Goal: Task Accomplishment & Management: Manage account settings

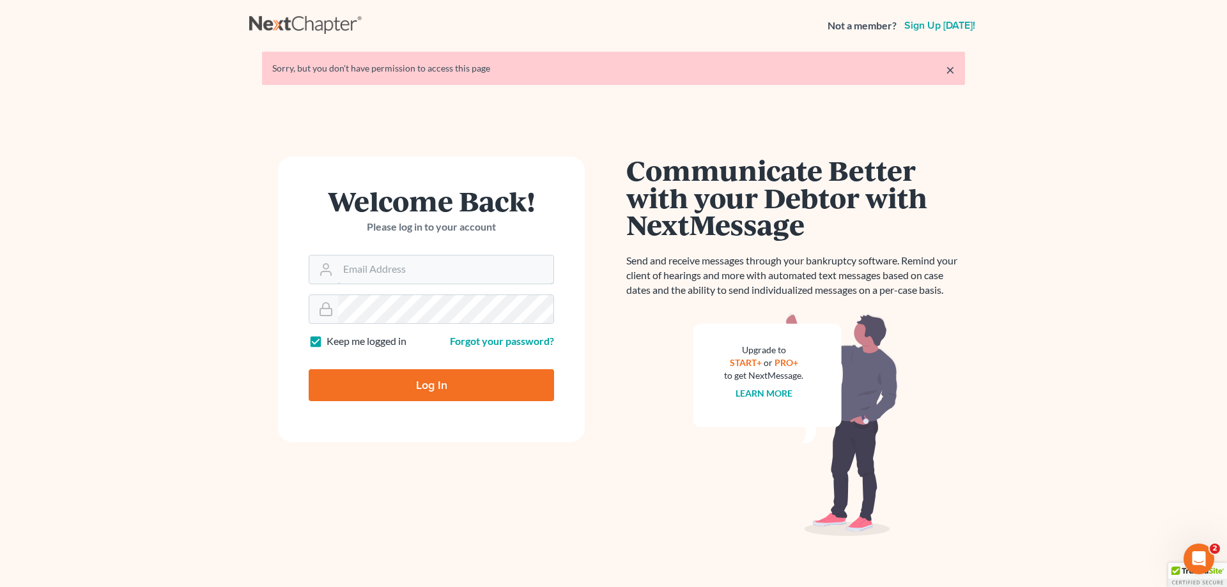
type input "amy@northgabankruptcy.com"
click at [427, 384] on input "Log In" at bounding box center [431, 385] width 245 height 32
type input "Thinking..."
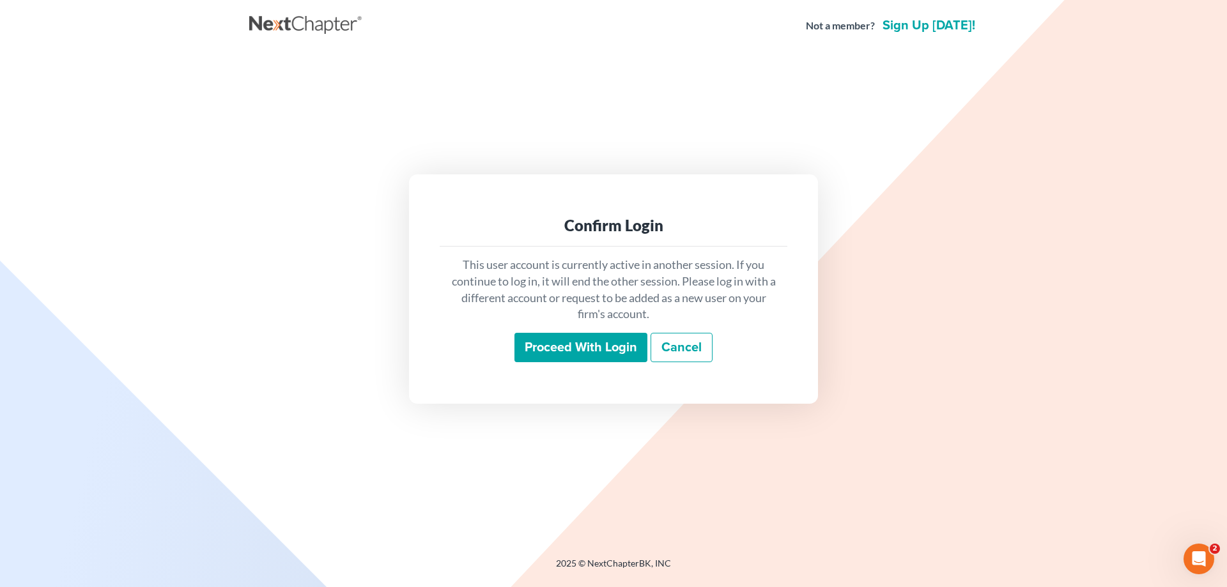
click at [581, 343] on input "Proceed with login" at bounding box center [580, 347] width 133 height 29
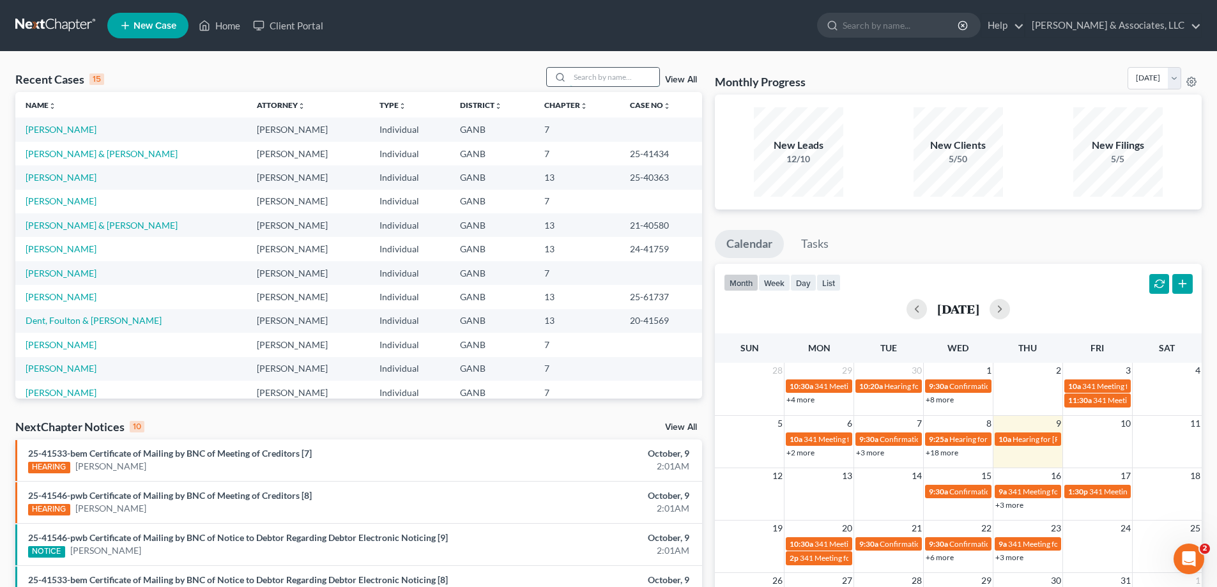
click at [574, 75] on input "search" at bounding box center [614, 77] width 89 height 19
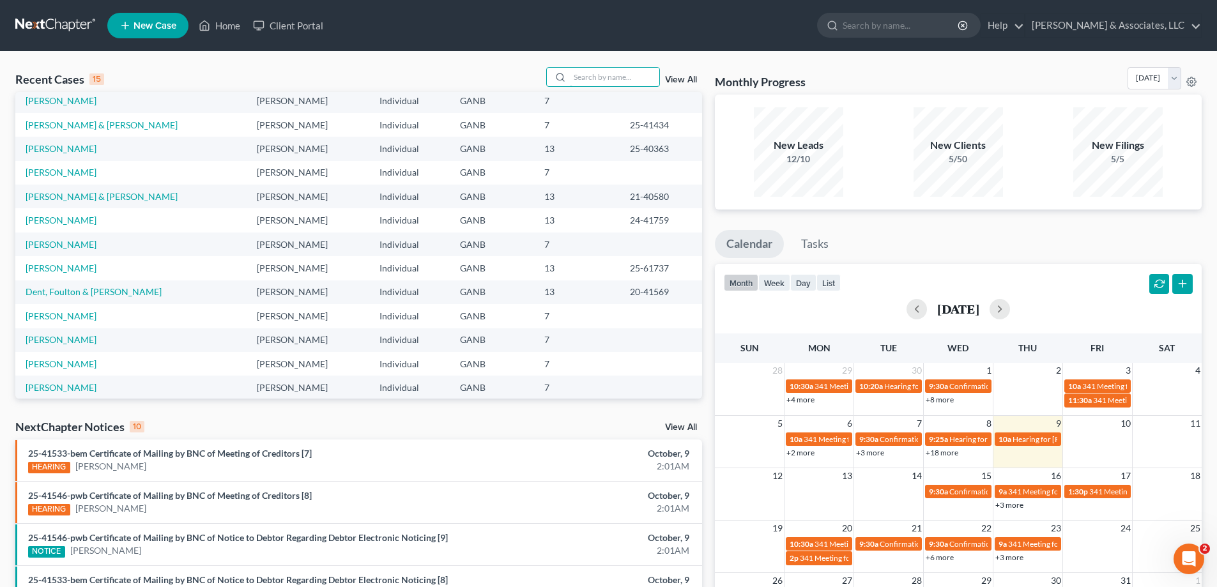
scroll to position [88, 0]
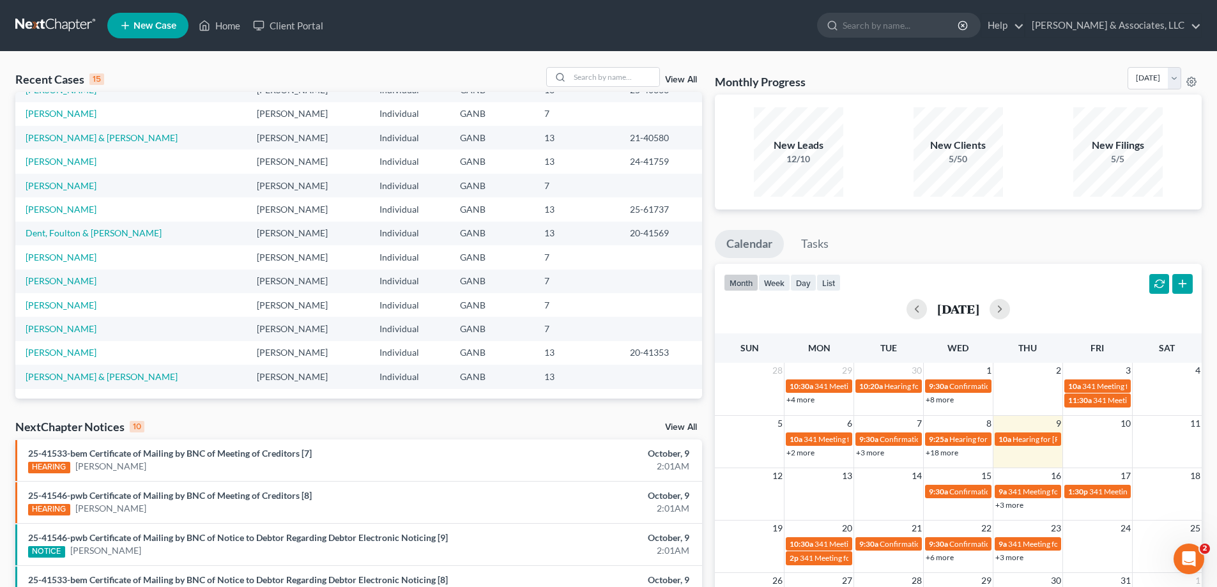
click at [675, 426] on link "View All" at bounding box center [681, 427] width 32 height 9
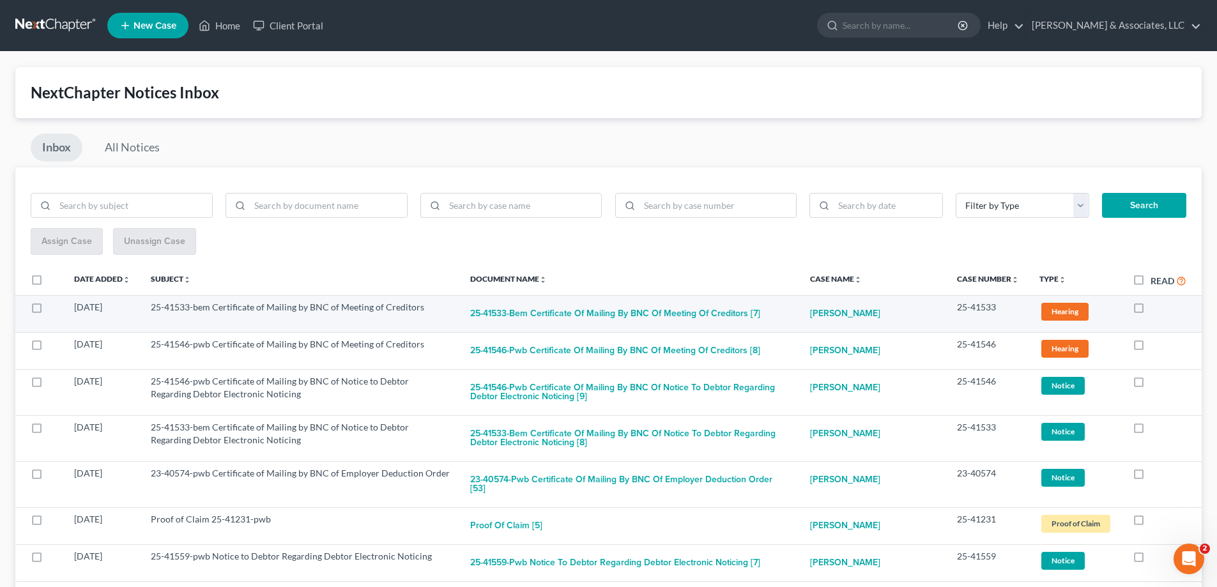
click at [1151, 311] on label at bounding box center [1151, 311] width 0 height 0
click at [1156, 308] on input "checkbox" at bounding box center [1160, 305] width 8 height 8
checkbox input "true"
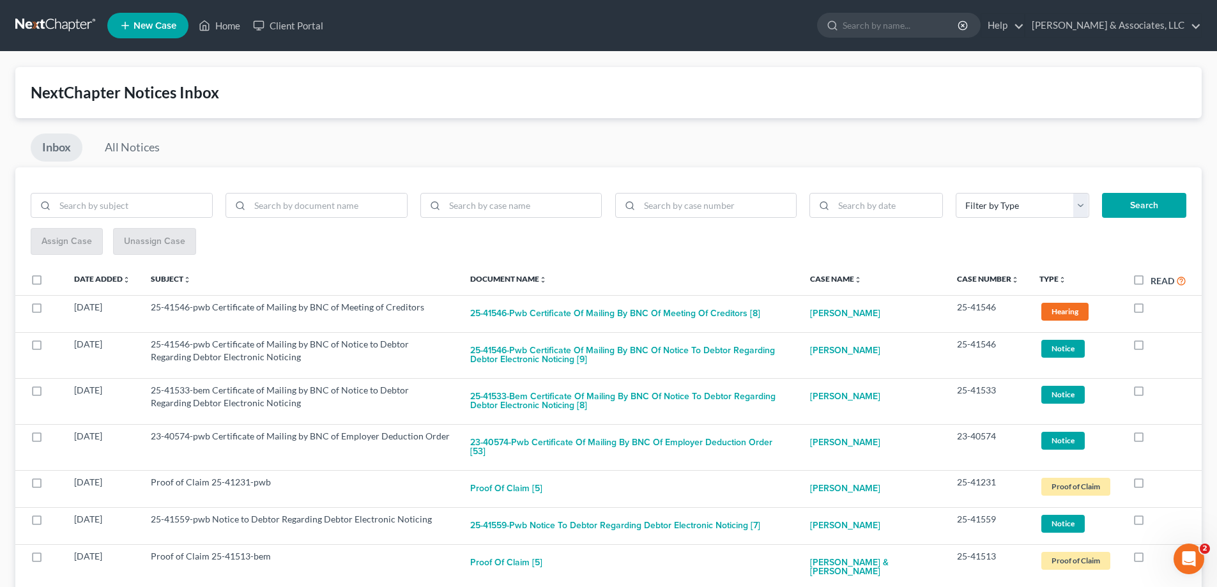
click at [1151, 311] on label at bounding box center [1151, 311] width 0 height 0
click at [1156, 308] on input "checkbox" at bounding box center [1160, 305] width 8 height 8
checkbox input "true"
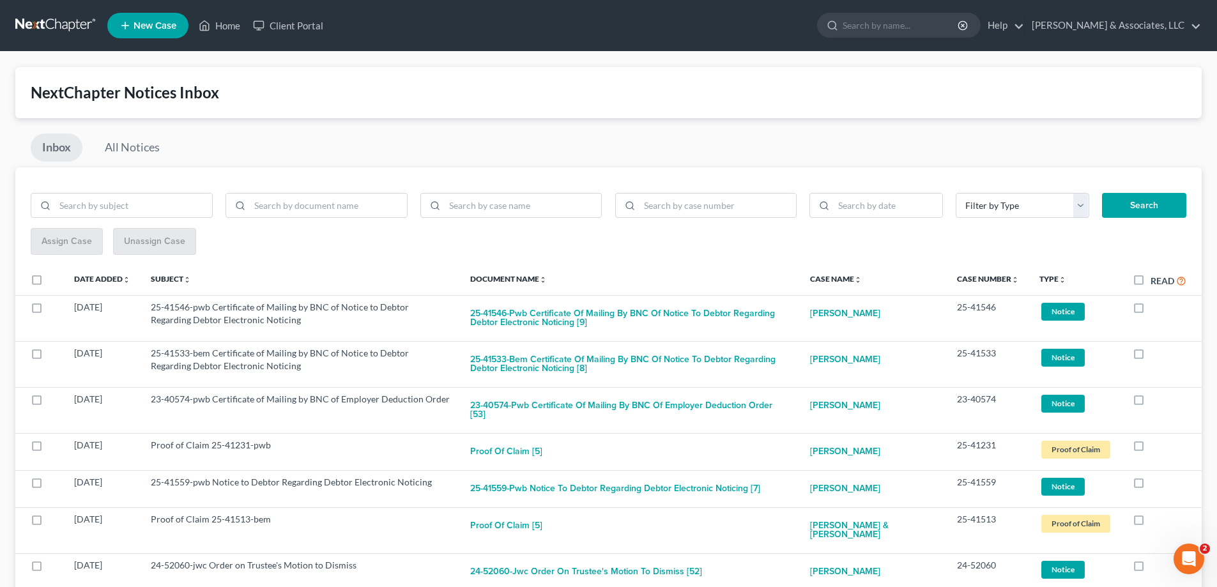
click at [1151, 311] on label at bounding box center [1151, 311] width 0 height 0
click at [1156, 308] on input "checkbox" at bounding box center [1160, 305] width 8 height 8
checkbox input "true"
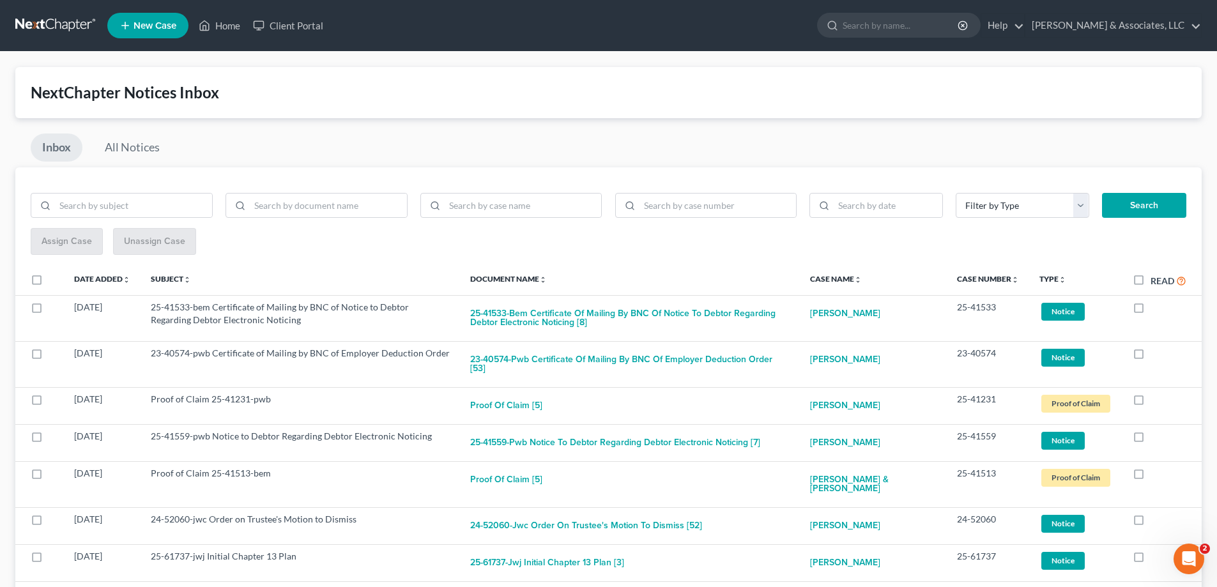
click at [1151, 311] on label at bounding box center [1151, 311] width 0 height 0
click at [1156, 308] on input "checkbox" at bounding box center [1160, 305] width 8 height 8
checkbox input "true"
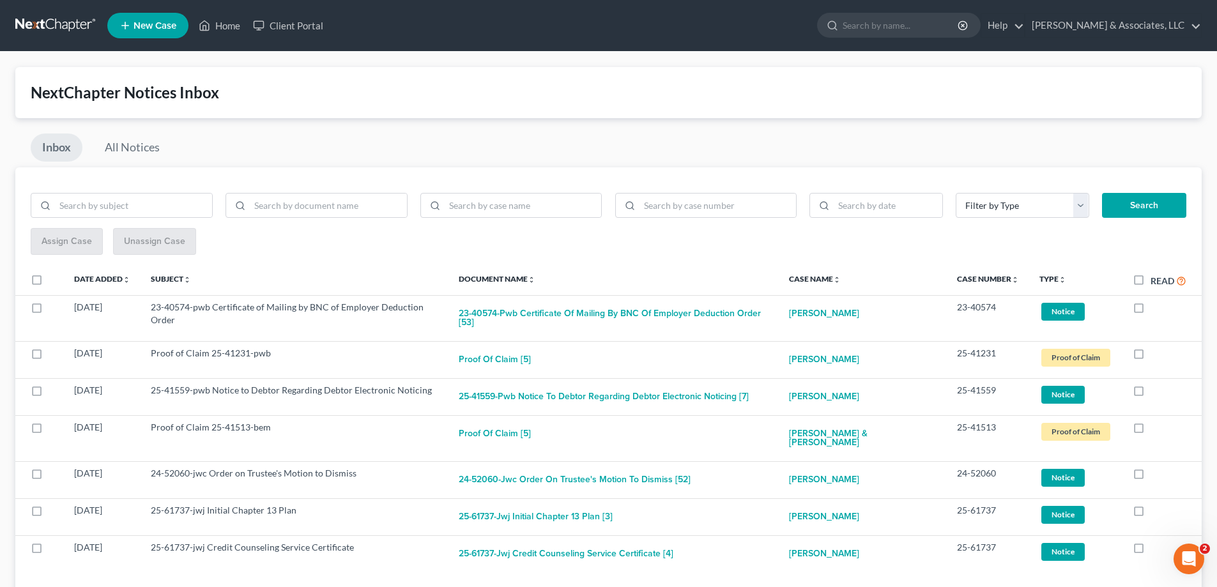
click at [1151, 311] on label at bounding box center [1151, 311] width 0 height 0
click at [1156, 308] on input "checkbox" at bounding box center [1160, 305] width 8 height 8
checkbox input "true"
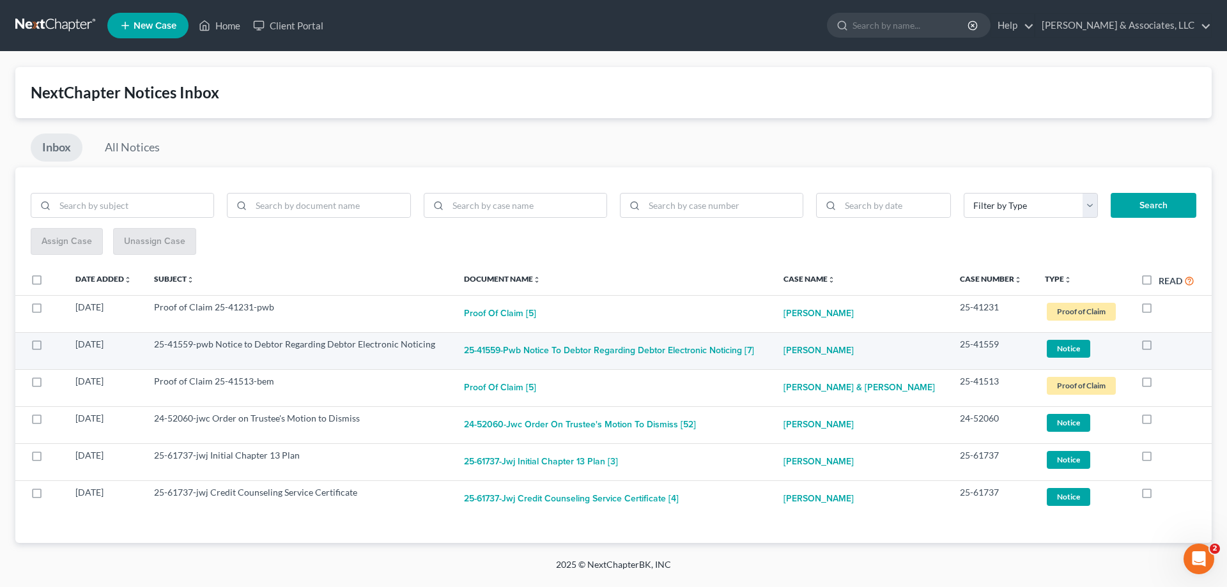
click at [1158, 348] on label at bounding box center [1158, 348] width 0 height 0
click at [1164, 345] on input "checkbox" at bounding box center [1168, 342] width 8 height 8
checkbox input "true"
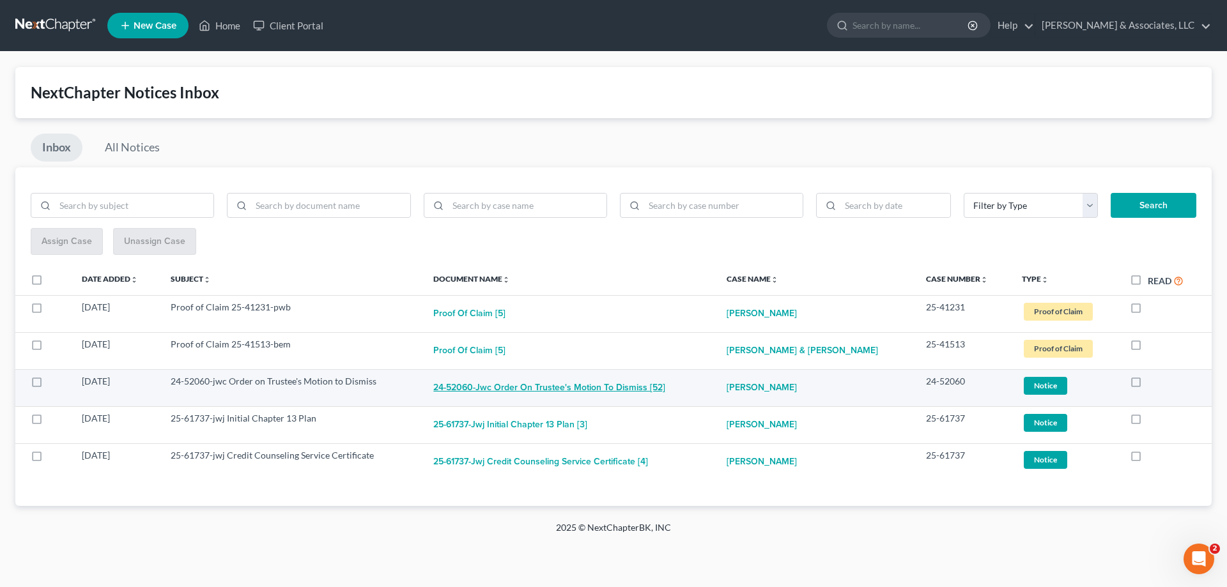
click at [620, 385] on button "24-52060-jwc Order on Trustee's Motion to Dismiss [52]" at bounding box center [549, 388] width 232 height 26
checkbox input "true"
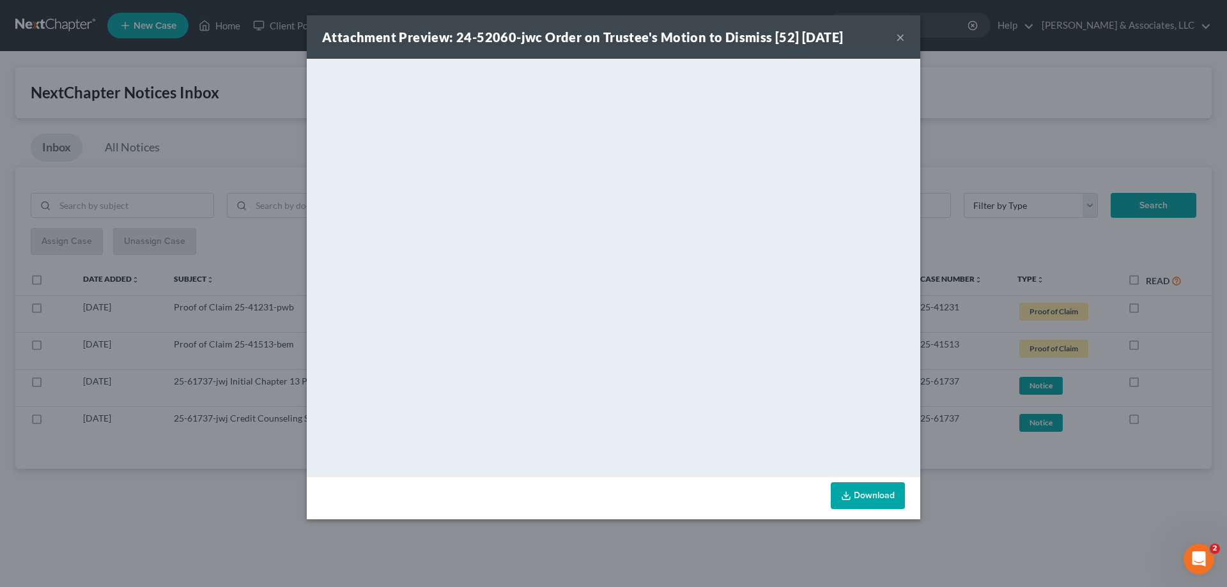
click at [897, 35] on button "×" at bounding box center [900, 36] width 9 height 15
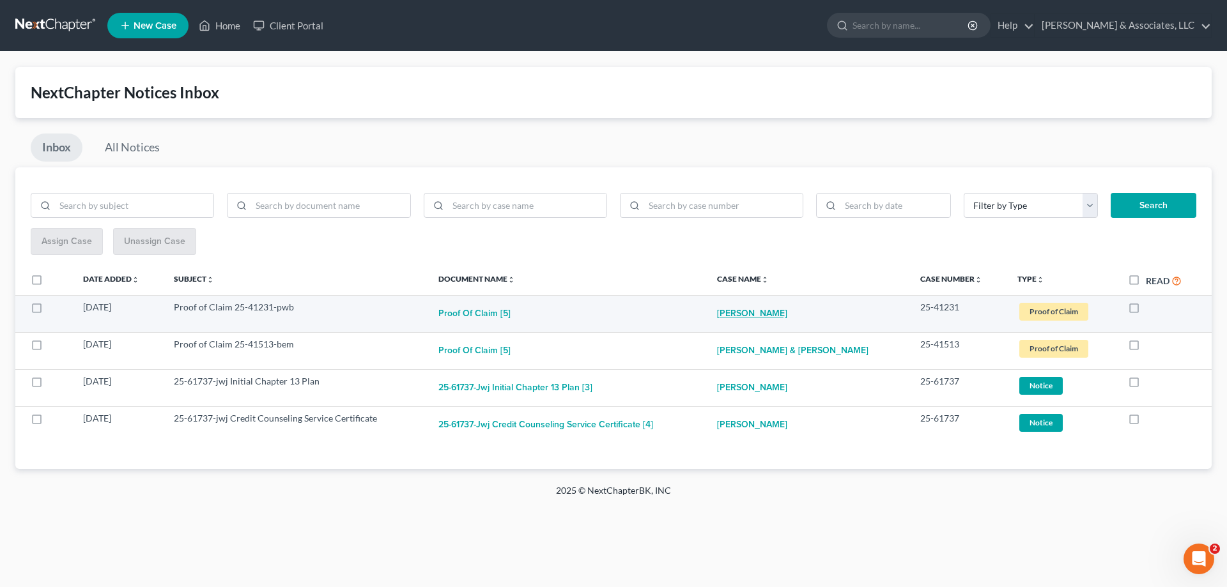
drag, startPoint x: 791, startPoint y: 311, endPoint x: 798, endPoint y: 312, distance: 7.3
click at [787, 312] on link "Richard Wallace Sr." at bounding box center [752, 314] width 70 height 26
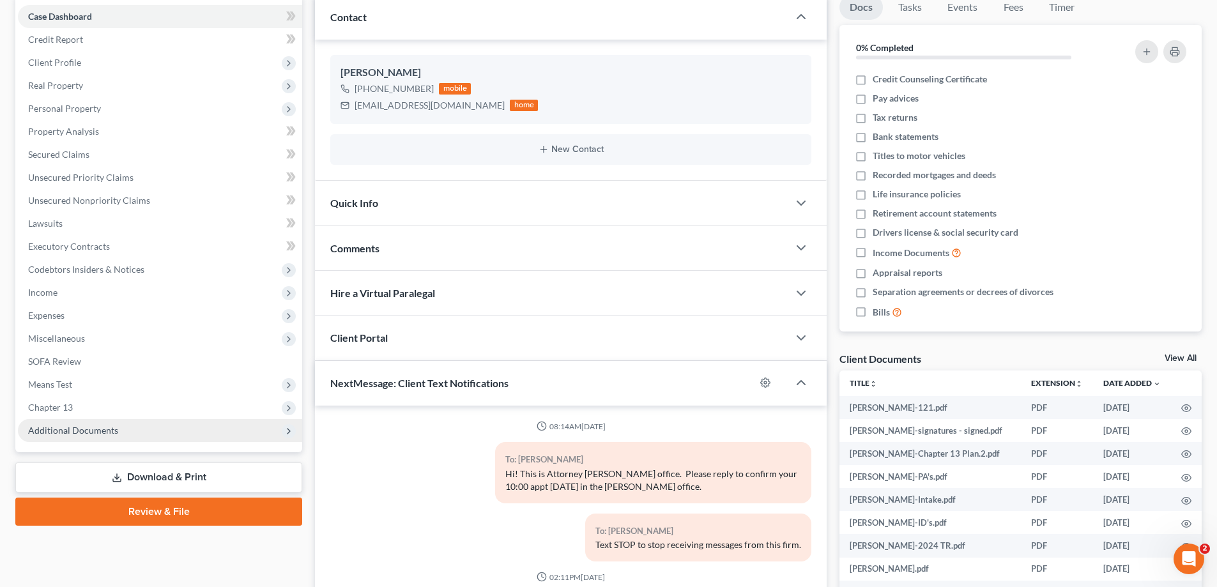
scroll to position [446, 0]
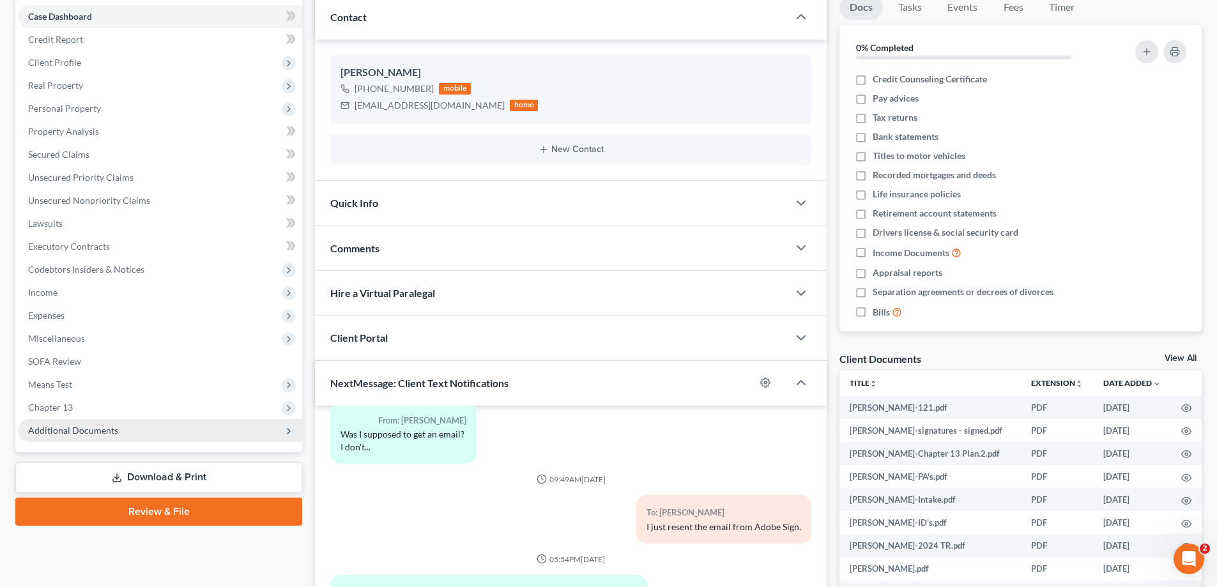
click at [44, 430] on span "Additional Documents" at bounding box center [73, 430] width 90 height 11
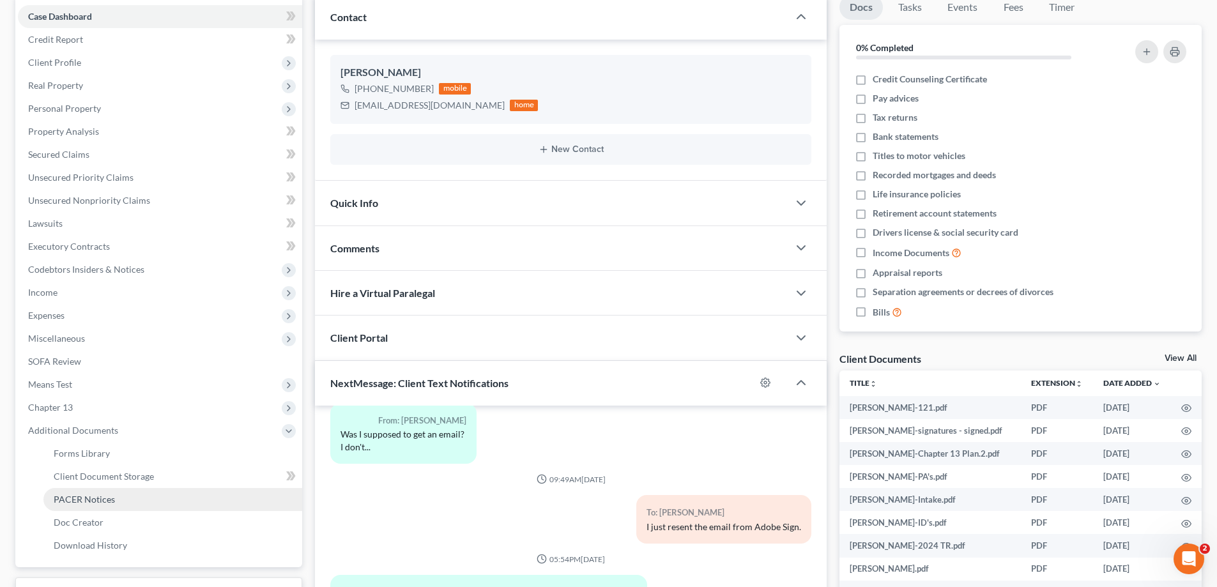
click at [65, 495] on span "PACER Notices" at bounding box center [84, 499] width 61 height 11
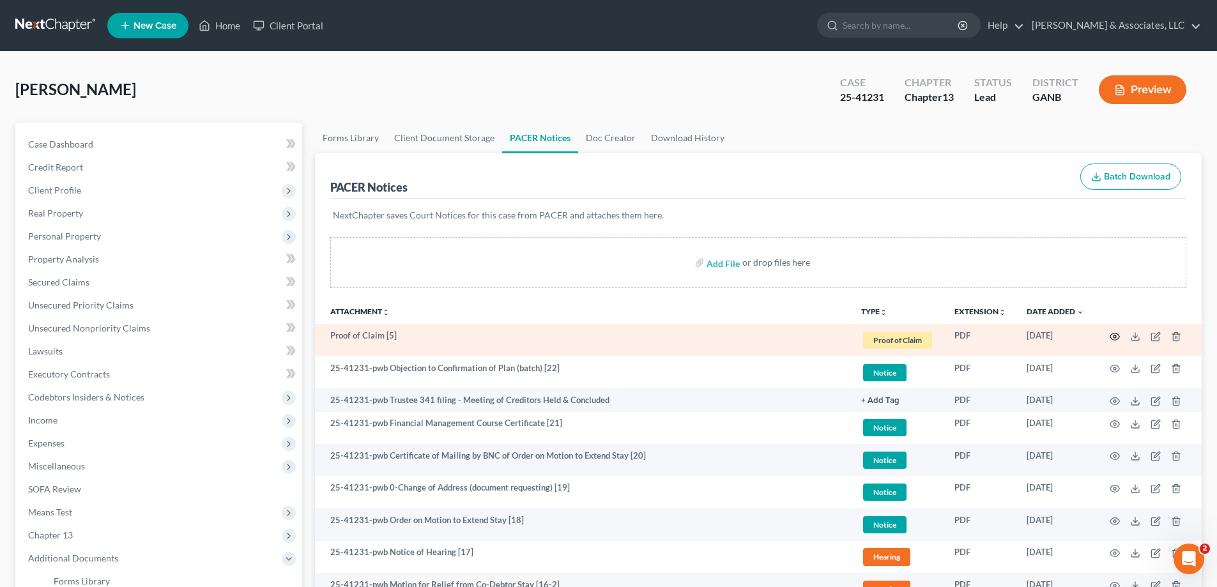
click at [1114, 337] on circle "button" at bounding box center [1115, 336] width 3 height 3
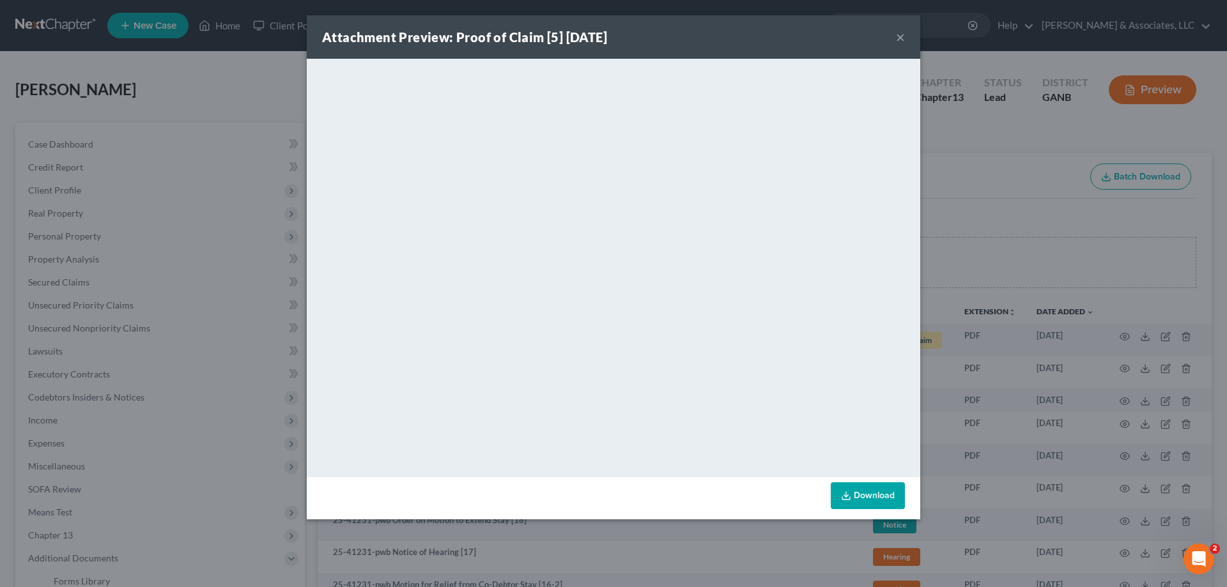
click at [901, 33] on button "×" at bounding box center [900, 36] width 9 height 15
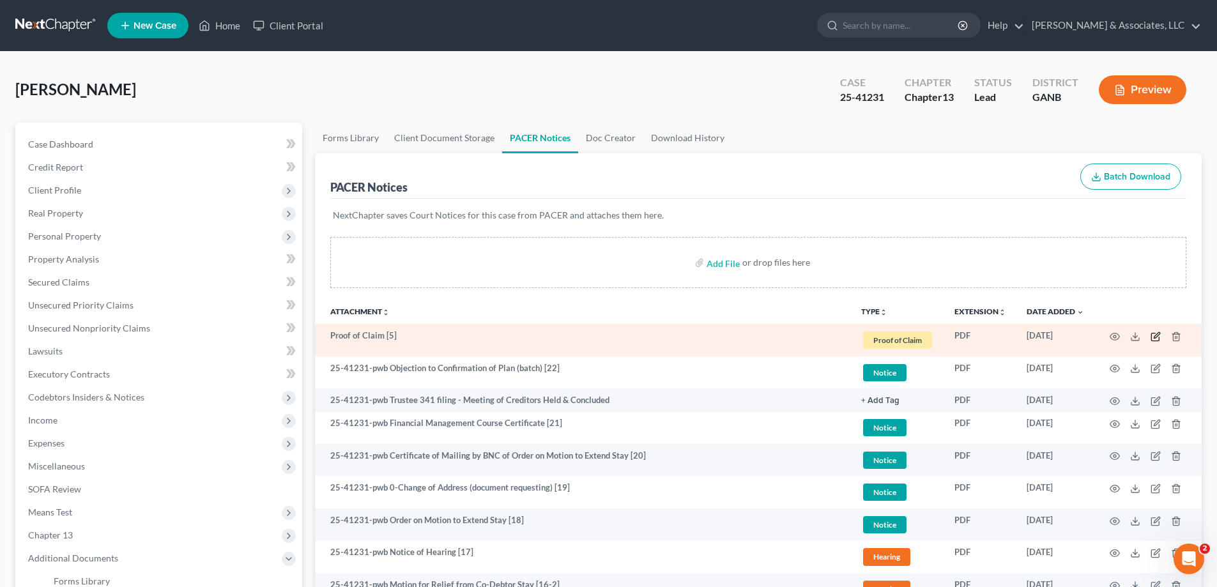
click at [1153, 334] on icon "button" at bounding box center [1155, 337] width 8 height 8
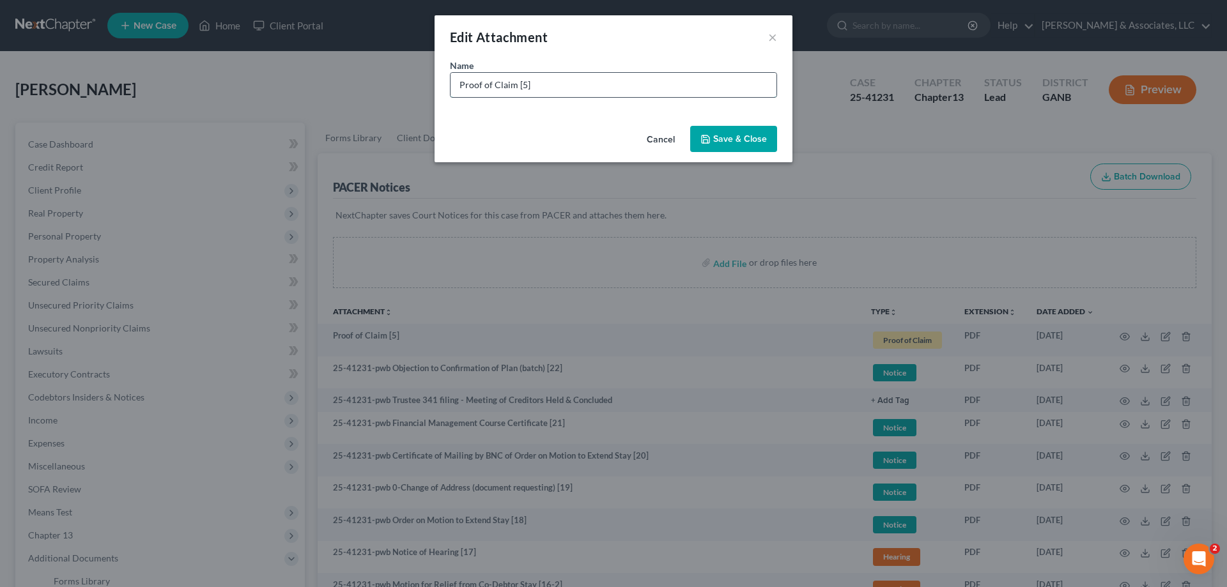
click at [583, 81] on input "Proof of Claim [5]" at bounding box center [613, 85] width 326 height 24
paste input "Global Lending Services LLC Name of the current creditor (the p"
drag, startPoint x: 633, startPoint y: 82, endPoint x: 867, endPoint y: 66, distance: 235.1
click at [796, 83] on div "Edit Attachment × Name * Proof of Claim [5] Global Lending Services LLC Name of…" at bounding box center [613, 293] width 1227 height 587
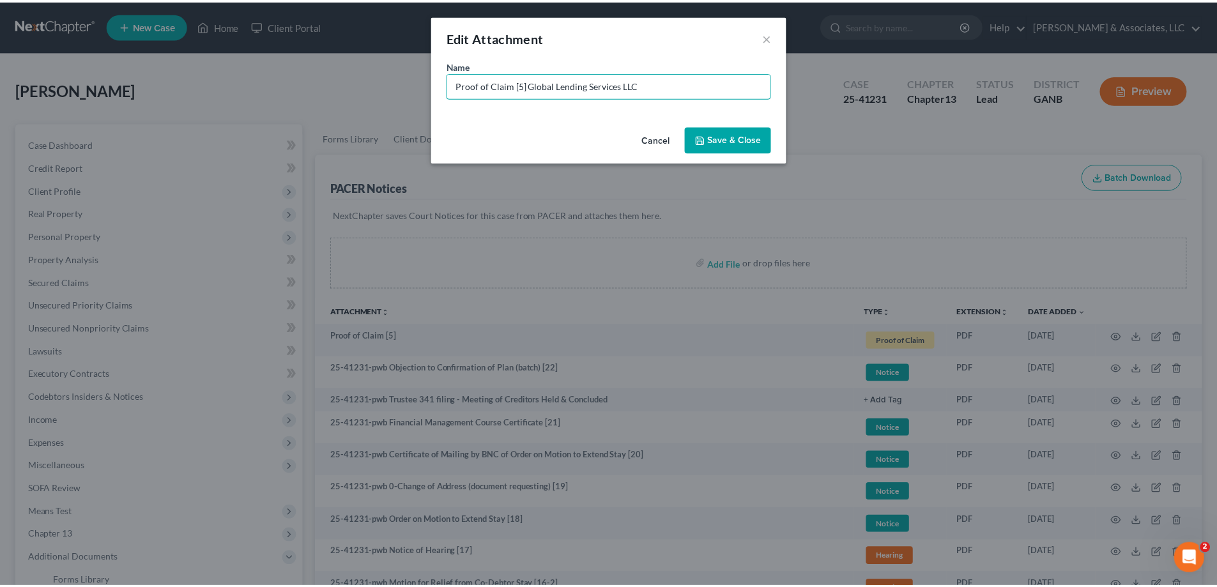
scroll to position [0, 0]
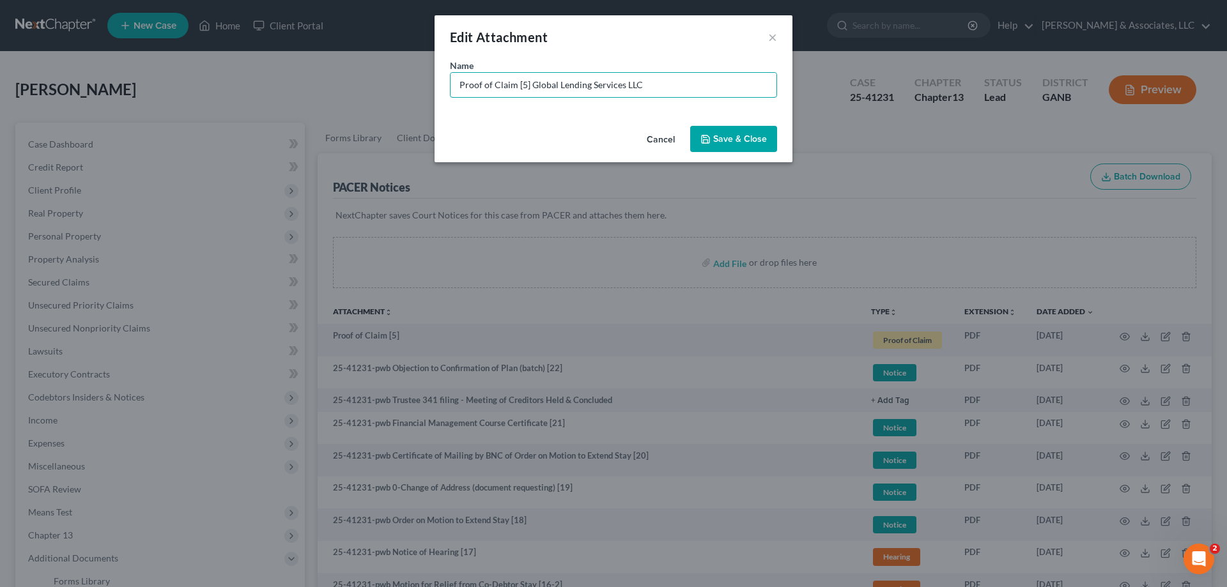
type input "Proof of Claim [5] Global Lending Services LLC"
click at [737, 138] on span "Save & Close" at bounding box center [740, 139] width 54 height 11
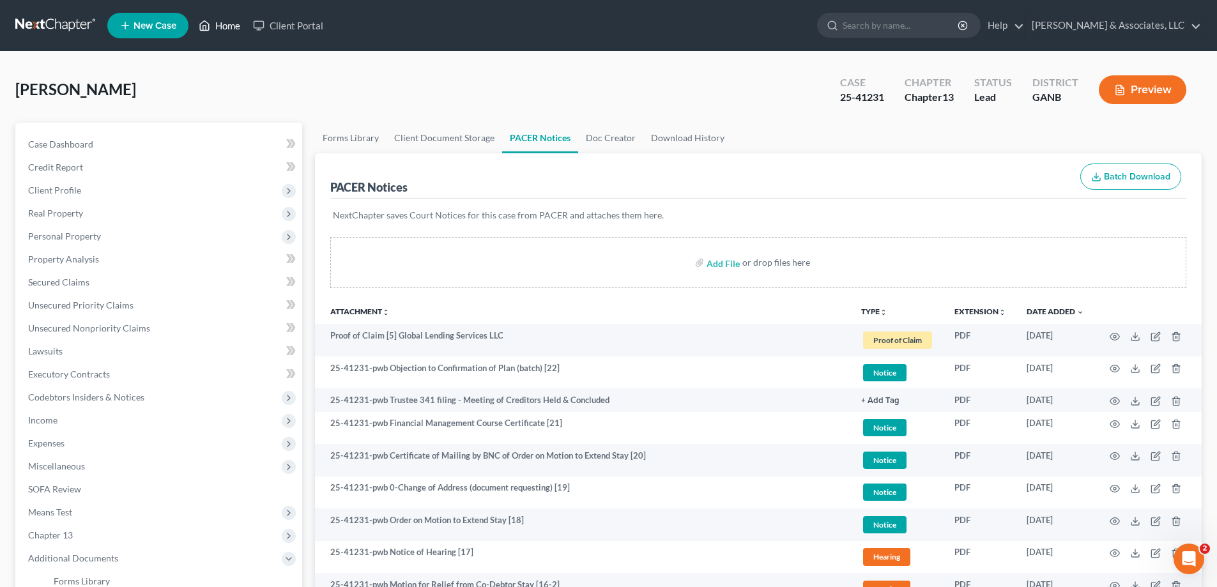
click at [226, 31] on link "Home" at bounding box center [219, 25] width 54 height 23
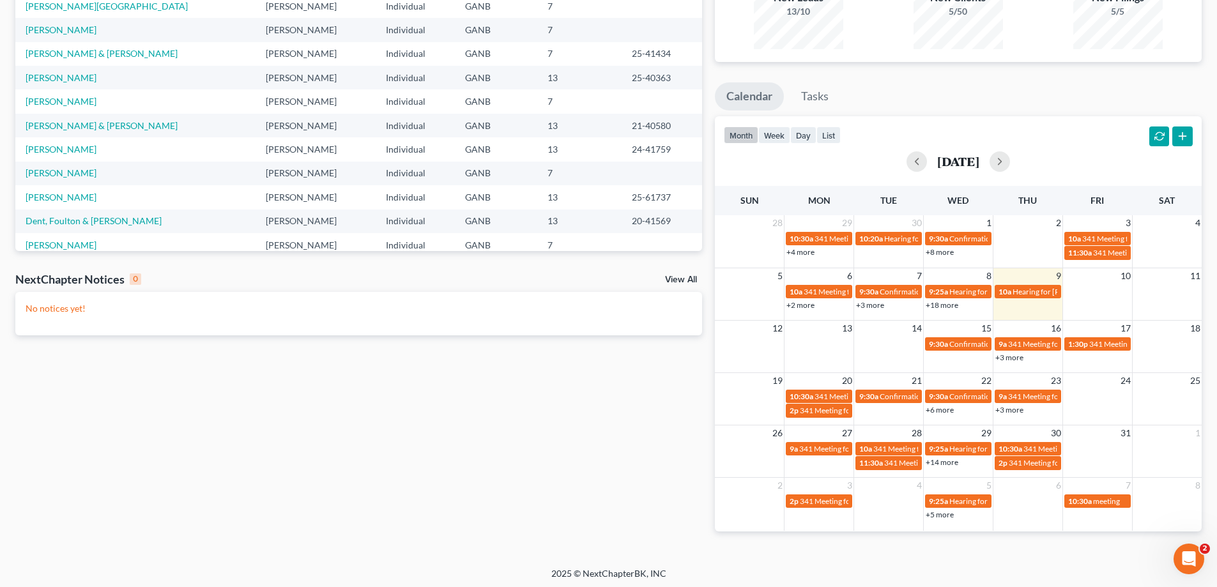
scroll to position [151, 0]
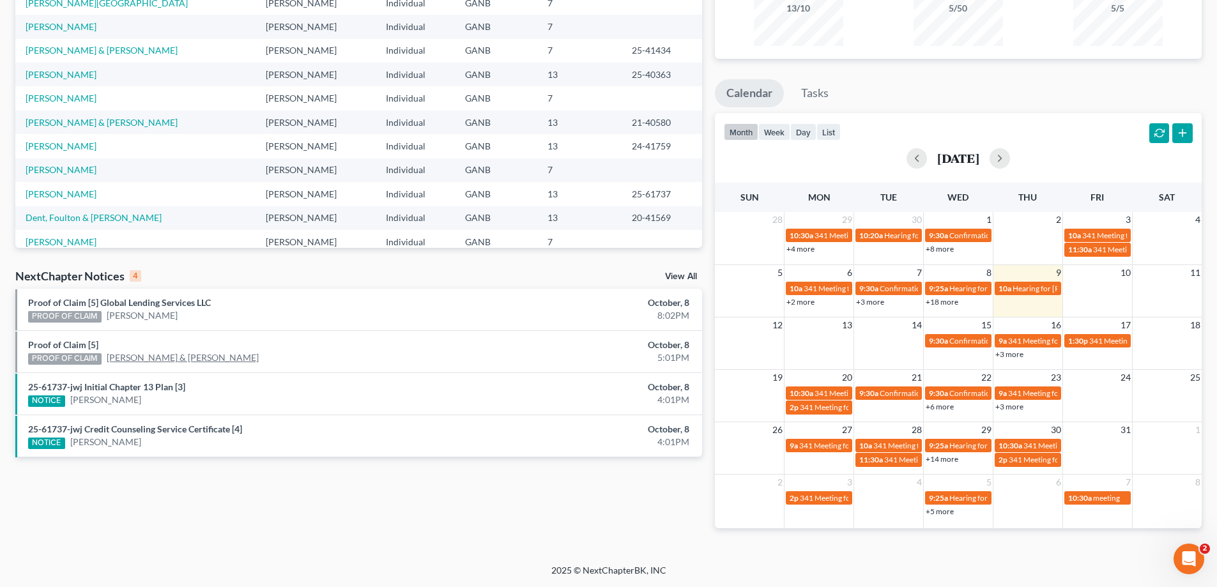
click at [177, 358] on link "Robert Cook & Sharon Cook" at bounding box center [183, 357] width 152 height 13
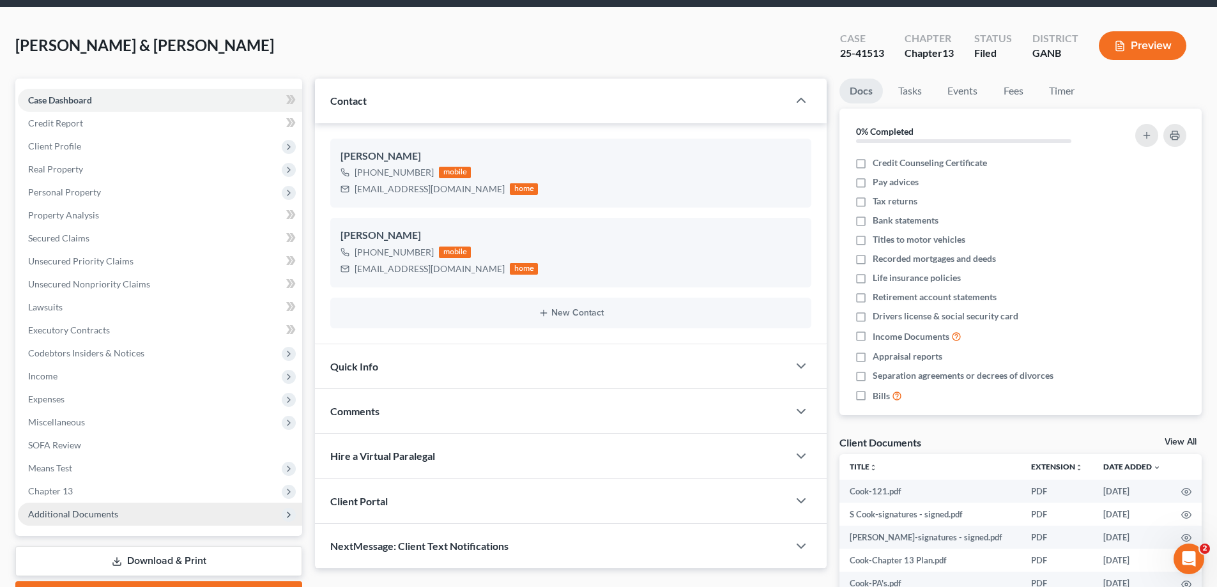
scroll to position [128, 0]
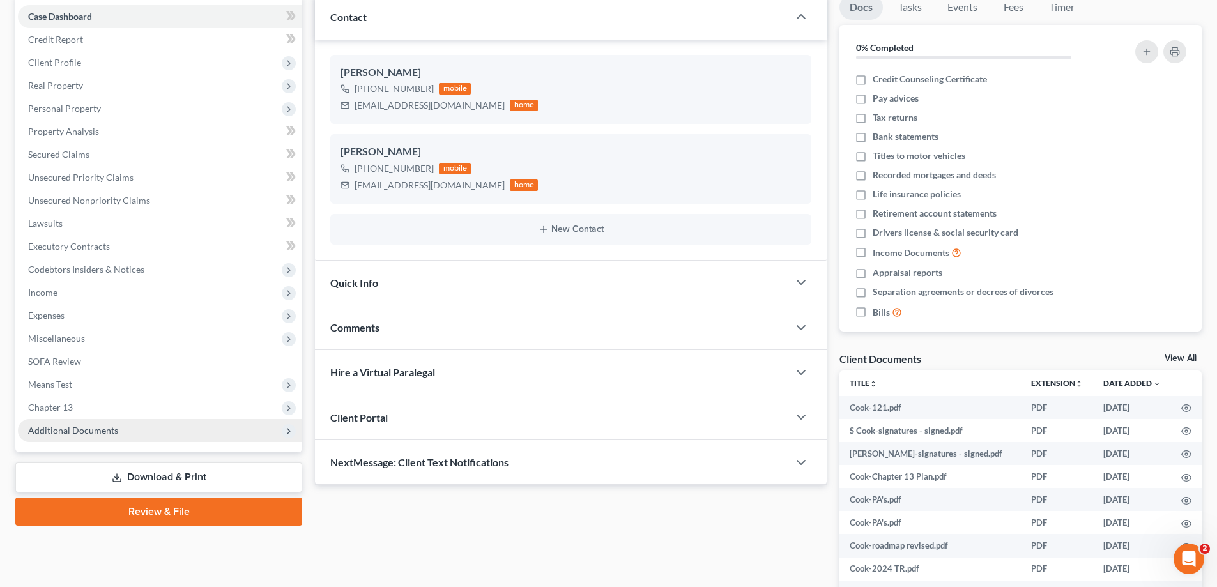
click at [96, 427] on span "Additional Documents" at bounding box center [73, 430] width 90 height 11
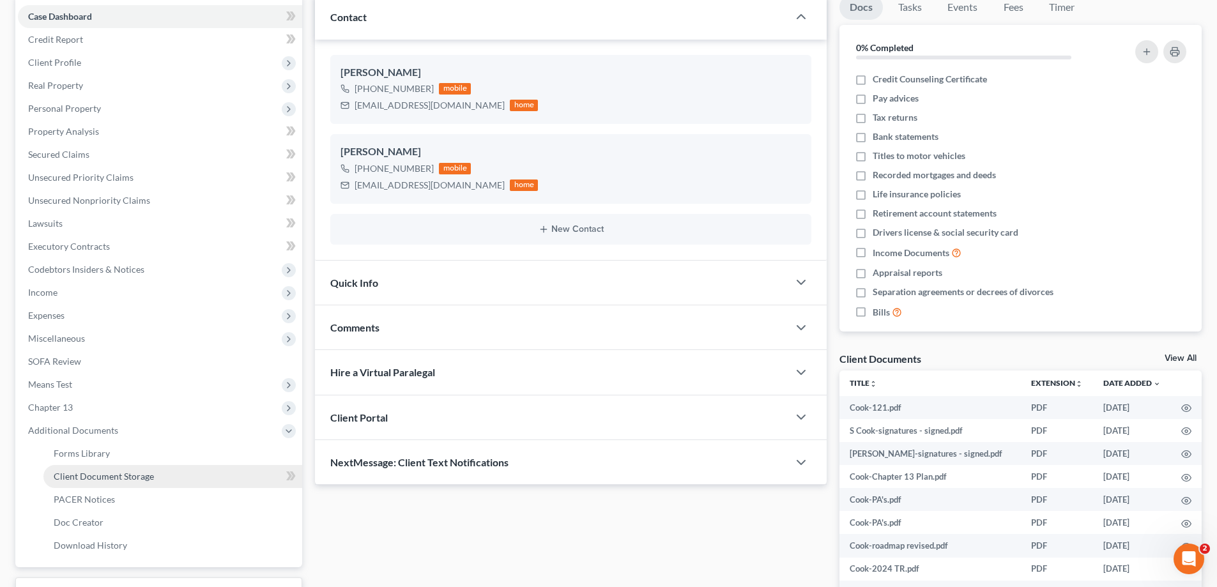
click at [108, 475] on span "Client Document Storage" at bounding box center [104, 476] width 100 height 11
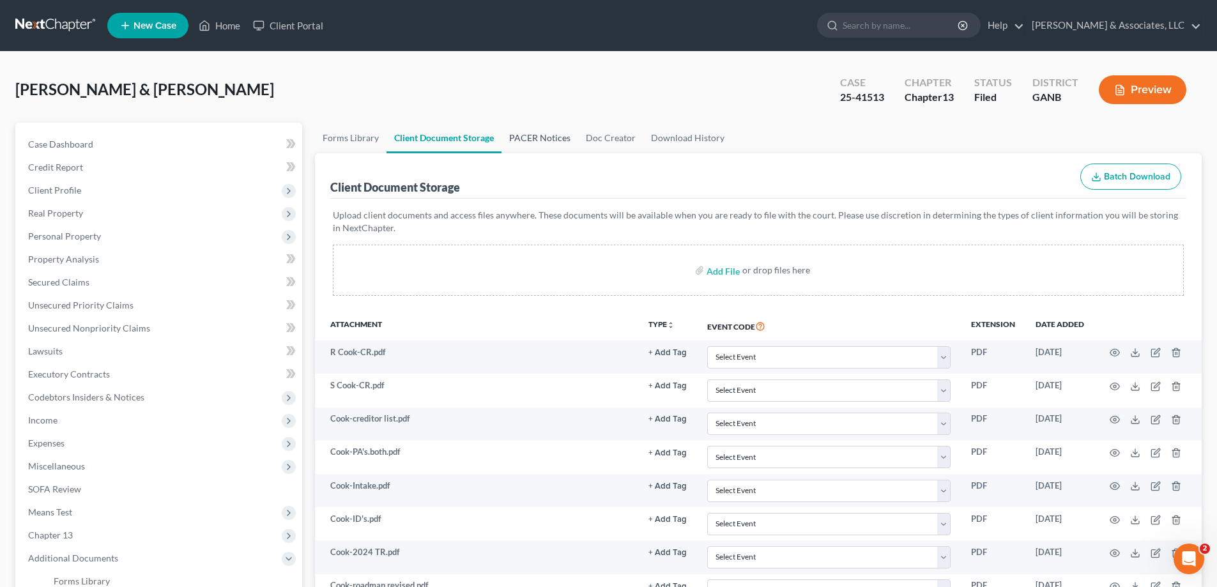
click at [552, 139] on link "PACER Notices" at bounding box center [540, 138] width 77 height 31
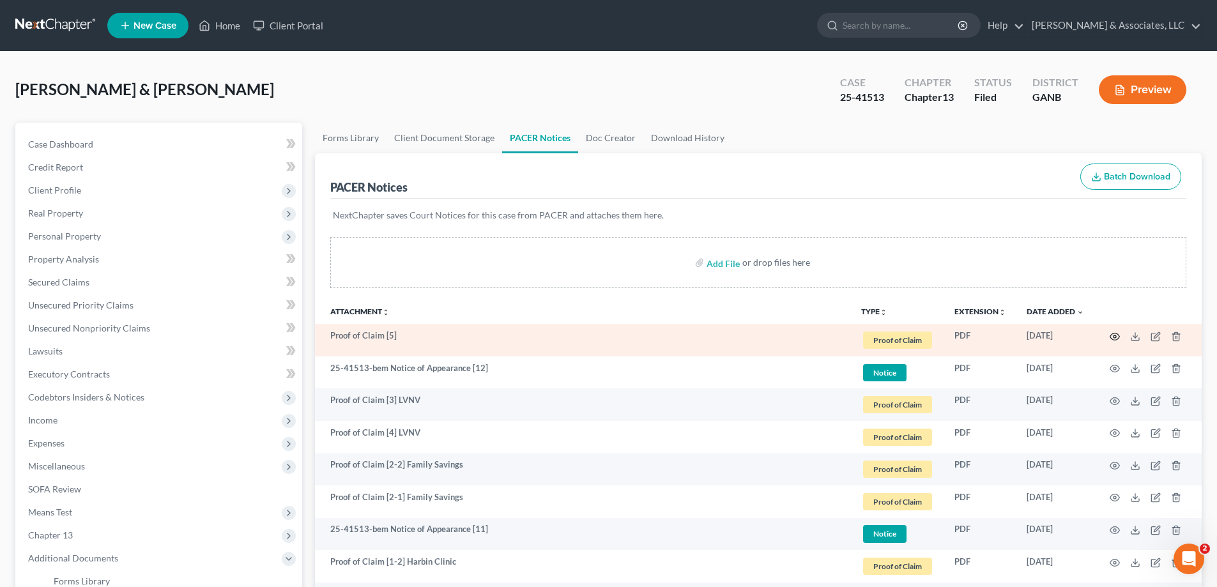
click at [1114, 337] on icon "button" at bounding box center [1115, 337] width 10 height 10
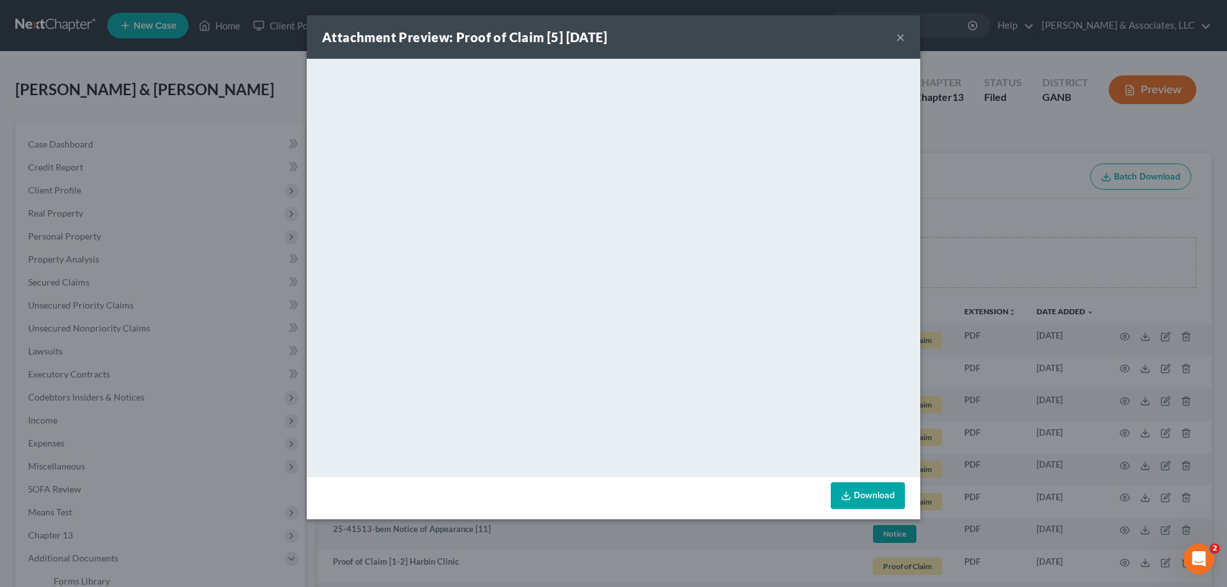
click at [900, 37] on button "×" at bounding box center [900, 36] width 9 height 15
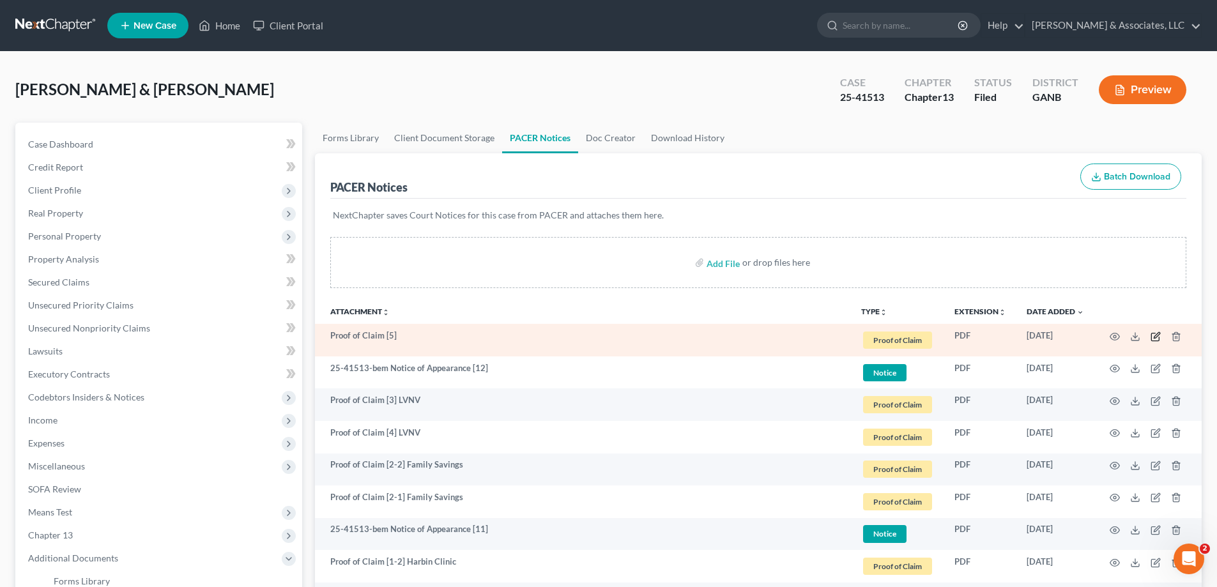
click at [1160, 337] on icon "button" at bounding box center [1156, 337] width 10 height 10
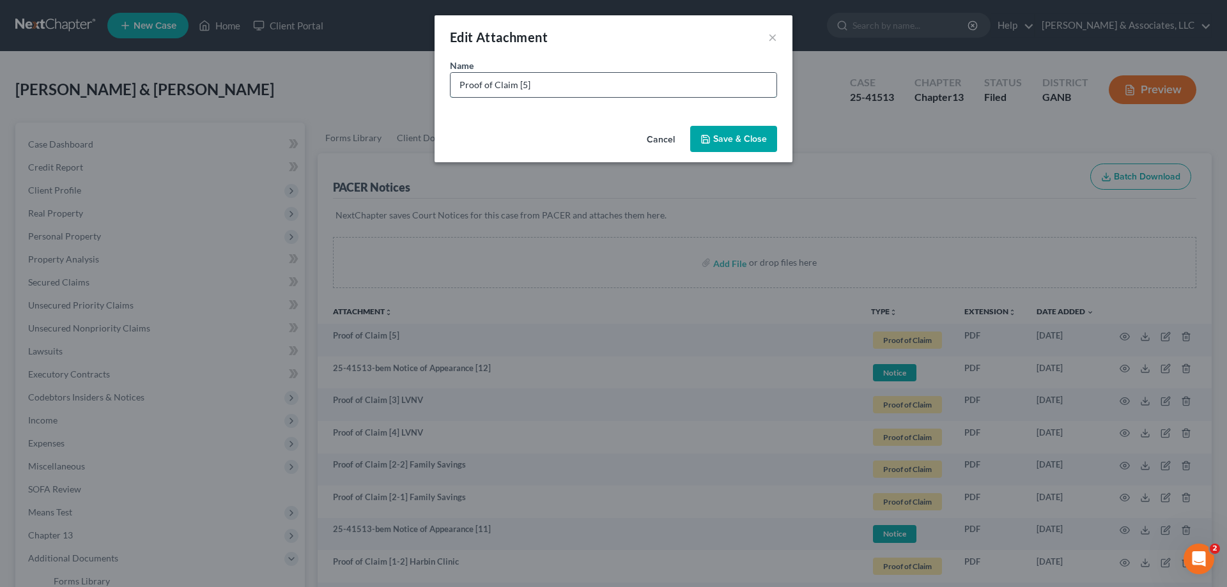
click at [564, 83] on input "Proof of Claim [5]" at bounding box center [613, 85] width 326 height 24
type input "Proof of Claim [5] Jefferson Capital"
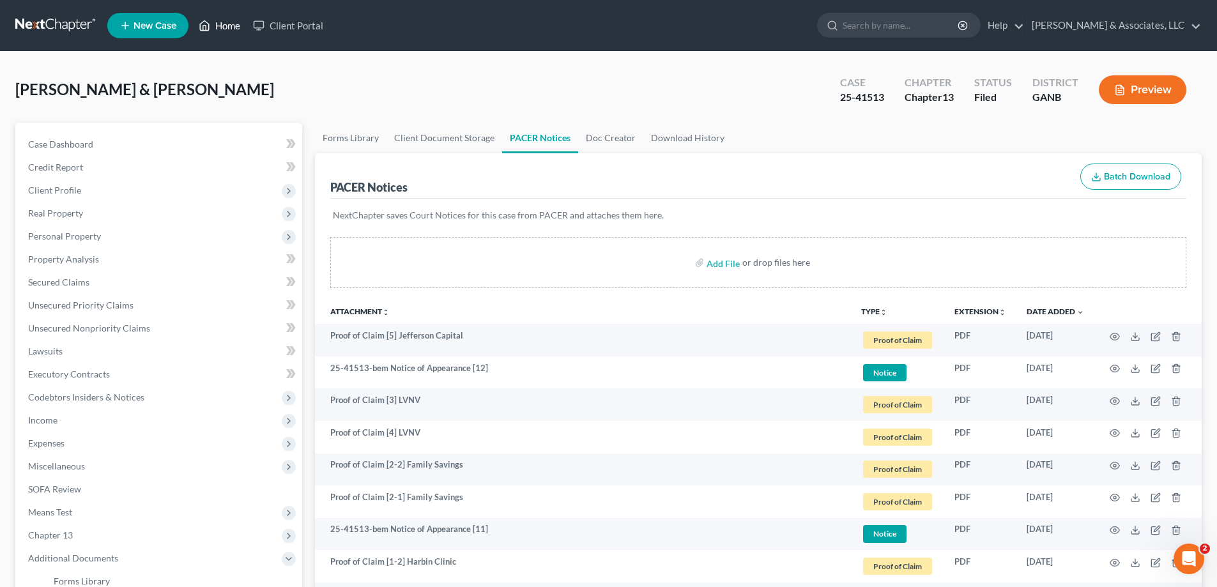
click at [225, 26] on link "Home" at bounding box center [219, 25] width 54 height 23
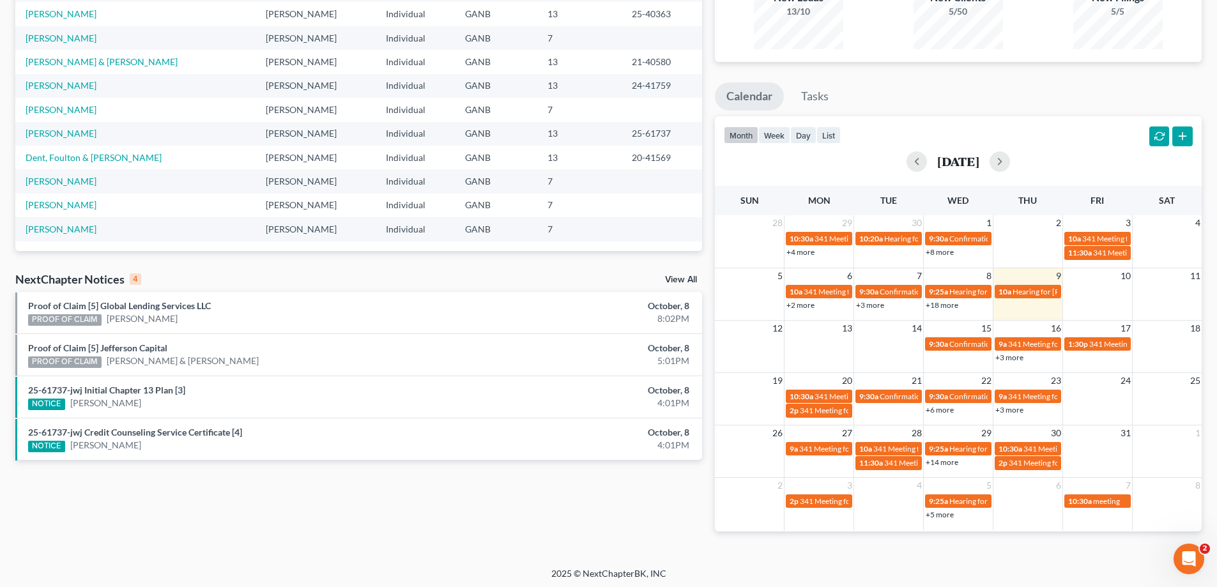
scroll to position [151, 0]
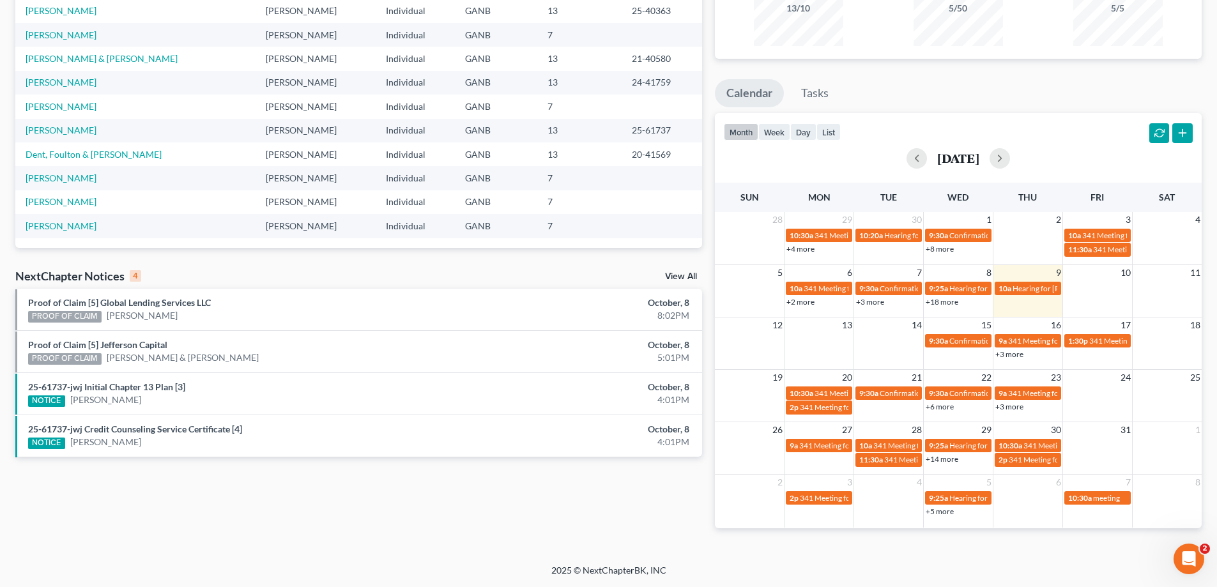
click at [674, 272] on div "NextChapter Notices 4 View All" at bounding box center [358, 278] width 687 height 20
click at [685, 276] on link "View All" at bounding box center [681, 276] width 32 height 9
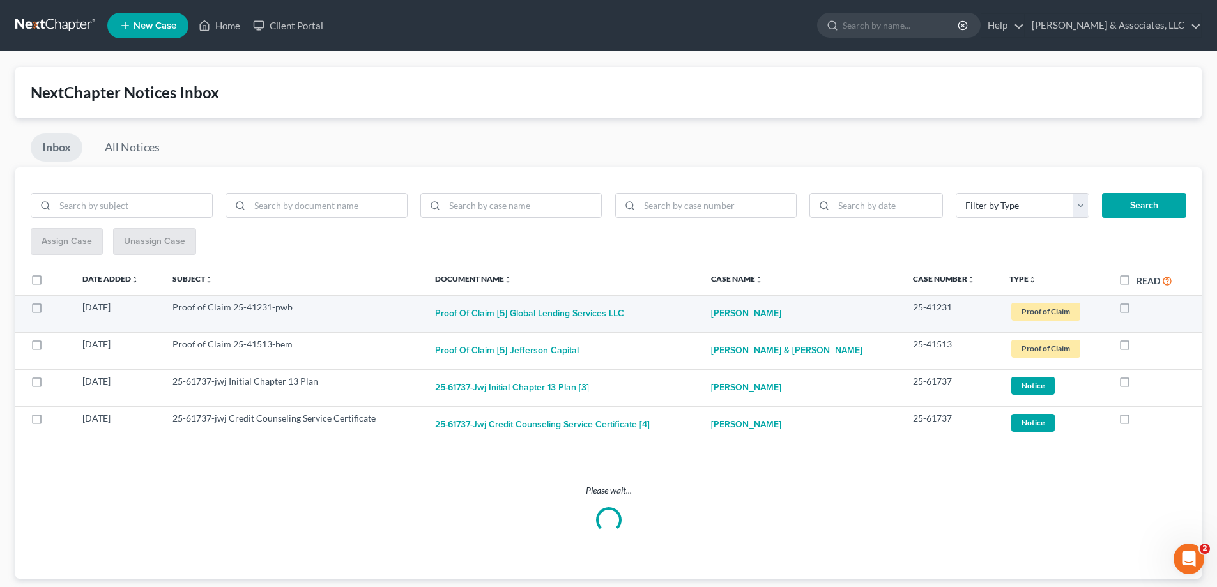
click at [1137, 311] on label at bounding box center [1137, 311] width 0 height 0
click at [1142, 307] on input "checkbox" at bounding box center [1146, 305] width 8 height 8
checkbox input "true"
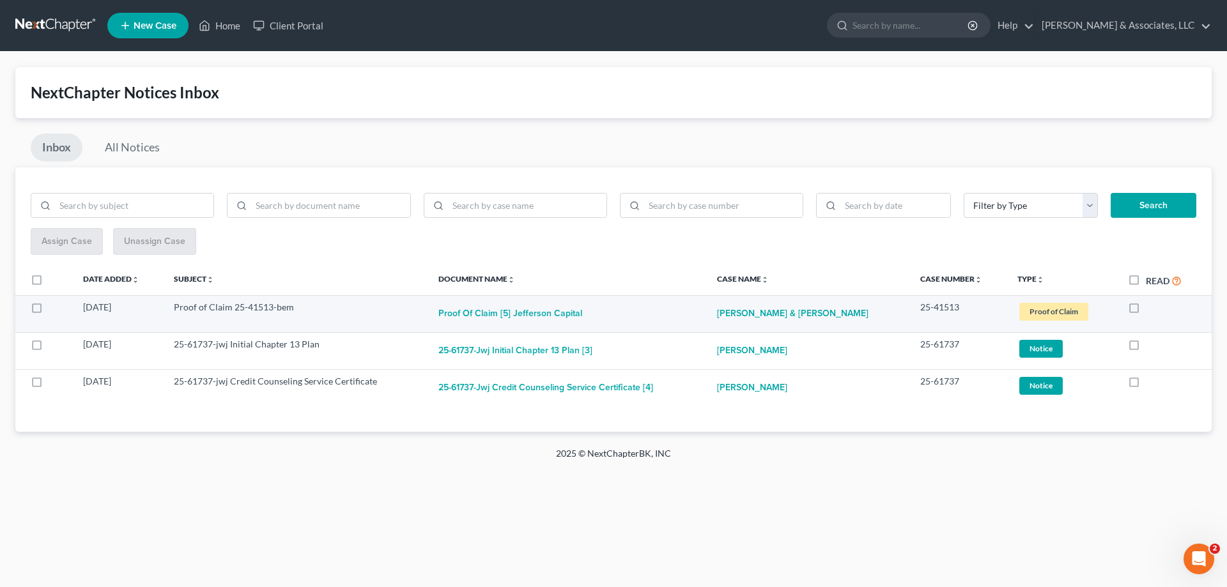
click at [1146, 311] on label at bounding box center [1146, 311] width 0 height 0
click at [1151, 306] on input "checkbox" at bounding box center [1155, 305] width 8 height 8
checkbox input "true"
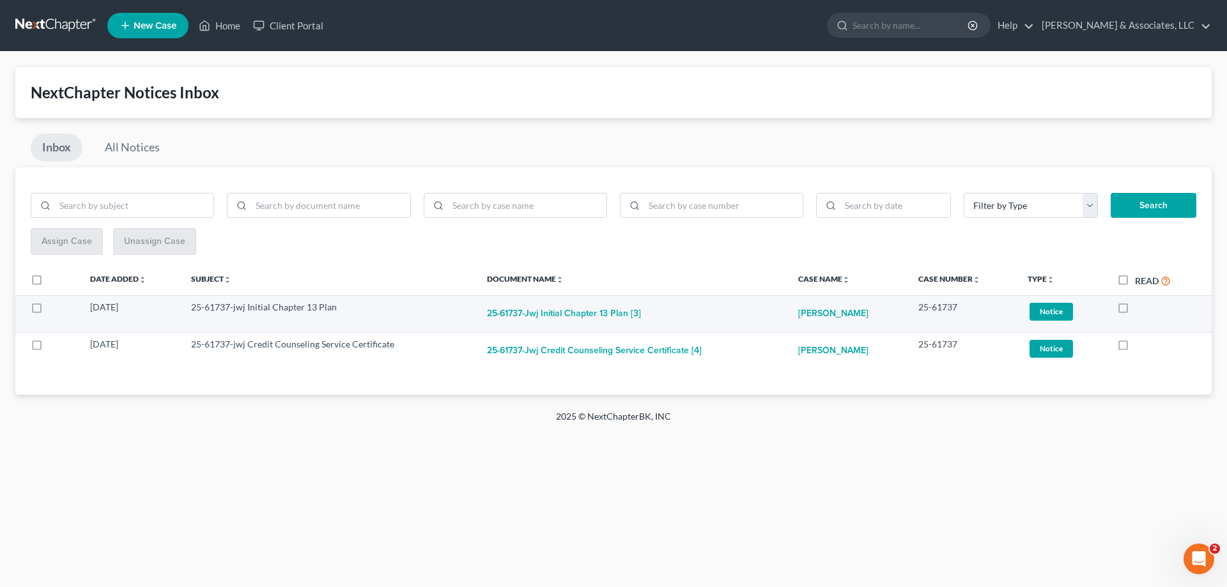
click at [1135, 311] on label at bounding box center [1135, 311] width 0 height 0
click at [1140, 307] on input "checkbox" at bounding box center [1144, 305] width 8 height 8
checkbox input "true"
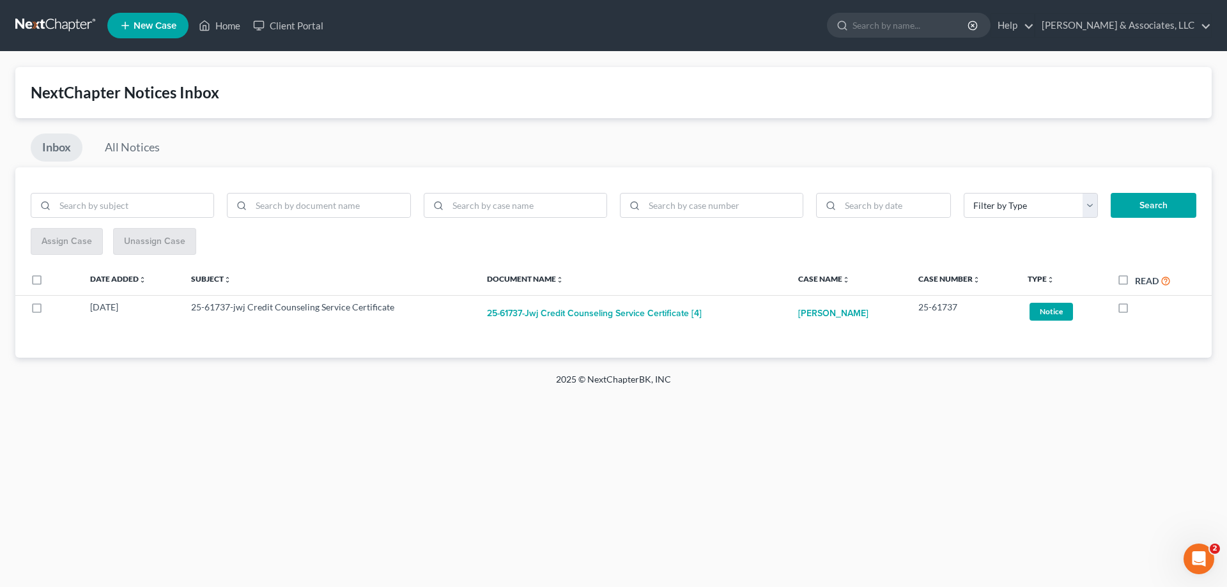
click at [1135, 311] on label at bounding box center [1135, 311] width 0 height 0
click at [1140, 307] on input "checkbox" at bounding box center [1144, 305] width 8 height 8
checkbox input "true"
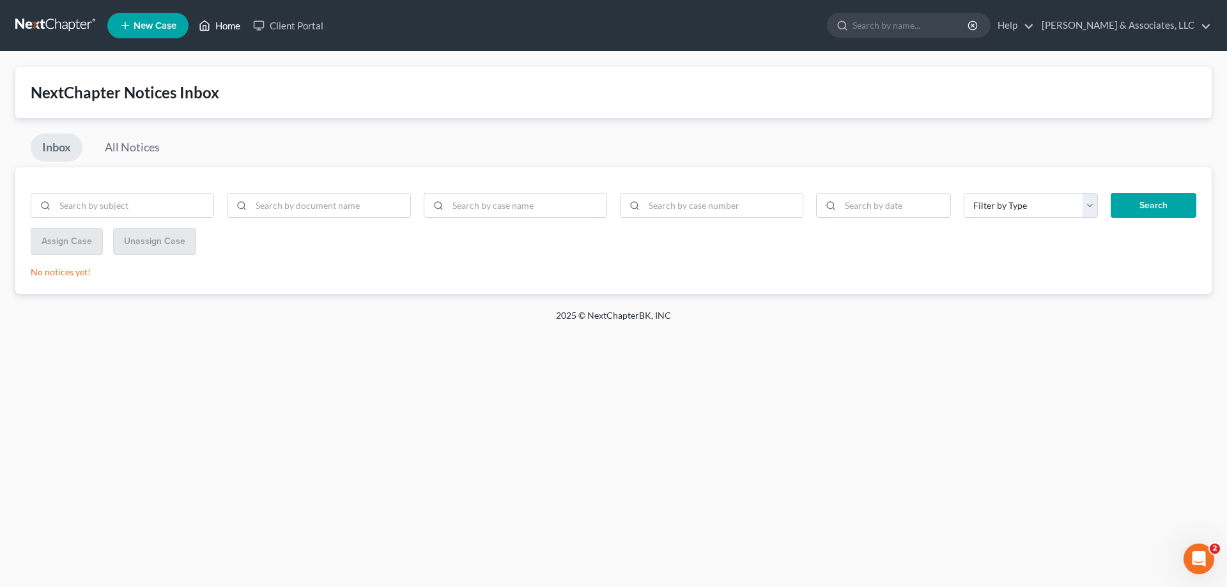
click at [226, 28] on link "Home" at bounding box center [219, 25] width 54 height 23
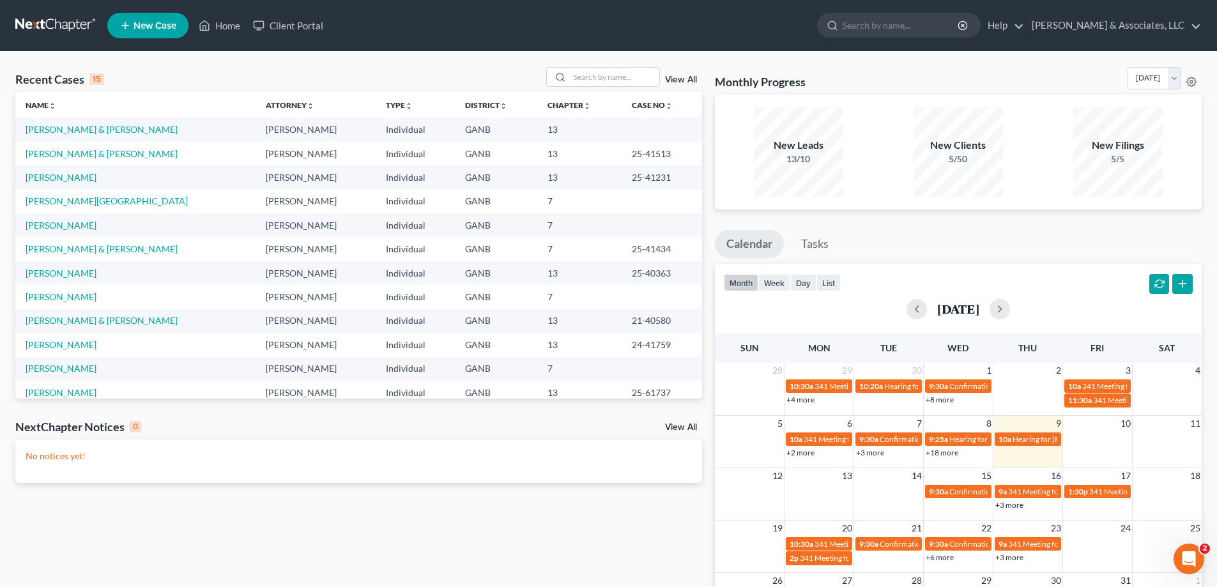
drag, startPoint x: 427, startPoint y: 12, endPoint x: 429, endPoint y: 19, distance: 6.7
click at [427, 12] on ul "New Case Home Client Portal - No Result - See all results Or Press Enter... Hel…" at bounding box center [654, 25] width 1095 height 33
click at [605, 78] on input "search" at bounding box center [614, 77] width 89 height 19
type input "reed"
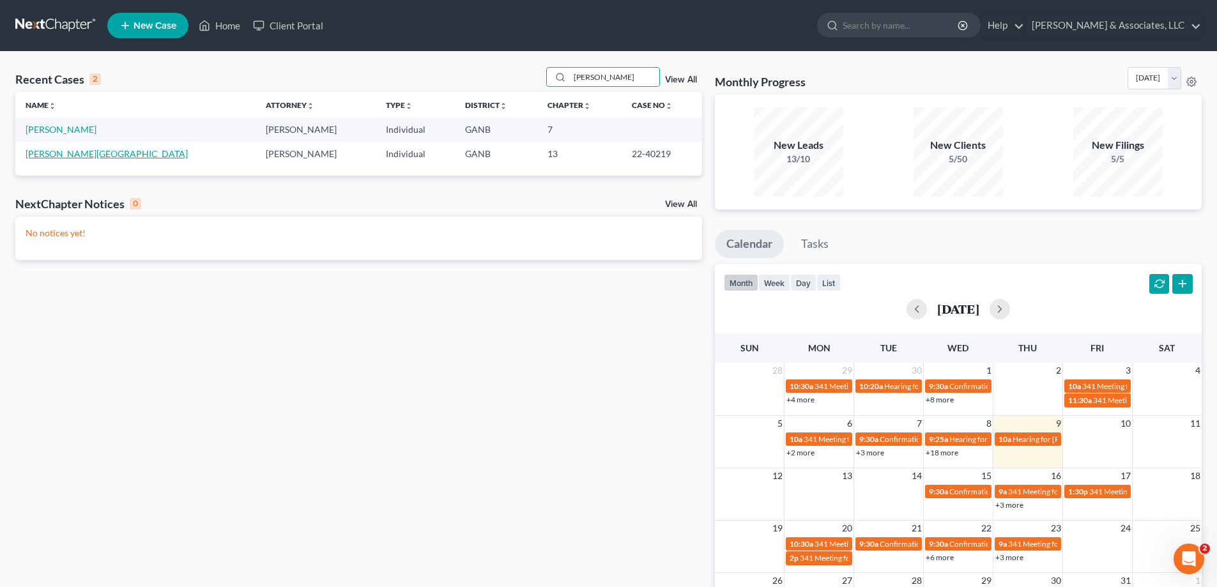
click at [45, 152] on link "Reed, Milton" at bounding box center [107, 153] width 162 height 11
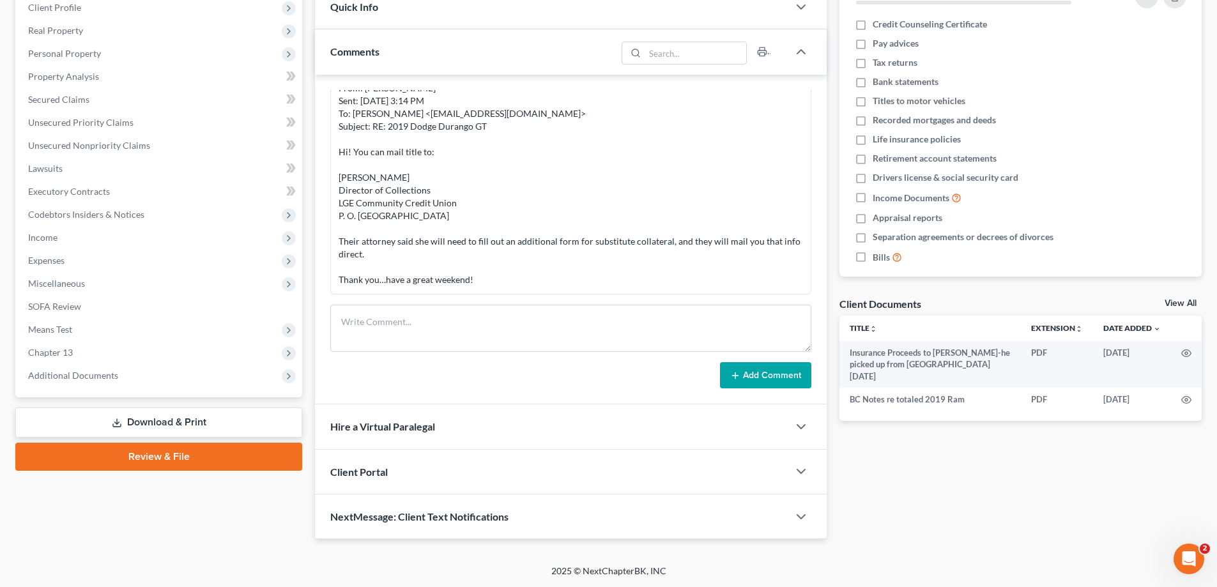
scroll to position [183, 0]
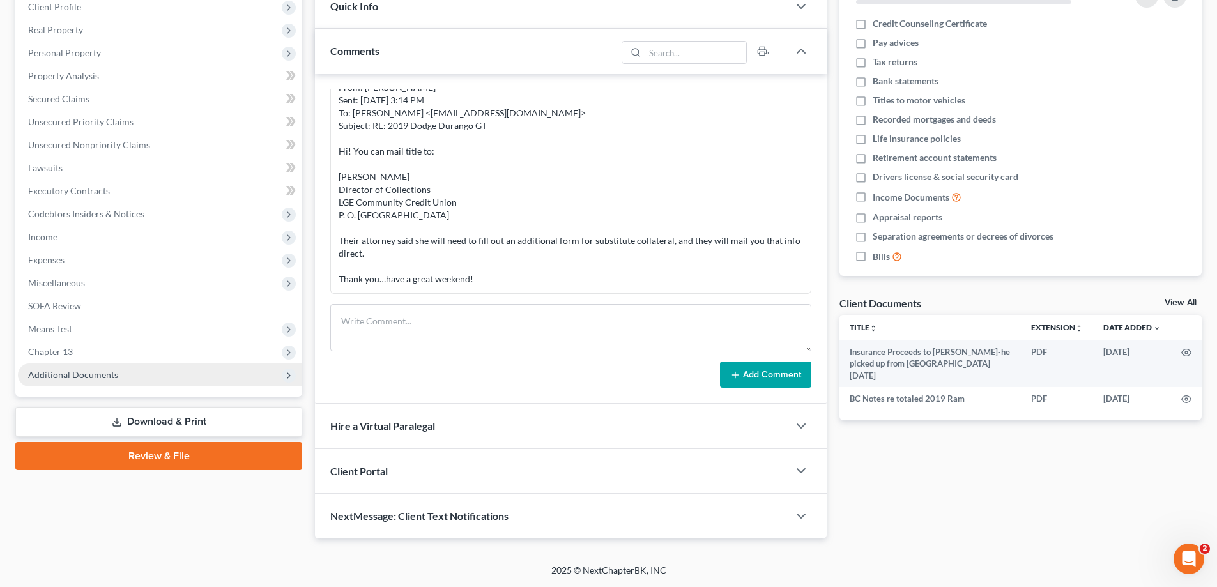
click at [79, 375] on span "Additional Documents" at bounding box center [73, 374] width 90 height 11
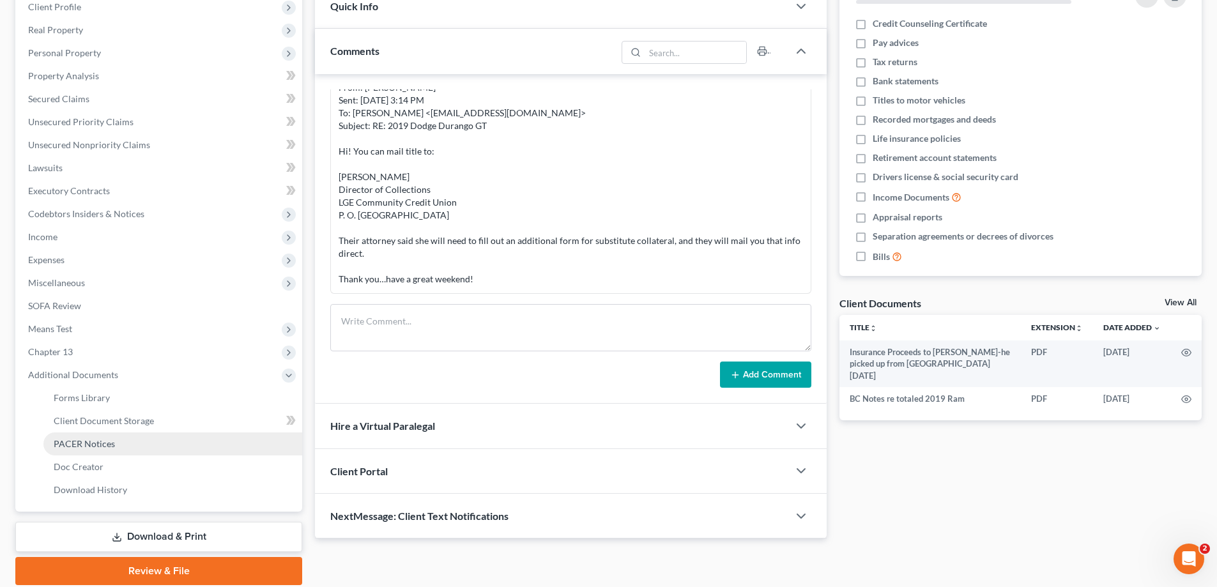
click at [82, 441] on span "PACER Notices" at bounding box center [84, 443] width 61 height 11
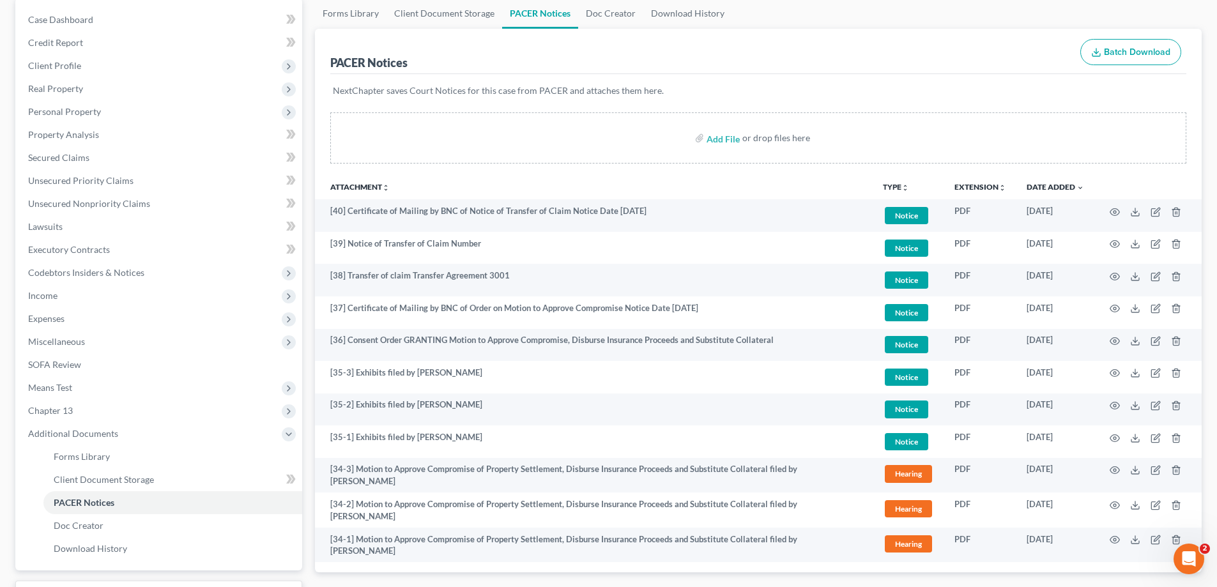
scroll to position [128, 0]
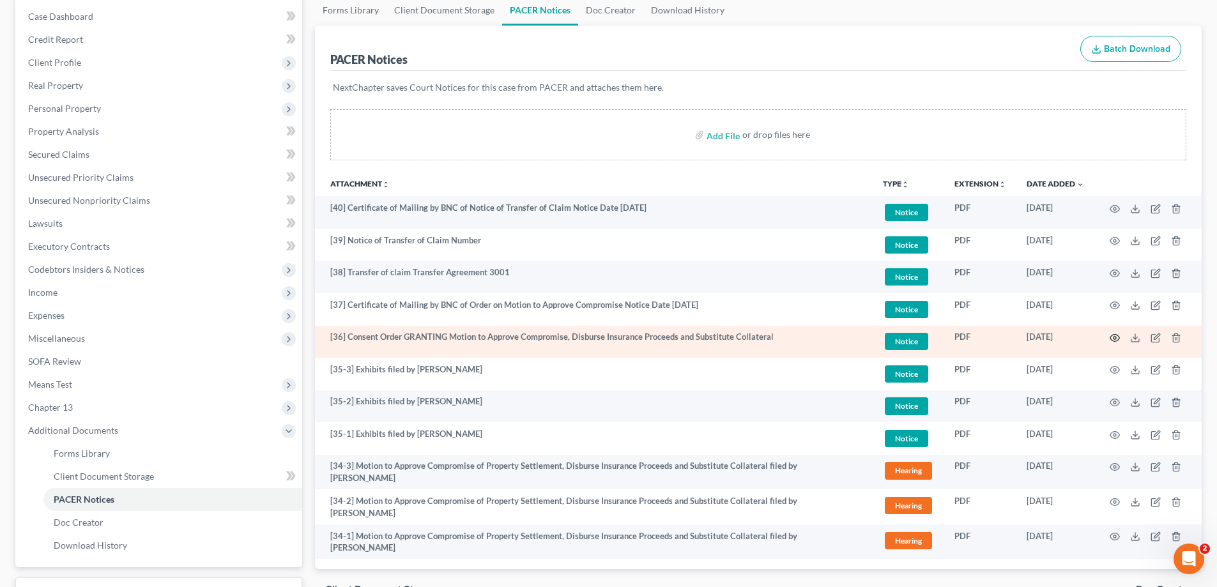
click at [1114, 335] on icon "button" at bounding box center [1116, 338] width 10 height 7
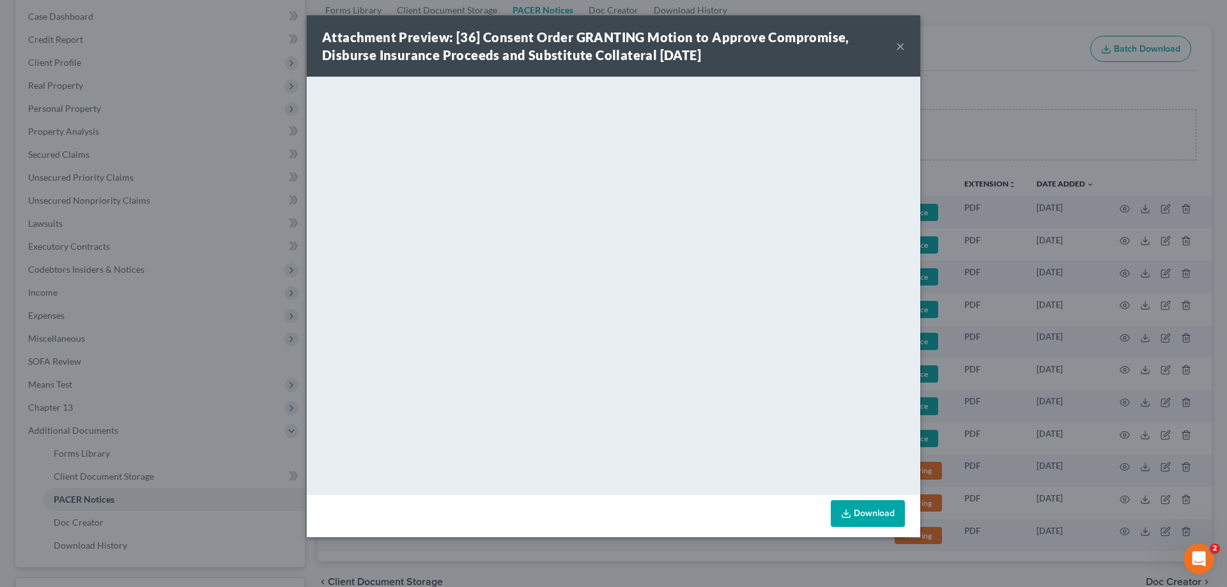
click at [898, 45] on button "×" at bounding box center [900, 45] width 9 height 15
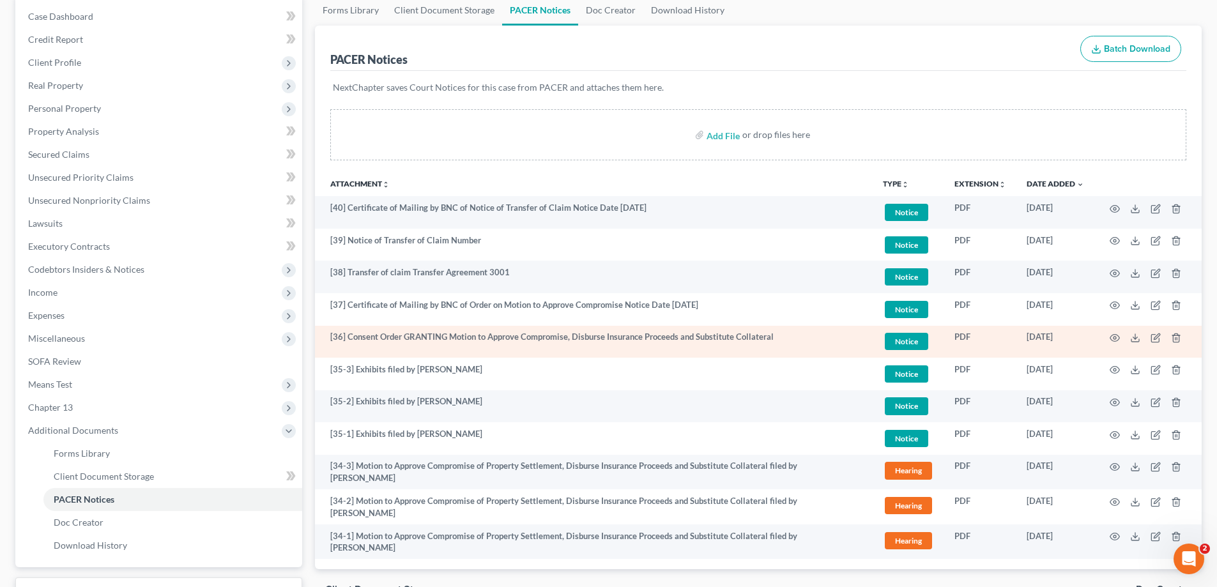
scroll to position [0, 0]
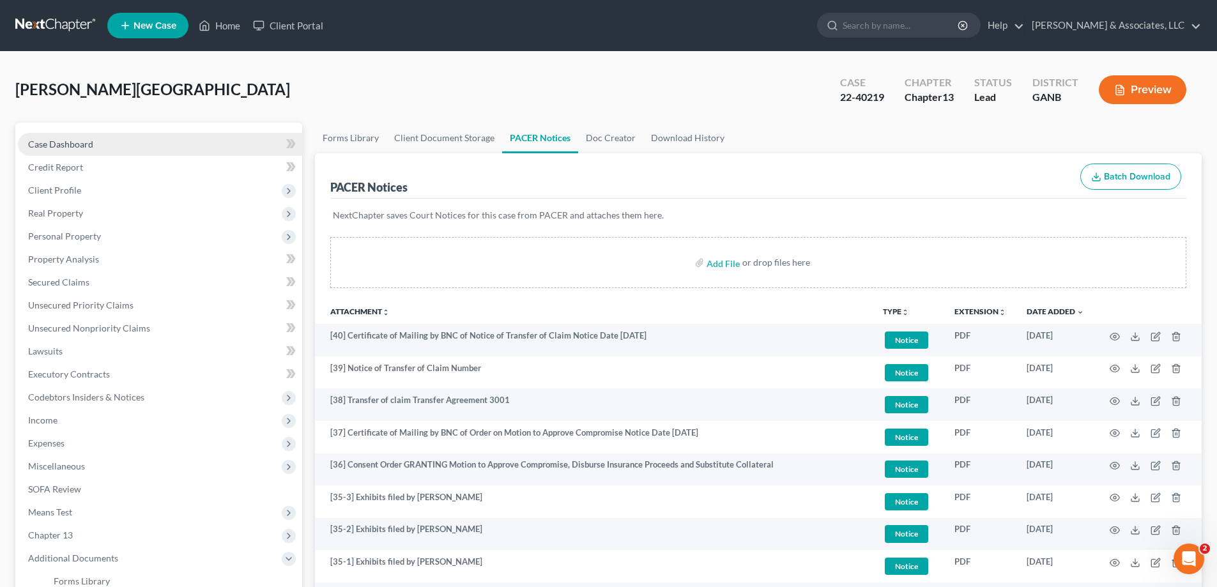
click at [71, 144] on span "Case Dashboard" at bounding box center [60, 144] width 65 height 11
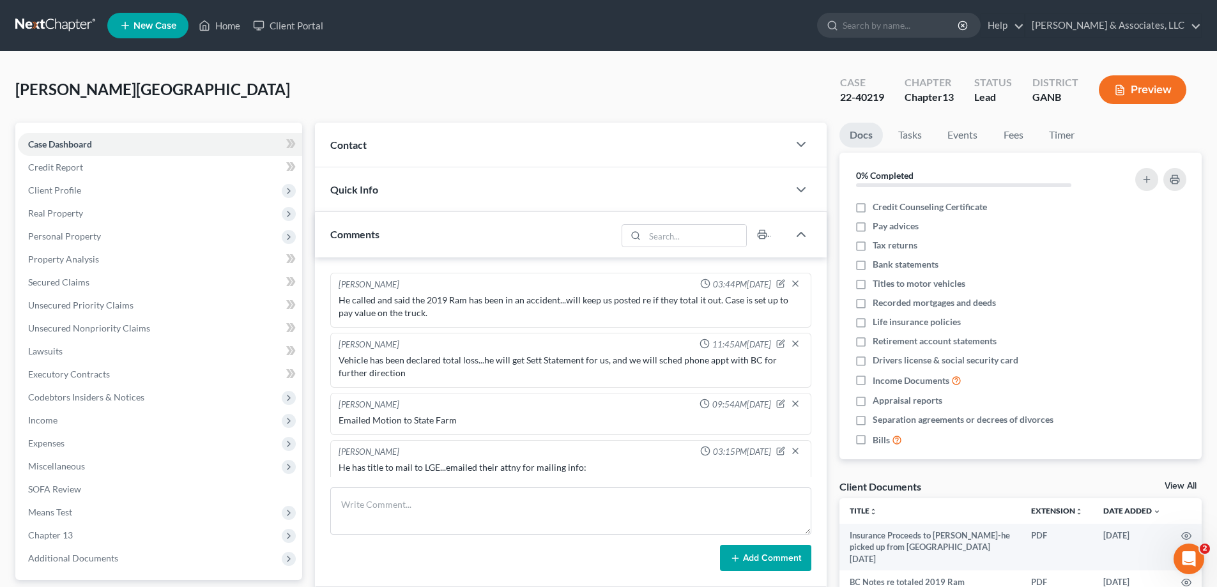
scroll to position [222, 0]
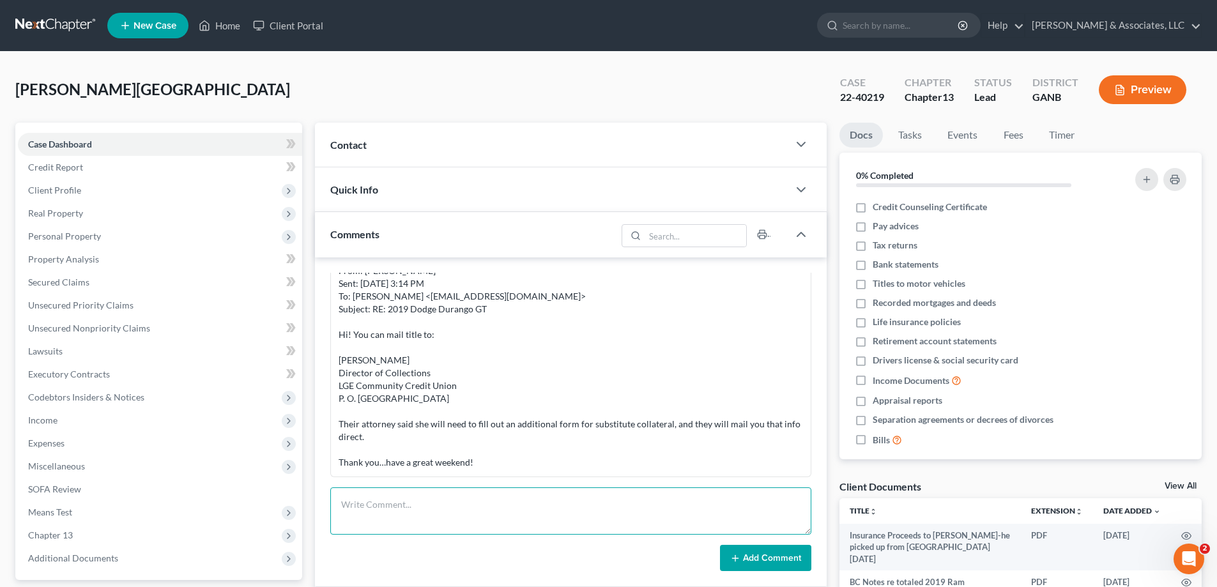
click at [362, 501] on textarea at bounding box center [570, 511] width 481 height 47
paste textarea "From: Amy Adams Sent: Thursday, October 9, 2025 8:42 AM To: 'Milton Reed' <mree…"
type textarea "From: Amy Adams Sent: Thursday, October 9, 2025 8:42 AM To: 'Milton Reed' <mree…"
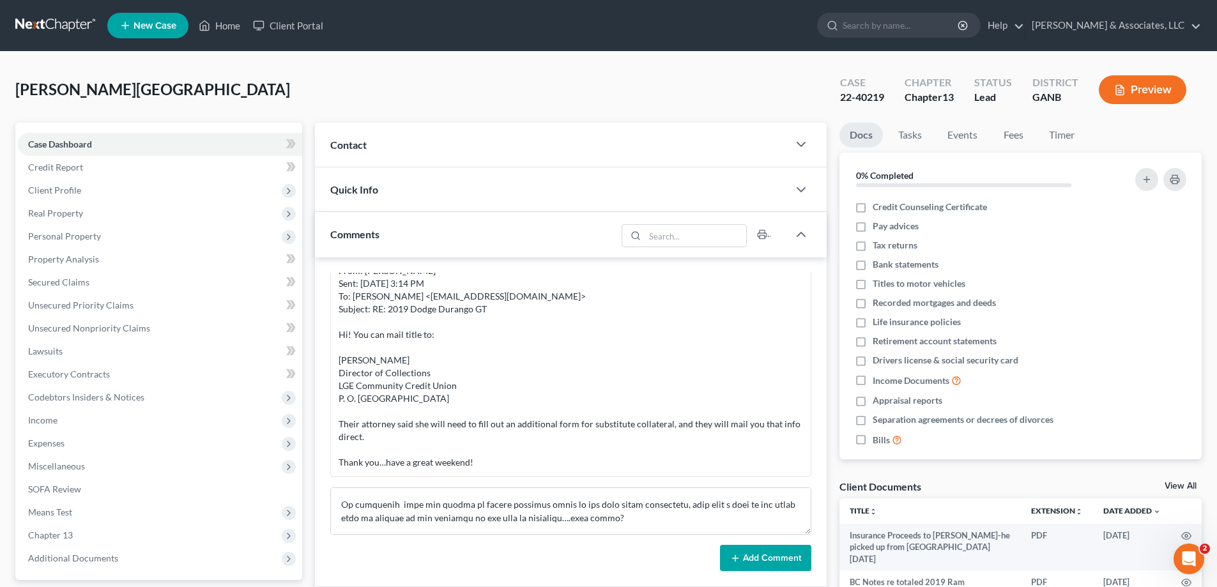
click at [753, 551] on button "Add Comment" at bounding box center [765, 558] width 91 height 27
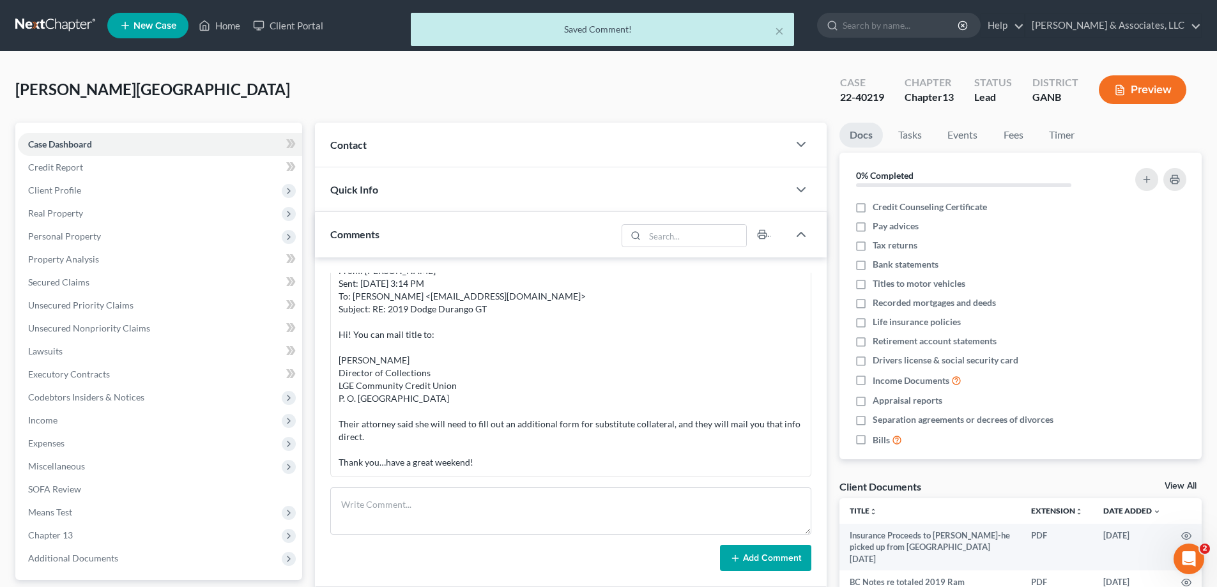
scroll to position [474, 0]
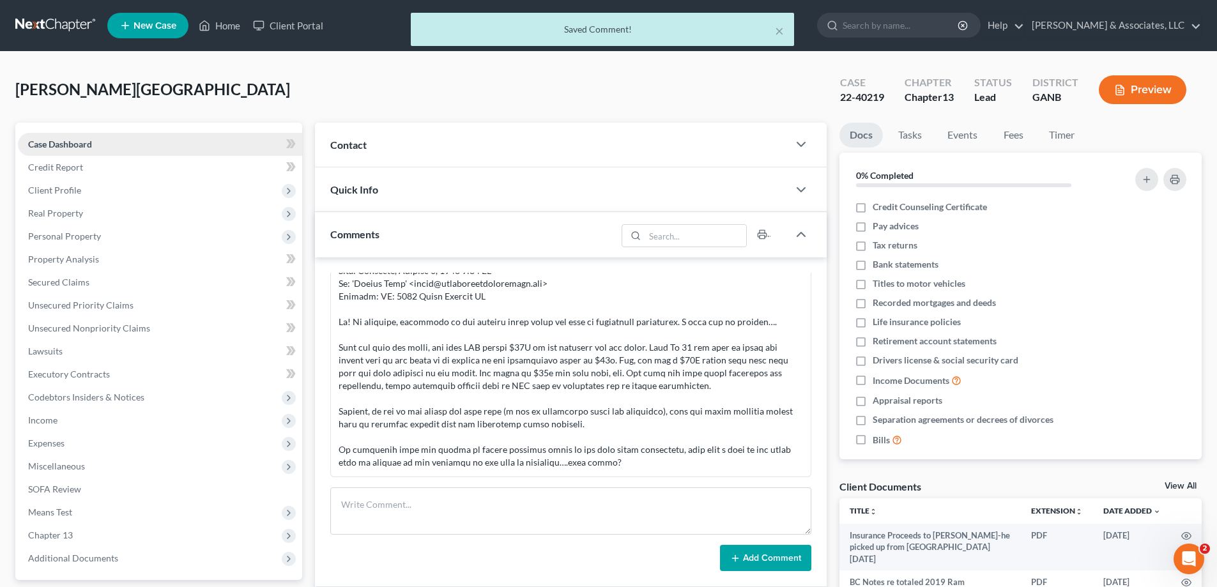
click at [90, 142] on span "Case Dashboard" at bounding box center [60, 144] width 64 height 11
click at [224, 26] on div "× Saved Comment!" at bounding box center [602, 33] width 1217 height 40
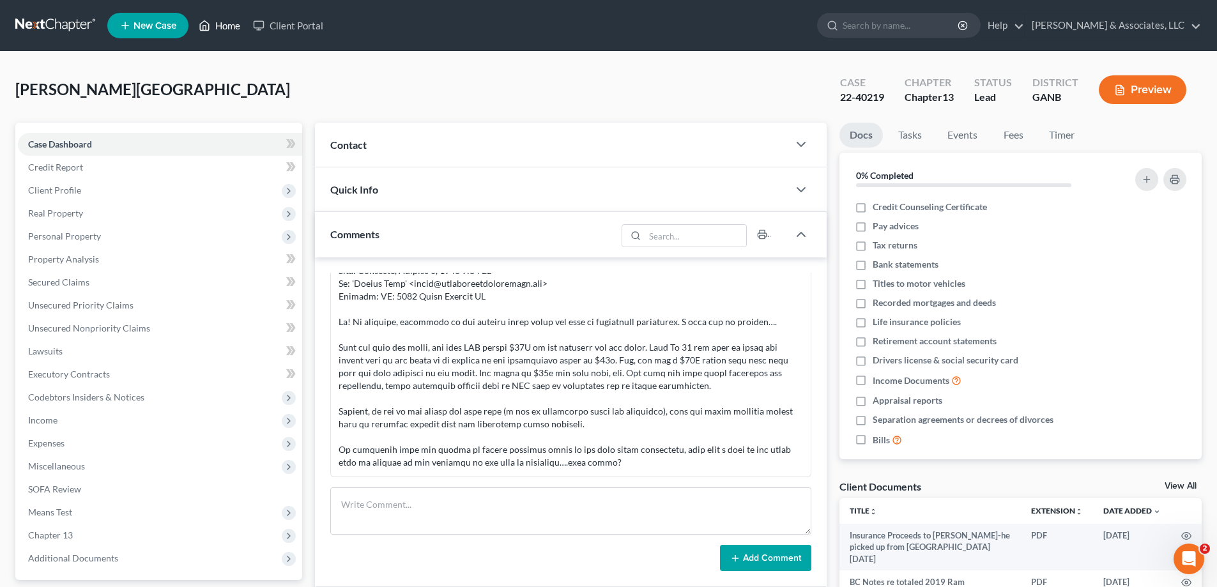
click at [234, 25] on div "Home New Case Client Portal Brian R. Cahn & Associates, LLC amy@northgabankrupt…" at bounding box center [608, 385] width 1217 height 771
click at [226, 24] on link "Home" at bounding box center [219, 25] width 54 height 23
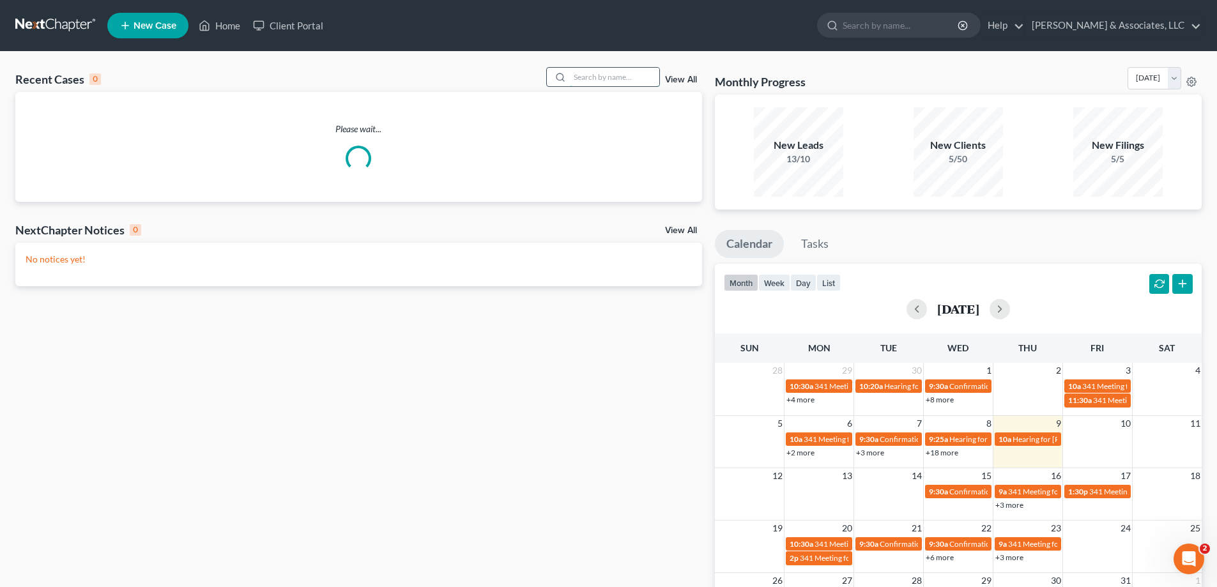
click at [596, 78] on input "search" at bounding box center [614, 77] width 89 height 19
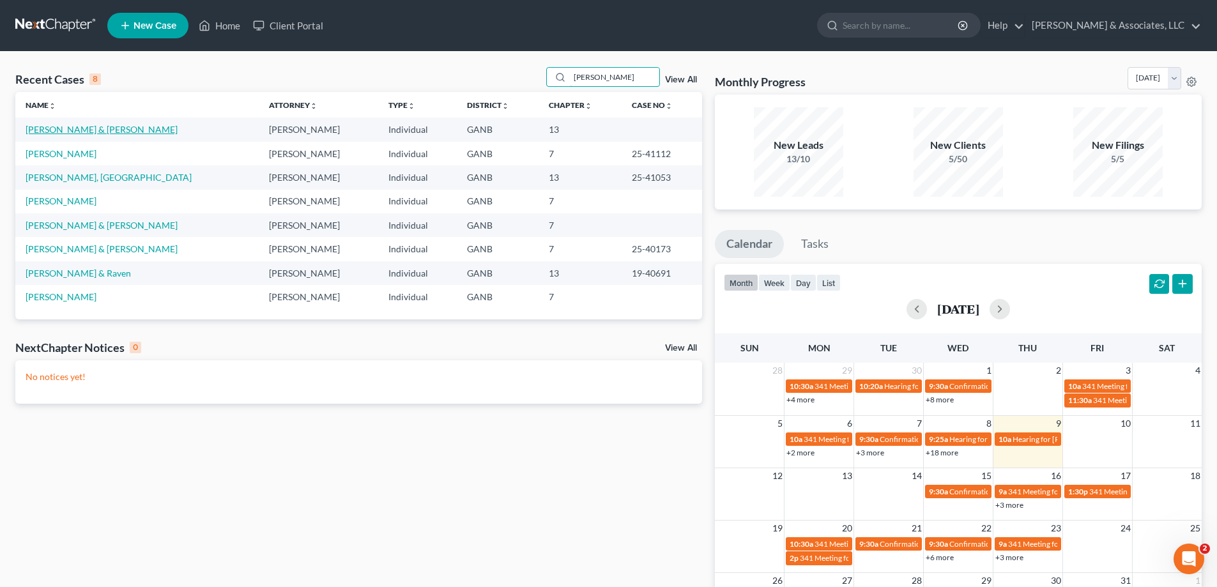
type input "keith"
click at [68, 130] on link "[PERSON_NAME] & [PERSON_NAME]" at bounding box center [102, 129] width 152 height 11
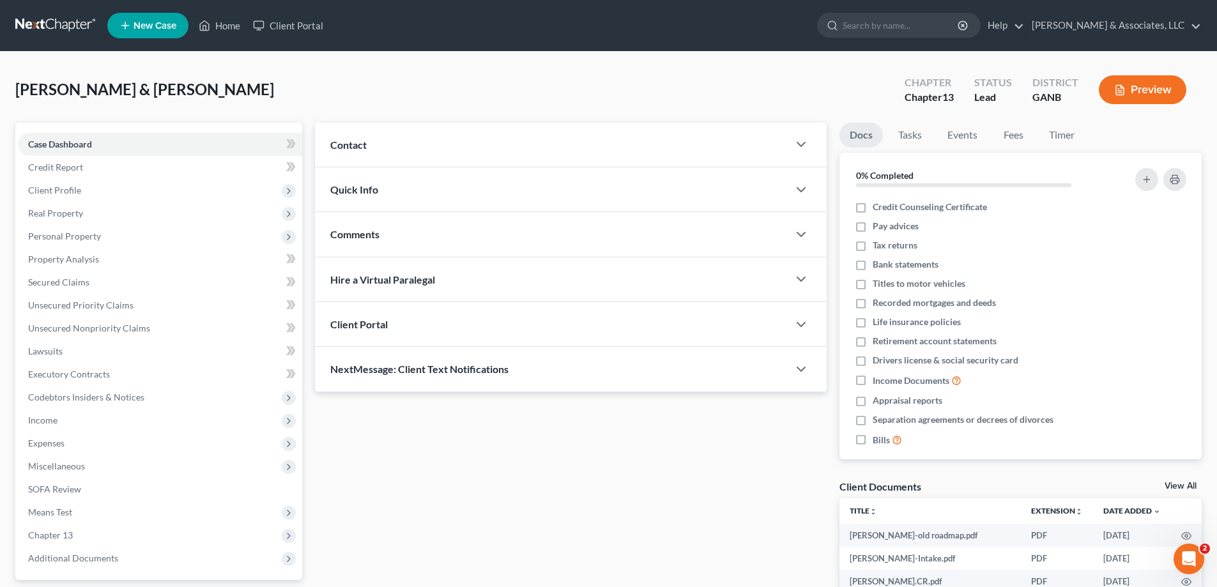
scroll to position [236, 0]
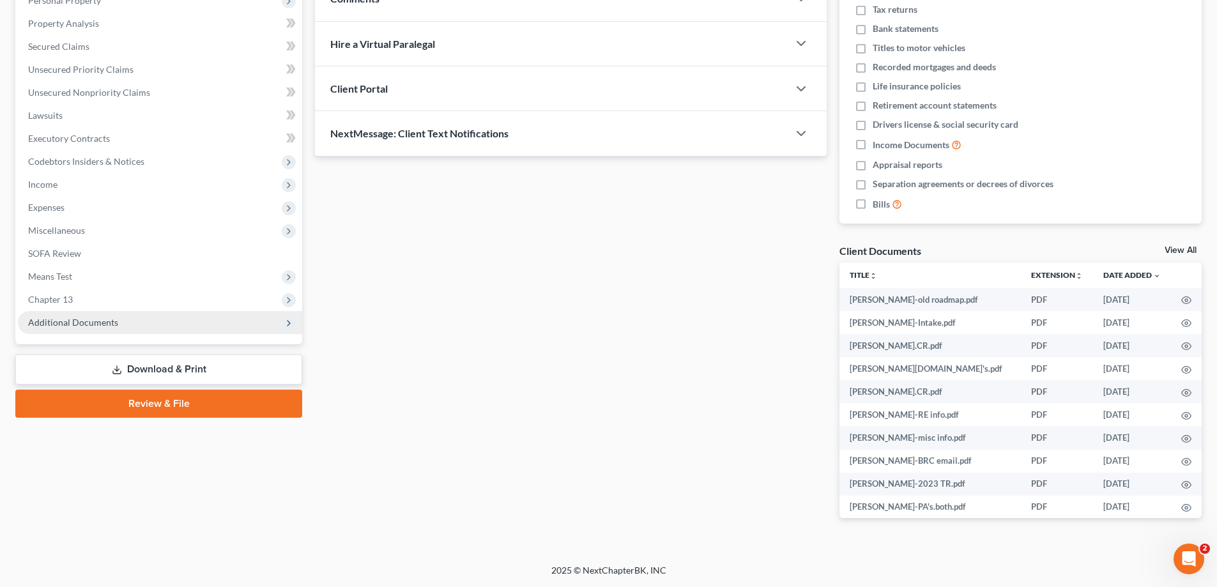
drag, startPoint x: 69, startPoint y: 323, endPoint x: 229, endPoint y: 322, distance: 159.8
click at [68, 322] on span "Additional Documents" at bounding box center [73, 322] width 90 height 11
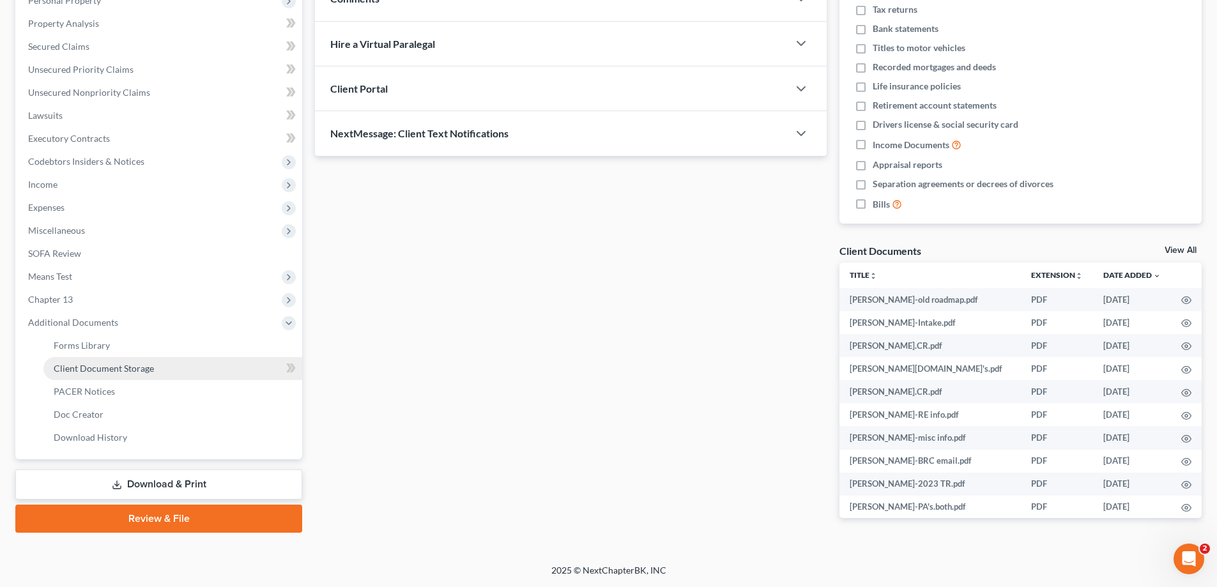
click at [86, 366] on span "Client Document Storage" at bounding box center [104, 368] width 100 height 11
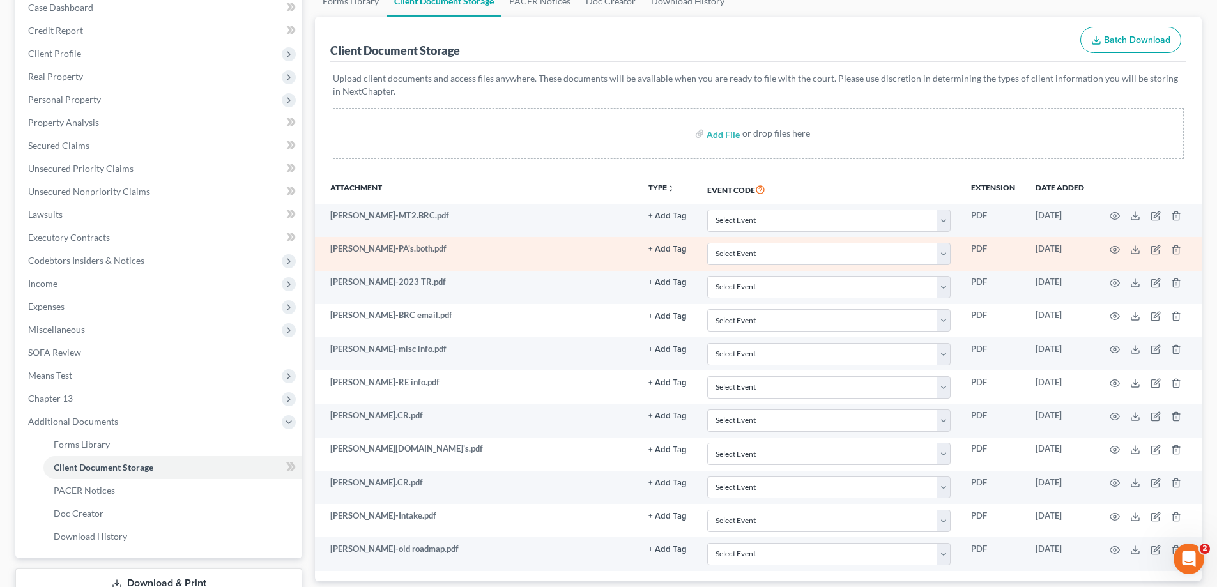
scroll to position [230, 0]
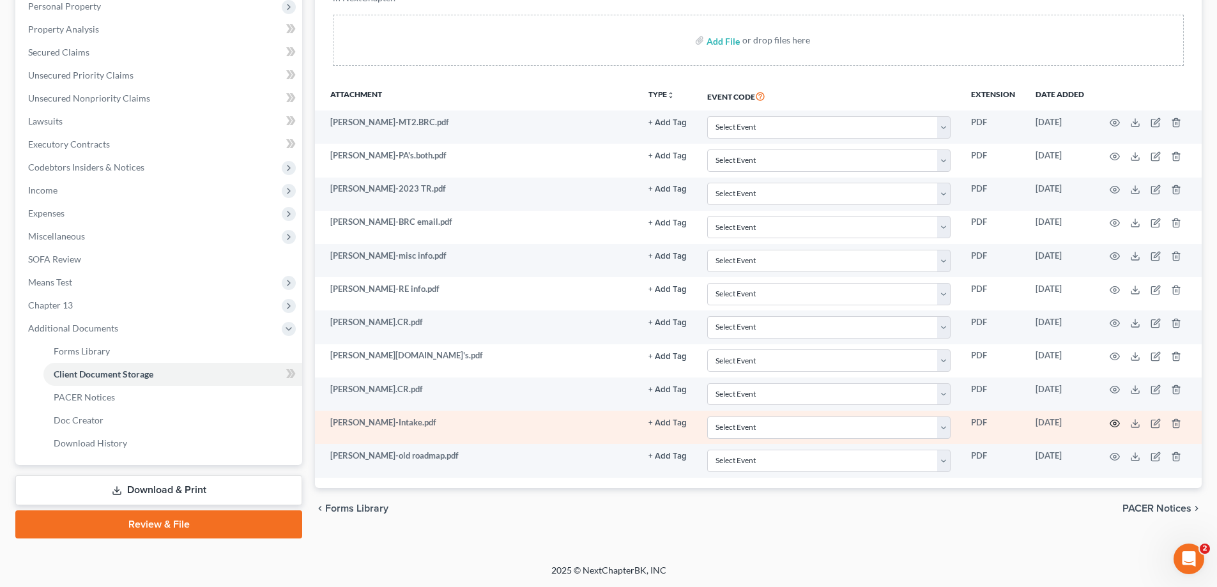
click at [1113, 422] on icon "button" at bounding box center [1115, 424] width 10 height 10
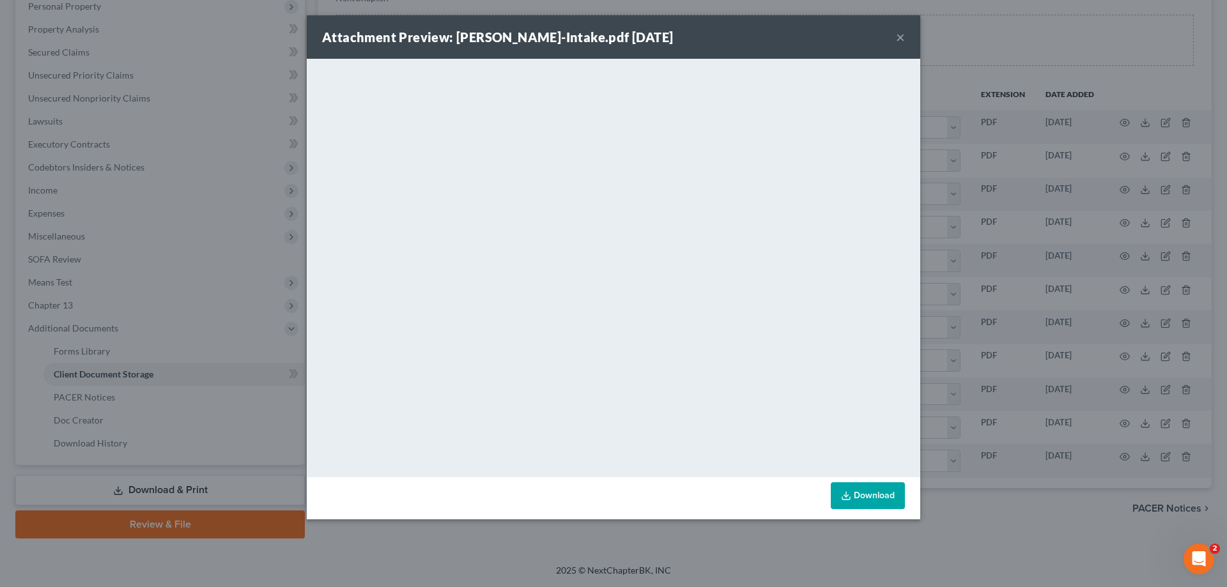
click at [897, 36] on button "×" at bounding box center [900, 36] width 9 height 15
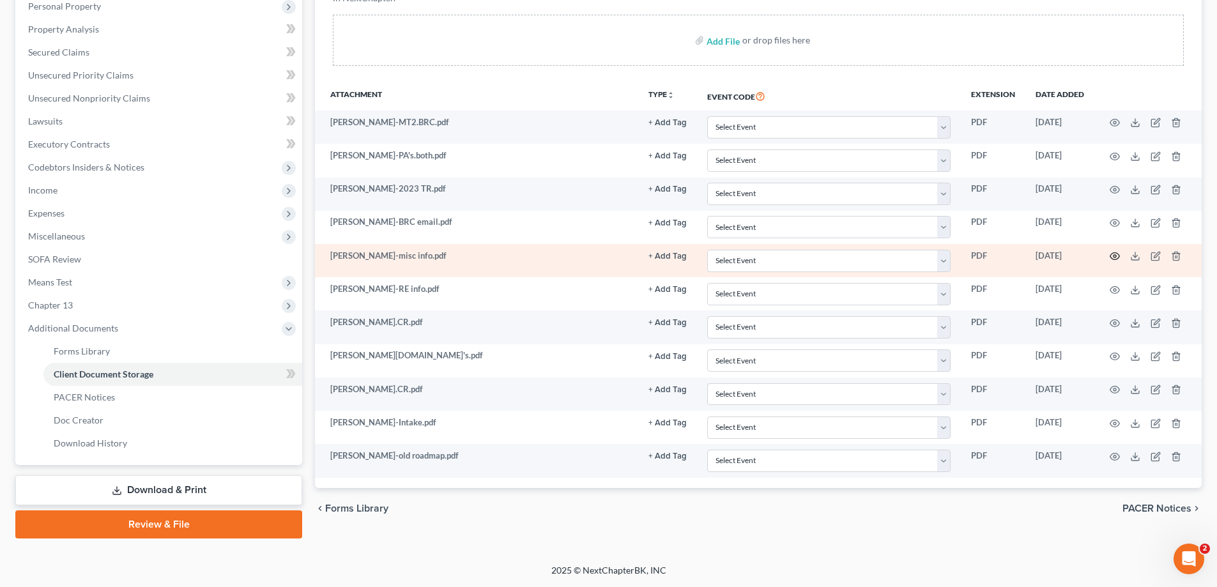
click at [1116, 256] on circle "button" at bounding box center [1115, 256] width 3 height 3
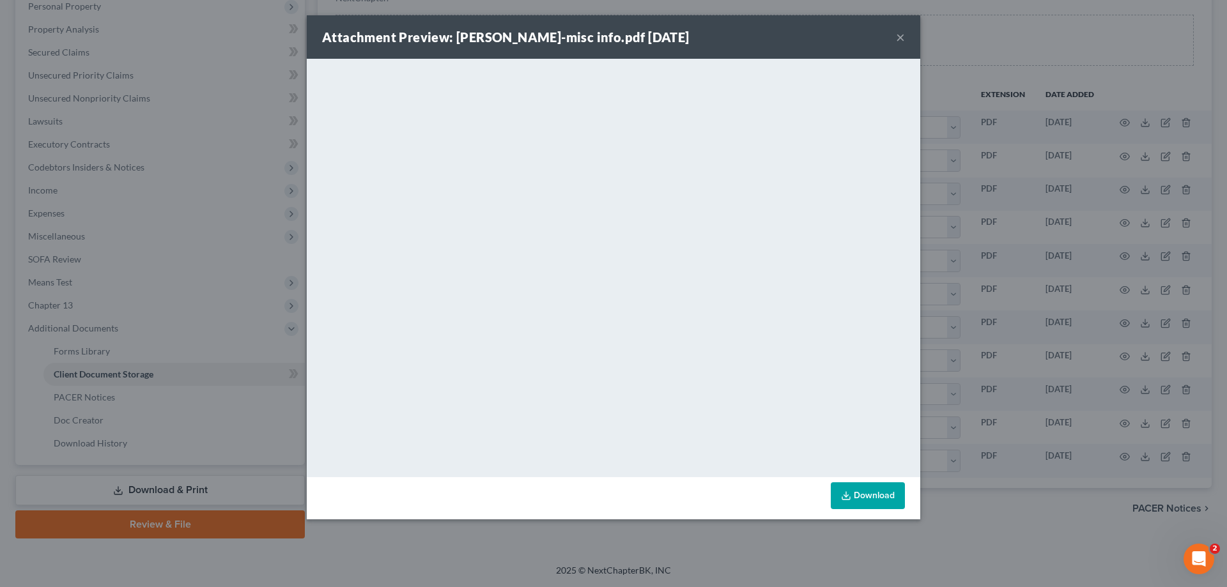
click at [897, 34] on button "×" at bounding box center [900, 36] width 9 height 15
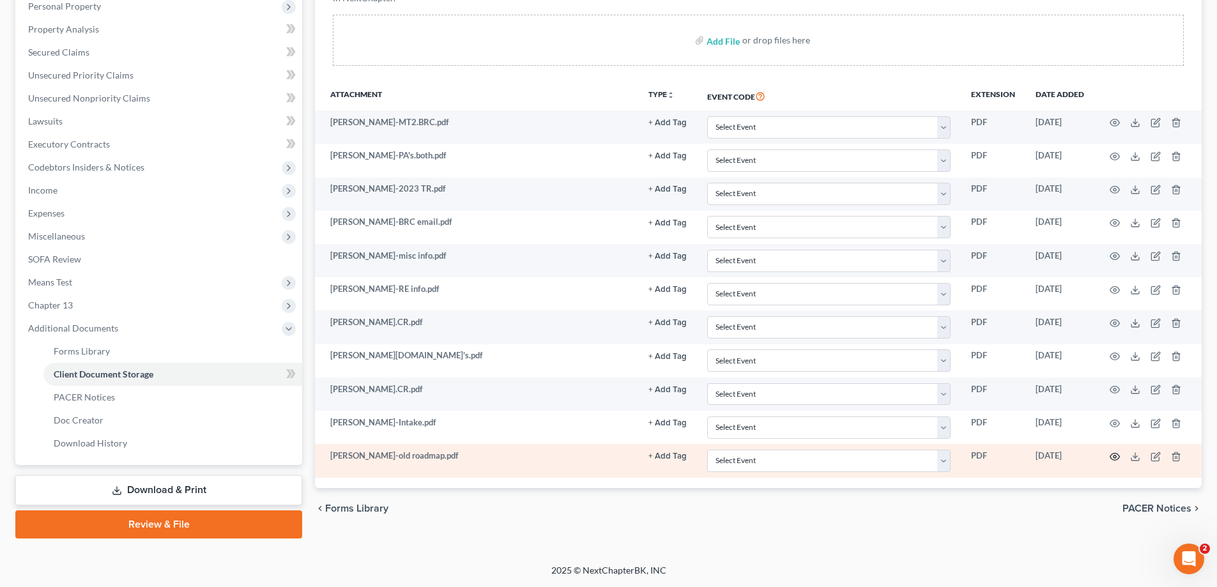
click at [1115, 456] on circle "button" at bounding box center [1115, 457] width 3 height 3
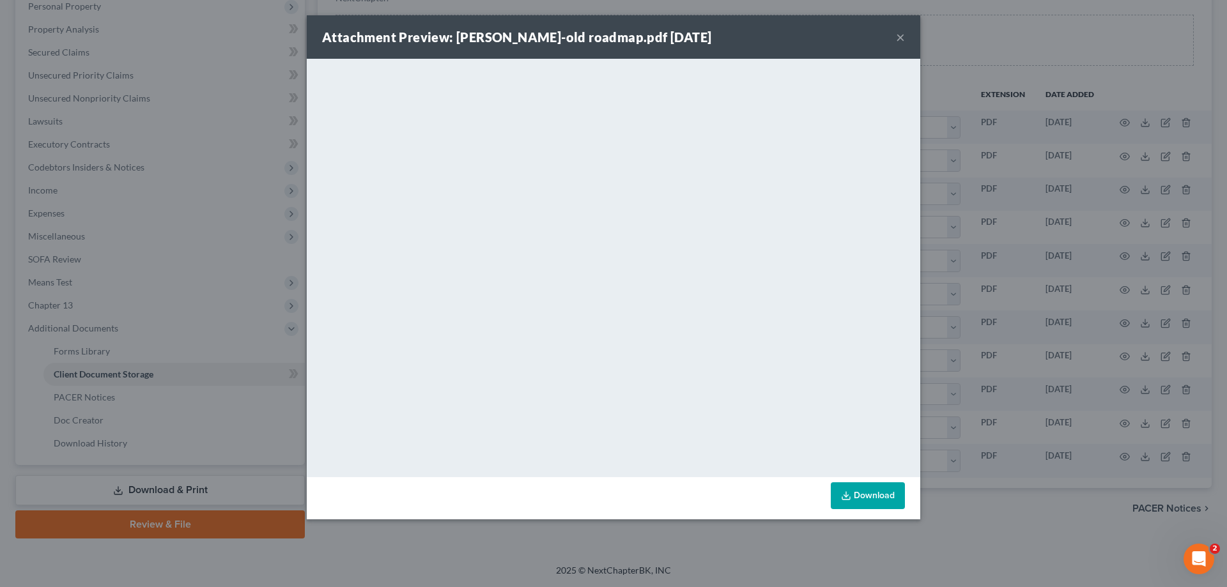
click at [897, 36] on button "×" at bounding box center [900, 36] width 9 height 15
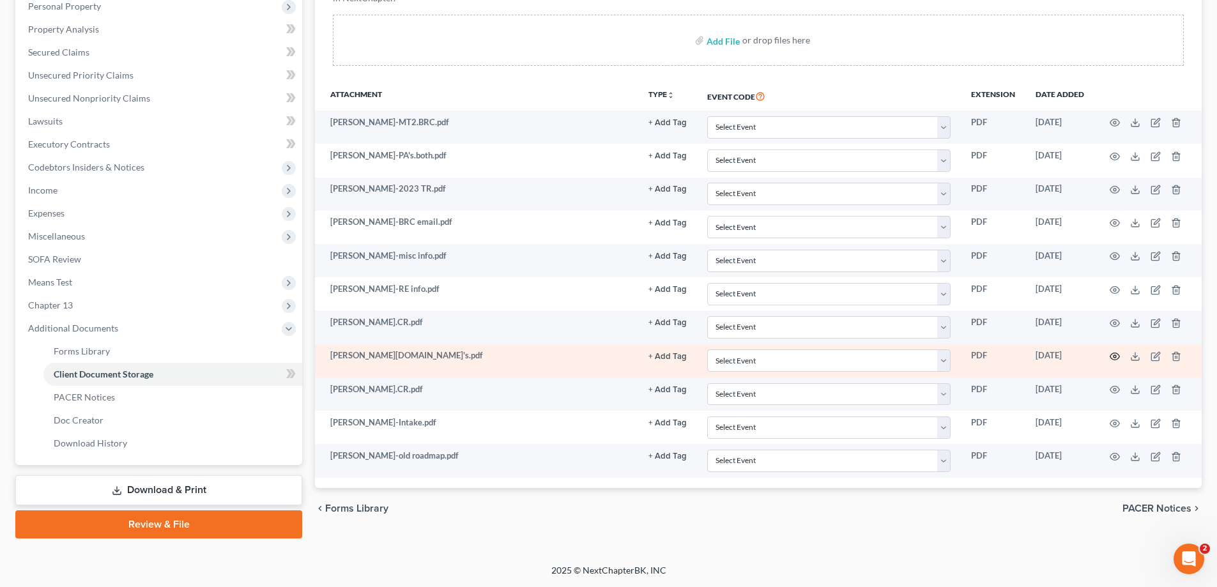
click at [1116, 357] on icon "button" at bounding box center [1115, 356] width 10 height 10
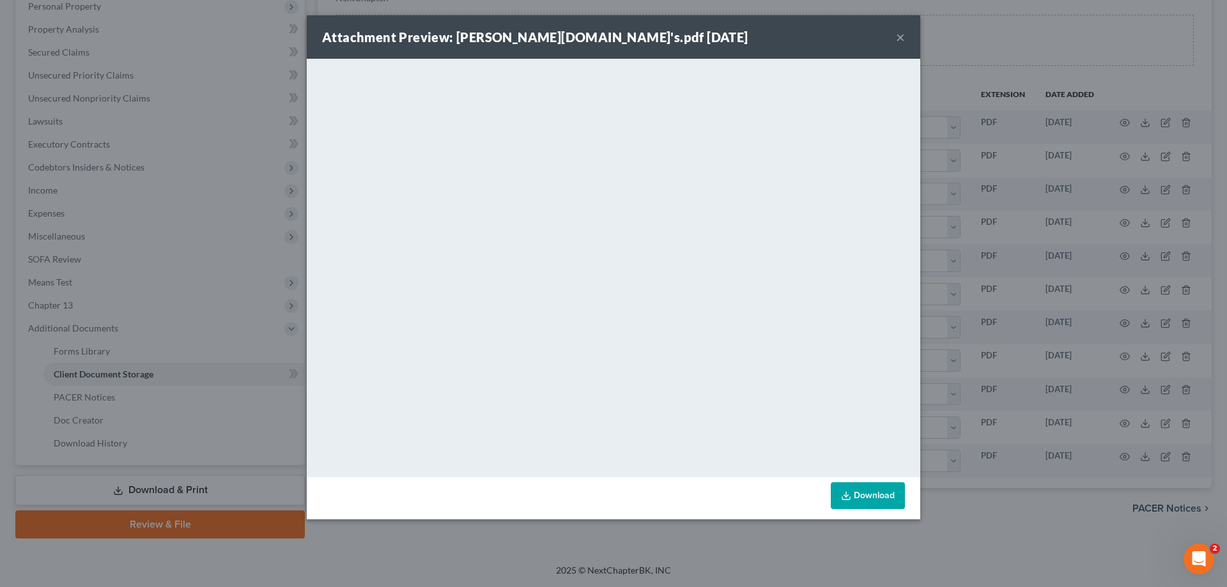
click at [900, 38] on button "×" at bounding box center [900, 36] width 9 height 15
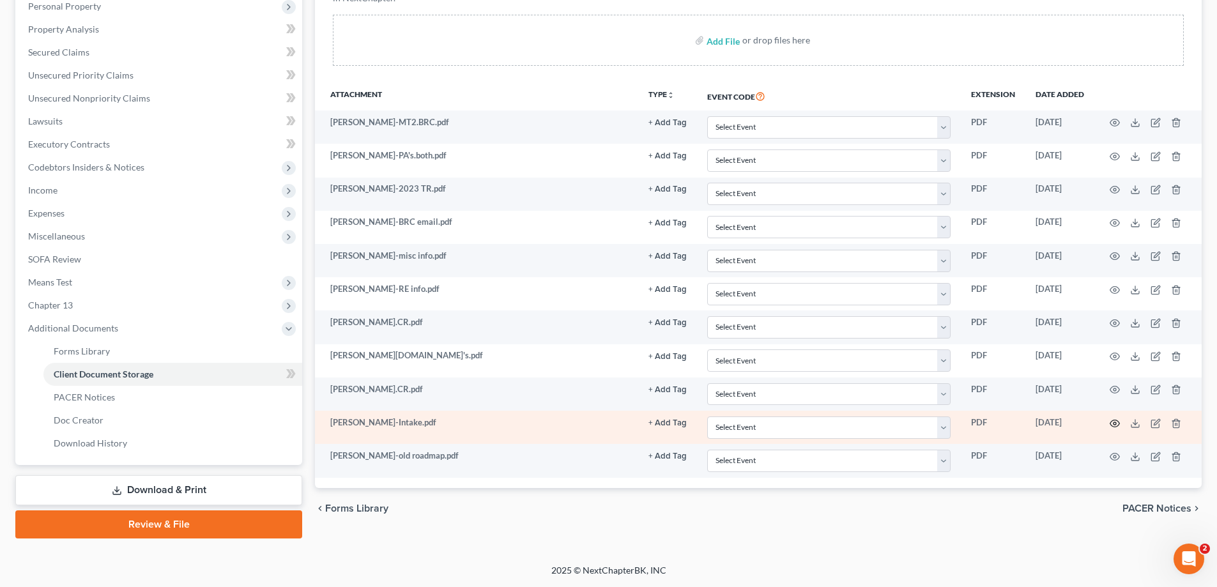
click at [1115, 422] on circle "button" at bounding box center [1115, 423] width 3 height 3
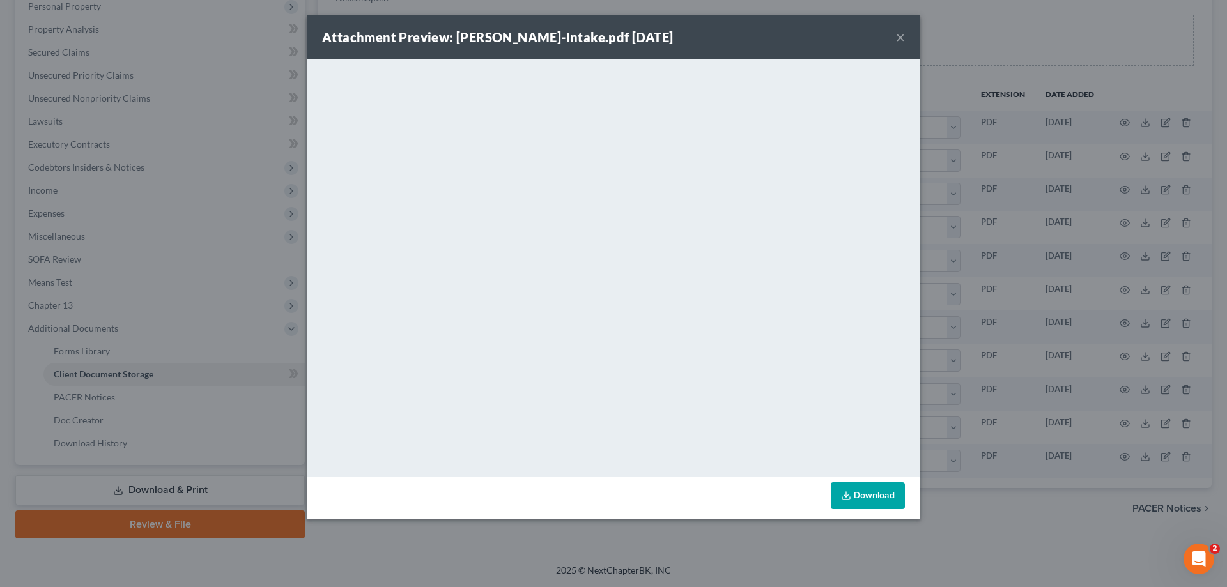
click at [899, 38] on button "×" at bounding box center [900, 36] width 9 height 15
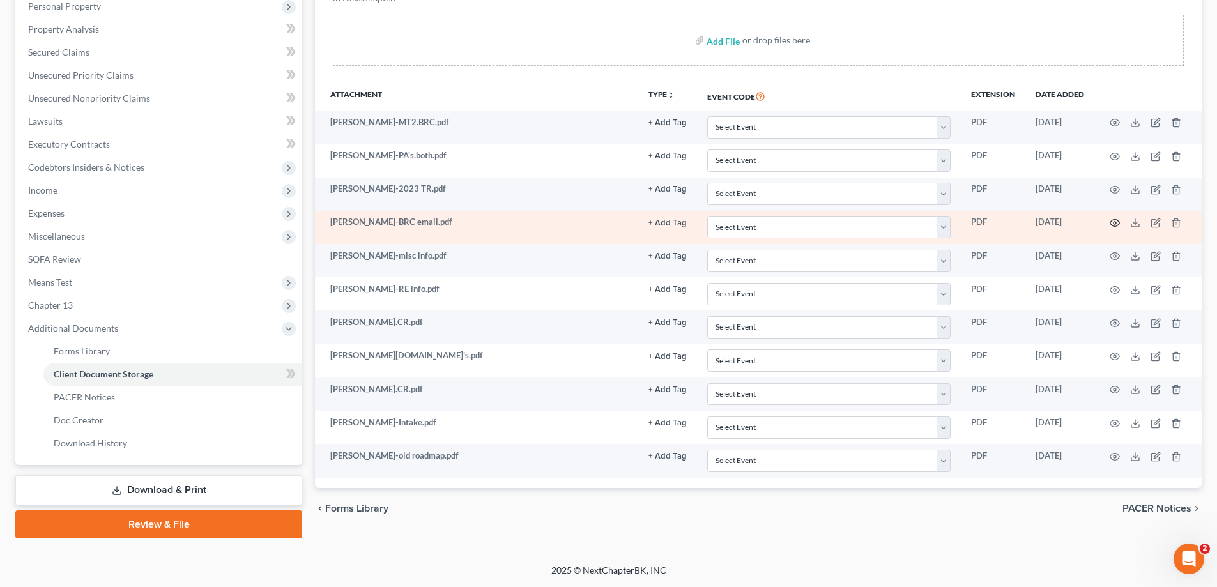
click at [1116, 220] on icon "button" at bounding box center [1115, 223] width 10 height 10
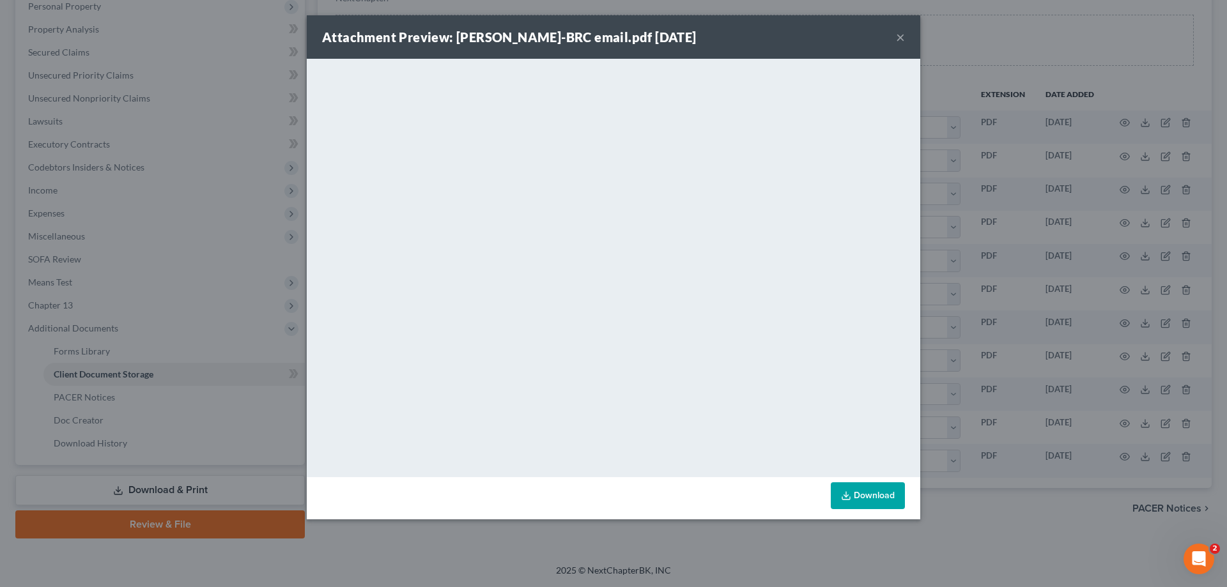
click at [898, 36] on button "×" at bounding box center [900, 36] width 9 height 15
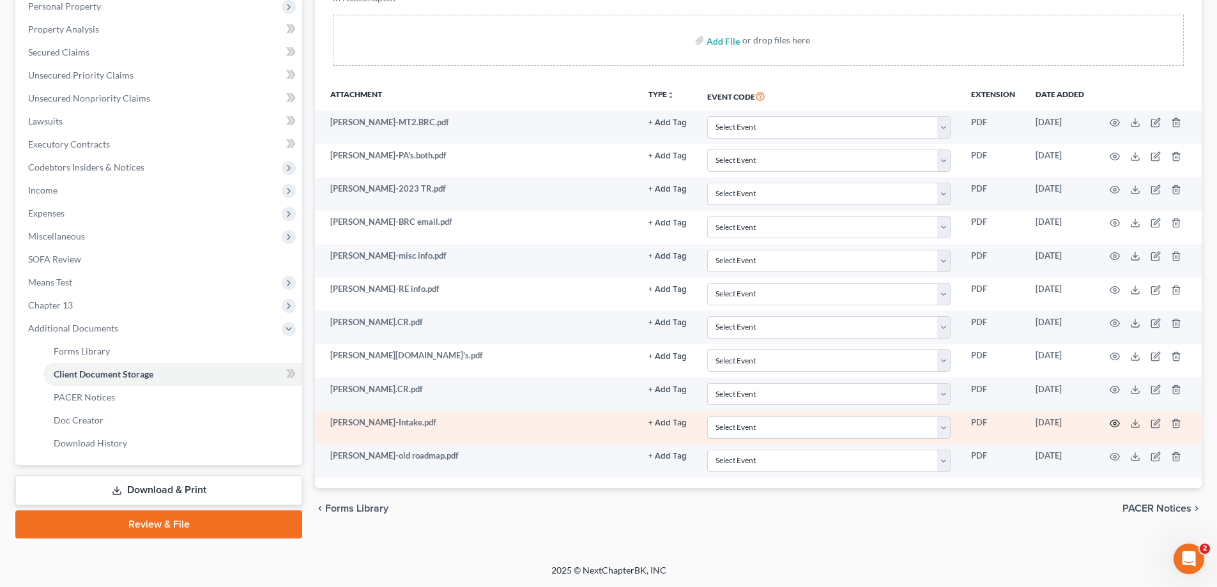
click at [1114, 422] on circle "button" at bounding box center [1115, 423] width 3 height 3
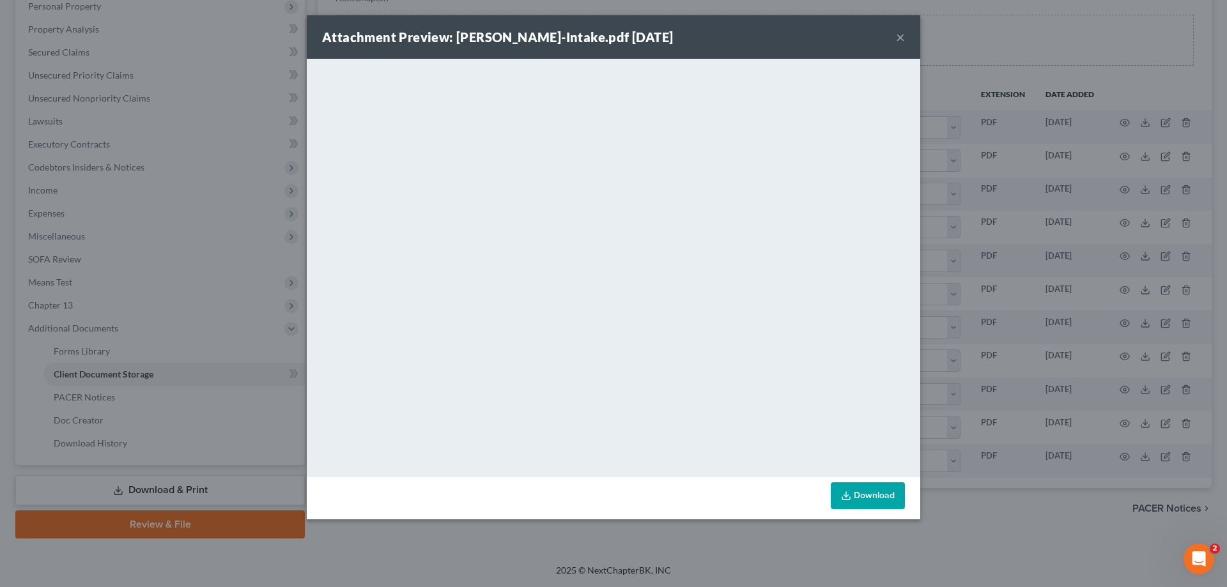
click at [898, 35] on button "×" at bounding box center [900, 36] width 9 height 15
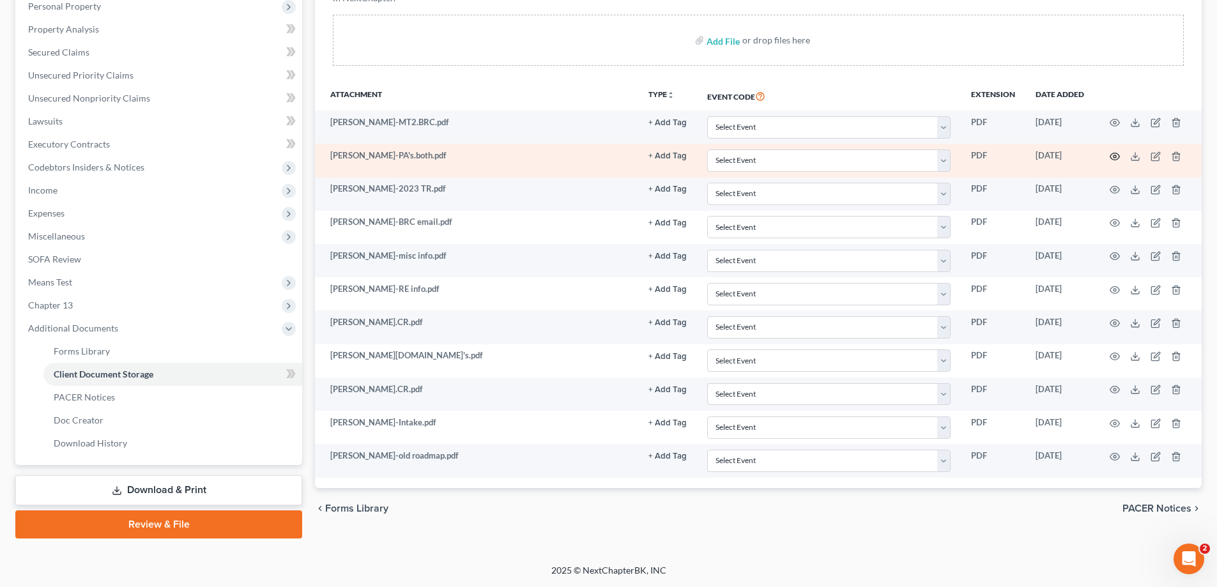
click at [1113, 156] on icon "button" at bounding box center [1115, 156] width 10 height 10
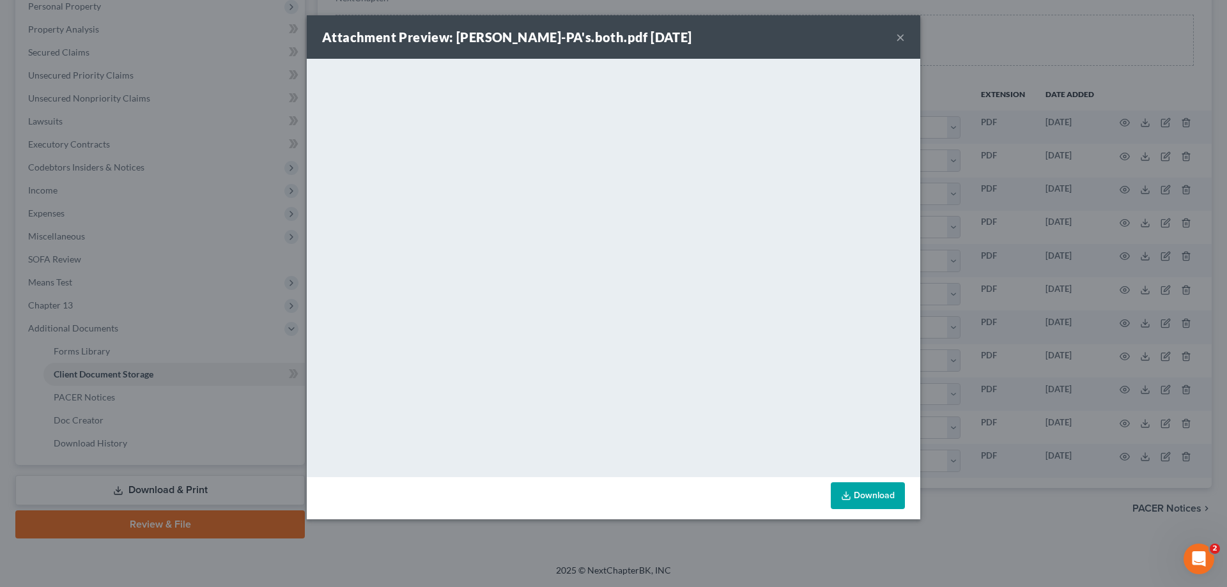
click at [901, 37] on button "×" at bounding box center [900, 36] width 9 height 15
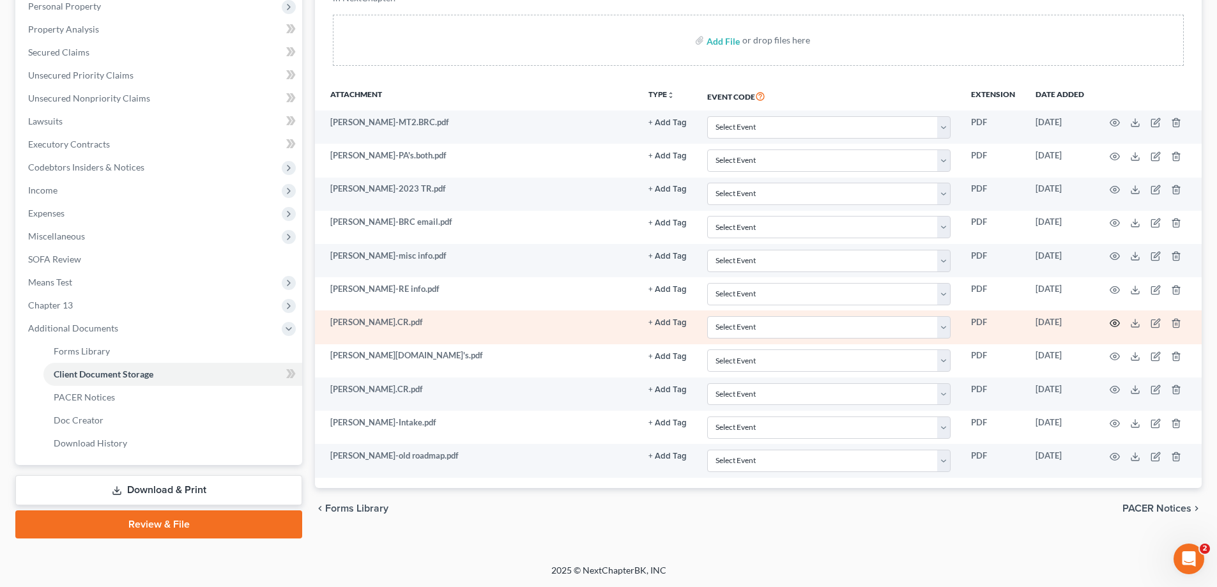
click at [1116, 322] on circle "button" at bounding box center [1115, 323] width 3 height 3
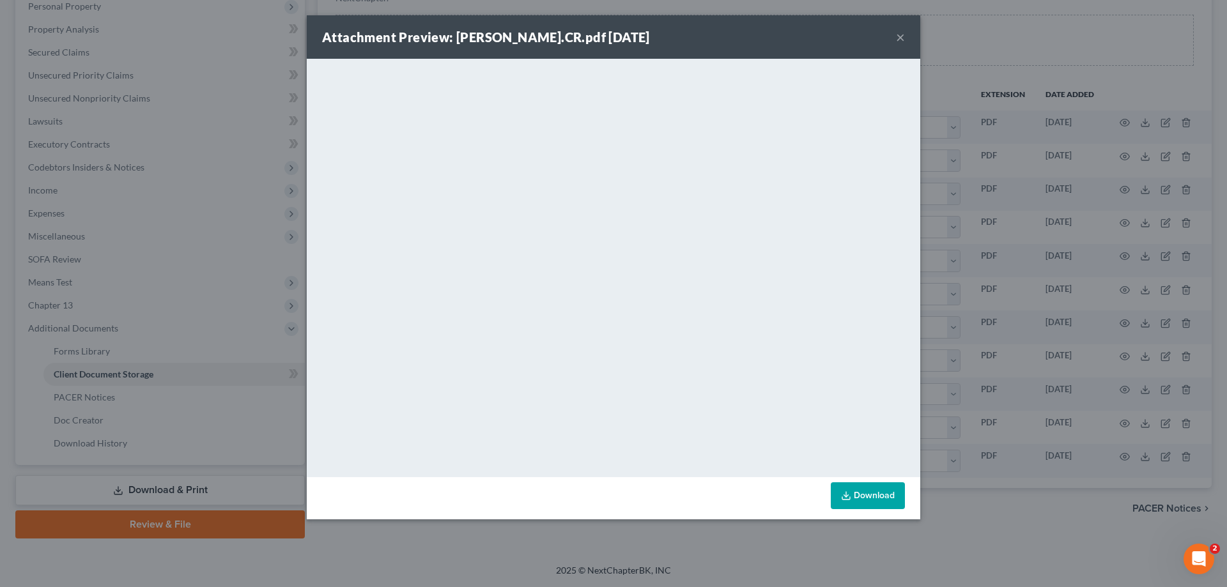
click at [899, 37] on button "×" at bounding box center [900, 36] width 9 height 15
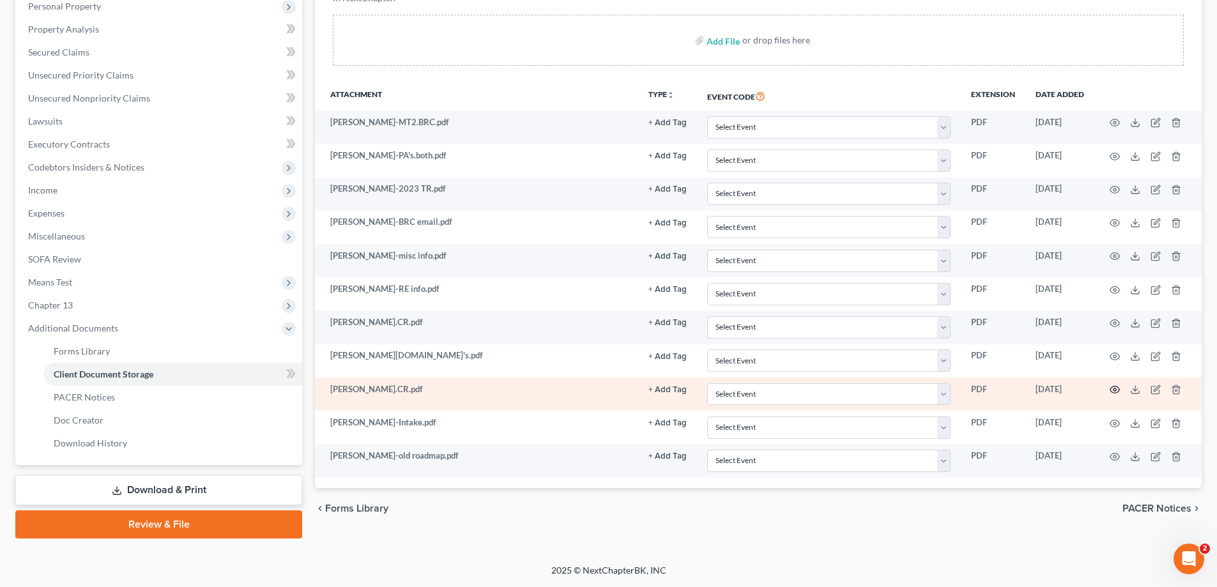
click at [1113, 389] on icon "button" at bounding box center [1115, 390] width 10 height 10
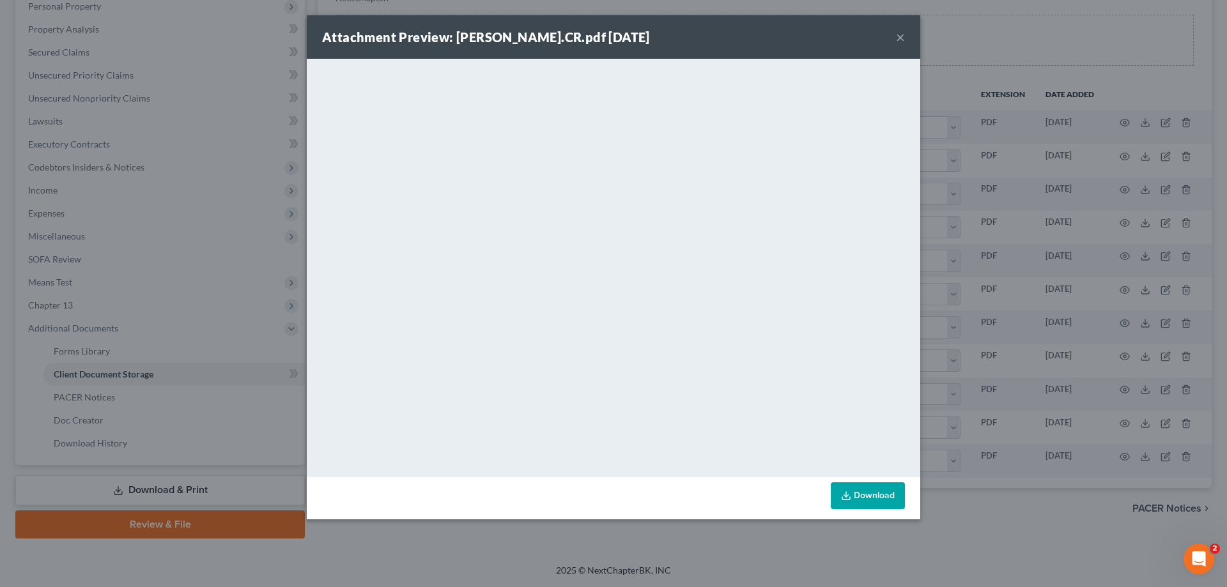
click at [898, 35] on button "×" at bounding box center [900, 36] width 9 height 15
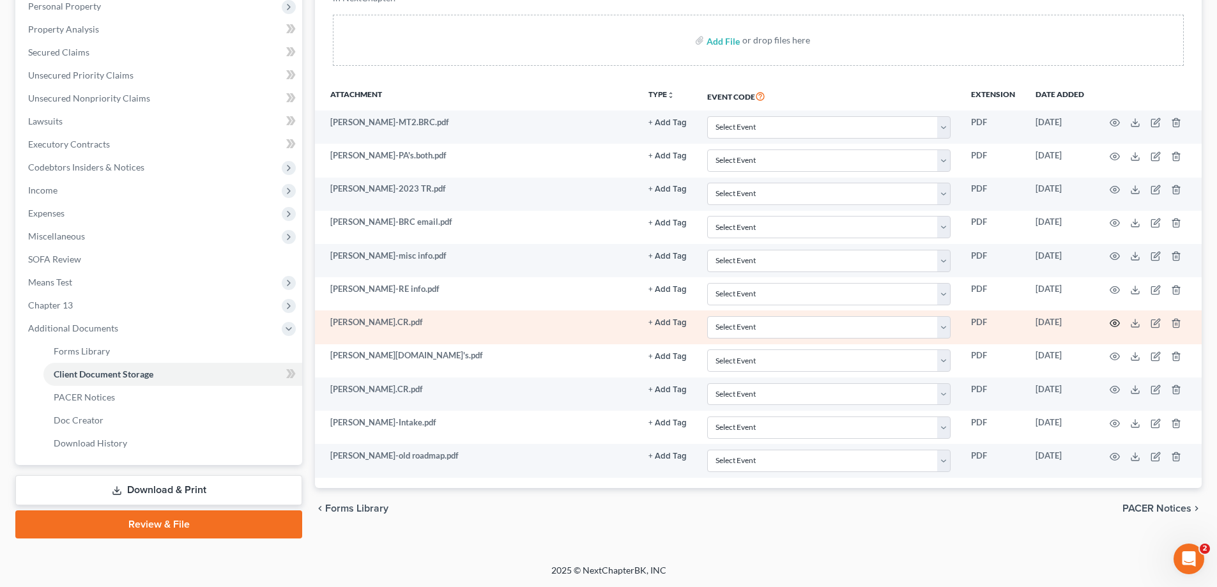
click at [1114, 325] on circle "button" at bounding box center [1115, 323] width 3 height 3
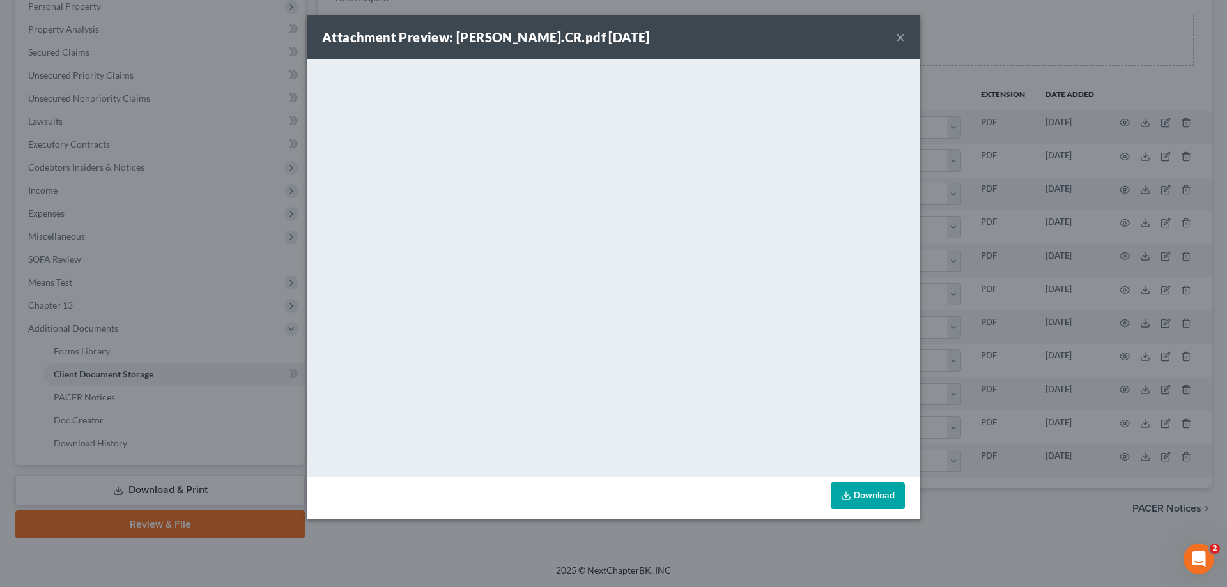
drag, startPoint x: 900, startPoint y: 38, endPoint x: 1205, endPoint y: 119, distance: 314.8
click at [901, 38] on button "×" at bounding box center [900, 36] width 9 height 15
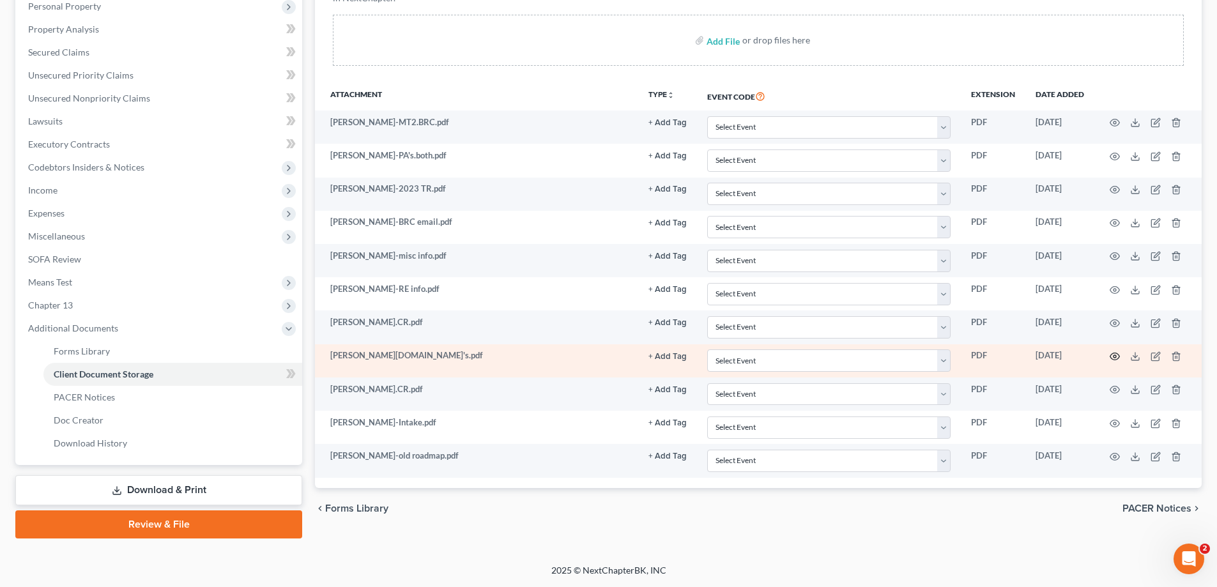
click at [1112, 355] on icon "button" at bounding box center [1115, 356] width 10 height 10
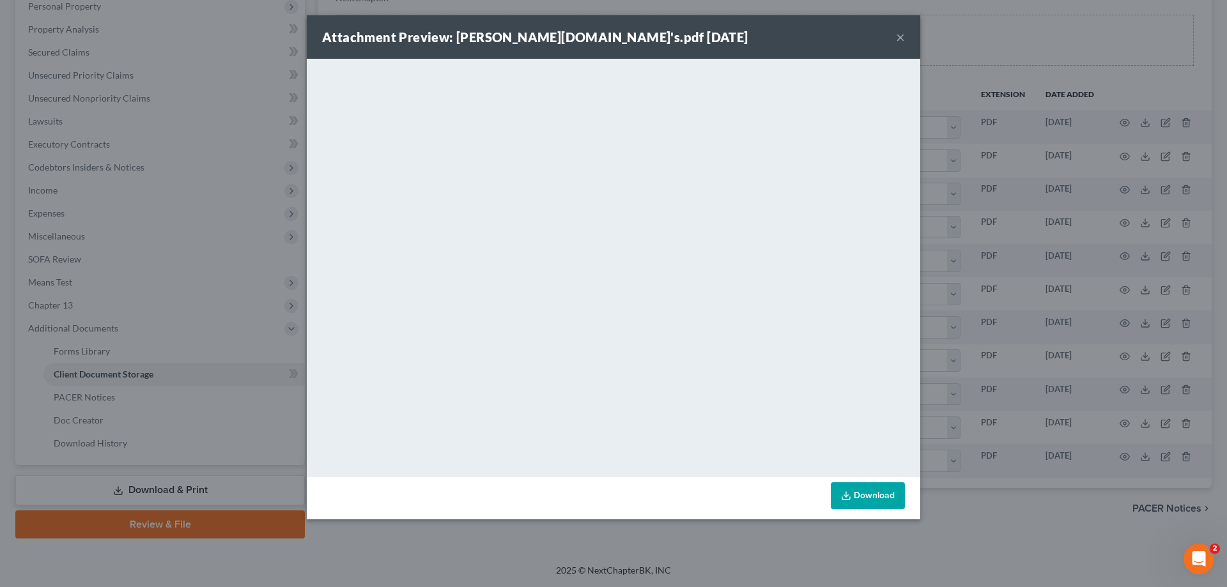
click at [902, 38] on button "×" at bounding box center [900, 36] width 9 height 15
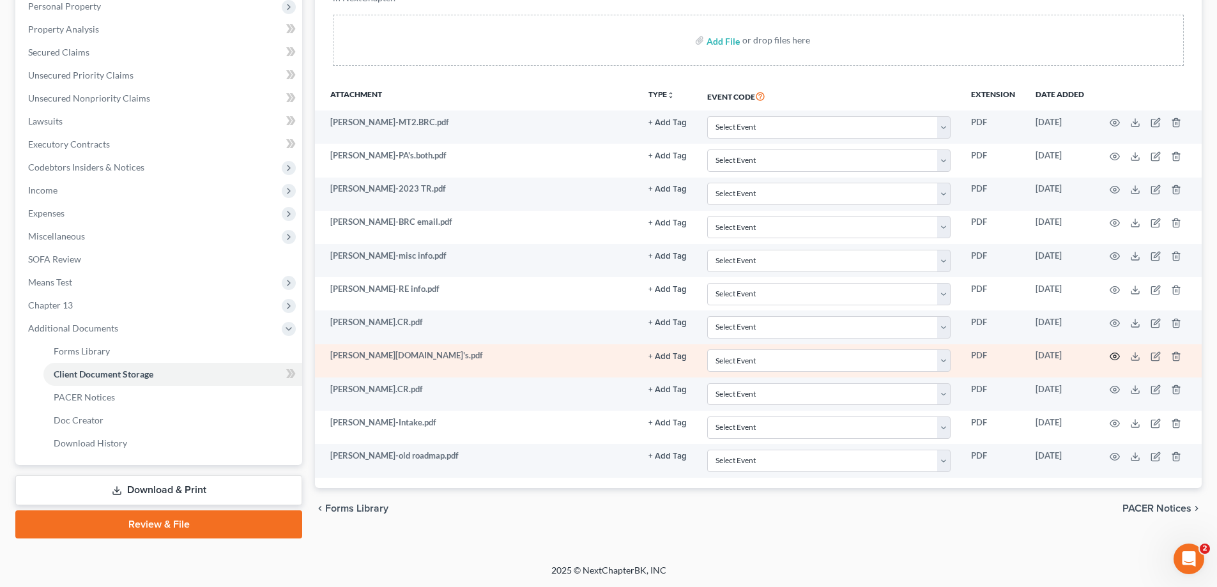
click at [1116, 355] on icon "button" at bounding box center [1115, 356] width 10 height 10
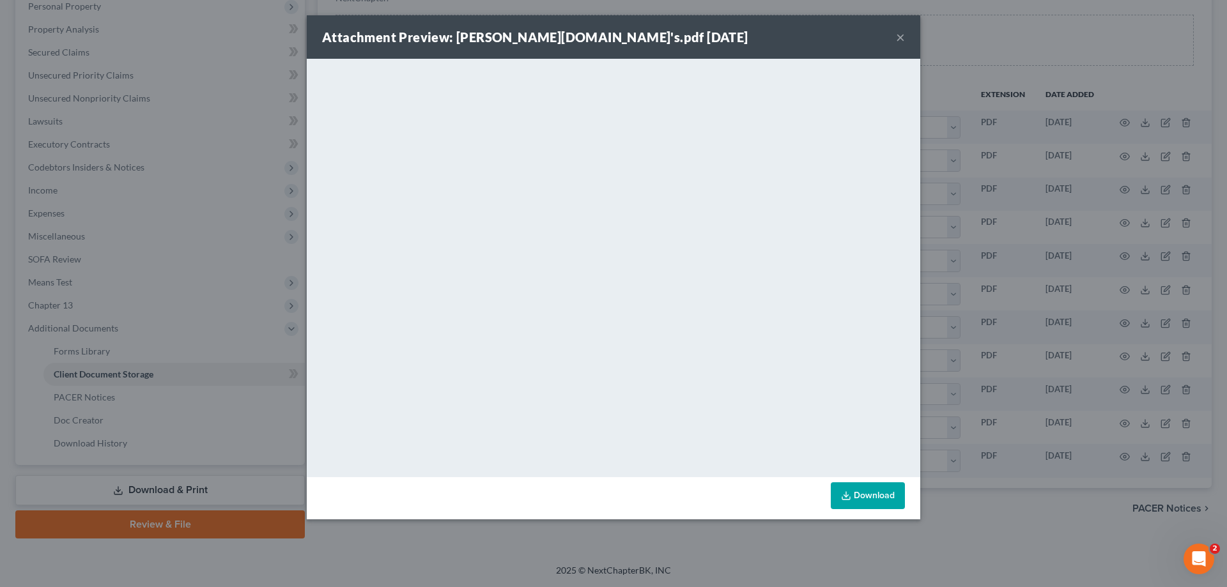
click at [898, 35] on button "×" at bounding box center [900, 36] width 9 height 15
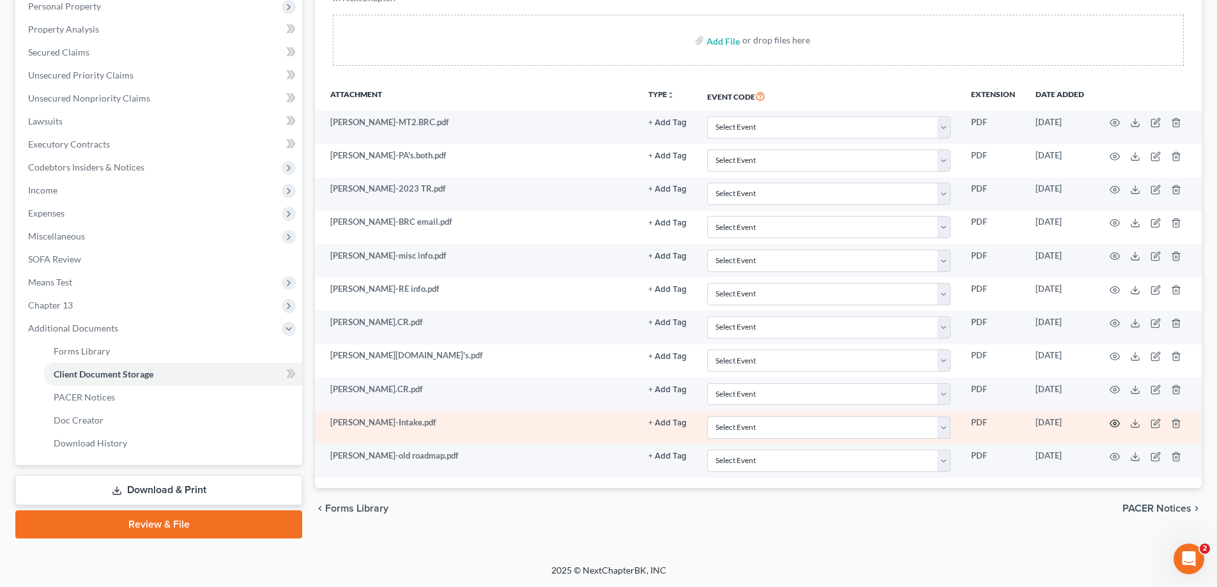
click at [1116, 422] on circle "button" at bounding box center [1115, 423] width 3 height 3
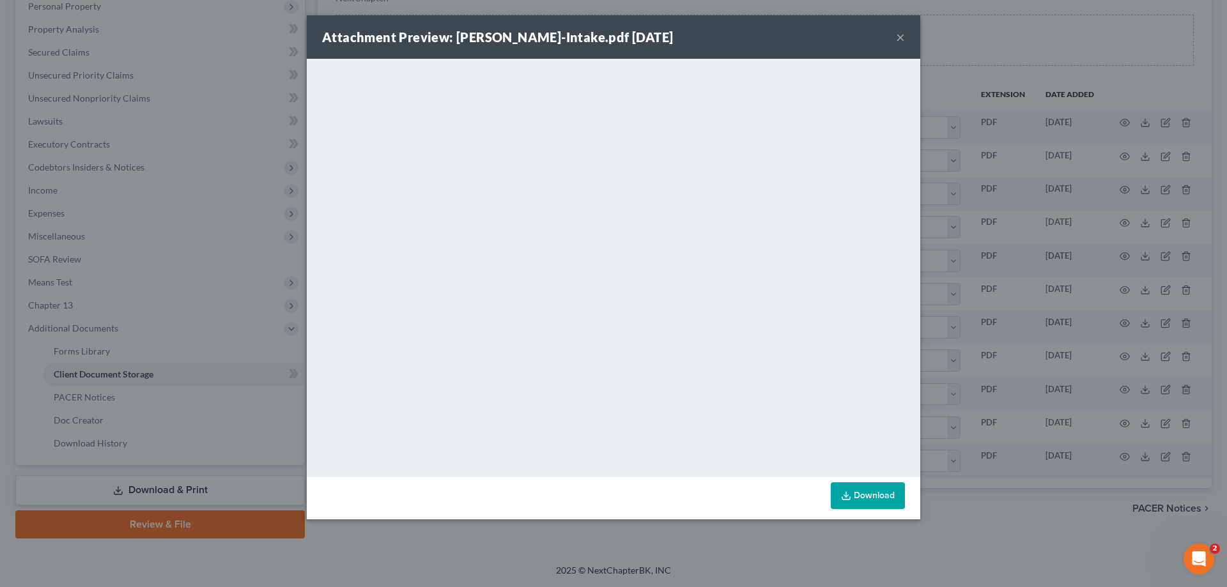
click at [900, 35] on button "×" at bounding box center [900, 36] width 9 height 15
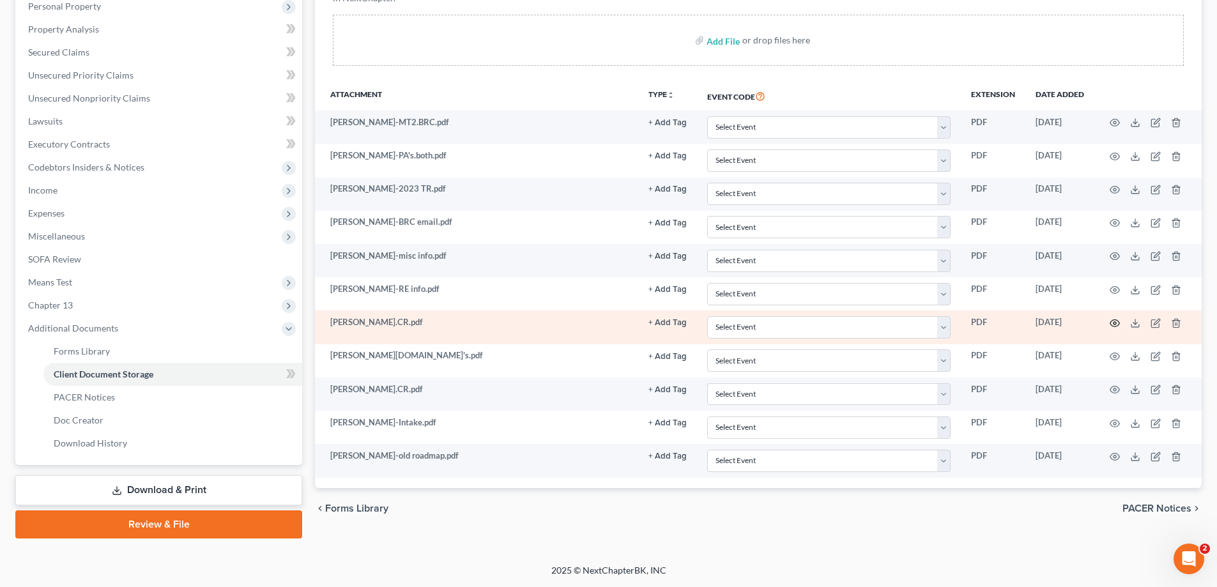
click at [1115, 321] on icon "button" at bounding box center [1115, 323] width 10 height 10
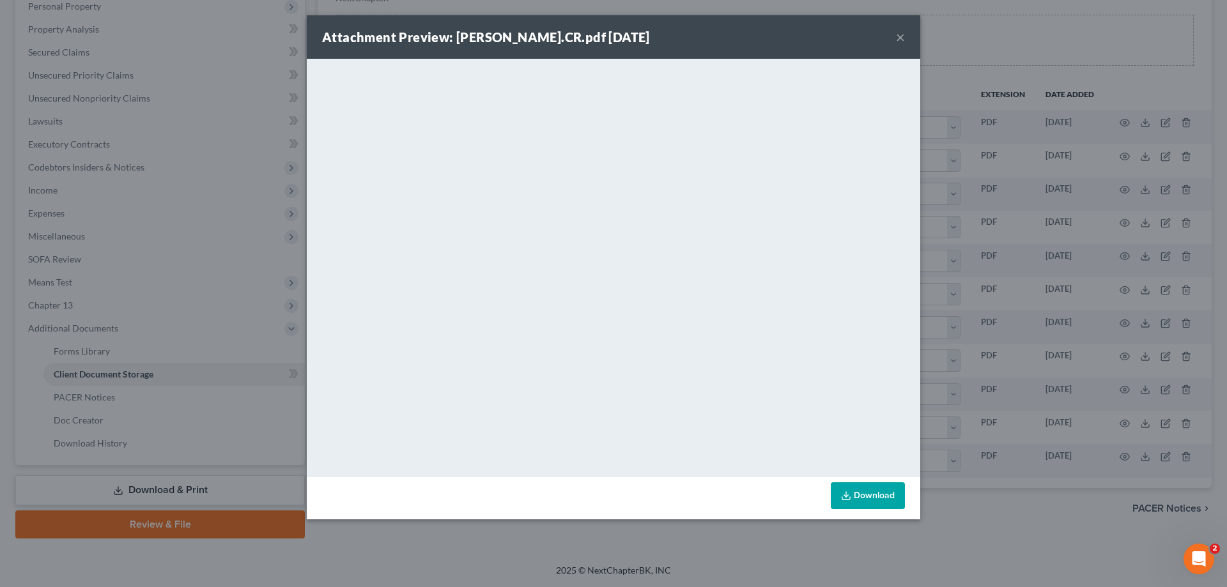
click at [898, 35] on button "×" at bounding box center [900, 36] width 9 height 15
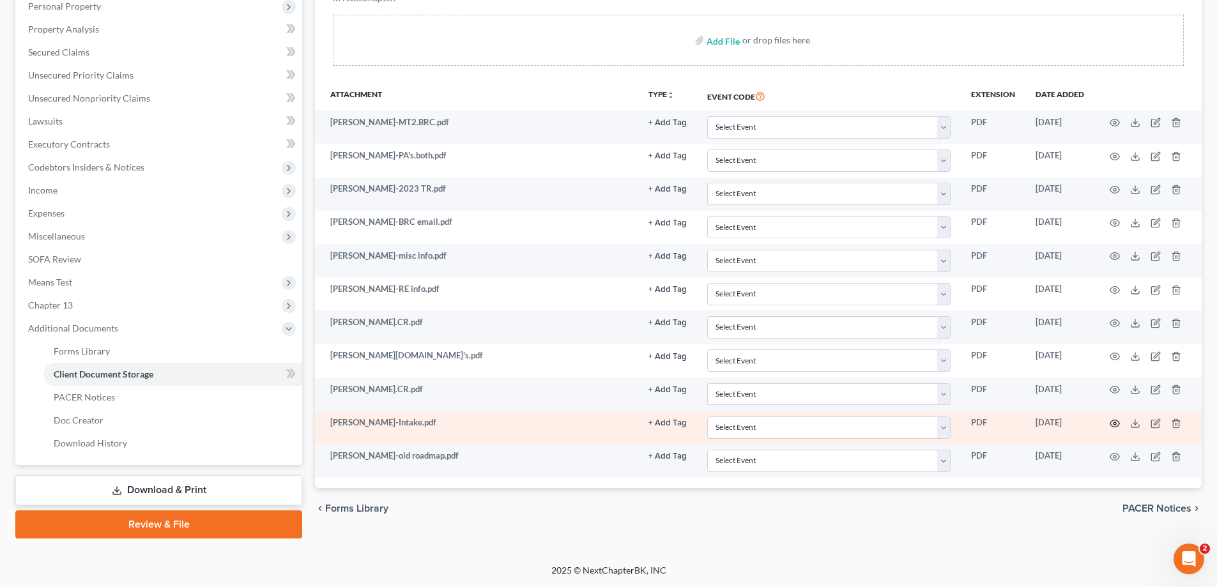
click at [1112, 424] on icon "button" at bounding box center [1115, 424] width 10 height 10
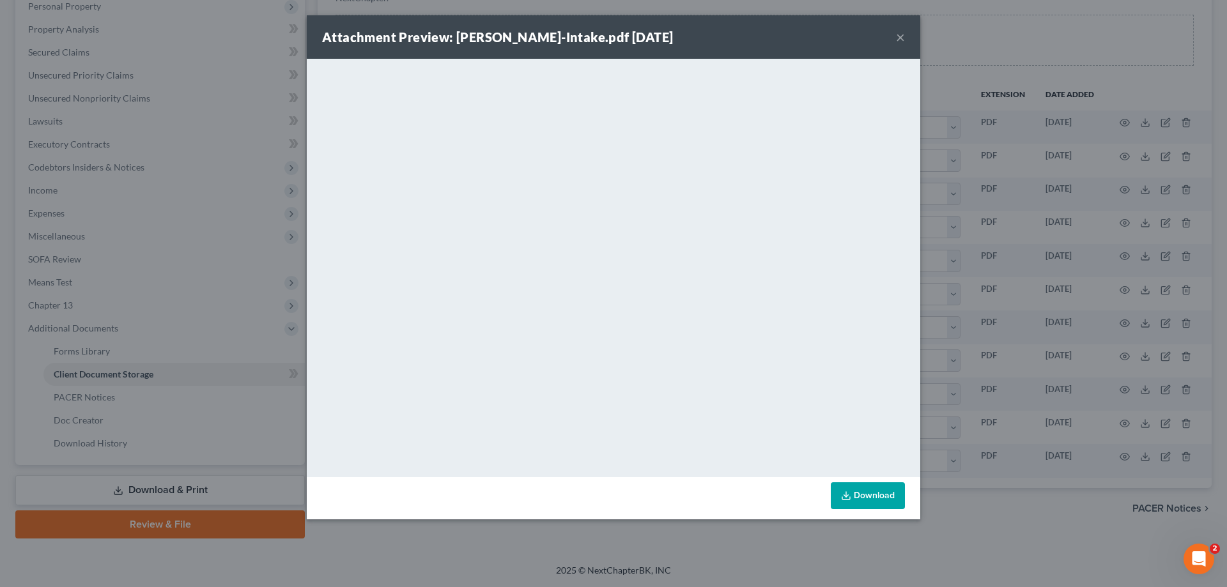
click at [898, 36] on button "×" at bounding box center [900, 36] width 9 height 15
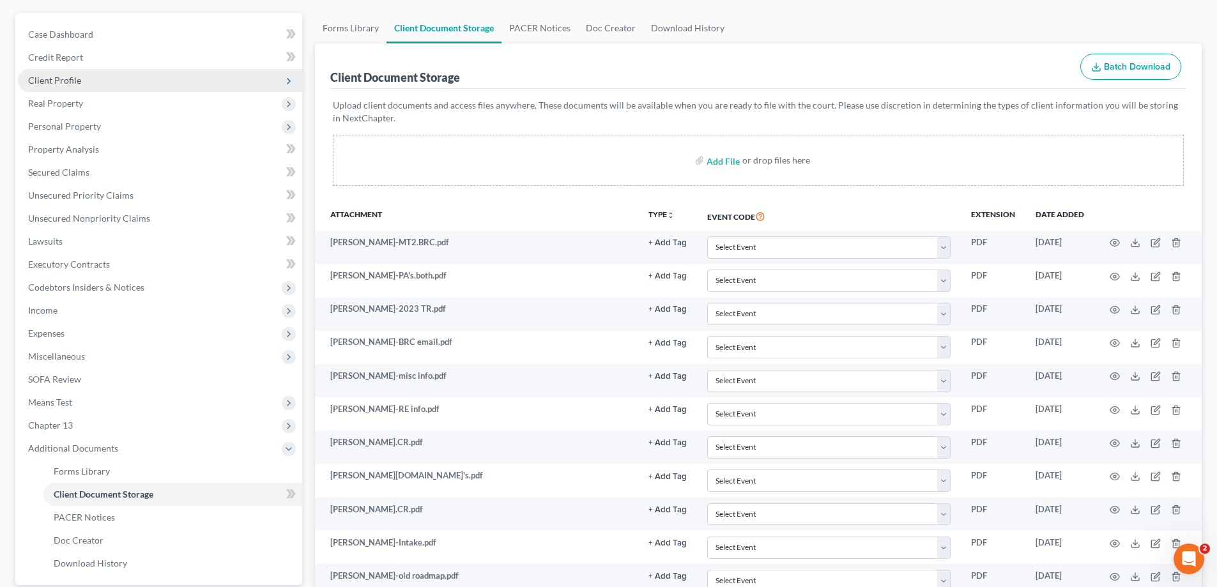
scroll to position [0, 0]
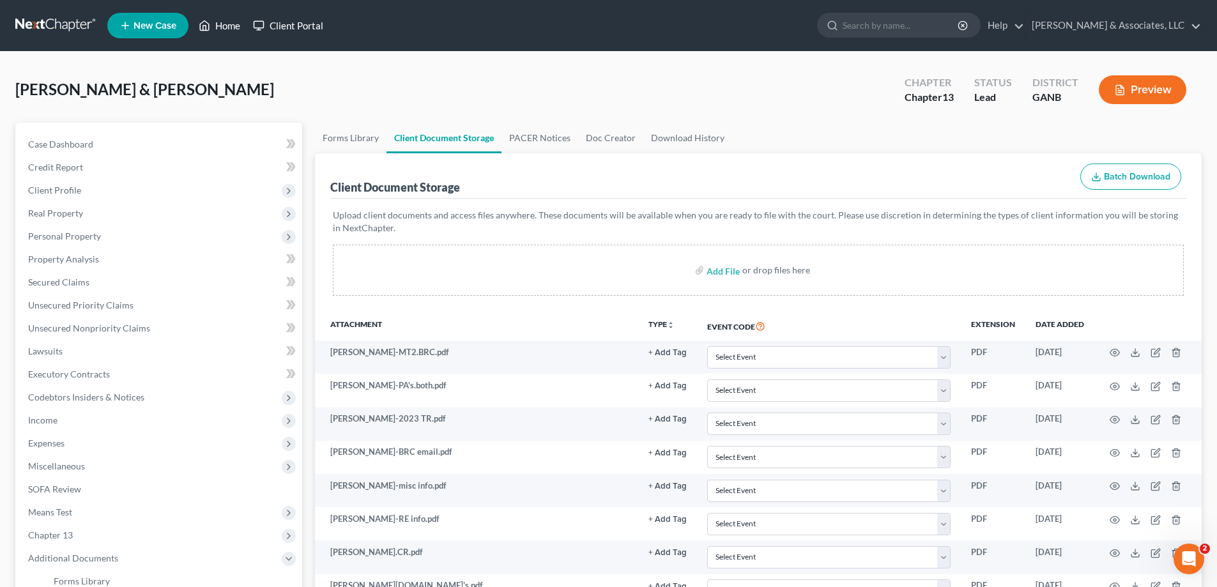
drag, startPoint x: 210, startPoint y: 22, endPoint x: 256, endPoint y: 33, distance: 47.1
click at [210, 22] on icon at bounding box center [205, 25] width 12 height 15
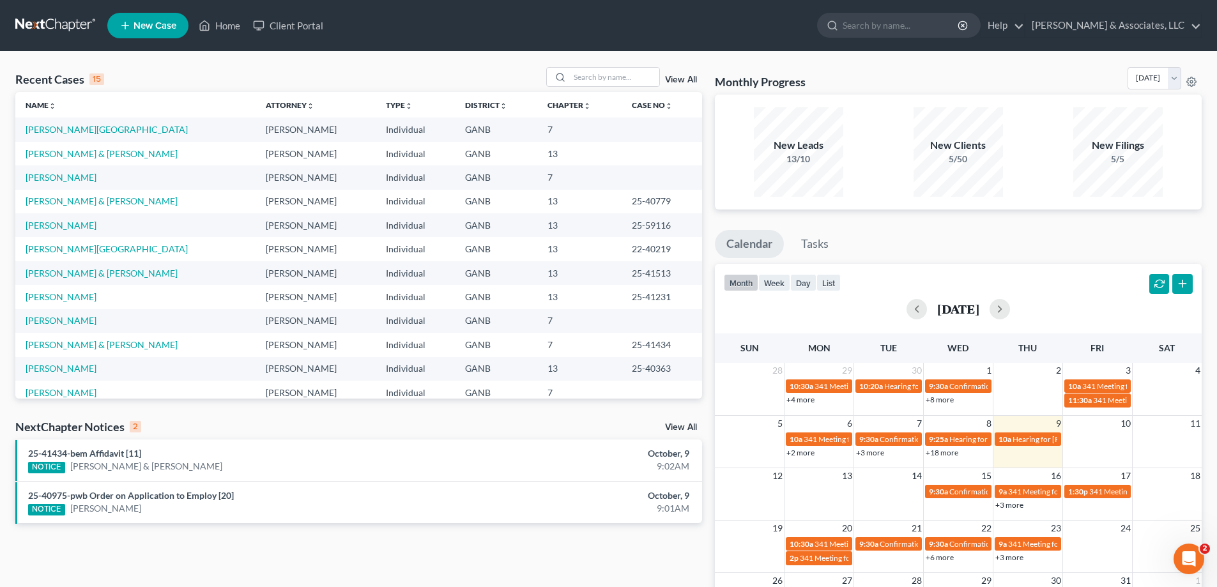
click at [813, 30] on ul "New Case Home Client Portal - No Result - See all results Or Press Enter... Hel…" at bounding box center [654, 25] width 1095 height 33
click at [588, 73] on input "search" at bounding box center [614, 77] width 89 height 19
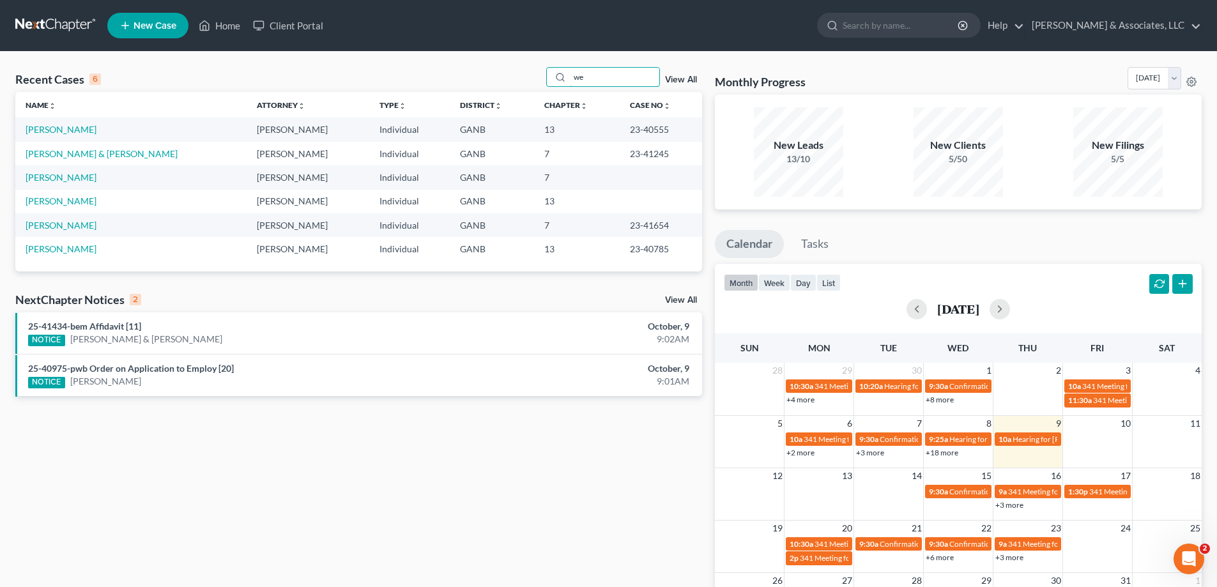
type input "w"
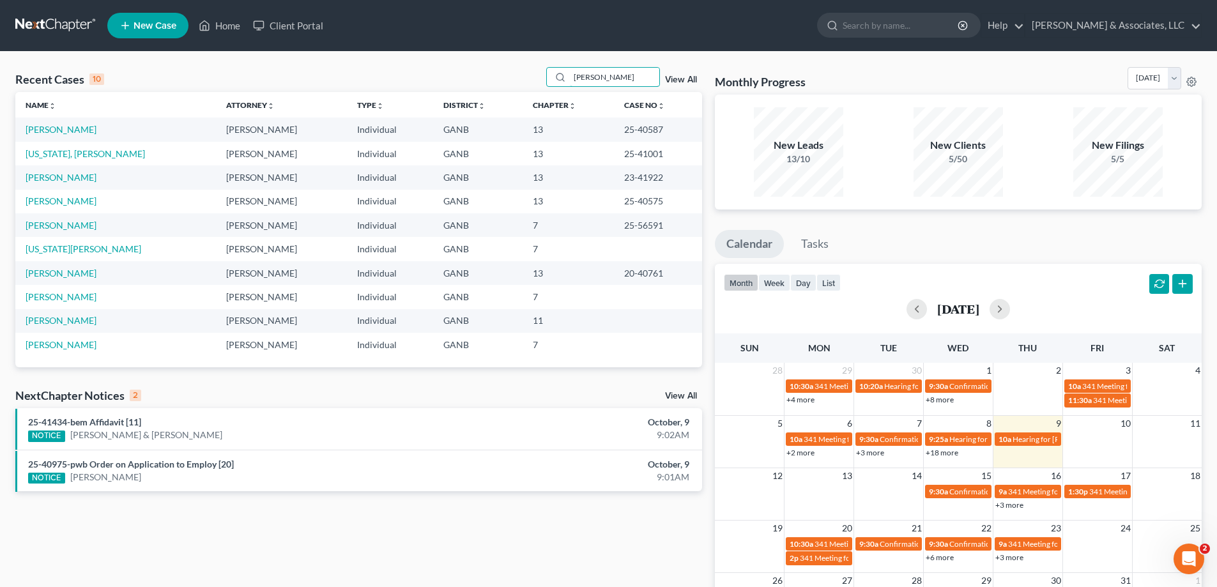
type input "shirley"
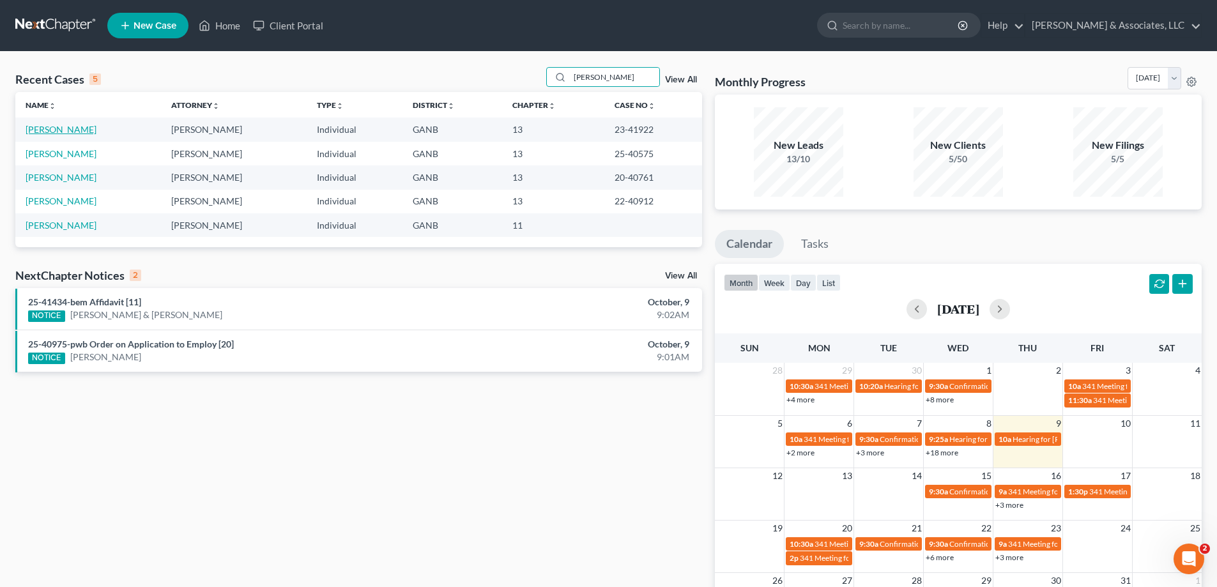
click at [52, 131] on link "Shirley, Robert" at bounding box center [61, 129] width 71 height 11
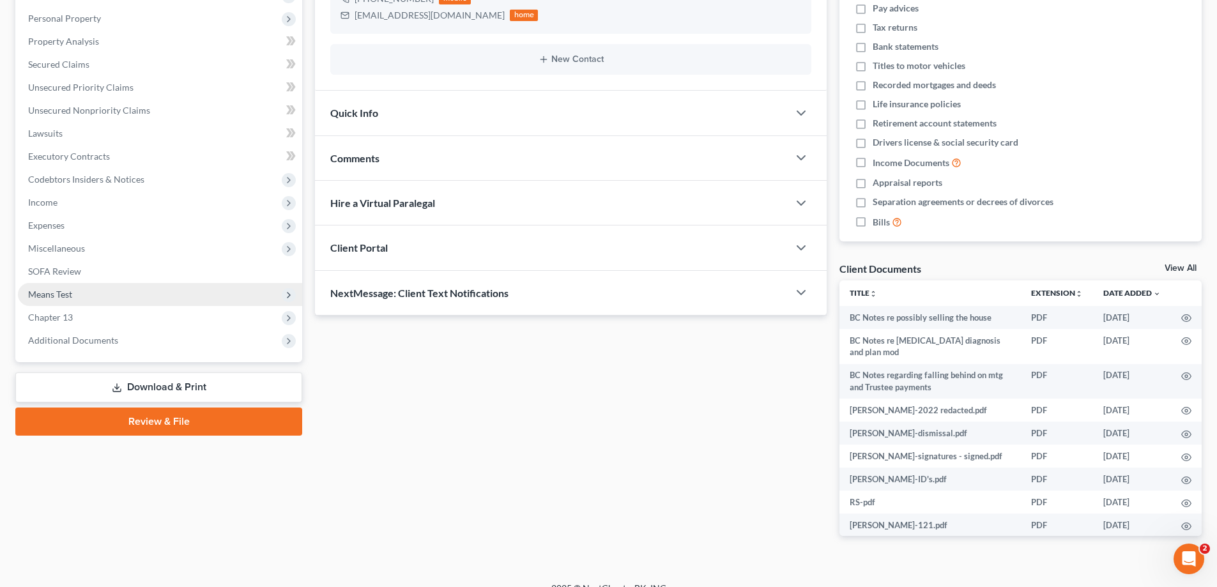
scroll to position [236, 0]
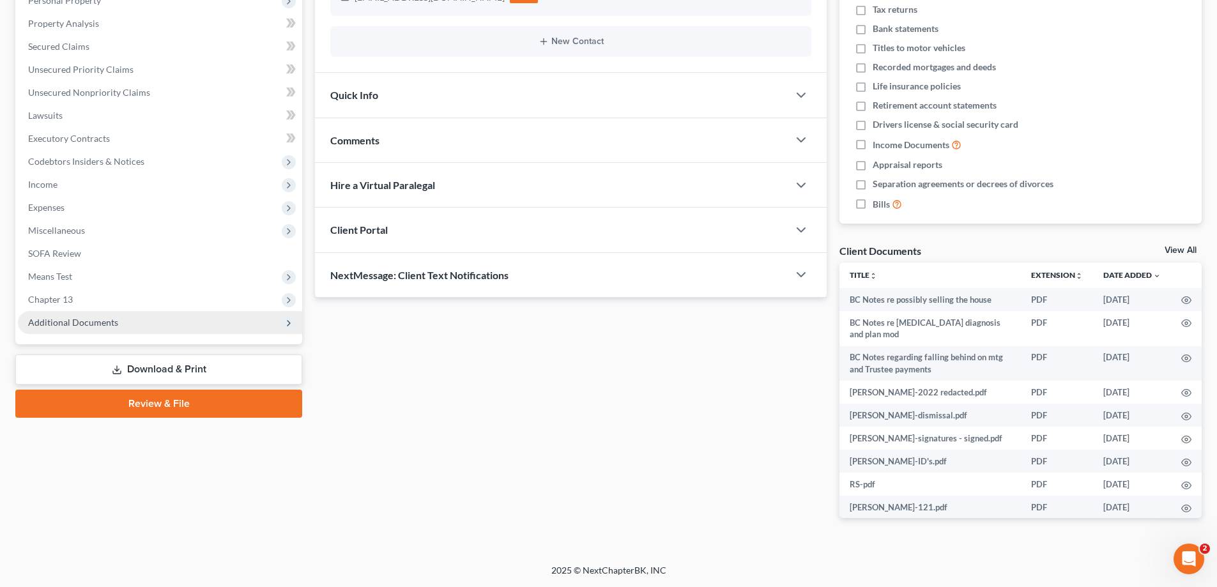
click at [97, 319] on span "Additional Documents" at bounding box center [73, 322] width 90 height 11
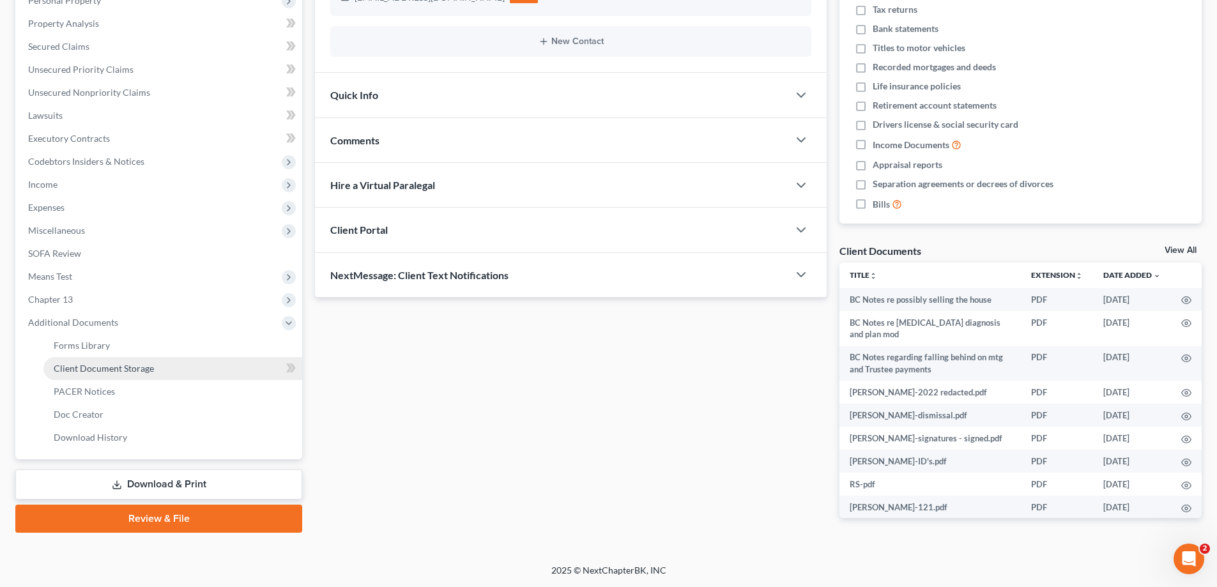
drag, startPoint x: 80, startPoint y: 367, endPoint x: 107, endPoint y: 364, distance: 27.0
click at [79, 367] on span "Client Document Storage" at bounding box center [104, 368] width 100 height 11
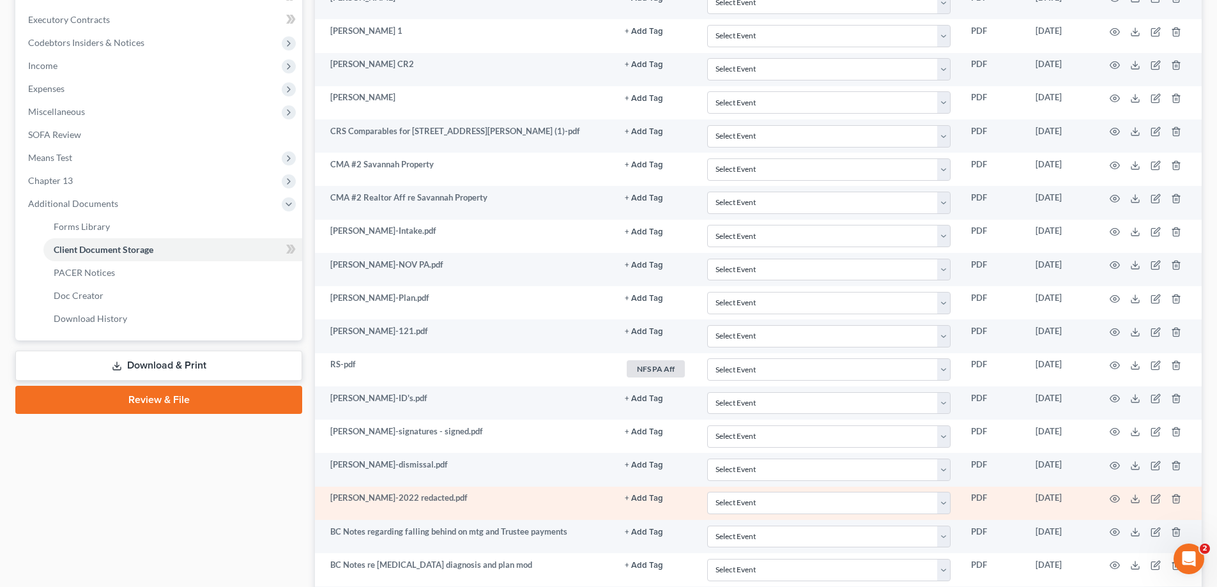
scroll to position [488, 0]
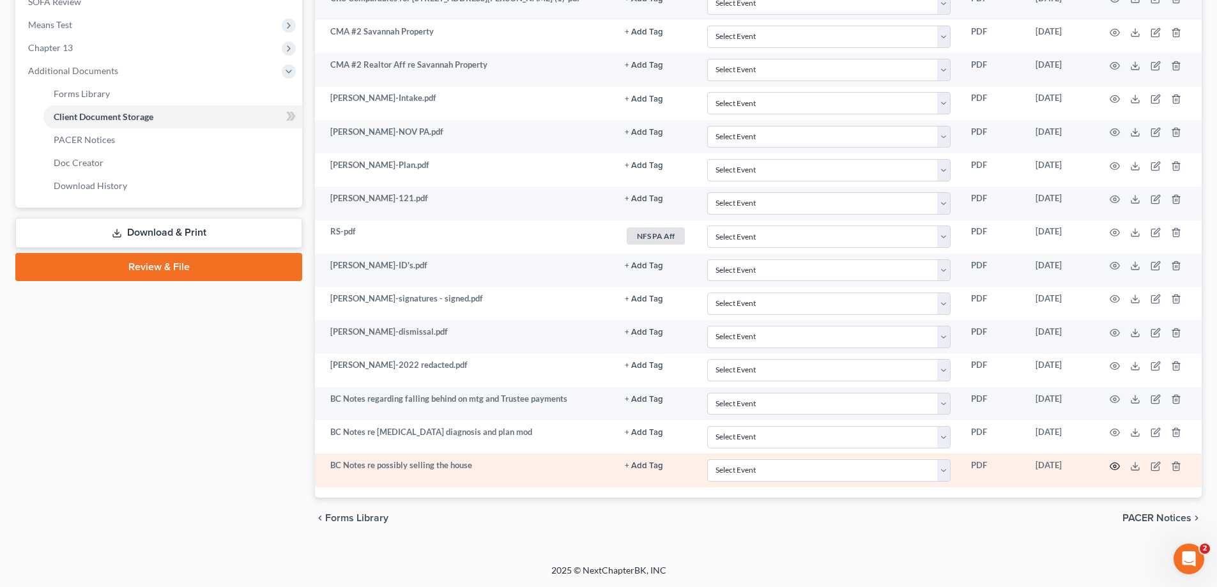
click at [1114, 465] on icon "button" at bounding box center [1115, 466] width 10 height 10
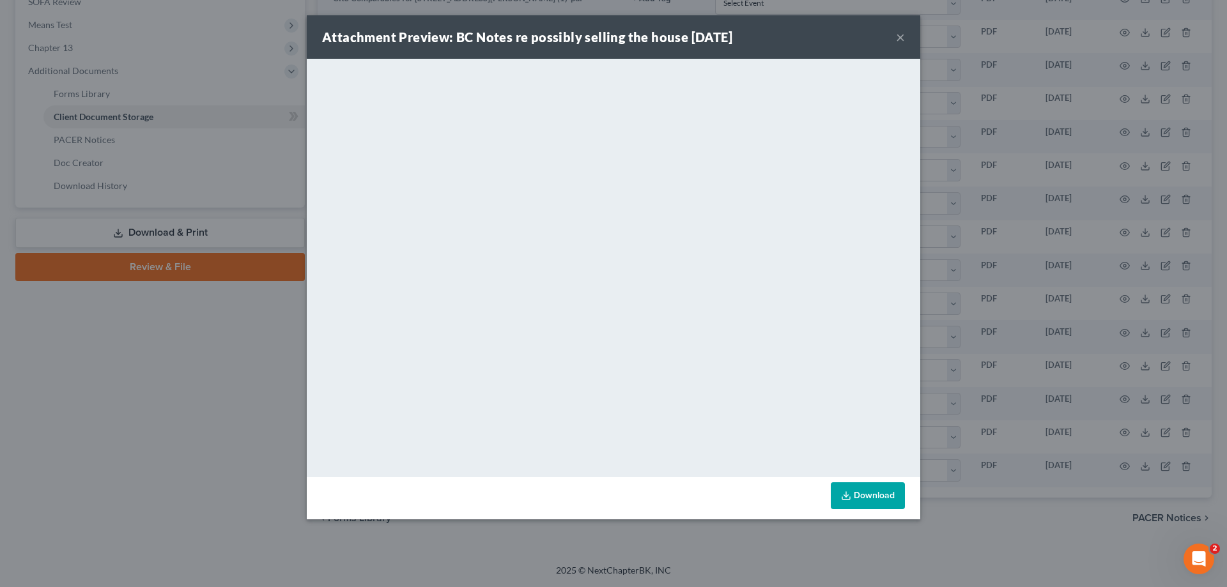
click at [900, 36] on button "×" at bounding box center [900, 36] width 9 height 15
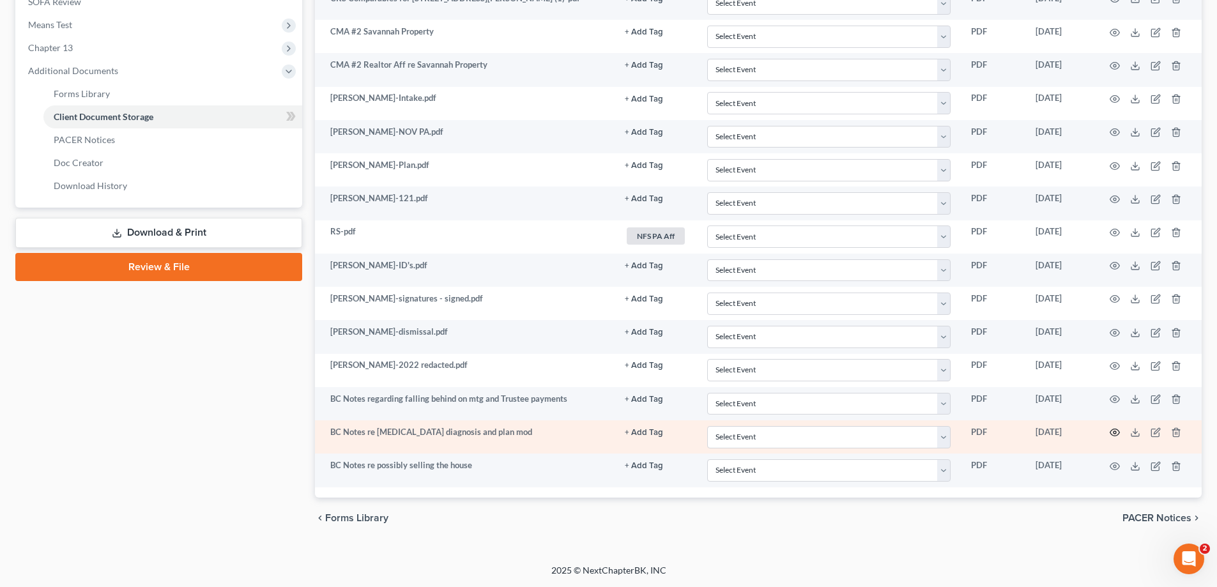
click at [1114, 431] on circle "button" at bounding box center [1115, 432] width 3 height 3
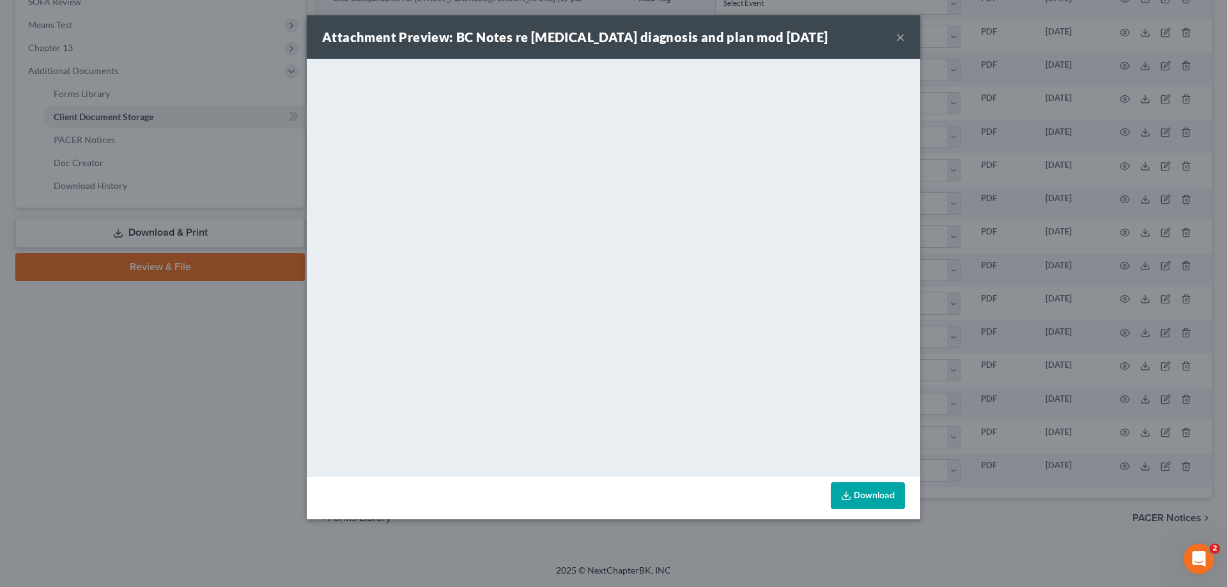
click at [900, 38] on button "×" at bounding box center [900, 36] width 9 height 15
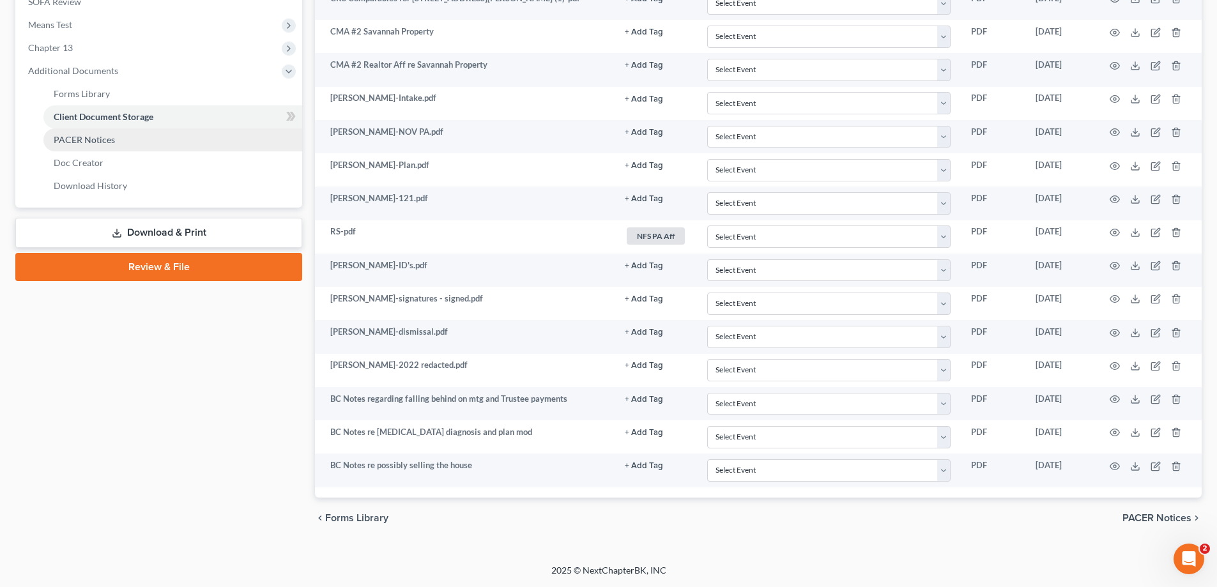
click at [81, 139] on span "PACER Notices" at bounding box center [84, 139] width 61 height 11
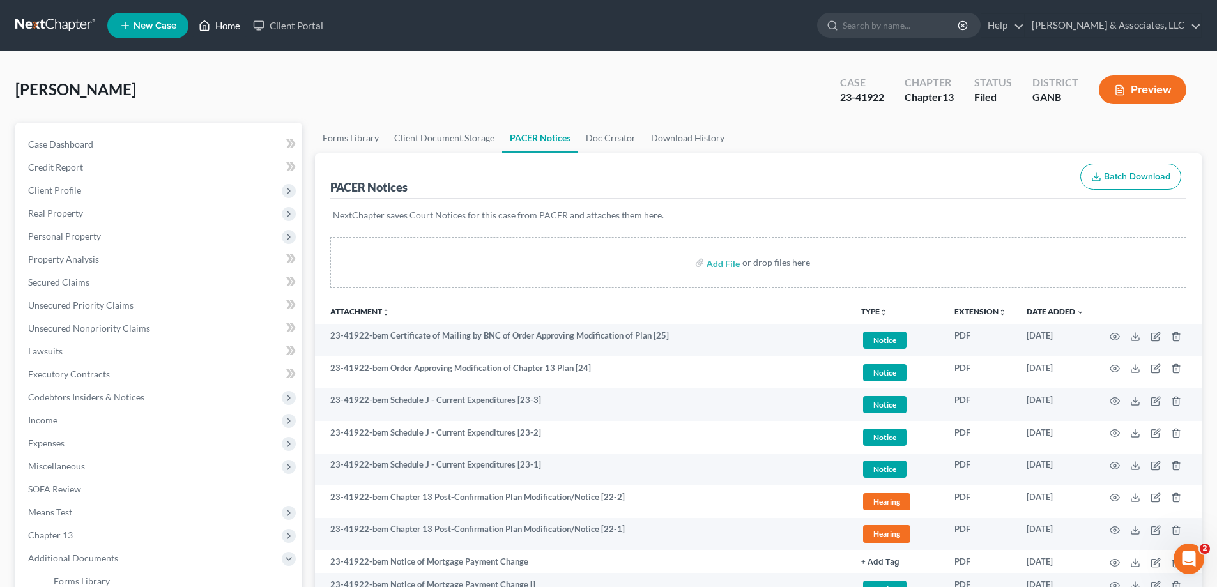
click at [221, 19] on link "Home" at bounding box center [219, 25] width 54 height 23
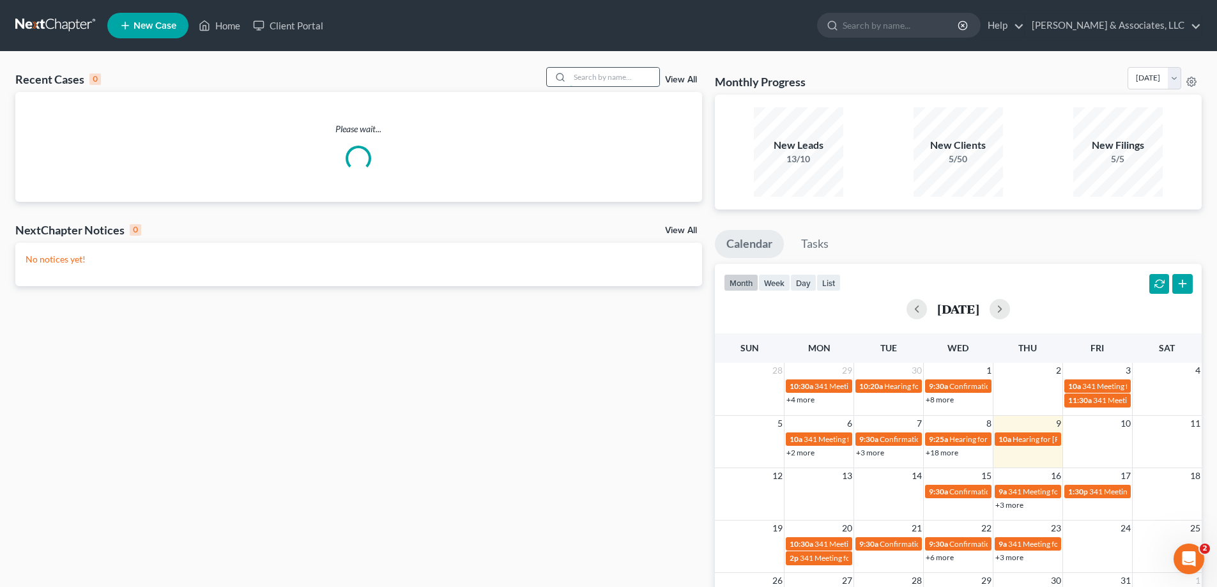
click at [593, 79] on input "search" at bounding box center [614, 77] width 89 height 19
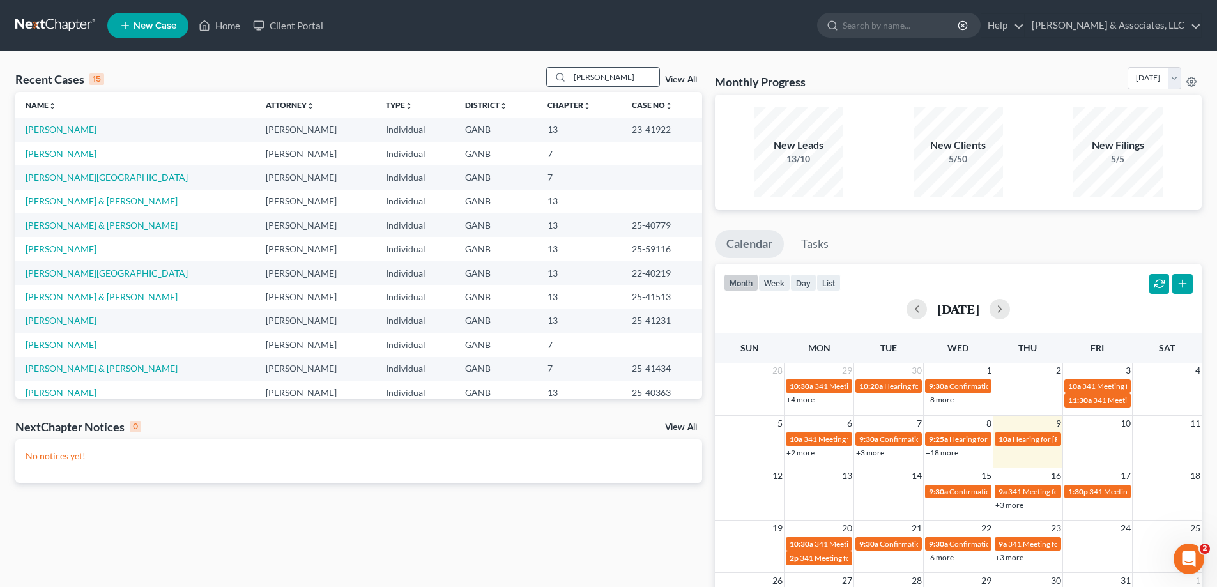
type input "hunt"
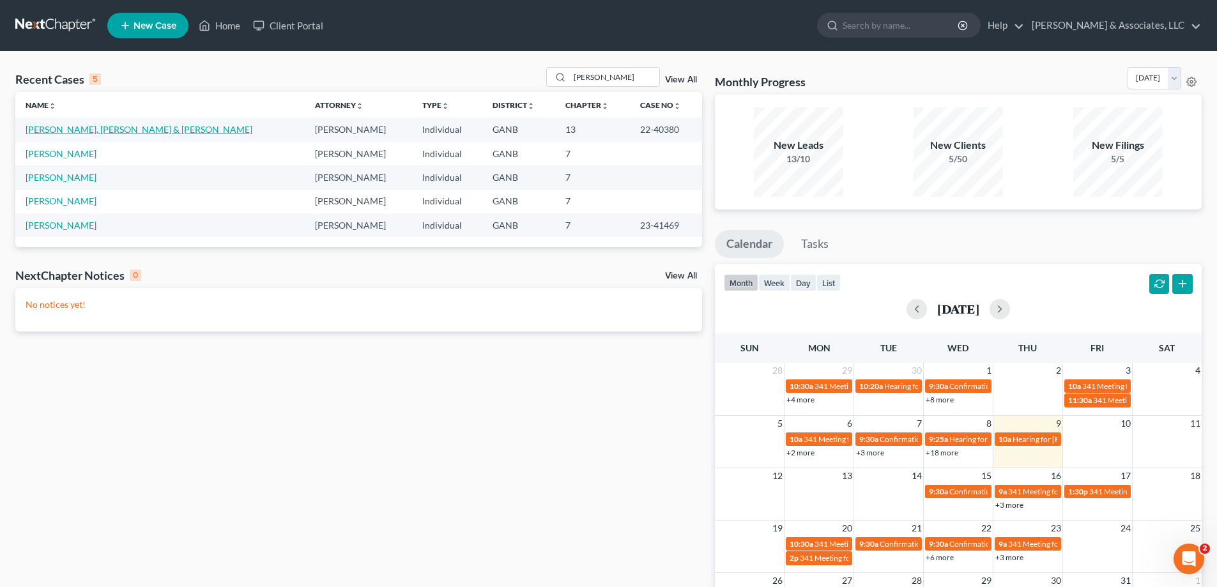
click at [34, 130] on link "Hunt, Gage & Colleen" at bounding box center [139, 129] width 227 height 11
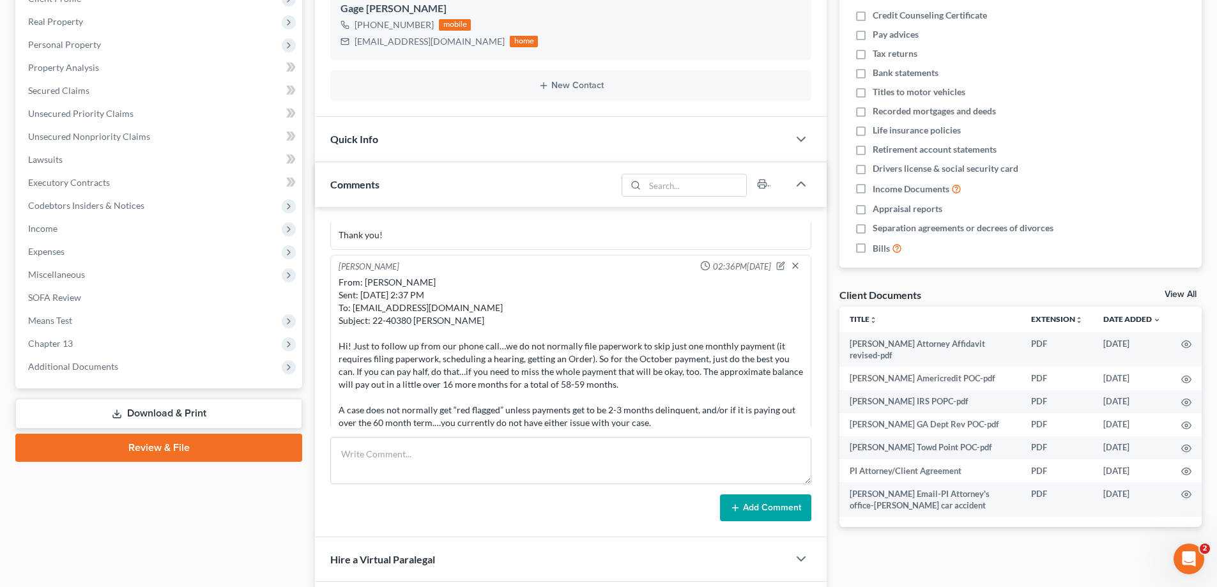
scroll to position [239, 0]
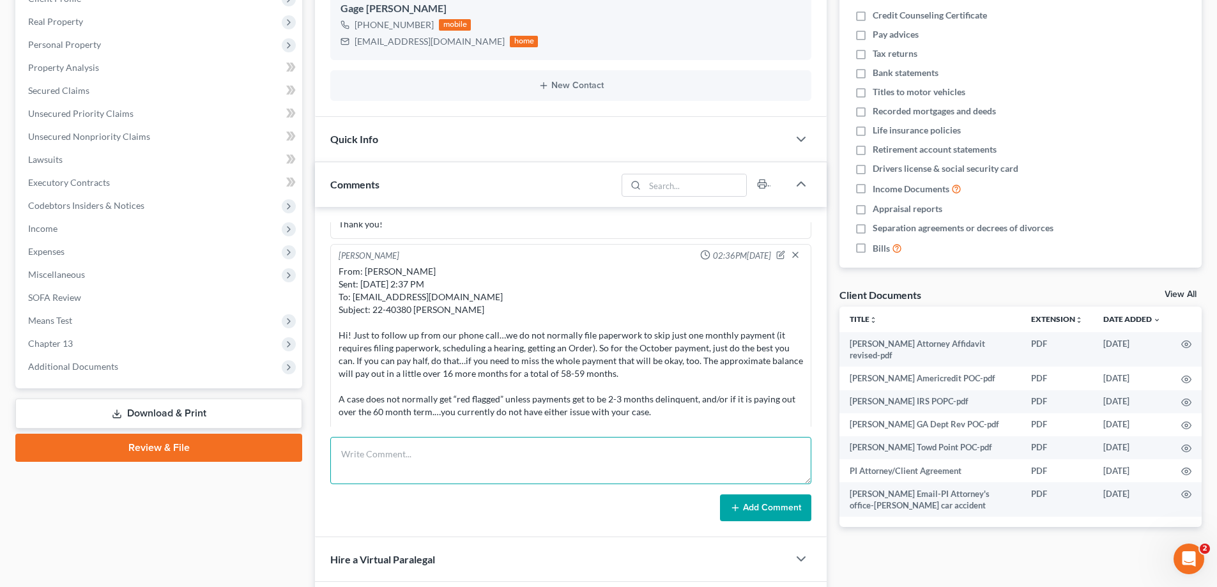
click at [358, 444] on textarea at bounding box center [570, 460] width 481 height 47
paste textarea "From: Amy Adams Sent: Thursday, October 9, 2025 9:27 AM To: 'Sonya M. Buckley' …"
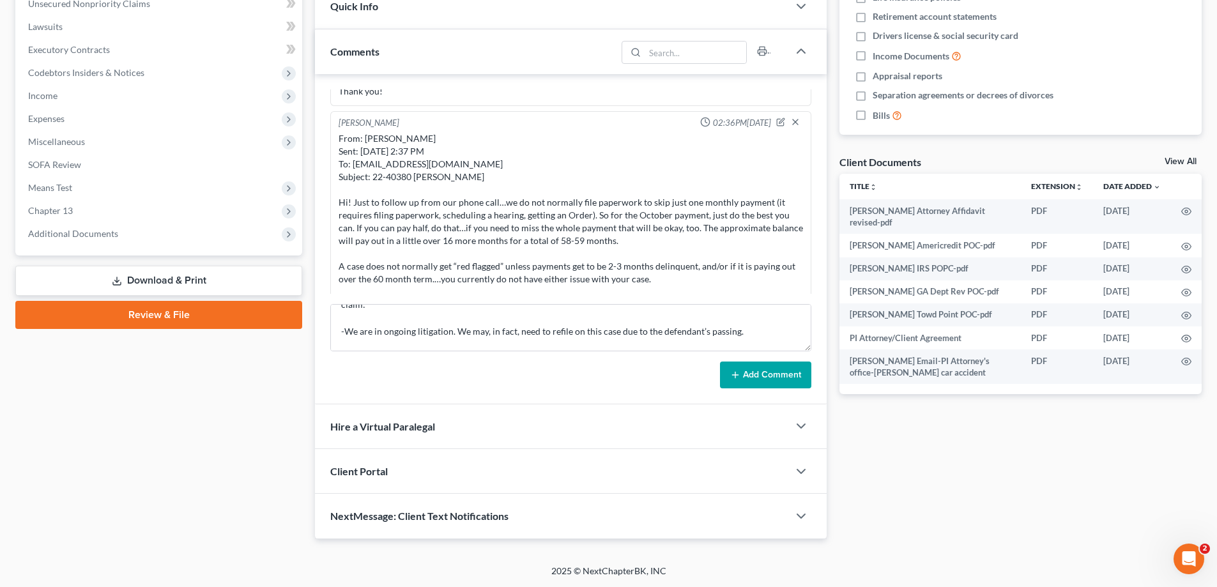
scroll to position [325, 0]
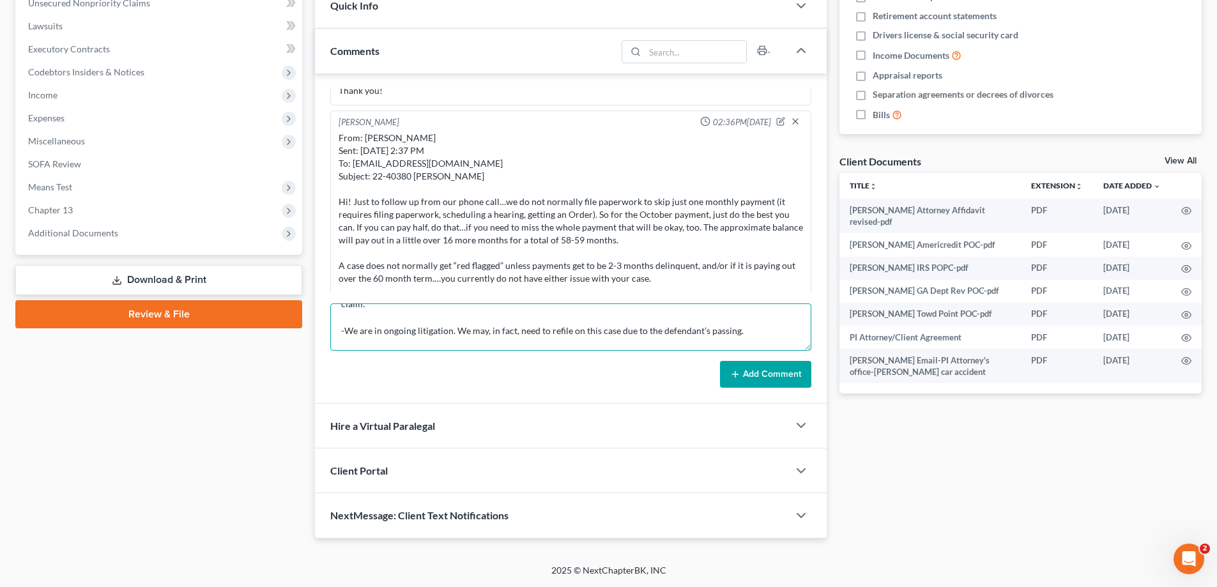
click at [365, 319] on textarea "From: Amy Adams Sent: Thursday, October 9, 2025 9:27 AM To: 'Sonya M. Buckley' …" at bounding box center [570, 327] width 481 height 47
click at [402, 332] on textarea "From: Amy Adams Sent: Thursday, October 9, 2025 9:27 AM To: 'Sonya M. Buckley' …" at bounding box center [570, 327] width 481 height 47
paste textarea "From: Angela Peace x31766 <angela.peace@forthepeople.com> Sent: Thursday, Octob…"
type textarea "From: Amy Adams Sent: Thursday, October 9, 2025 9:27 AM To: 'Sonya M. Buckley' …"
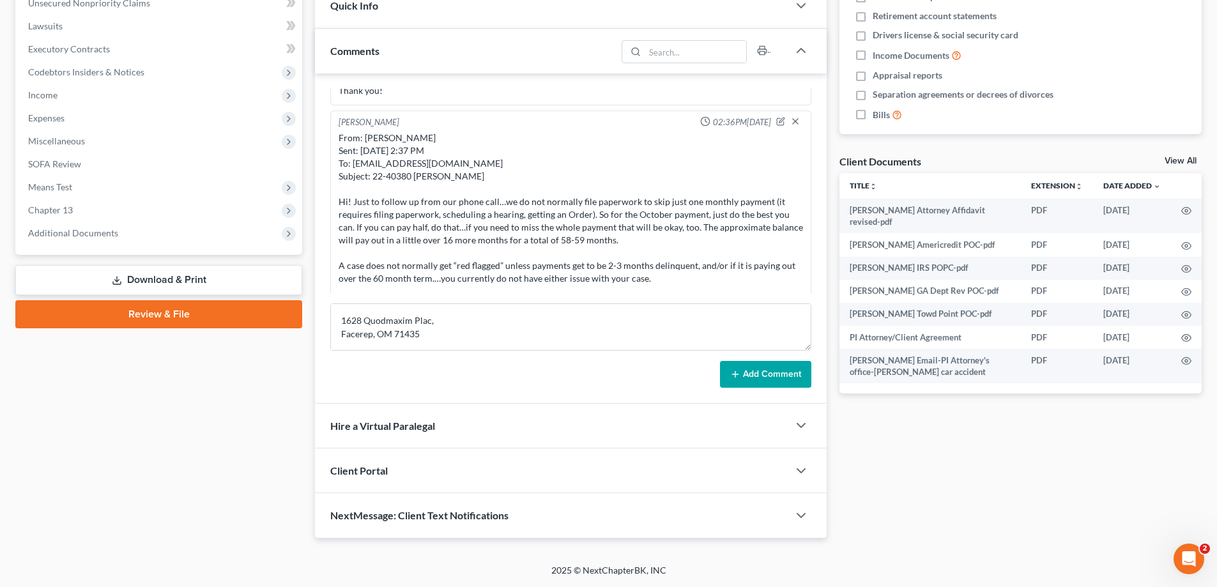
click at [767, 373] on button "Add Comment" at bounding box center [765, 374] width 91 height 27
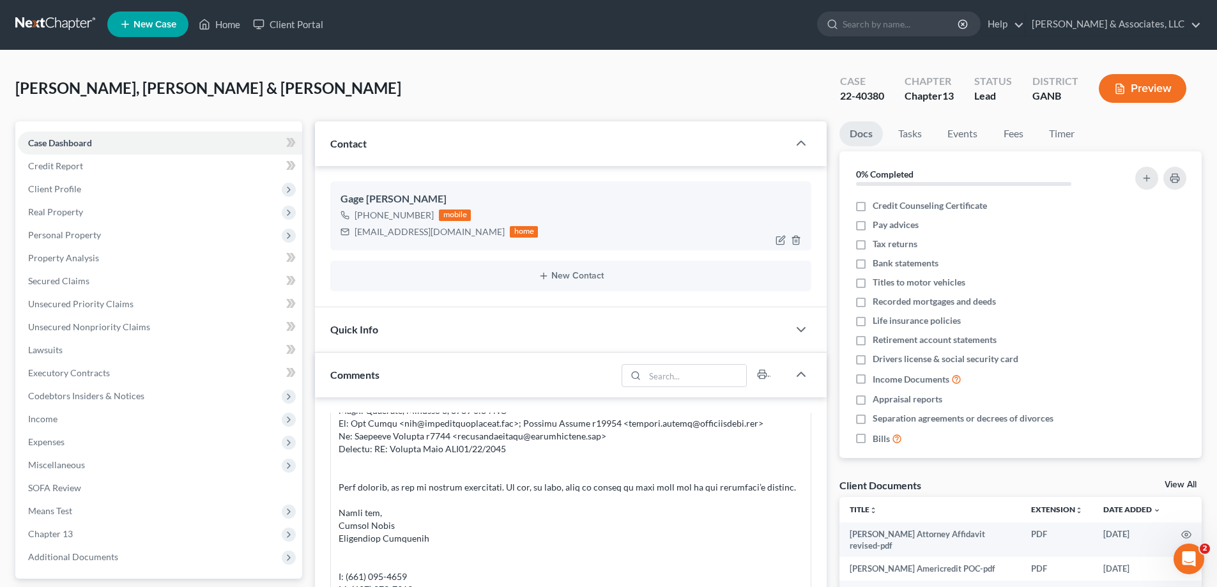
scroll to position [0, 0]
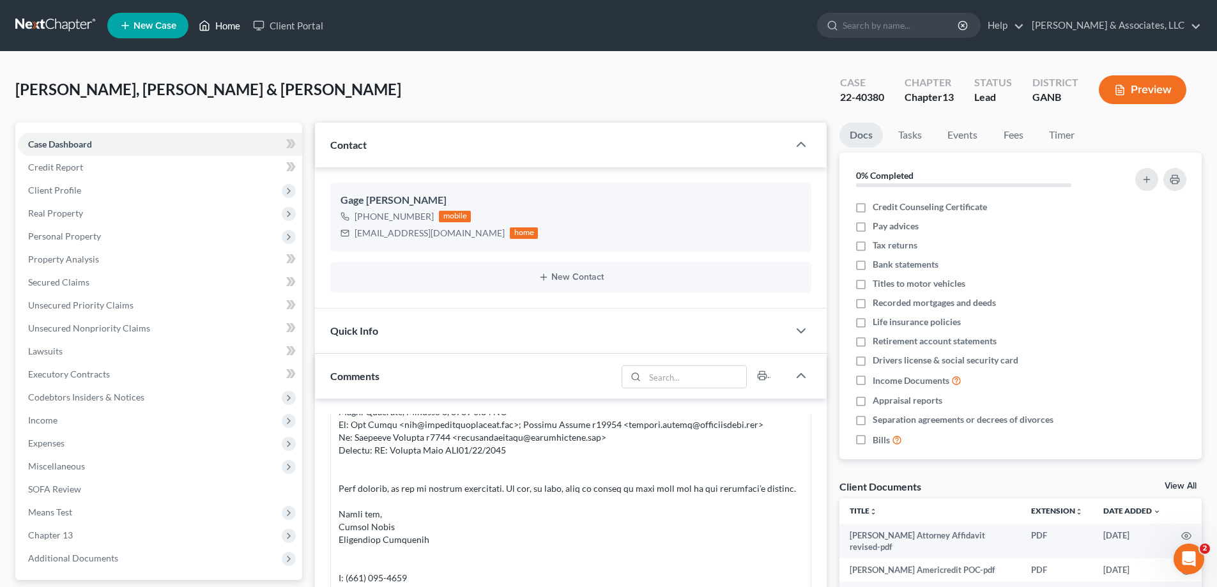
click at [227, 27] on link "Home" at bounding box center [219, 25] width 54 height 23
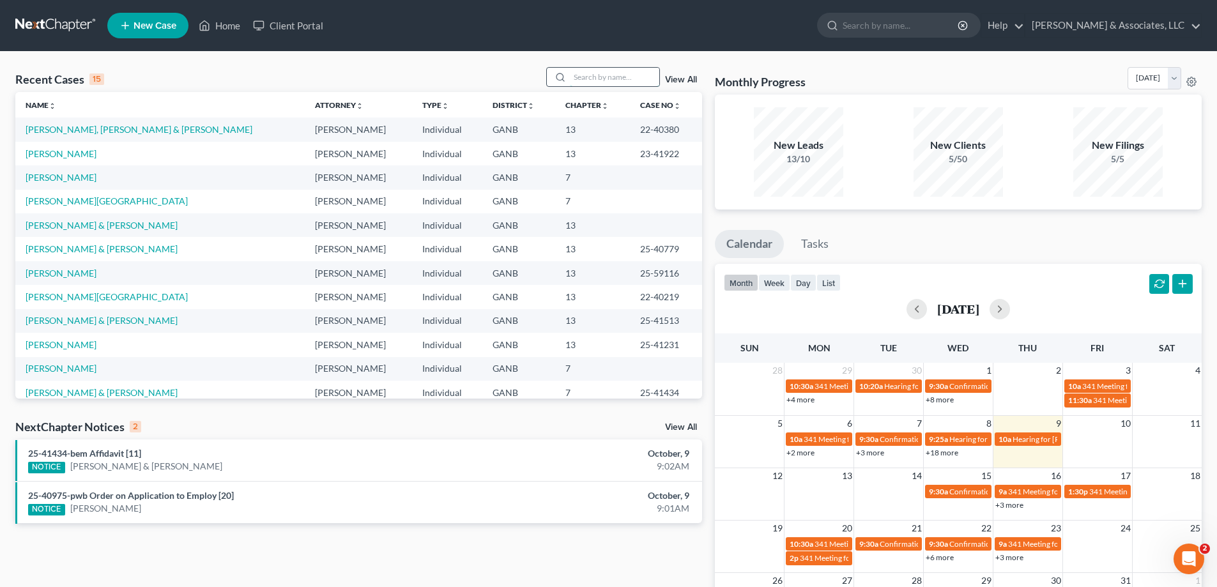
click at [578, 77] on input "search" at bounding box center [614, 77] width 89 height 19
click at [582, 74] on input "search" at bounding box center [614, 77] width 89 height 19
type input "[PERSON_NAME]"
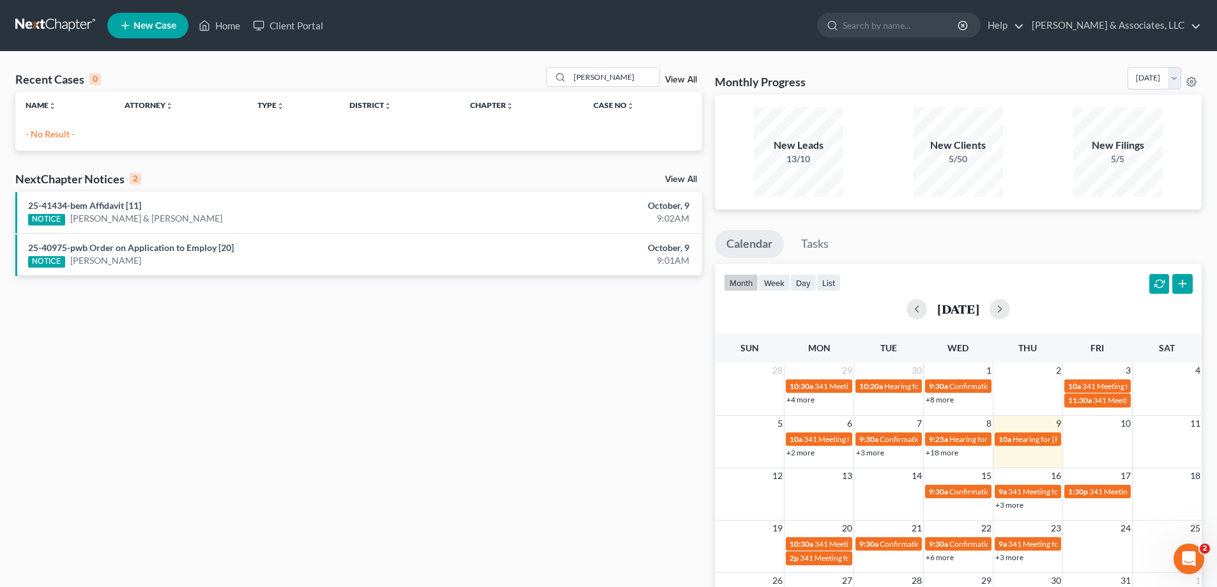
click at [139, 23] on span "New Case" at bounding box center [155, 26] width 43 height 10
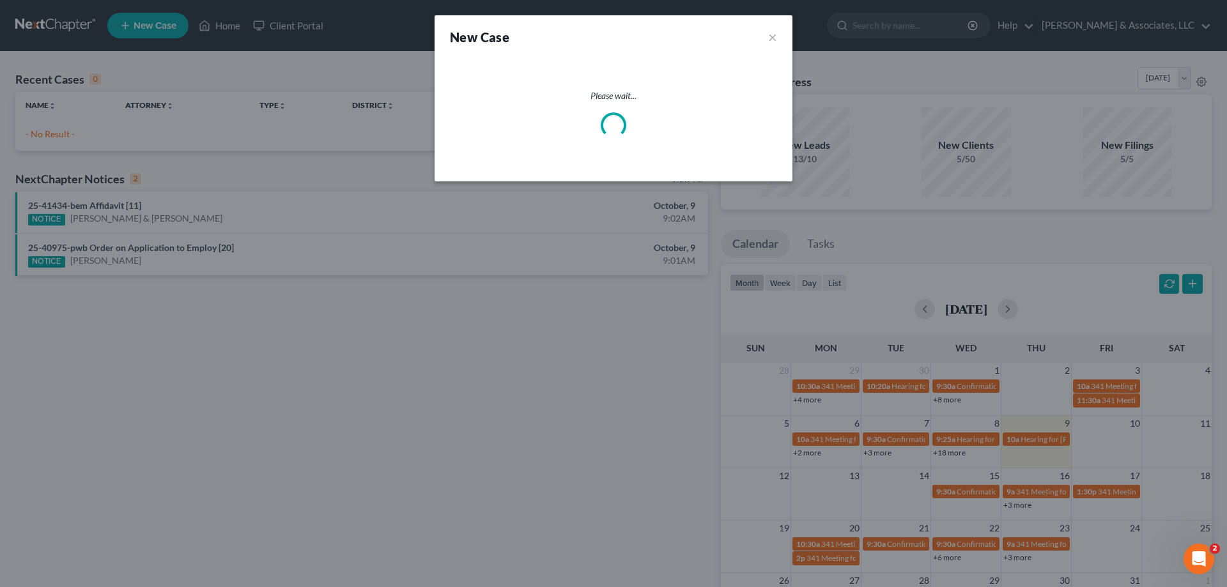
select select "19"
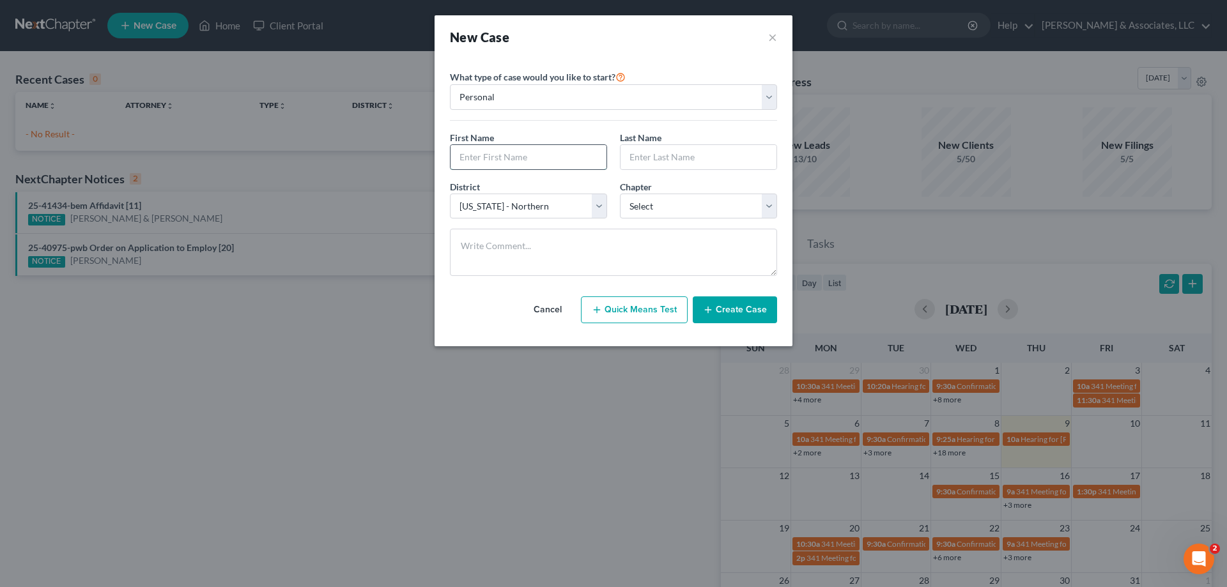
click at [475, 160] on input "text" at bounding box center [528, 157] width 156 height 24
type input "Jennifer"
type input "Palmer"
click at [704, 210] on select "Select 7 11 12 13" at bounding box center [698, 207] width 157 height 26
select select "0"
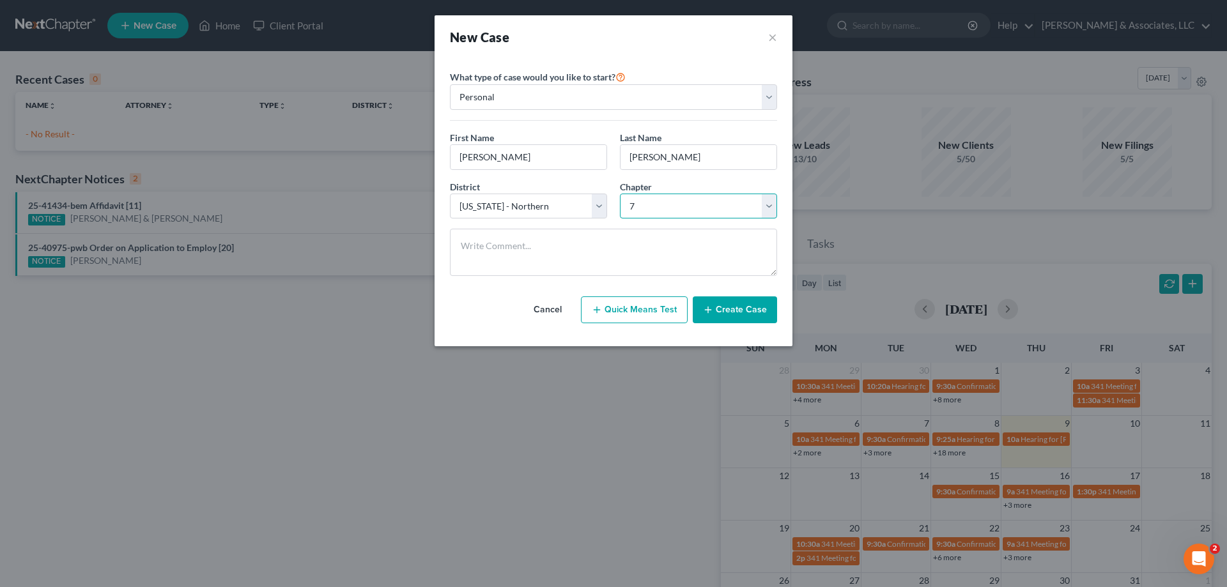
click at [620, 194] on select "Select 7 11 12 13" at bounding box center [698, 207] width 157 height 26
click at [738, 312] on button "Create Case" at bounding box center [735, 309] width 84 height 27
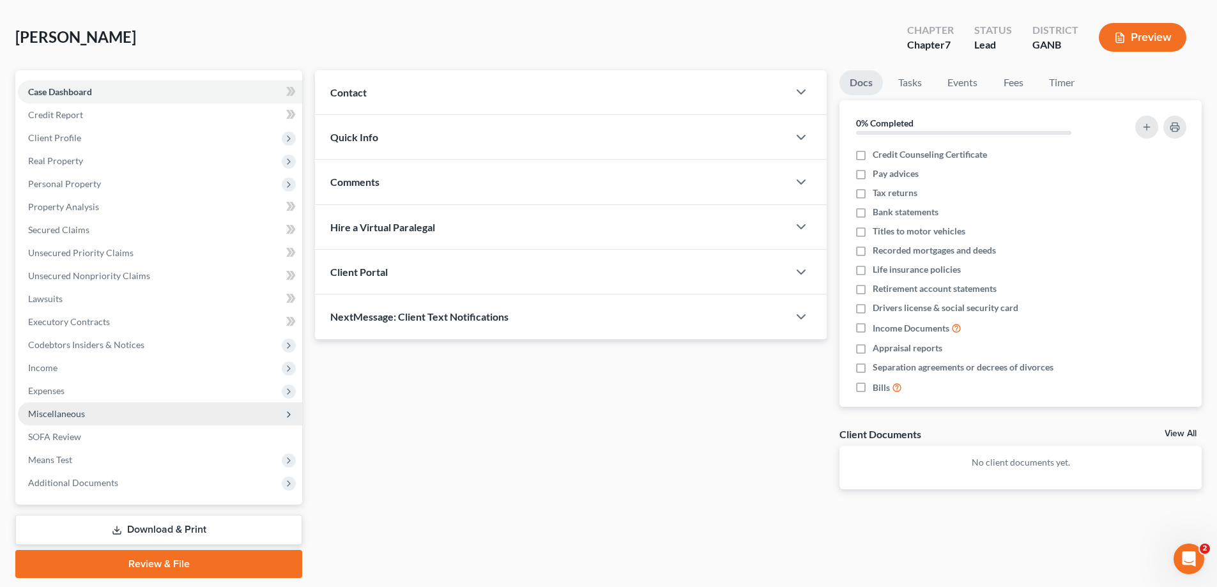
scroll to position [92, 0]
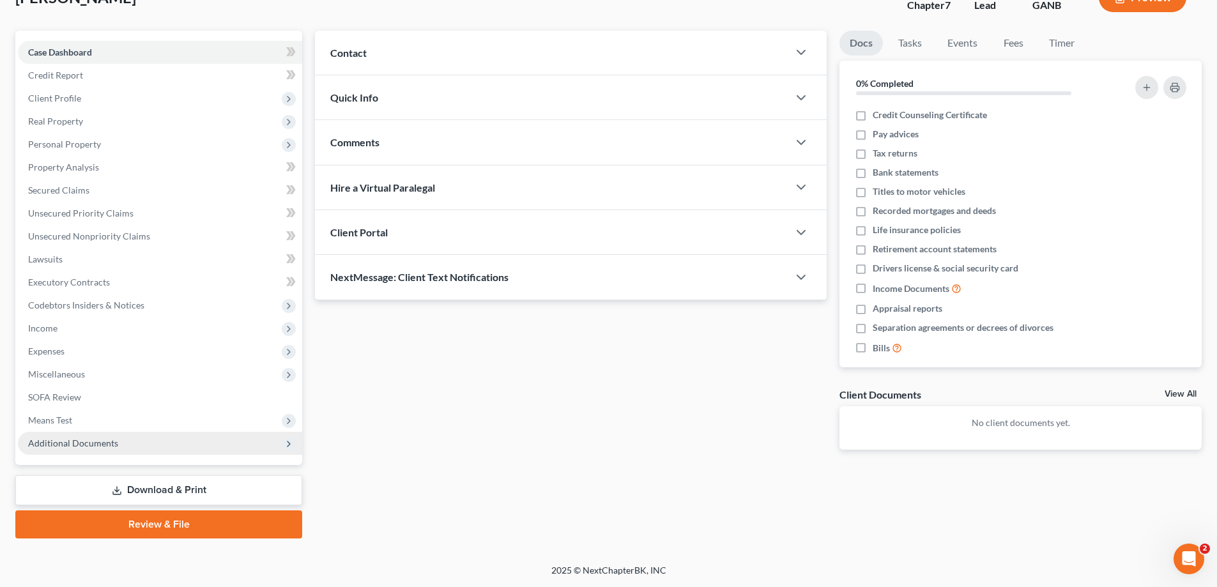
click at [61, 442] on span "Additional Documents" at bounding box center [73, 443] width 90 height 11
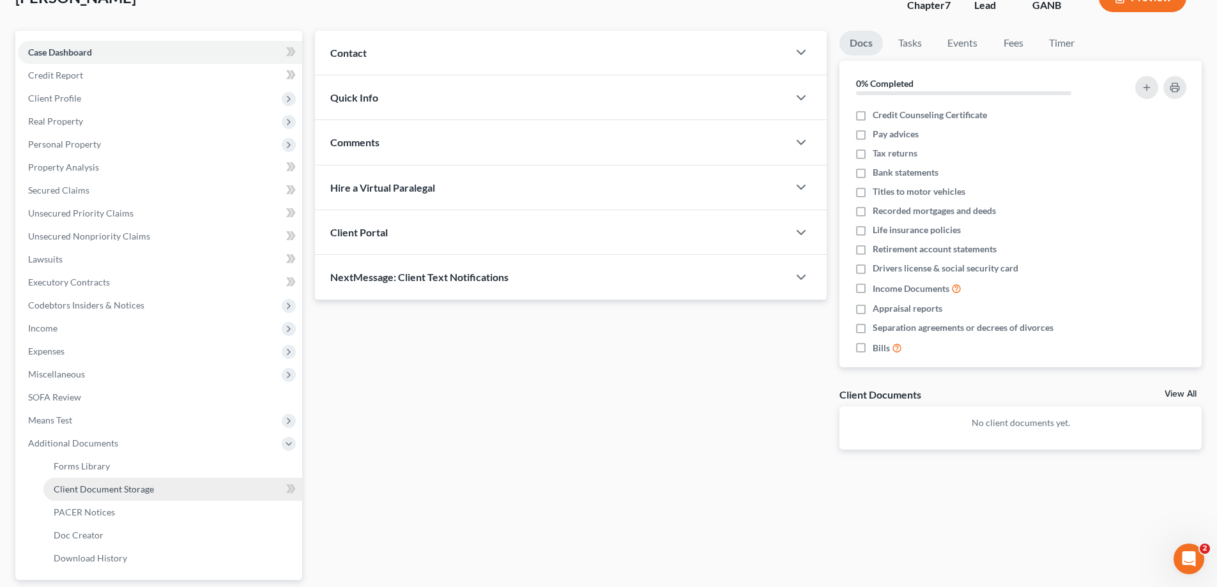
click at [86, 491] on span "Client Document Storage" at bounding box center [104, 489] width 100 height 11
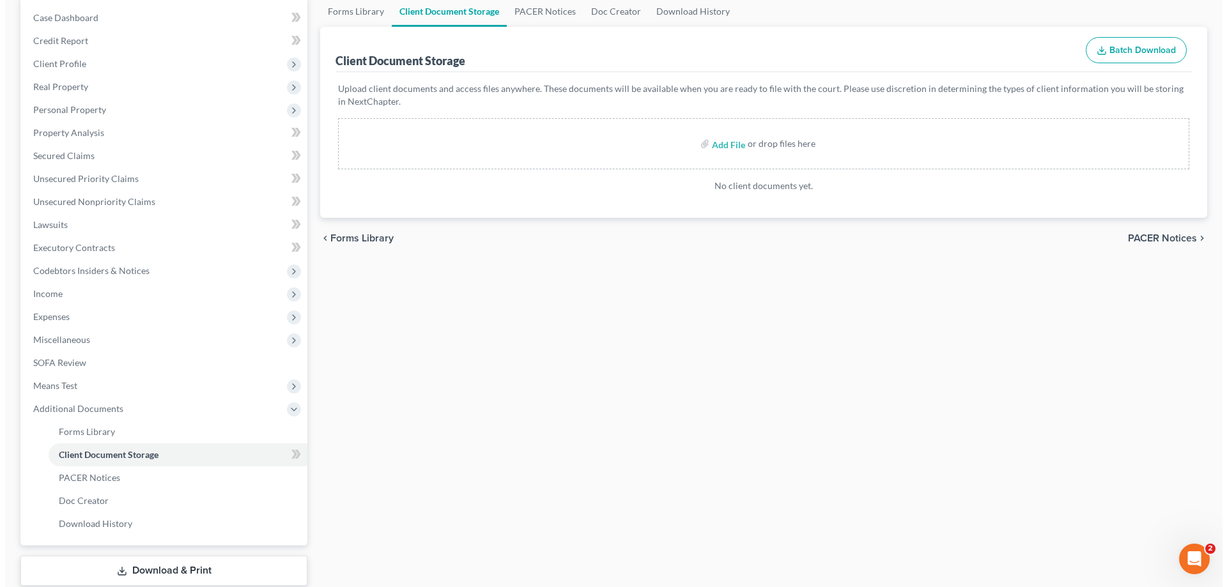
scroll to position [128, 0]
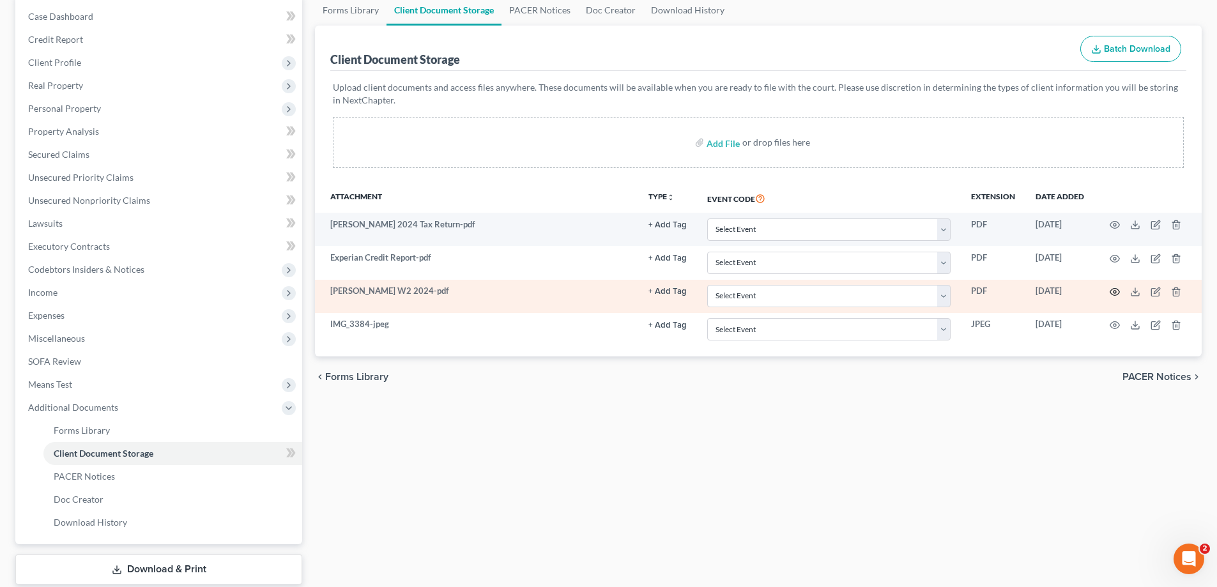
click at [1114, 291] on circle "button" at bounding box center [1115, 292] width 3 height 3
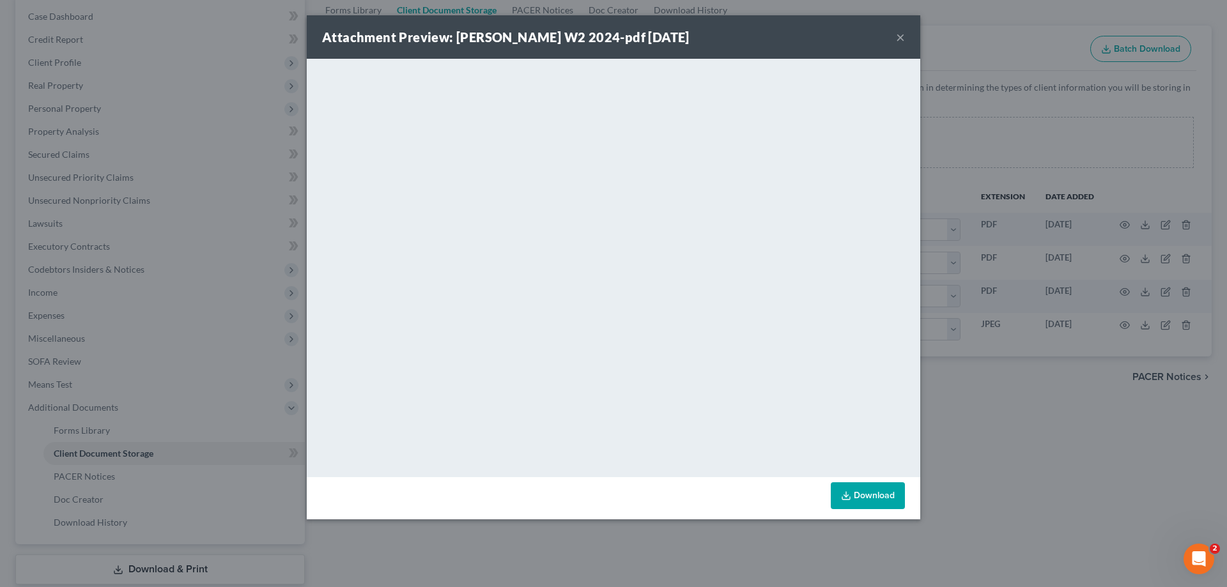
click at [900, 35] on button "×" at bounding box center [900, 36] width 9 height 15
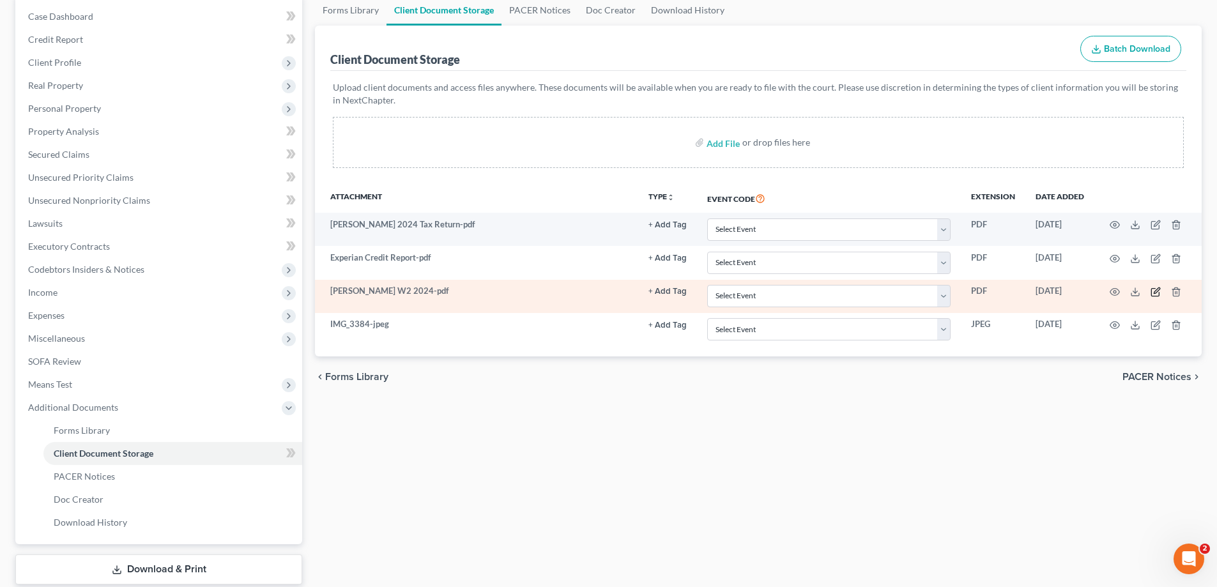
click at [1154, 291] on icon "button" at bounding box center [1156, 292] width 10 height 10
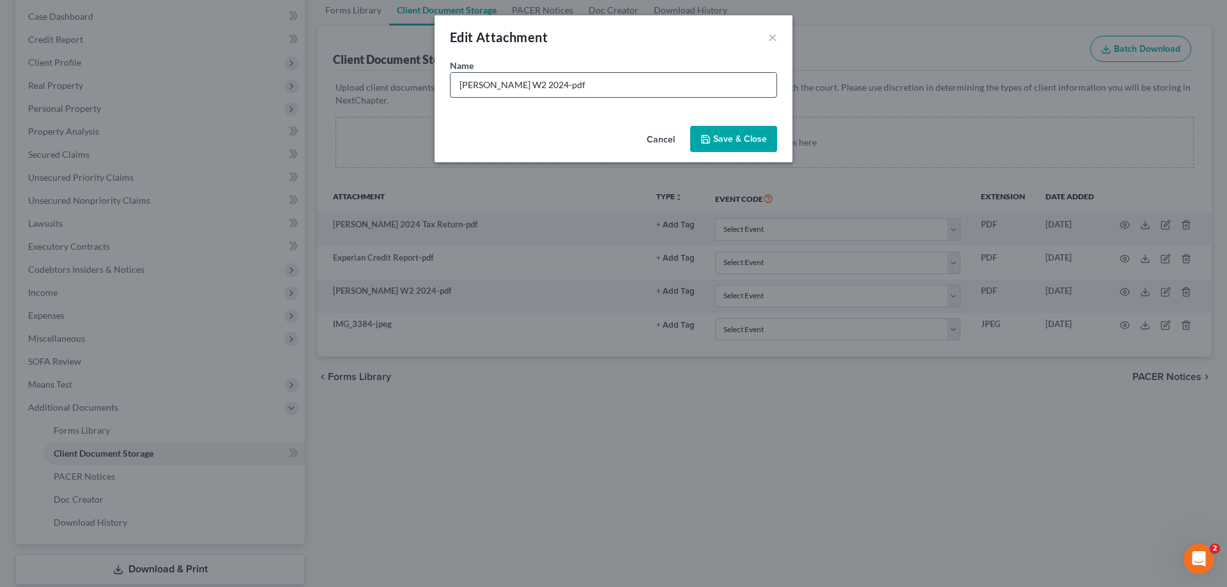
click at [601, 84] on input "Jennifer Palmer W2 2024-pdf" at bounding box center [613, 85] width 326 height 24
type input "Jennifer Palmer W2 2024-Full SSN"
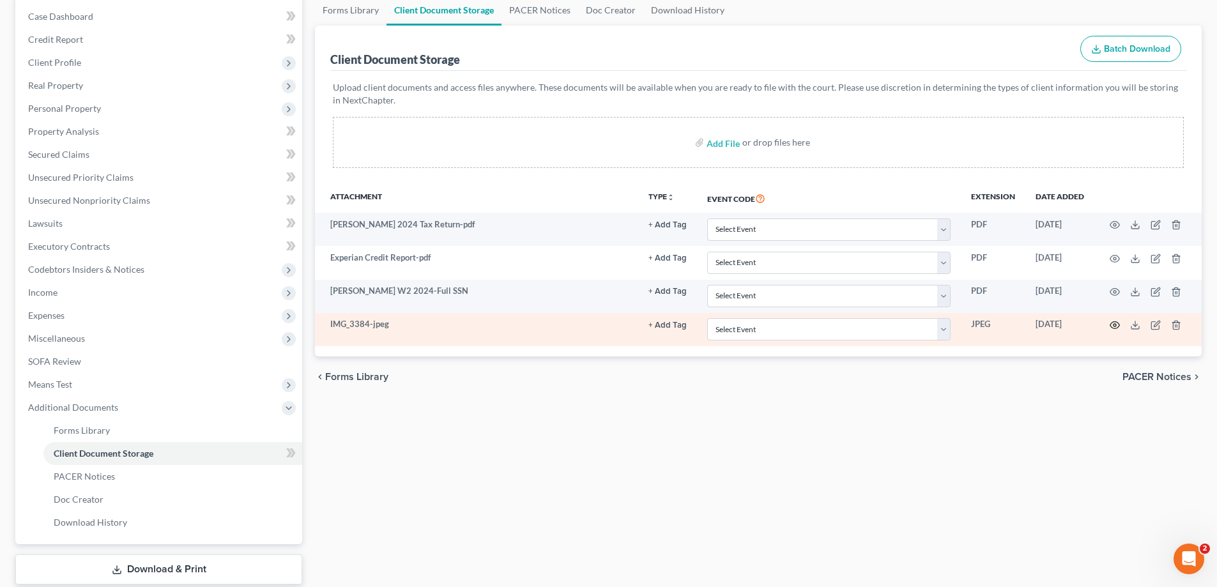
click at [1114, 325] on circle "button" at bounding box center [1115, 325] width 3 height 3
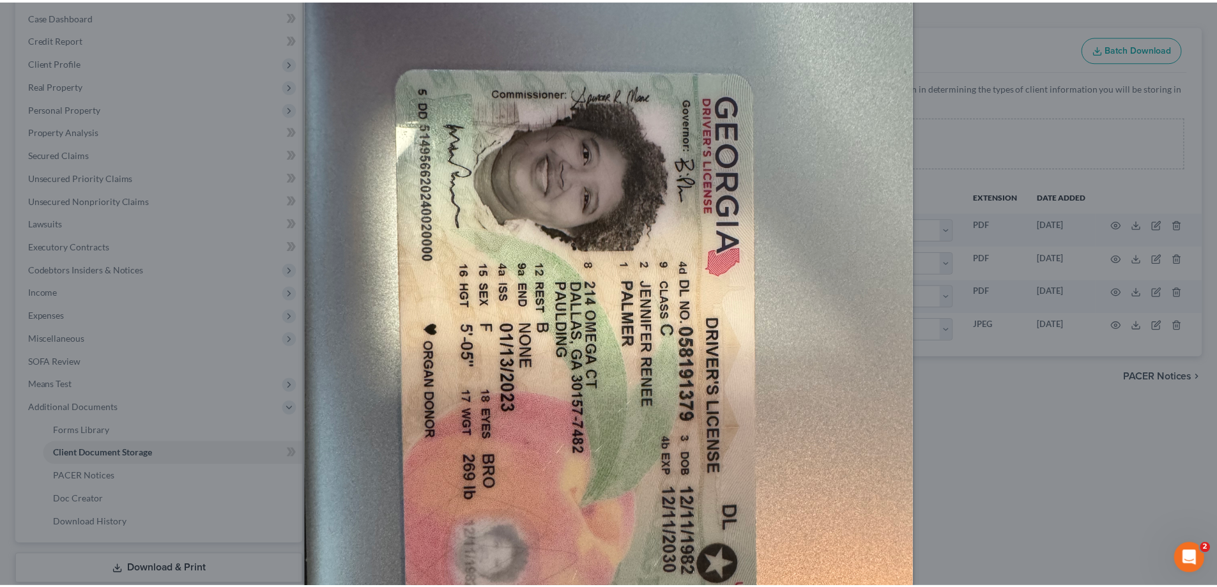
scroll to position [27, 0]
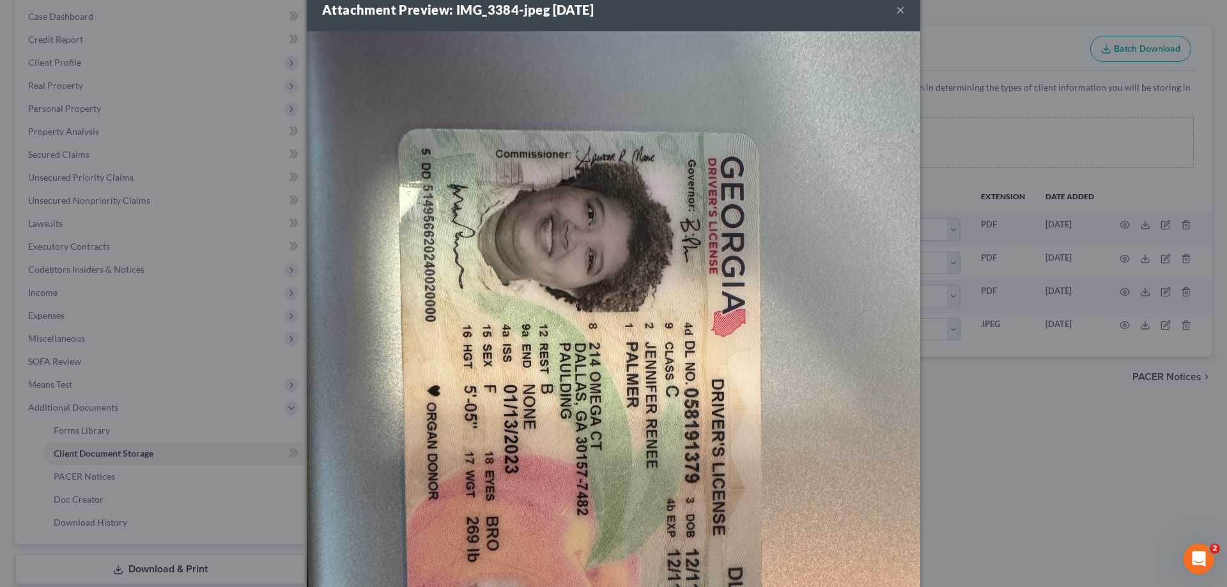
click at [896, 10] on button "×" at bounding box center [900, 9] width 9 height 15
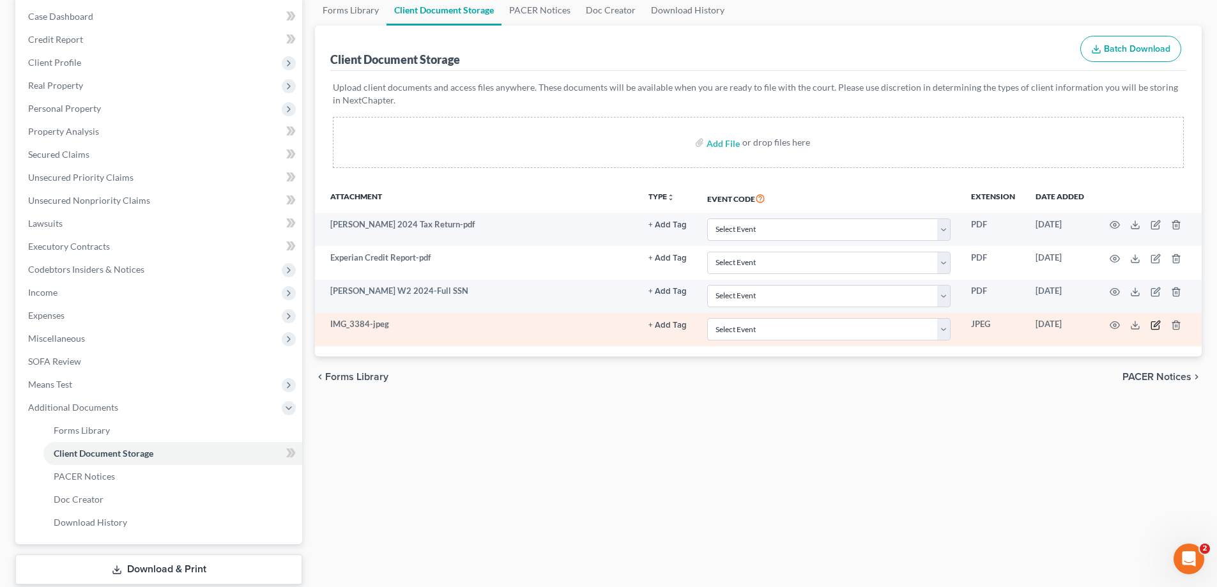
click at [1157, 322] on icon "button" at bounding box center [1156, 325] width 10 height 10
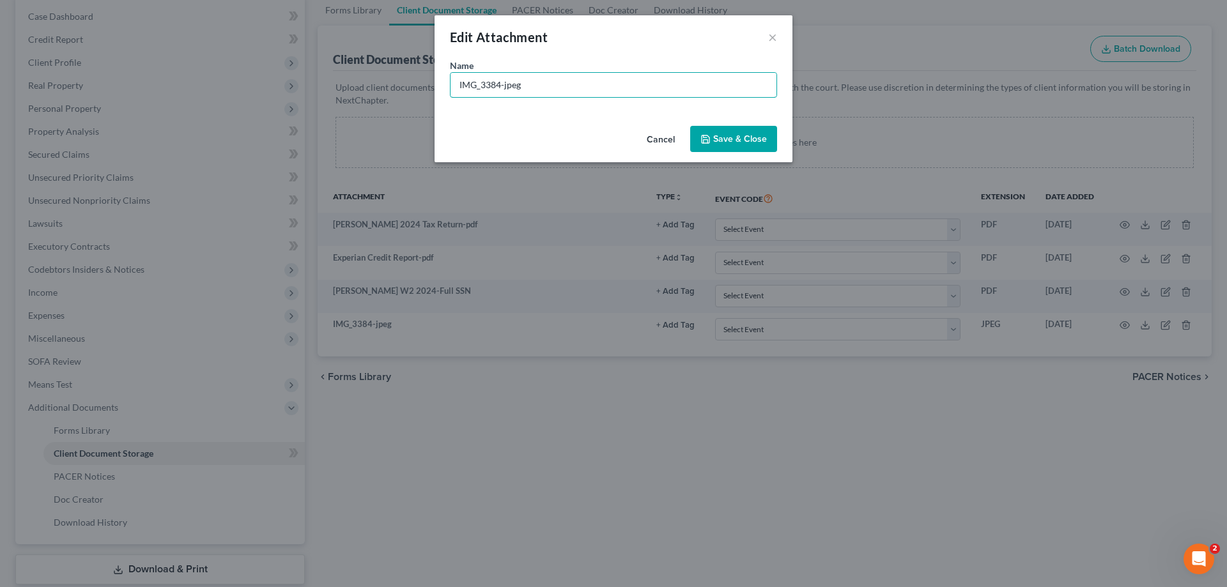
drag, startPoint x: 543, startPoint y: 87, endPoint x: 384, endPoint y: 86, distance: 158.5
click at [384, 86] on div "Edit Attachment × Name * IMG_3384-jpeg Cancel Save & Close" at bounding box center [613, 293] width 1227 height 587
type input "DL"
drag, startPoint x: 727, startPoint y: 131, endPoint x: 733, endPoint y: 138, distance: 9.5
click at [727, 131] on button "Save & Close" at bounding box center [733, 139] width 87 height 27
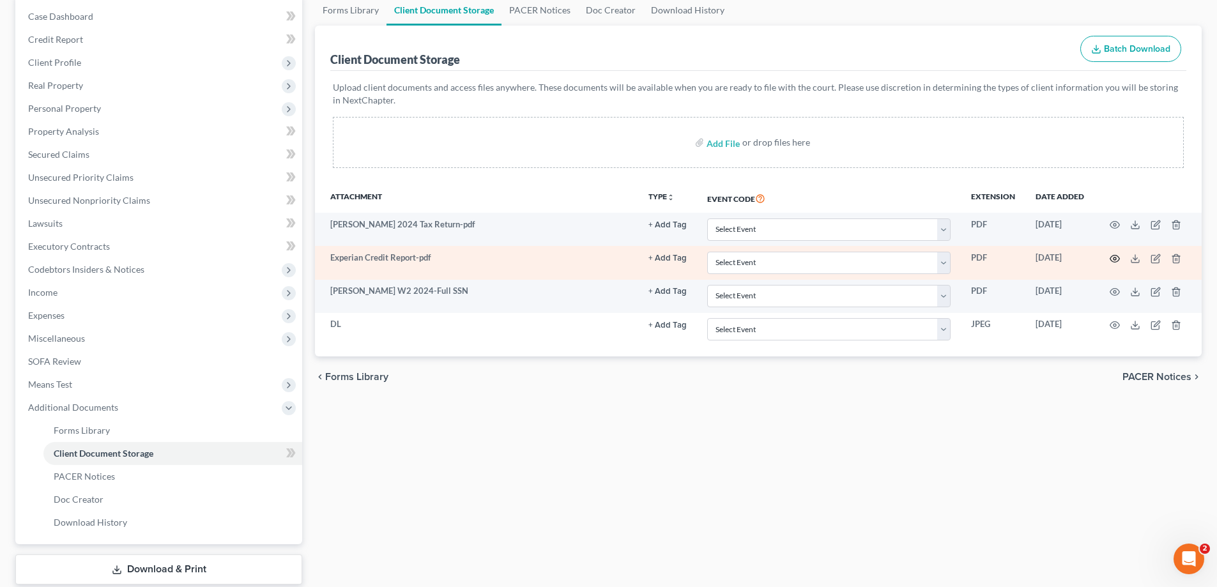
click at [1114, 258] on circle "button" at bounding box center [1115, 259] width 3 height 3
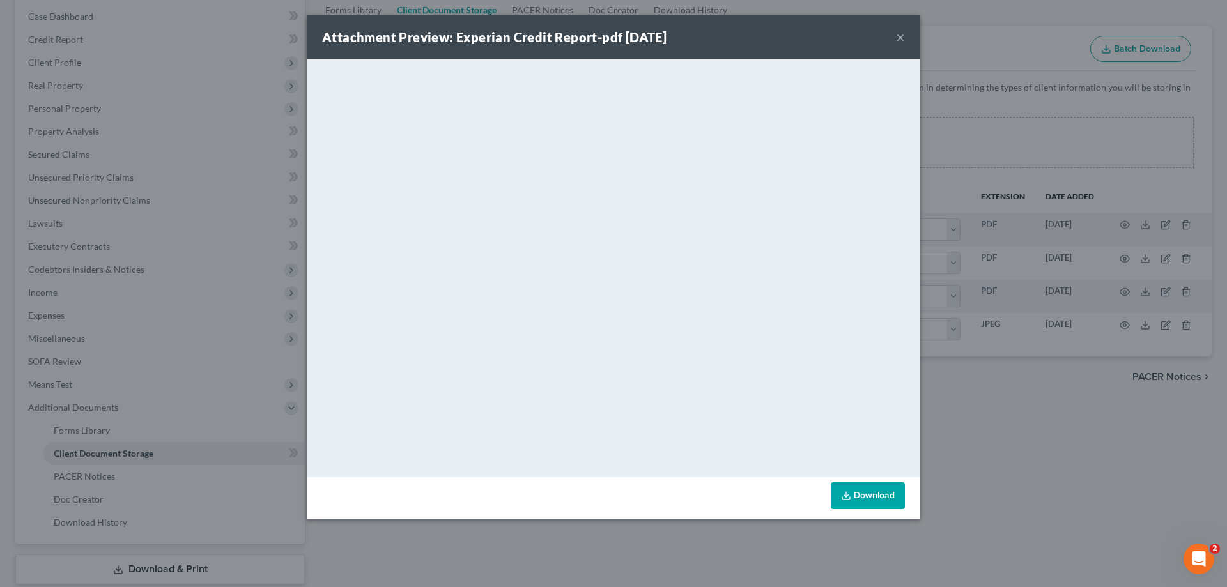
click at [898, 35] on button "×" at bounding box center [900, 36] width 9 height 15
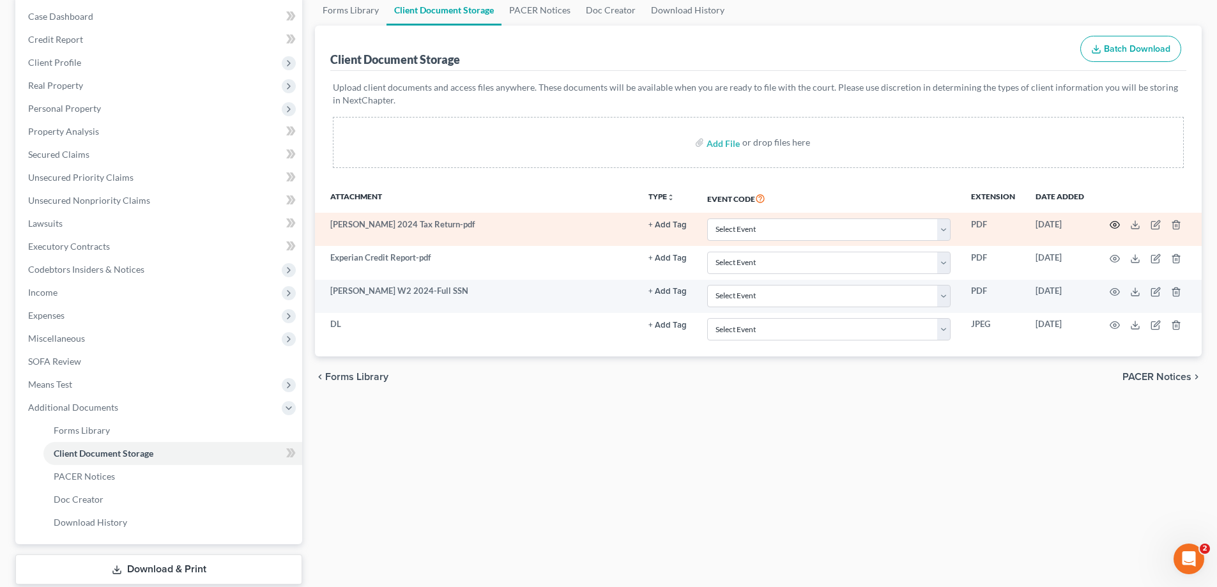
click at [1114, 226] on icon "button" at bounding box center [1115, 225] width 10 height 10
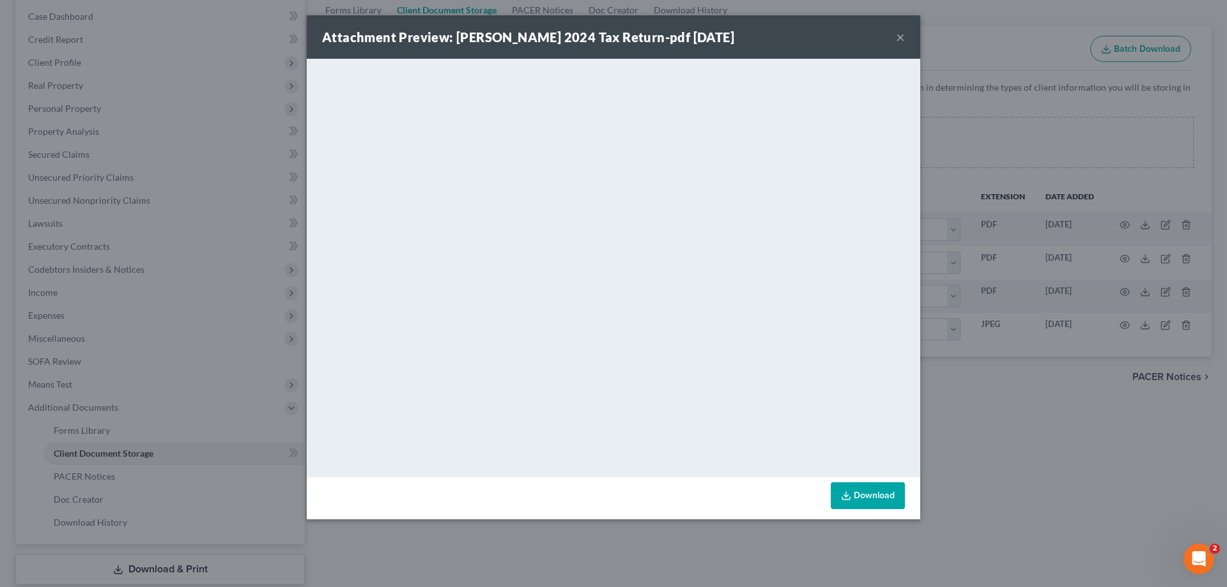
click at [900, 36] on button "×" at bounding box center [900, 36] width 9 height 15
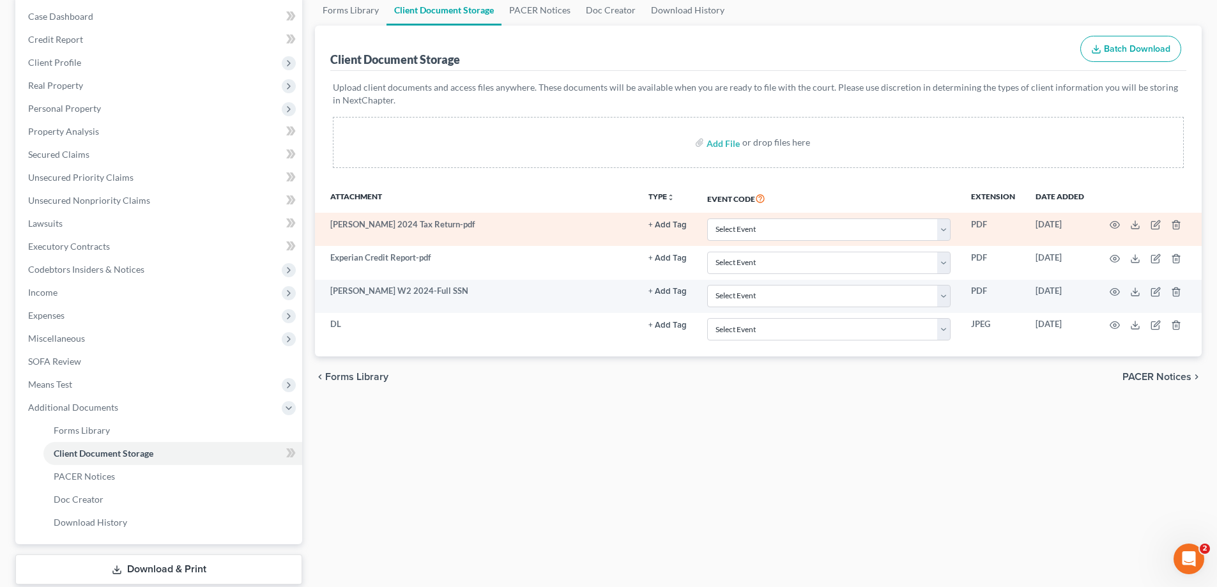
click at [344, 227] on td "Jennifer Palmer 2024 Tax Return-pdf" at bounding box center [476, 229] width 323 height 33
click at [1157, 225] on icon "button" at bounding box center [1156, 225] width 10 height 10
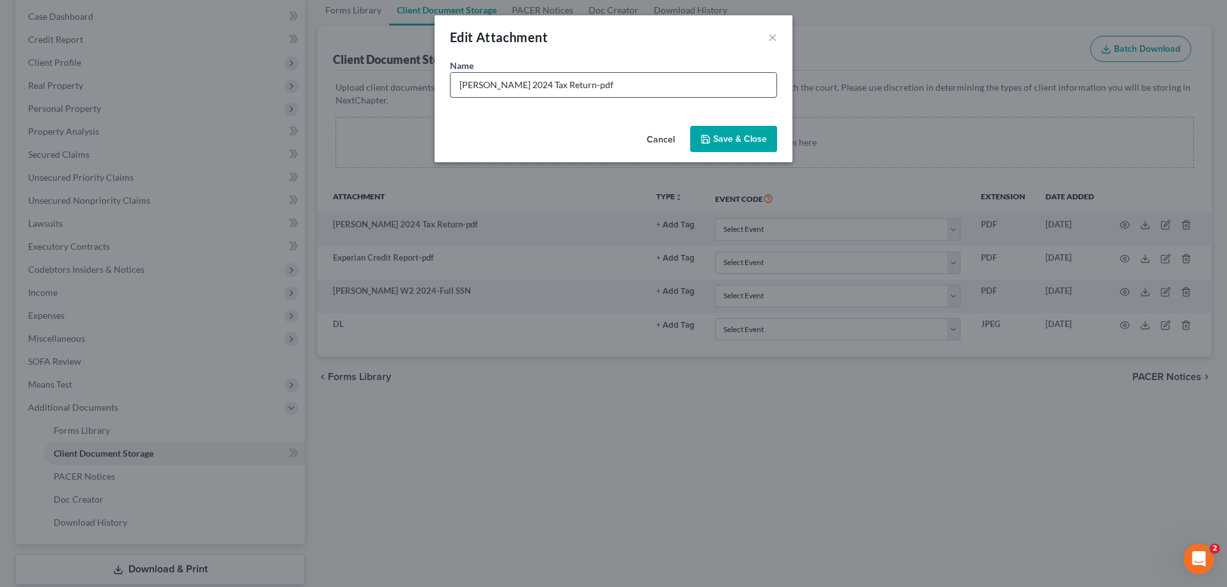
click at [457, 86] on input "Jennifer Palmer 2024 Tax Return-pdf" at bounding box center [613, 85] width 326 height 24
drag, startPoint x: 457, startPoint y: 86, endPoint x: 521, endPoint y: 86, distance: 64.5
click at [521, 86] on input "Jennifer Palmer 2024 Tax Return-pdf" at bounding box center [613, 85] width 326 height 24
type input "2024 Tax Return"
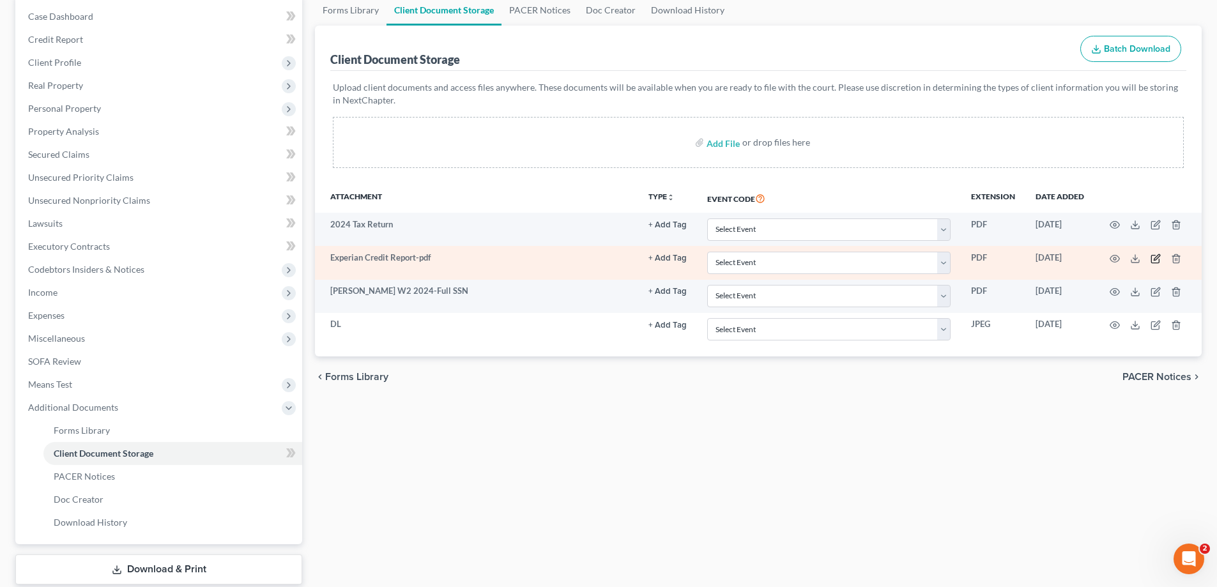
click at [1155, 259] on icon "button" at bounding box center [1157, 257] width 6 height 6
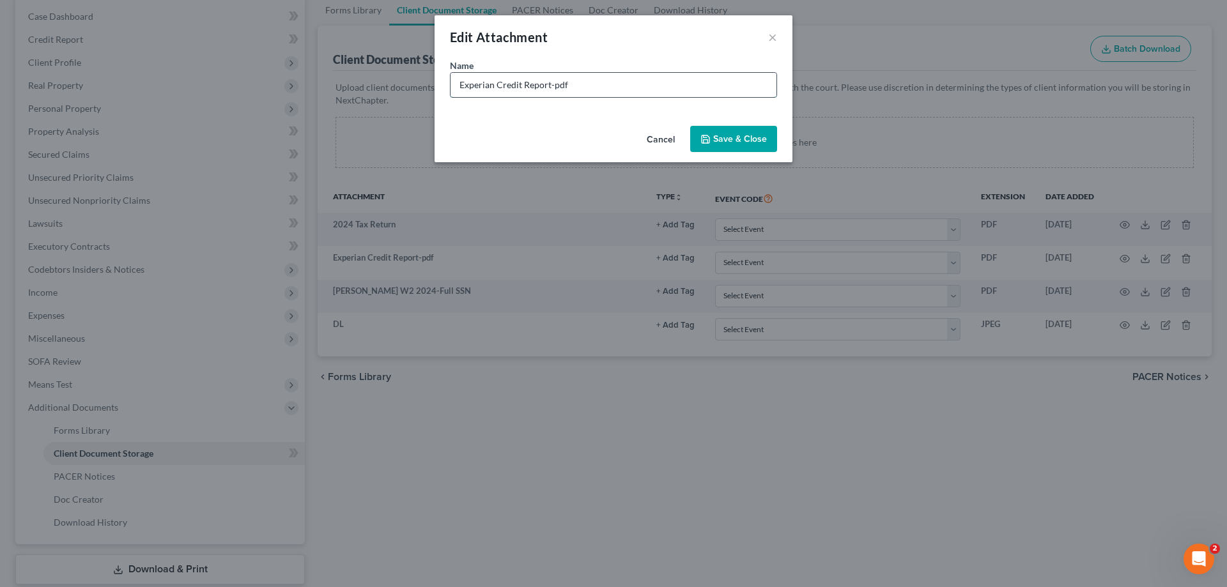
click at [619, 84] on input "Experian Credit Report-pdf" at bounding box center [613, 85] width 326 height 24
type input "Experian Credit Report"
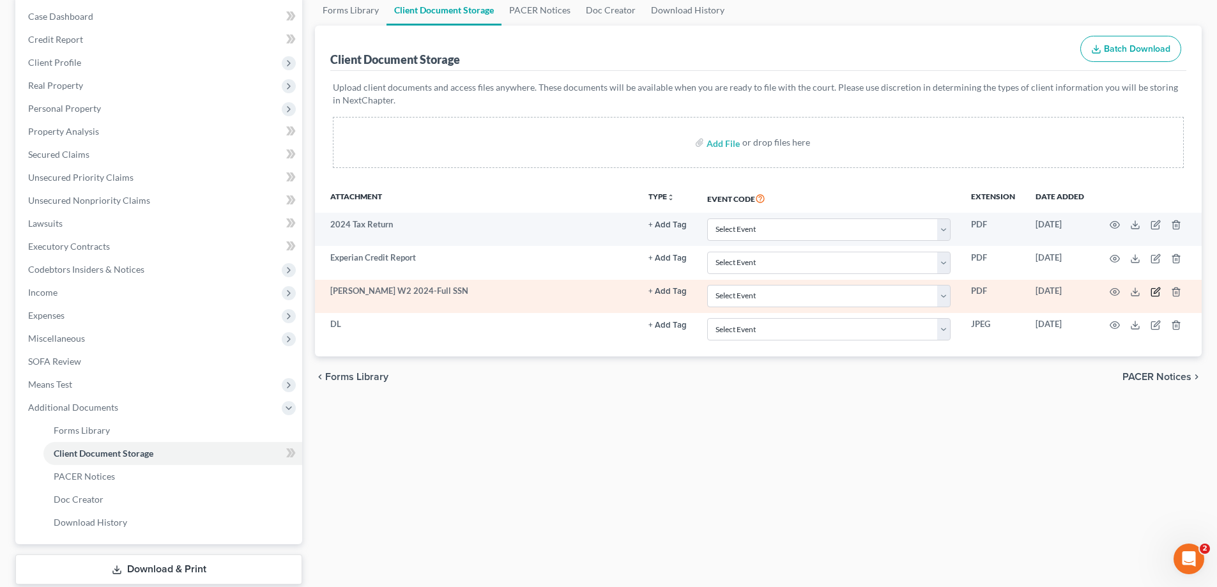
click at [1156, 291] on icon "button" at bounding box center [1156, 292] width 10 height 10
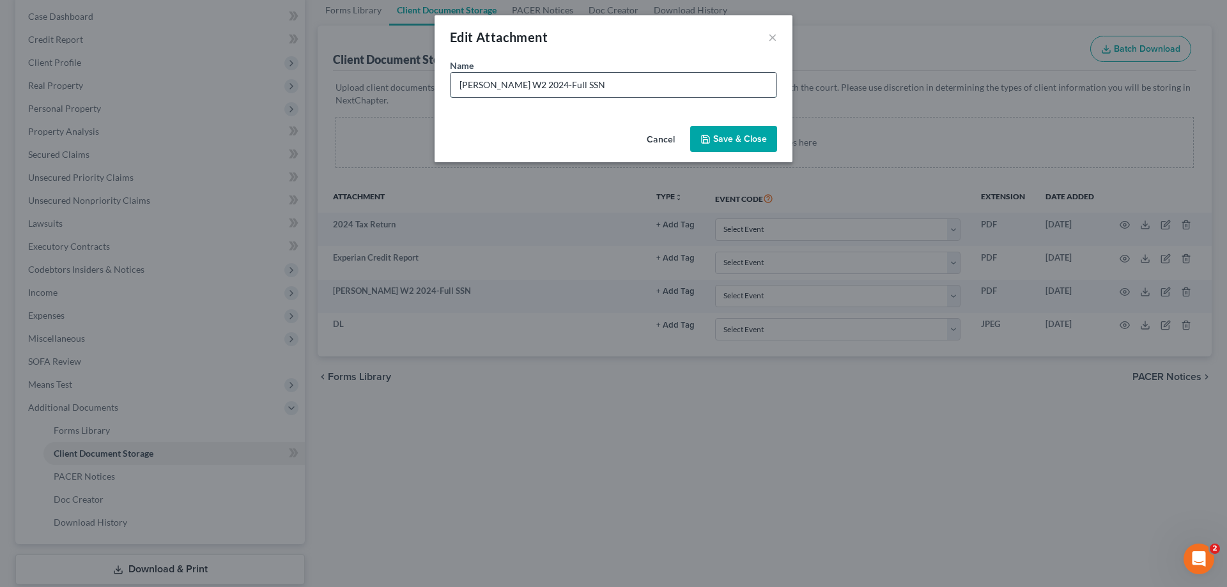
drag, startPoint x: 457, startPoint y: 84, endPoint x: 522, endPoint y: 84, distance: 65.2
click at [522, 84] on input "Jennifer Palmer W2 2024-Full SSN" at bounding box center [613, 85] width 326 height 24
click at [547, 81] on input "W2 2024-Full SSN" at bounding box center [613, 85] width 326 height 24
type input "W2 2024-Full SSN"
click at [737, 141] on span "Save & Close" at bounding box center [740, 139] width 54 height 11
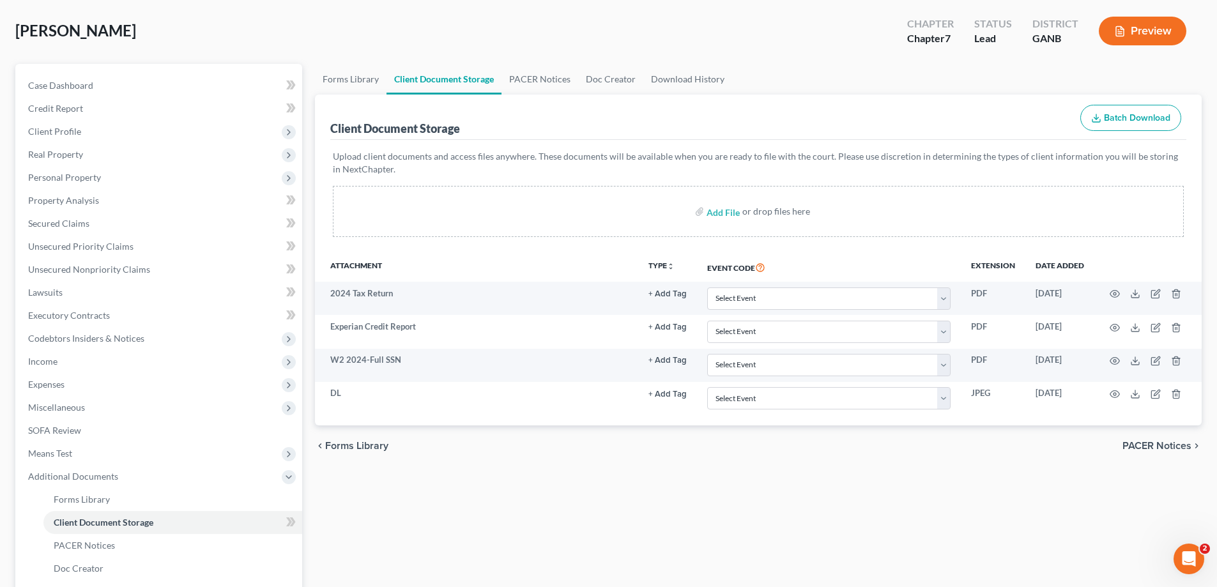
scroll to position [0, 0]
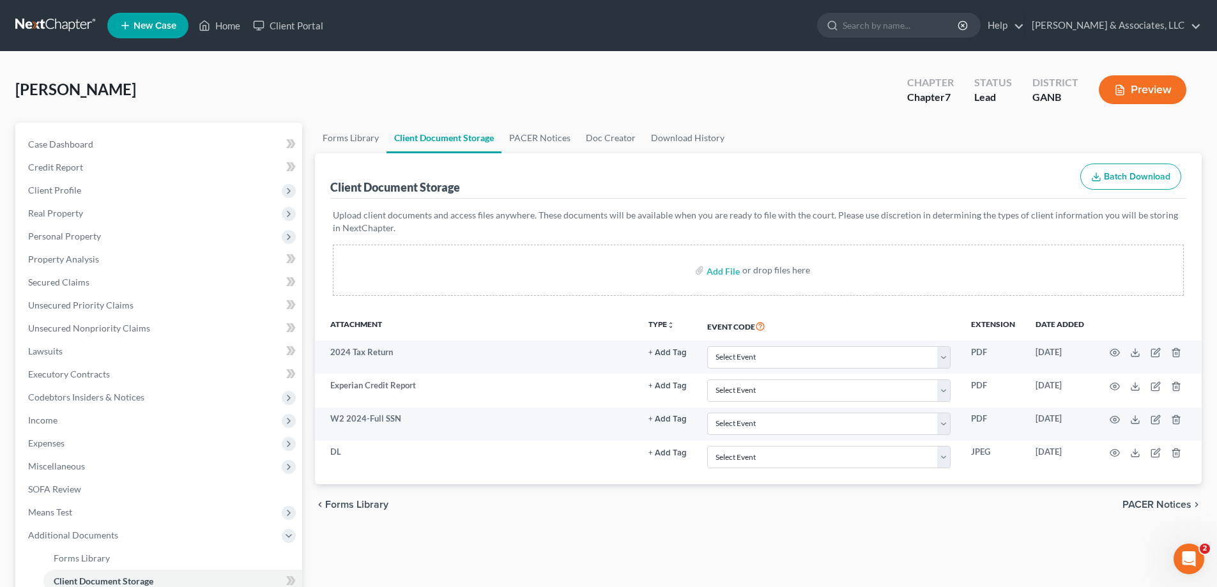
click at [567, 13] on ul "New Case Home Client Portal - No Result - See all results Or Press Enter... Hel…" at bounding box center [654, 25] width 1095 height 33
click at [226, 23] on link "Home" at bounding box center [219, 25] width 54 height 23
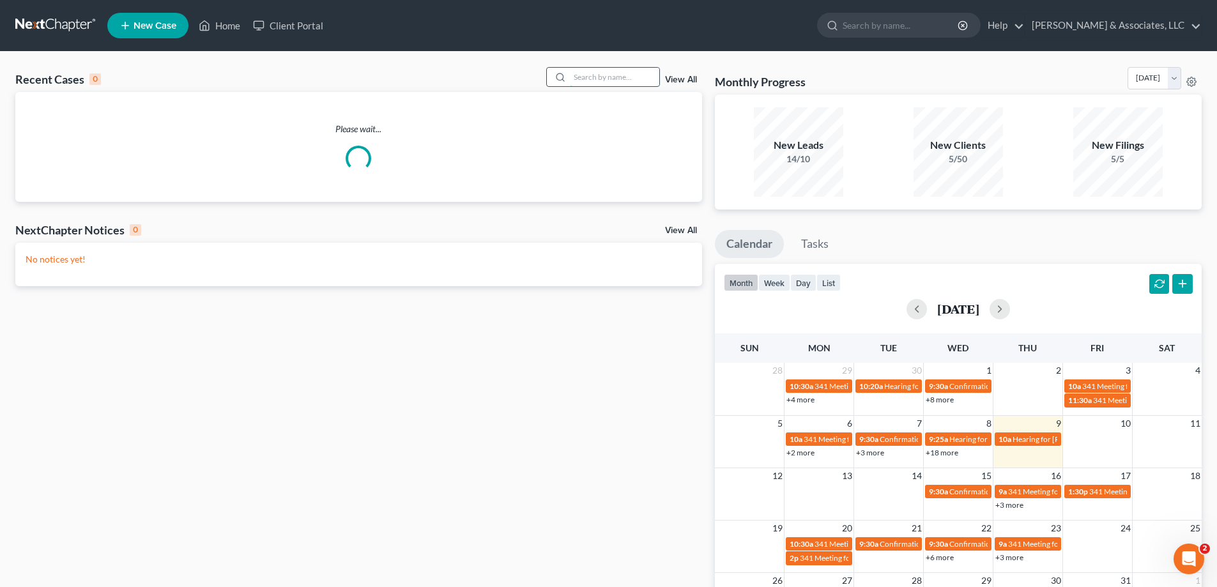
click at [601, 82] on input "search" at bounding box center [614, 77] width 89 height 19
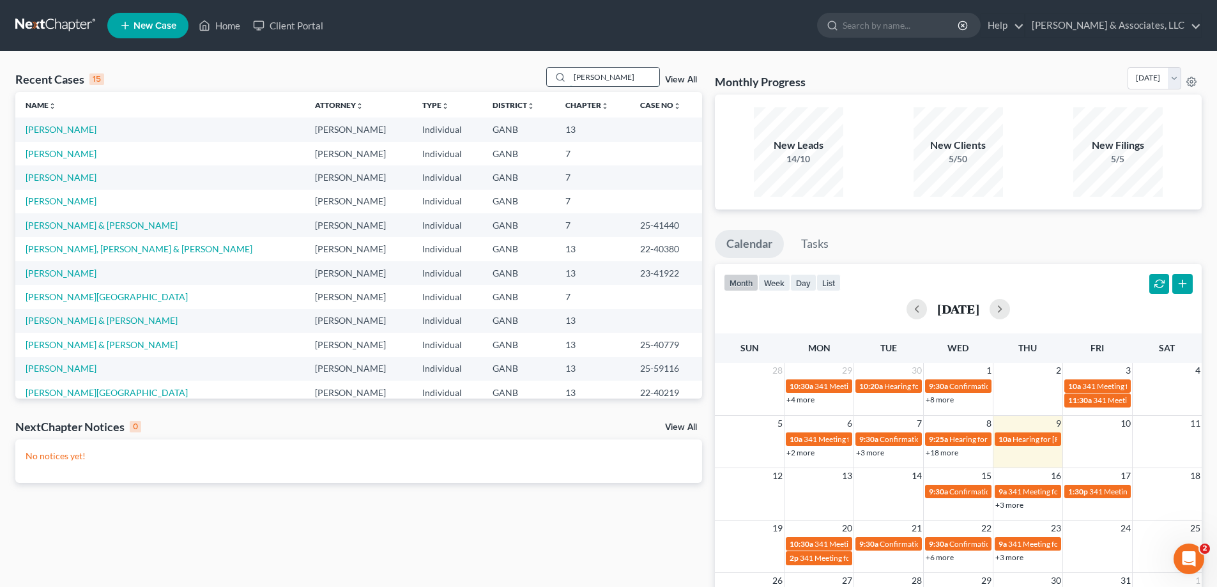
type input "hardin"
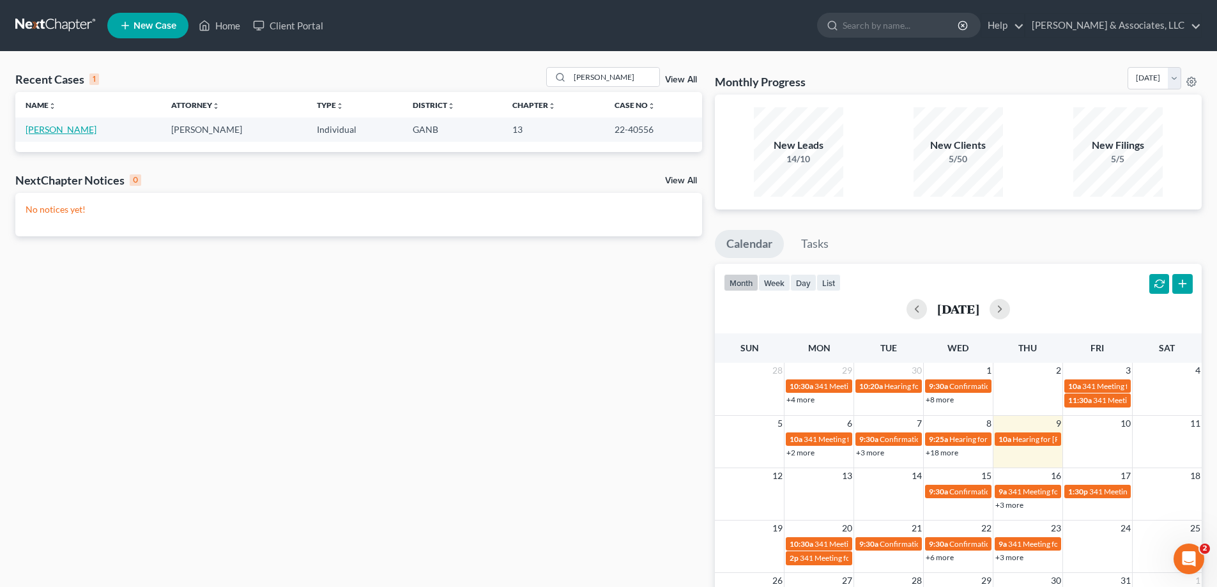
click at [61, 132] on link "Hardin, Kathleen" at bounding box center [61, 129] width 71 height 11
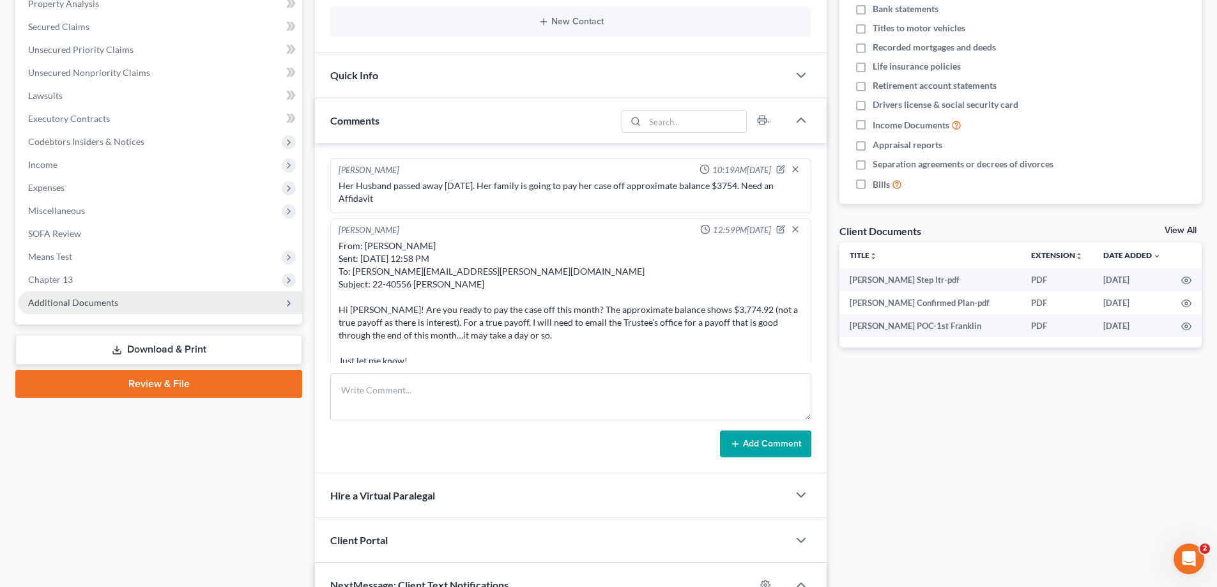
scroll to position [13, 0]
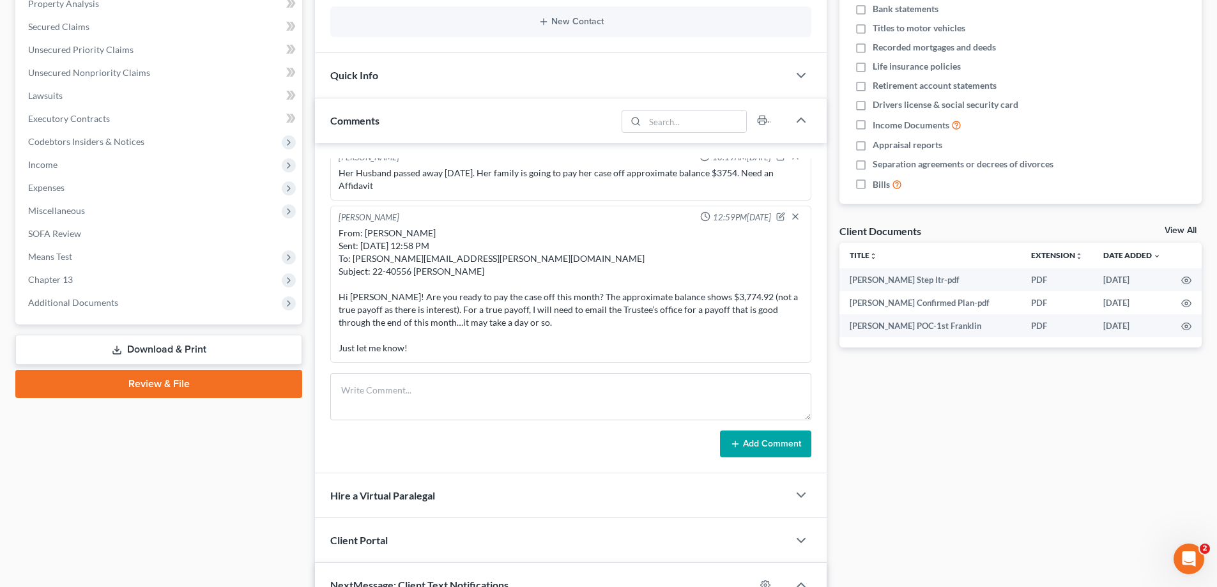
drag, startPoint x: 109, startPoint y: 305, endPoint x: 127, endPoint y: 319, distance: 23.2
click at [109, 305] on span "Additional Documents" at bounding box center [73, 302] width 90 height 11
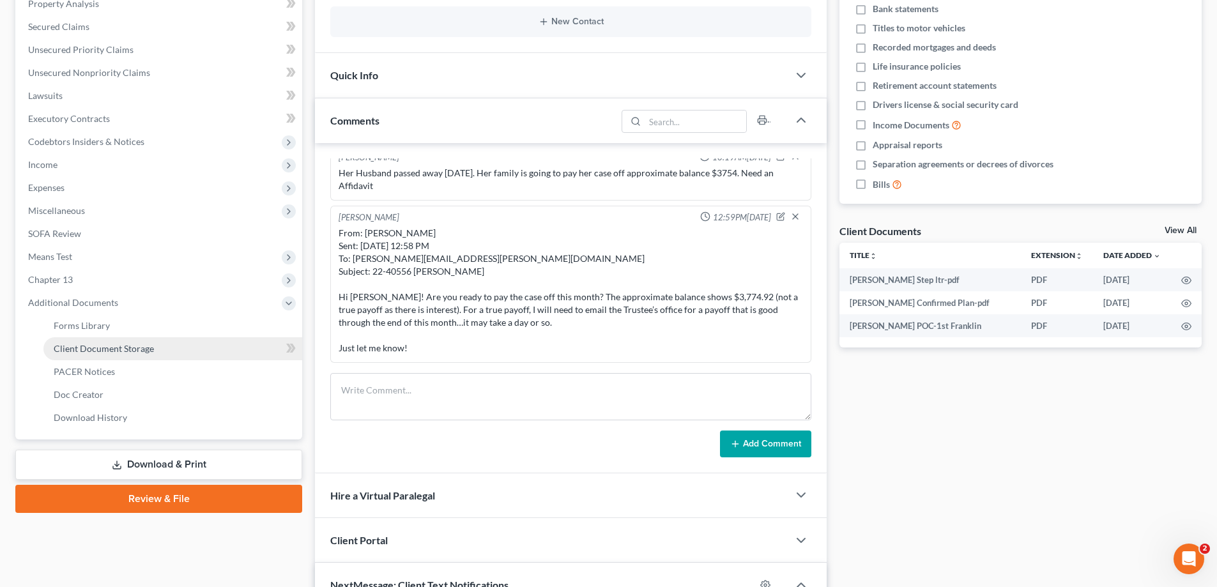
click at [78, 348] on span "Client Document Storage" at bounding box center [104, 348] width 100 height 11
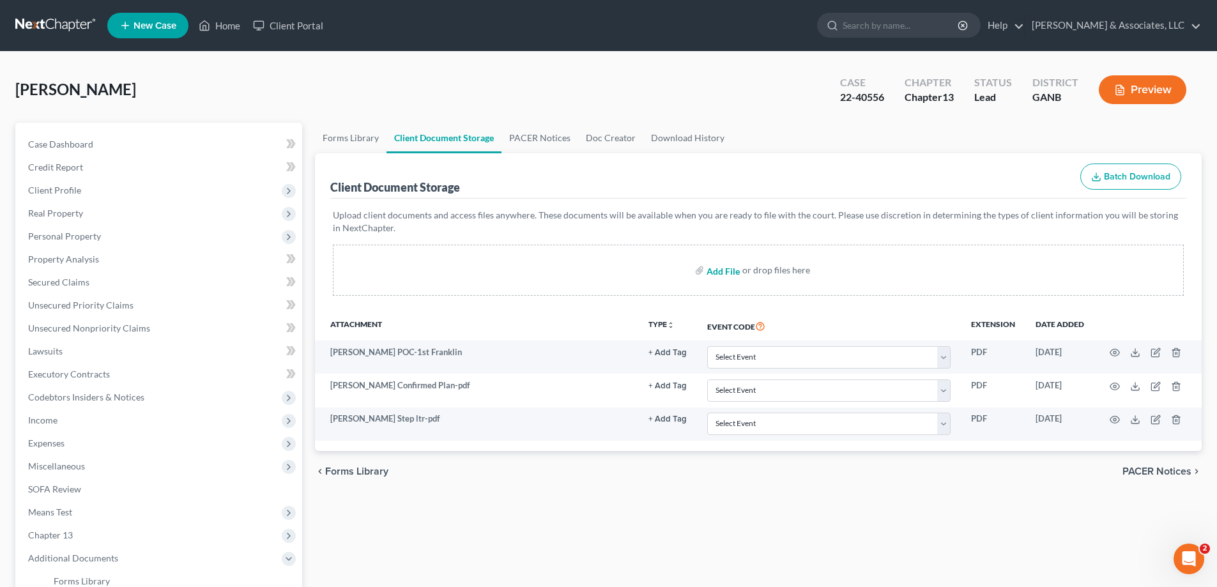
click at [722, 270] on input "file" at bounding box center [722, 270] width 31 height 23
type input "C:\fakepath\hardin Payoff Aff.pdf"
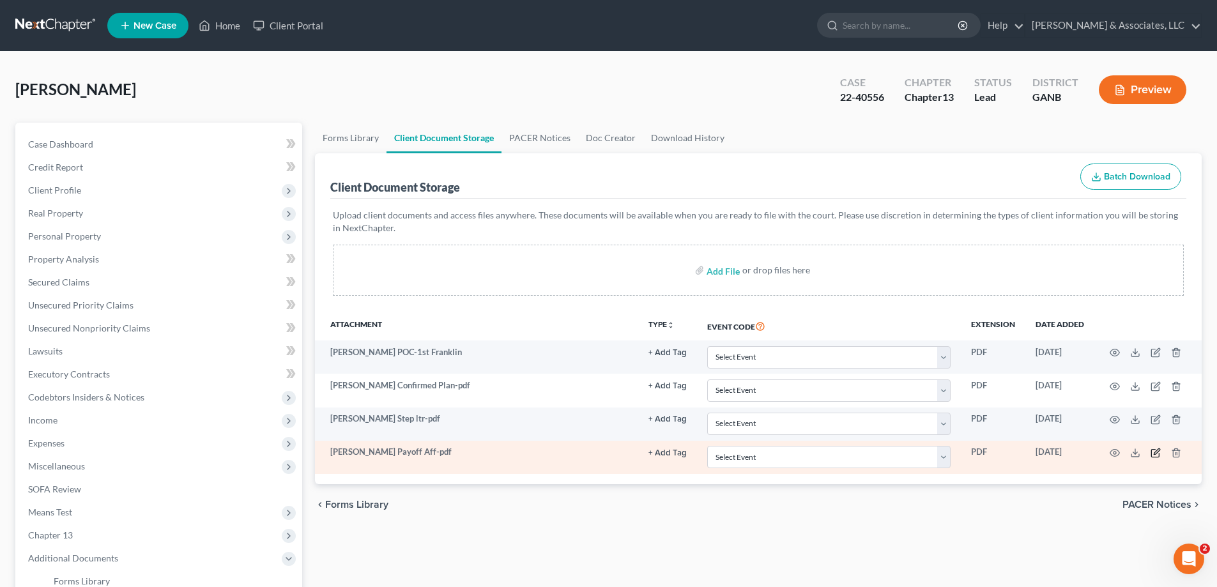
click at [1157, 452] on icon "button" at bounding box center [1156, 453] width 10 height 10
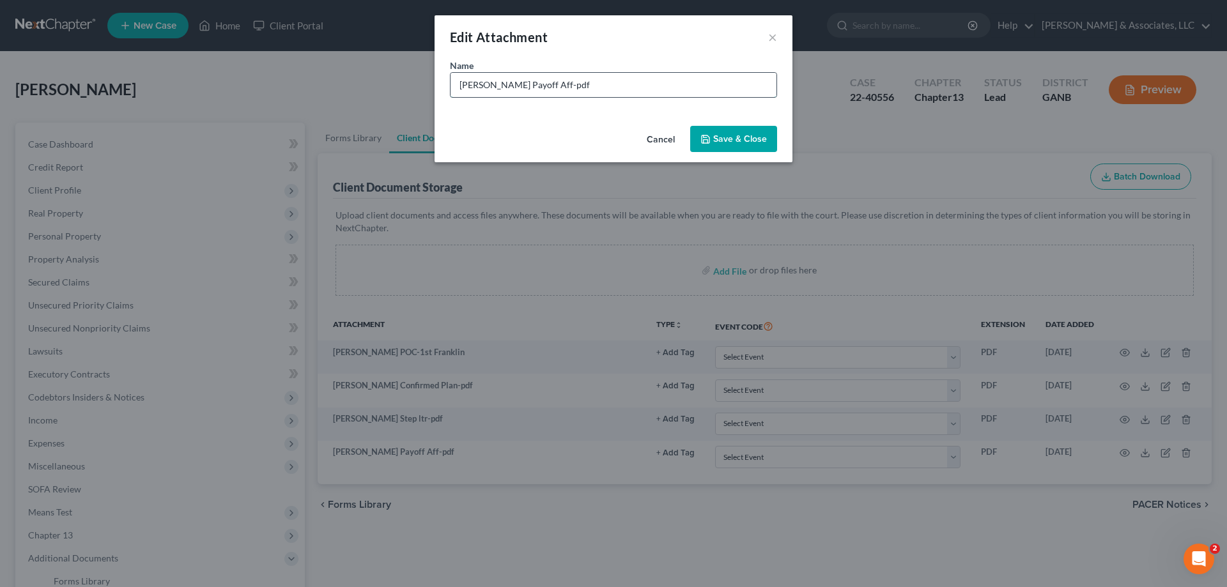
click at [464, 85] on input "hardin Payoff Aff-pdf" at bounding box center [613, 85] width 326 height 24
click at [598, 86] on input "Hardin Payoff Aff-pdf" at bounding box center [613, 85] width 326 height 24
type input "Hardin Payoff Aff"
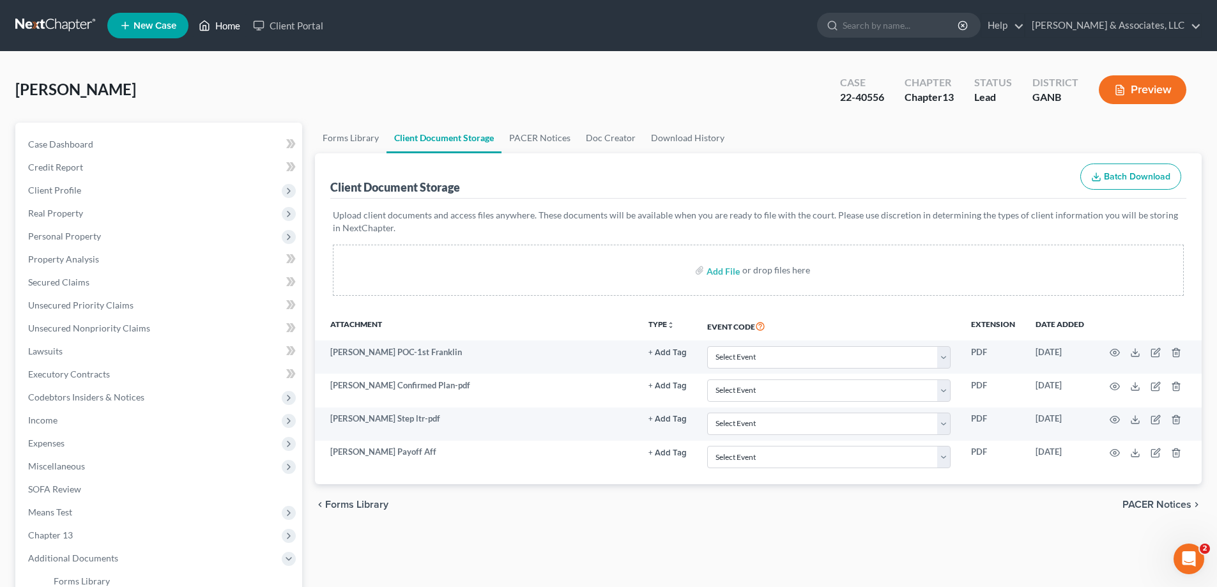
click at [231, 20] on link "Home" at bounding box center [219, 25] width 54 height 23
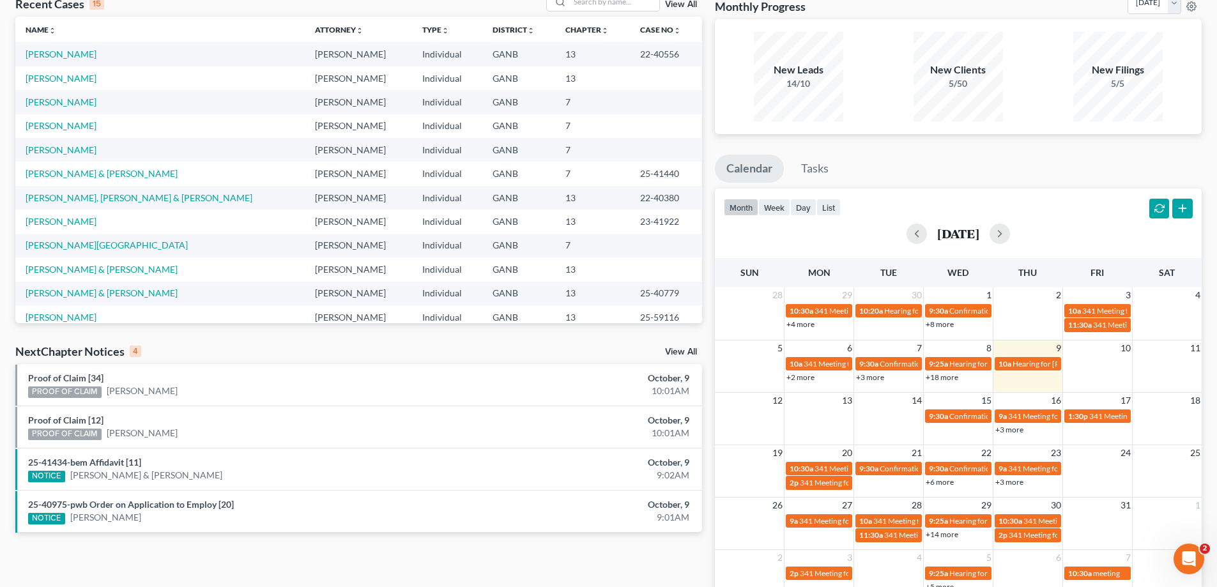
scroll to position [151, 0]
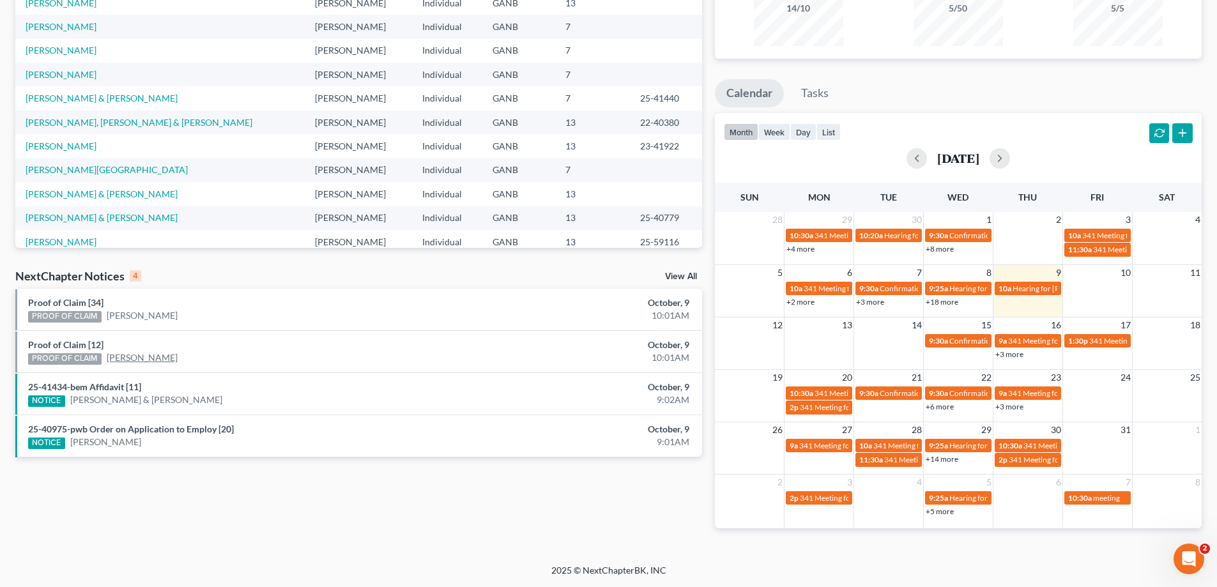
click at [116, 358] on link "[PERSON_NAME]" at bounding box center [142, 357] width 71 height 13
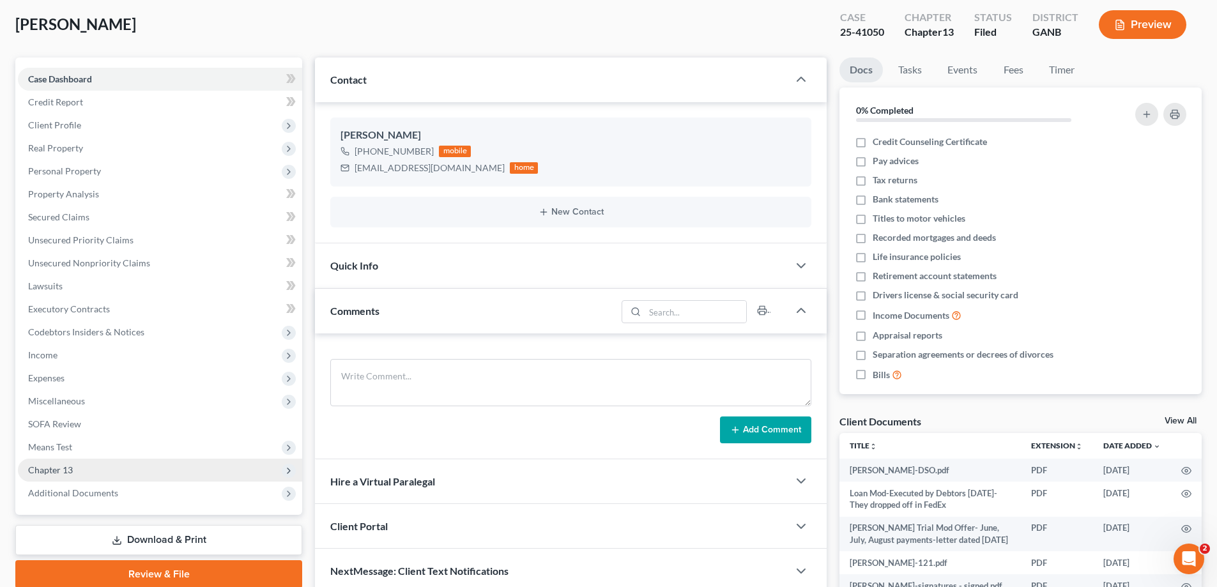
scroll to position [128, 0]
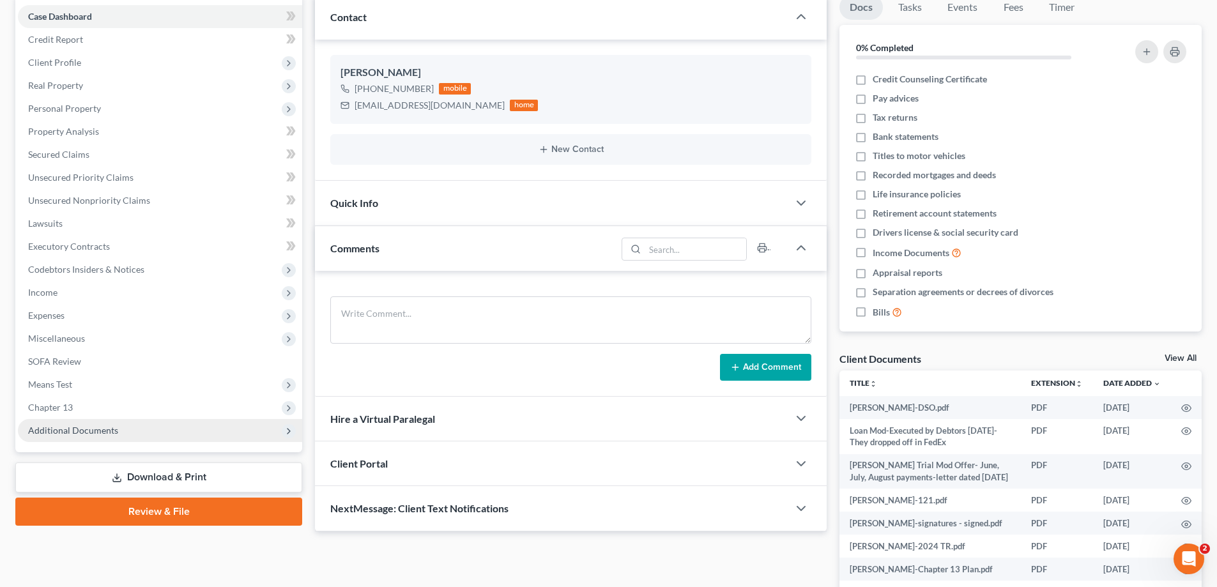
click at [77, 429] on span "Additional Documents" at bounding box center [73, 430] width 90 height 11
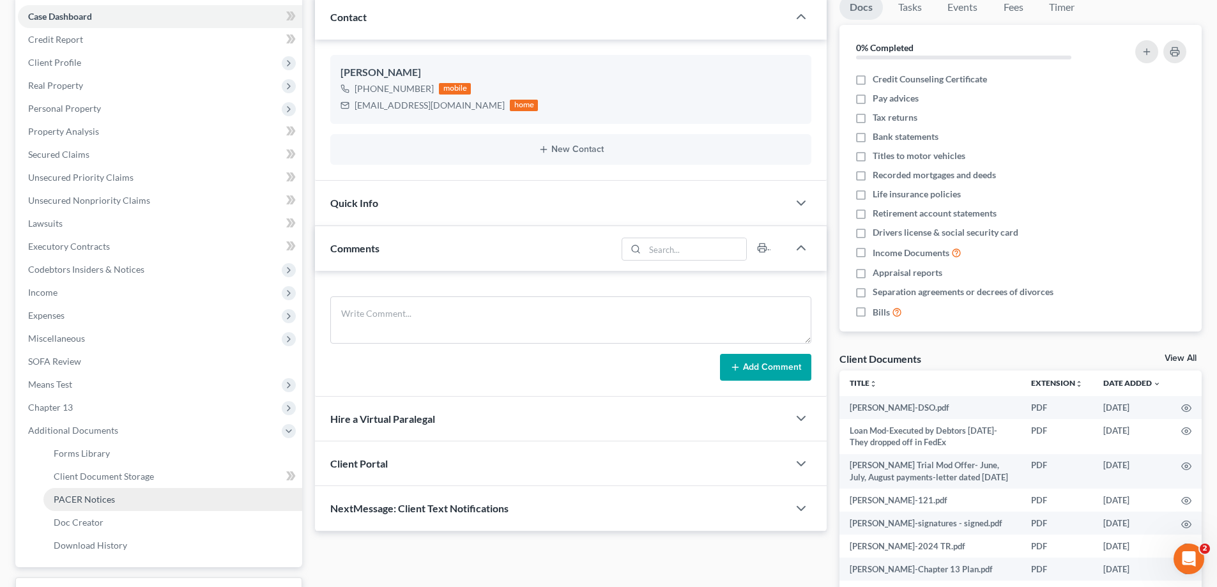
click at [89, 498] on span "PACER Notices" at bounding box center [84, 499] width 61 height 11
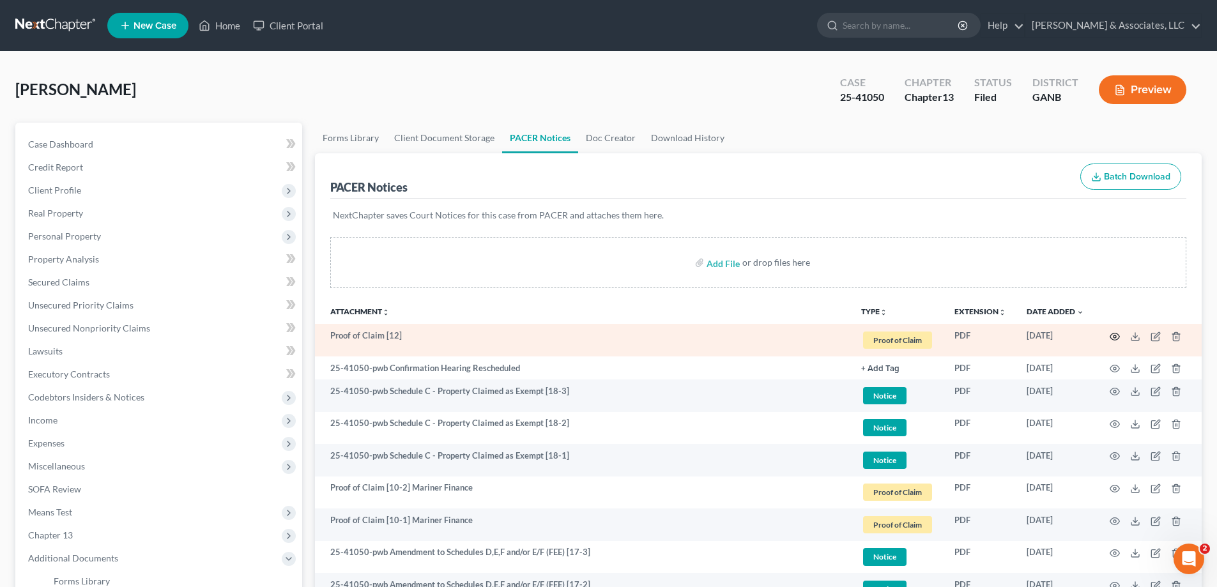
click at [1117, 337] on icon "button" at bounding box center [1115, 337] width 10 height 10
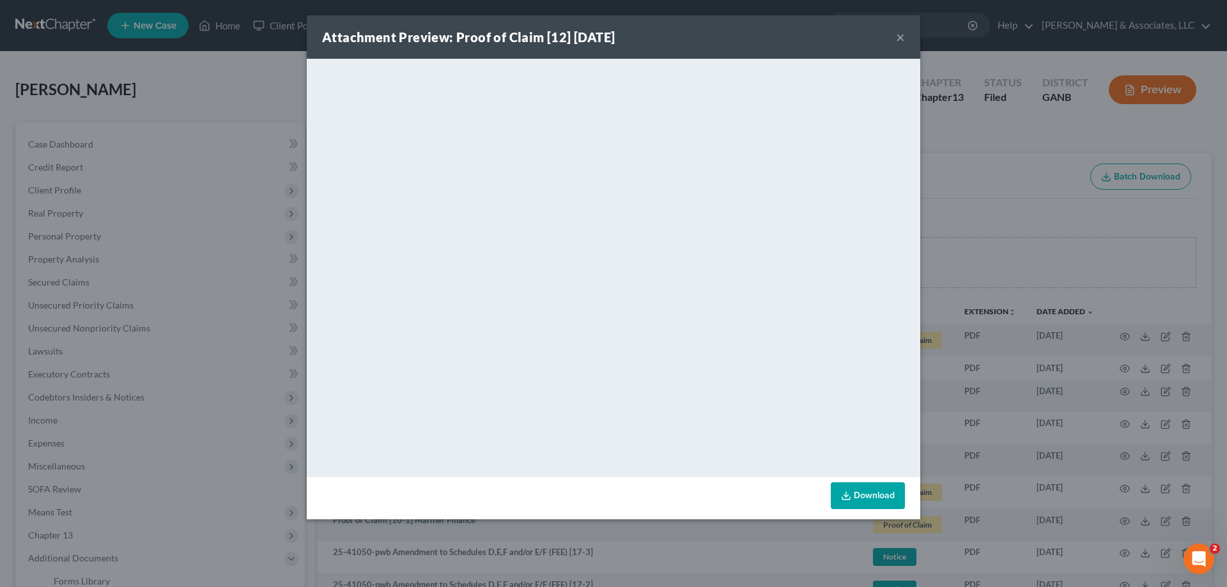
click at [903, 35] on button "×" at bounding box center [900, 36] width 9 height 15
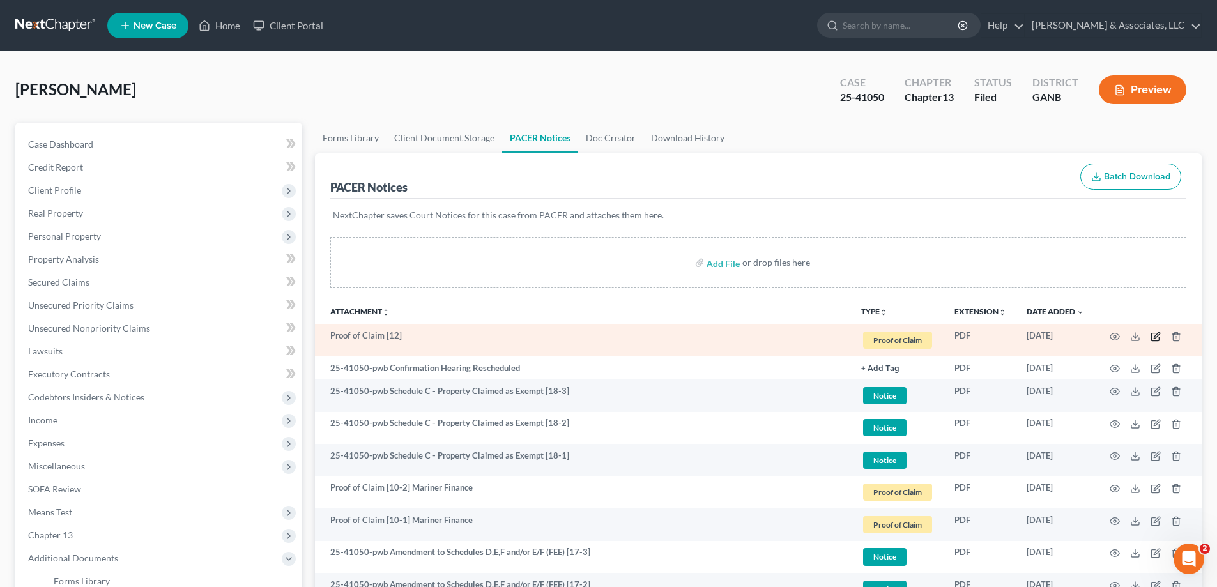
click at [1155, 335] on icon "button" at bounding box center [1157, 335] width 6 height 6
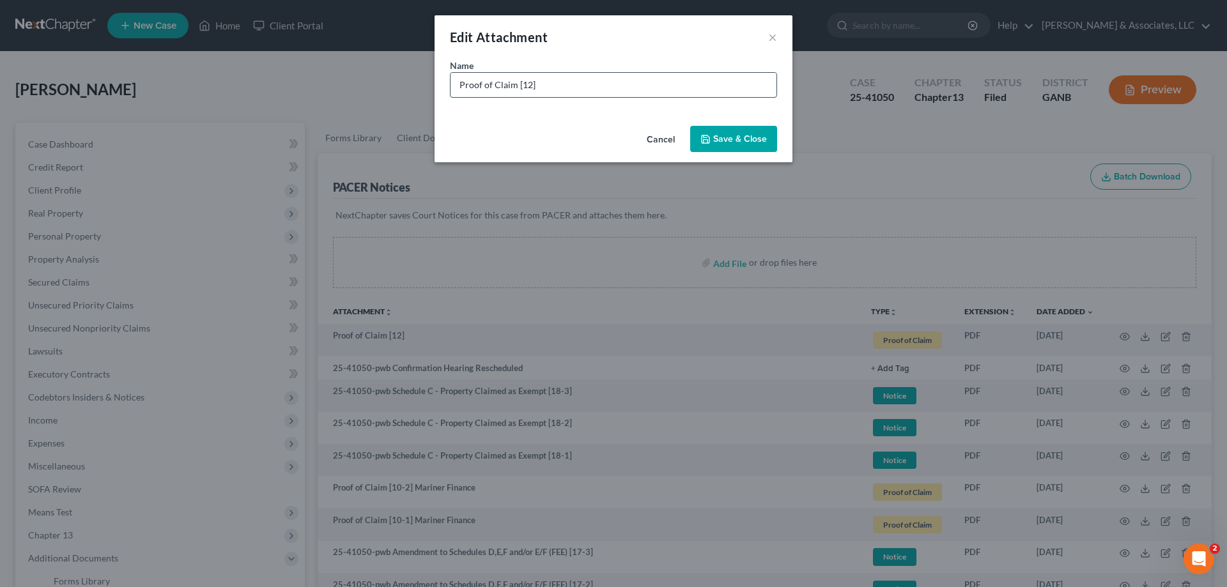
click at [586, 81] on input "Proof of Claim [12]" at bounding box center [613, 85] width 326 height 24
type input "Proof of Claim [12] IRS"
drag, startPoint x: 744, startPoint y: 136, endPoint x: 750, endPoint y: 145, distance: 10.6
click at [744, 136] on span "Save & Close" at bounding box center [740, 139] width 54 height 11
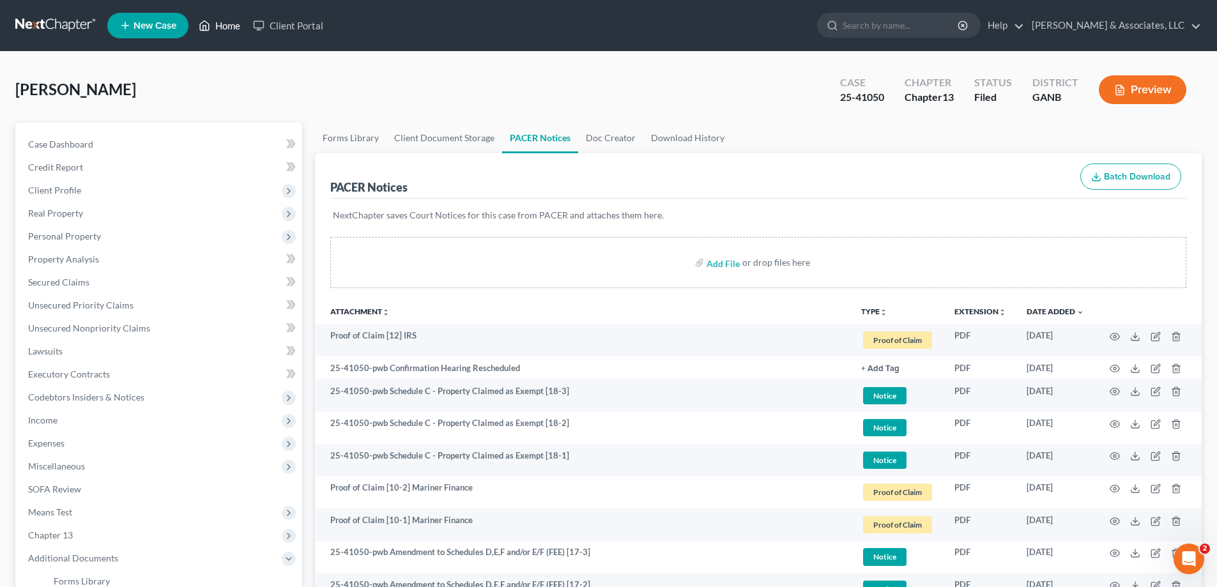
click at [219, 20] on link "Home" at bounding box center [219, 25] width 54 height 23
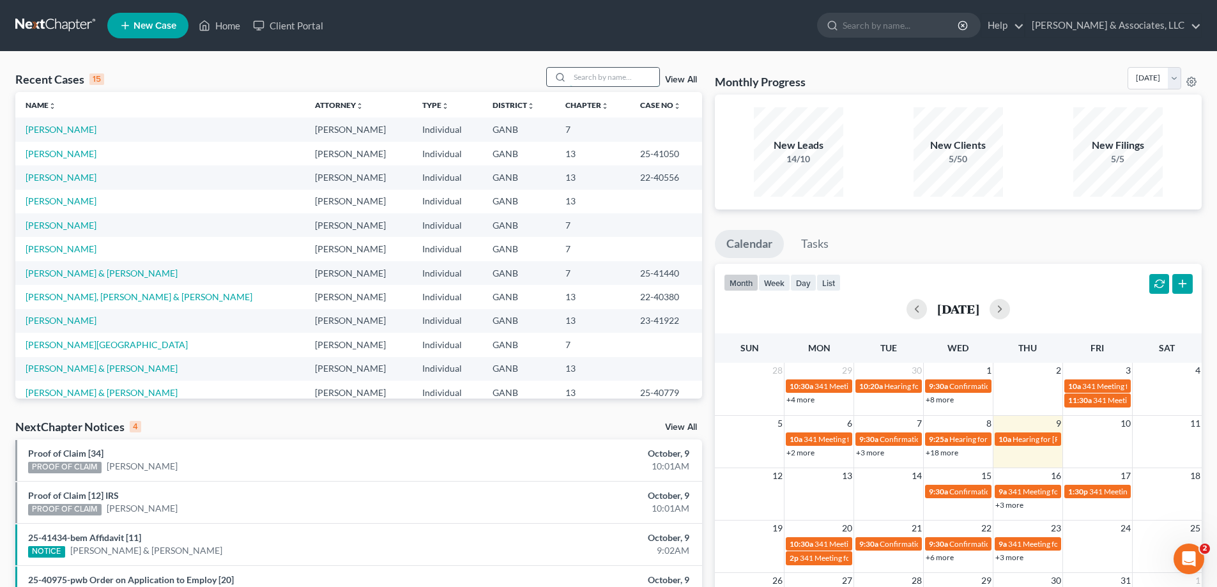
click at [597, 81] on input "search" at bounding box center [614, 77] width 89 height 19
type input "ezell"
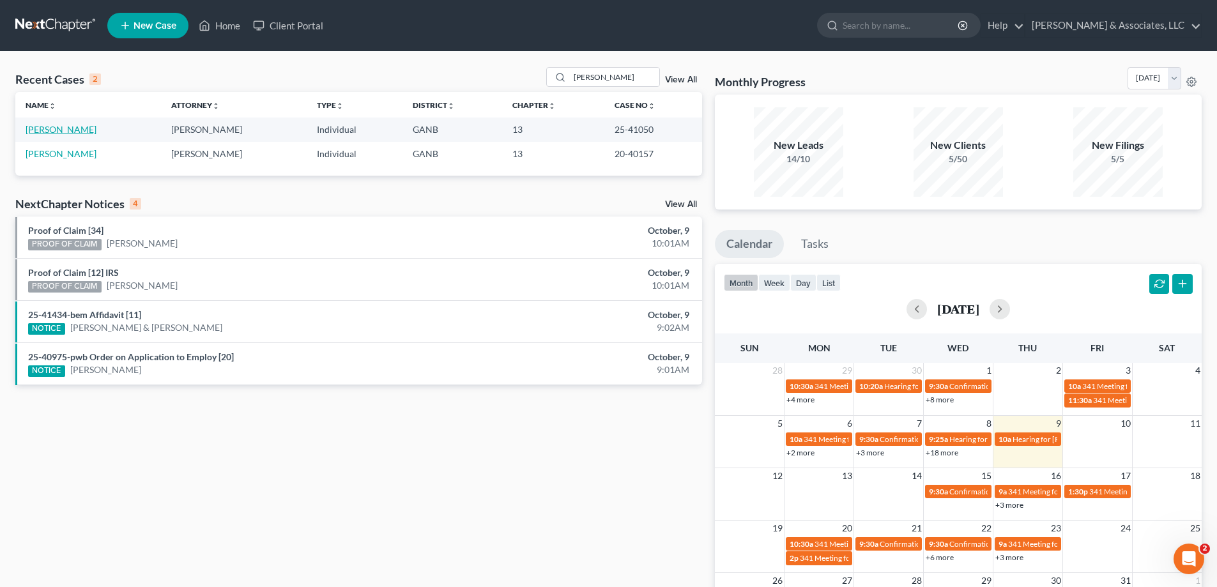
click at [43, 130] on link "Ezell, Mark" at bounding box center [61, 129] width 71 height 11
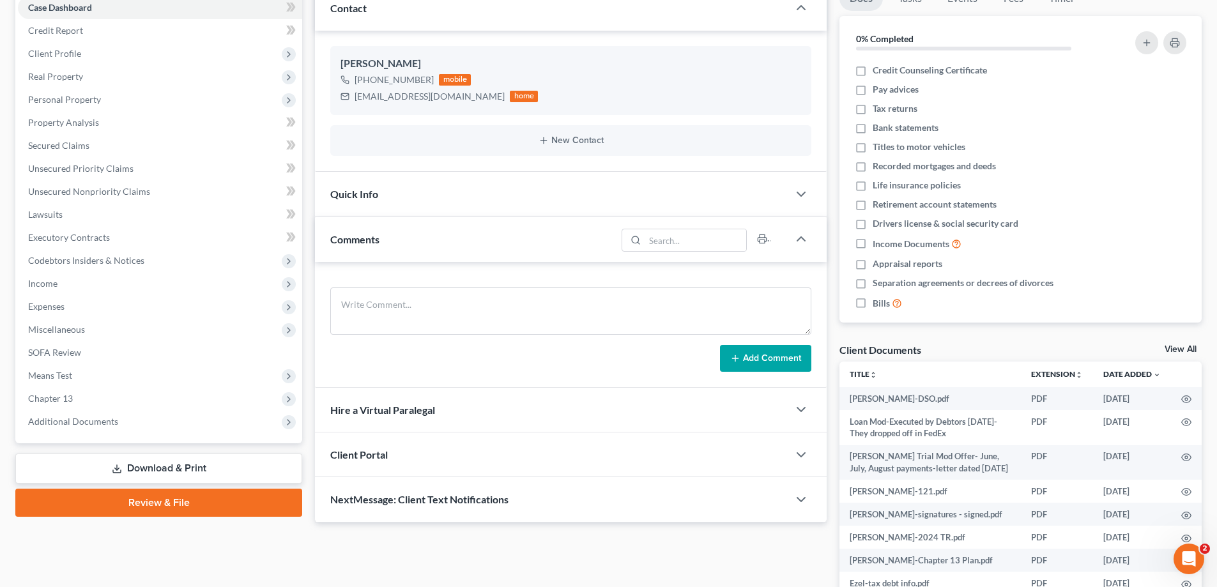
scroll to position [236, 0]
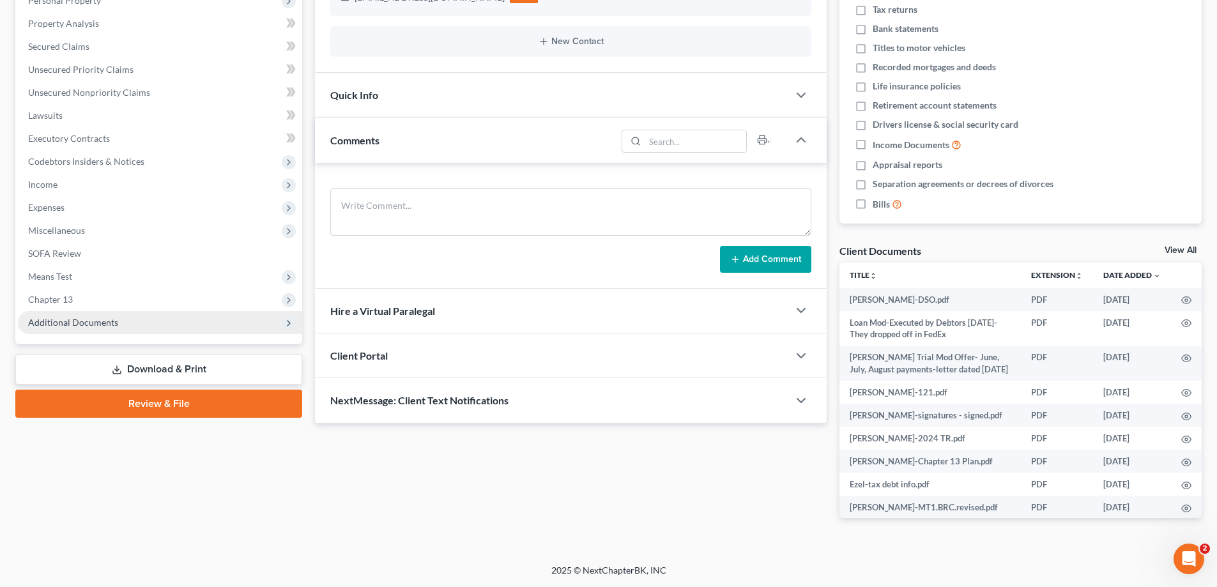
click at [87, 327] on span "Additional Documents" at bounding box center [73, 322] width 90 height 11
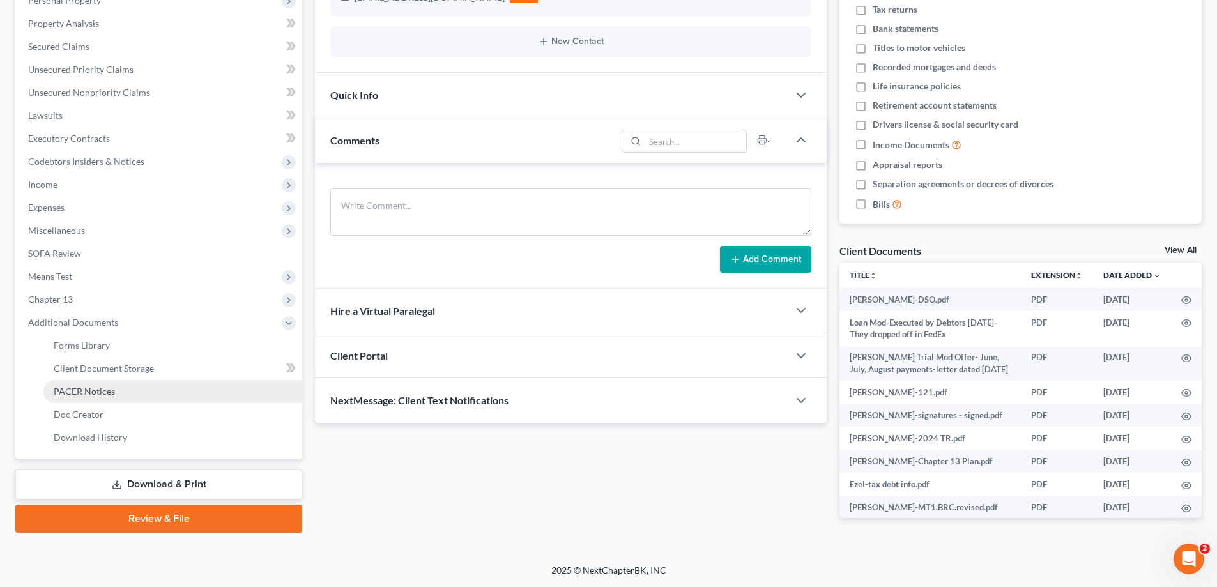
click at [81, 392] on span "PACER Notices" at bounding box center [84, 391] width 61 height 11
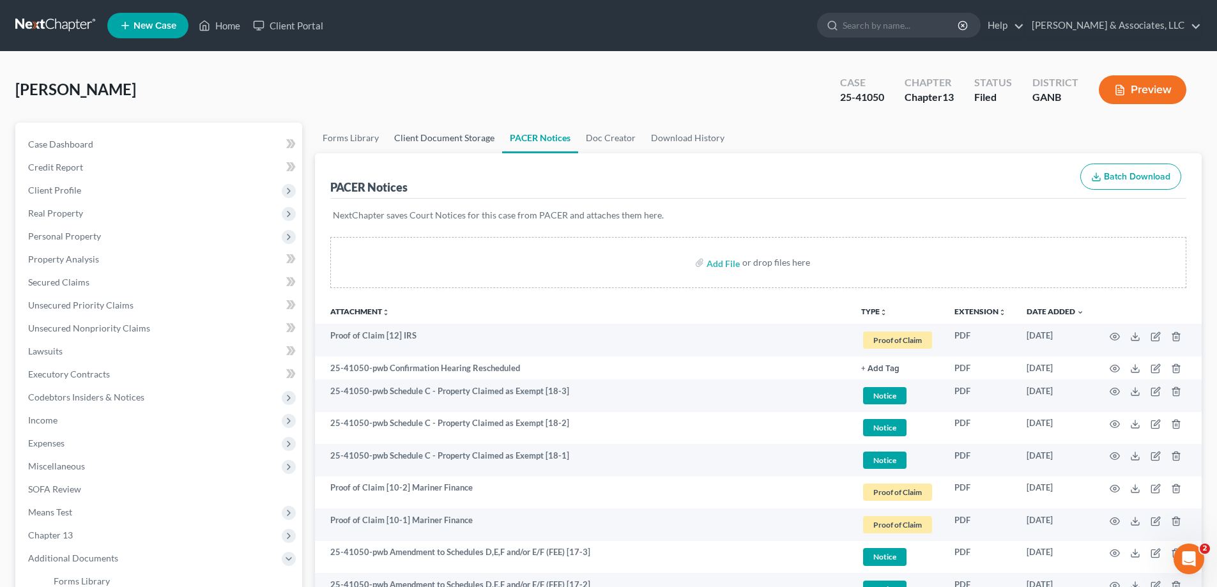
click at [445, 139] on link "Client Document Storage" at bounding box center [445, 138] width 116 height 31
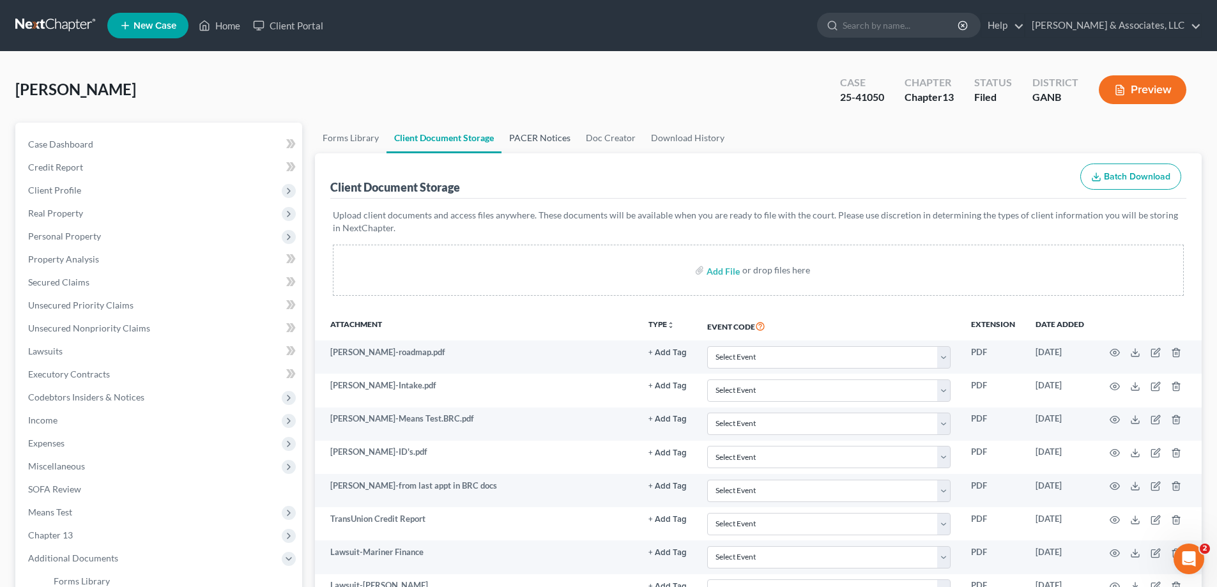
click at [523, 135] on link "PACER Notices" at bounding box center [540, 138] width 77 height 31
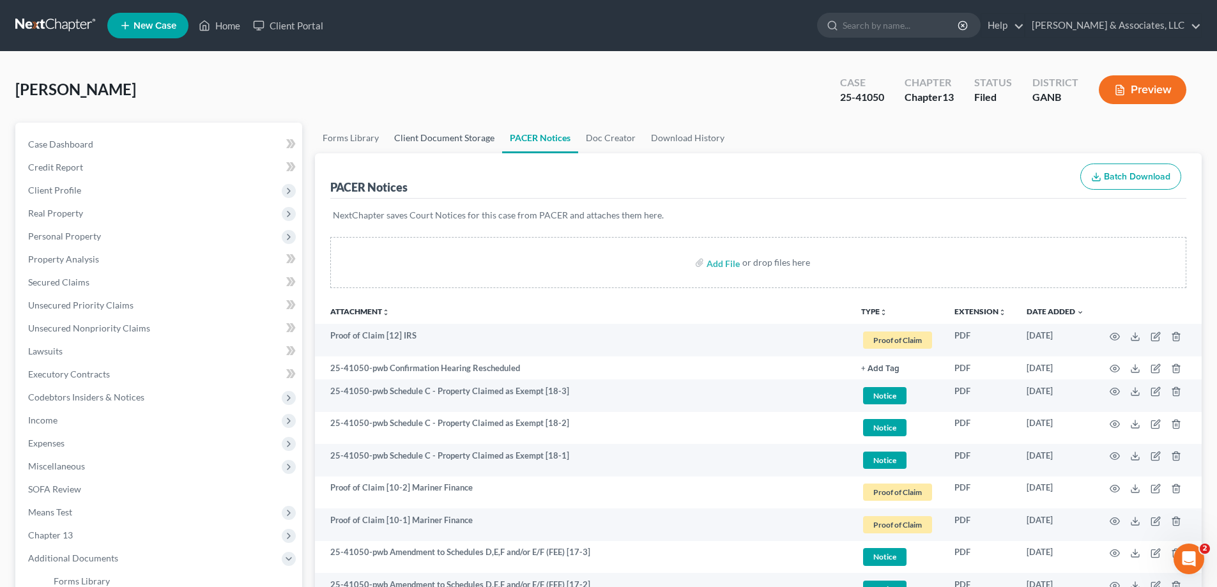
click at [432, 130] on link "Client Document Storage" at bounding box center [445, 138] width 116 height 31
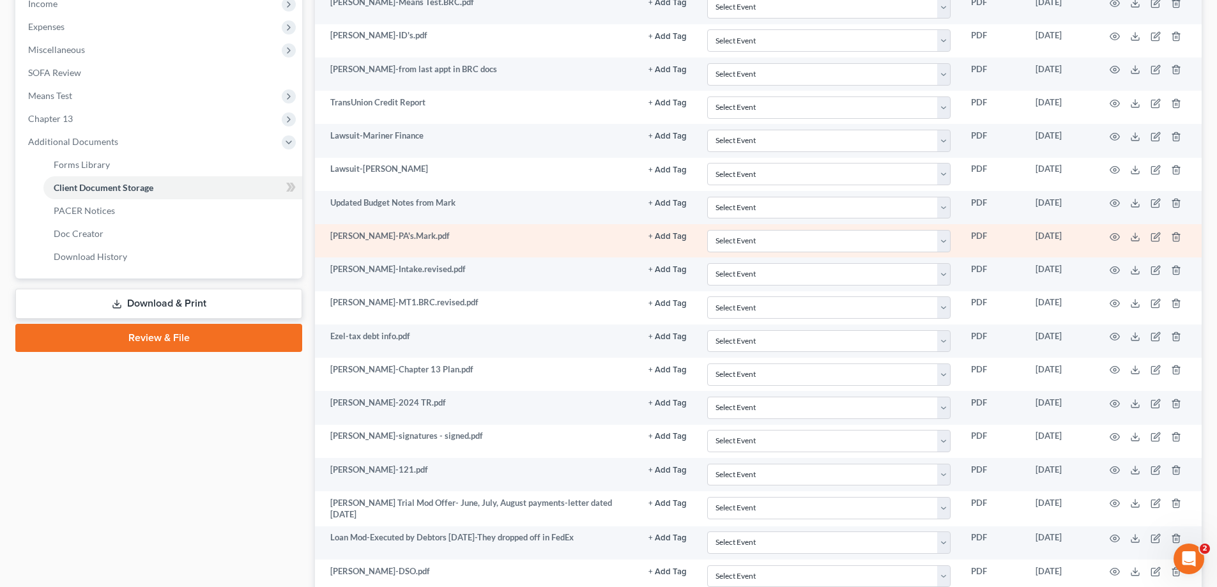
scroll to position [521, 0]
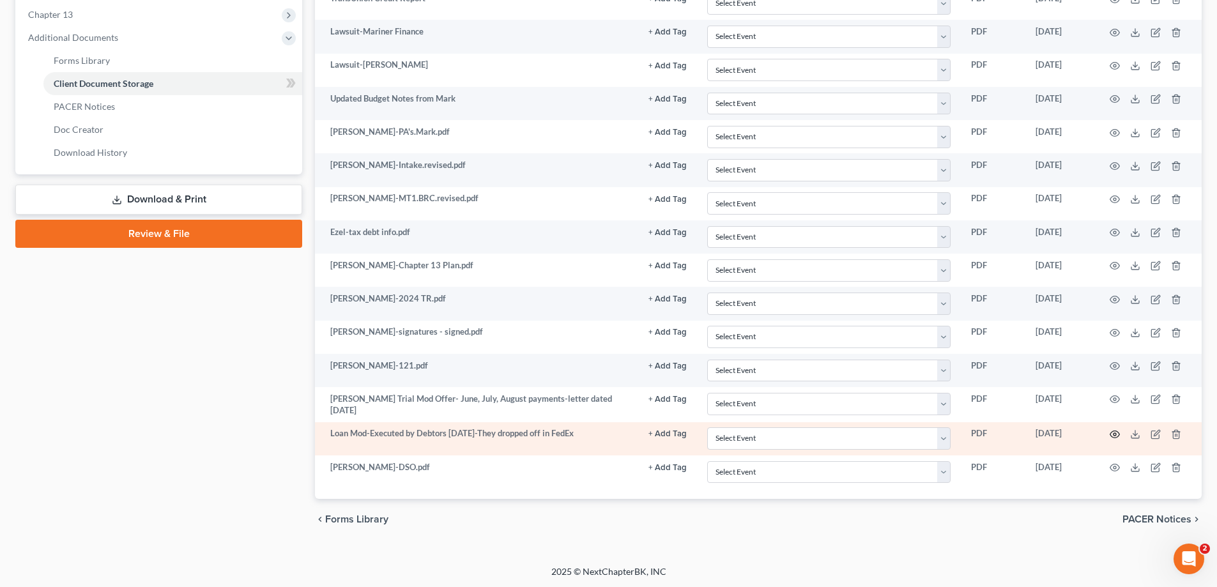
click at [1114, 433] on icon "button" at bounding box center [1115, 434] width 10 height 10
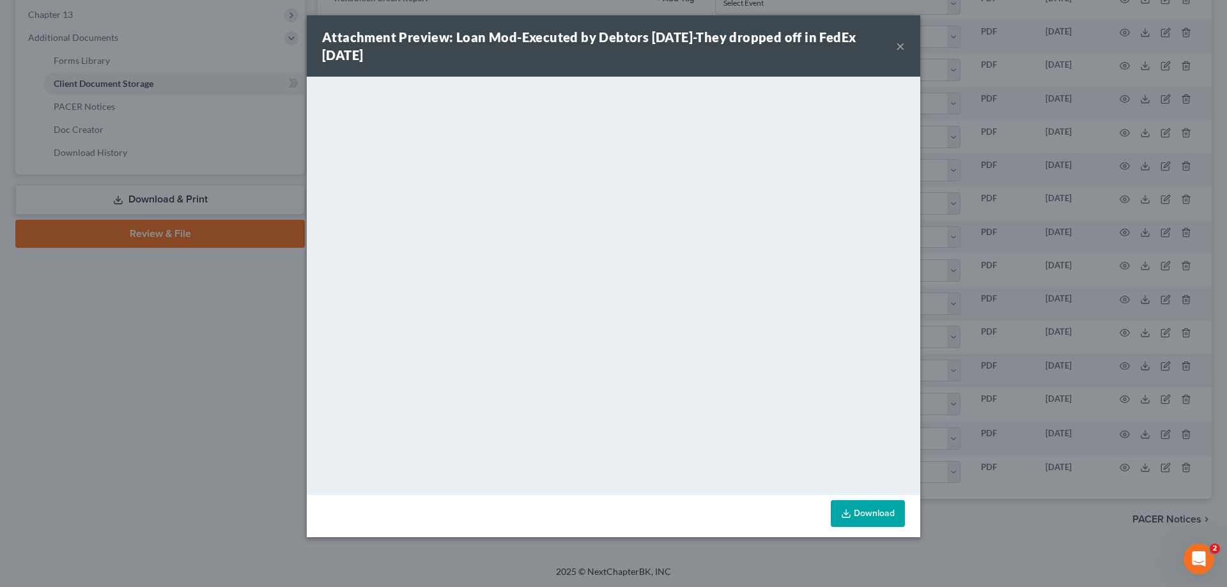
click at [900, 48] on button "×" at bounding box center [900, 45] width 9 height 15
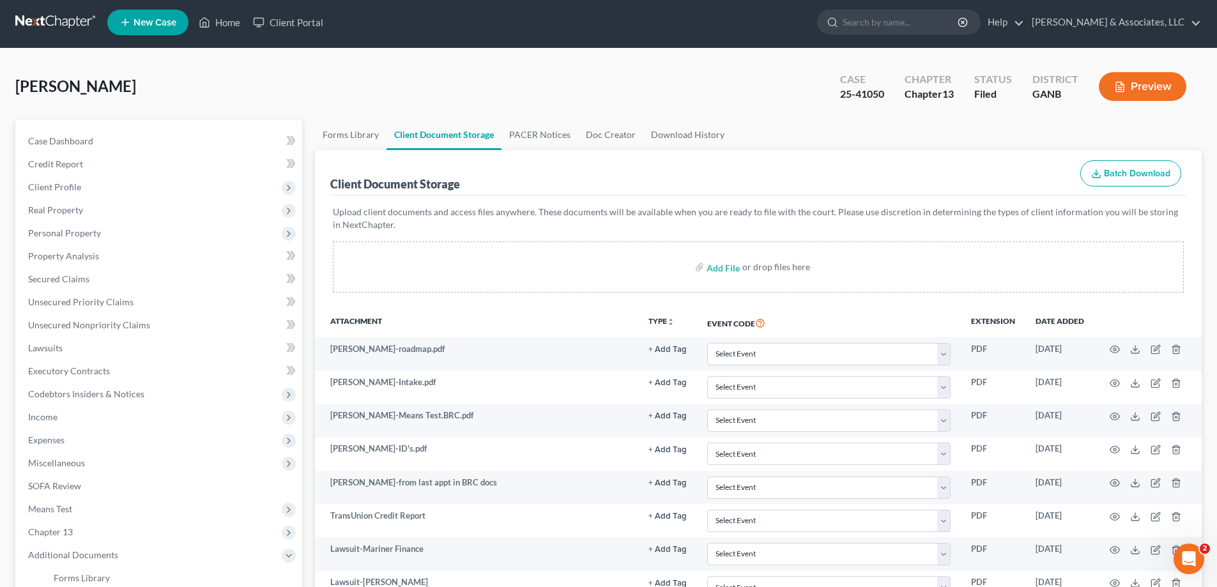
scroll to position [0, 0]
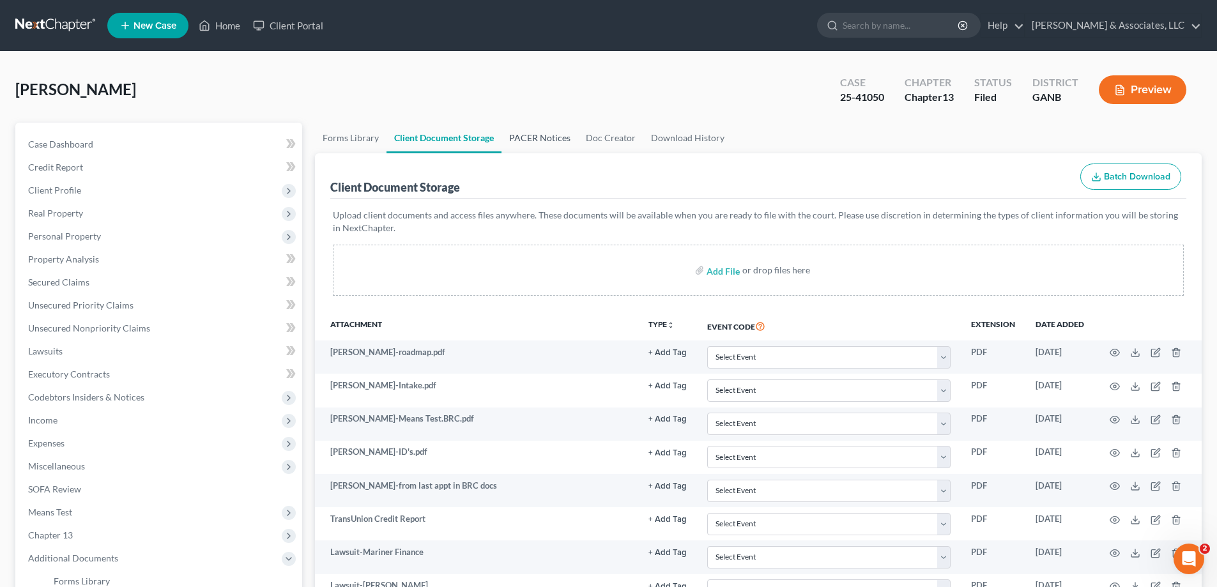
click at [541, 132] on link "PACER Notices" at bounding box center [540, 138] width 77 height 31
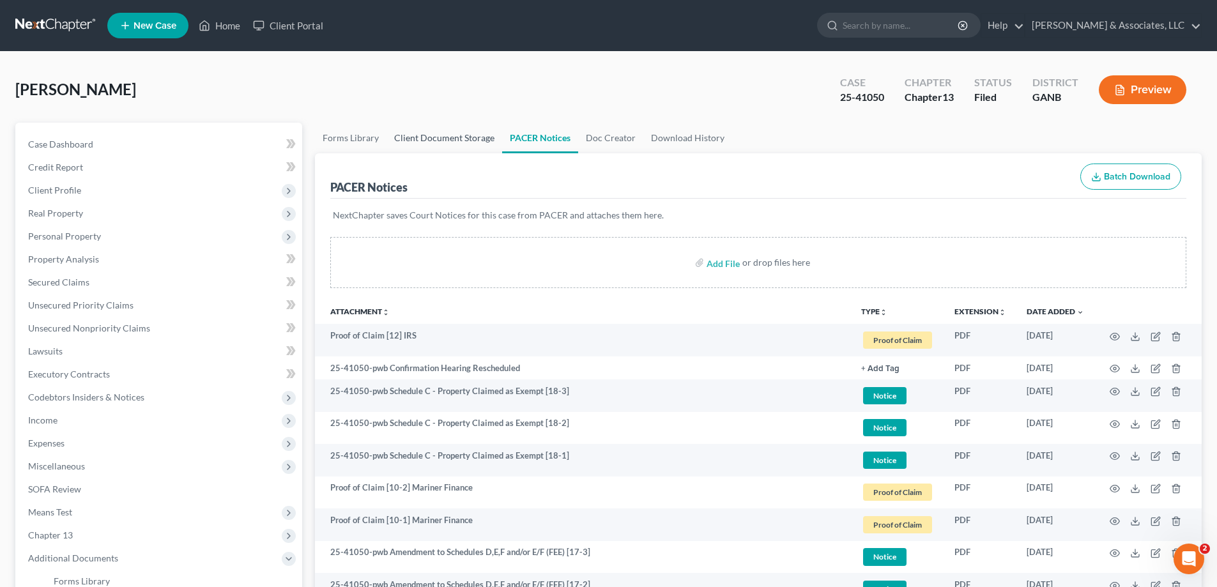
drag, startPoint x: 438, startPoint y: 141, endPoint x: 455, endPoint y: 134, distance: 18.4
click at [438, 141] on link "Client Document Storage" at bounding box center [445, 138] width 116 height 31
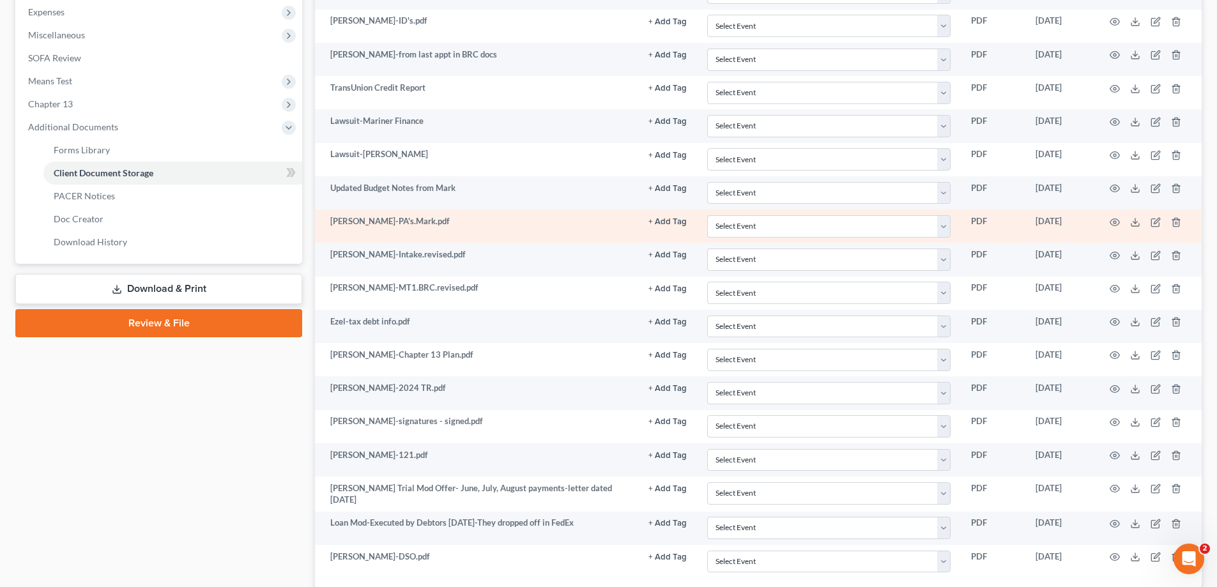
scroll to position [521, 0]
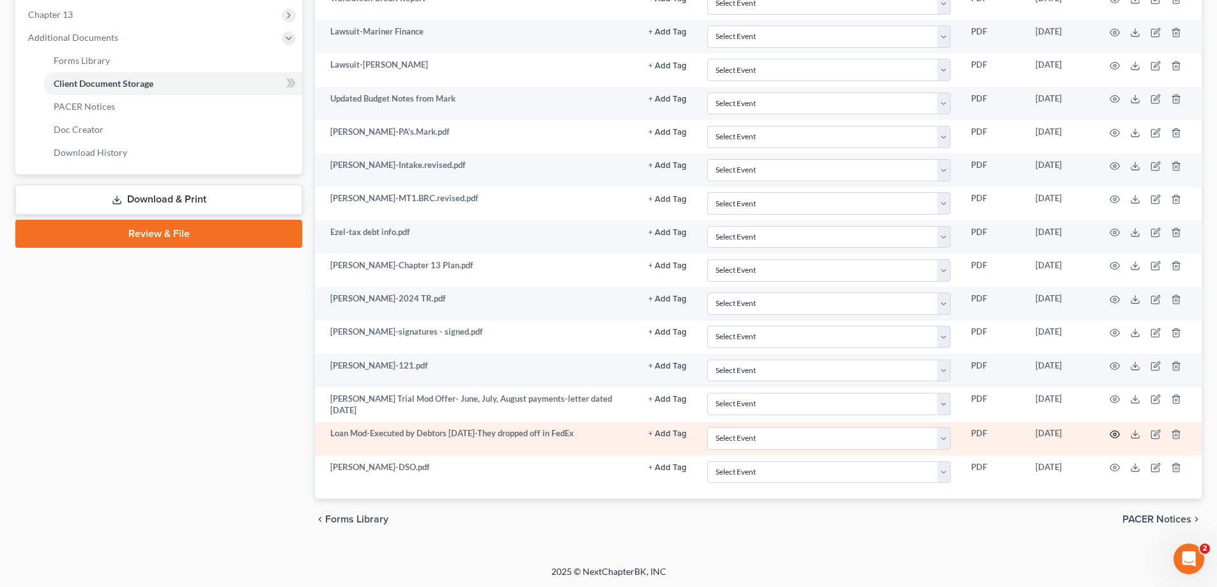
click at [1114, 433] on circle "button" at bounding box center [1115, 434] width 3 height 3
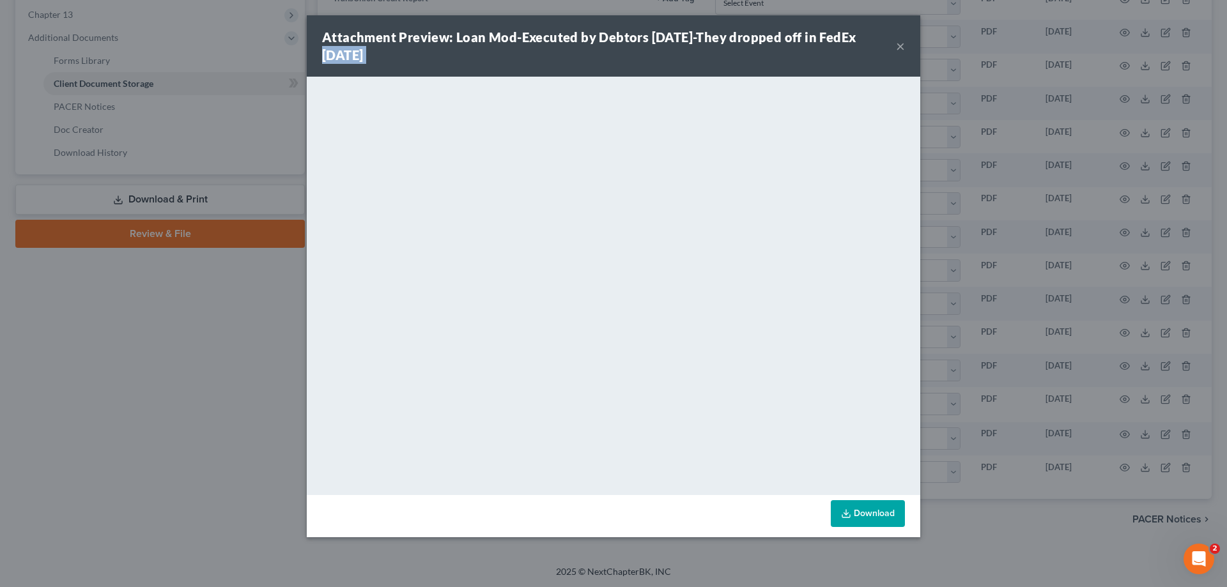
click at [897, 42] on div "Attachment Preview: Loan Mod-Executed by Debtors 9/23/25-They dropped off in Fe…" at bounding box center [613, 45] width 613 height 61
click at [899, 42] on button "×" at bounding box center [900, 45] width 9 height 15
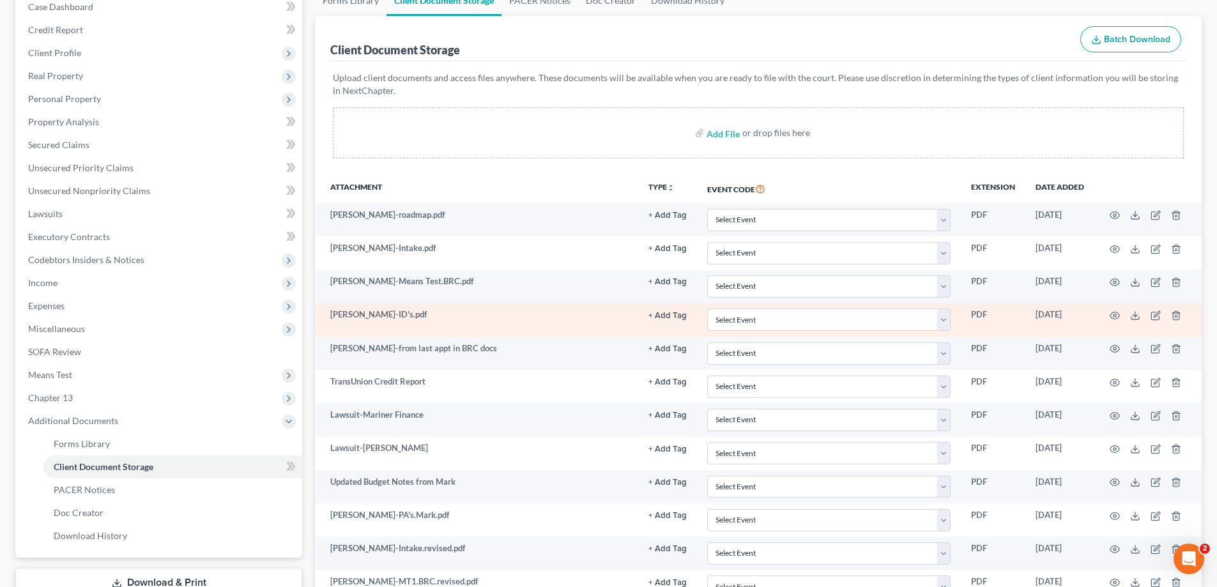
scroll to position [0, 0]
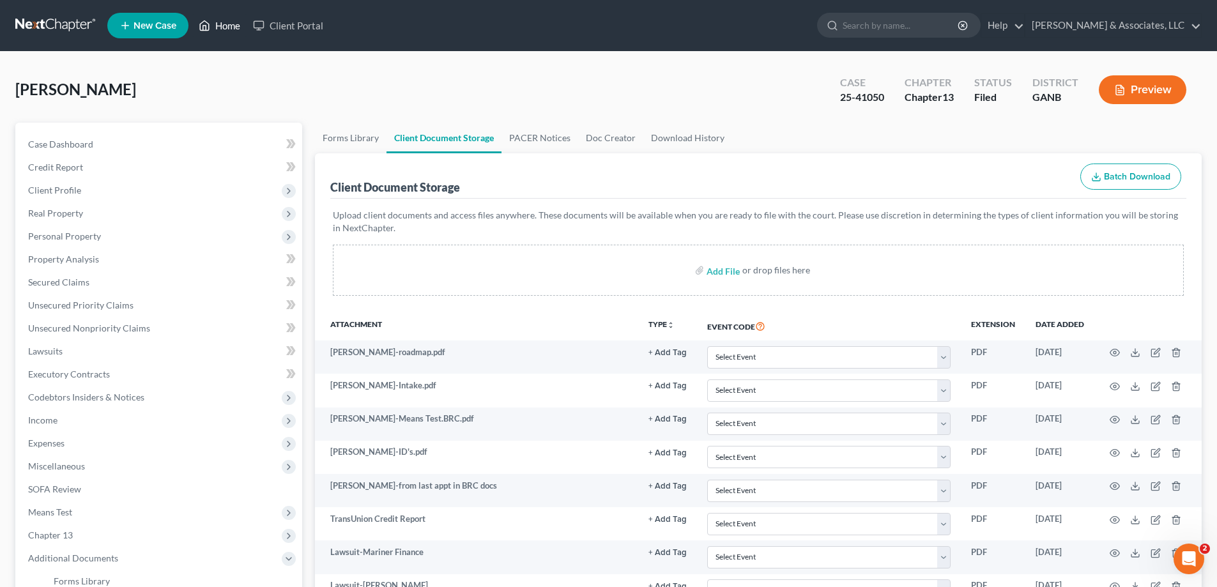
click at [233, 26] on link "Home" at bounding box center [219, 25] width 54 height 23
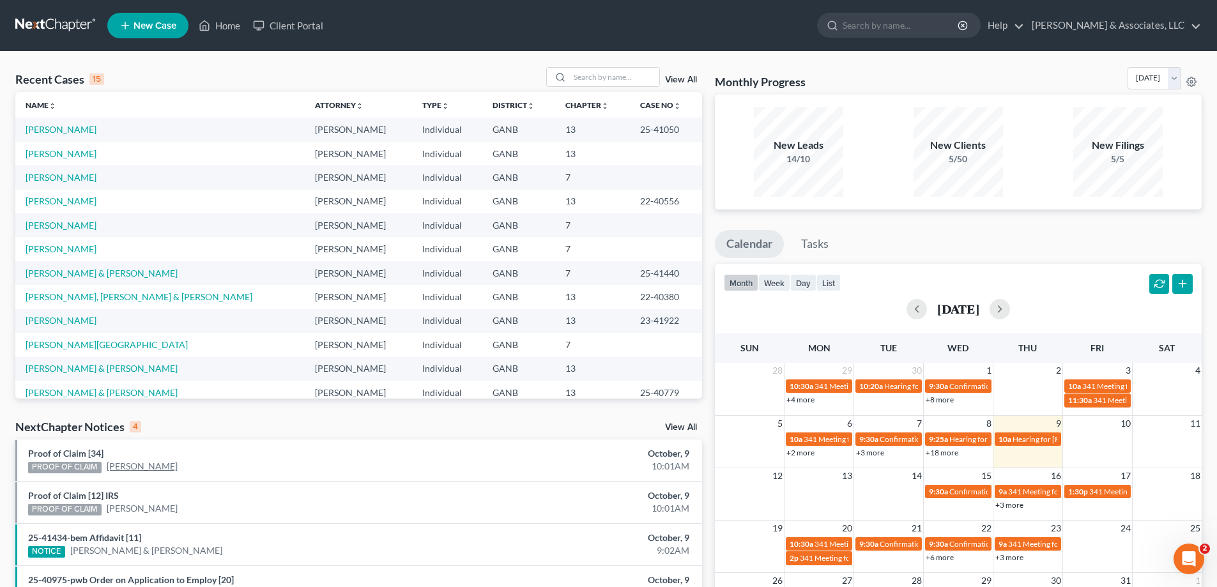
click at [138, 468] on link "[PERSON_NAME]" at bounding box center [142, 466] width 71 height 13
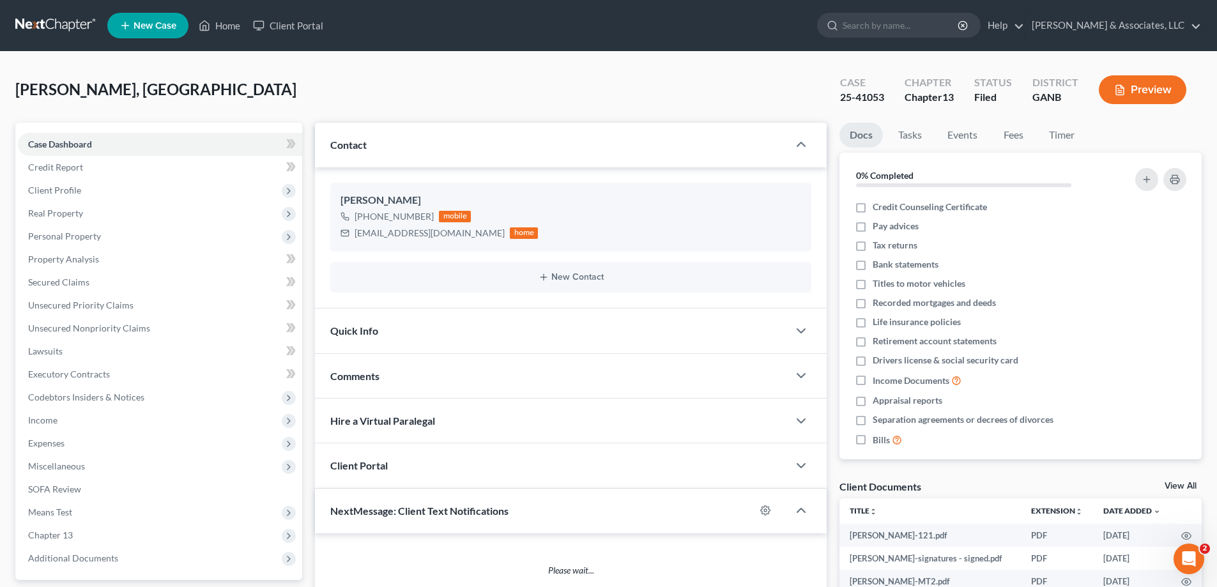
scroll to position [236, 0]
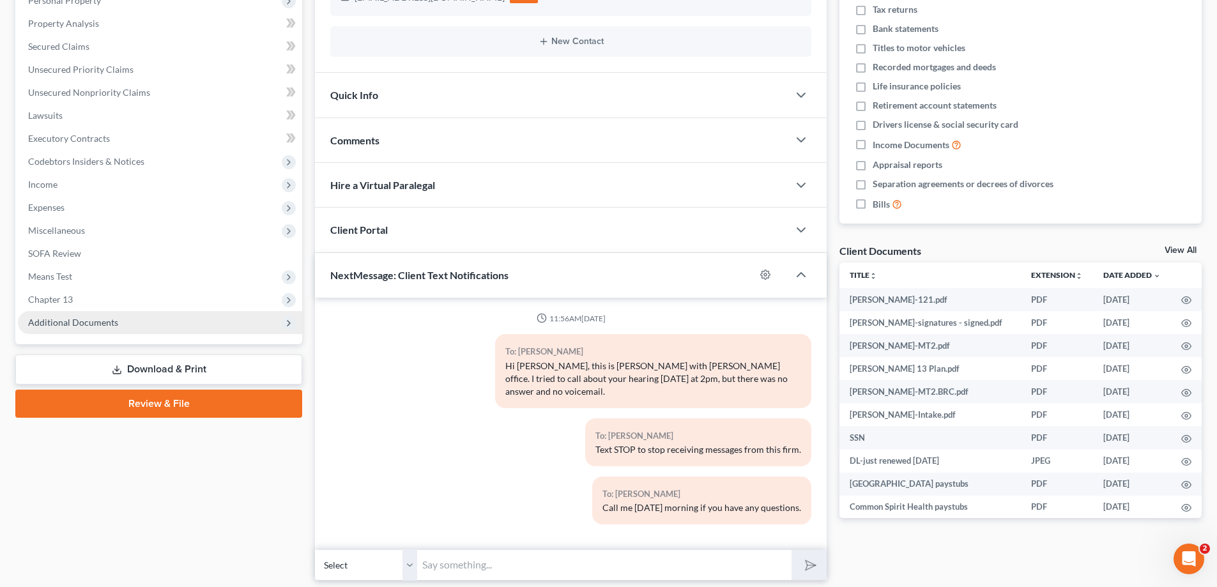
click at [62, 319] on span "Additional Documents" at bounding box center [73, 322] width 90 height 11
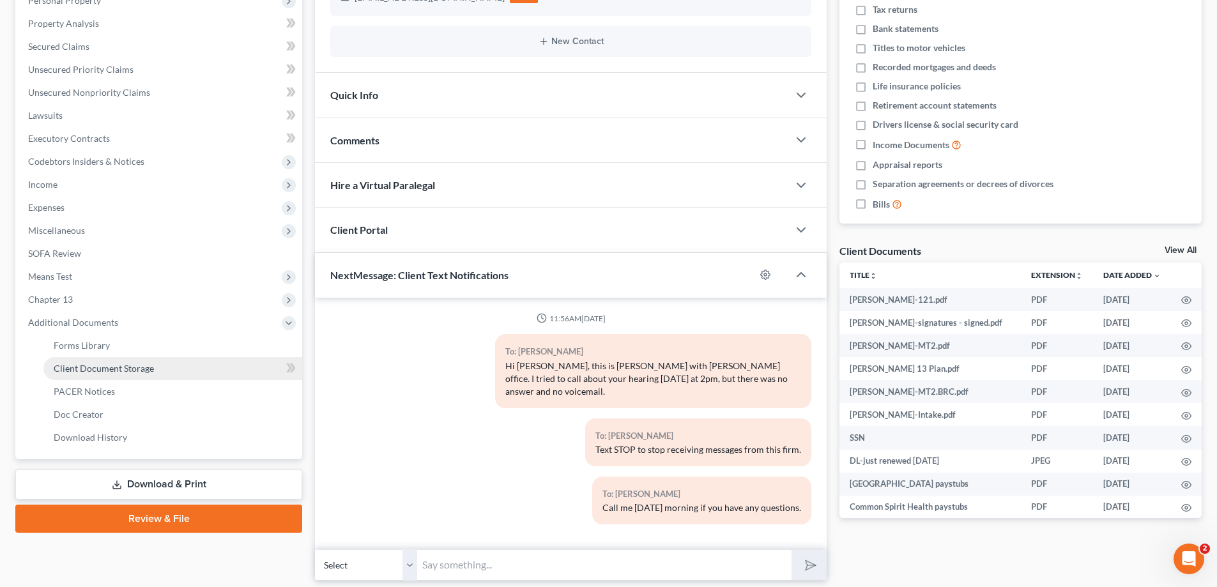
click at [75, 369] on span "Client Document Storage" at bounding box center [104, 368] width 100 height 11
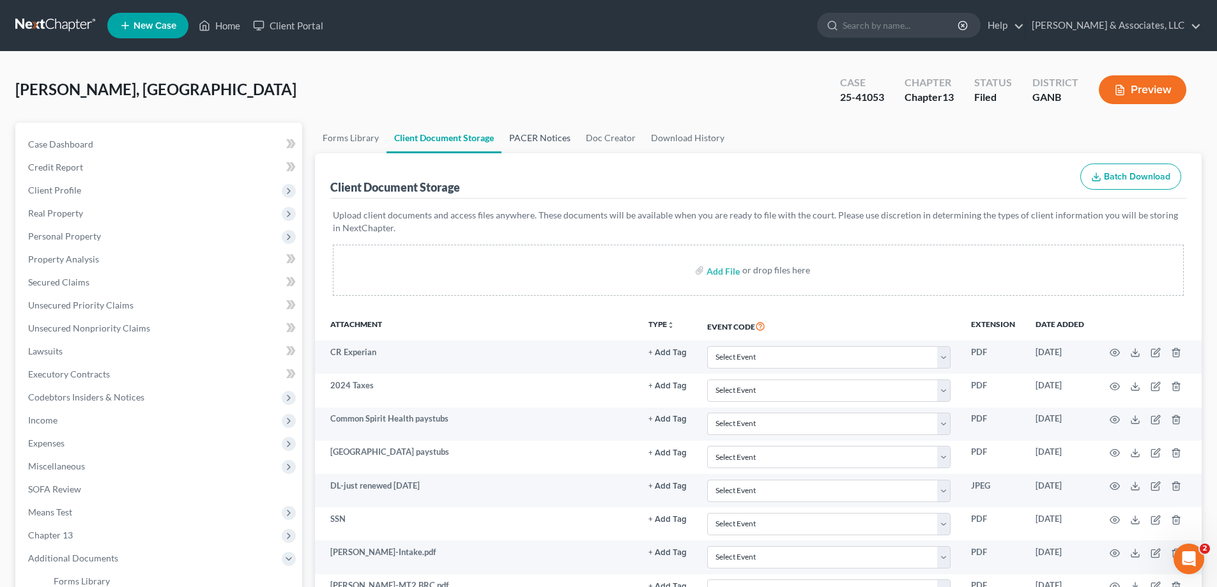
click at [558, 136] on link "PACER Notices" at bounding box center [540, 138] width 77 height 31
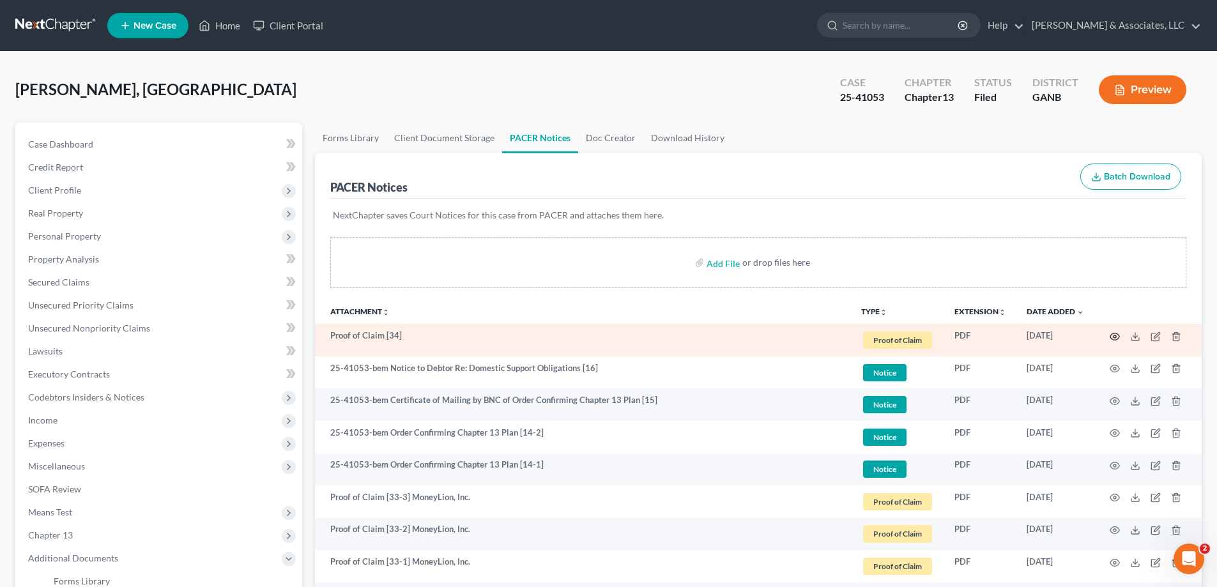
click at [1112, 337] on icon "button" at bounding box center [1115, 337] width 10 height 10
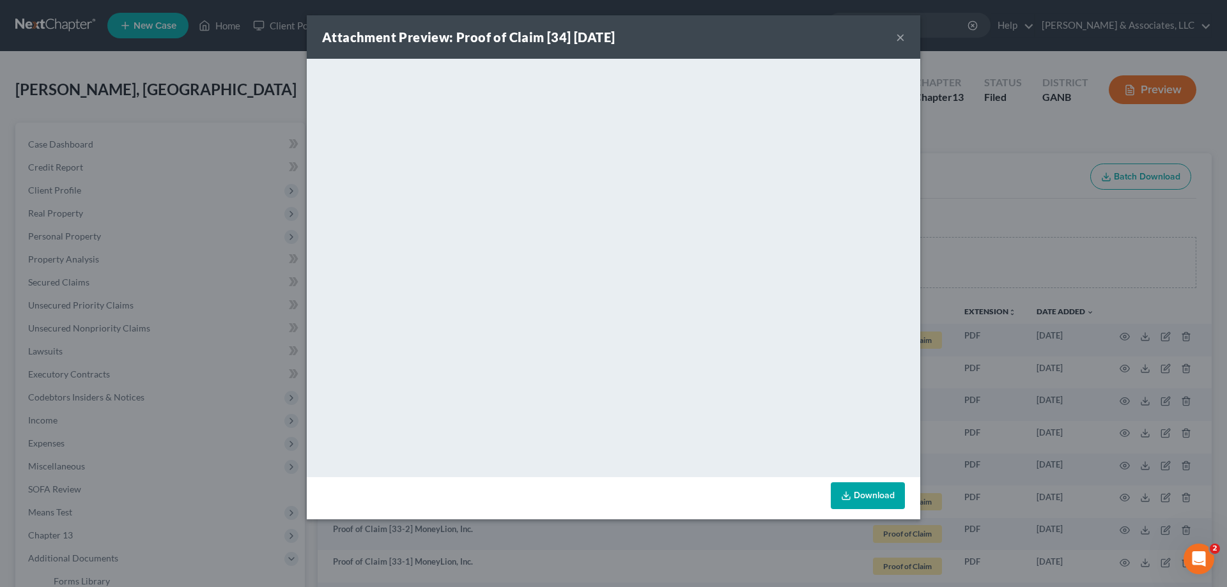
click at [895, 33] on div "Attachment Preview: Proof of Claim [34] 10/09/2025 ×" at bounding box center [613, 36] width 613 height 43
drag, startPoint x: 897, startPoint y: 35, endPoint x: 1173, endPoint y: 346, distance: 416.5
click at [898, 35] on button "×" at bounding box center [900, 36] width 9 height 15
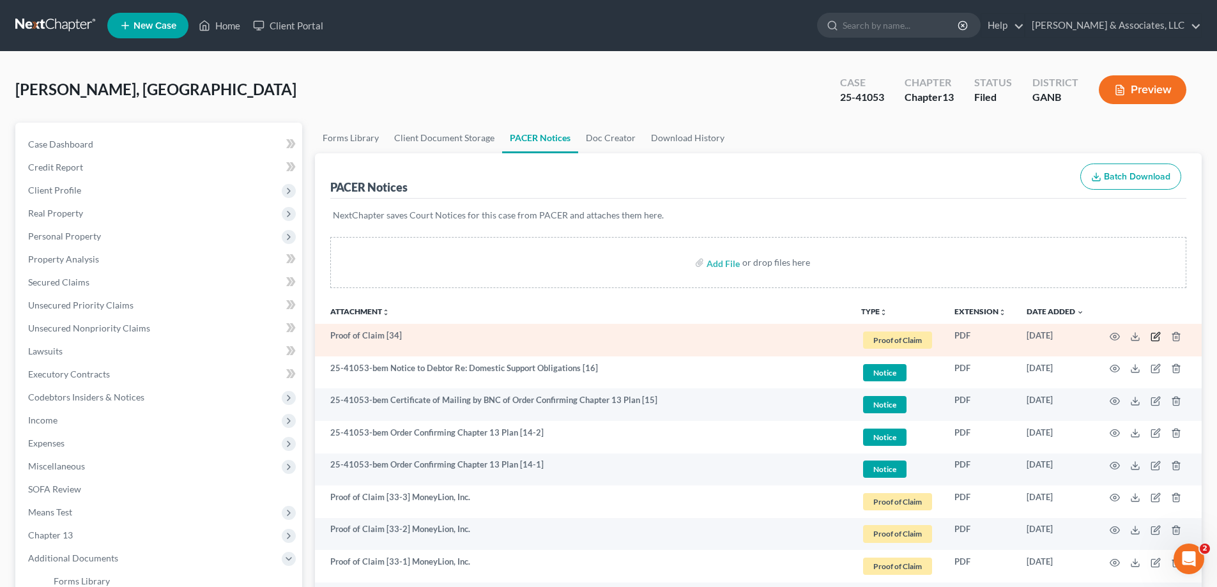
click at [1154, 334] on icon "button" at bounding box center [1156, 337] width 10 height 10
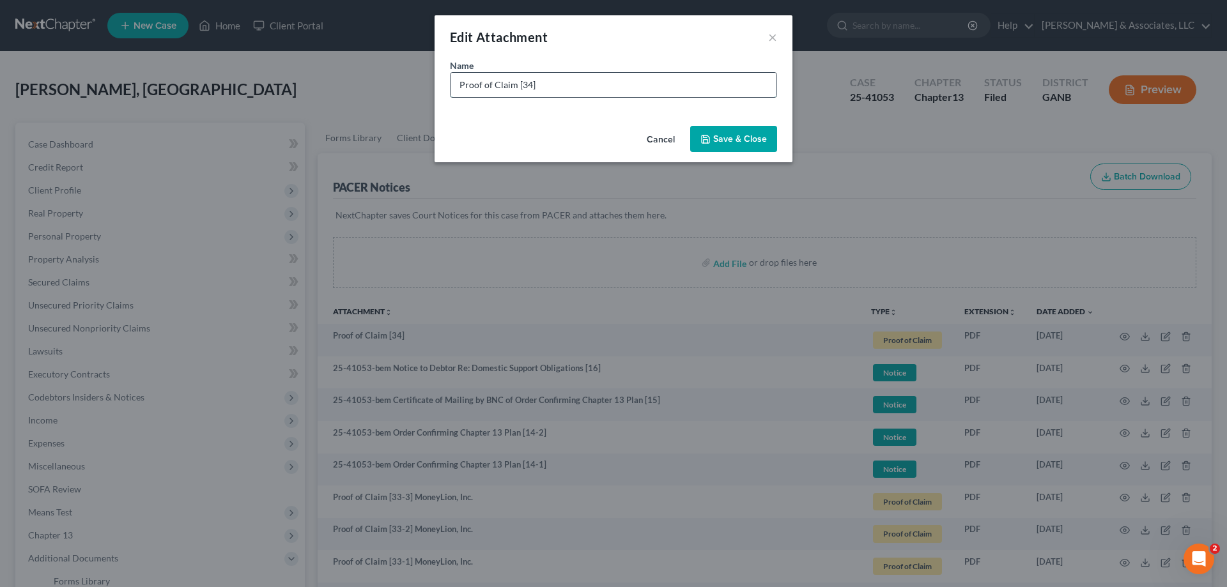
click at [564, 86] on input "Proof of Claim [34]" at bounding box center [613, 85] width 326 height 24
type input "Proof of Claim [34] IRS"
click at [720, 131] on button "Save & Close" at bounding box center [733, 139] width 87 height 27
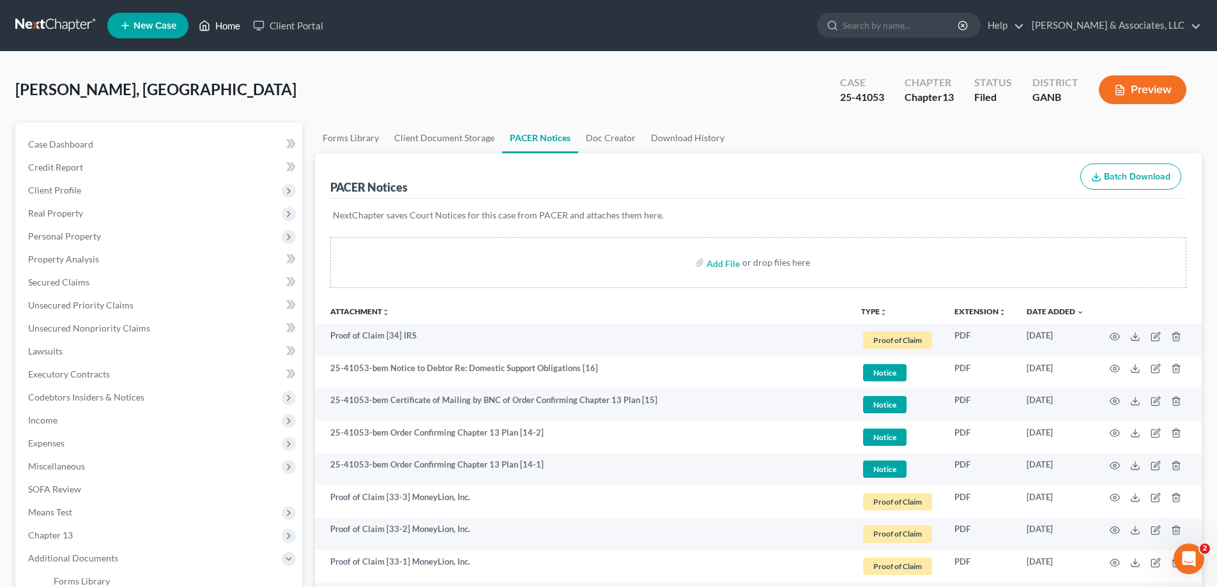
click at [225, 24] on link "Home" at bounding box center [219, 25] width 54 height 23
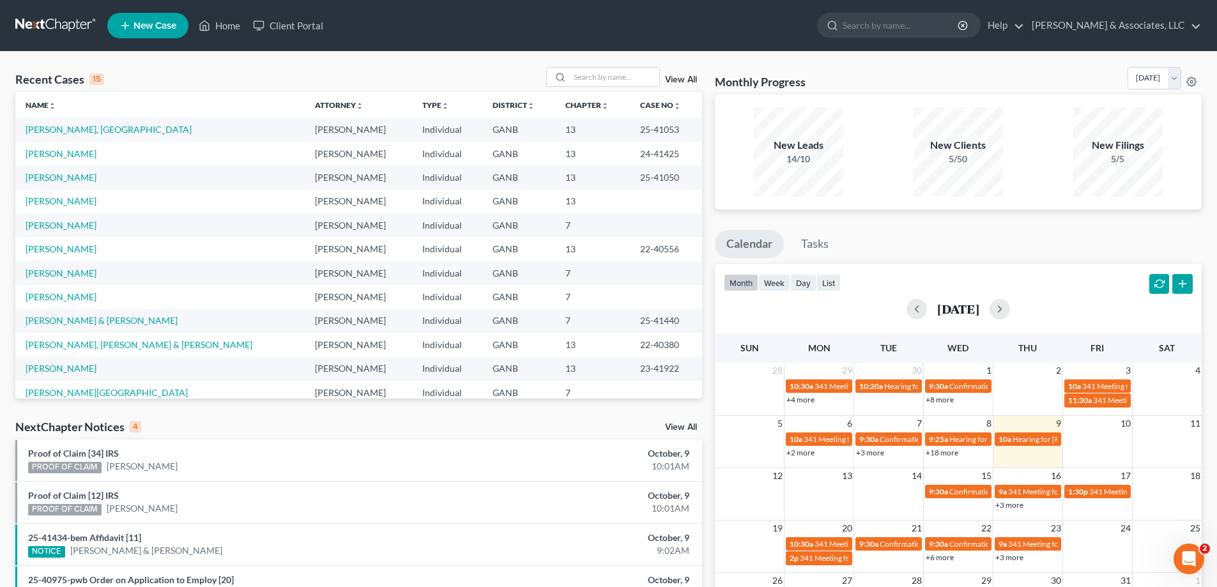
drag, startPoint x: 792, startPoint y: 6, endPoint x: 751, endPoint y: 26, distance: 44.9
click at [792, 6] on nav "Home New Case Client Portal Brian R. Cahn & Associates, LLC amy@northgabankrupt…" at bounding box center [608, 25] width 1217 height 51
click at [56, 295] on link "[PERSON_NAME]" at bounding box center [61, 296] width 71 height 11
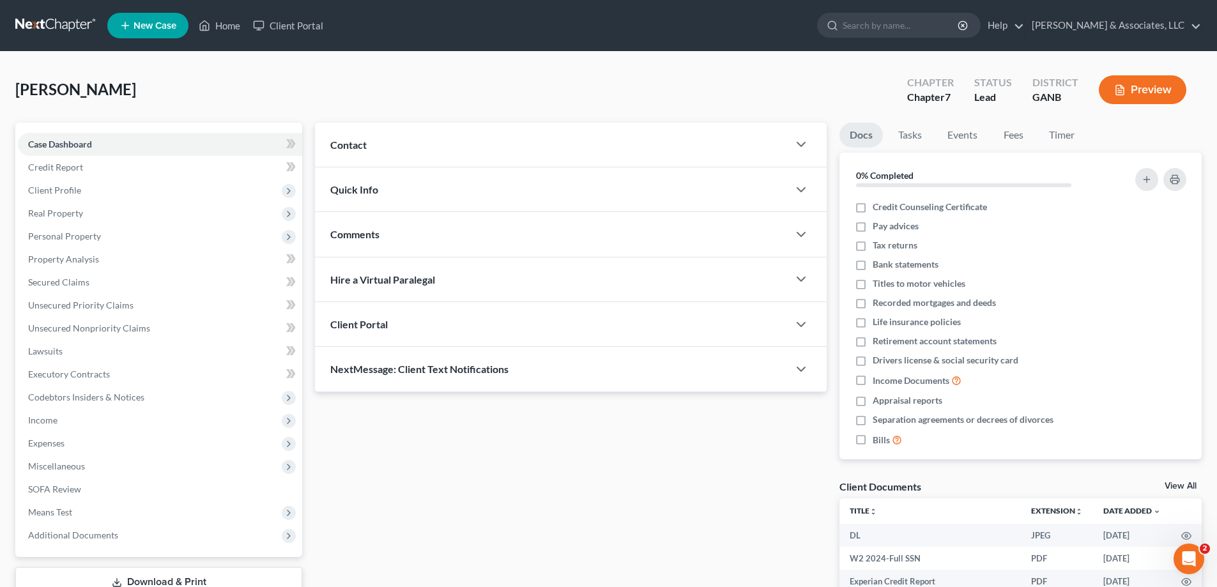
click at [350, 144] on span "Contact" at bounding box center [348, 145] width 36 height 12
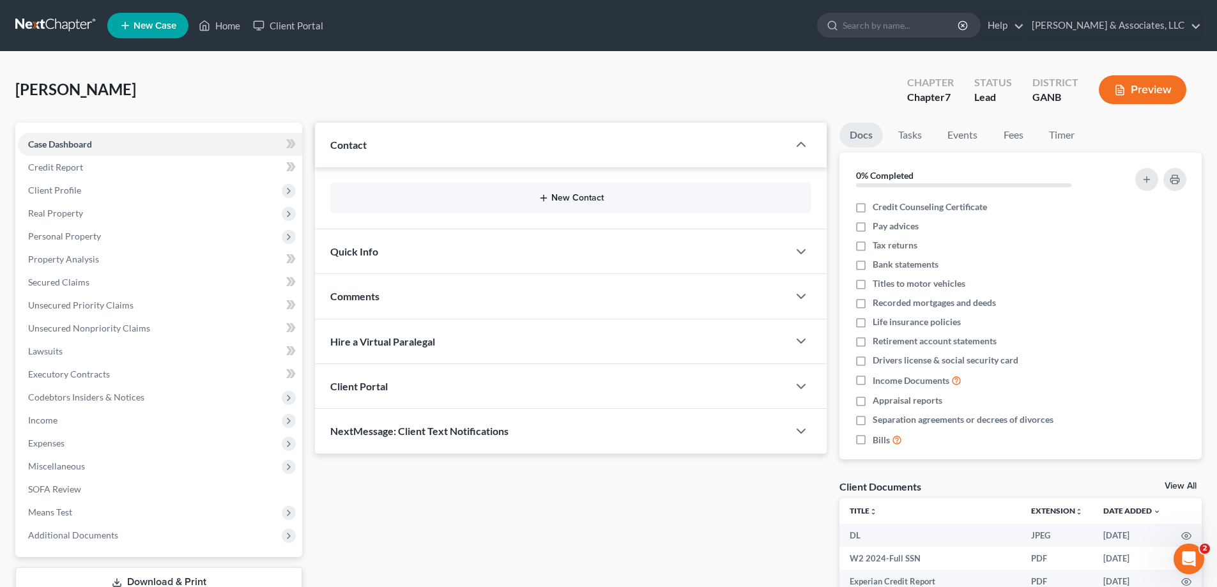
click at [543, 196] on icon "button" at bounding box center [544, 198] width 10 height 10
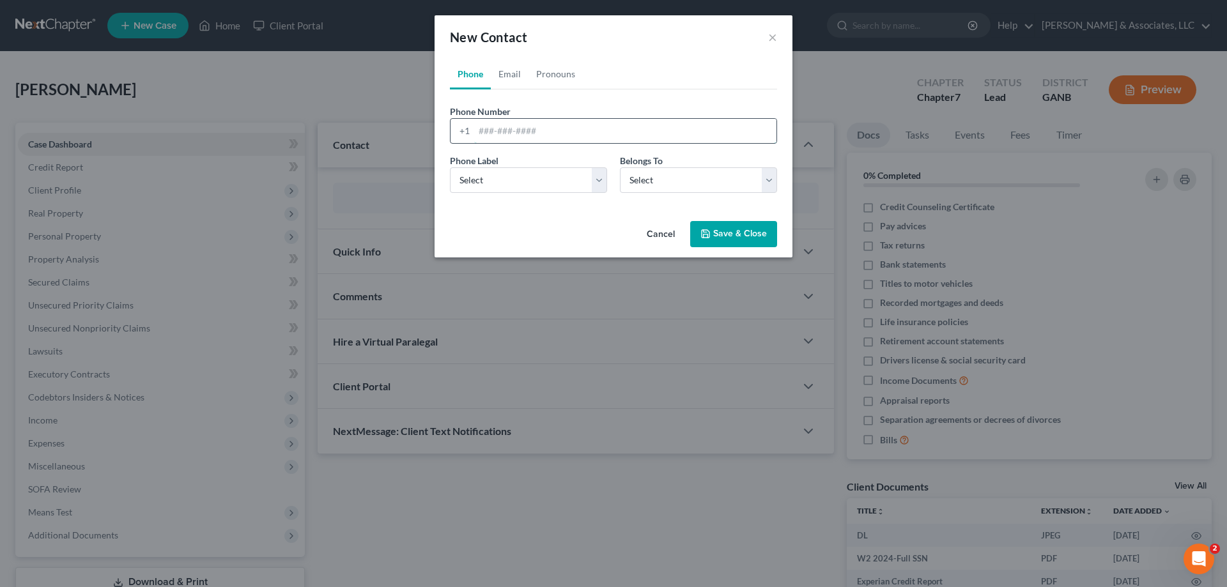
click at [499, 130] on input "tel" at bounding box center [625, 131] width 302 height 24
paste input "(334) 450-8166"
type input "(334) 450-8166"
drag, startPoint x: 502, startPoint y: 174, endPoint x: 500, endPoint y: 192, distance: 17.4
click at [502, 174] on select "Select Mobile Home Work Other" at bounding box center [528, 180] width 157 height 26
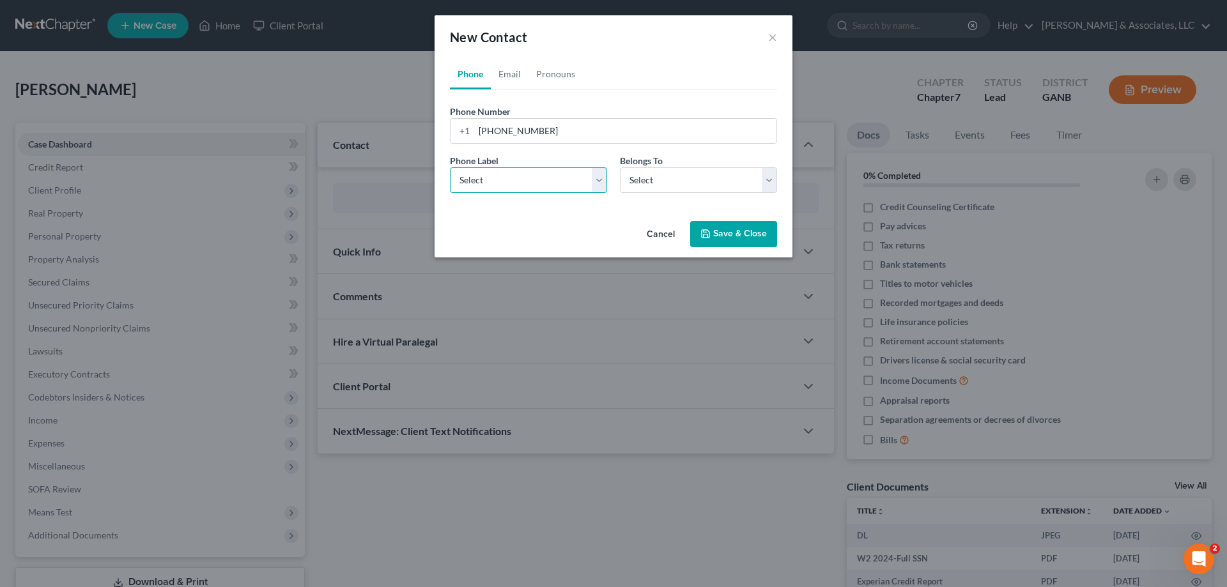
select select "0"
click at [450, 167] on select "Select Mobile Home Work Other" at bounding box center [528, 180] width 157 height 26
drag, startPoint x: 670, startPoint y: 178, endPoint x: 661, endPoint y: 192, distance: 17.2
click at [670, 178] on select "Select Client Other" at bounding box center [698, 180] width 157 height 26
select select "0"
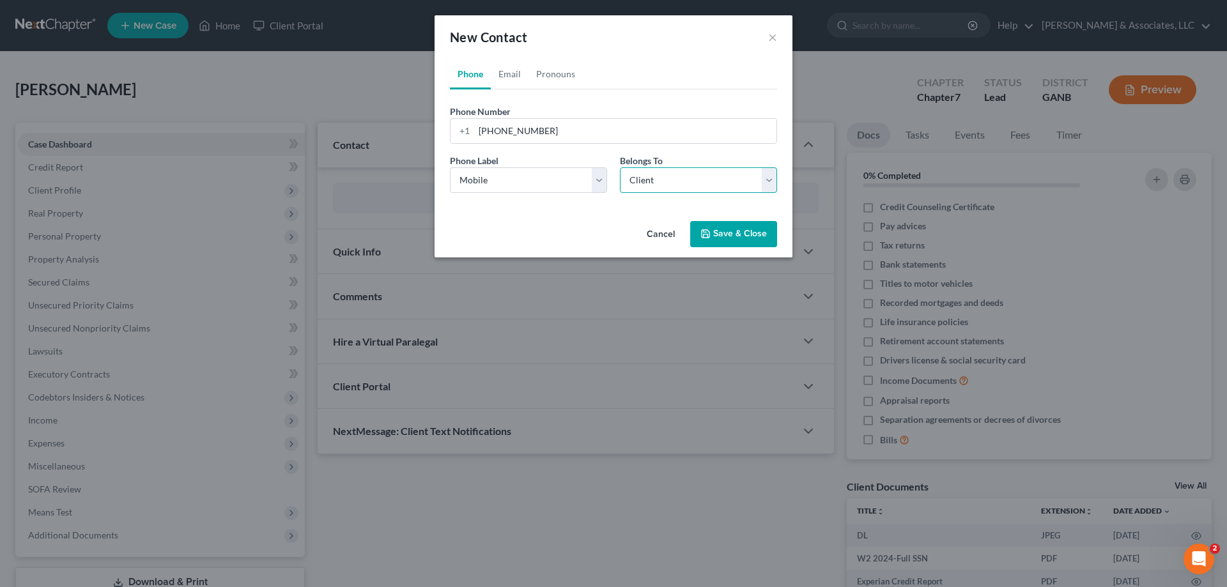
click at [620, 167] on select "Select Client Other" at bounding box center [698, 180] width 157 height 26
click at [728, 233] on button "Save & Close" at bounding box center [733, 234] width 87 height 27
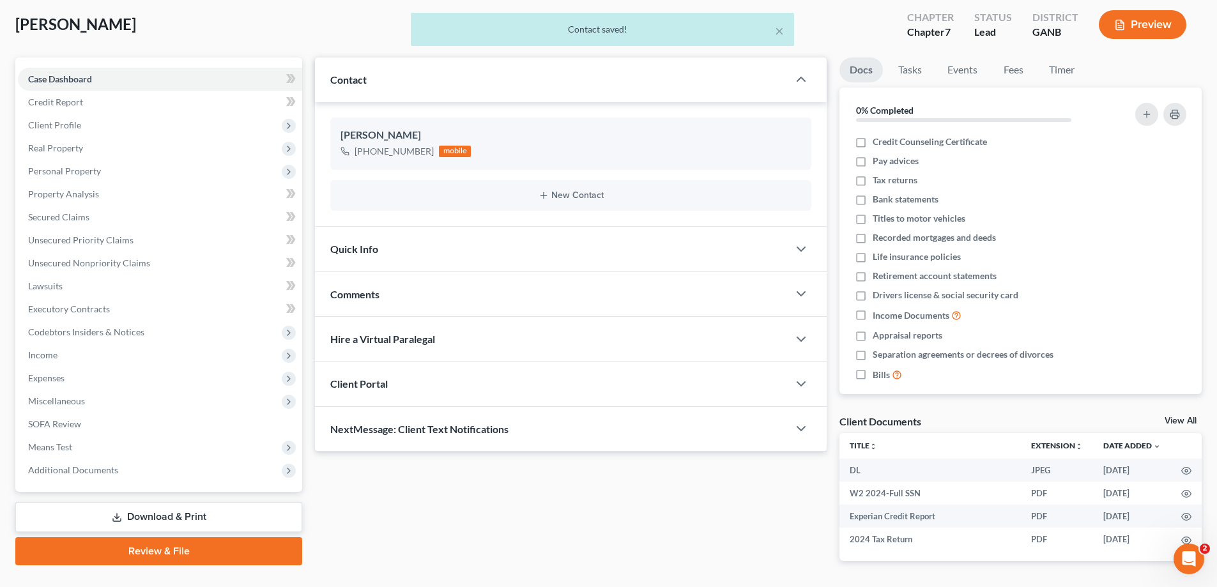
scroll to position [108, 0]
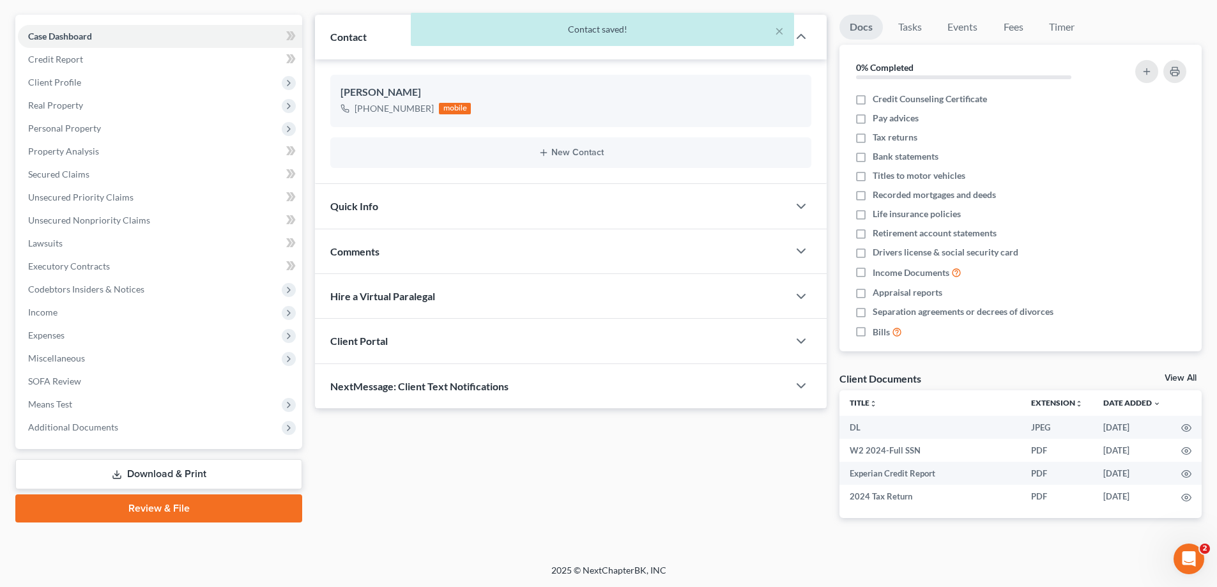
click at [447, 385] on span "NextMessage: Client Text Notifications" at bounding box center [419, 386] width 178 height 12
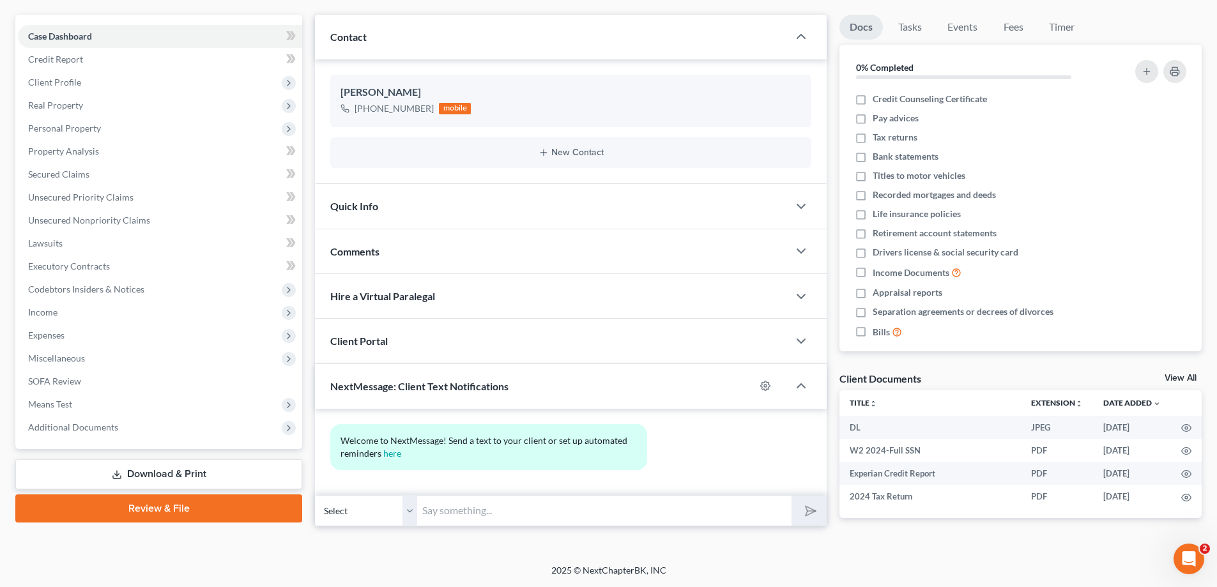
click at [470, 511] on input "text" at bounding box center [604, 510] width 374 height 31
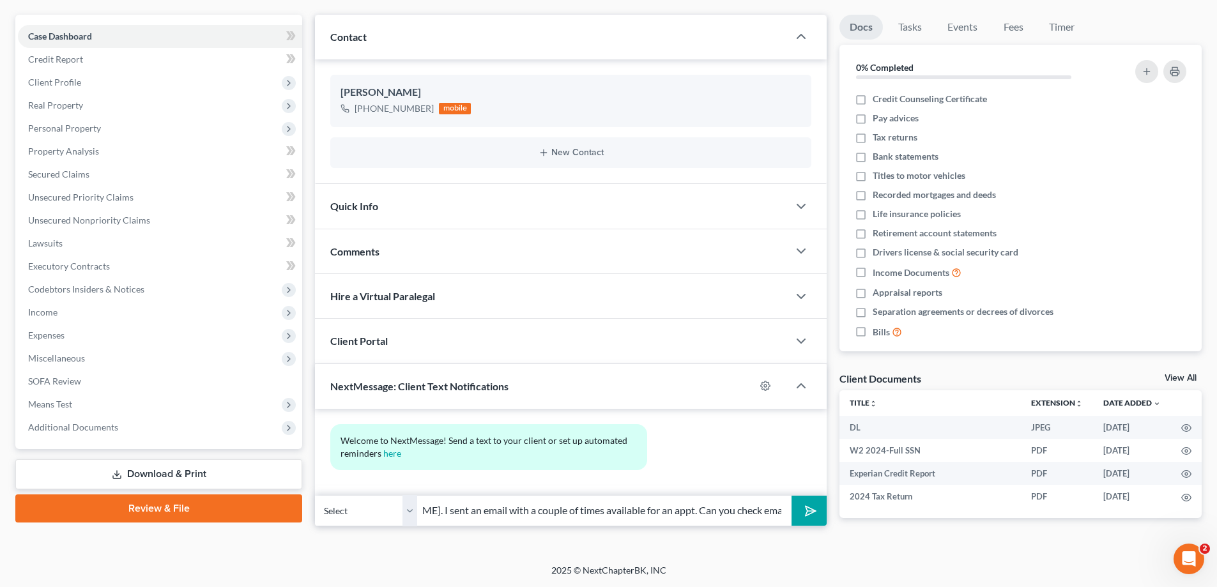
scroll to position [0, 278]
type input "Hi [PERSON_NAME]! This is [PERSON_NAME] at [PERSON_NAME]. I sent an email with …"
click at [806, 506] on polygon "submit" at bounding box center [808, 511] width 15 height 15
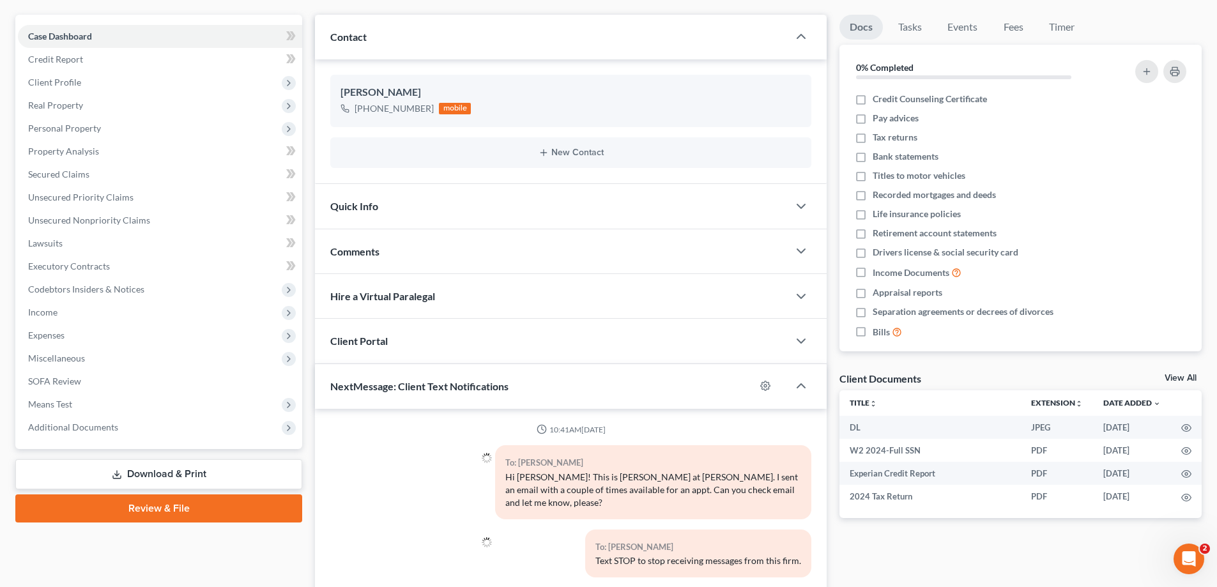
scroll to position [190, 0]
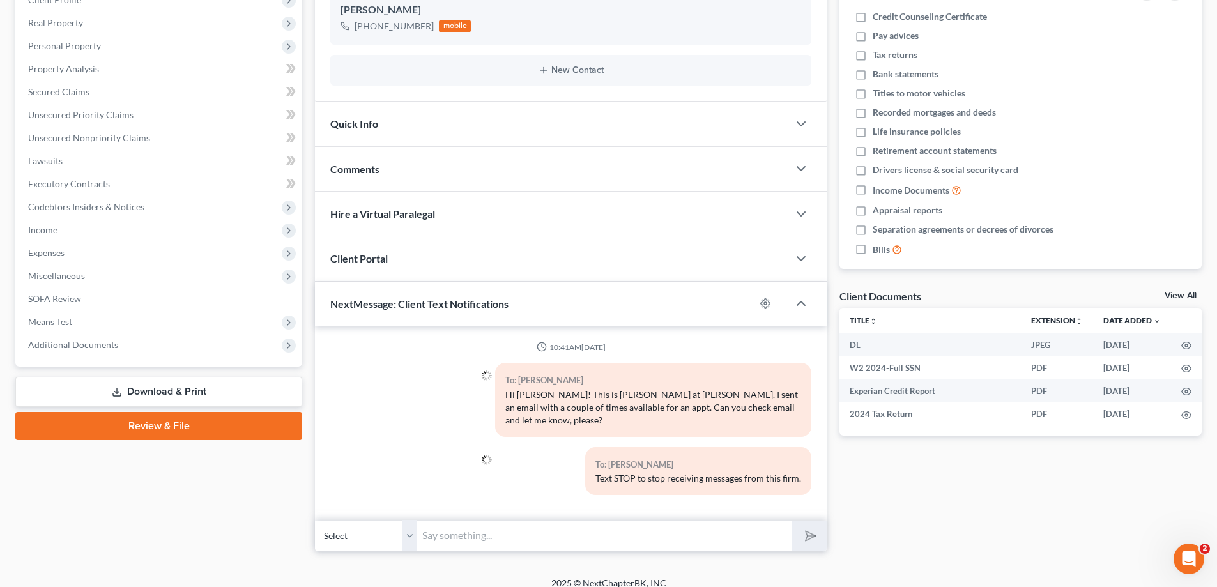
click at [512, 523] on input "text" at bounding box center [604, 535] width 374 height 31
type input "His calendar is filling up quickly as he is out of the office a few days next w…"
click at [810, 527] on icon "submit" at bounding box center [808, 536] width 18 height 18
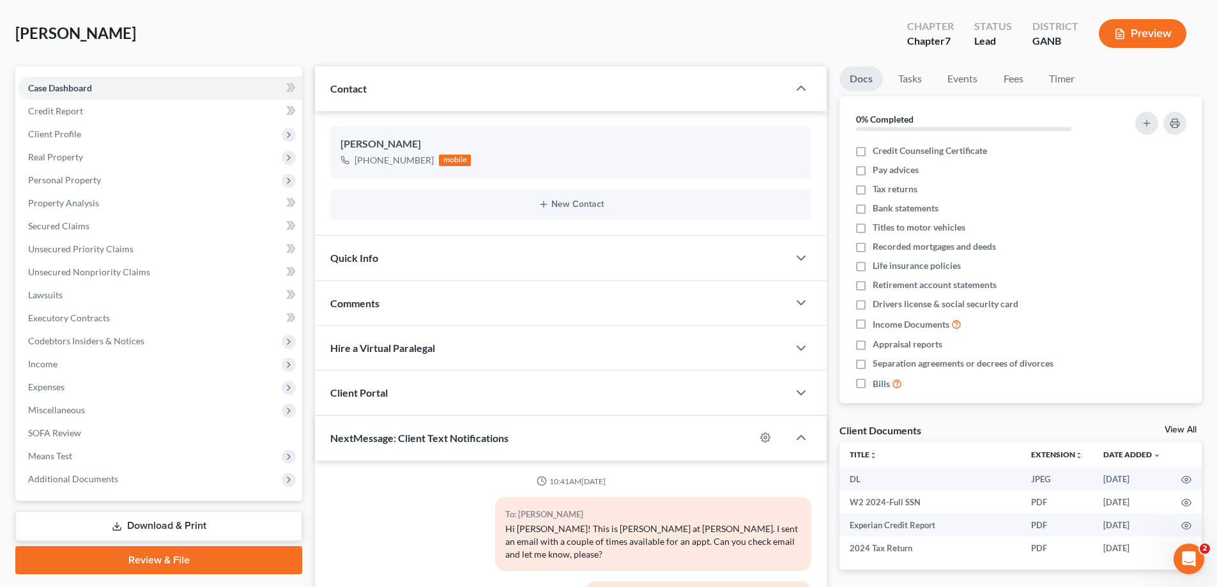
scroll to position [0, 0]
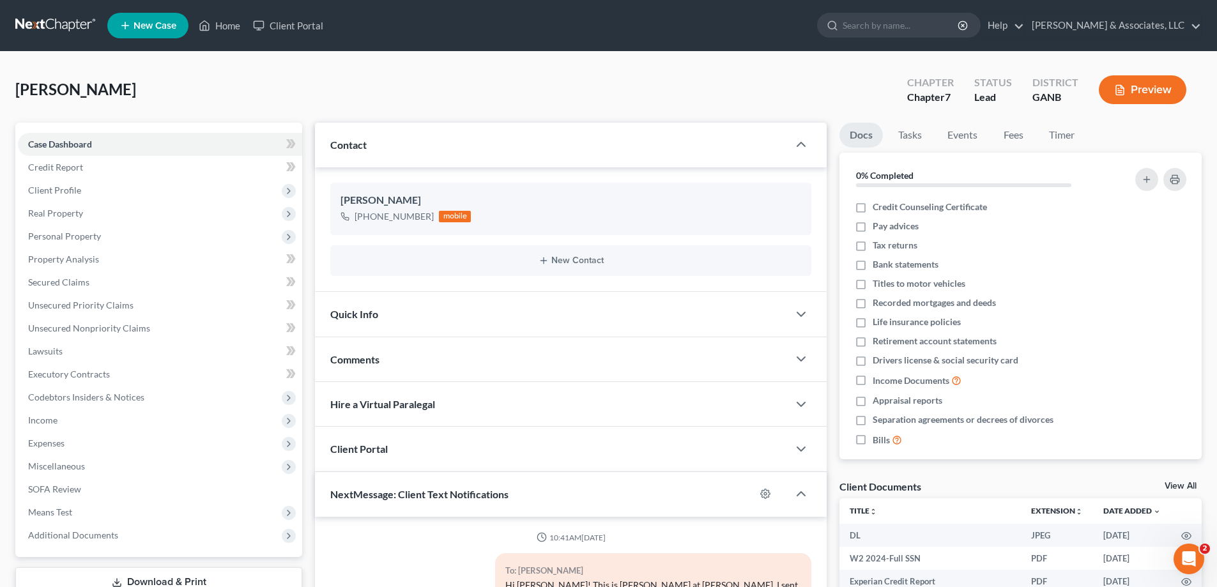
drag, startPoint x: 431, startPoint y: 24, endPoint x: 334, endPoint y: 84, distance: 115.1
click at [431, 24] on ul "New Case Home Client Portal - No Result - See all results Or Press Enter... Hel…" at bounding box center [654, 25] width 1095 height 33
click at [226, 25] on link "Home" at bounding box center [219, 25] width 54 height 23
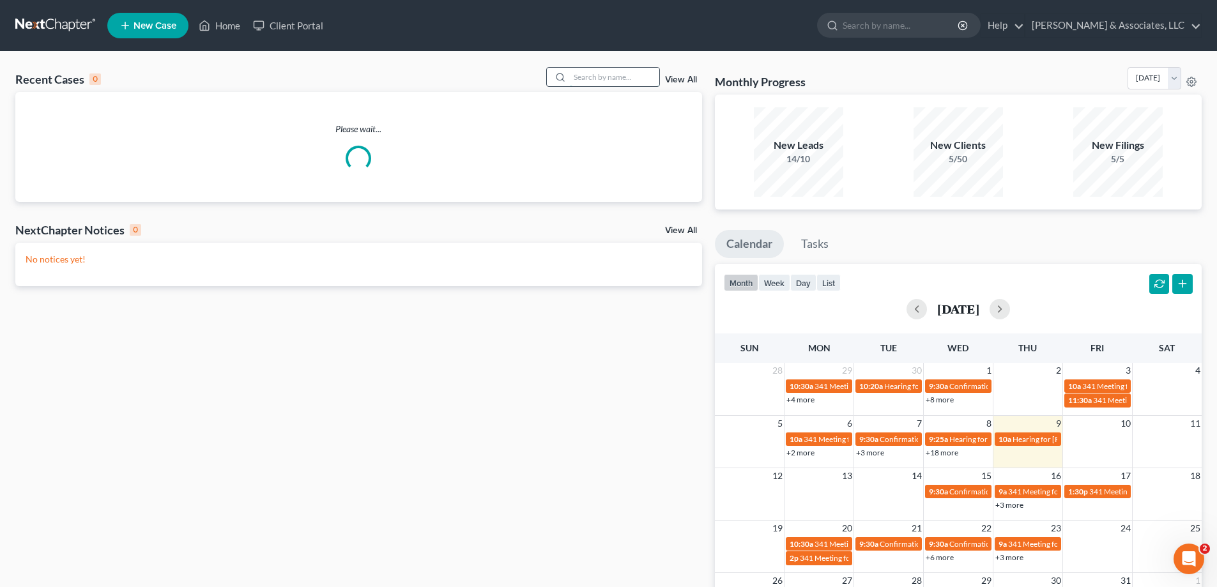
click at [590, 73] on input "search" at bounding box center [614, 77] width 89 height 19
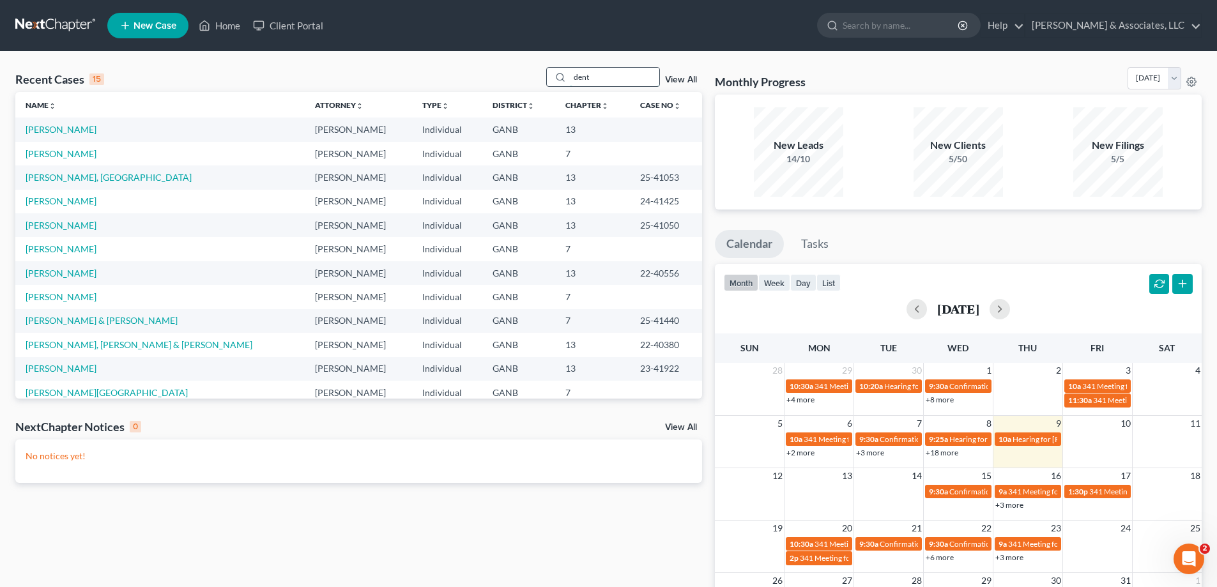
type input "dent"
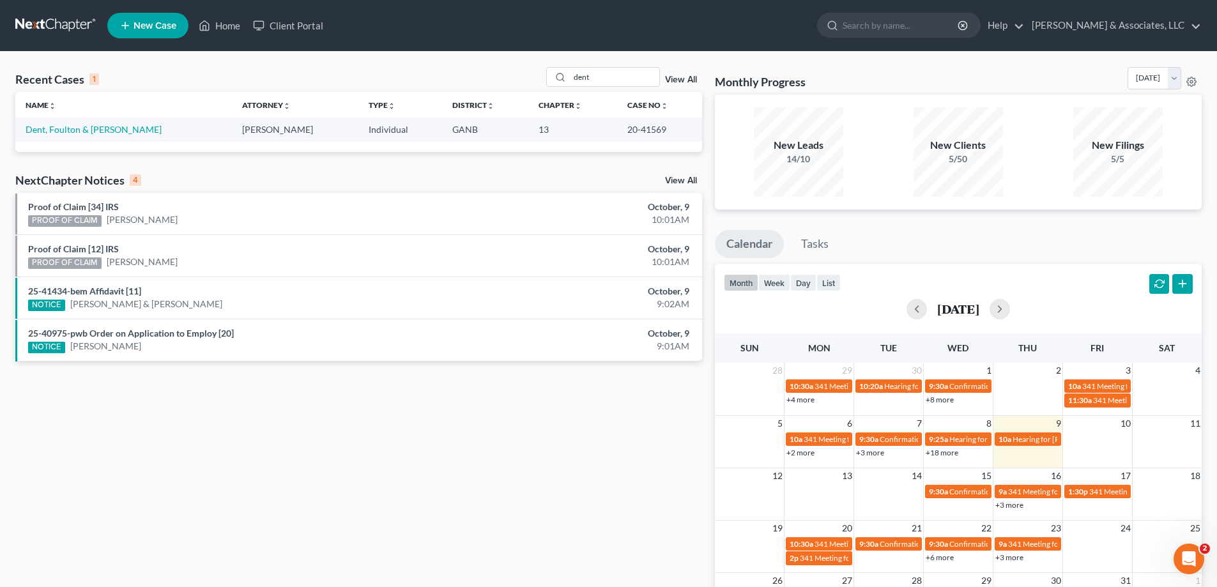
click at [482, 42] on nav "Home New Case Client Portal Brian R. Cahn & Associates, LLC amy@northgabankrupt…" at bounding box center [608, 25] width 1217 height 51
click at [53, 128] on link "Dent, Foulton & [PERSON_NAME]" at bounding box center [94, 129] width 136 height 11
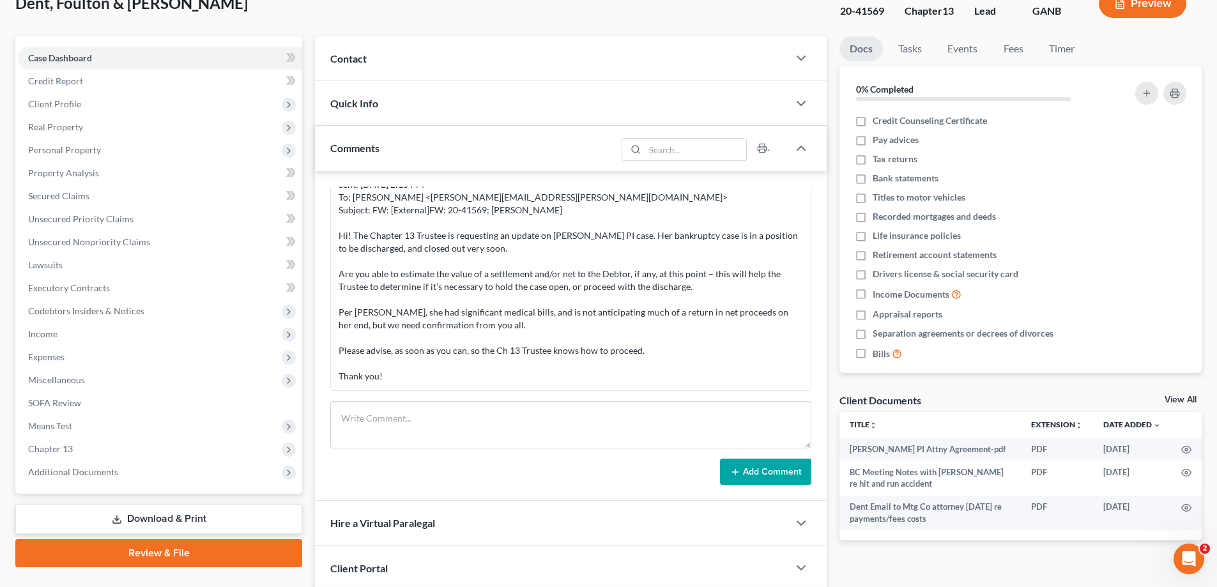
scroll to position [137, 0]
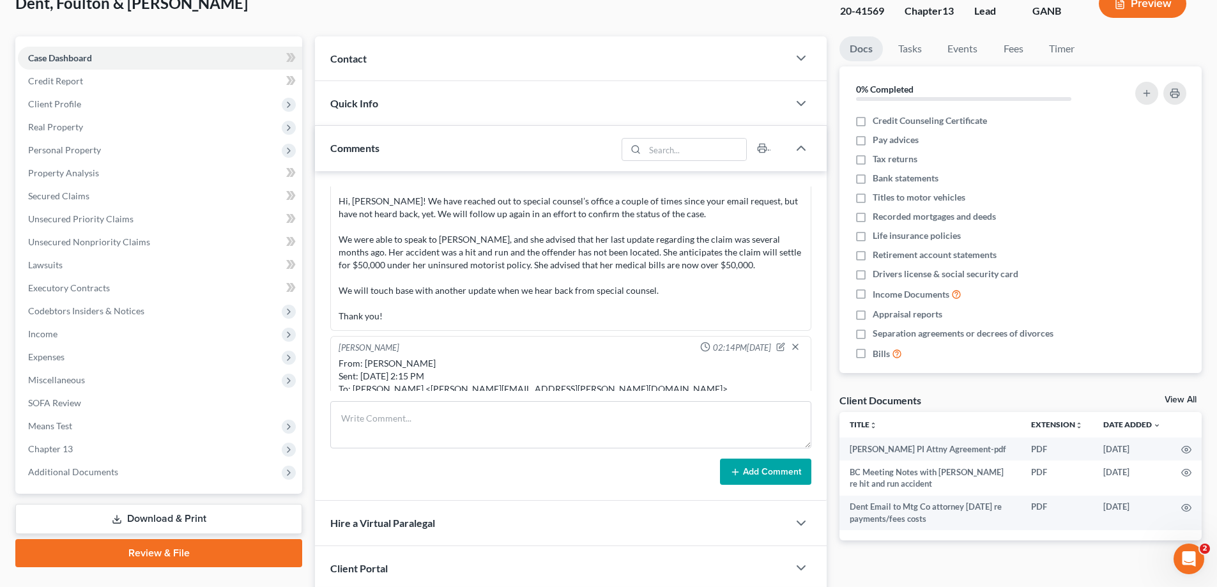
click at [368, 61] on div "Contact" at bounding box center [551, 58] width 473 height 44
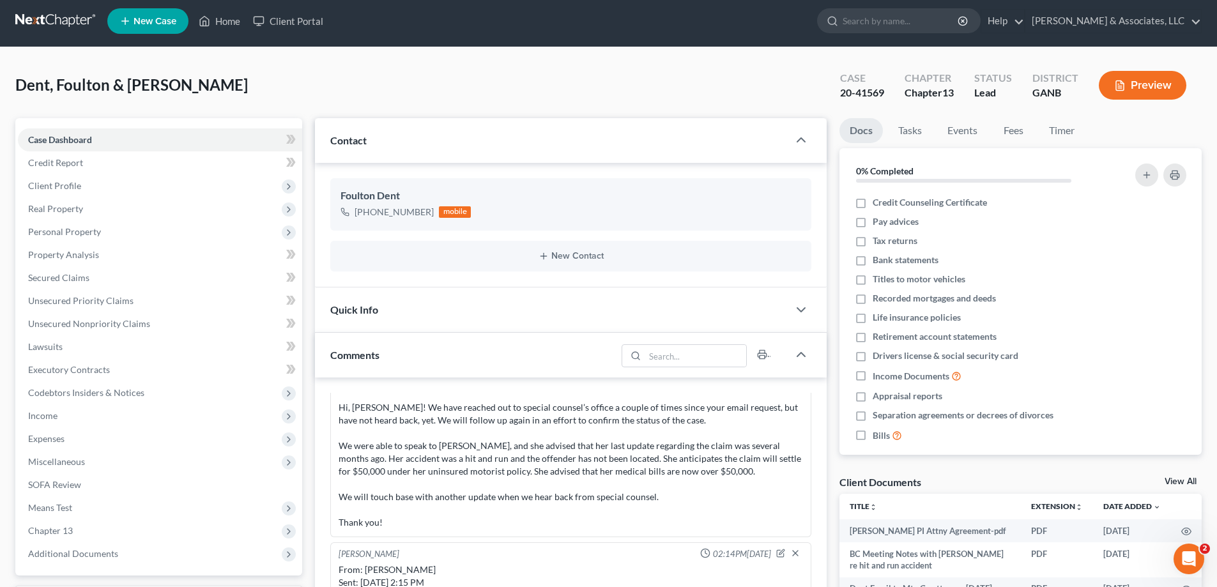
scroll to position [0, 0]
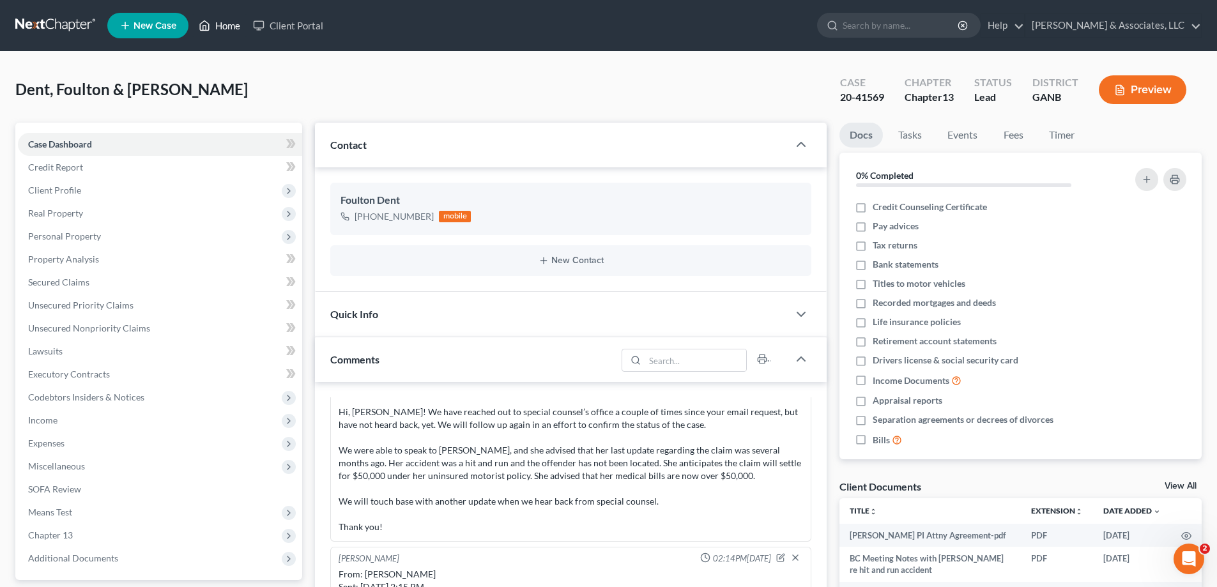
click at [226, 25] on link "Home" at bounding box center [219, 25] width 54 height 23
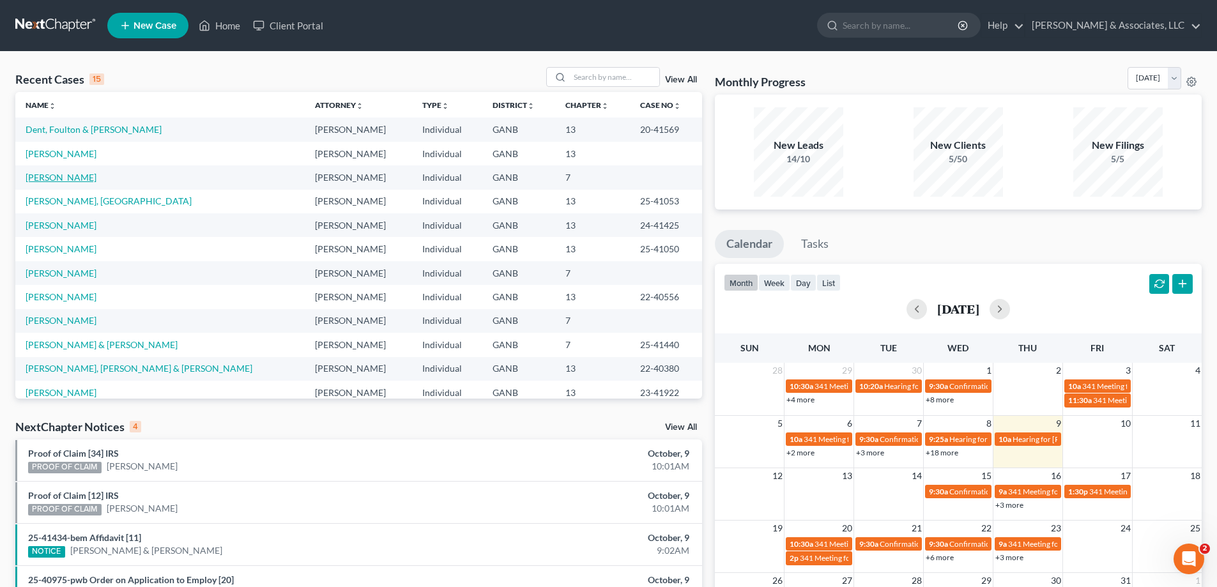
click at [81, 178] on link "[PERSON_NAME]" at bounding box center [61, 177] width 71 height 11
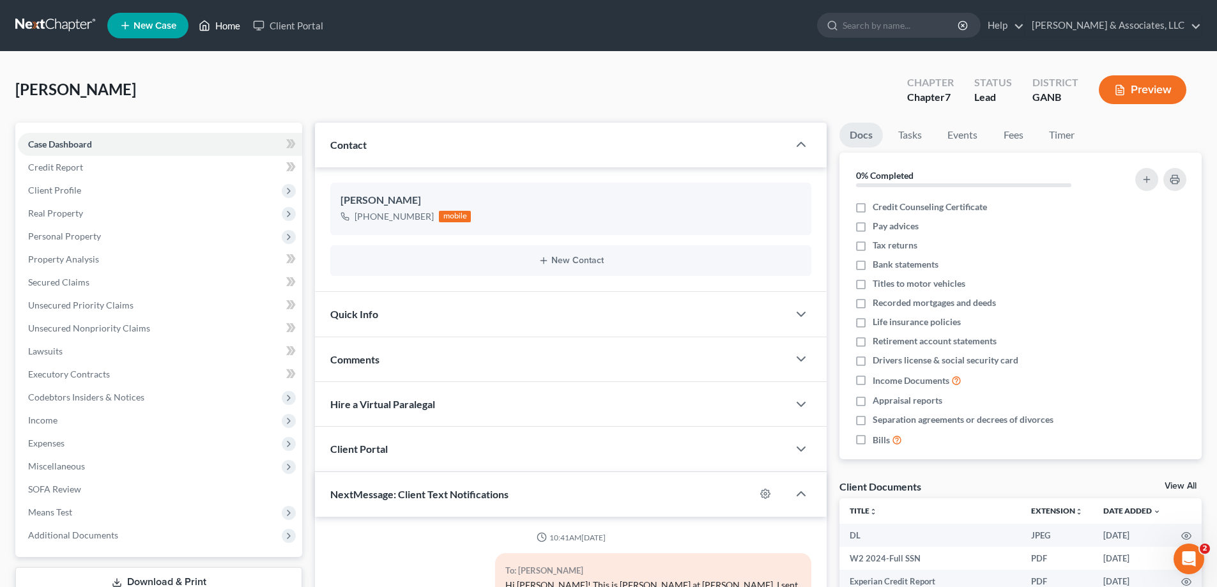
click at [224, 29] on link "Home" at bounding box center [219, 25] width 54 height 23
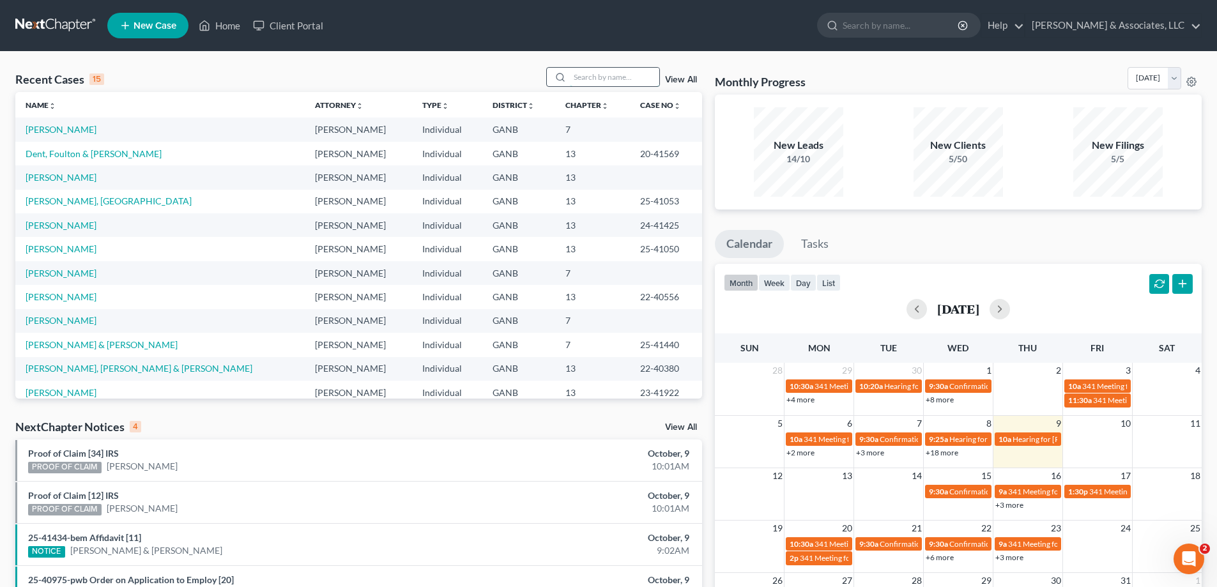
click at [587, 76] on input "search" at bounding box center [614, 77] width 89 height 19
type input "grant"
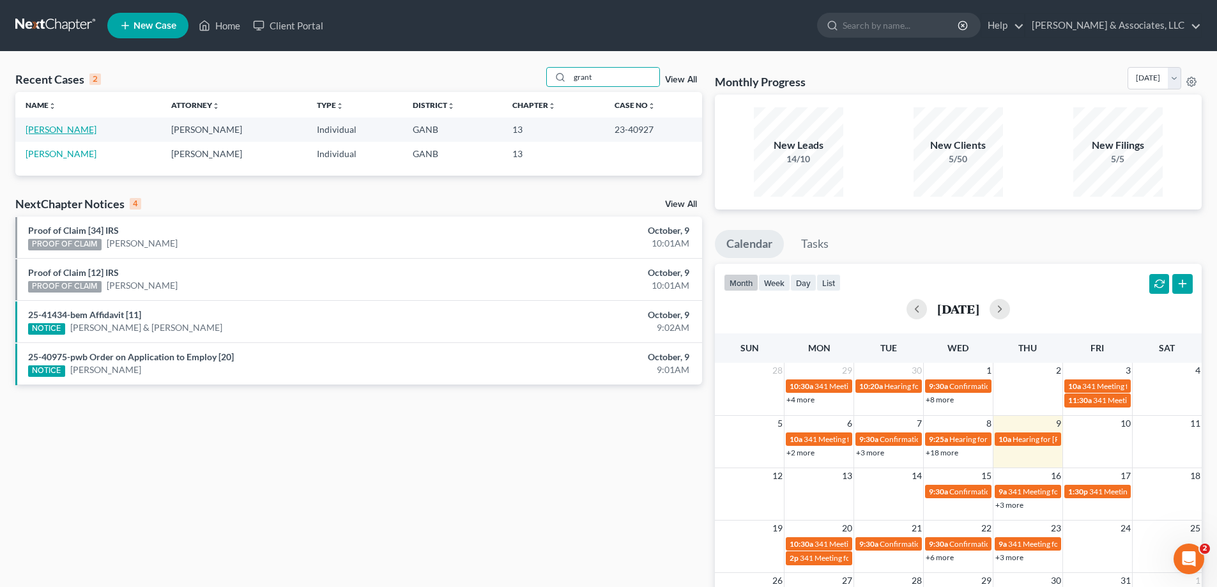
click at [52, 128] on link "[PERSON_NAME]" at bounding box center [61, 129] width 71 height 11
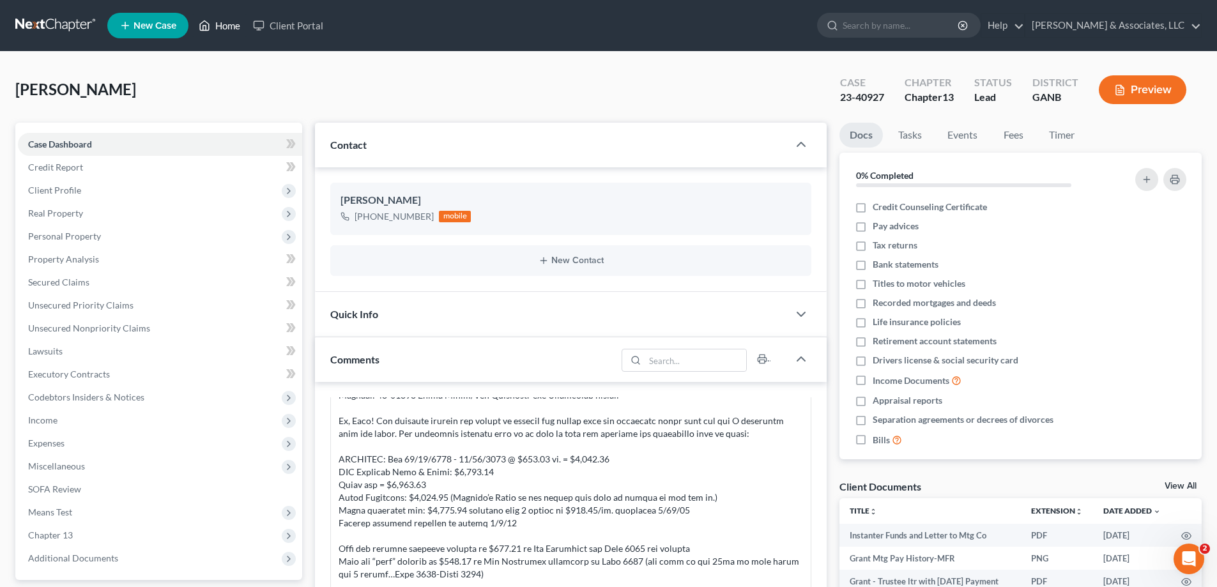
click at [217, 24] on link "Home" at bounding box center [219, 25] width 54 height 23
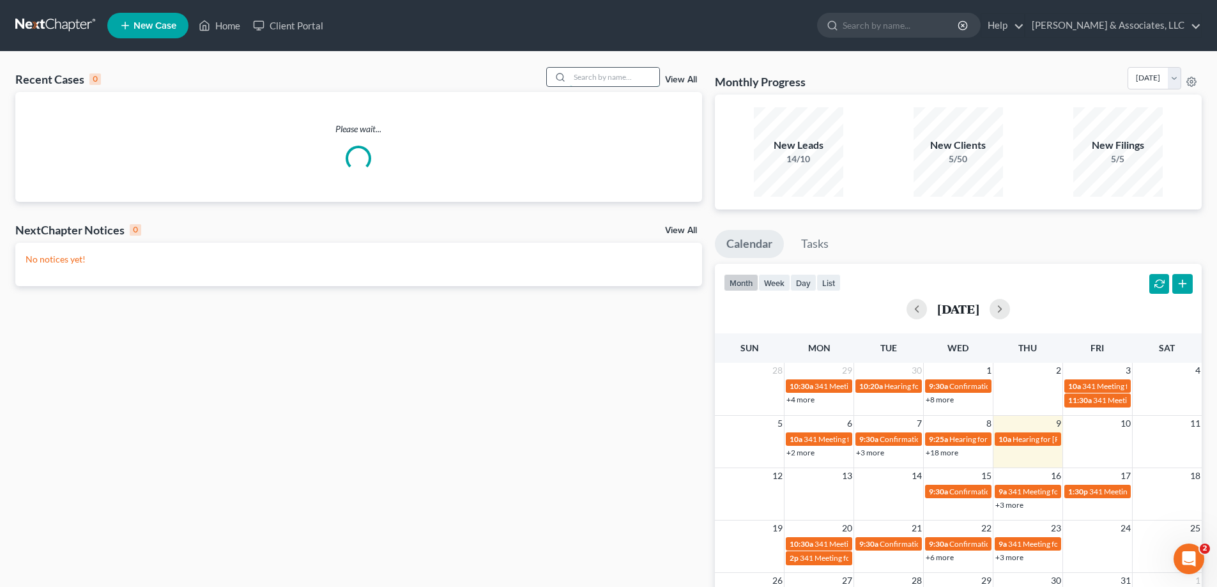
click at [607, 79] on input "search" at bounding box center [614, 77] width 89 height 19
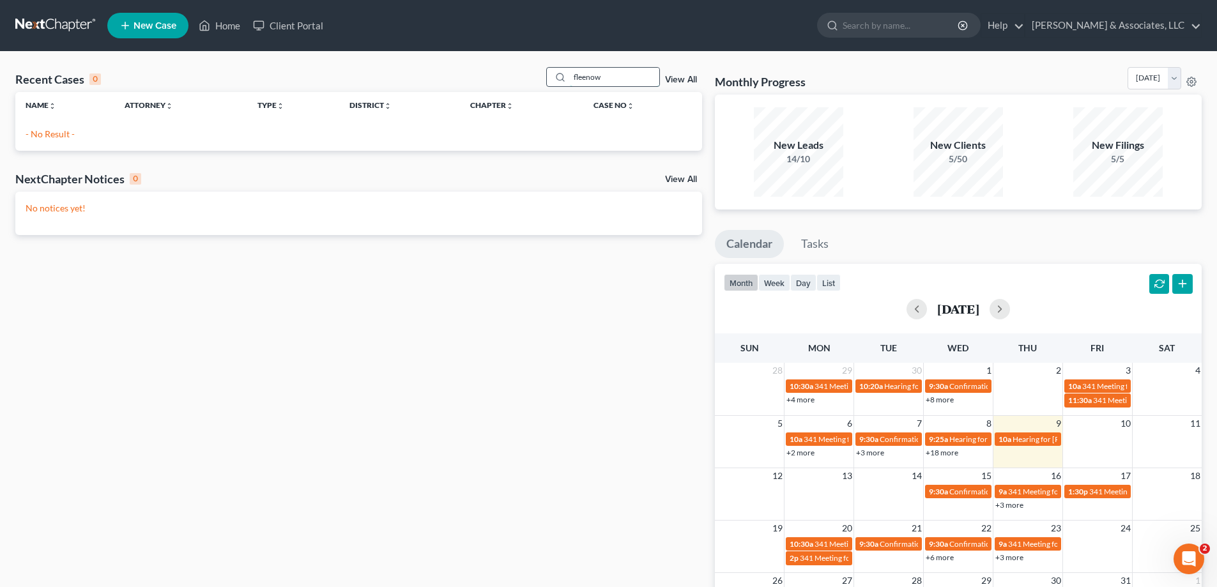
click at [608, 83] on input "fleenow" at bounding box center [614, 77] width 89 height 19
type input "fleenor"
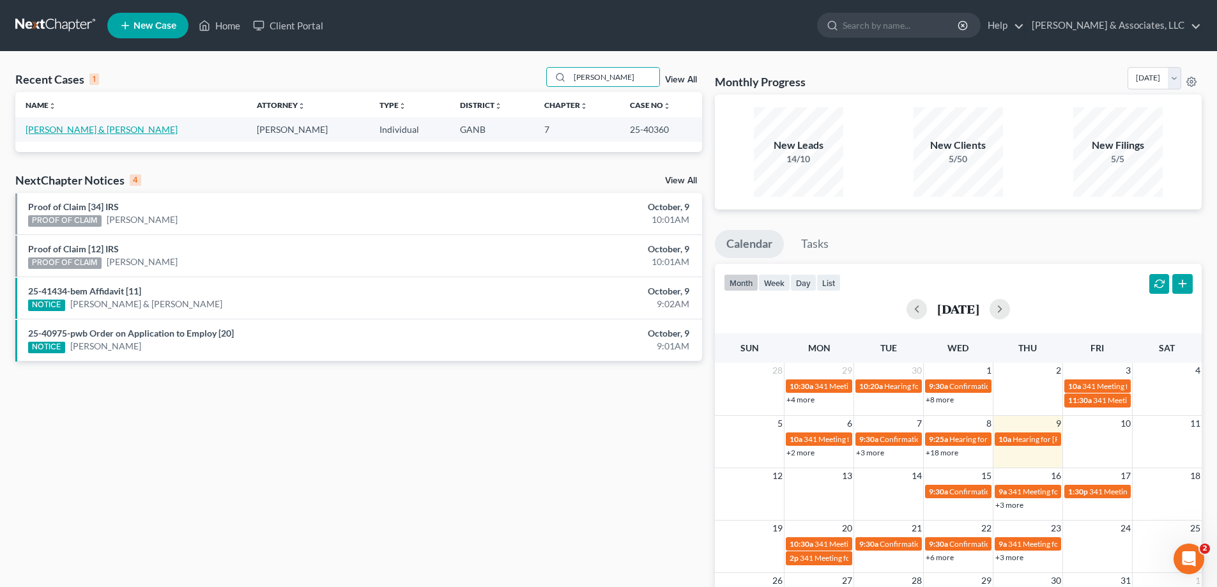
click at [49, 133] on link "[PERSON_NAME] & [PERSON_NAME]" at bounding box center [102, 129] width 152 height 11
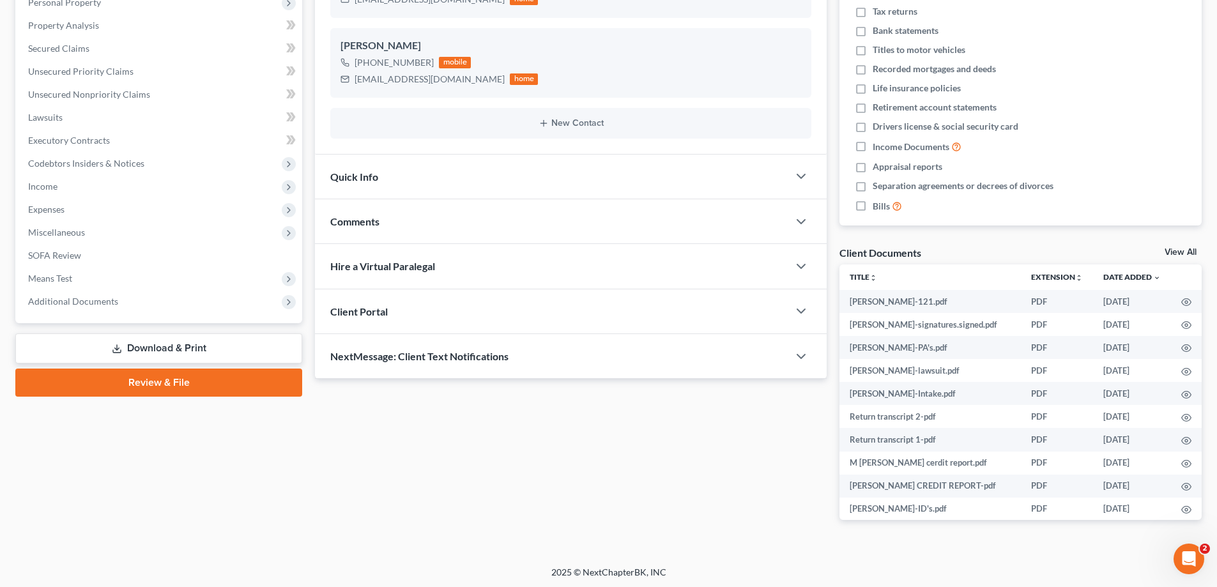
scroll to position [236, 0]
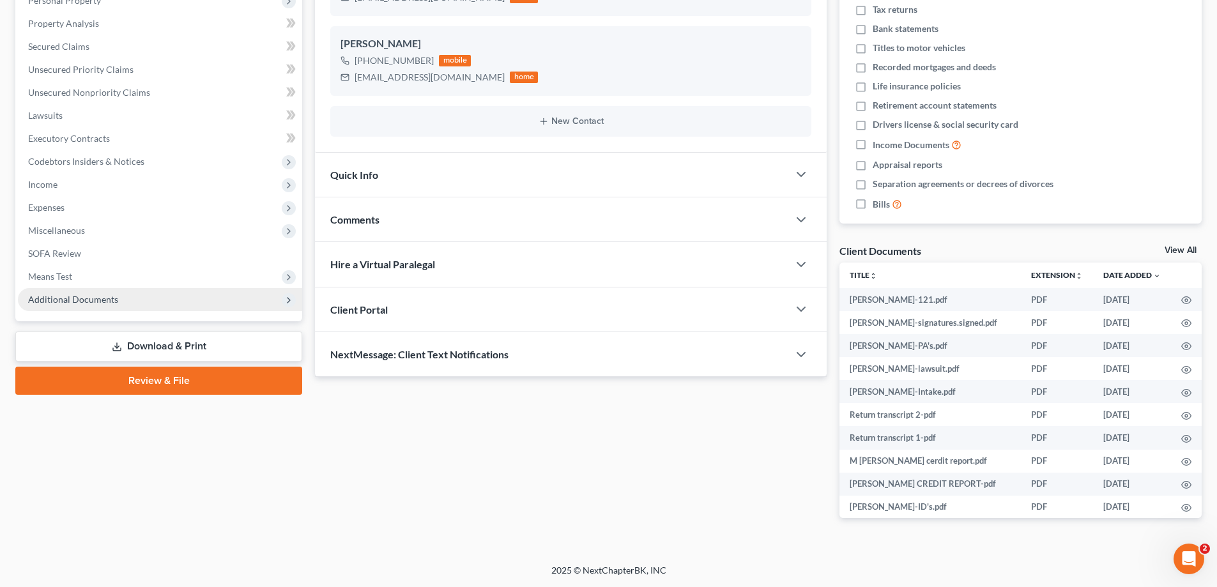
click at [70, 289] on span "Additional Documents" at bounding box center [160, 299] width 284 height 23
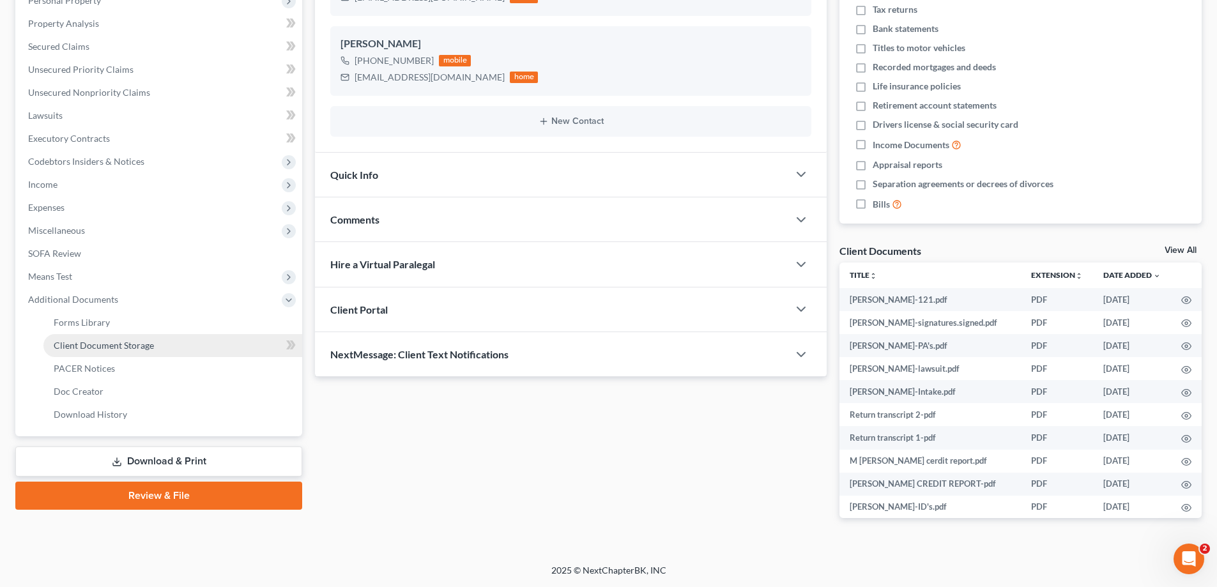
click at [68, 344] on span "Client Document Storage" at bounding box center [104, 345] width 100 height 11
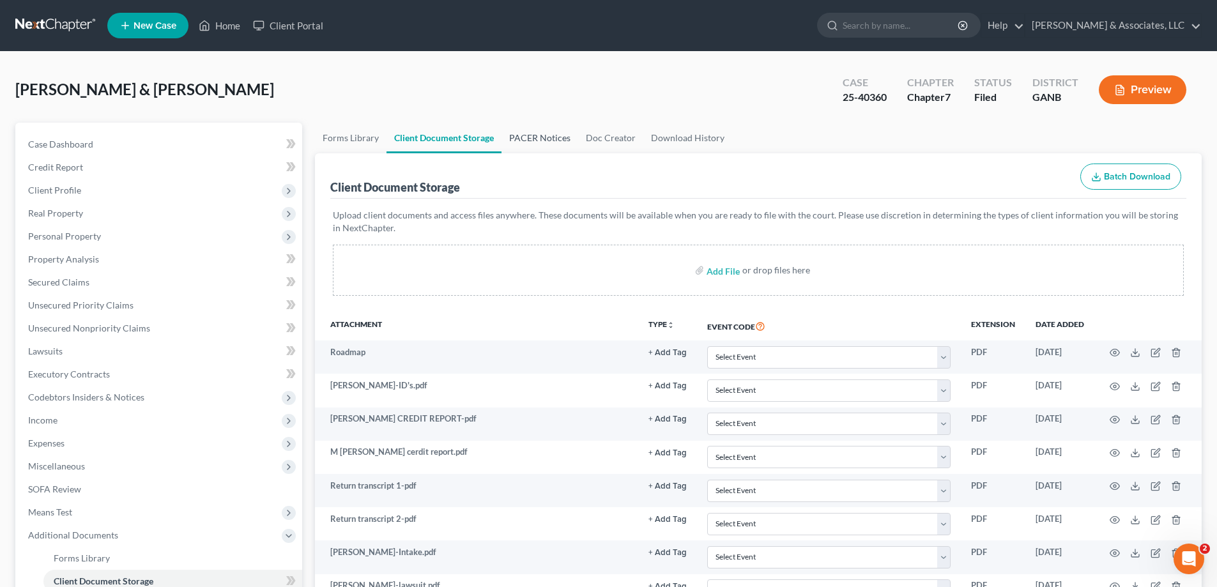
click at [539, 135] on link "PACER Notices" at bounding box center [540, 138] width 77 height 31
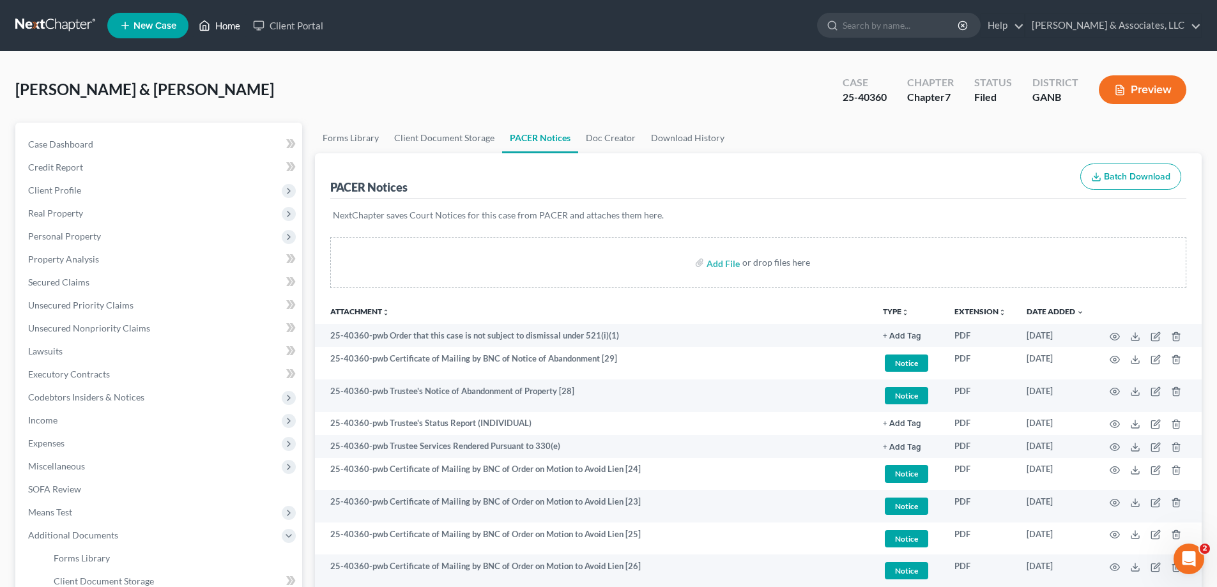
click at [226, 24] on link "Home" at bounding box center [219, 25] width 54 height 23
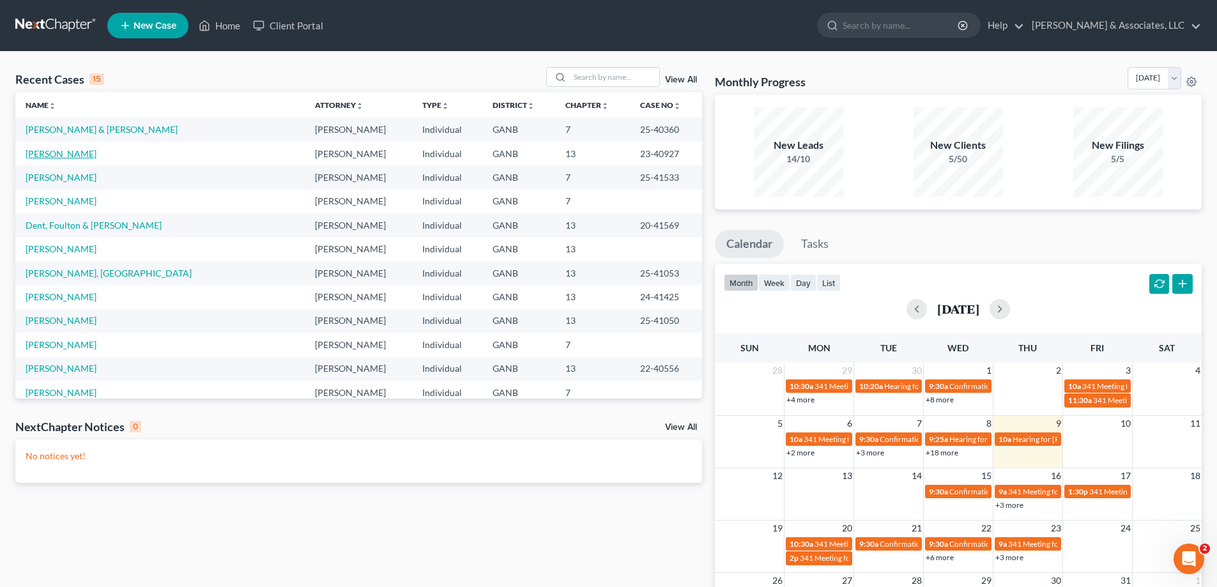
click at [54, 155] on link "[PERSON_NAME]" at bounding box center [61, 153] width 71 height 11
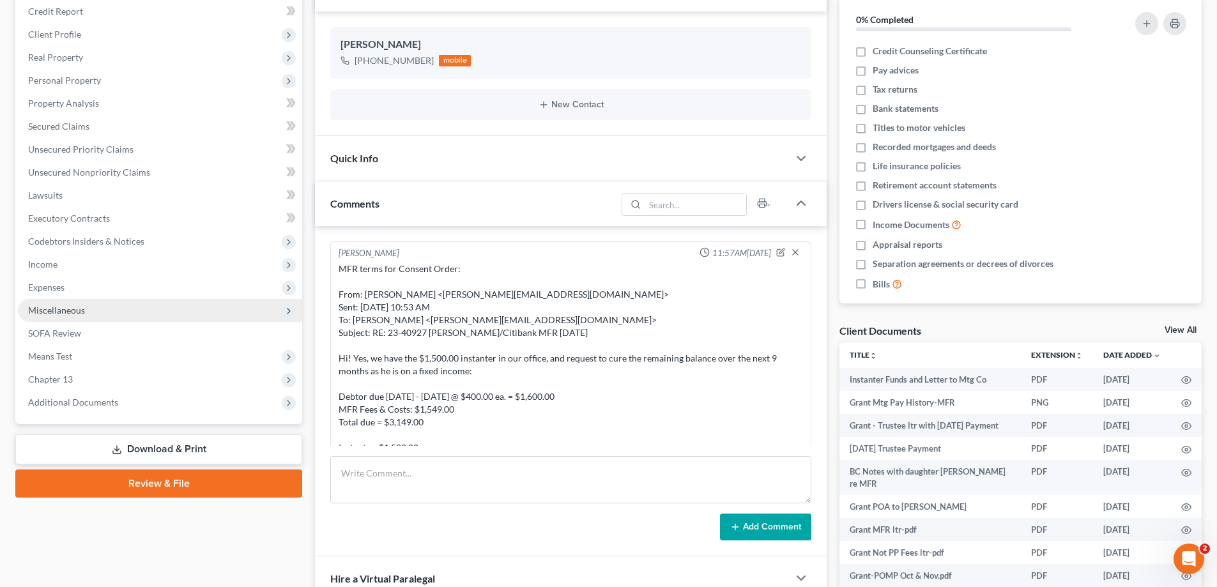
scroll to position [192, 0]
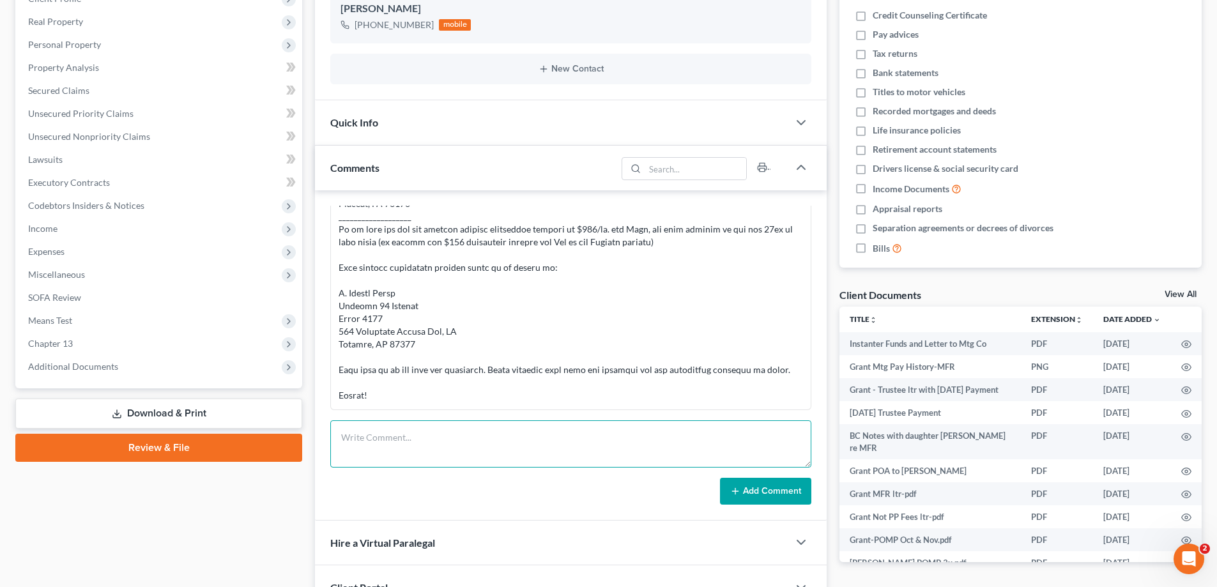
click at [373, 446] on textarea at bounding box center [570, 443] width 481 height 47
paste textarea "From: Amy Adams <amy@northgabankruptcy.com> Sent: Tuesday, September 23, 2025 1…"
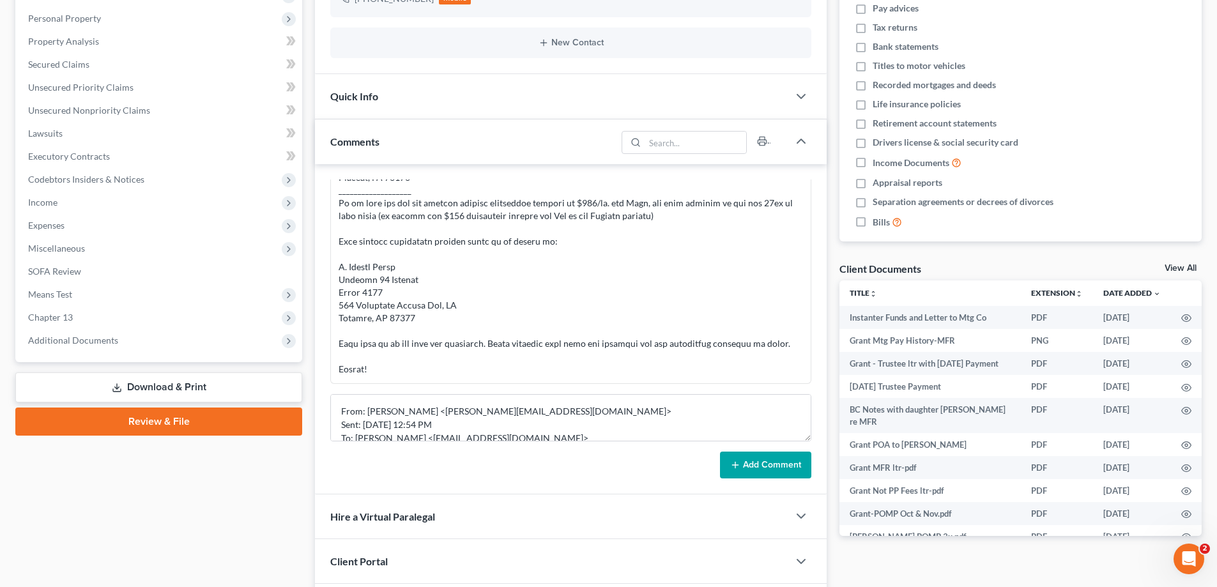
scroll to position [309, 0]
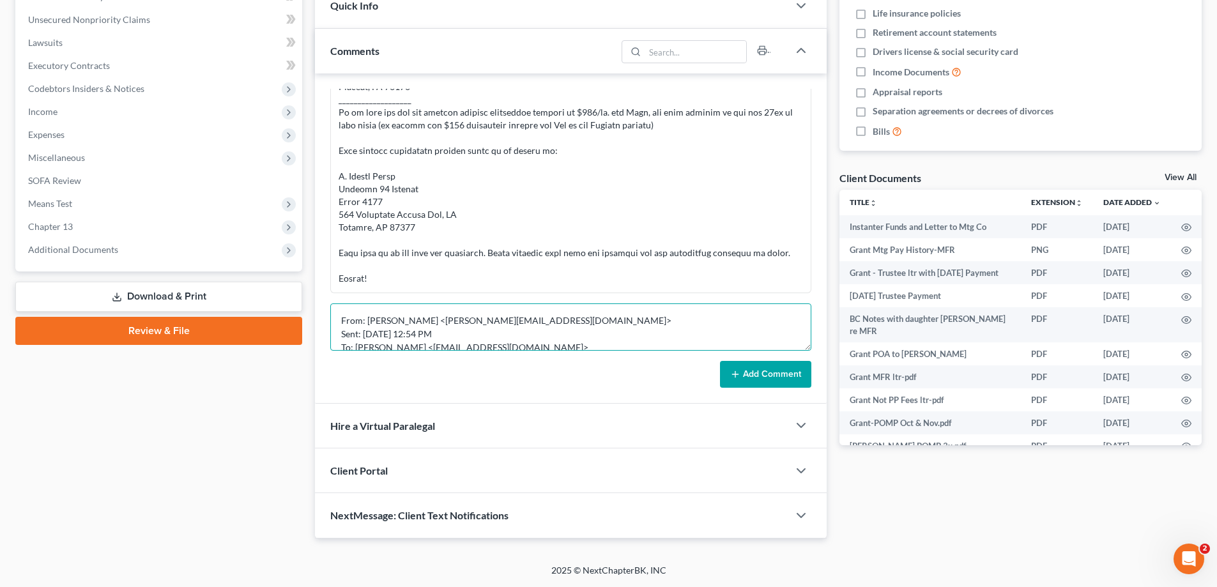
click at [341, 323] on textarea "From: Amy Adams <amy@northgabankruptcy.com> Sent: Tuesday, September 23, 2025 1…" at bounding box center [570, 327] width 481 height 47
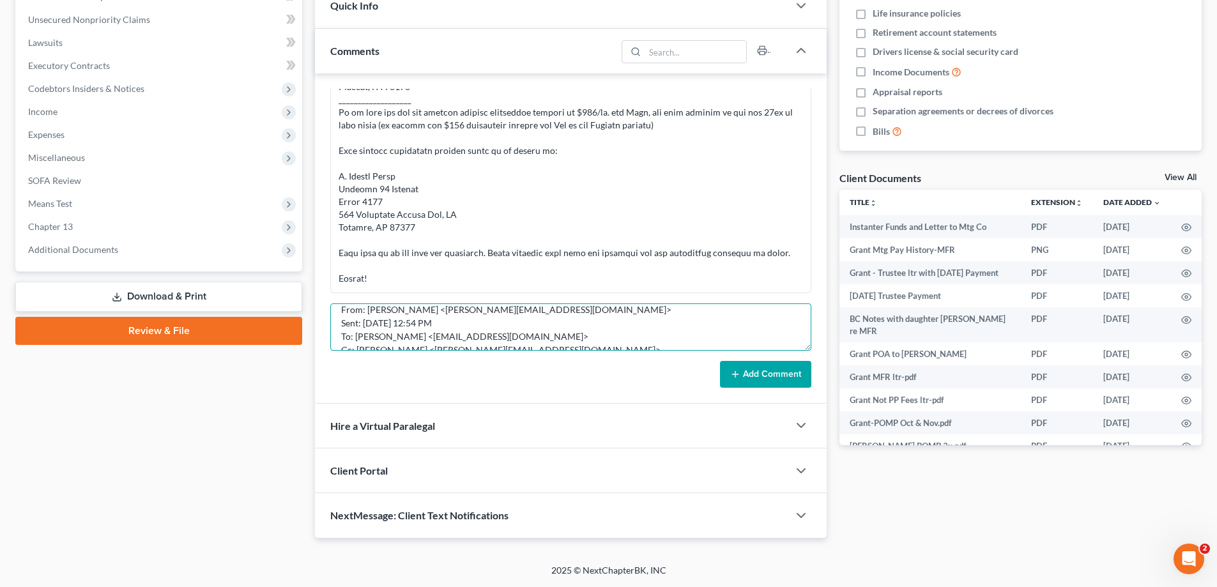
paste textarea "From: Casey Jones <cjones@aldridgepite.com> Sent: Wednesday, October 8, 2025 4:…"
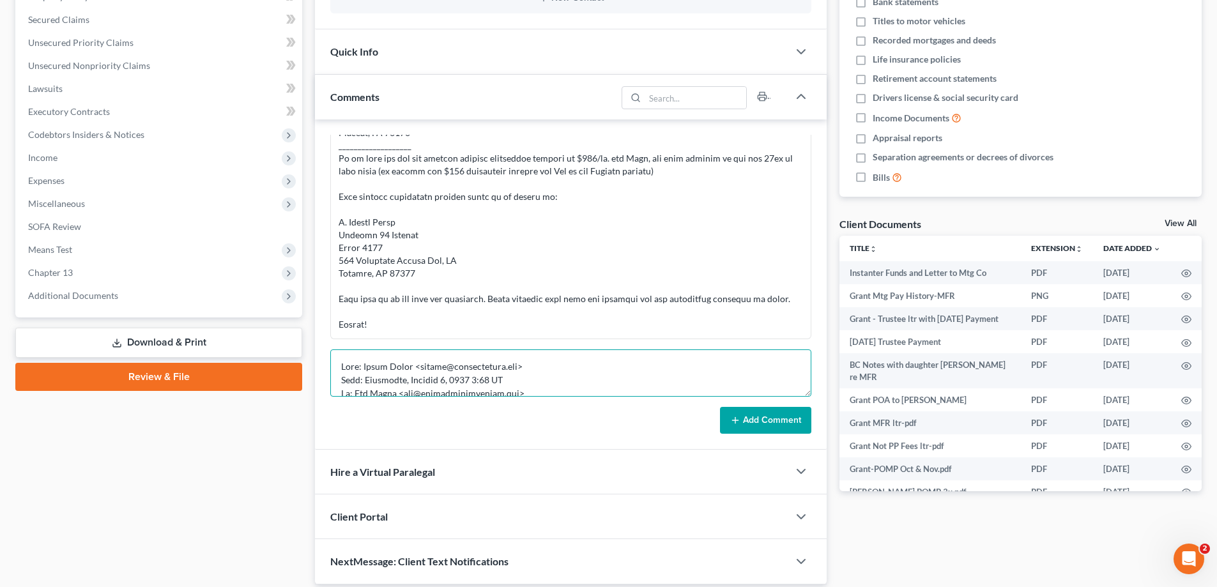
scroll to position [181, 0]
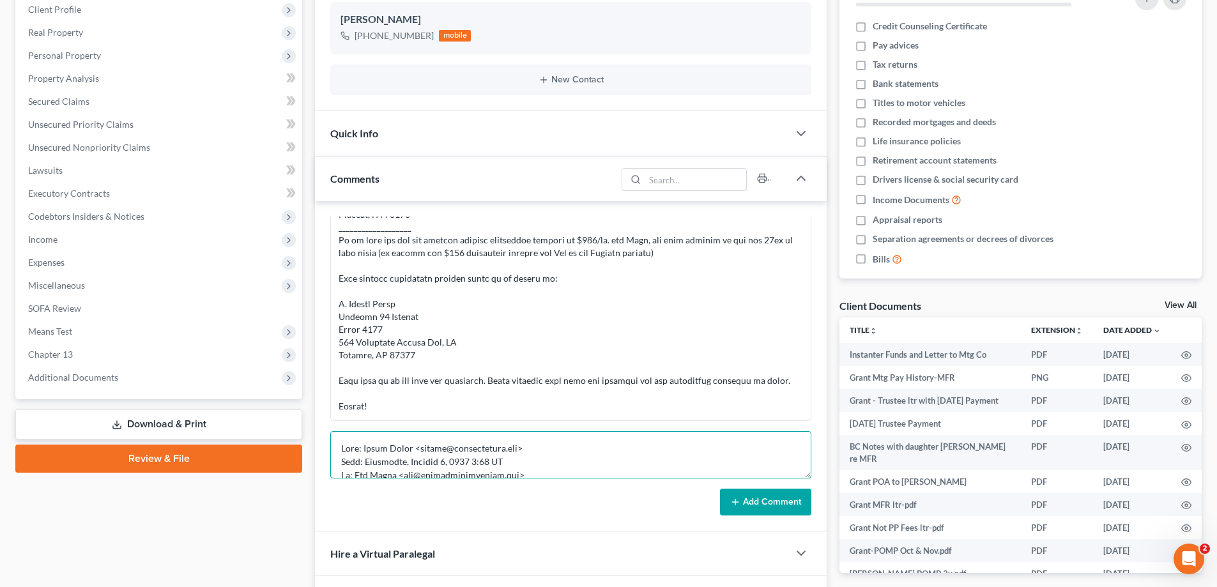
type textarea "From: Casey Jones <cjones@aldridgepite.com> Sent: Wednesday, October 8, 2025 4:…"
click at [759, 499] on button "Add Comment" at bounding box center [765, 502] width 91 height 27
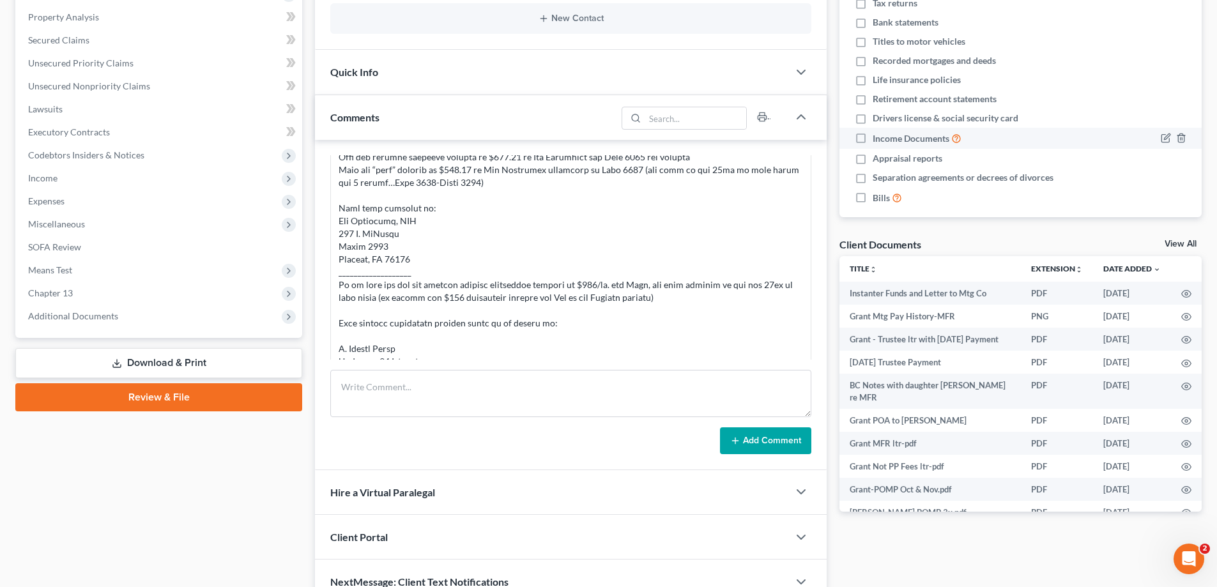
scroll to position [0, 0]
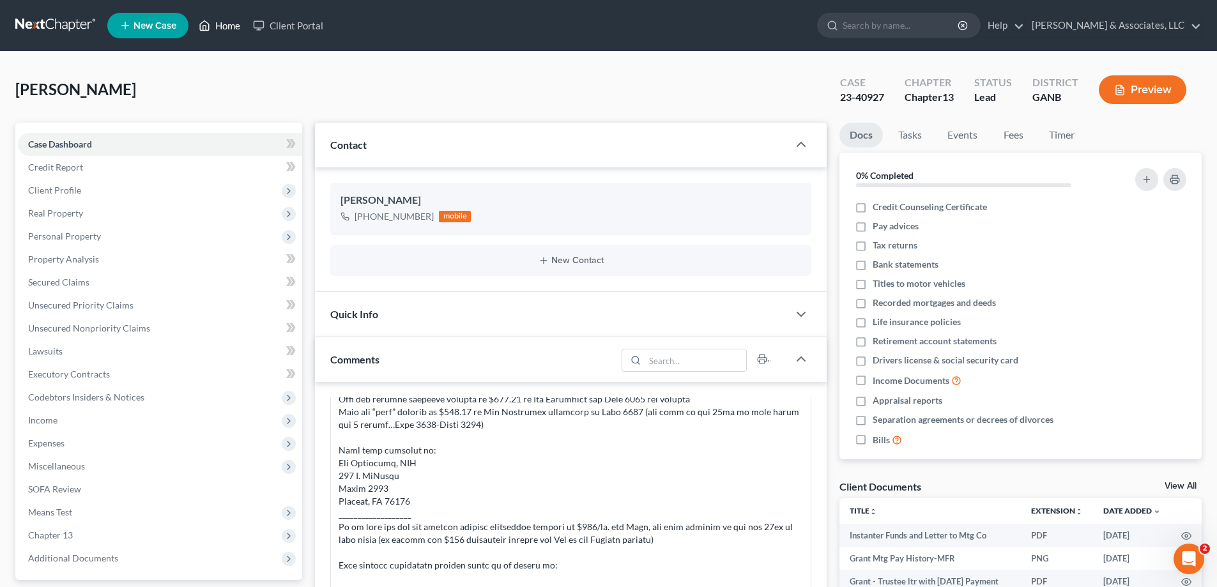
drag, startPoint x: 224, startPoint y: 23, endPoint x: 820, endPoint y: 119, distance: 603.2
click at [224, 23] on link "Home" at bounding box center [219, 25] width 54 height 23
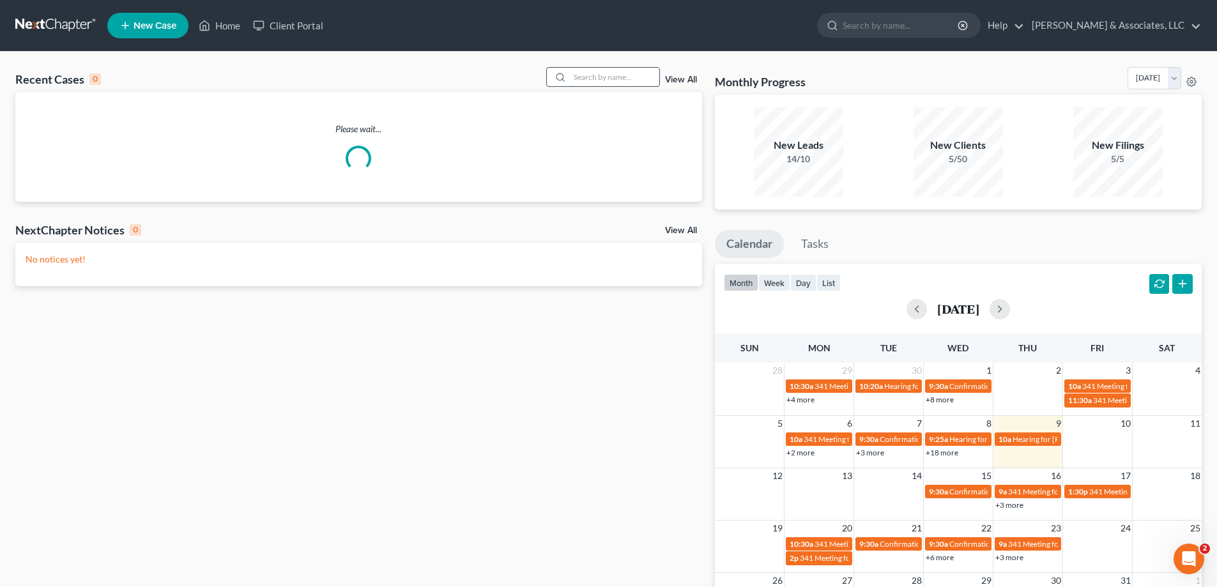
click at [611, 77] on input "search" at bounding box center [614, 77] width 89 height 19
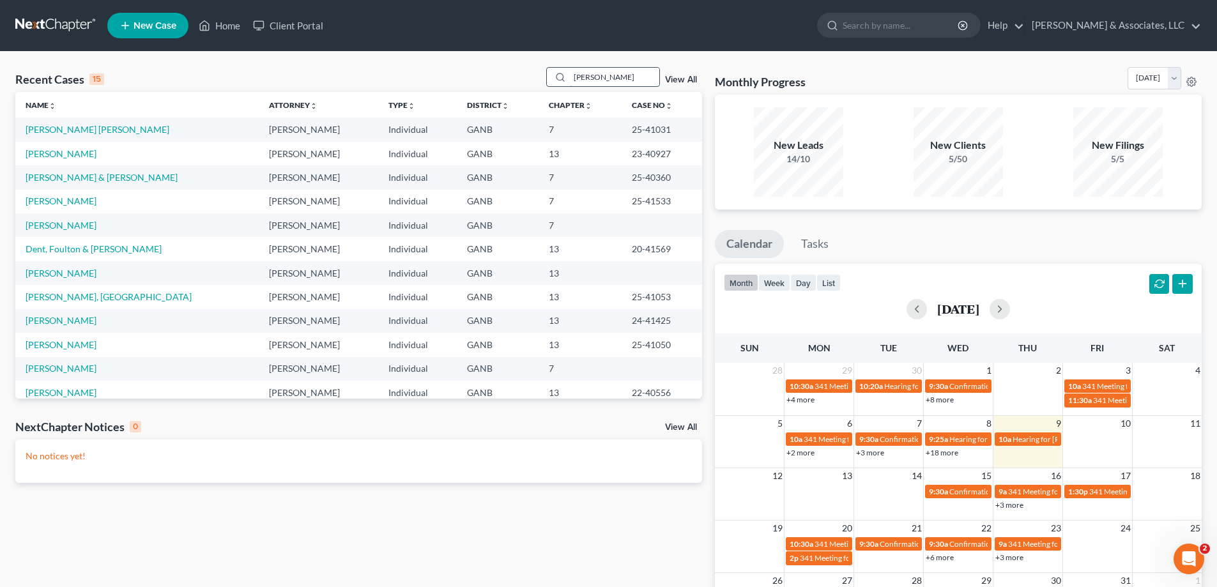
type input "keith"
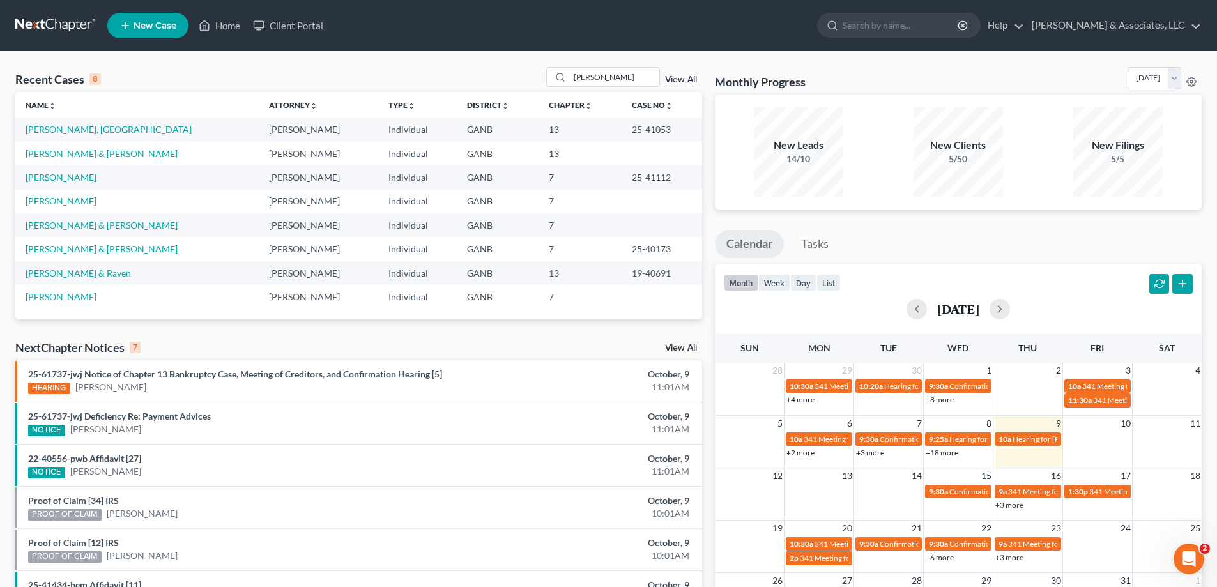
click at [40, 155] on link "[PERSON_NAME] & [PERSON_NAME]" at bounding box center [102, 153] width 152 height 11
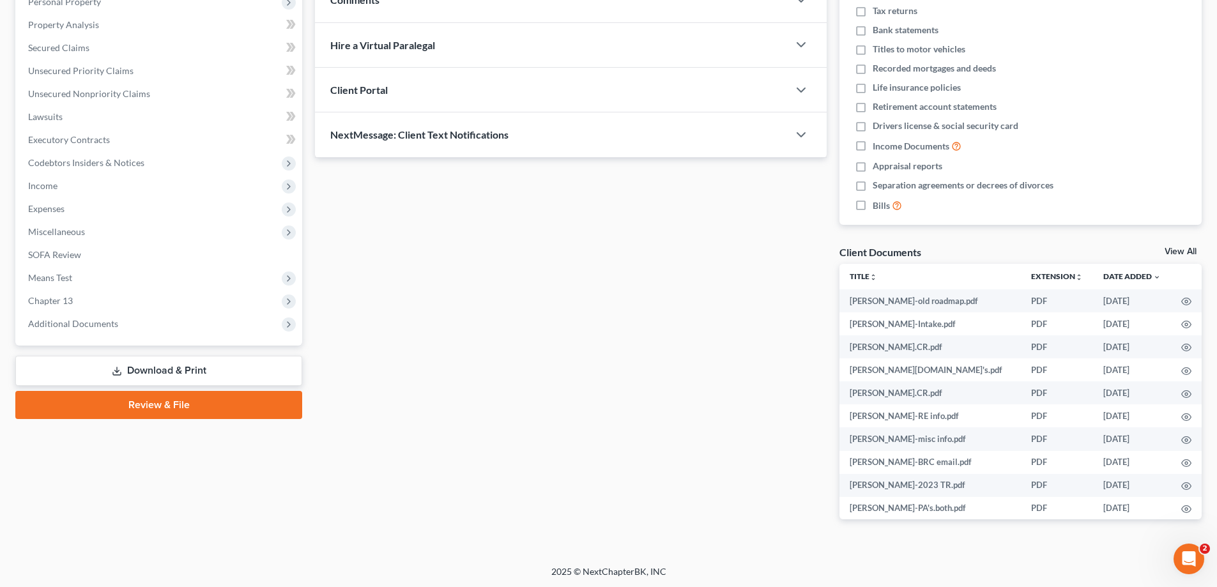
scroll to position [236, 0]
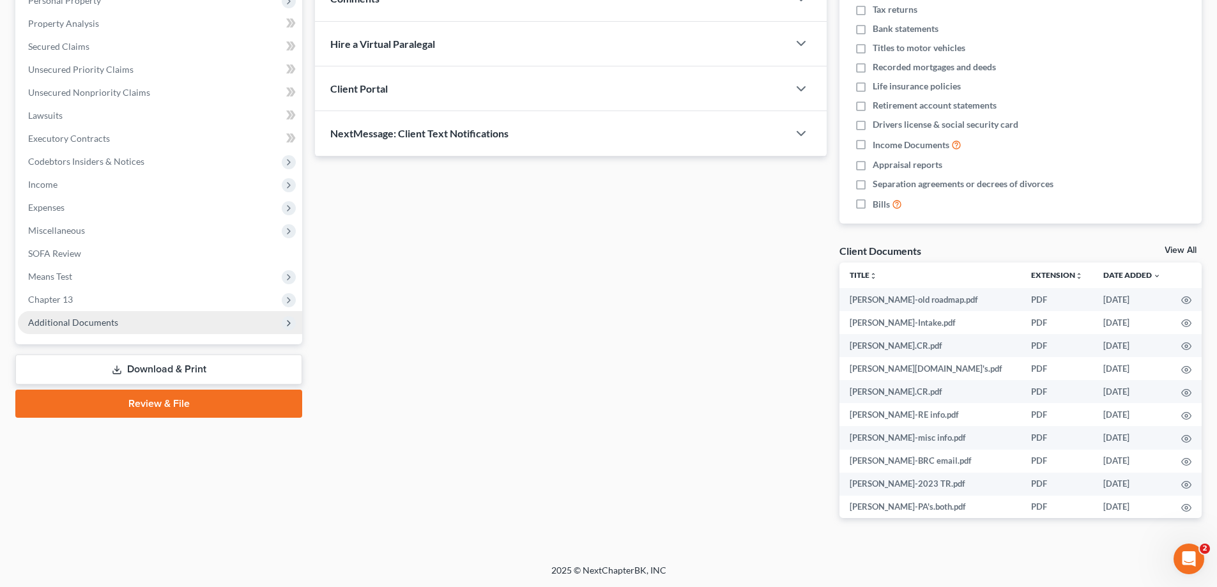
click at [82, 323] on span "Additional Documents" at bounding box center [73, 322] width 90 height 11
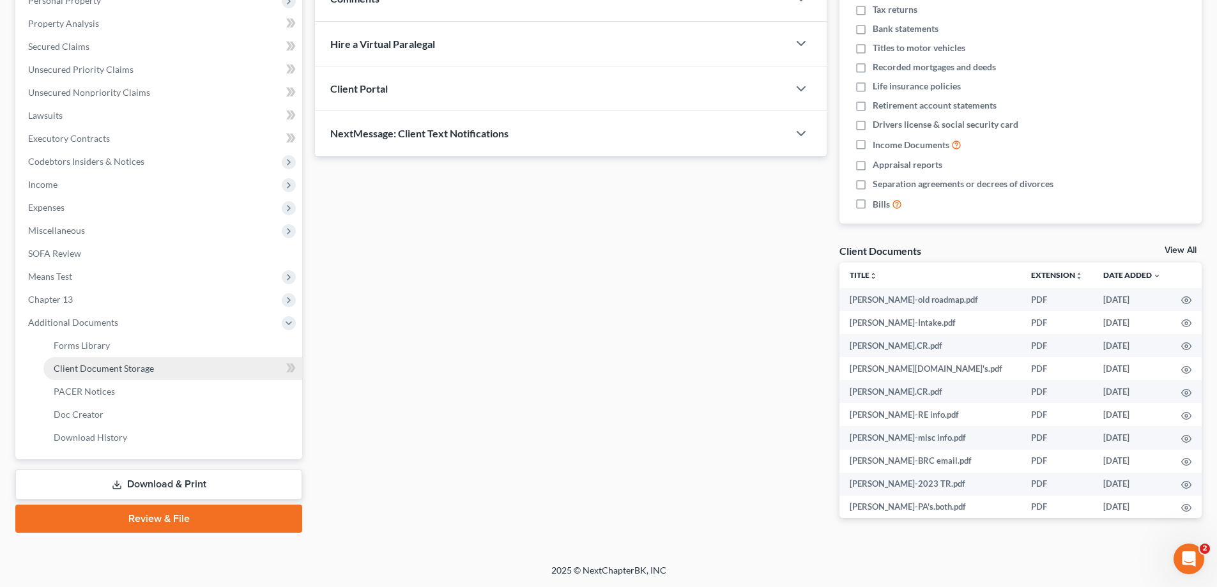
click at [72, 366] on span "Client Document Storage" at bounding box center [104, 368] width 100 height 11
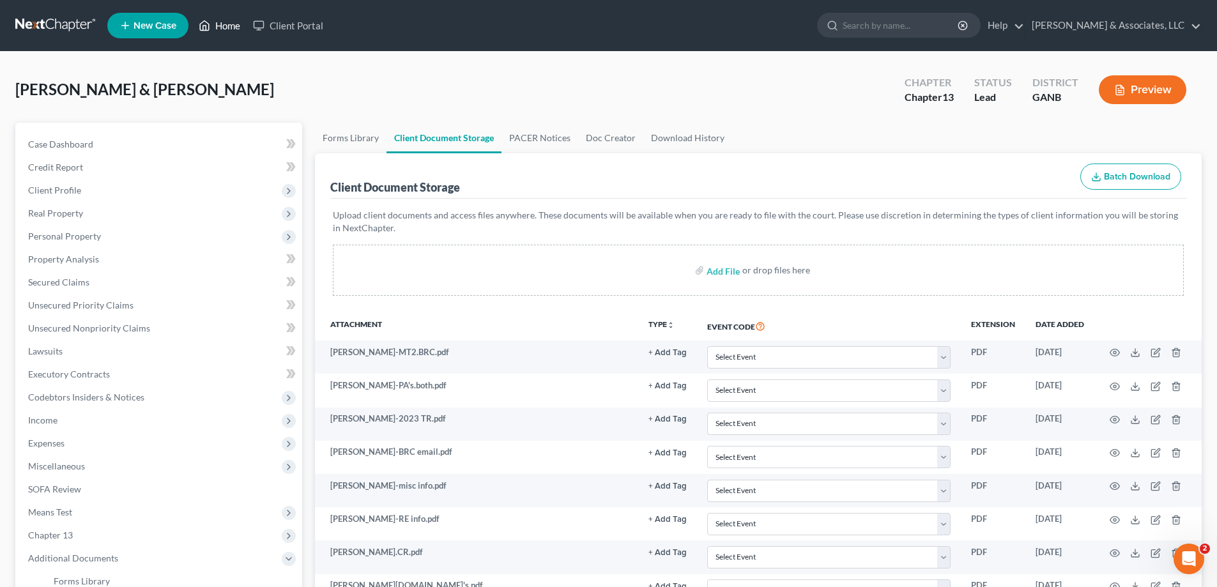
click at [223, 19] on link "Home" at bounding box center [219, 25] width 54 height 23
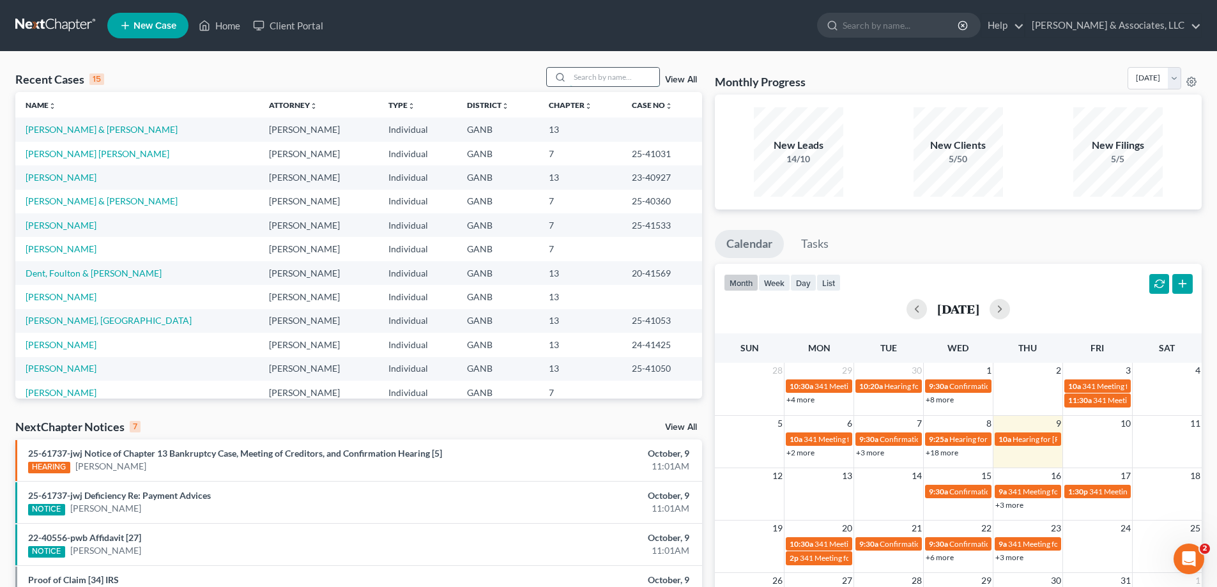
click at [596, 77] on input "search" at bounding box center [614, 77] width 89 height 19
type input "brown"
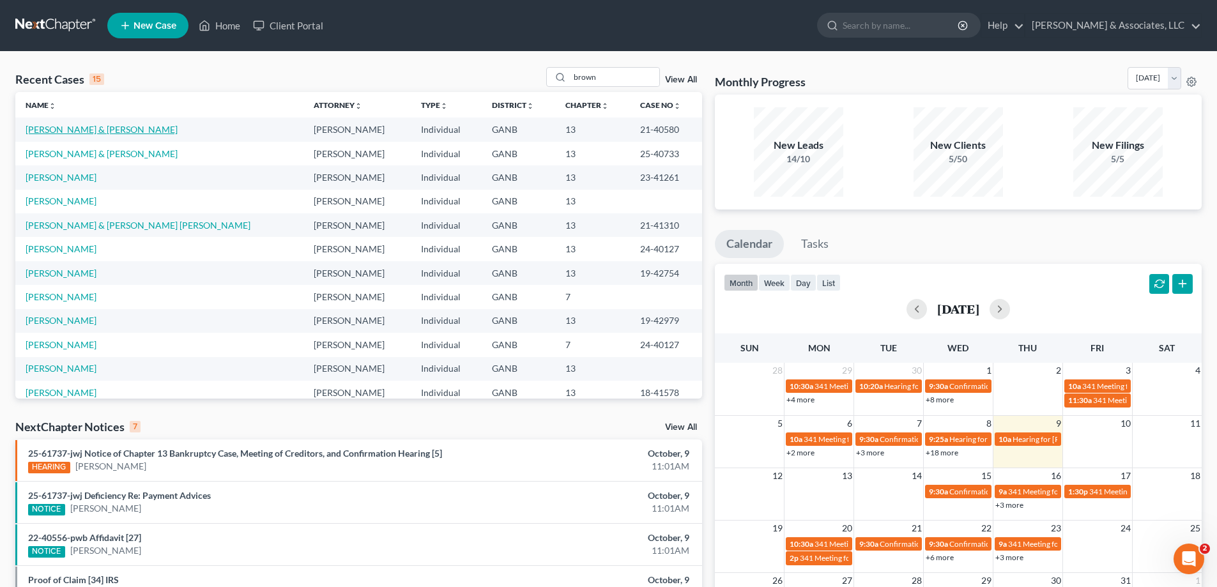
click at [47, 130] on link "[PERSON_NAME] & [PERSON_NAME]" at bounding box center [102, 129] width 152 height 11
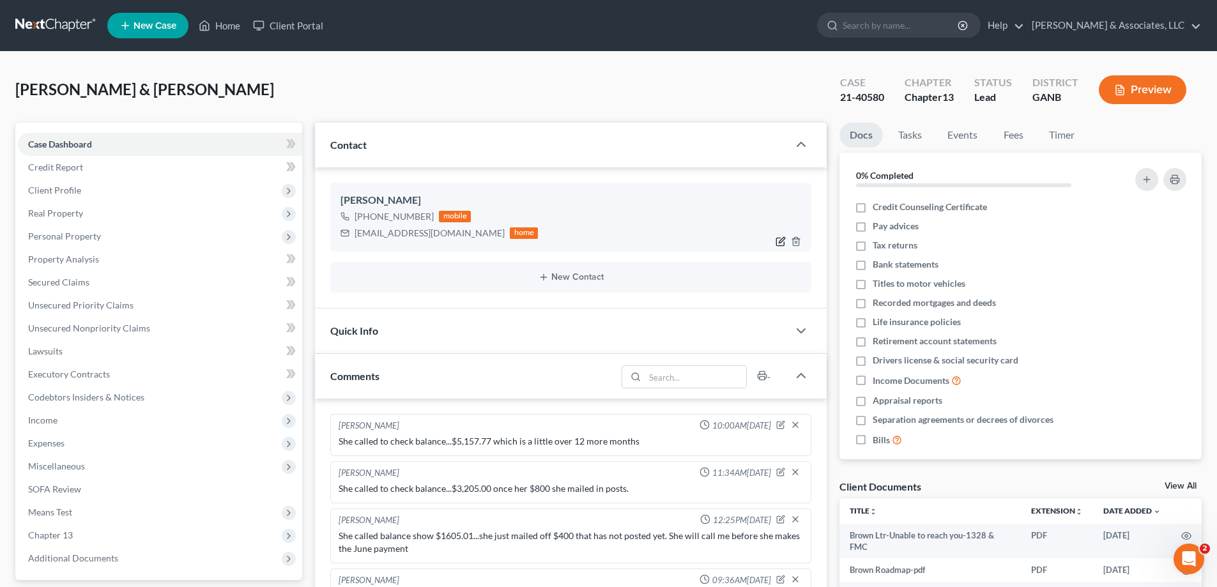
click at [780, 242] on icon "button" at bounding box center [783, 241] width 6 height 6
select select "0"
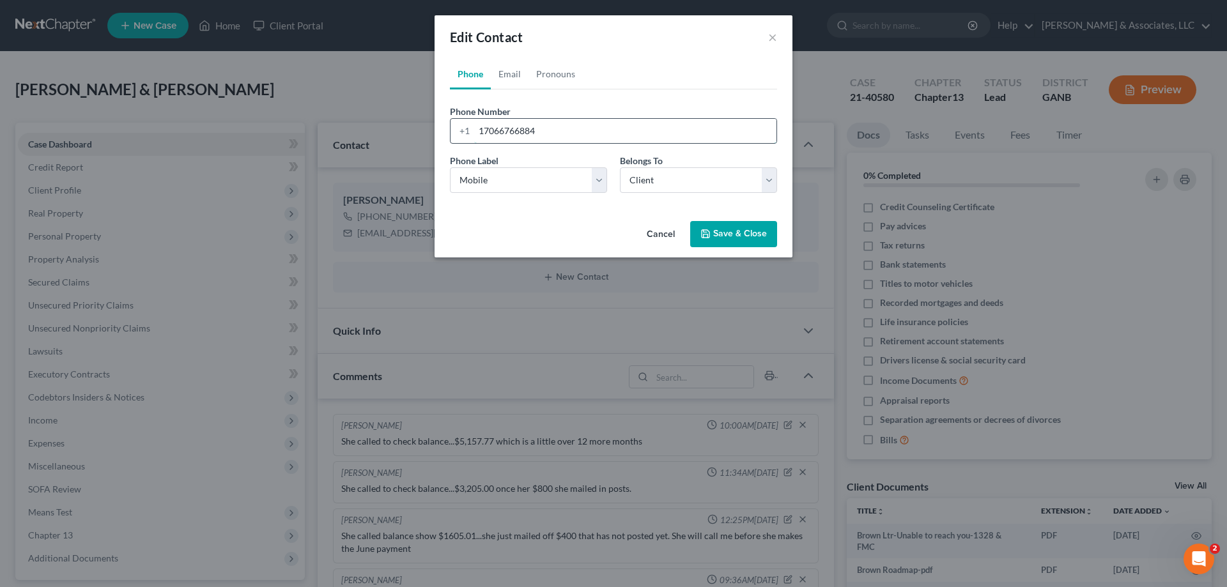
drag, startPoint x: 569, startPoint y: 130, endPoint x: 475, endPoint y: 123, distance: 93.6
click at [473, 126] on div "+1 17066766884" at bounding box center [613, 131] width 327 height 26
click at [638, 230] on button "Cancel" at bounding box center [660, 235] width 49 height 26
click at [651, 232] on button "Cancel" at bounding box center [660, 235] width 49 height 26
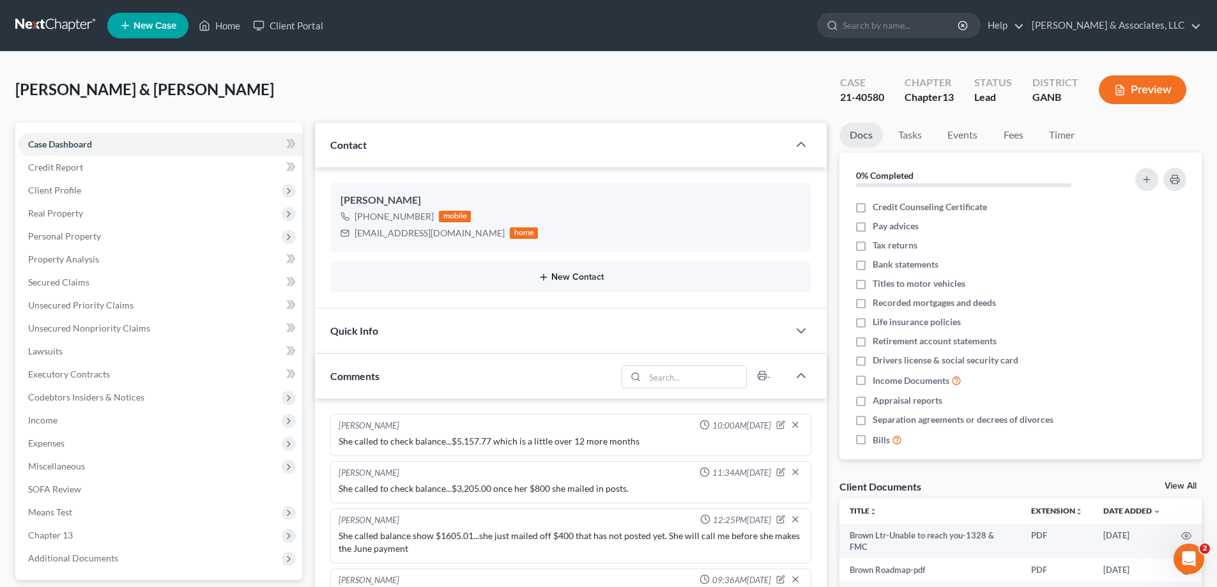
click at [566, 275] on button "New Contact" at bounding box center [571, 277] width 461 height 10
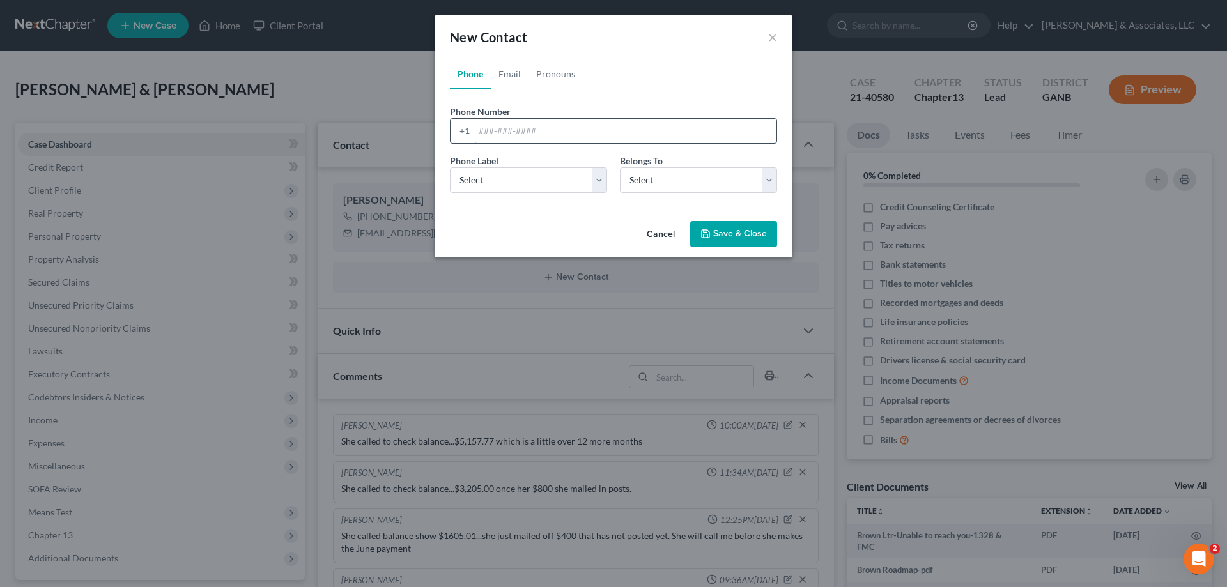
click at [551, 131] on input "tel" at bounding box center [625, 131] width 302 height 24
type input "706-936-1318"
drag, startPoint x: 555, startPoint y: 178, endPoint x: 542, endPoint y: 192, distance: 19.4
click at [555, 178] on select "Select Mobile Home Work Other" at bounding box center [528, 180] width 157 height 26
select select "0"
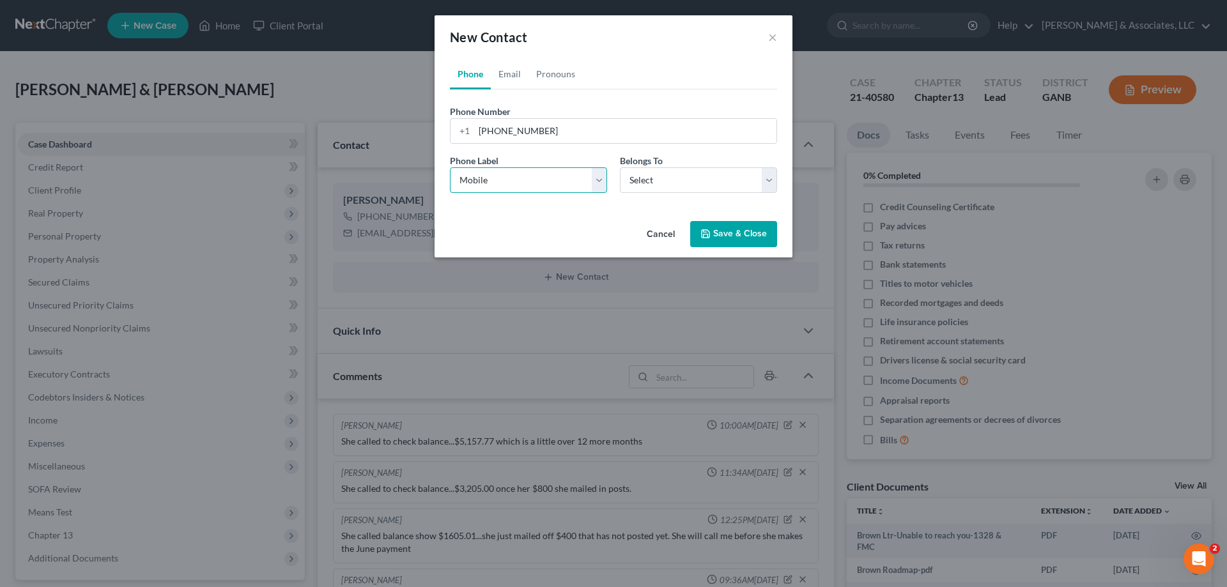
click at [450, 167] on select "Select Mobile Home Work Other" at bounding box center [528, 180] width 157 height 26
drag, startPoint x: 669, startPoint y: 183, endPoint x: 666, endPoint y: 192, distance: 9.3
click at [669, 183] on select "Select Client Spouse Other" at bounding box center [698, 180] width 157 height 26
select select "1"
click at [620, 167] on select "Select Client Spouse Other" at bounding box center [698, 180] width 157 height 26
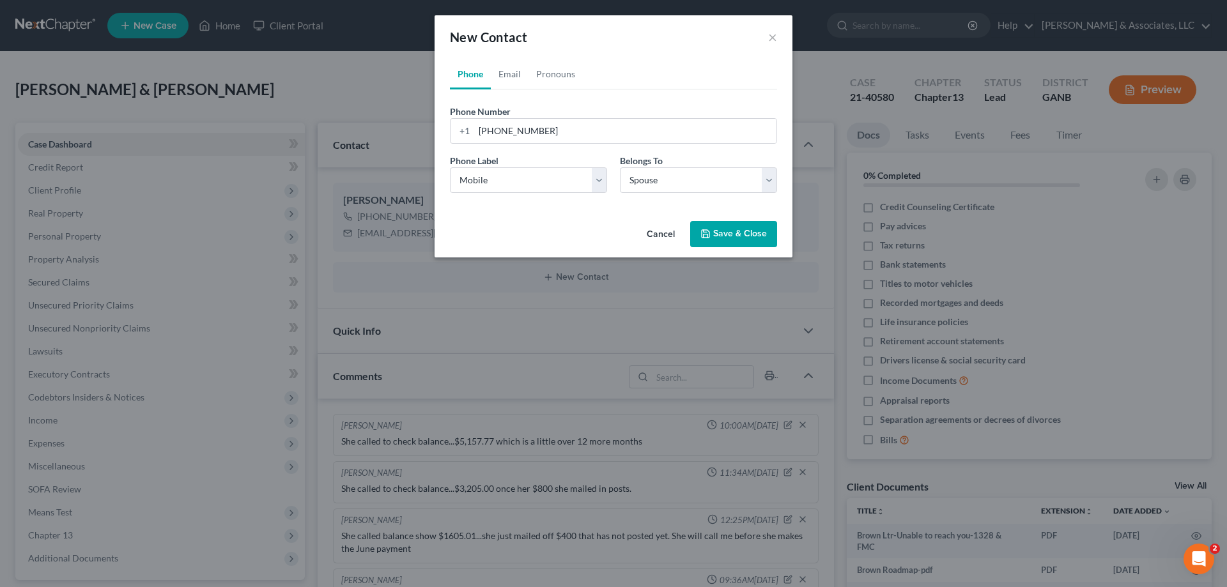
click at [750, 230] on button "Save & Close" at bounding box center [733, 234] width 87 height 27
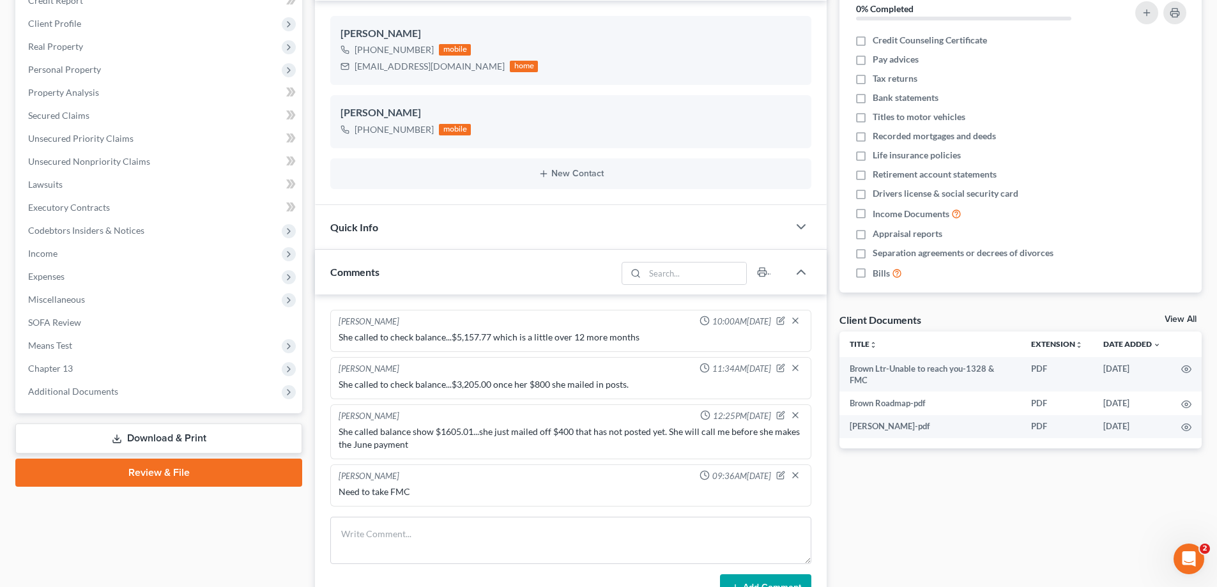
scroll to position [256, 0]
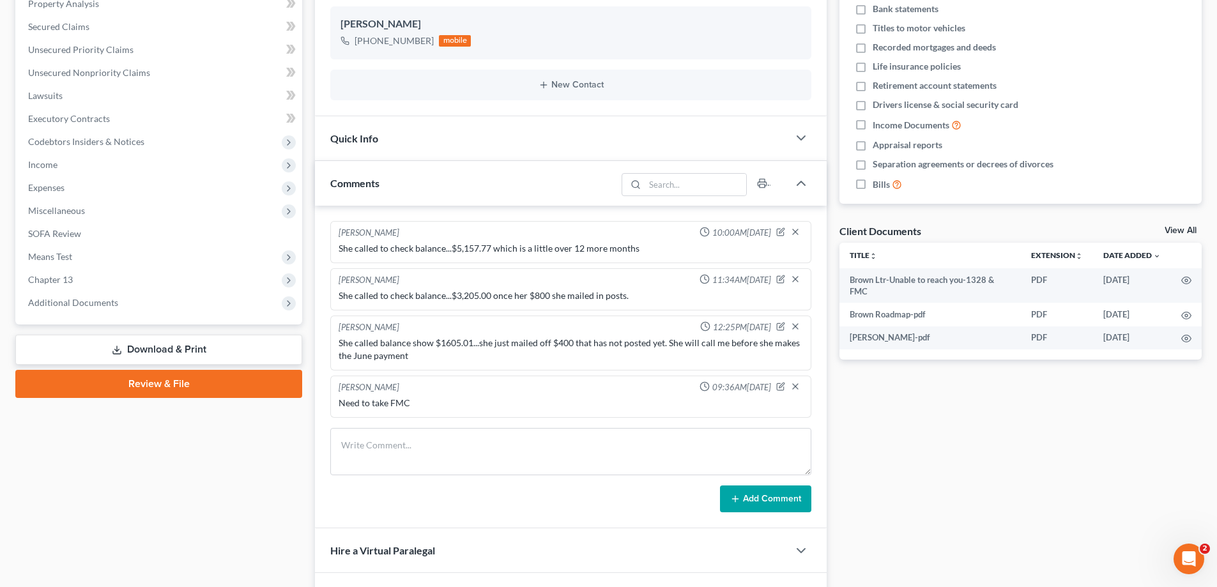
drag, startPoint x: 78, startPoint y: 298, endPoint x: 236, endPoint y: 350, distance: 166.3
click at [77, 298] on span "Additional Documents" at bounding box center [73, 302] width 90 height 11
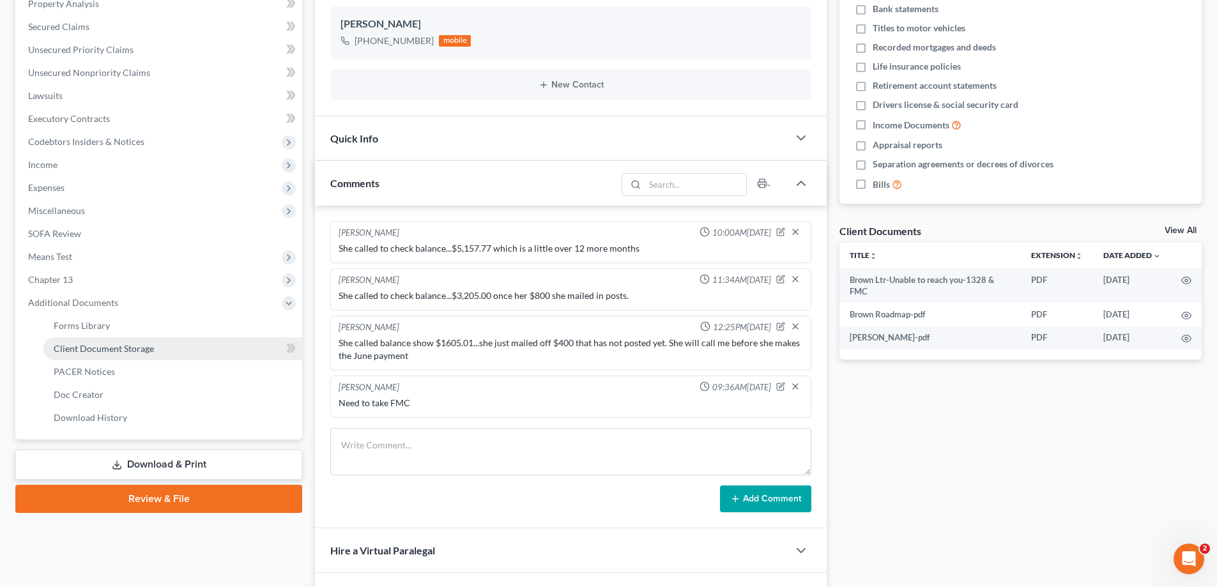
click at [93, 348] on span "Client Document Storage" at bounding box center [104, 348] width 100 height 11
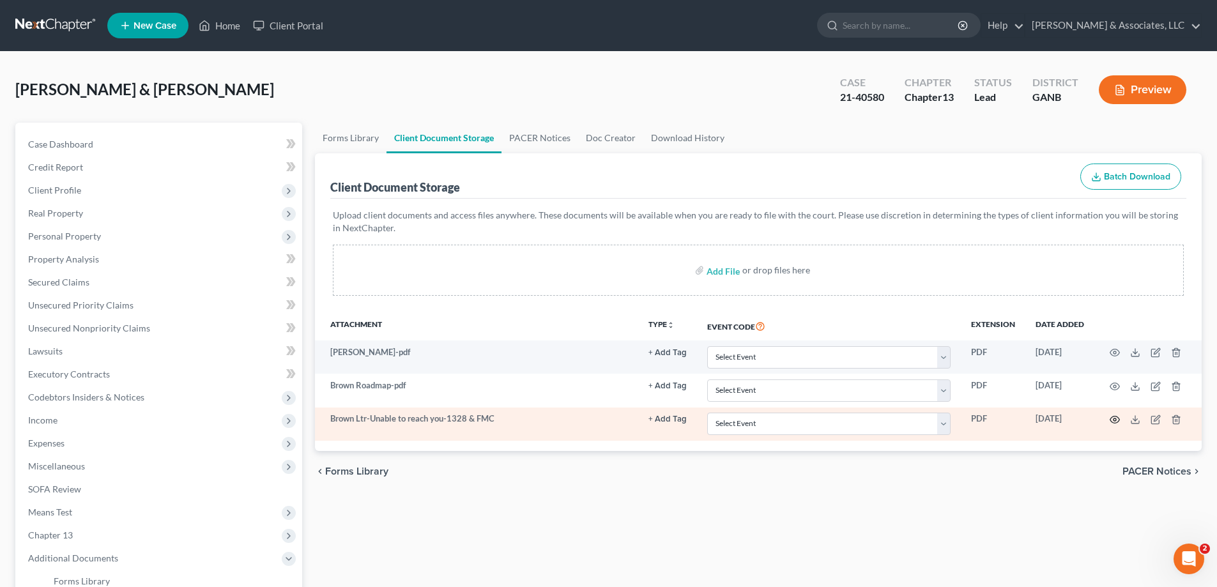
click at [1115, 419] on icon "button" at bounding box center [1115, 420] width 10 height 10
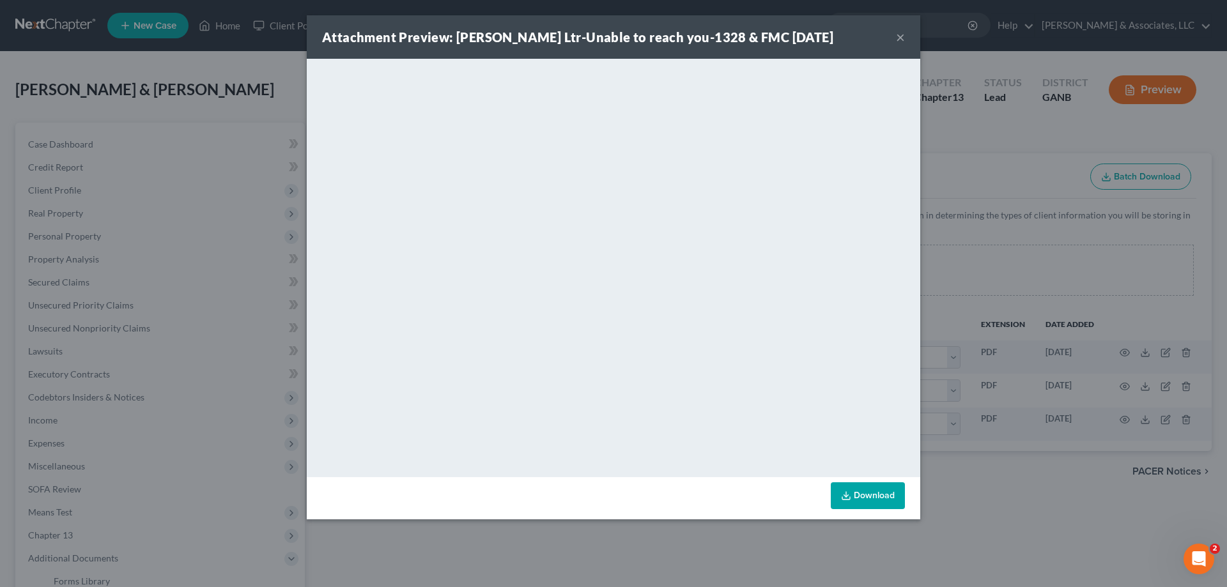
click at [898, 39] on button "×" at bounding box center [900, 36] width 9 height 15
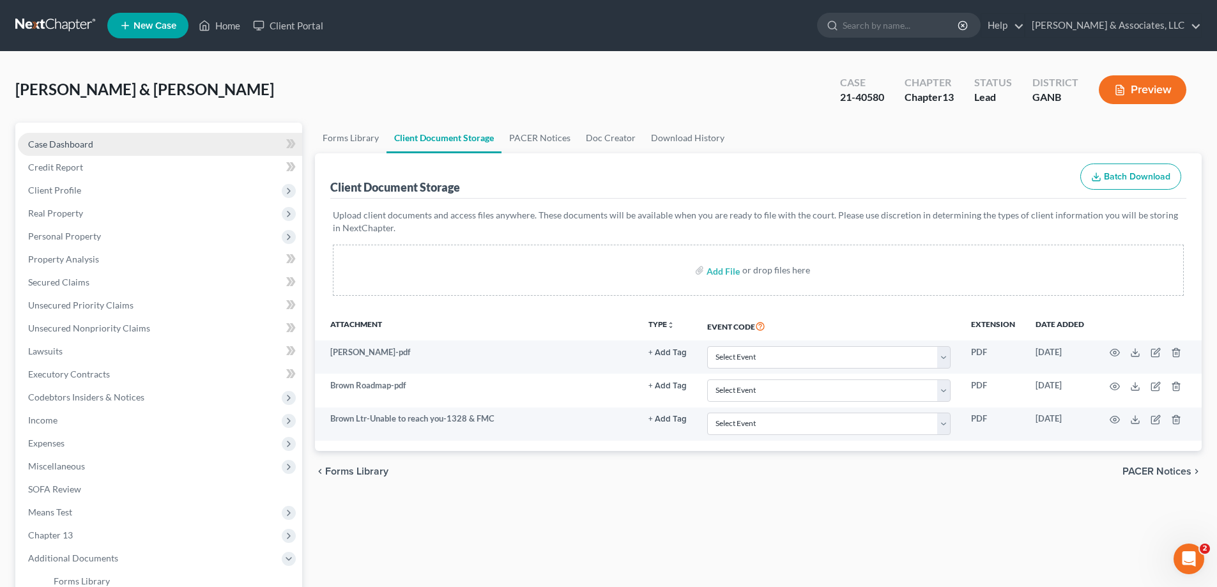
click at [82, 143] on span "Case Dashboard" at bounding box center [60, 144] width 65 height 11
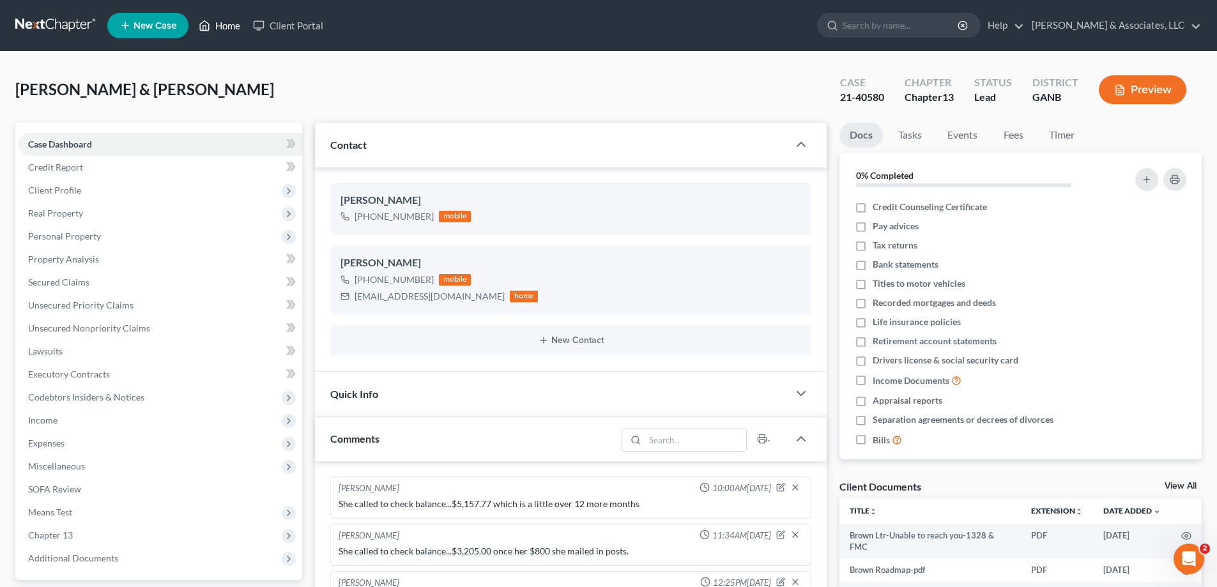
drag, startPoint x: 229, startPoint y: 24, endPoint x: 1208, endPoint y: 70, distance: 980.0
click at [229, 24] on link "Home" at bounding box center [219, 25] width 54 height 23
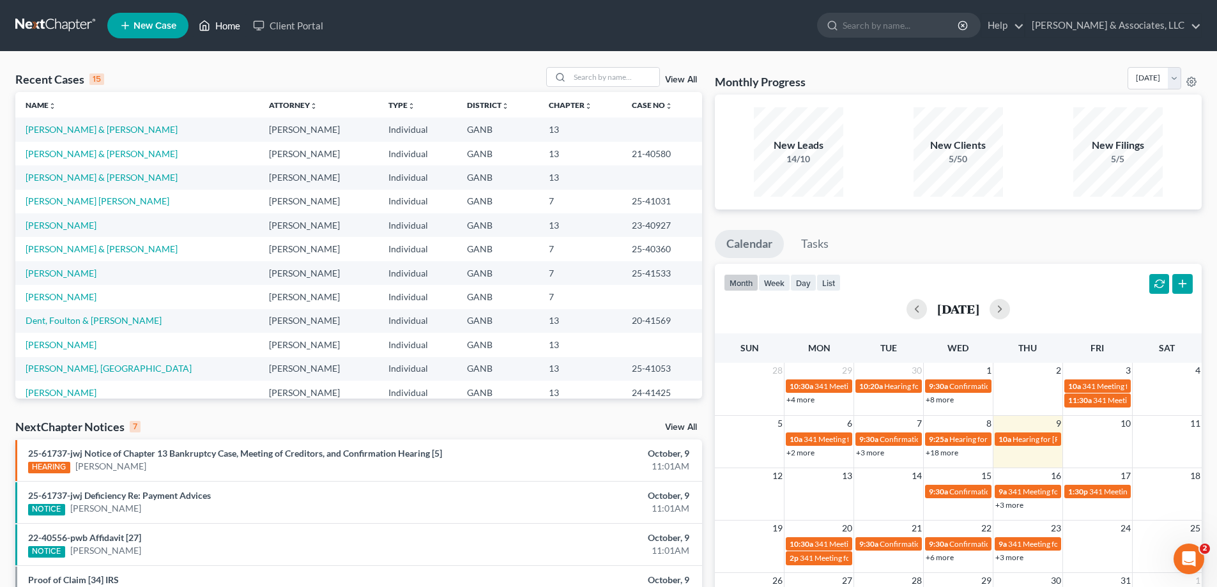
click at [224, 21] on link "Home" at bounding box center [219, 25] width 54 height 23
click at [71, 177] on link "[PERSON_NAME] & [PERSON_NAME]" at bounding box center [102, 177] width 152 height 11
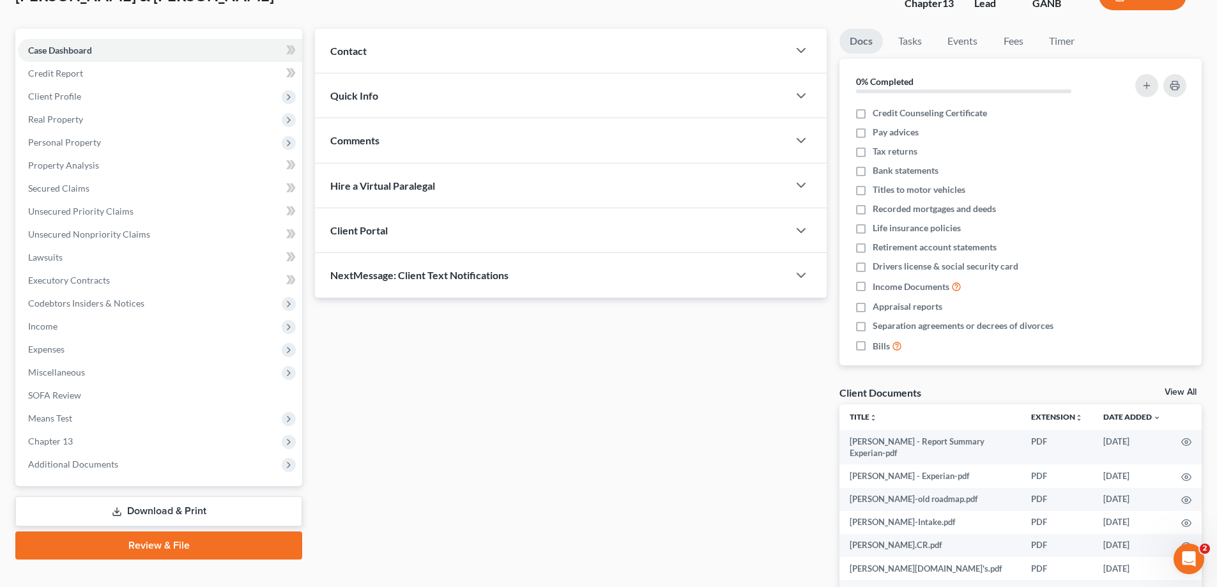
scroll to position [236, 0]
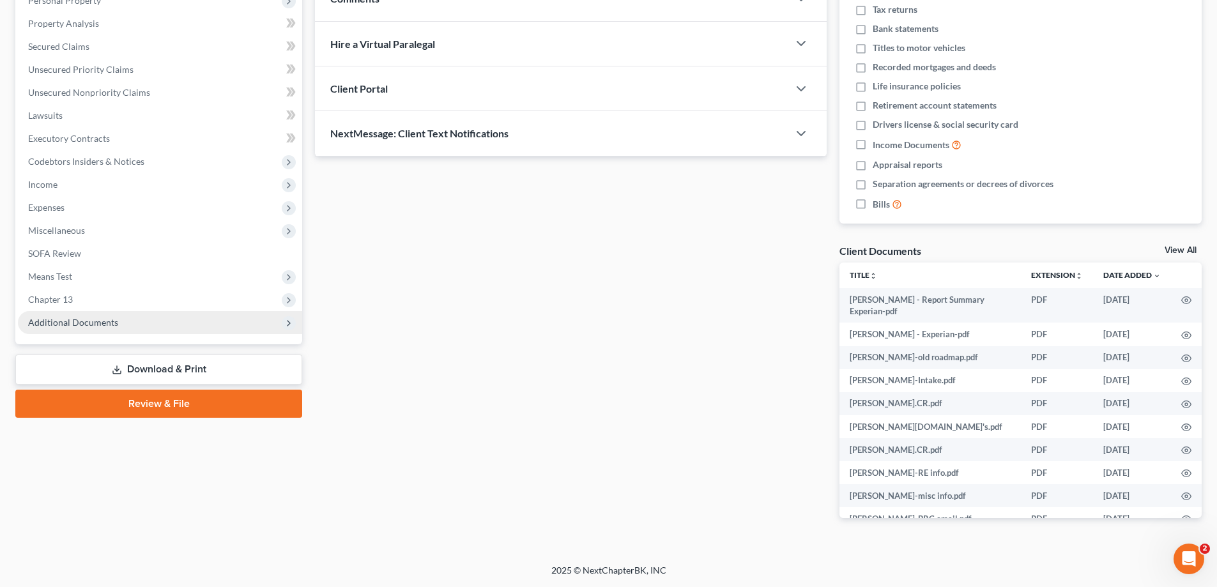
click at [70, 323] on span "Additional Documents" at bounding box center [73, 322] width 90 height 11
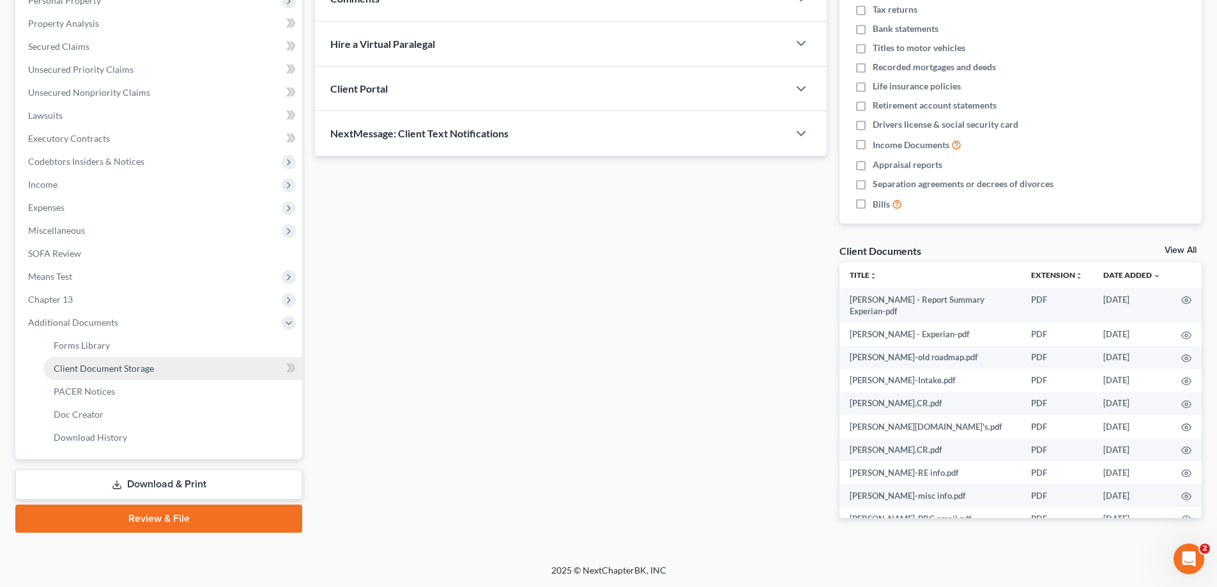
click at [77, 371] on span "Client Document Storage" at bounding box center [104, 368] width 100 height 11
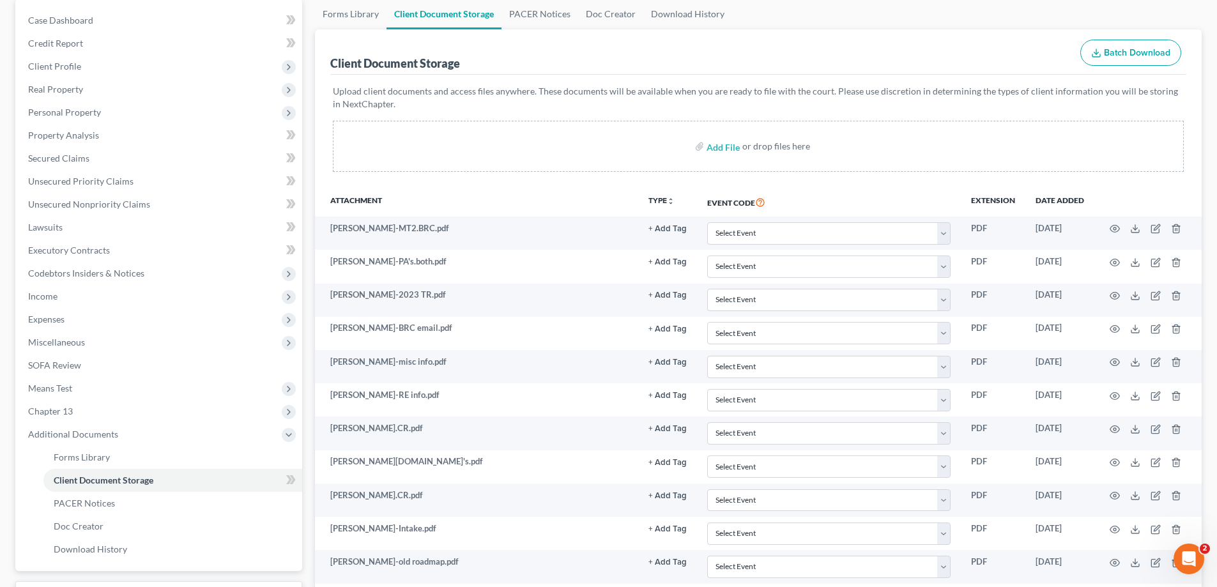
scroll to position [320, 0]
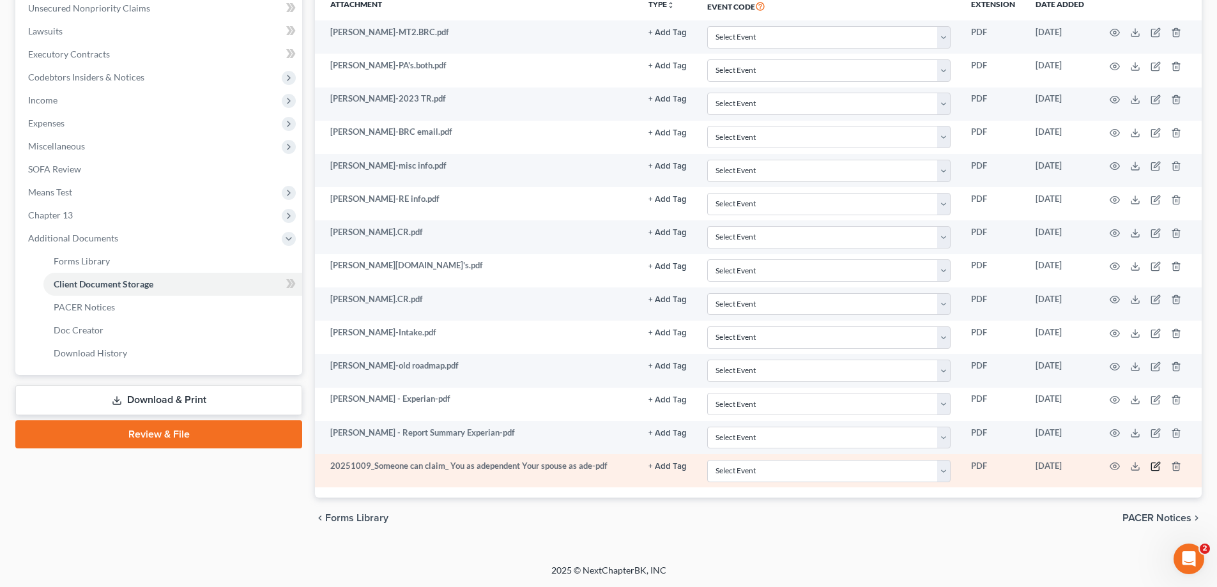
click at [1158, 469] on icon "button" at bounding box center [1156, 466] width 10 height 10
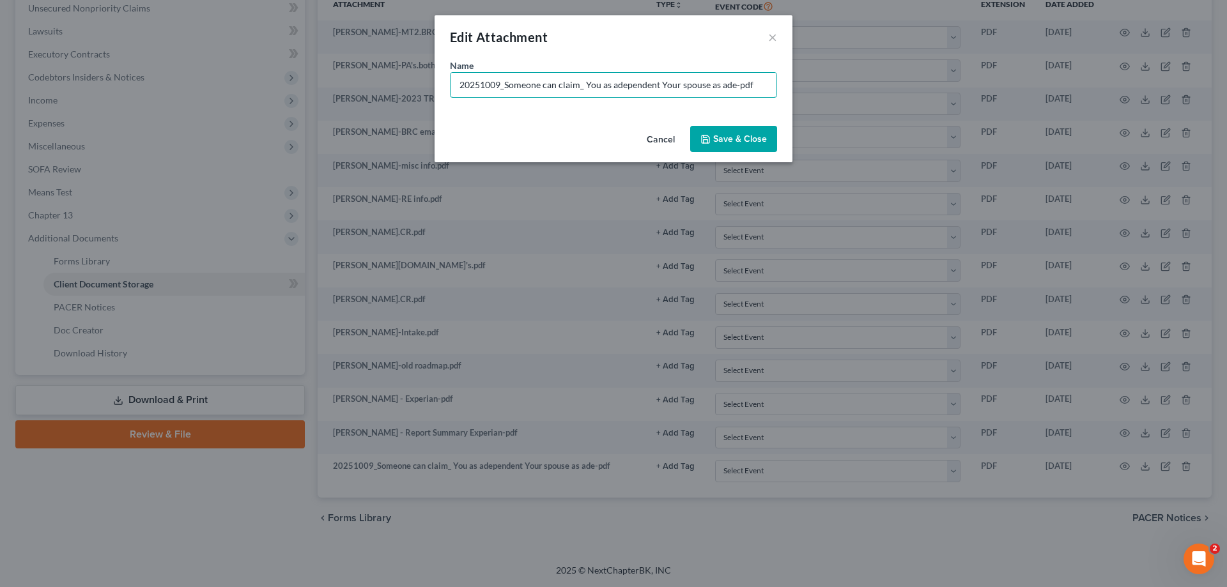
drag, startPoint x: 760, startPoint y: 83, endPoint x: 252, endPoint y: 79, distance: 507.4
click at [252, 79] on div "Edit Attachment × Name * 20251009_Someone can claim_ You as adependent Your spo…" at bounding box center [613, 293] width 1227 height 587
type input "2024 taxes"
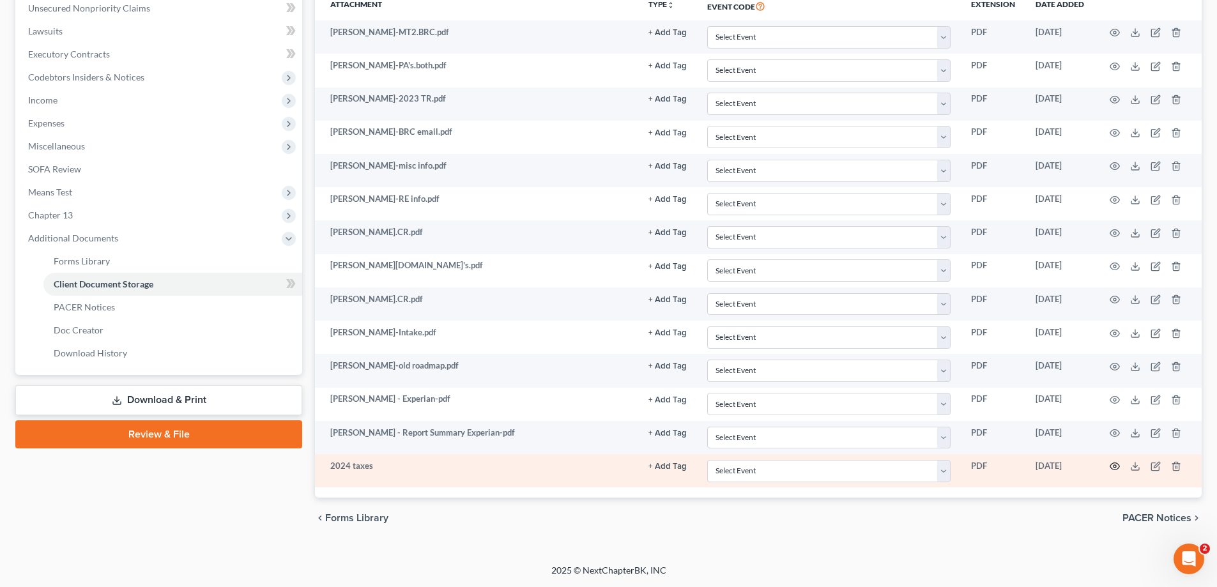
click at [1112, 465] on icon "button" at bounding box center [1115, 466] width 10 height 10
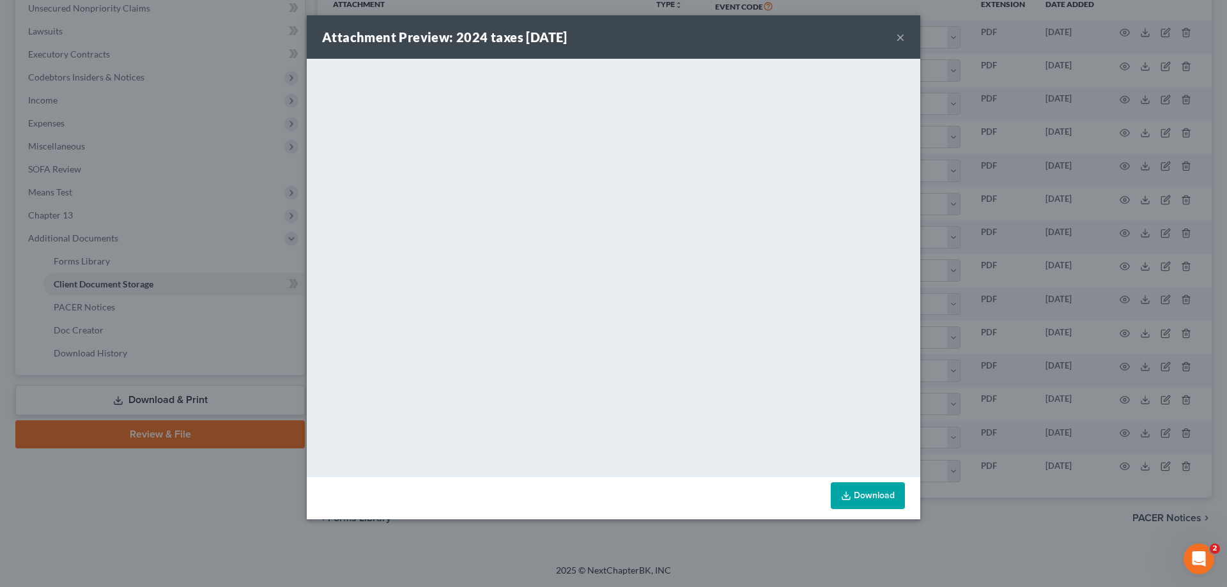
click at [899, 35] on button "×" at bounding box center [900, 36] width 9 height 15
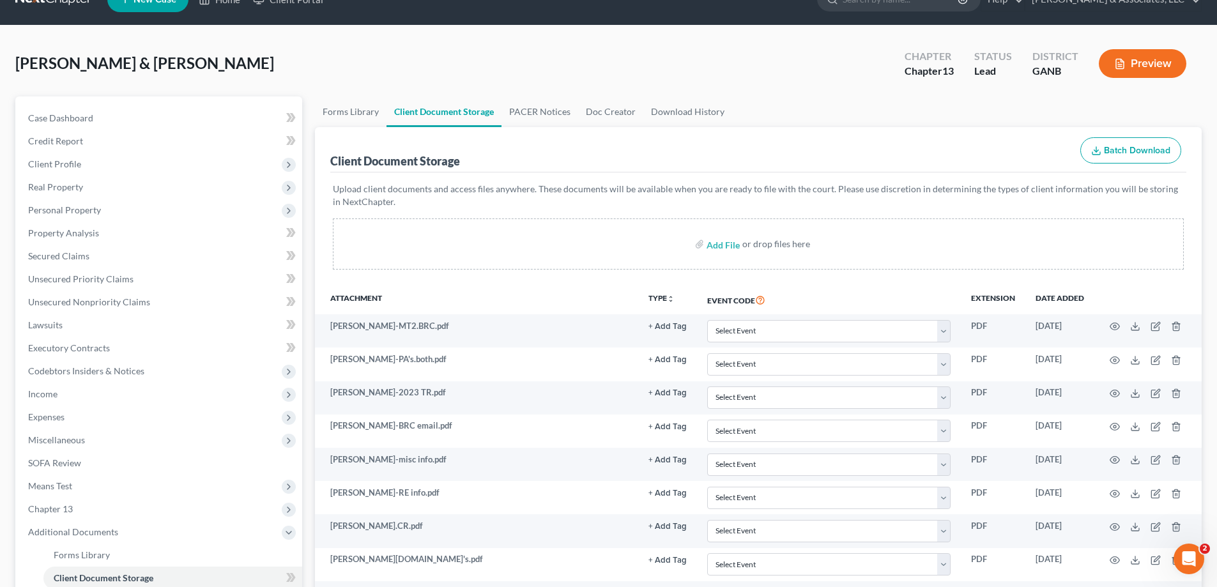
scroll to position [0, 0]
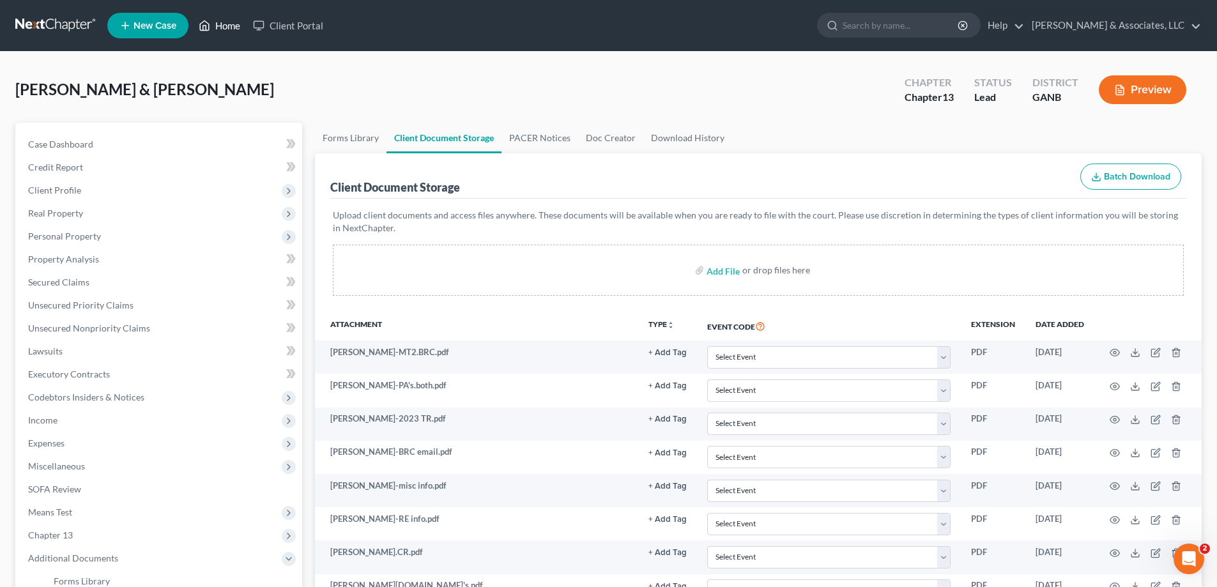
click at [226, 25] on link "Home" at bounding box center [219, 25] width 54 height 23
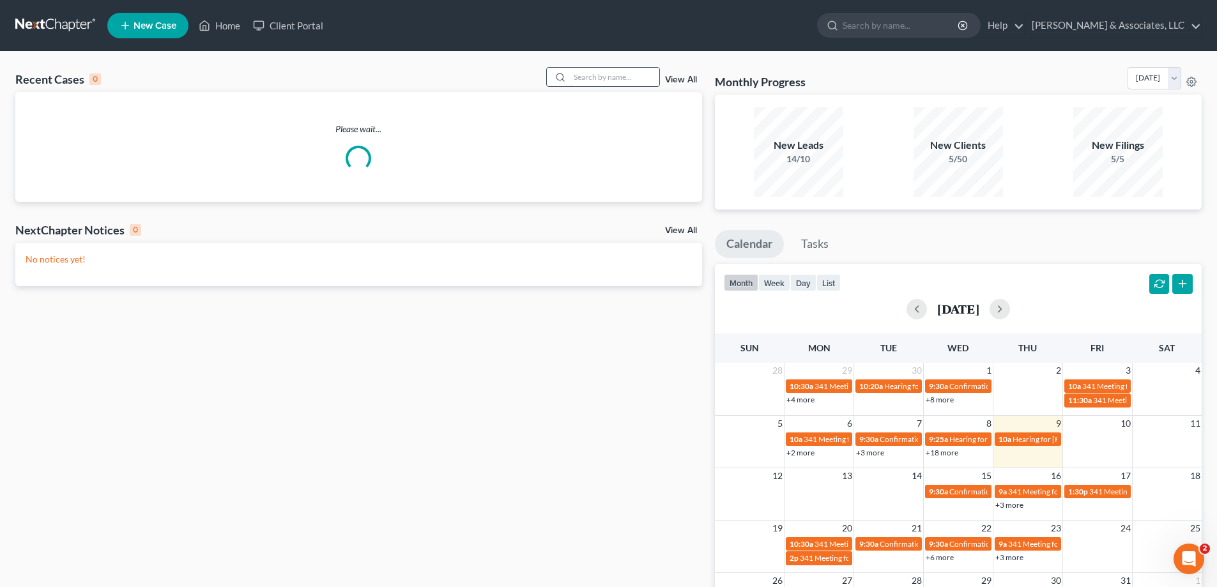
click at [649, 73] on input "search" at bounding box center [614, 77] width 89 height 19
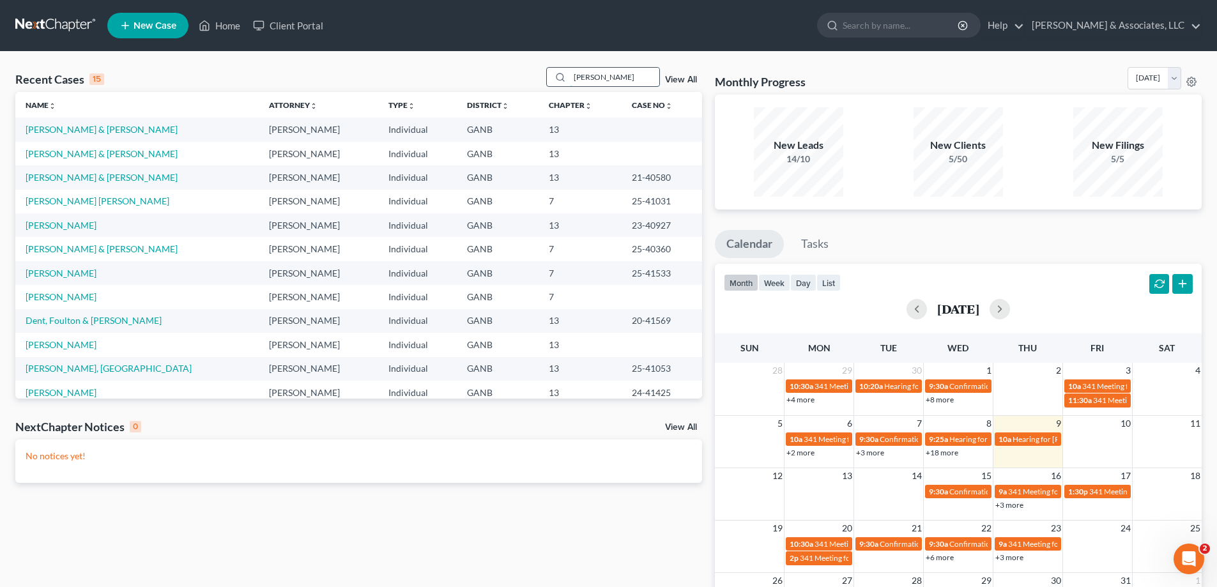
type input "[PERSON_NAME]"
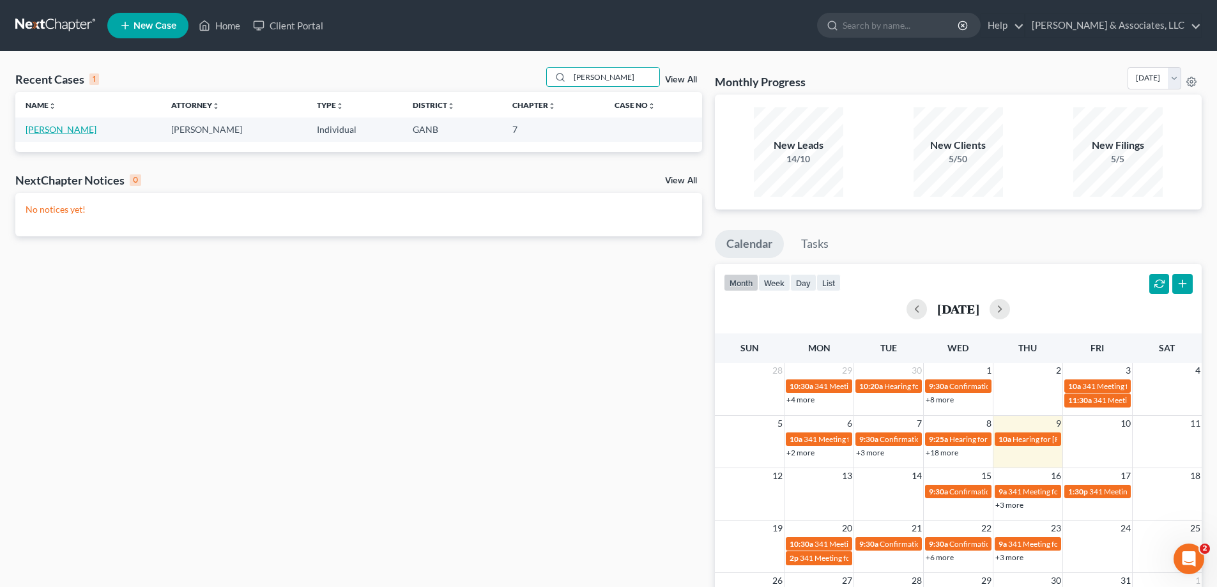
click at [37, 128] on link "[PERSON_NAME]" at bounding box center [61, 129] width 71 height 11
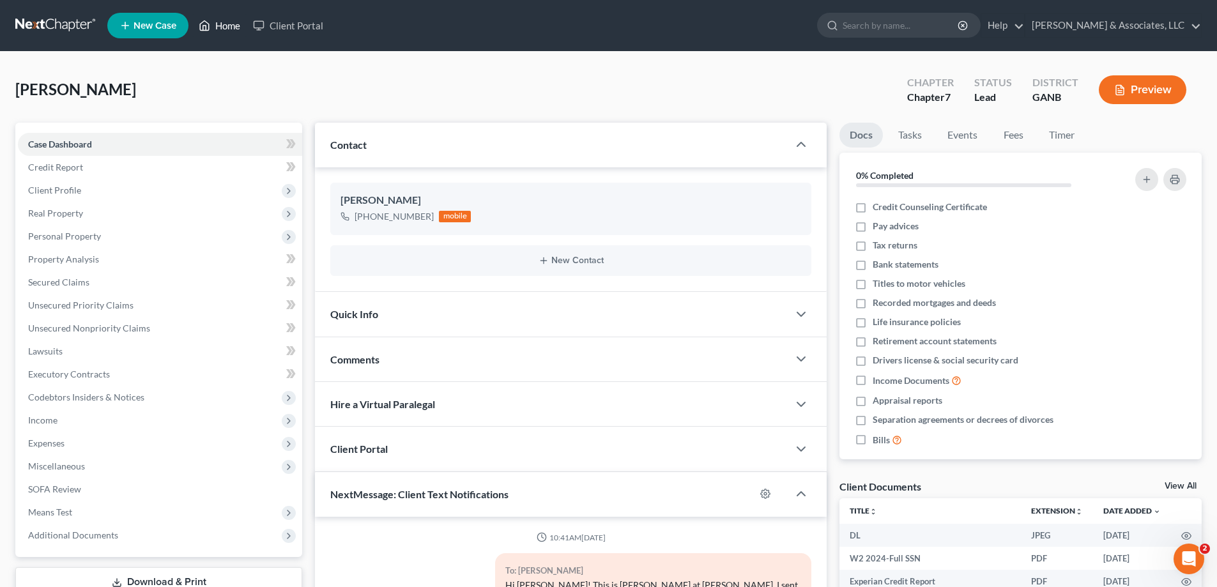
drag, startPoint x: 221, startPoint y: 23, endPoint x: 653, endPoint y: 116, distance: 441.8
click at [220, 24] on link "Home" at bounding box center [219, 25] width 54 height 23
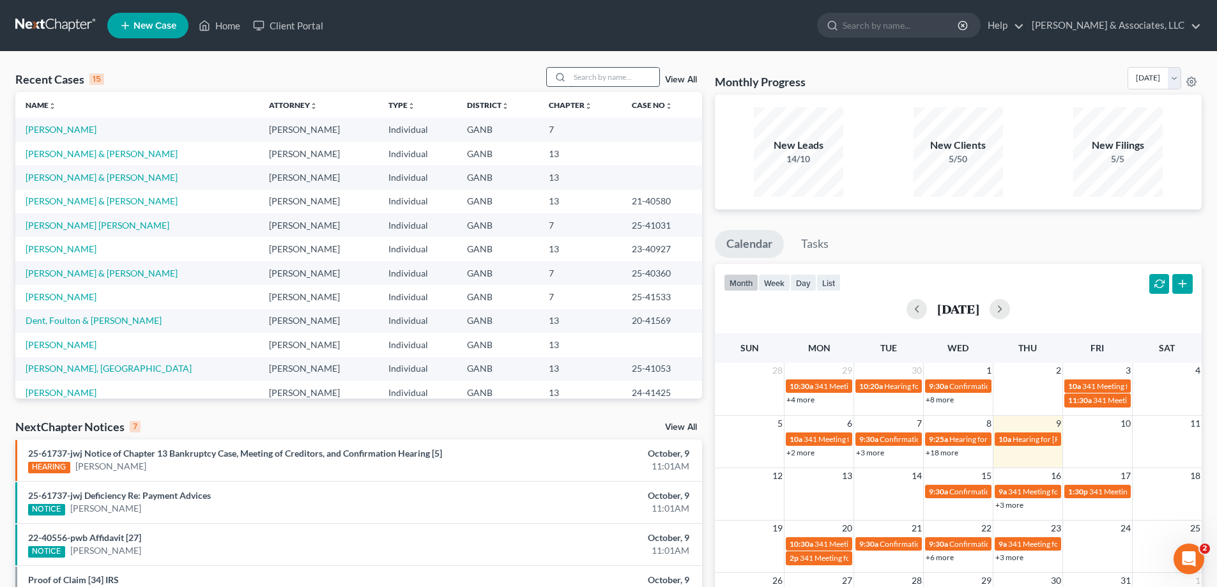
click at [580, 74] on input "search" at bounding box center [614, 77] width 89 height 19
type input "fox"
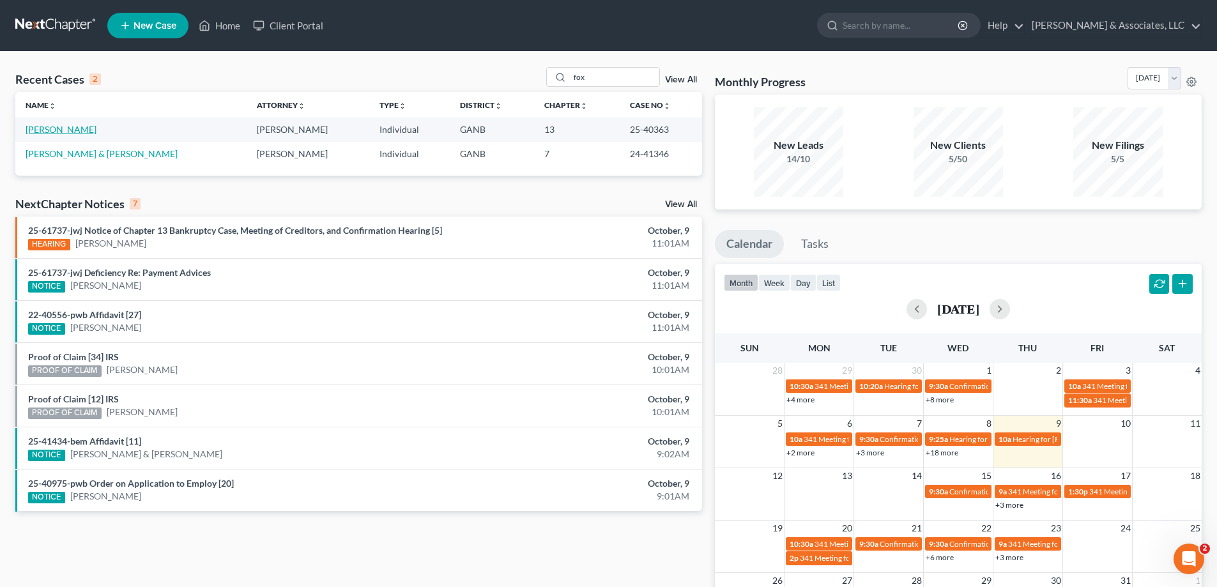
click at [43, 127] on link "[PERSON_NAME]" at bounding box center [61, 129] width 71 height 11
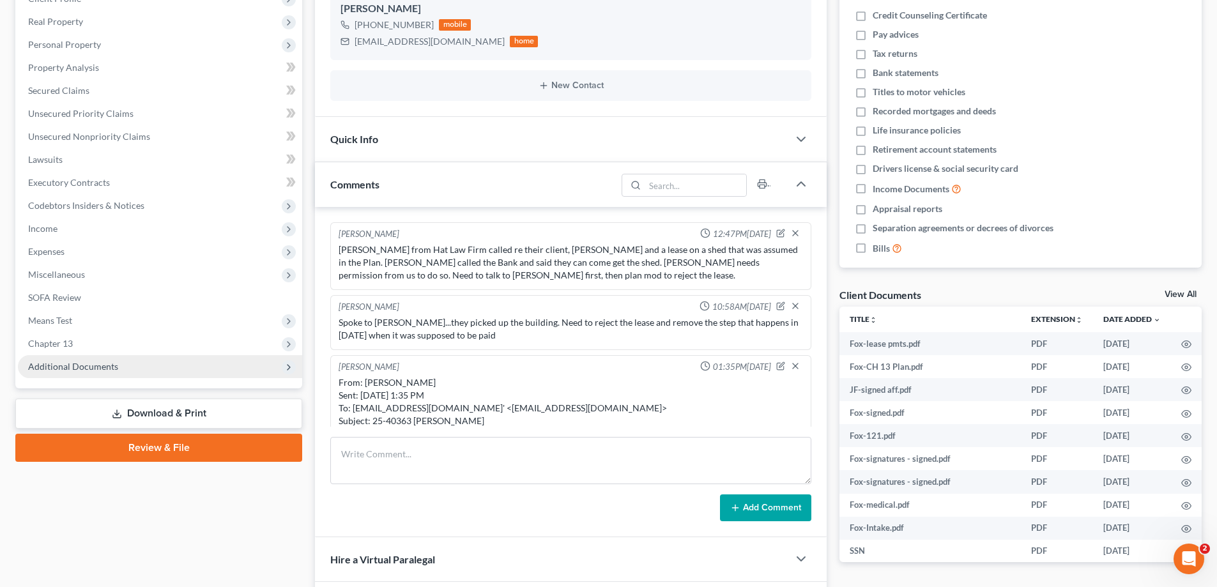
scroll to position [111, 0]
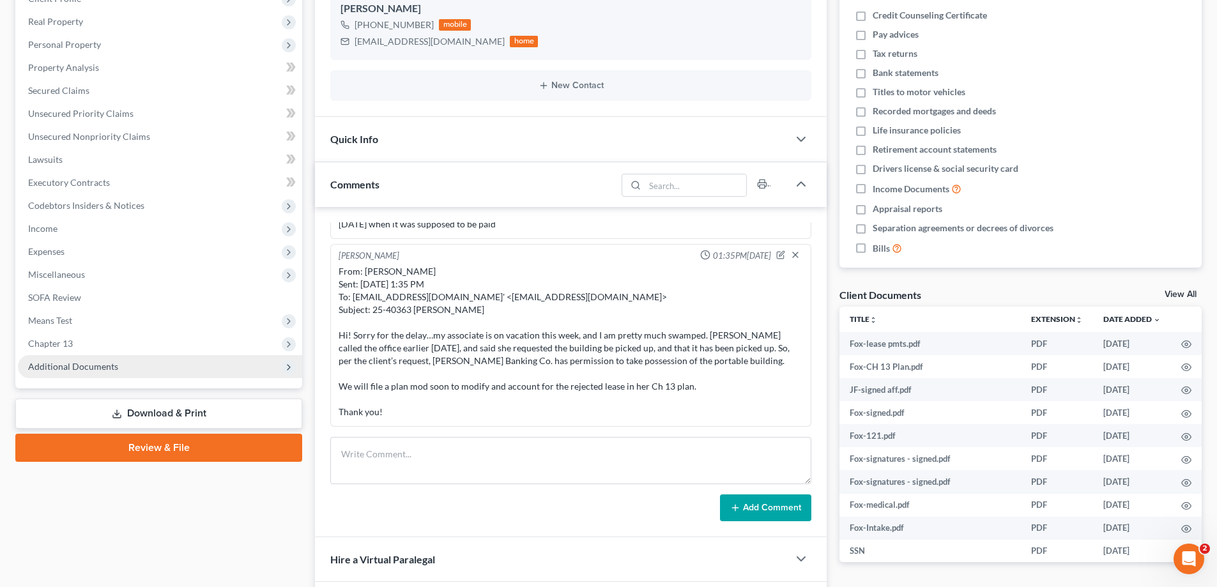
click at [61, 366] on span "Additional Documents" at bounding box center [73, 366] width 90 height 11
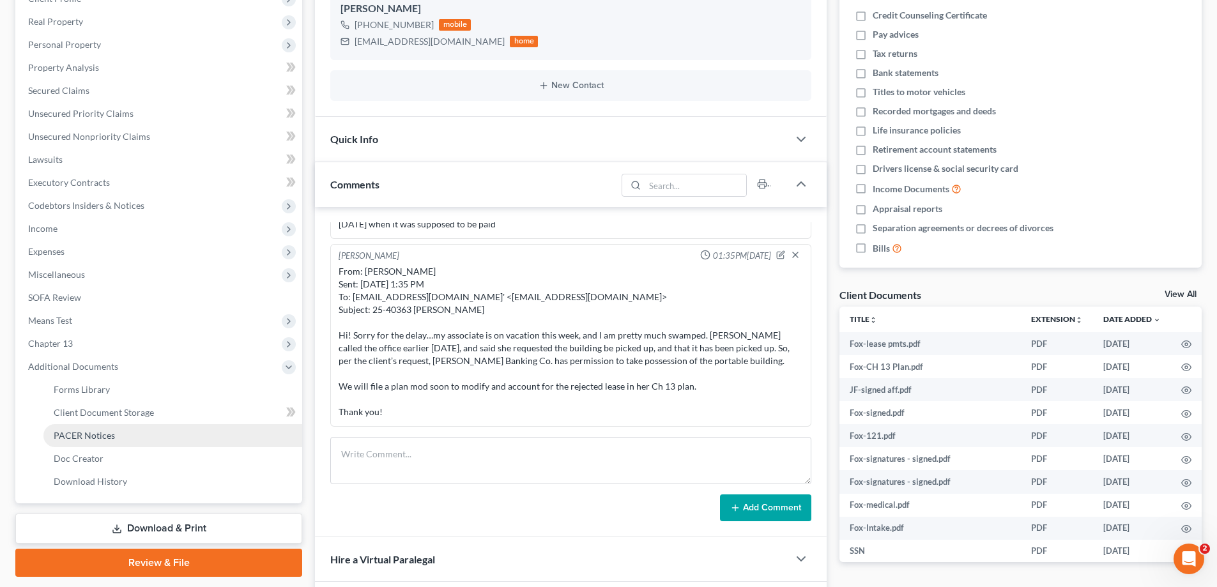
click at [95, 436] on span "PACER Notices" at bounding box center [84, 435] width 61 height 11
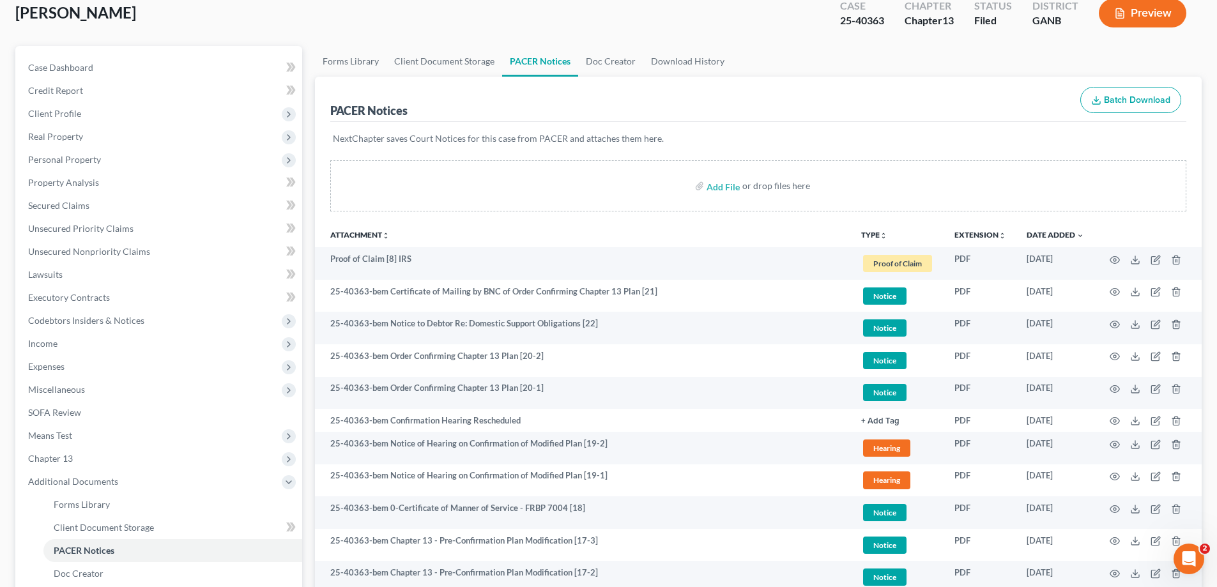
scroll to position [128, 0]
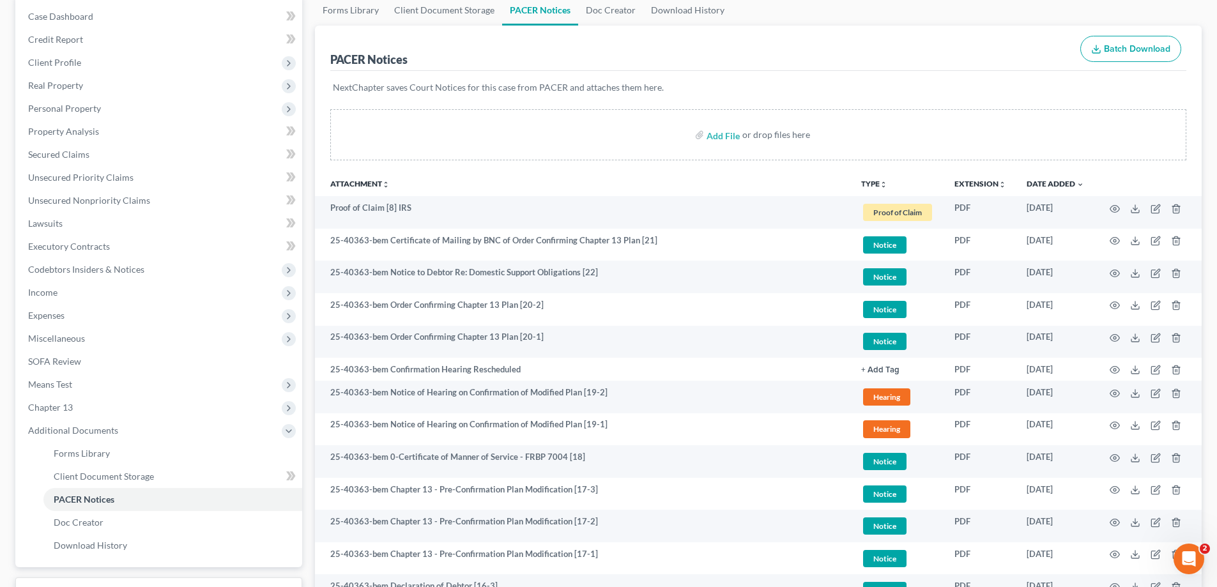
click at [1175, 4] on ul "Forms Library Client Document Storage PACER Notices Doc Creator Download History" at bounding box center [758, 10] width 887 height 31
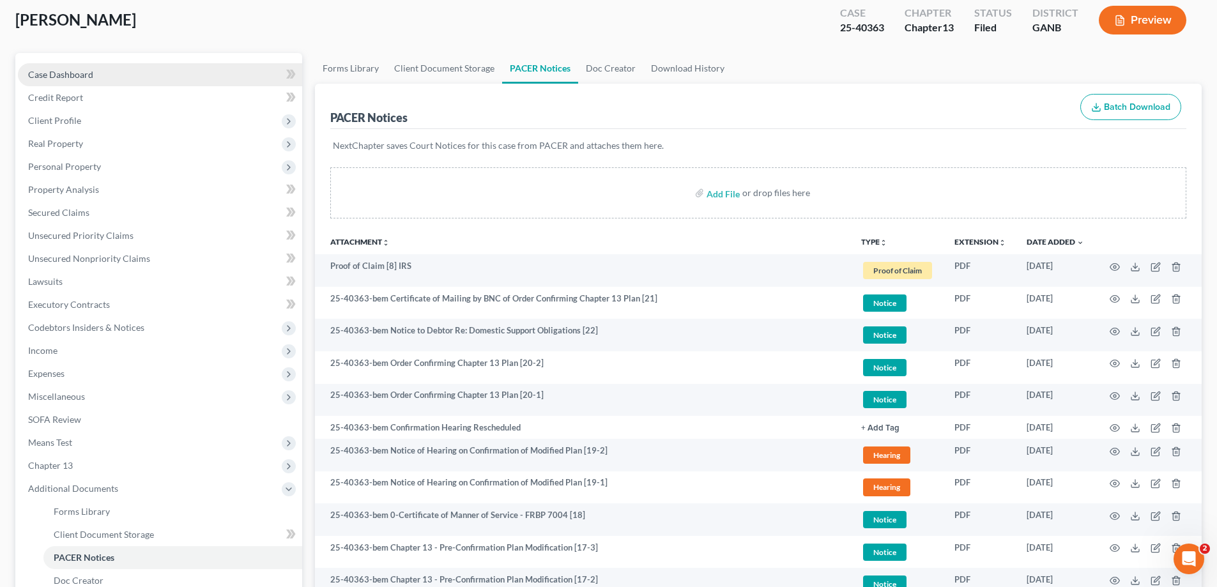
scroll to position [0, 0]
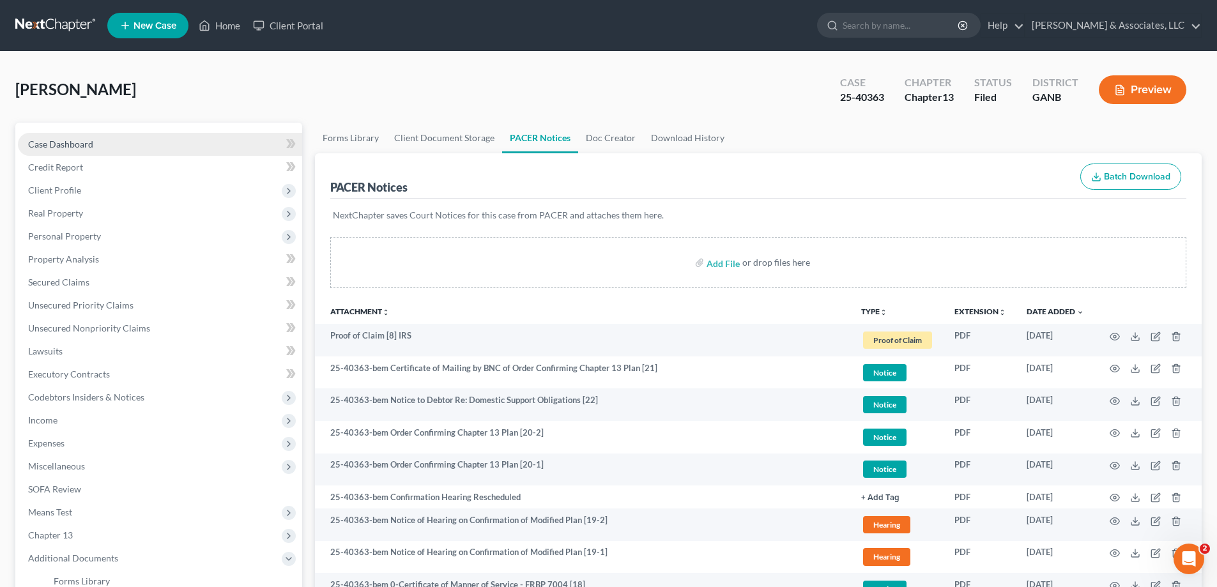
click at [68, 146] on span "Case Dashboard" at bounding box center [60, 144] width 65 height 11
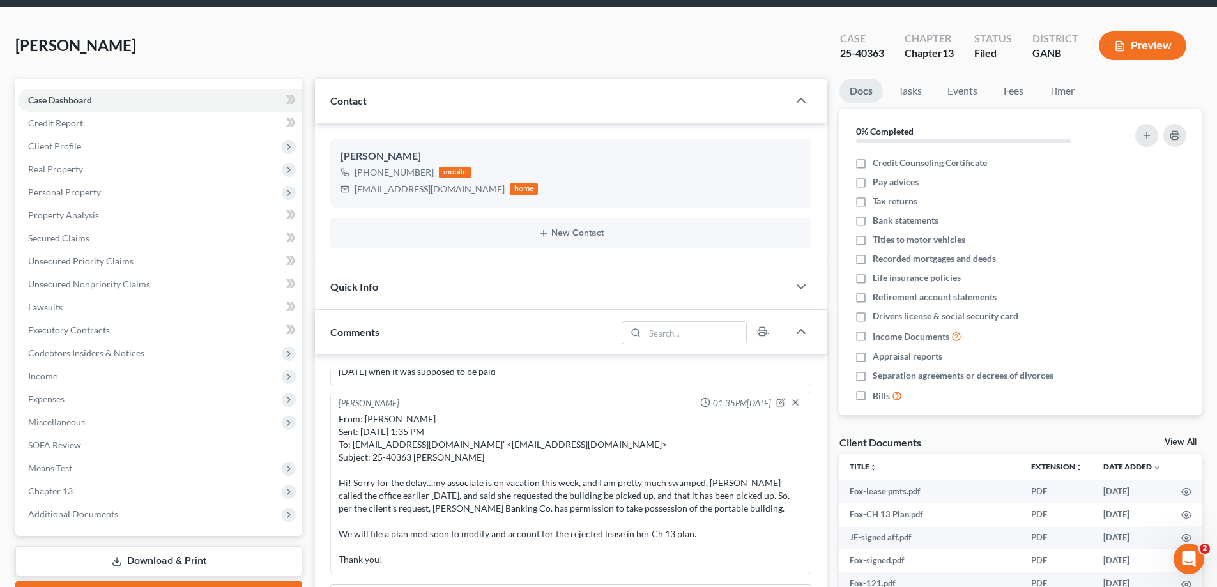
scroll to position [64, 0]
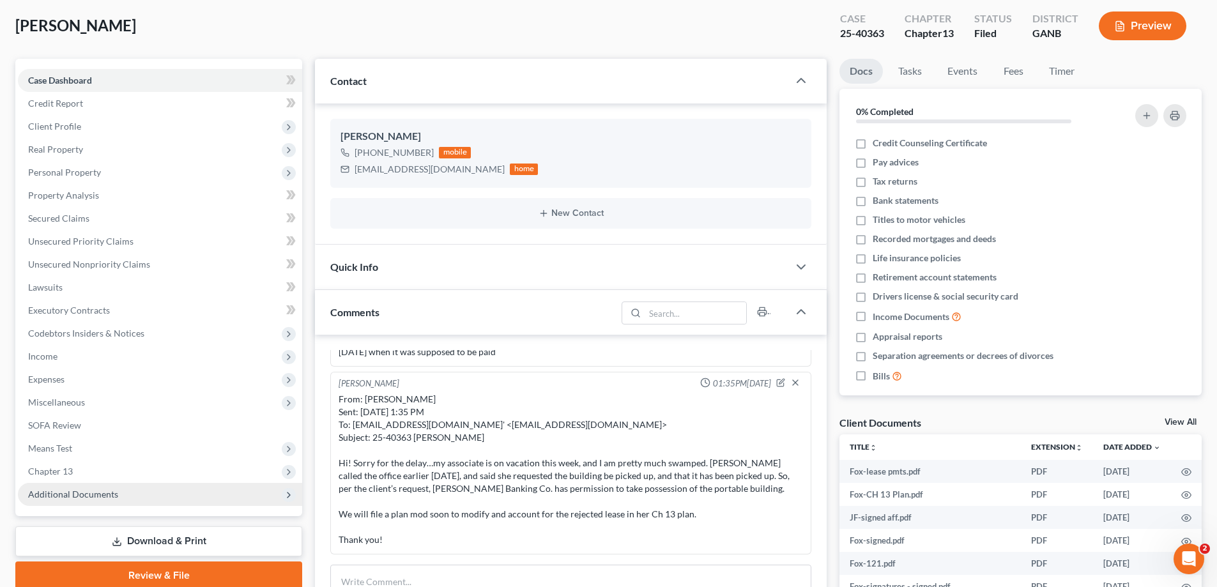
click at [72, 491] on span "Additional Documents" at bounding box center [73, 494] width 90 height 11
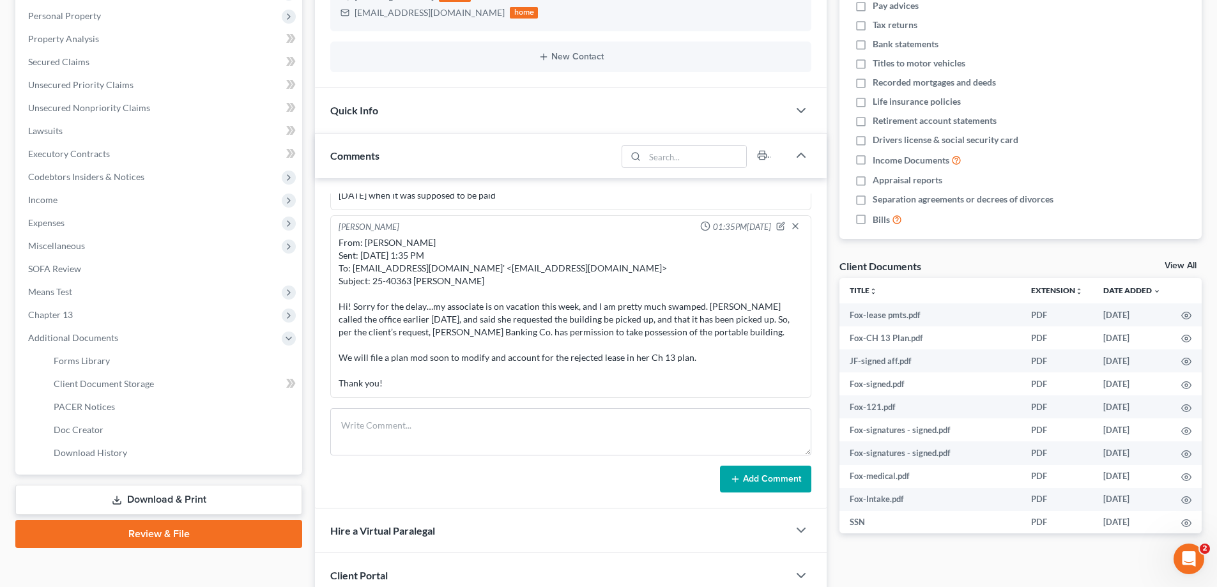
scroll to position [319, 0]
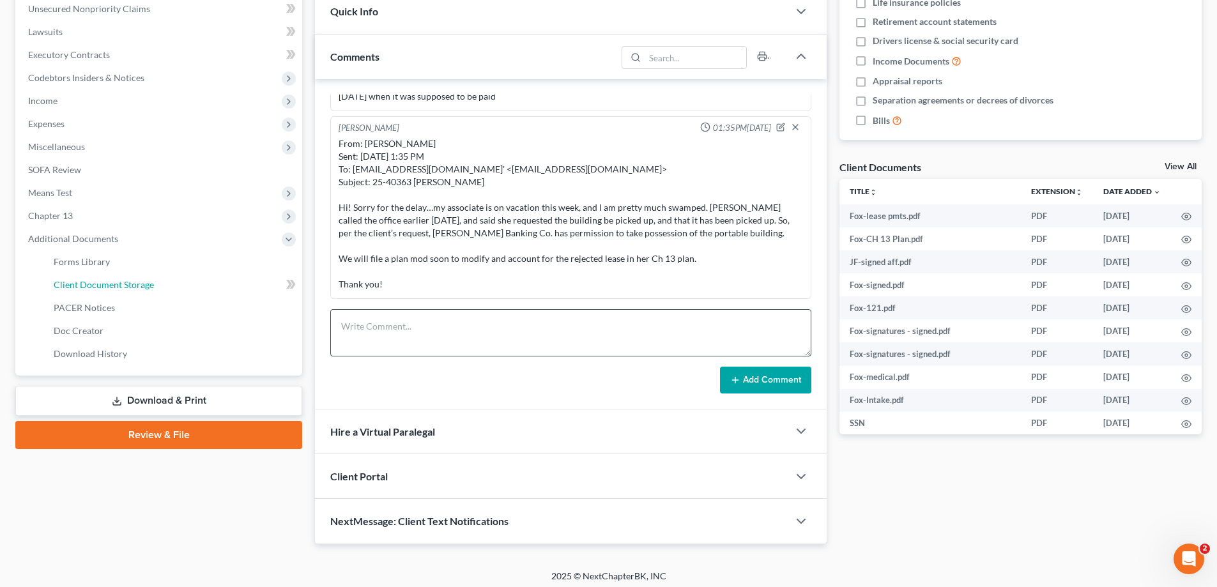
drag, startPoint x: 118, startPoint y: 282, endPoint x: 709, endPoint y: 333, distance: 593.9
click at [116, 282] on span "Client Document Storage" at bounding box center [104, 284] width 100 height 11
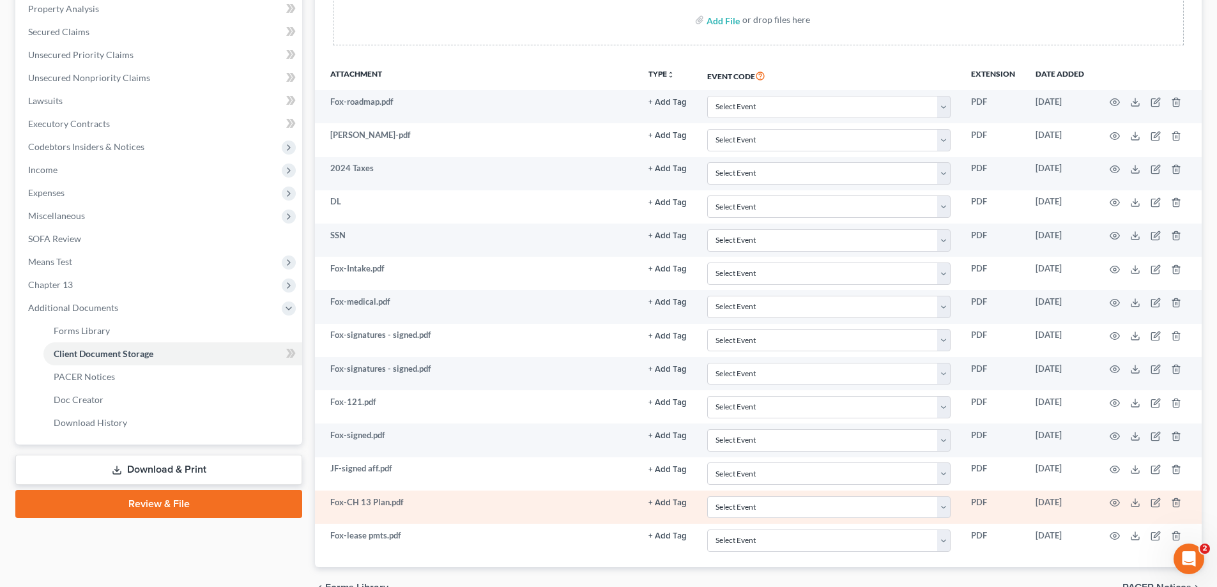
scroll to position [320, 0]
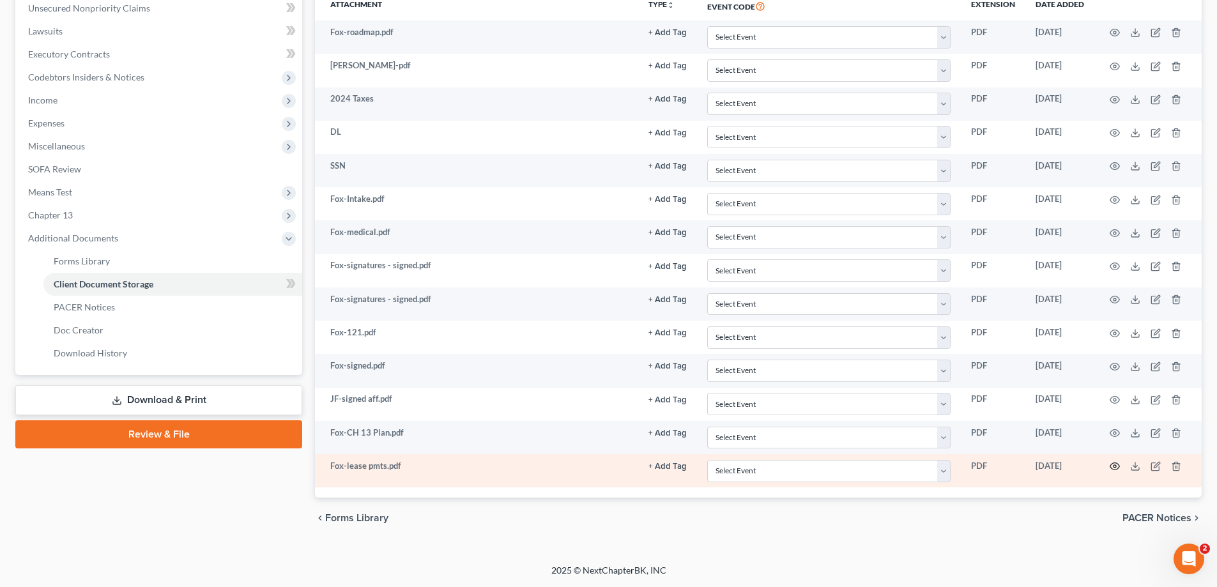
click at [1116, 465] on icon "button" at bounding box center [1115, 466] width 10 height 10
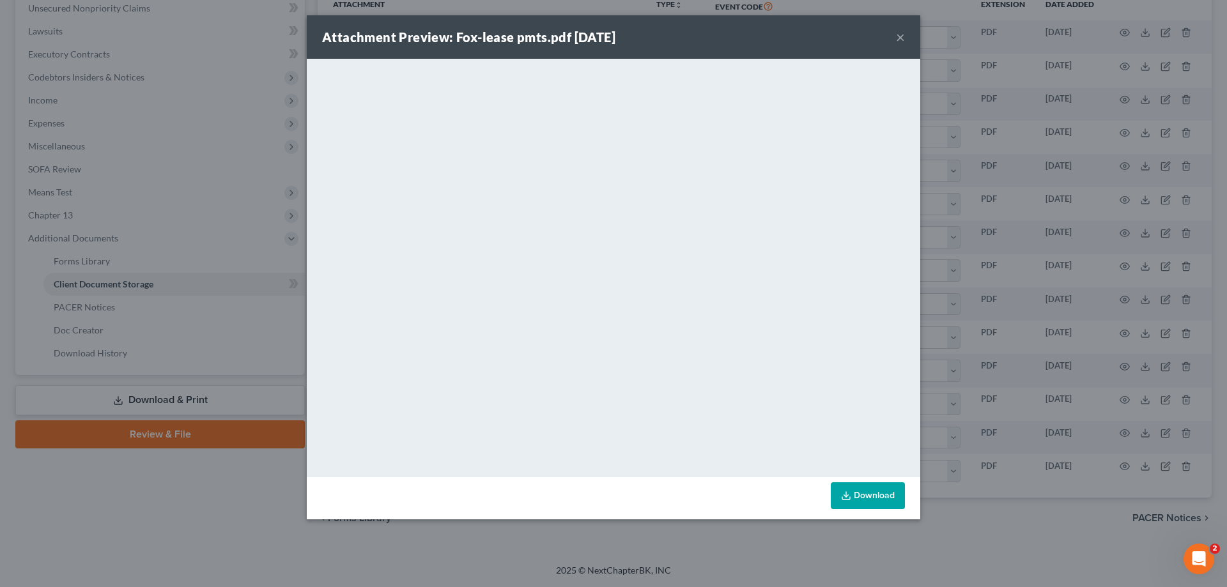
click at [898, 36] on button "×" at bounding box center [900, 36] width 9 height 15
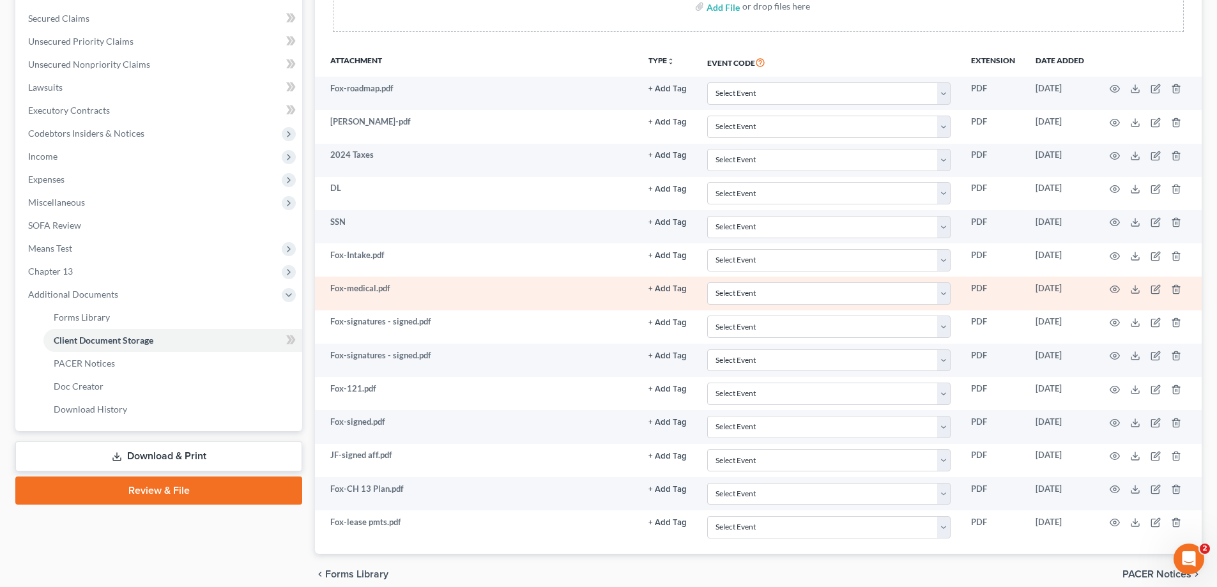
scroll to position [1, 0]
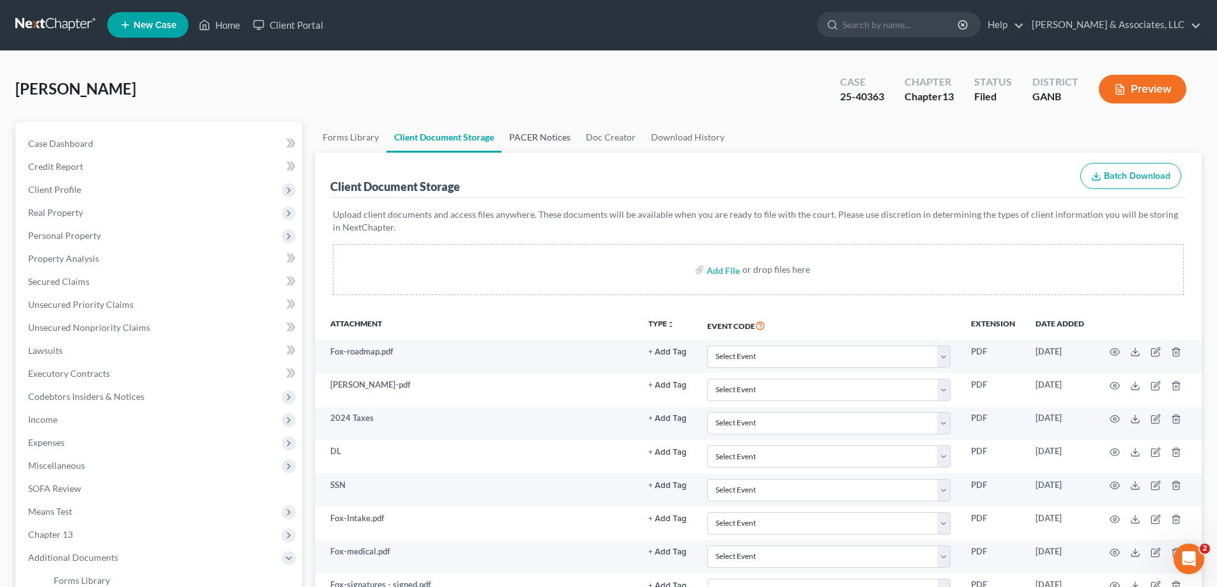
click at [546, 135] on link "PACER Notices" at bounding box center [540, 137] width 77 height 31
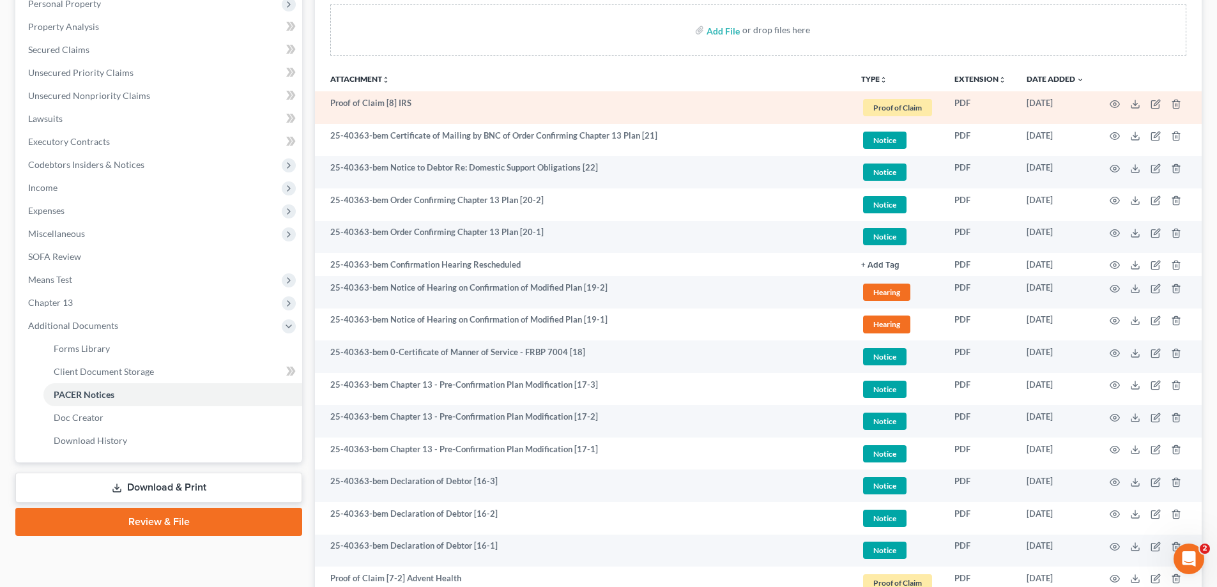
scroll to position [256, 0]
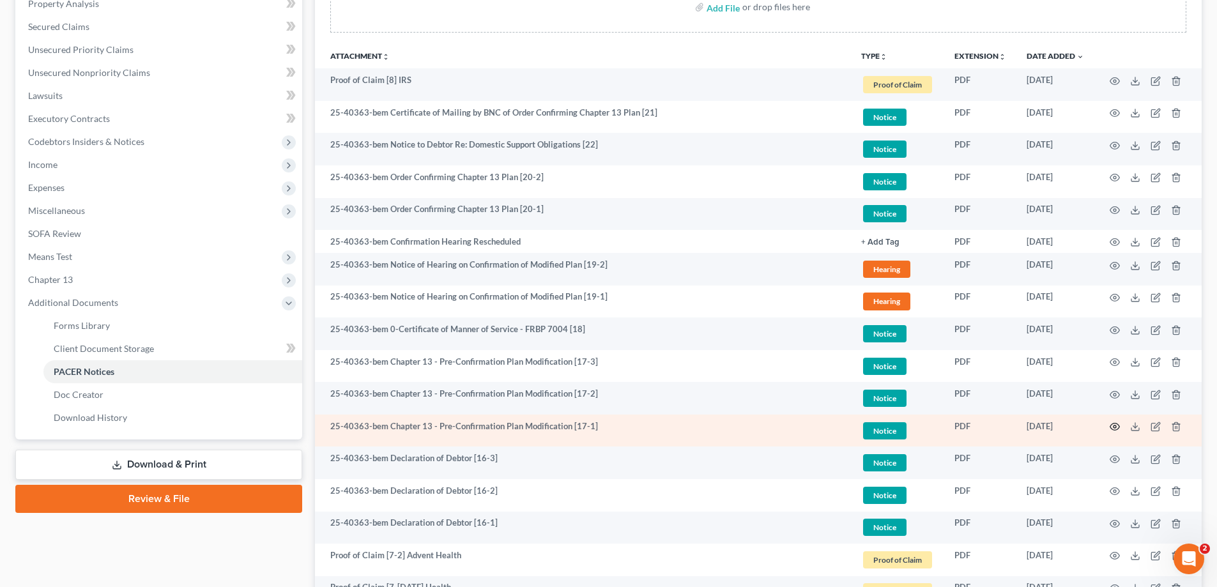
click at [1112, 426] on icon "button" at bounding box center [1115, 427] width 10 height 10
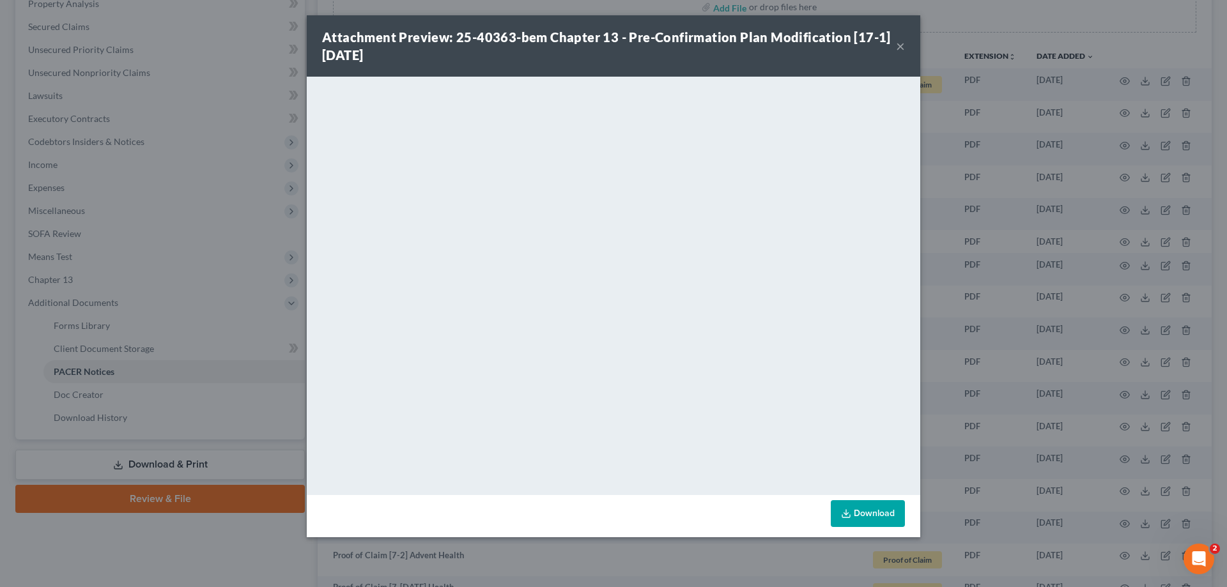
click at [900, 47] on button "×" at bounding box center [900, 45] width 9 height 15
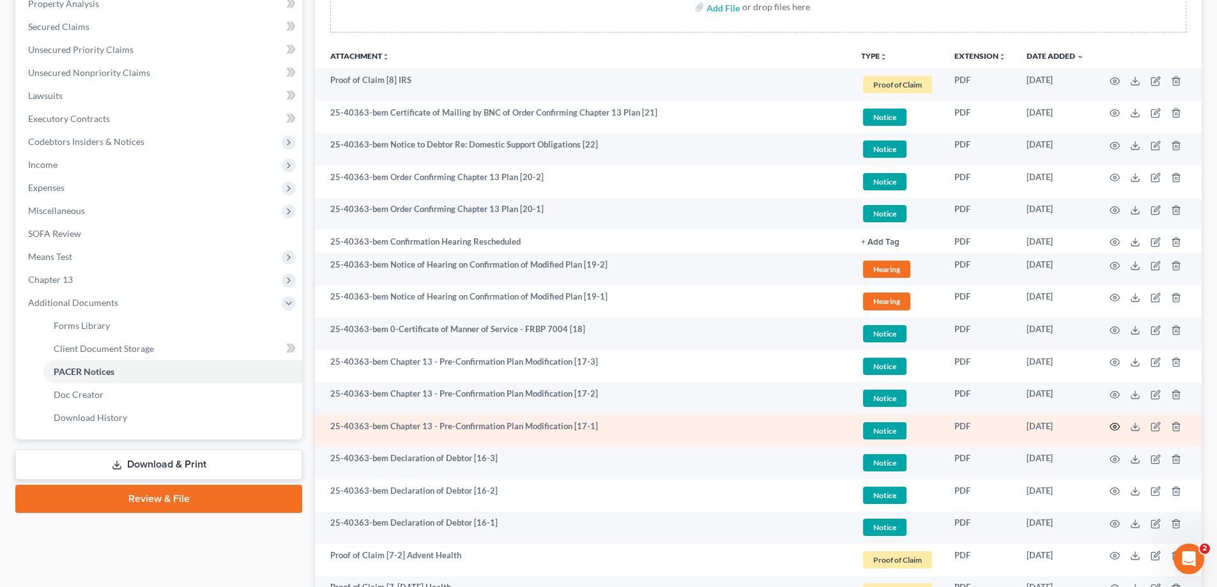
click at [1118, 428] on icon "button" at bounding box center [1115, 427] width 10 height 10
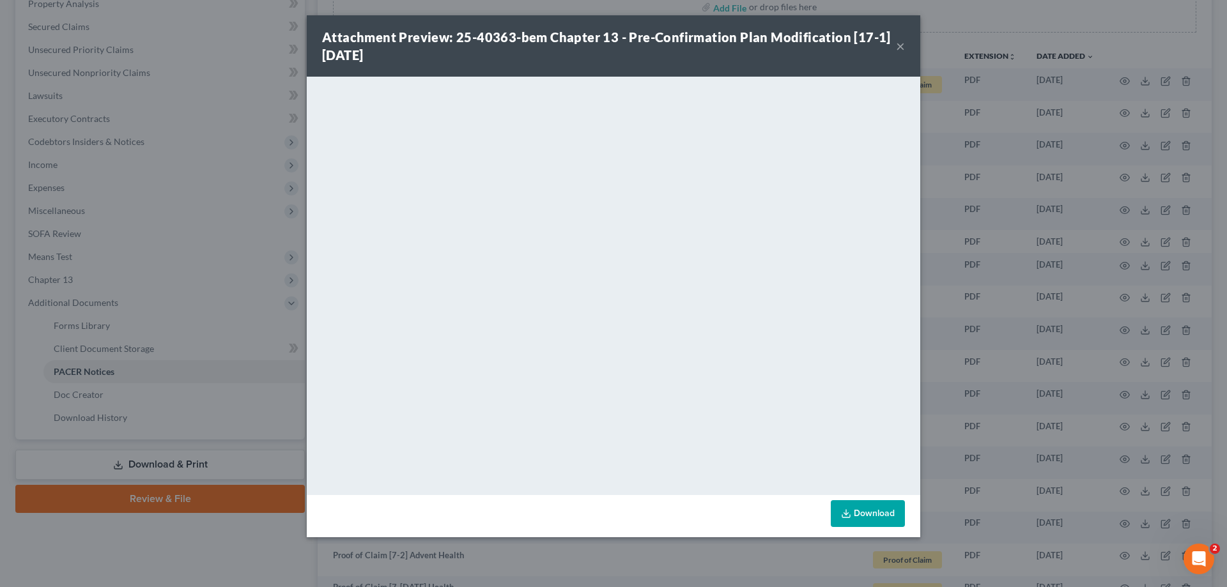
drag, startPoint x: 512, startPoint y: 59, endPoint x: 516, endPoint y: 79, distance: 20.9
click at [512, 59] on div "Attachment Preview: 25-40363-bem Chapter 13 - Pre-Confirmation Plan Modificatio…" at bounding box center [609, 46] width 574 height 36
drag, startPoint x: 899, startPoint y: 42, endPoint x: 845, endPoint y: 84, distance: 68.8
click at [899, 42] on button "×" at bounding box center [900, 45] width 9 height 15
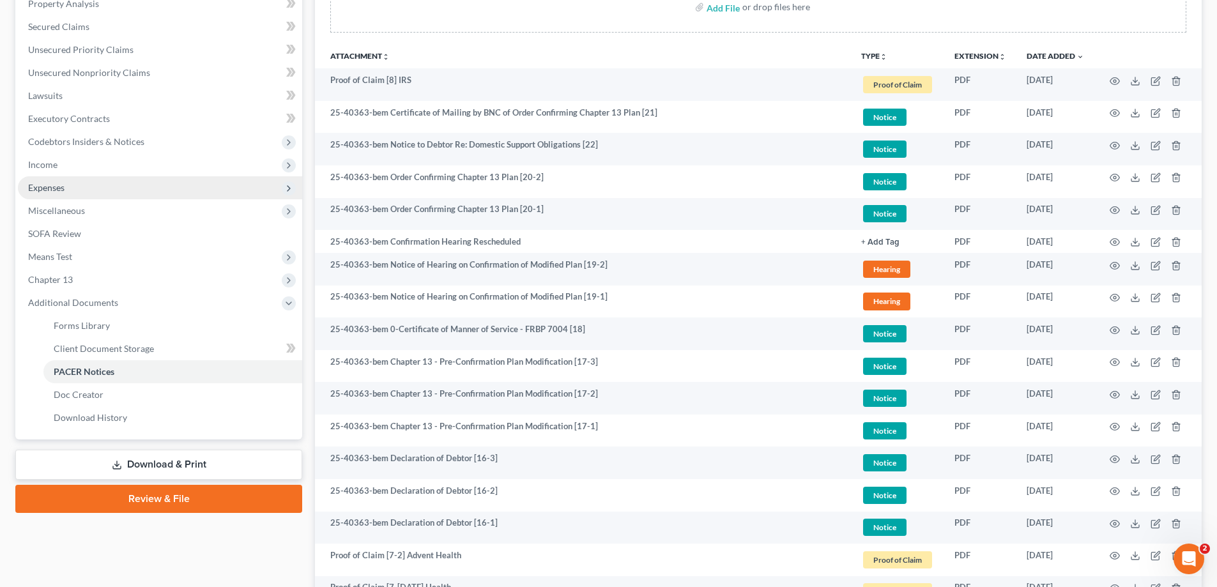
click at [53, 187] on span "Expenses" at bounding box center [46, 187] width 36 height 11
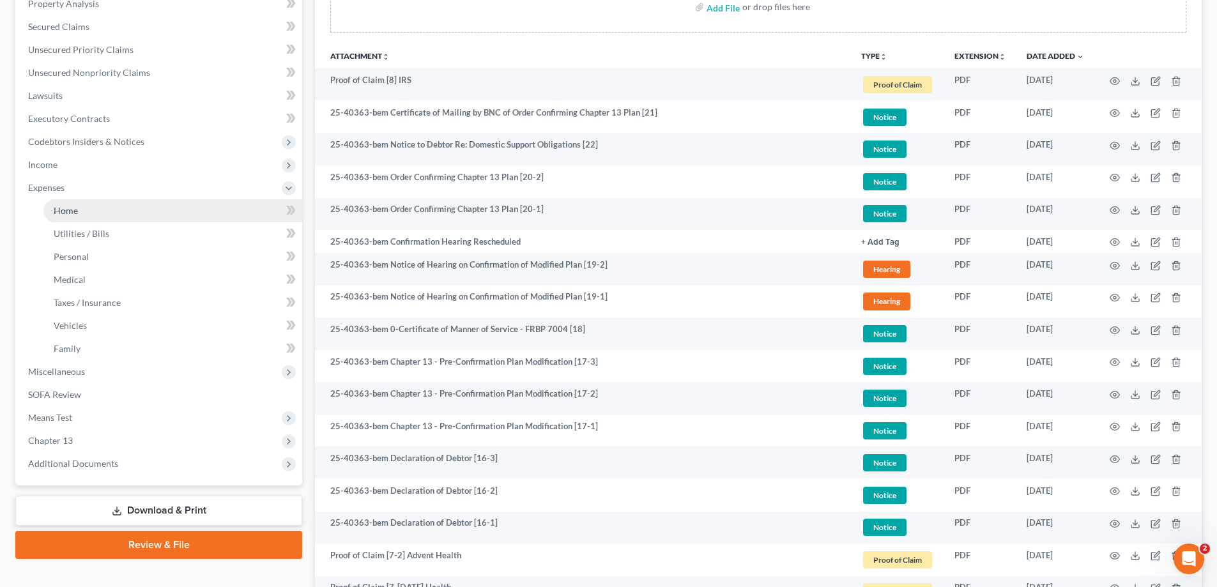
click at [70, 210] on span "Home" at bounding box center [66, 210] width 24 height 11
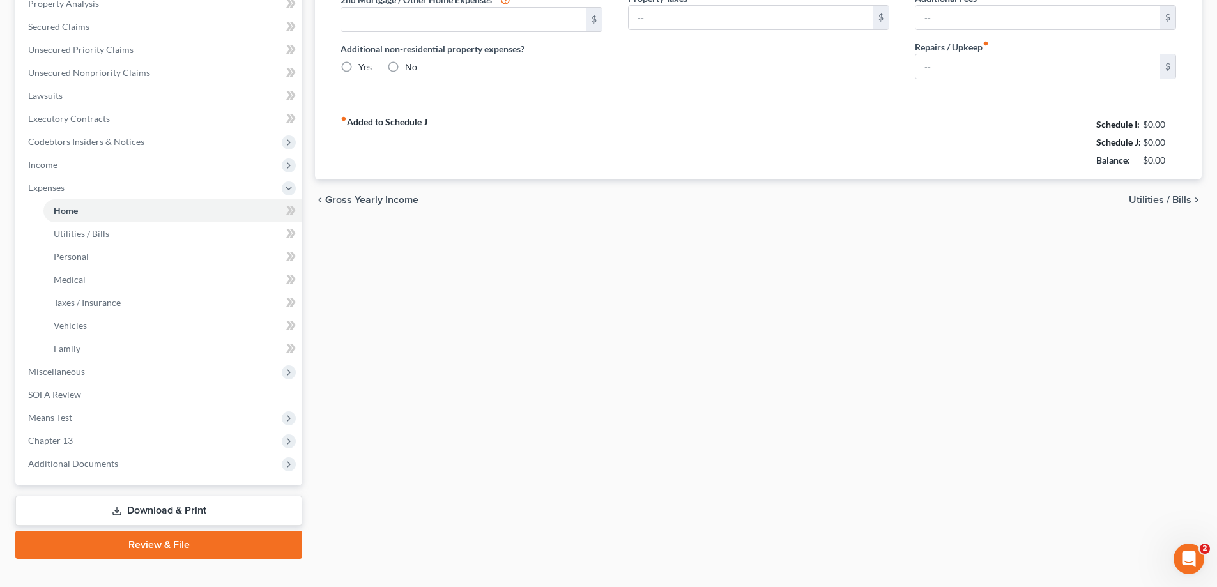
type input "1,060.00"
type input "0.00"
radio input "true"
type input "0.00"
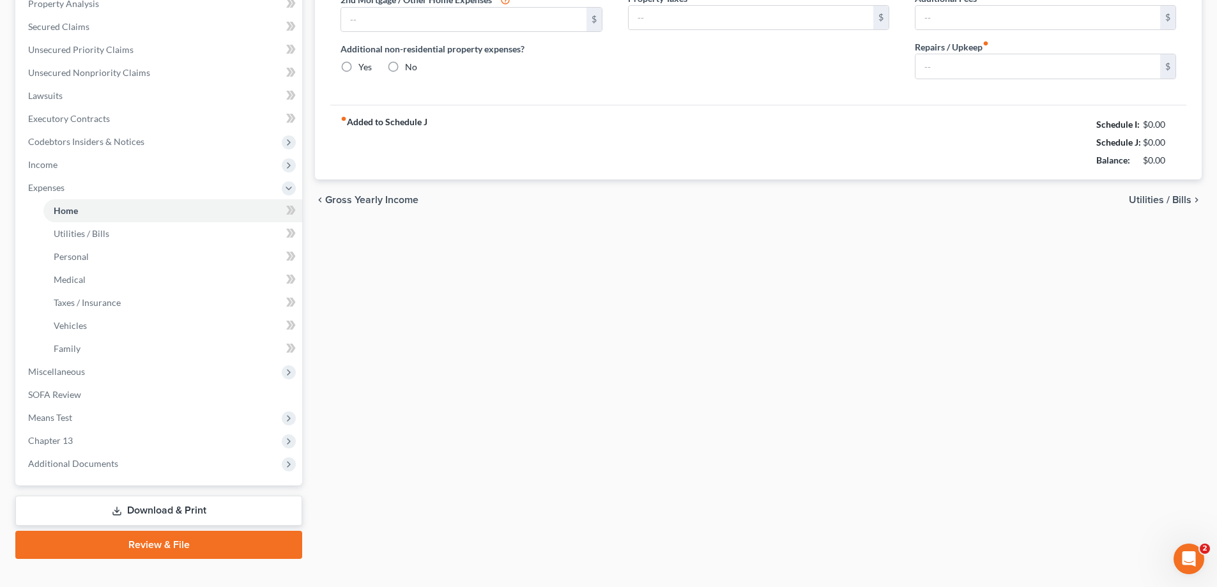
type input "0.00"
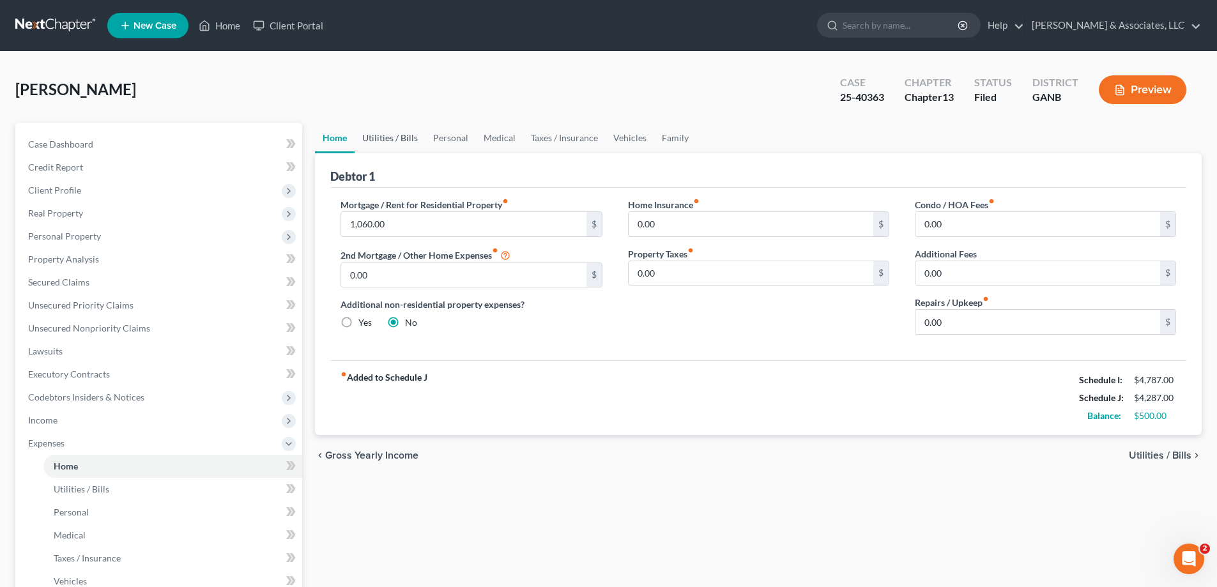
click at [389, 134] on link "Utilities / Bills" at bounding box center [390, 138] width 71 height 31
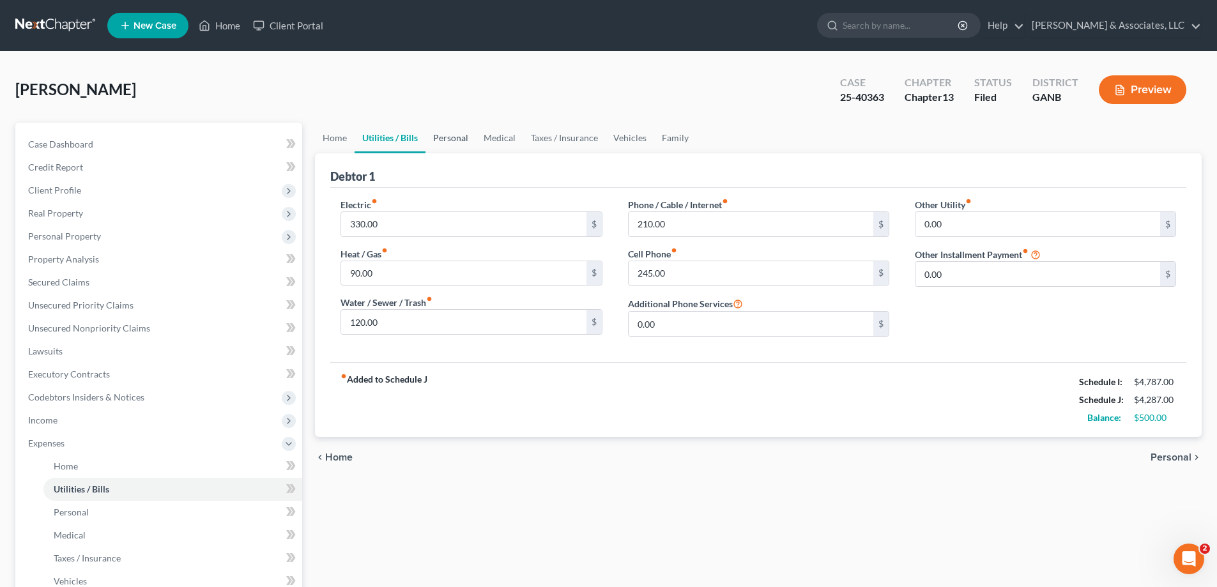
click at [449, 137] on link "Personal" at bounding box center [451, 138] width 50 height 31
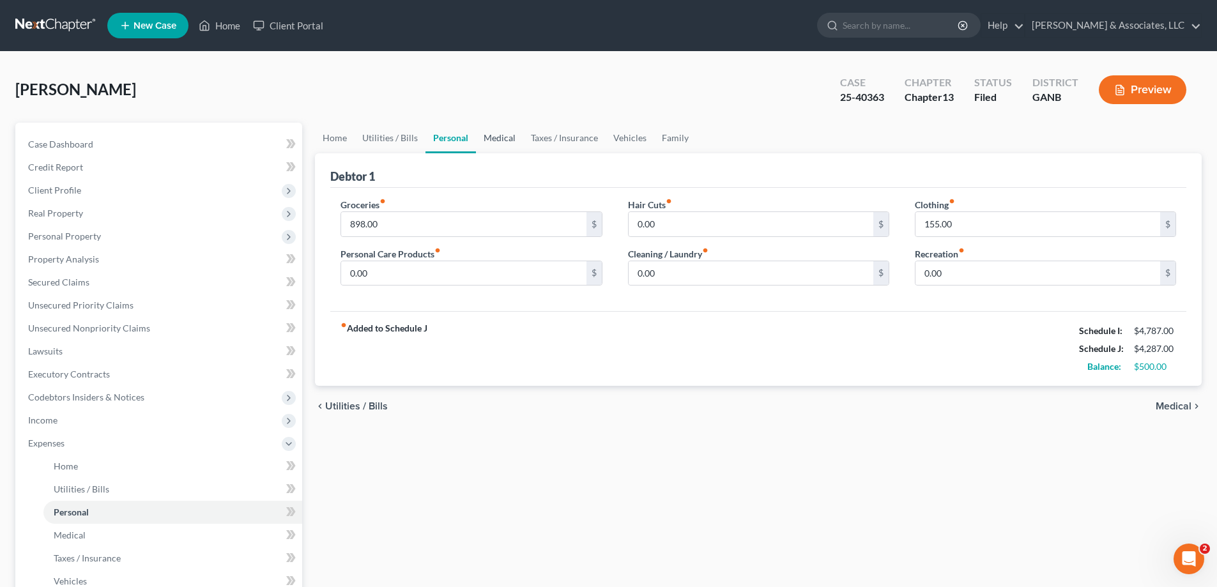
click at [500, 135] on link "Medical" at bounding box center [499, 138] width 47 height 31
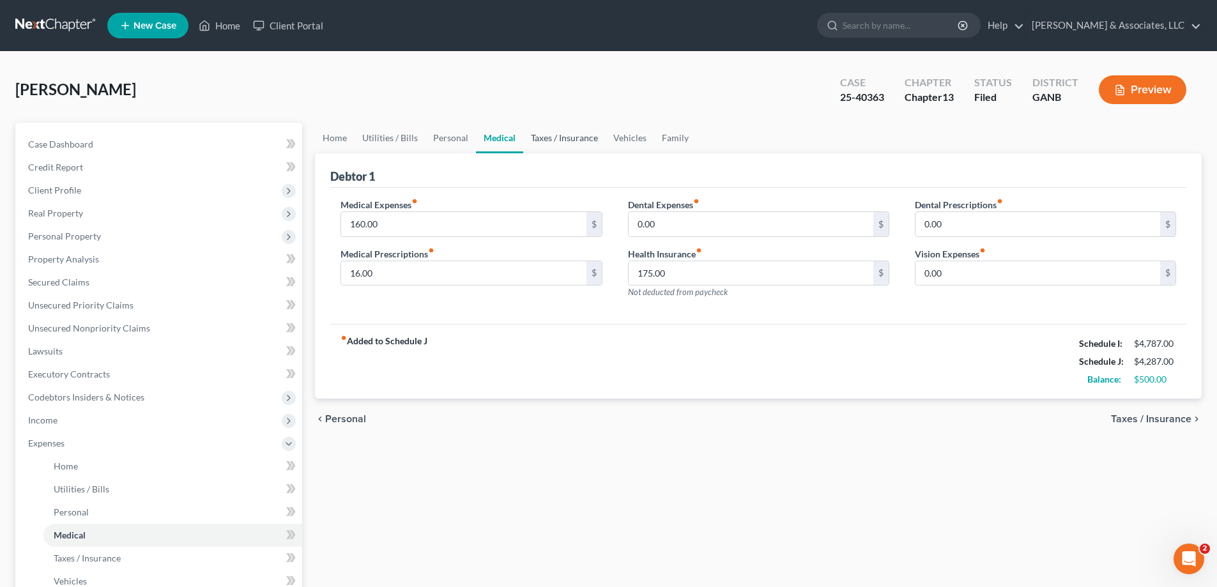
click at [563, 137] on link "Taxes / Insurance" at bounding box center [564, 138] width 82 height 31
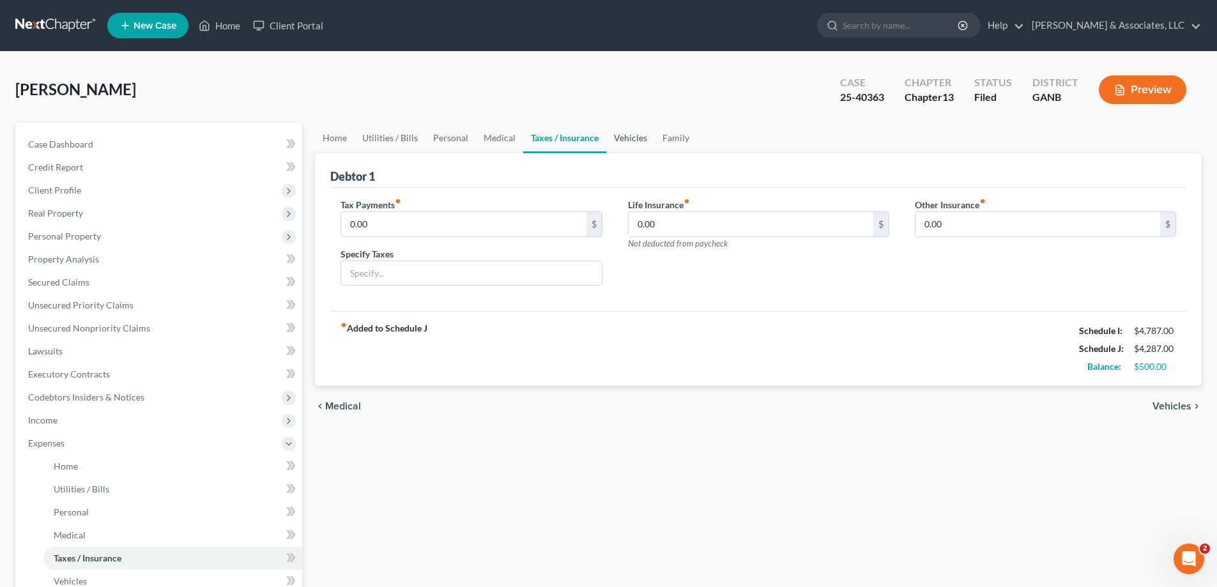
click at [632, 136] on link "Vehicles" at bounding box center [630, 138] width 49 height 31
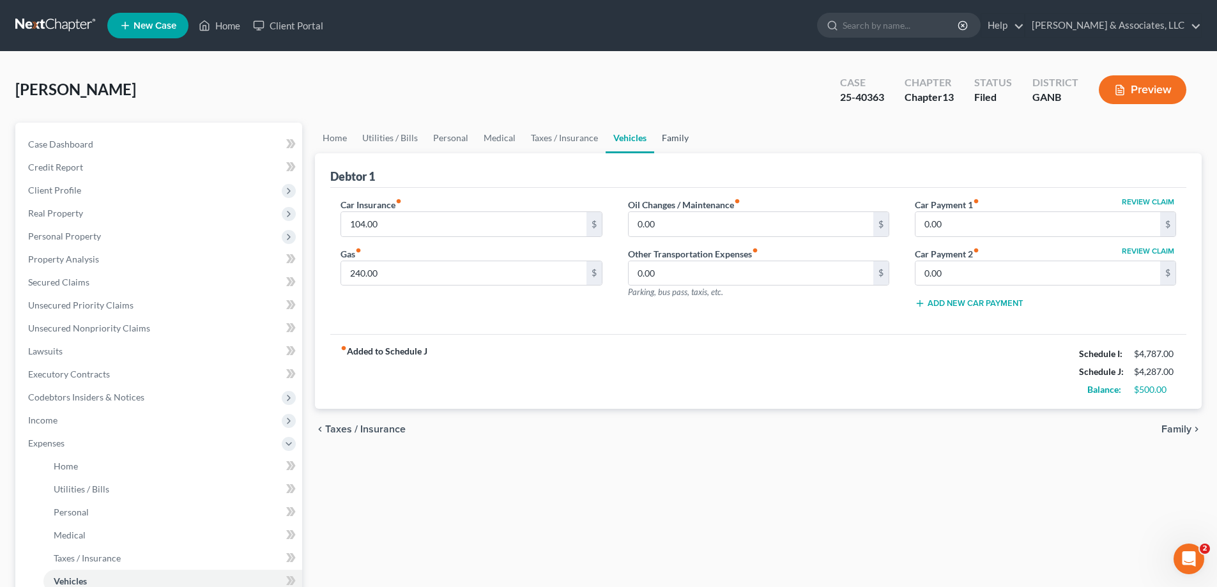
click at [675, 135] on link "Family" at bounding box center [675, 138] width 42 height 31
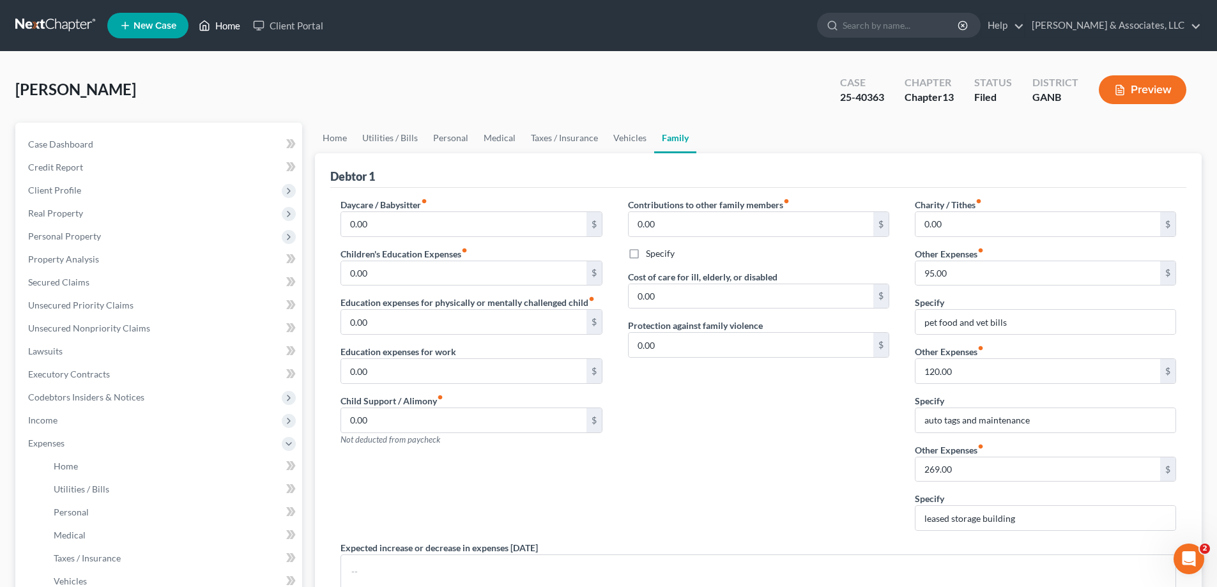
click at [228, 26] on link "Home" at bounding box center [219, 25] width 54 height 23
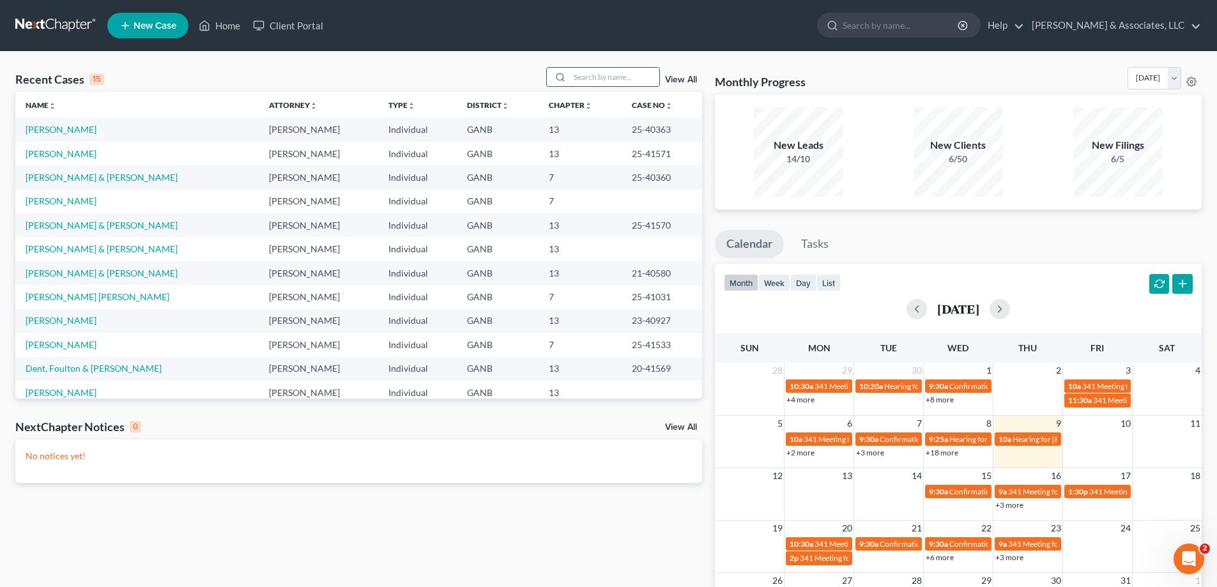
click at [574, 76] on input "search" at bounding box center [614, 77] width 89 height 19
type input "little"
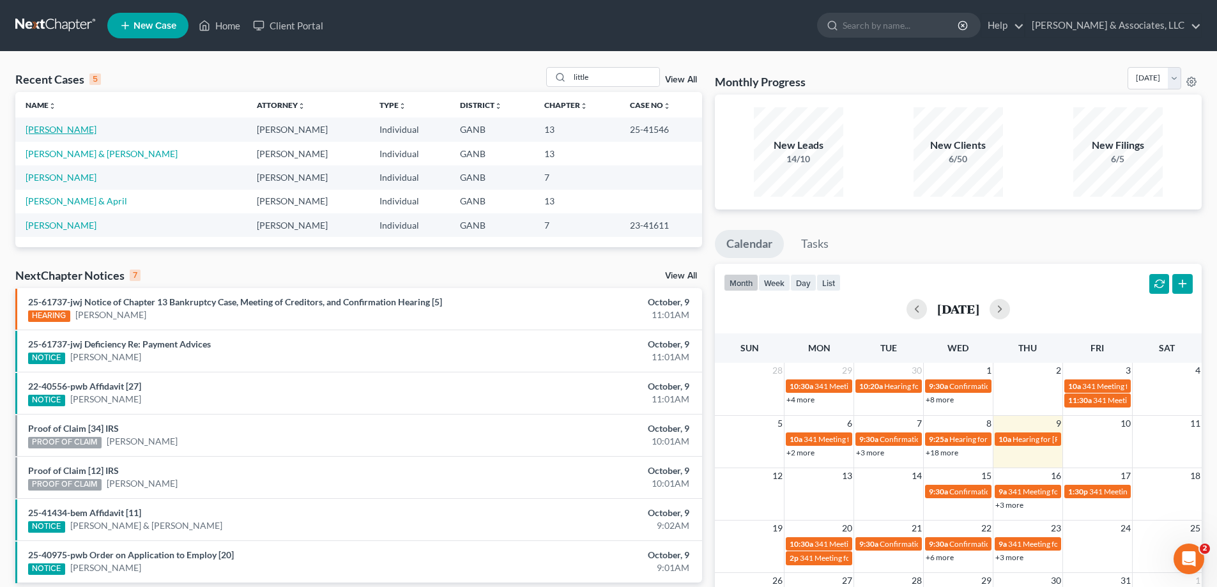
click at [58, 129] on link "[PERSON_NAME]" at bounding box center [61, 129] width 71 height 11
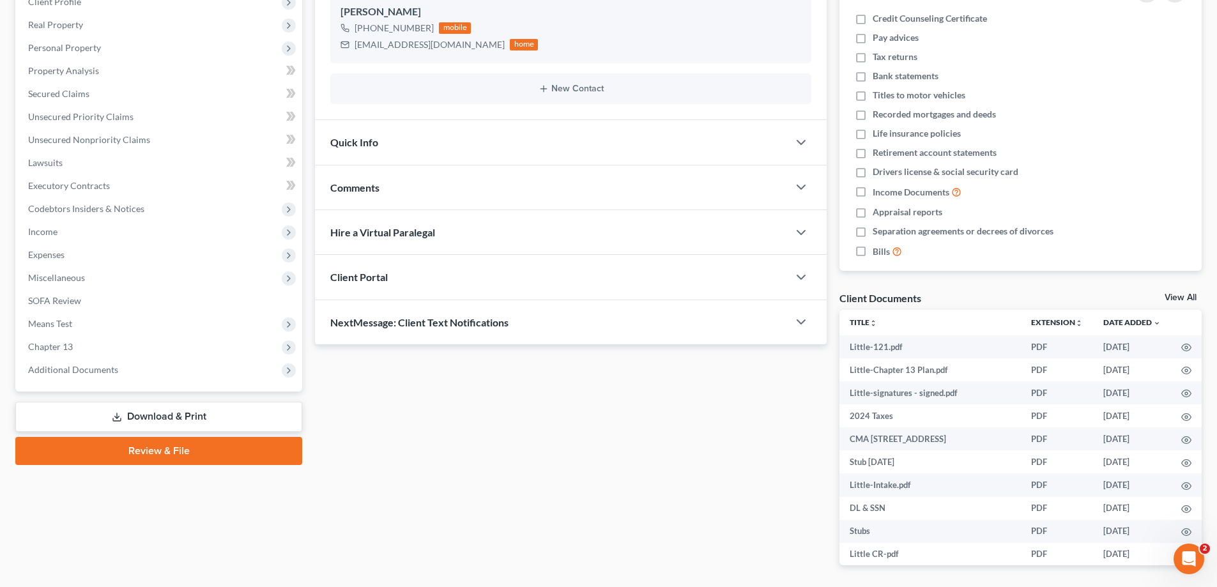
scroll to position [192, 0]
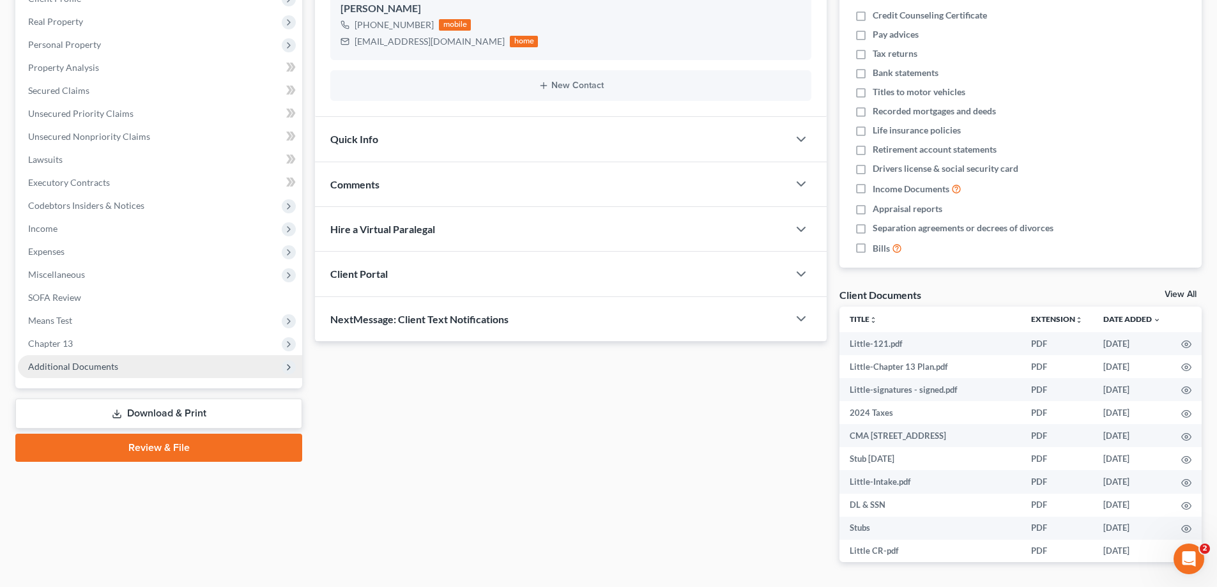
click at [92, 361] on span "Additional Documents" at bounding box center [73, 366] width 90 height 11
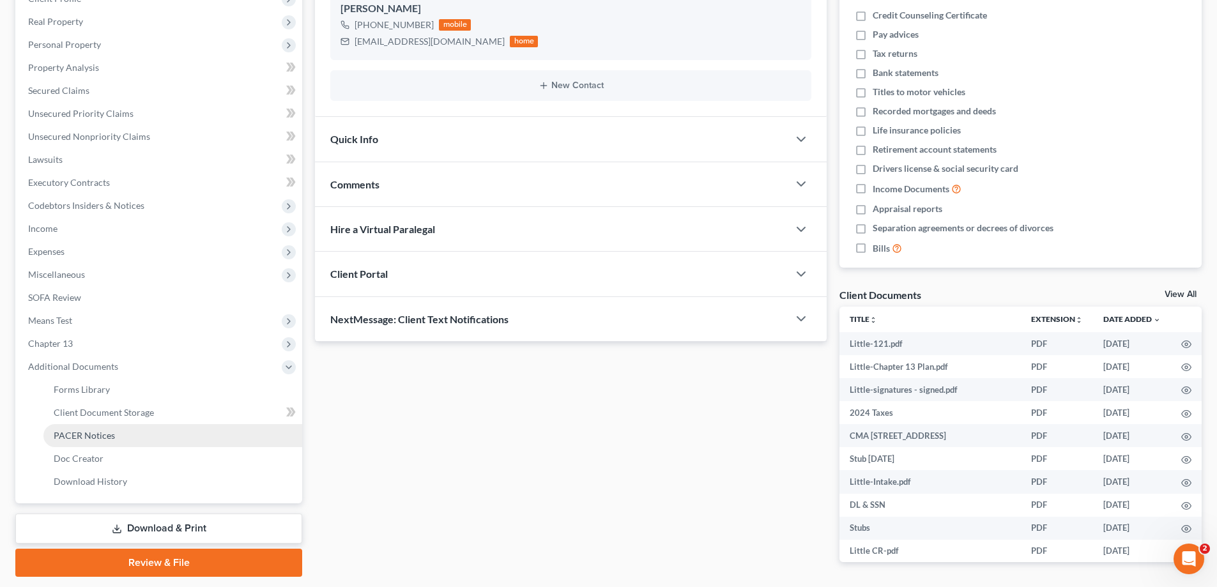
click at [70, 431] on span "PACER Notices" at bounding box center [84, 435] width 61 height 11
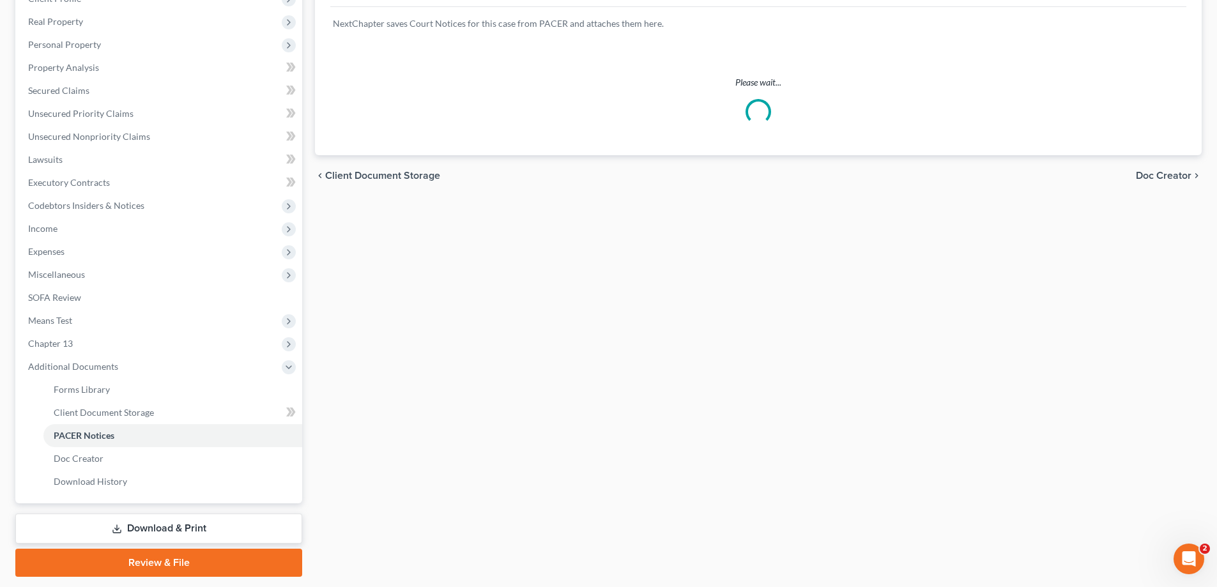
scroll to position [88, 0]
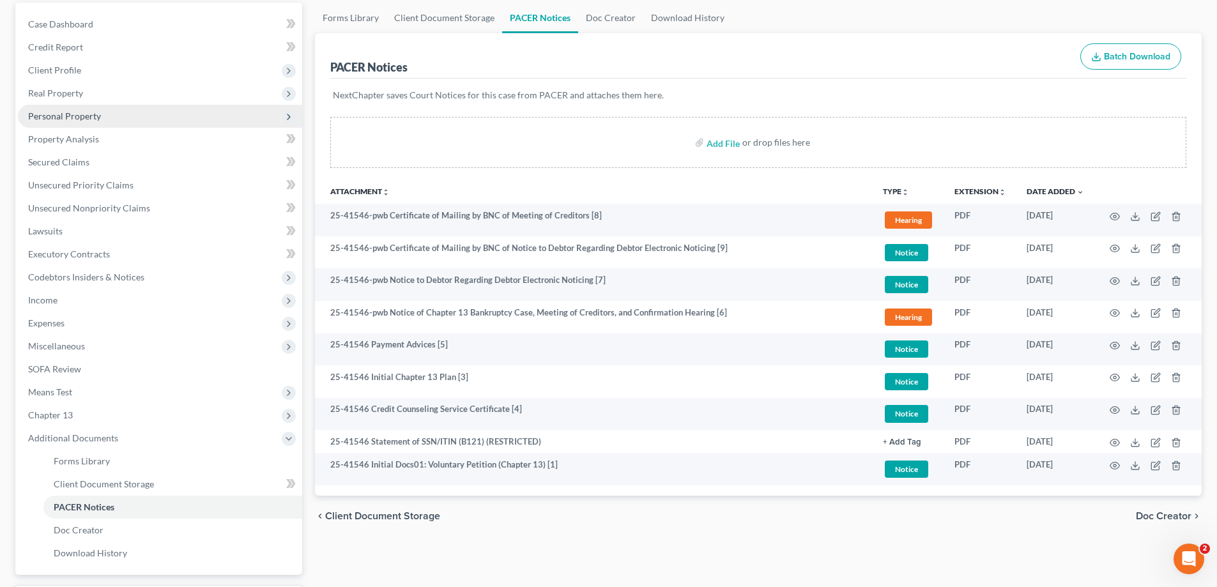
scroll to position [102, 0]
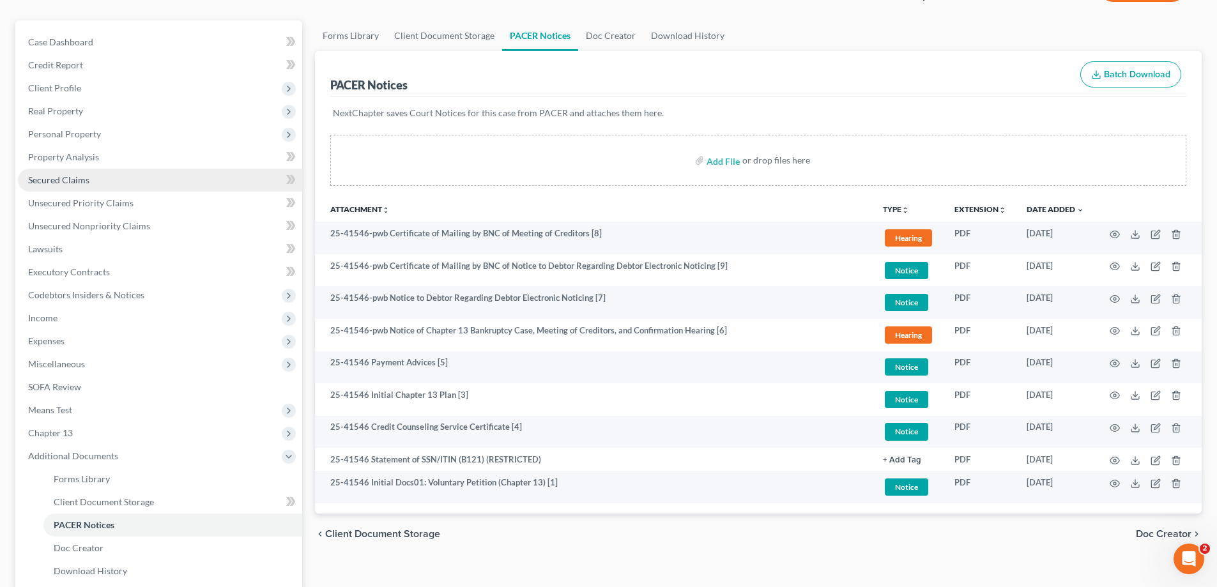
click at [49, 176] on span "Secured Claims" at bounding box center [58, 179] width 61 height 11
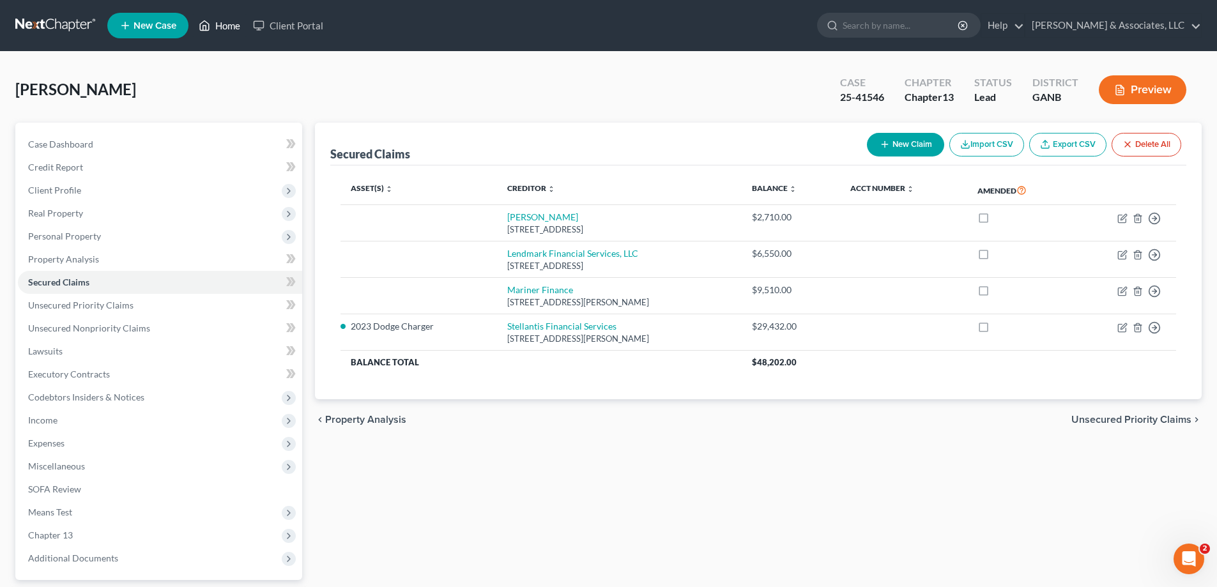
click at [229, 20] on link "Home" at bounding box center [219, 25] width 54 height 23
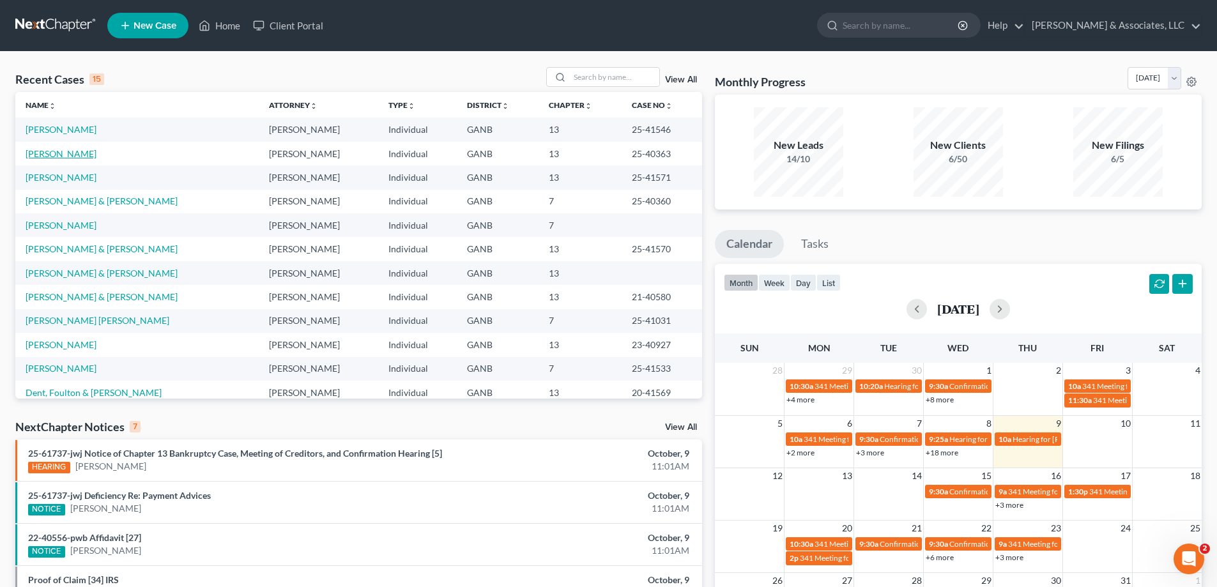
click at [54, 153] on link "[PERSON_NAME]" at bounding box center [61, 153] width 71 height 11
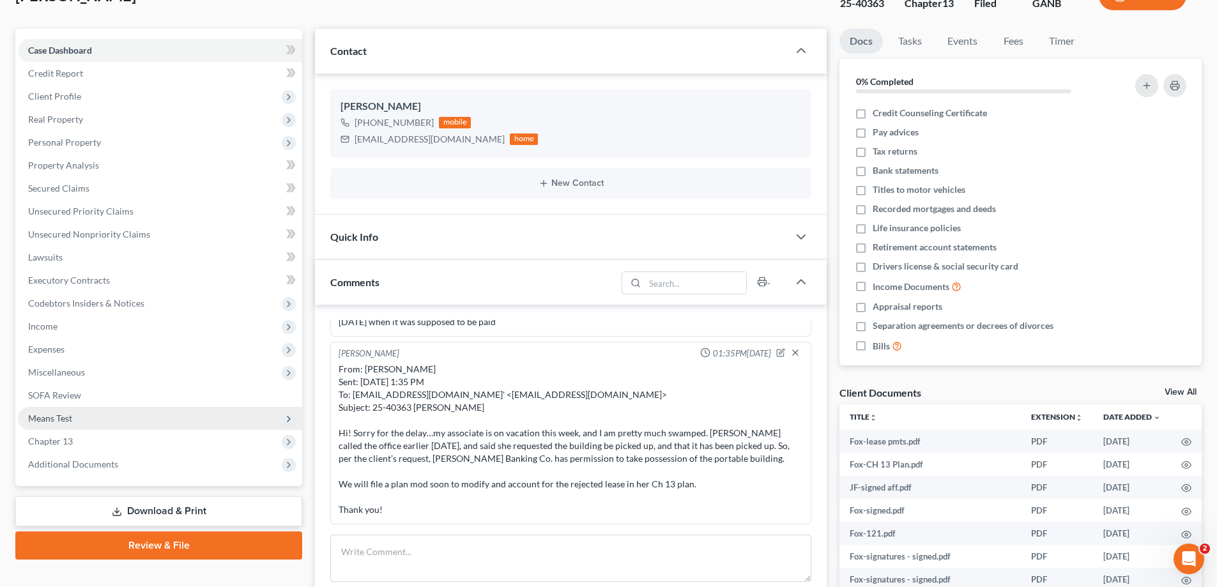
scroll to position [192, 0]
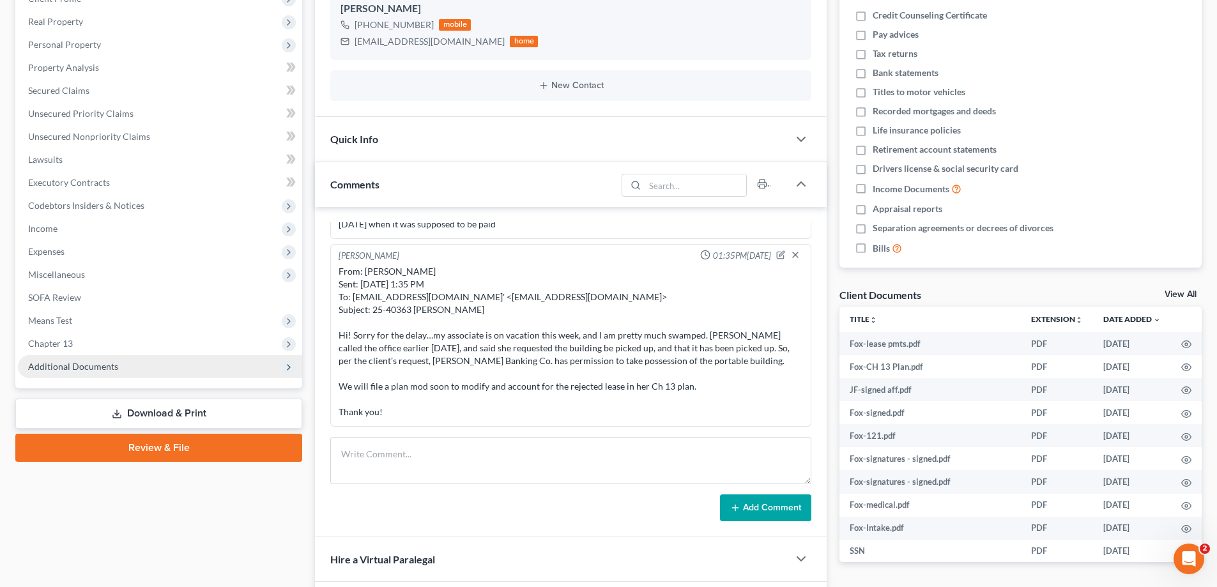
click at [54, 366] on span "Additional Documents" at bounding box center [73, 366] width 90 height 11
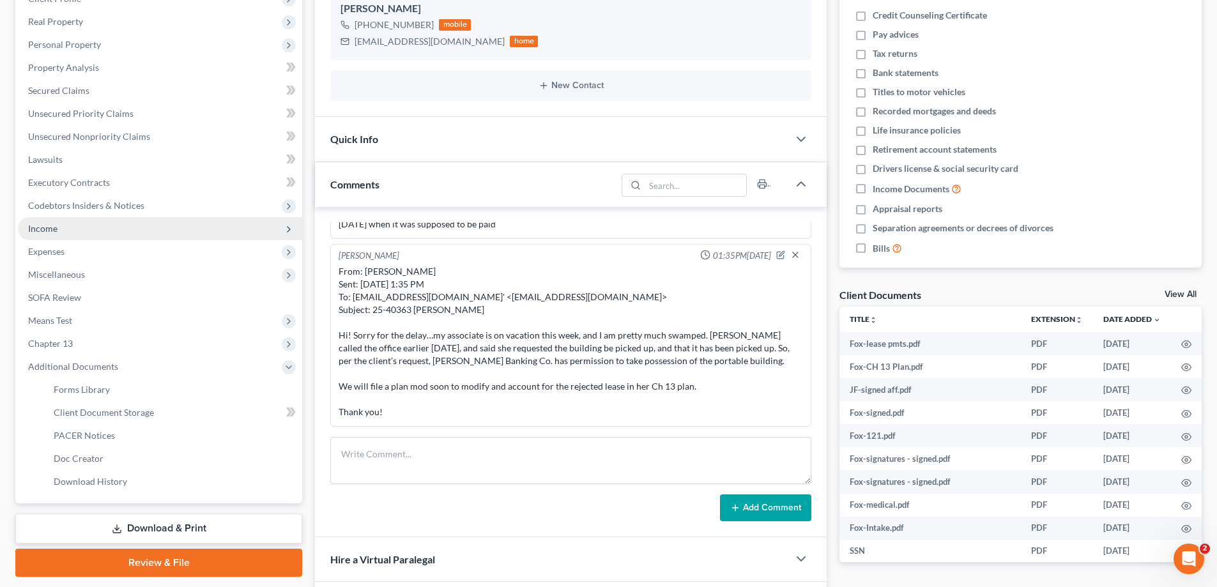
click at [60, 225] on span "Income" at bounding box center [160, 228] width 284 height 23
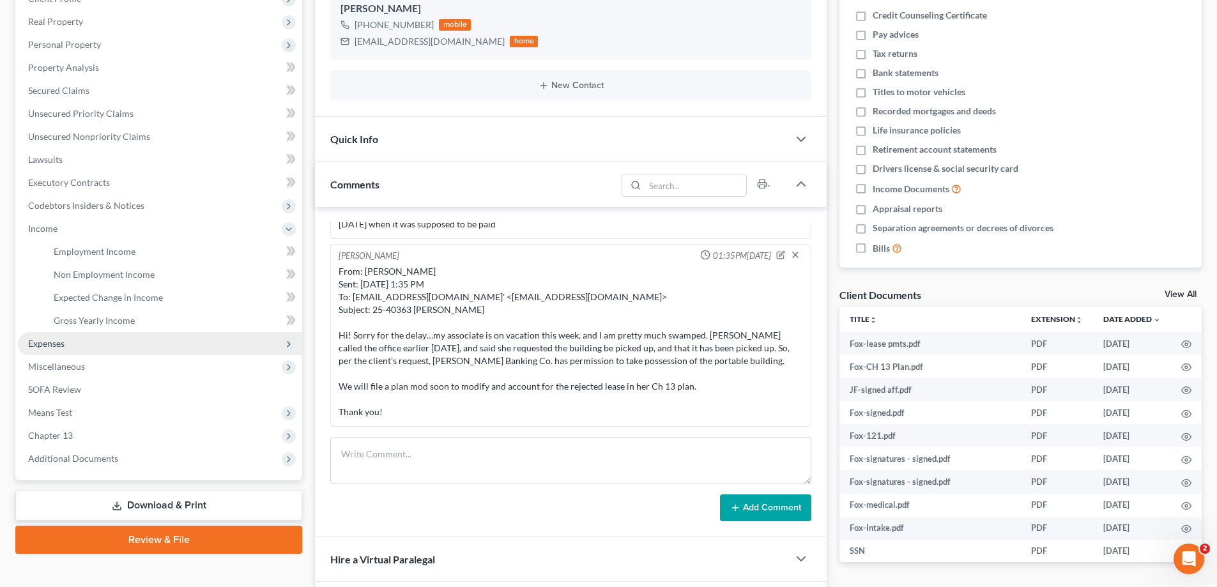
click at [37, 341] on span "Expenses" at bounding box center [46, 343] width 36 height 11
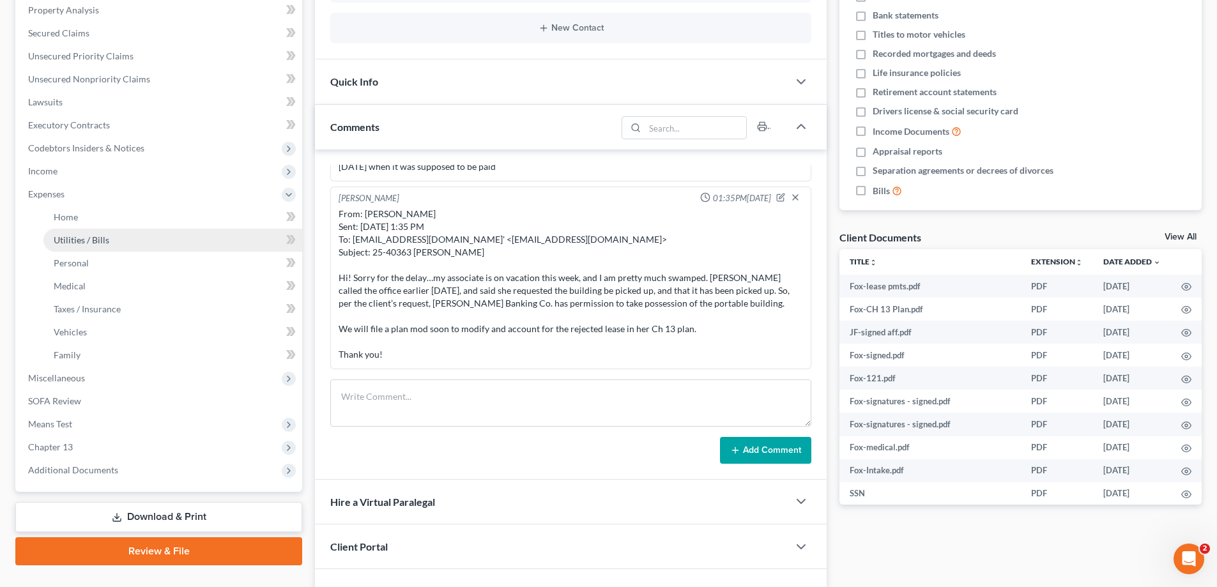
scroll to position [325, 0]
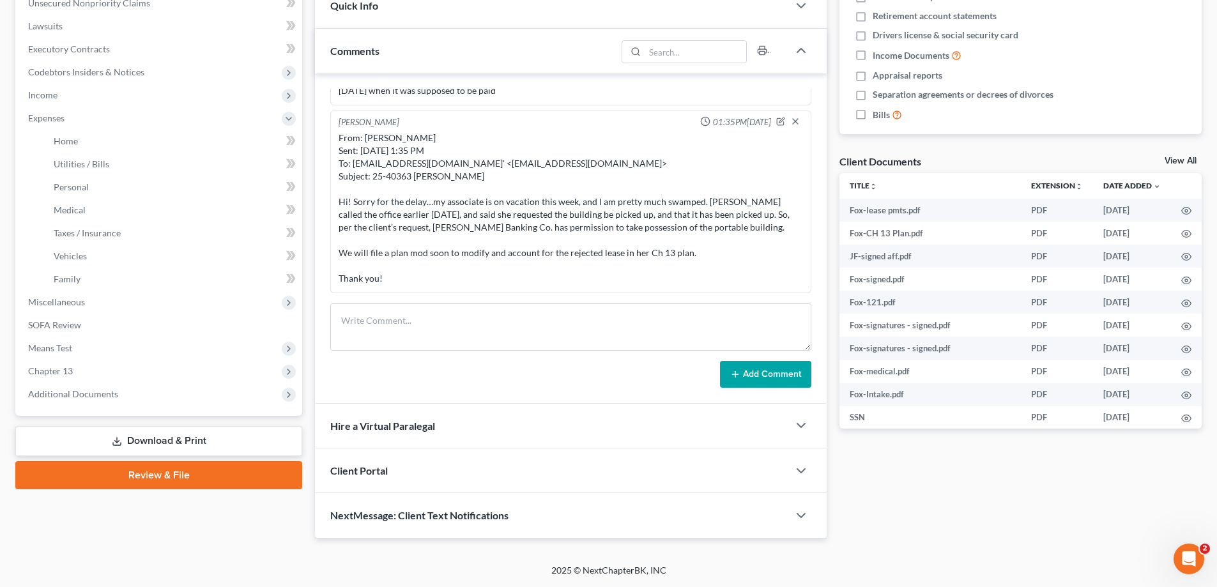
click at [158, 433] on link "Download & Print" at bounding box center [158, 441] width 287 height 30
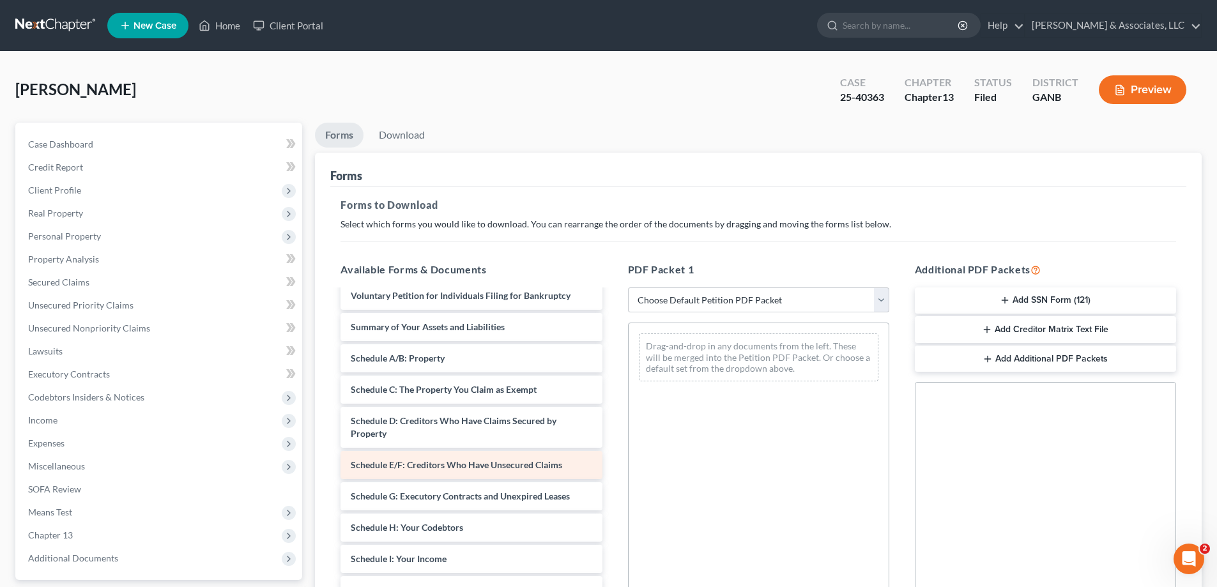
scroll to position [511, 0]
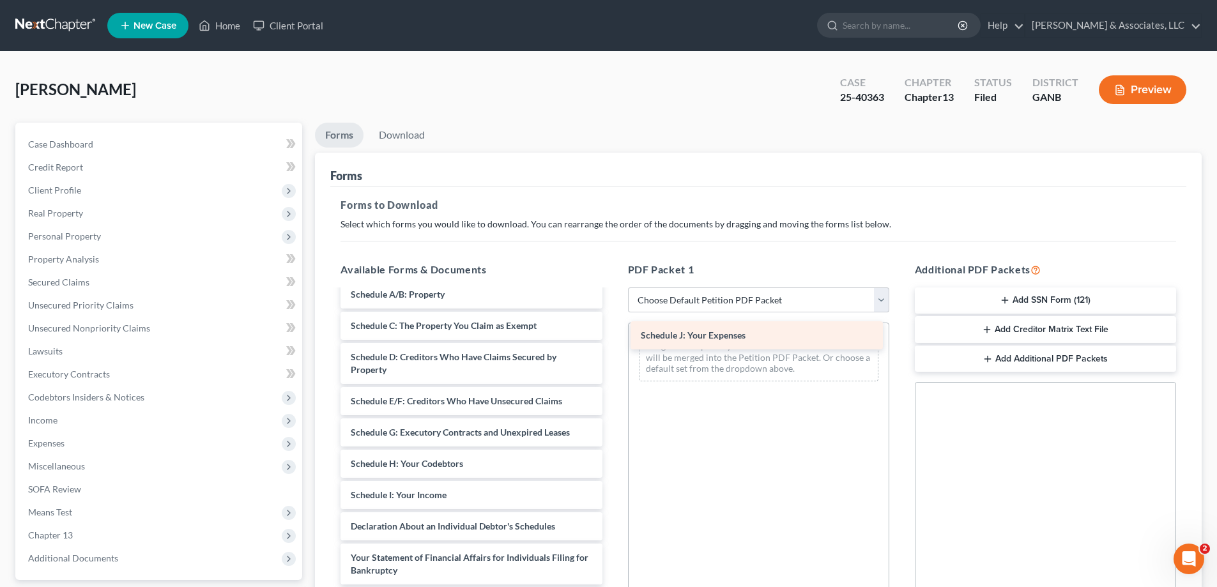
drag, startPoint x: 394, startPoint y: 527, endPoint x: 684, endPoint y: 335, distance: 347.4
click at [612, 335] on div "Schedule J: Your Expenses Fox-lease pmts.pdf Fox-CH 13 Plan.pdf JF-signed aff.p…" at bounding box center [471, 267] width 282 height 974
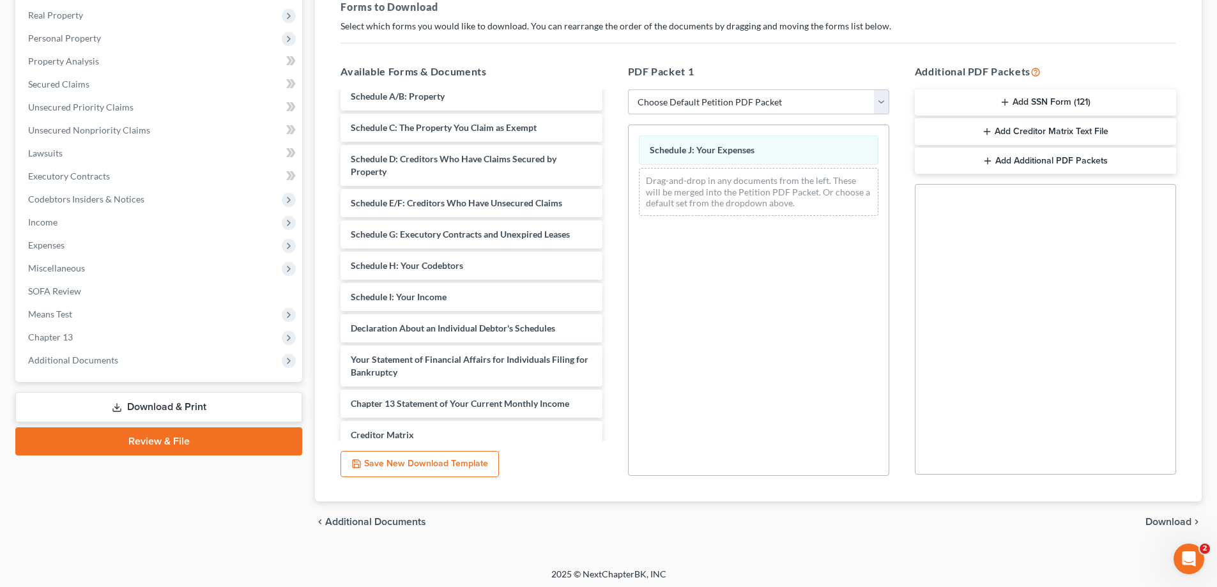
scroll to position [202, 0]
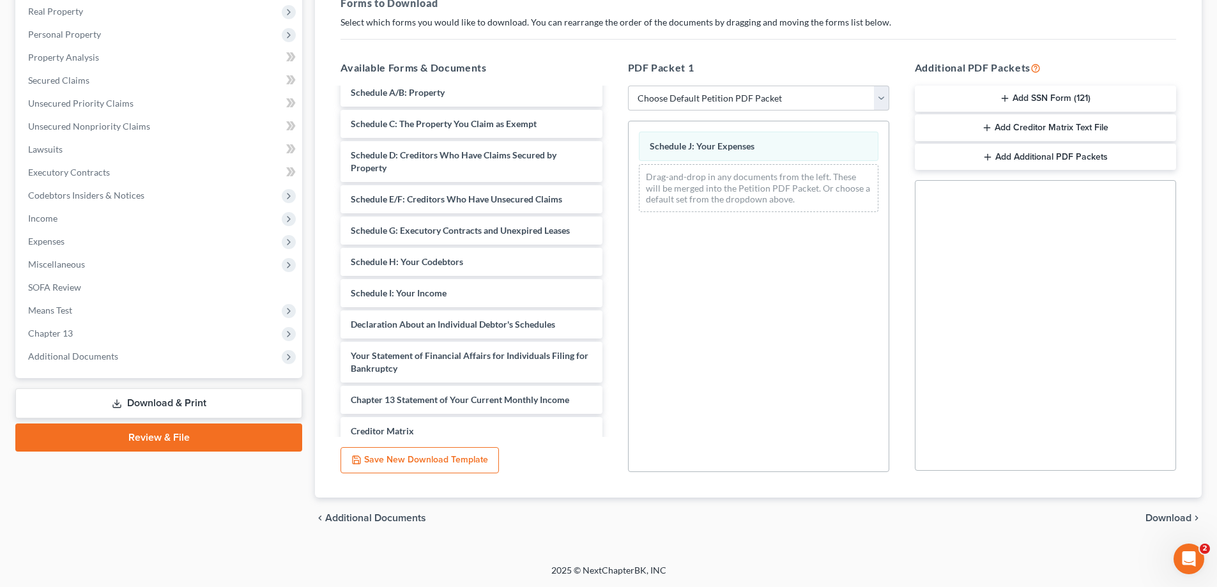
click at [1158, 514] on span "Download" at bounding box center [1169, 518] width 46 height 10
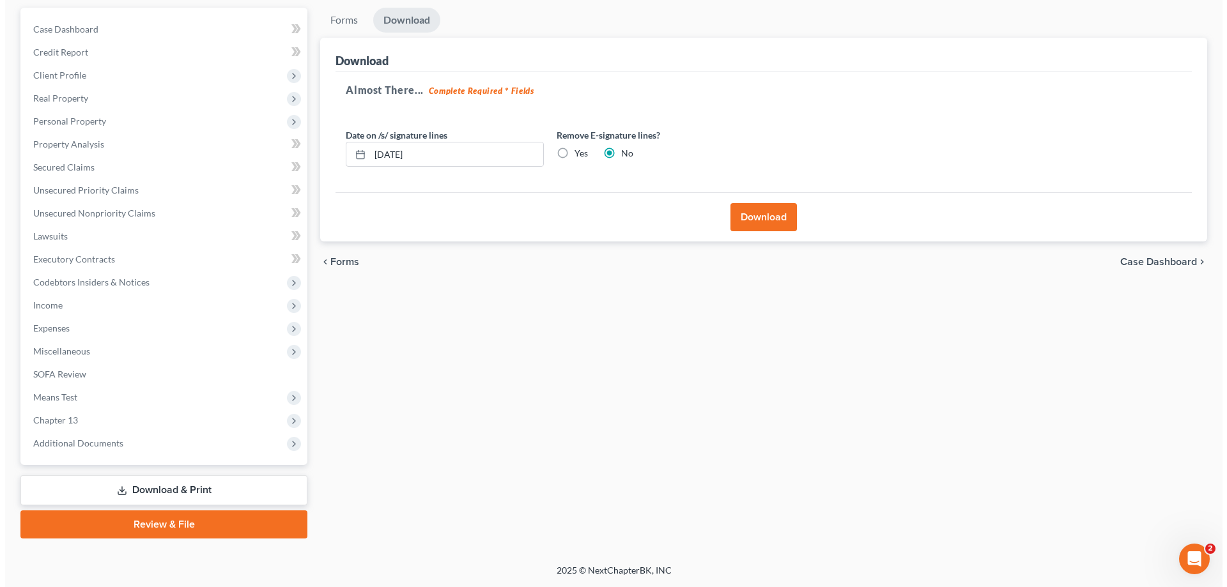
scroll to position [115, 0]
click at [767, 215] on button "Download" at bounding box center [758, 217] width 66 height 28
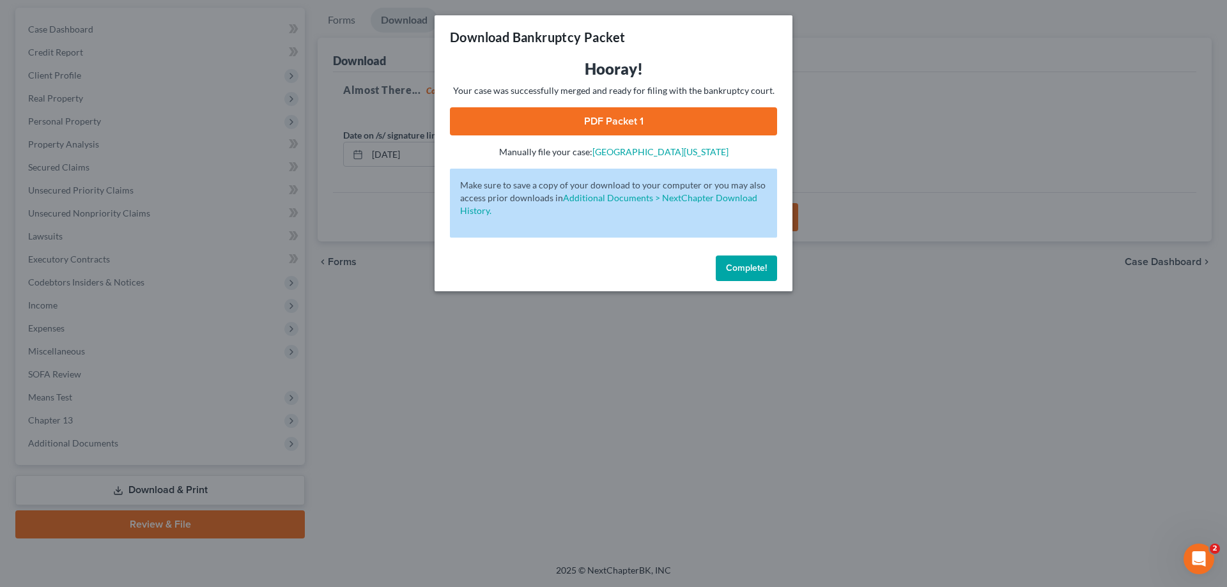
click at [617, 118] on link "PDF Packet 1" at bounding box center [613, 121] width 327 height 28
click at [762, 272] on span "Complete!" at bounding box center [746, 268] width 41 height 11
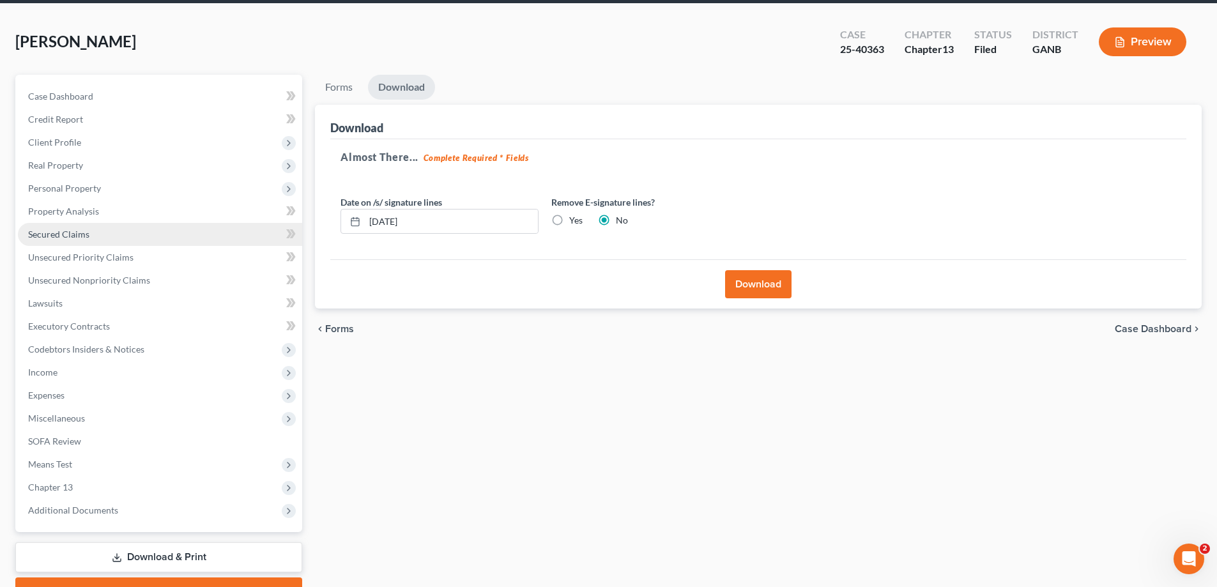
scroll to position [0, 0]
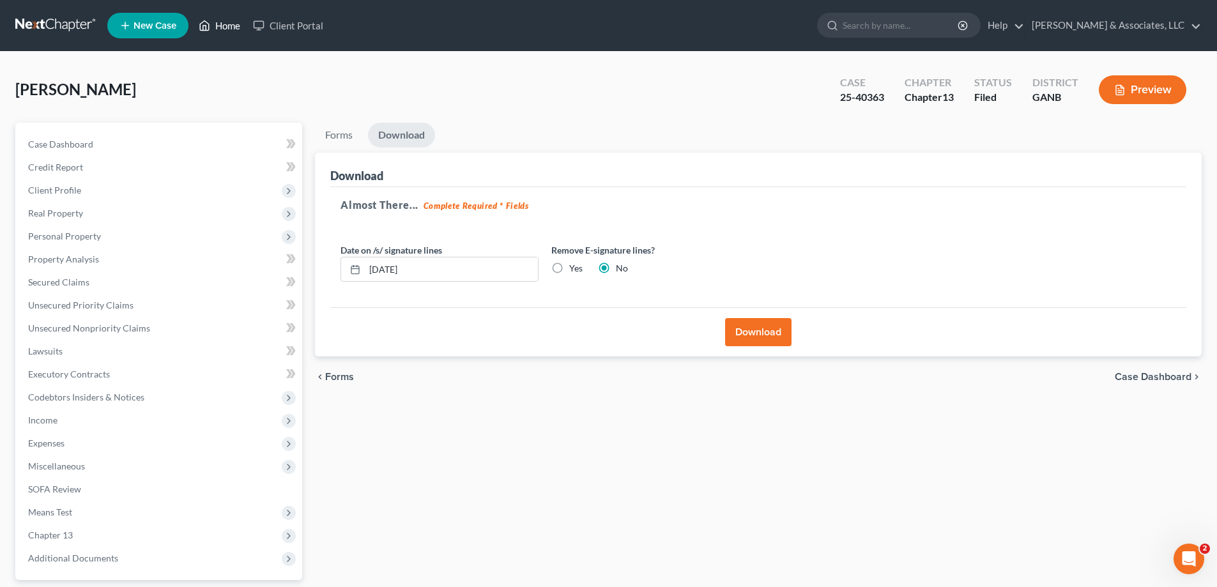
click at [227, 21] on link "Home" at bounding box center [219, 25] width 54 height 23
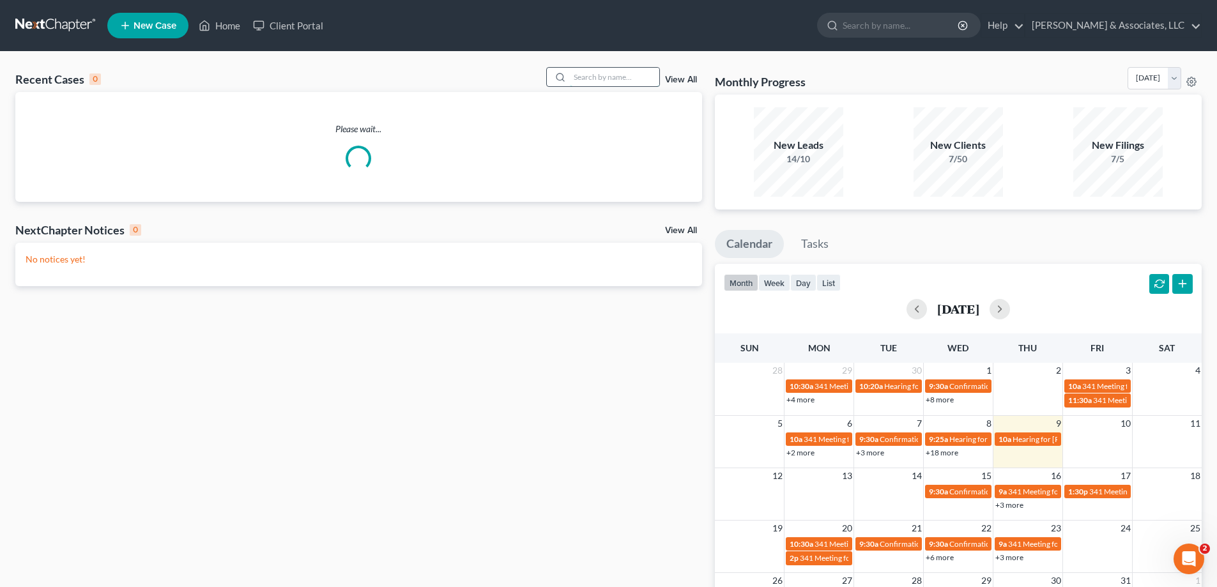
click at [610, 77] on input "search" at bounding box center [614, 77] width 89 height 19
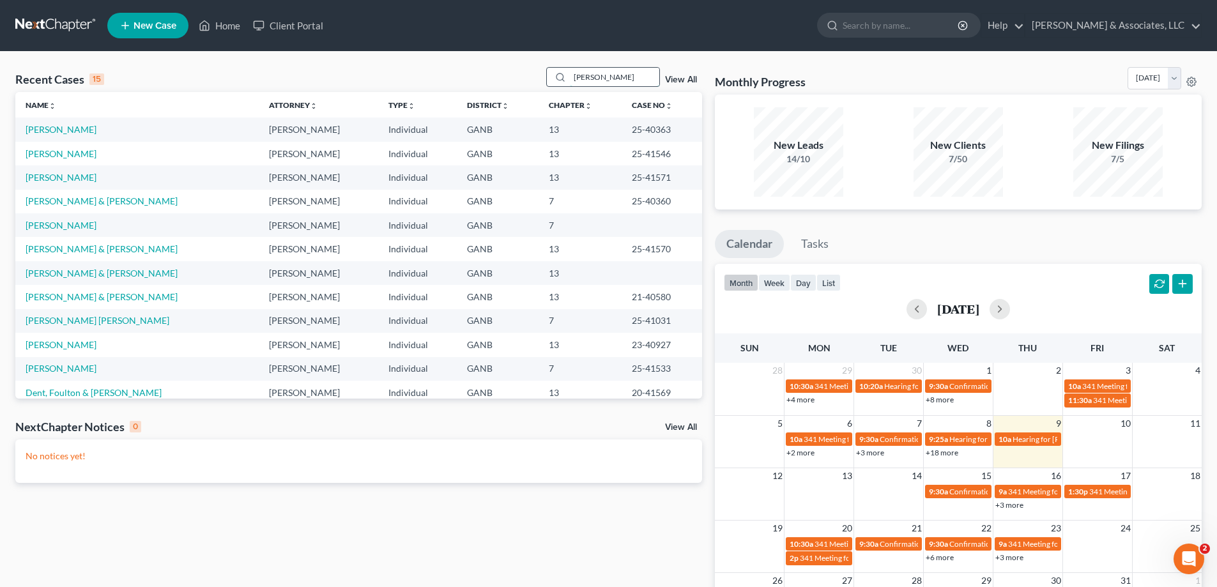
type input "[PERSON_NAME]"
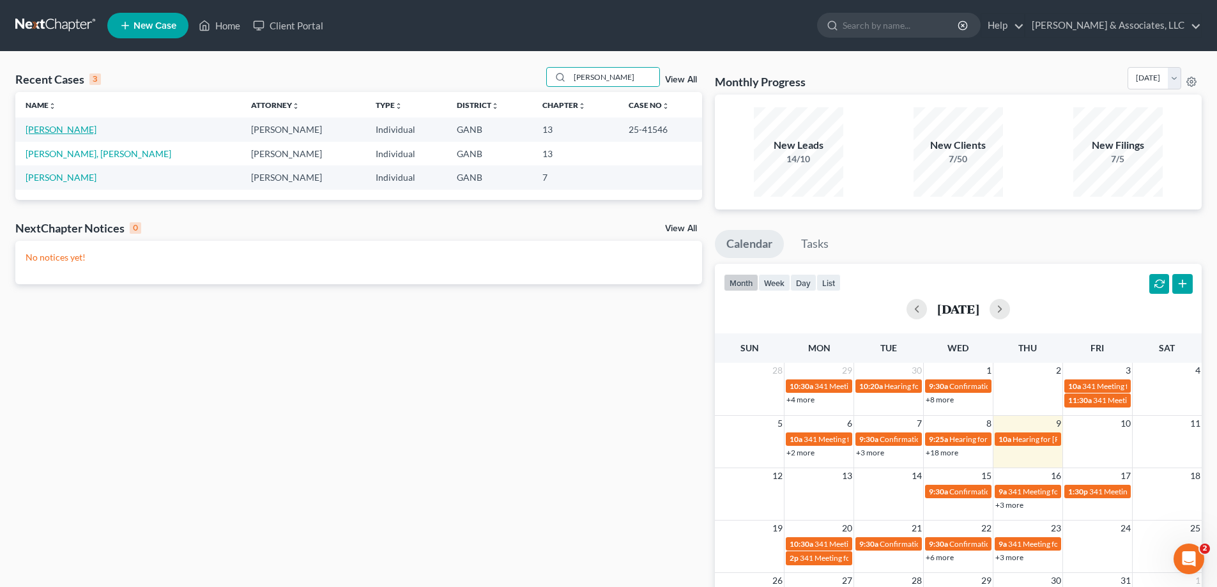
click at [54, 126] on link "[PERSON_NAME]" at bounding box center [61, 129] width 71 height 11
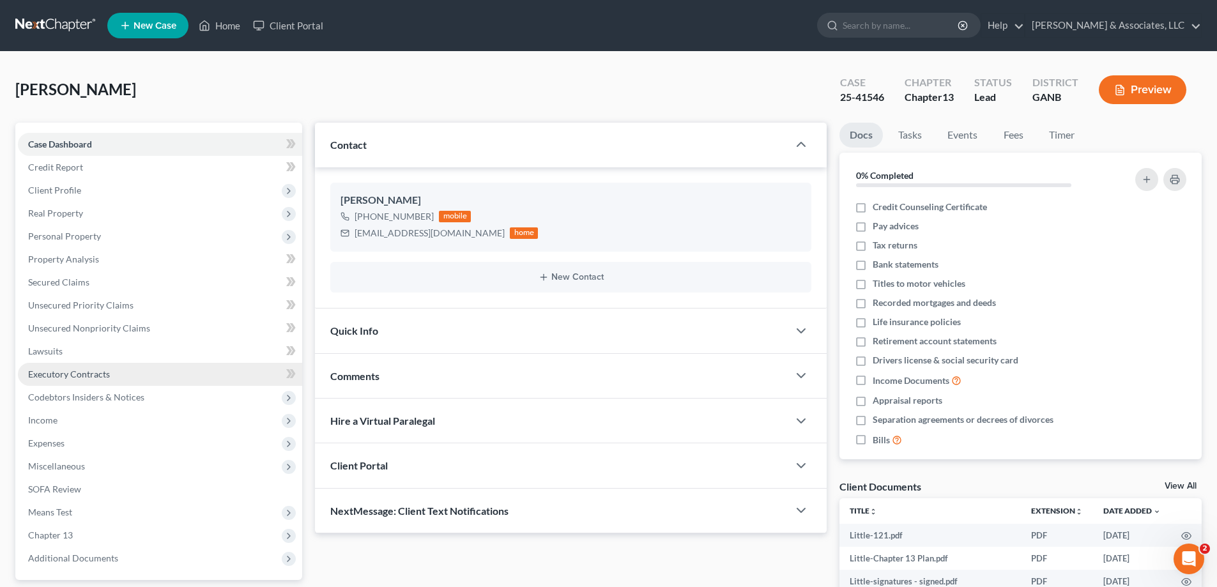
scroll to position [192, 0]
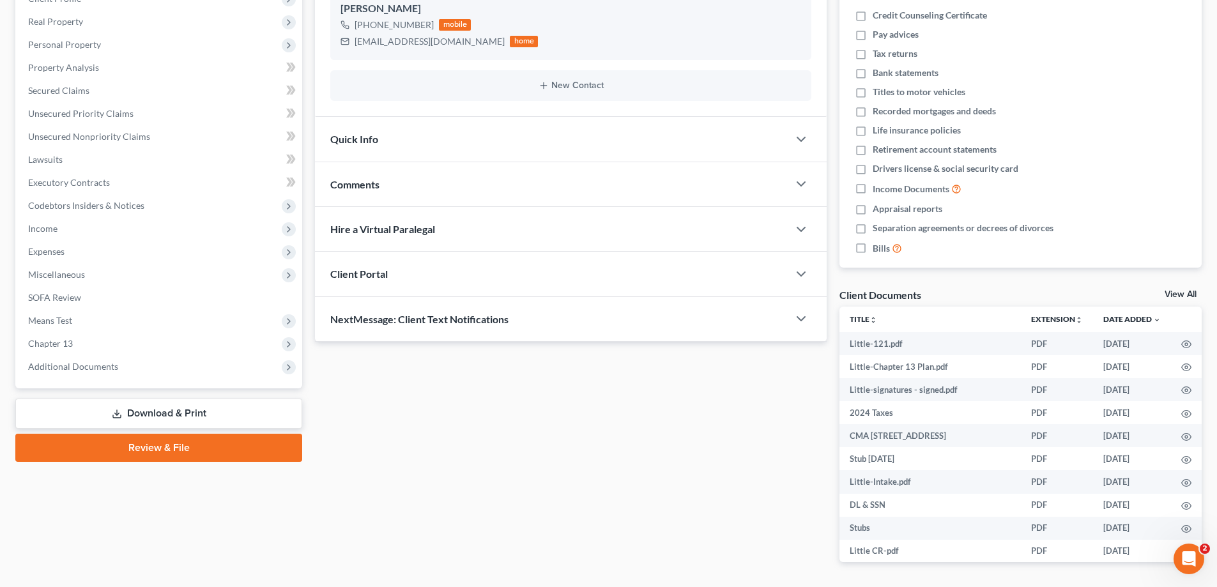
drag, startPoint x: 76, startPoint y: 365, endPoint x: 82, endPoint y: 400, distance: 35.7
click at [75, 364] on span "Additional Documents" at bounding box center [73, 366] width 90 height 11
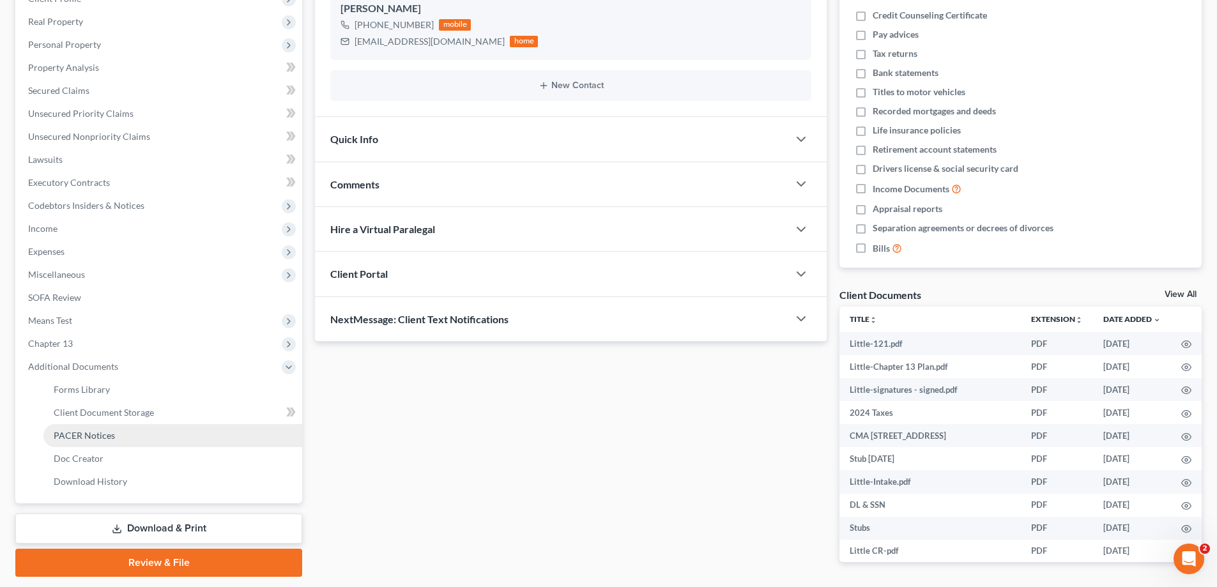
click at [70, 437] on span "PACER Notices" at bounding box center [84, 435] width 61 height 11
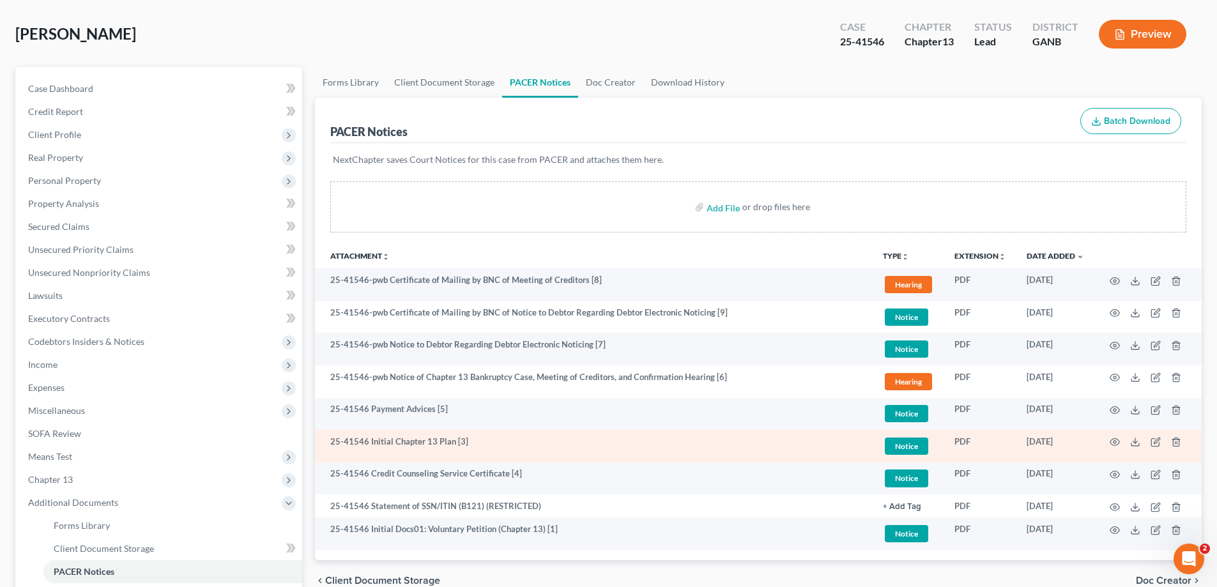
scroll to position [128, 0]
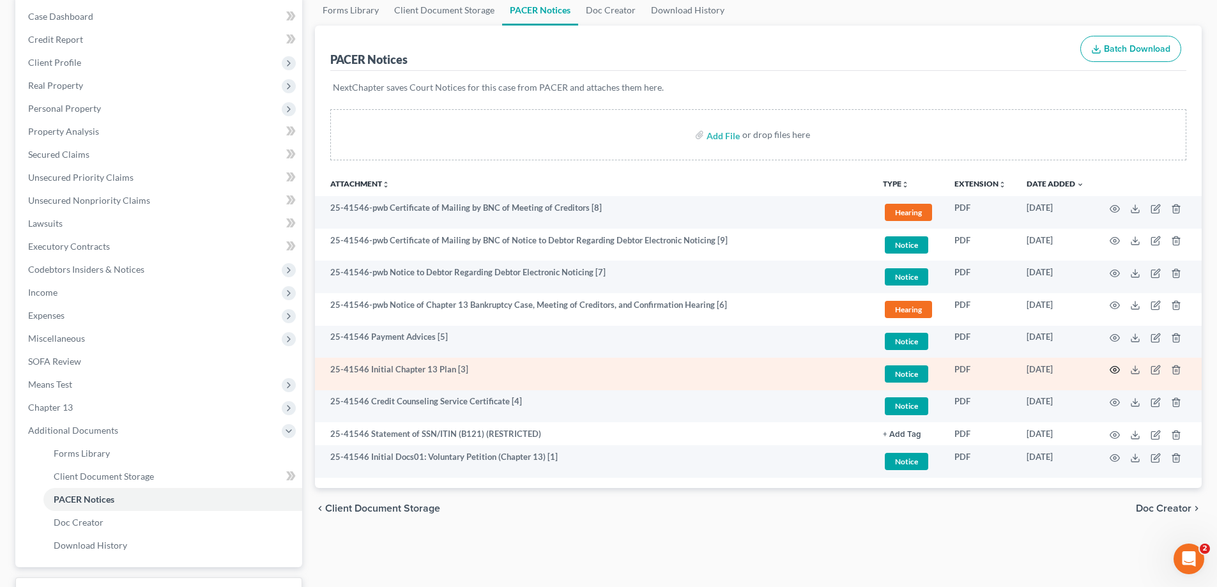
click at [1116, 372] on icon "button" at bounding box center [1115, 370] width 10 height 10
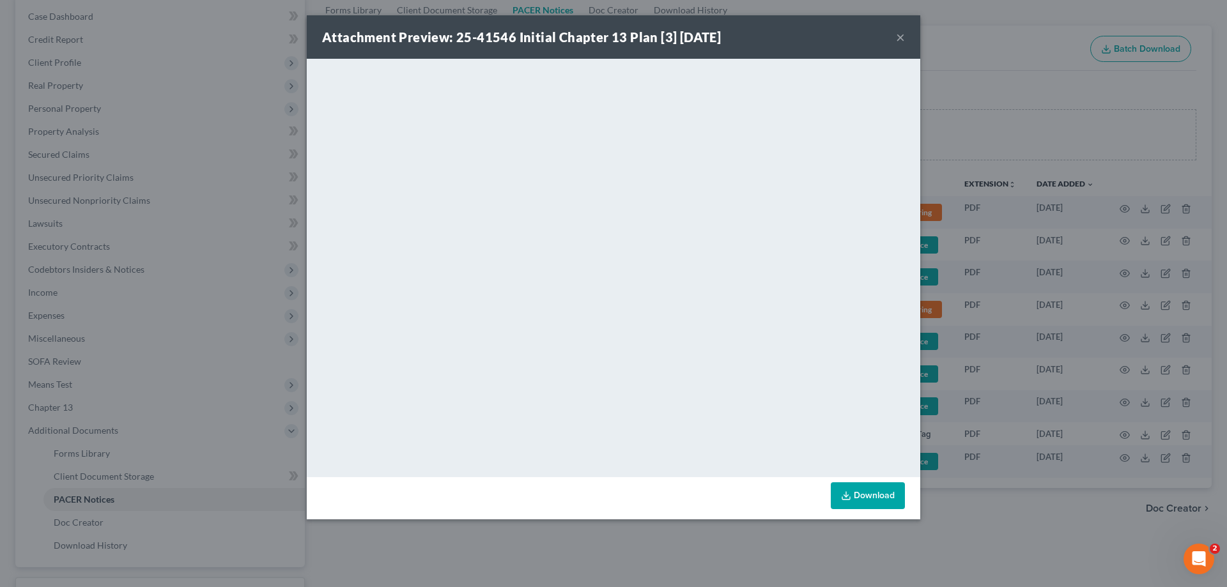
click at [899, 33] on button "×" at bounding box center [900, 36] width 9 height 15
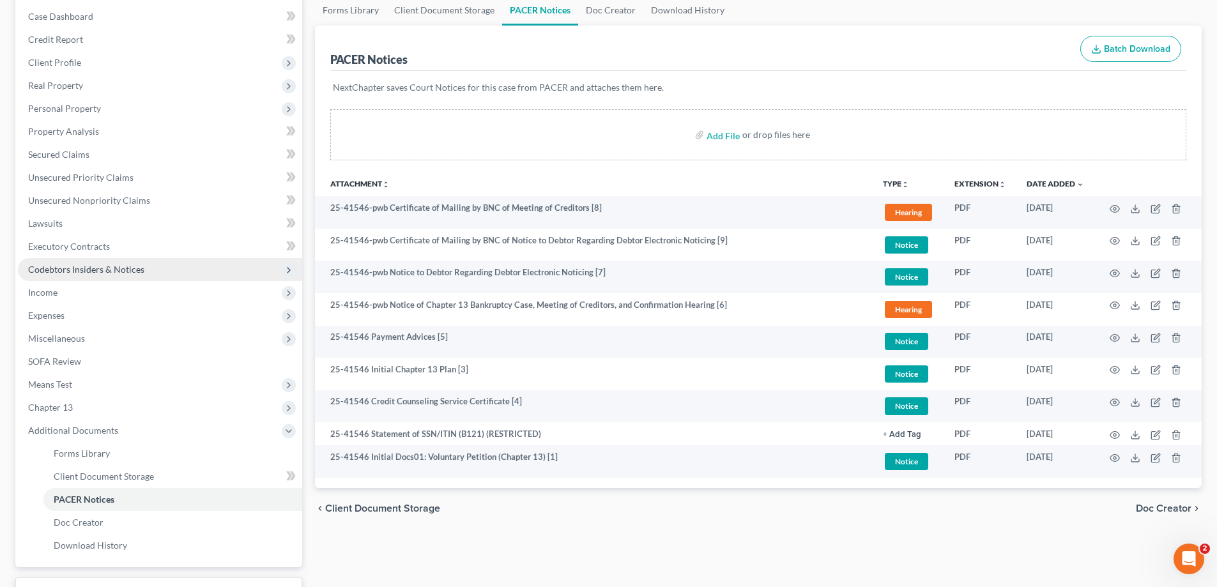
scroll to position [0, 0]
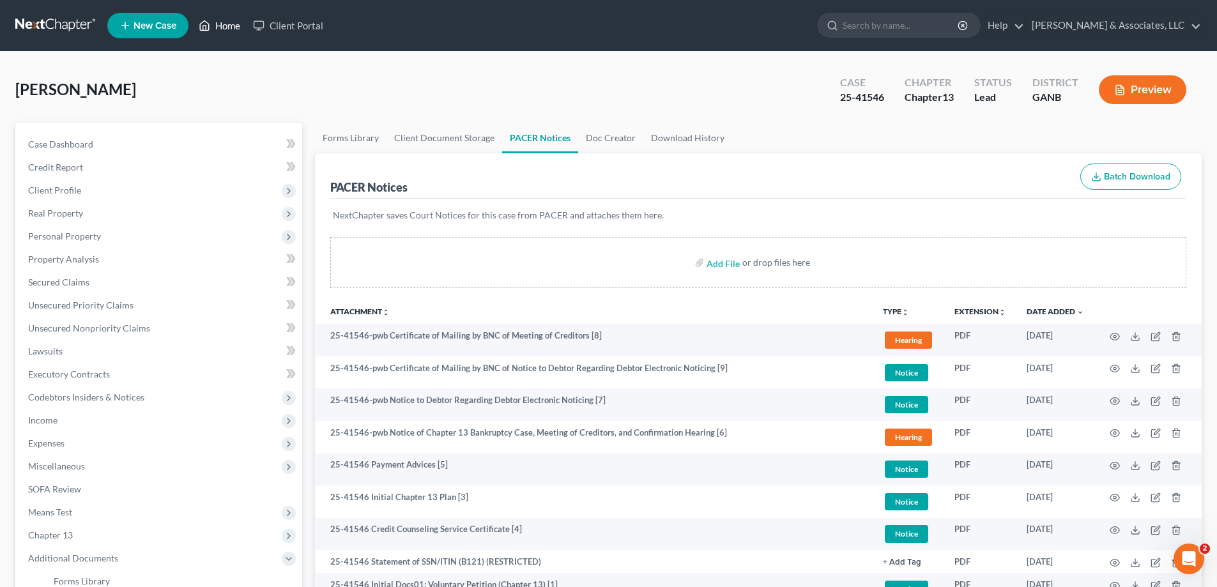
click at [229, 22] on link "Home" at bounding box center [219, 25] width 54 height 23
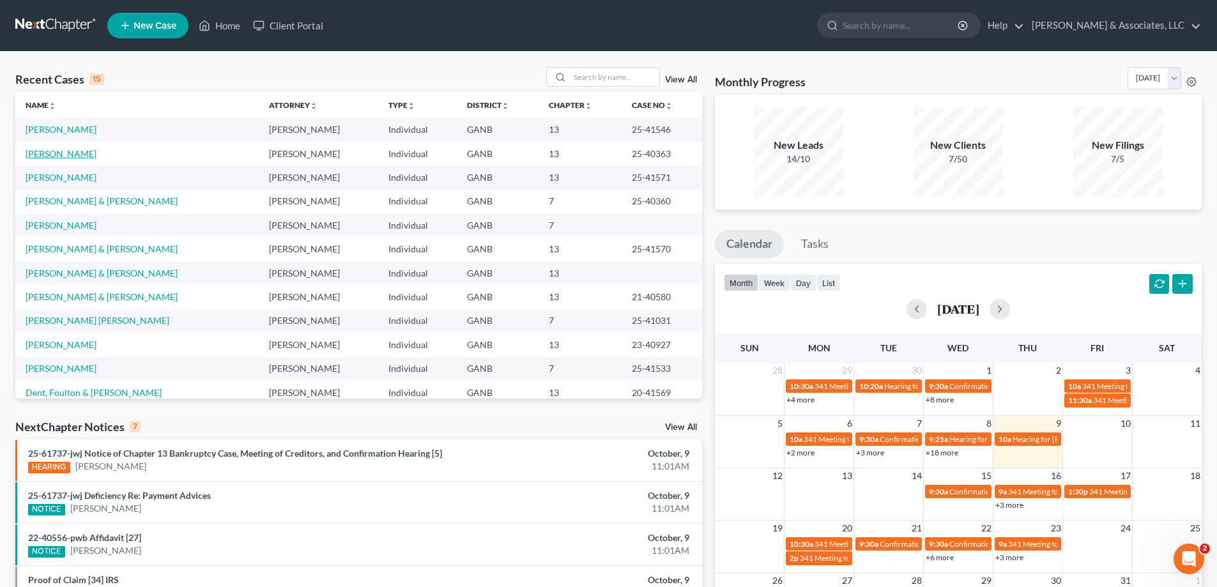
click at [34, 151] on link "[PERSON_NAME]" at bounding box center [61, 153] width 71 height 11
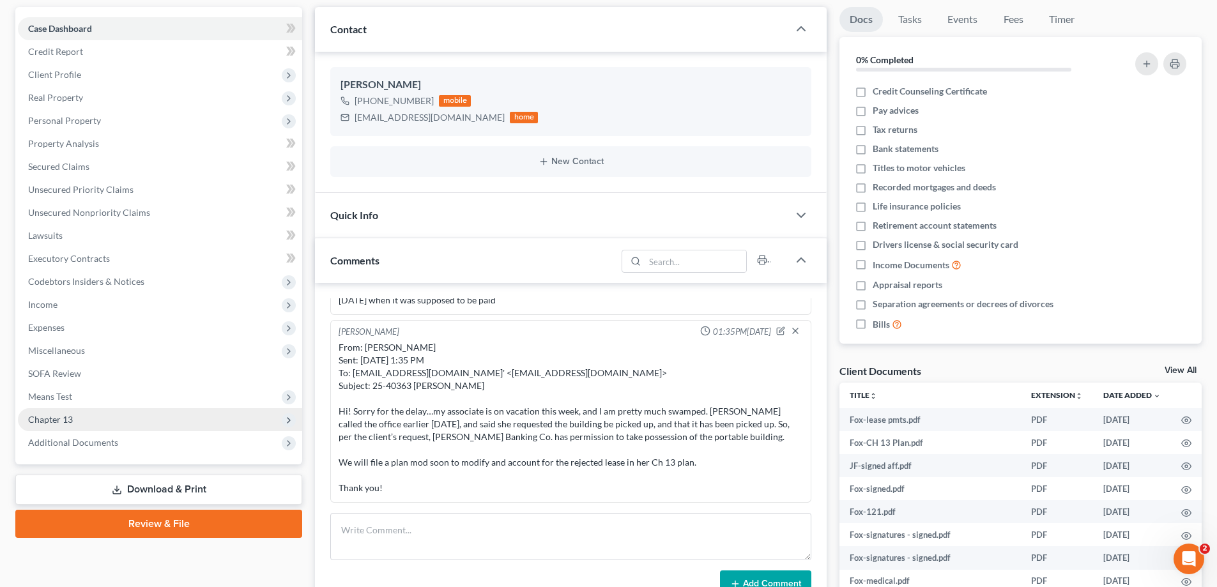
scroll to position [128, 0]
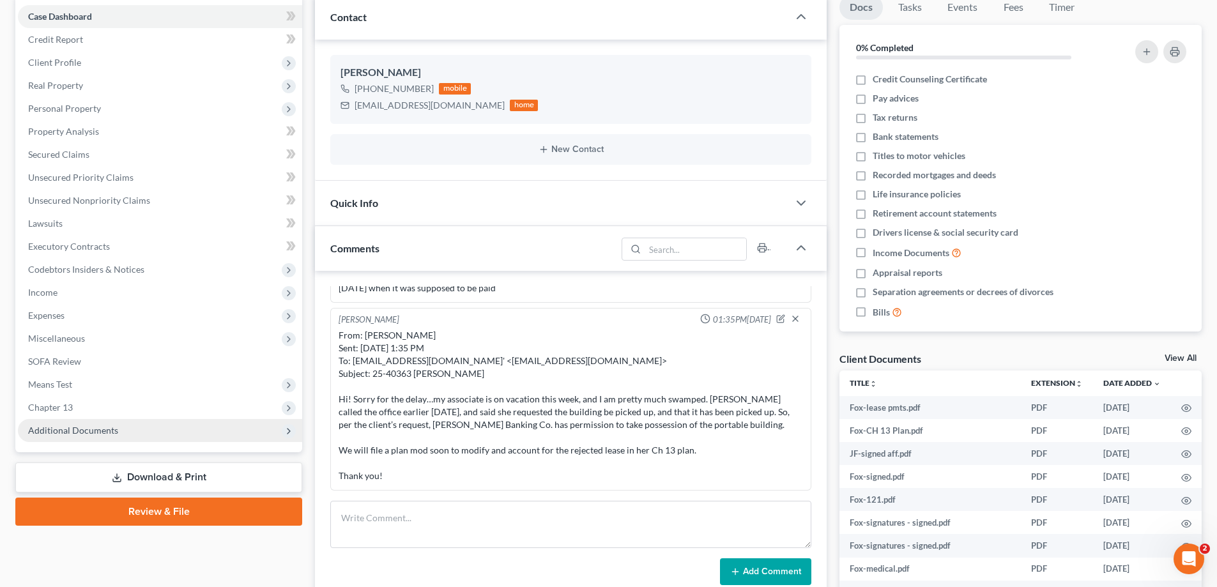
click at [56, 428] on span "Additional Documents" at bounding box center [73, 430] width 90 height 11
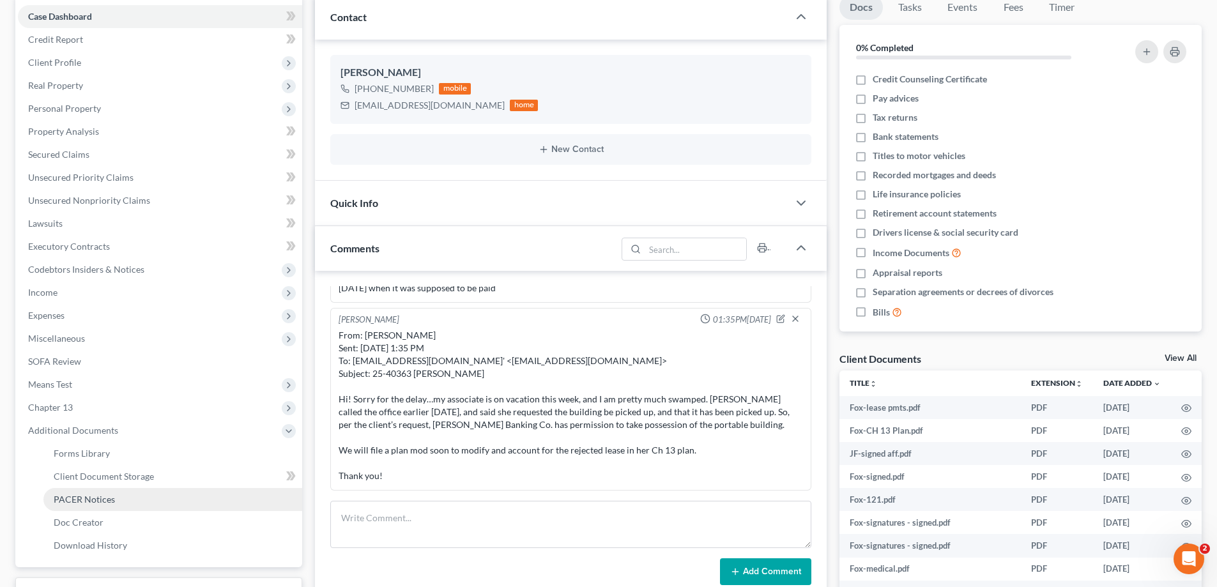
click at [75, 499] on span "PACER Notices" at bounding box center [84, 499] width 61 height 11
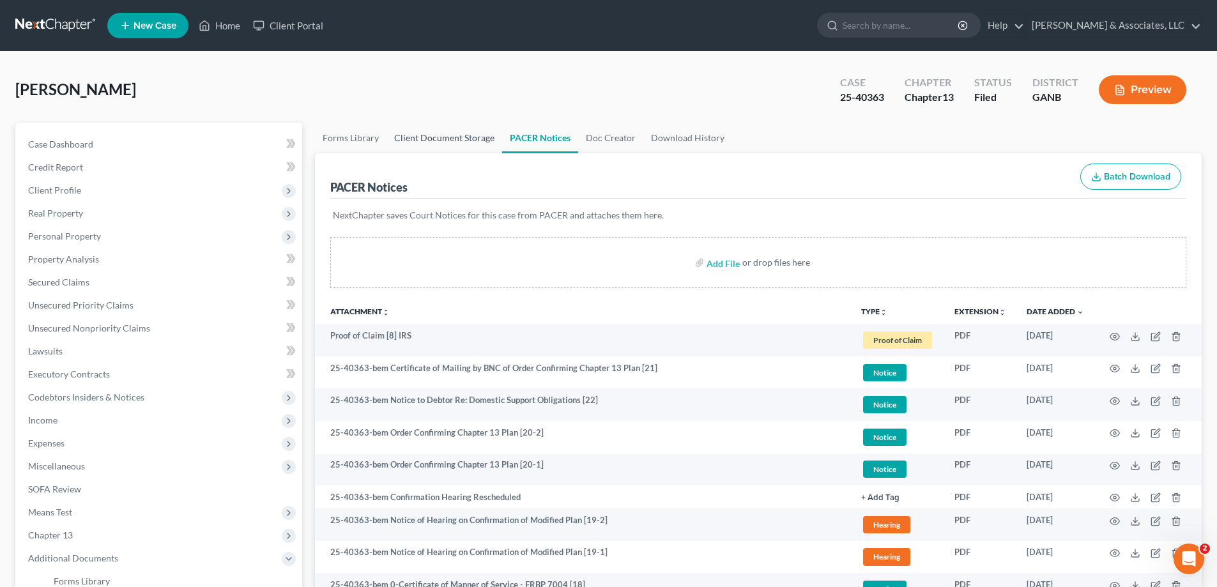
click at [418, 137] on link "Client Document Storage" at bounding box center [445, 138] width 116 height 31
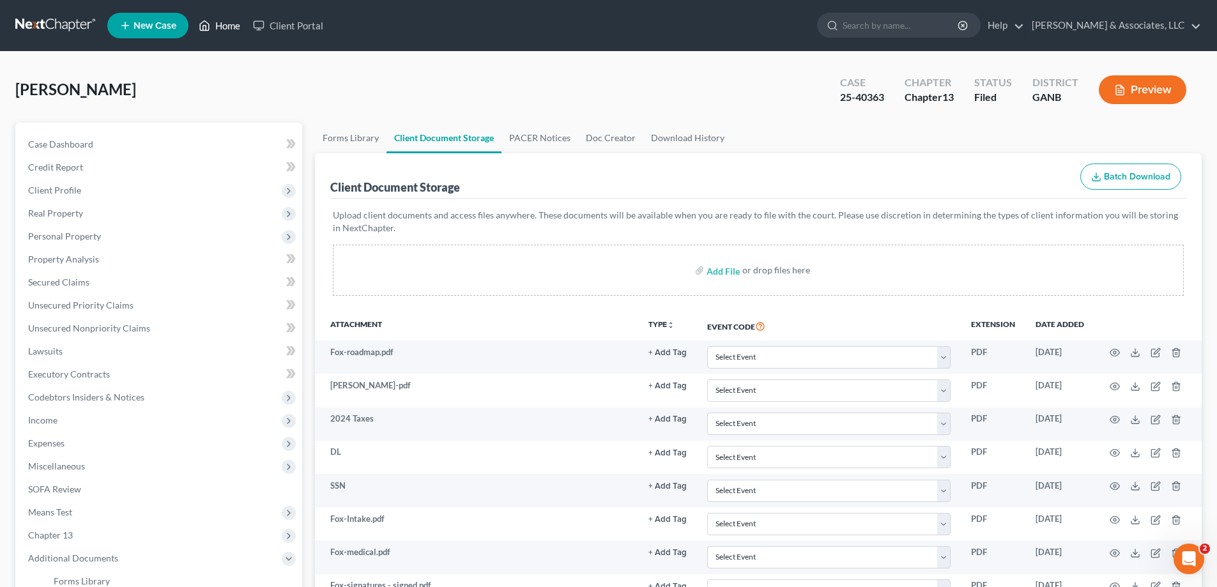
click at [224, 19] on link "Home" at bounding box center [219, 25] width 54 height 23
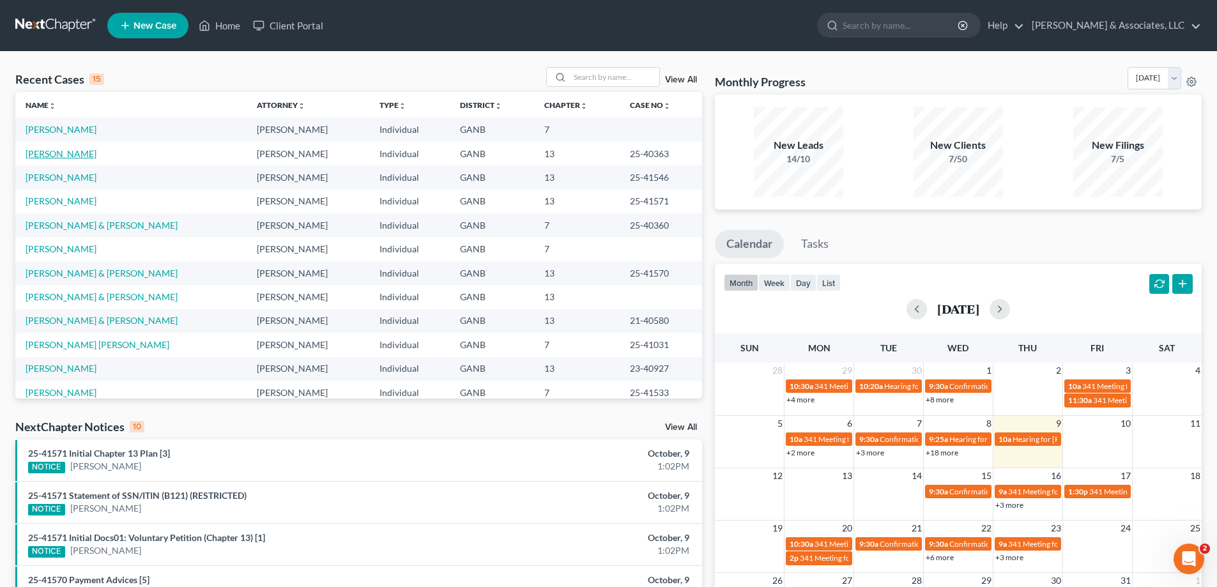
click at [46, 154] on link "[PERSON_NAME]" at bounding box center [61, 153] width 71 height 11
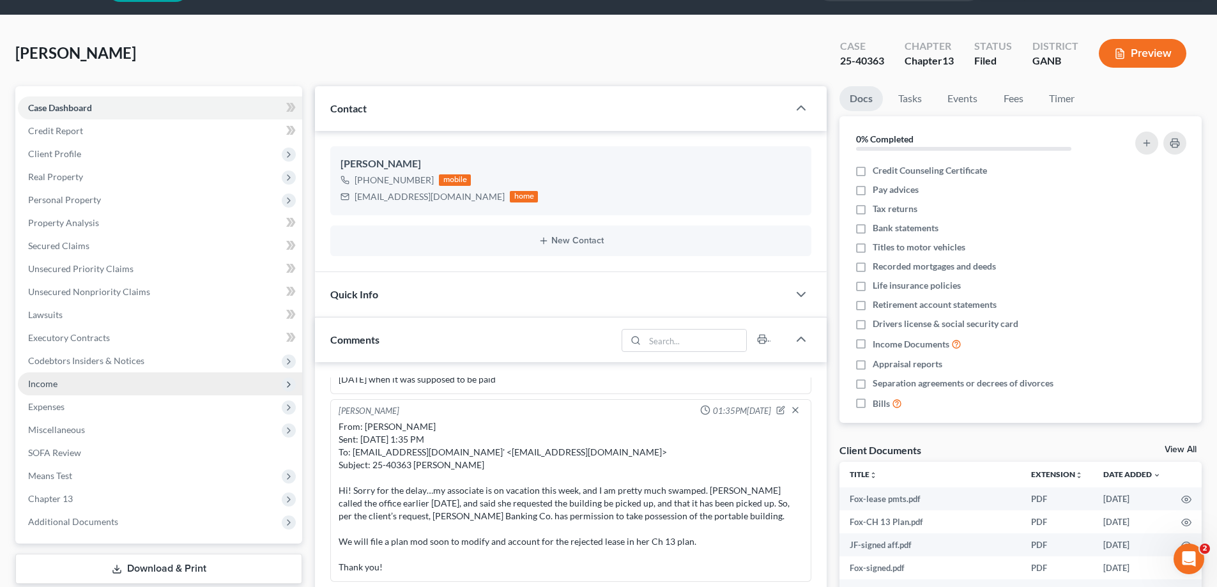
scroll to position [128, 0]
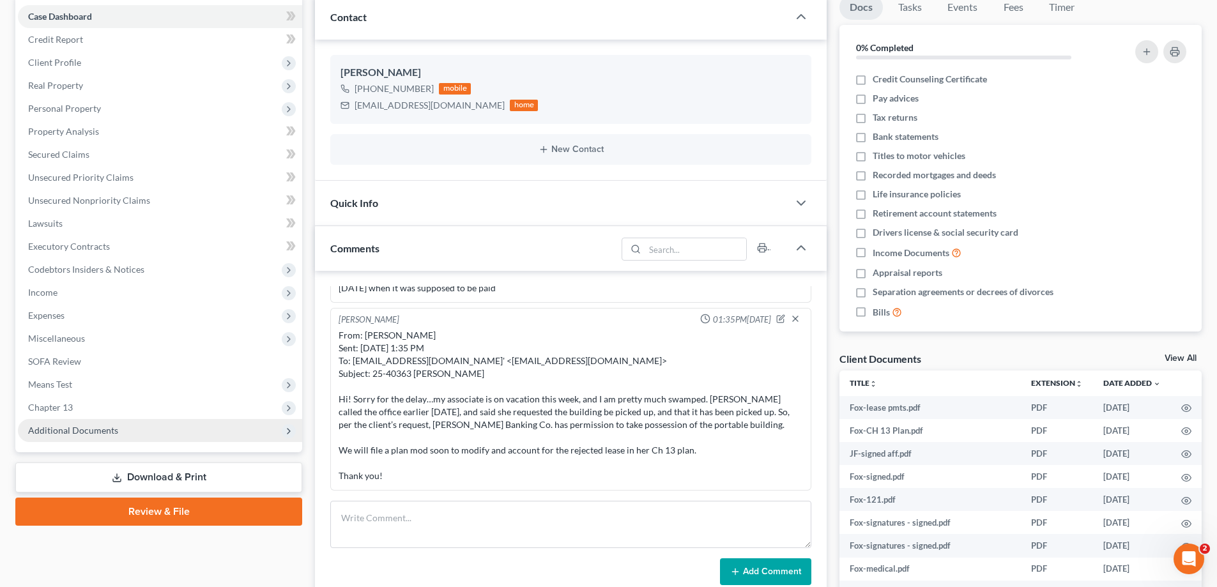
click at [96, 429] on span "Additional Documents" at bounding box center [73, 430] width 90 height 11
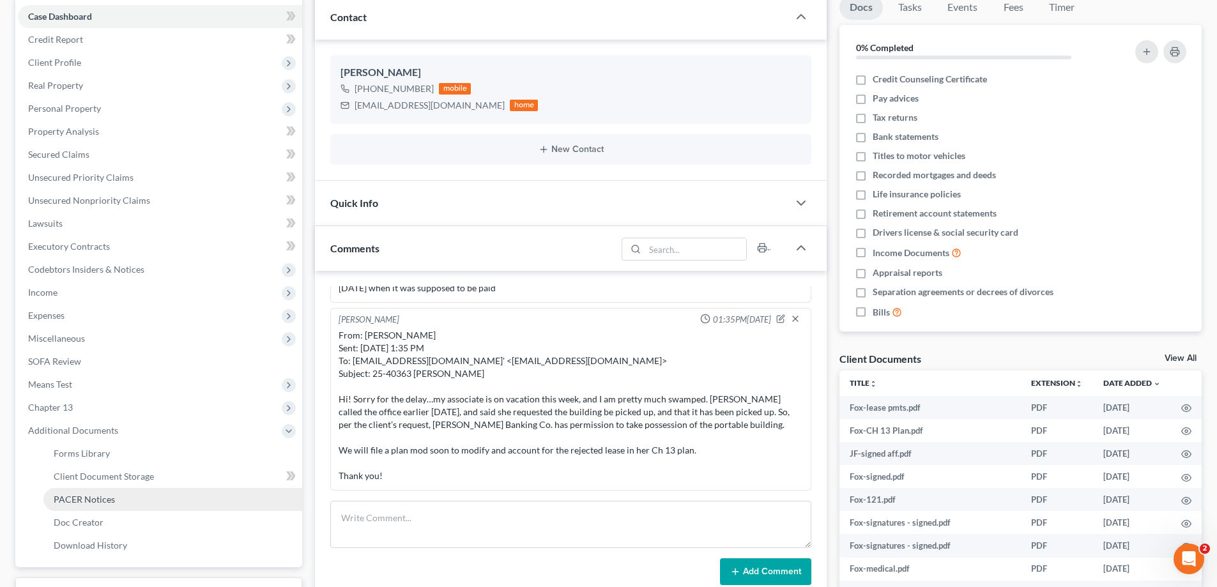
click at [68, 498] on span "PACER Notices" at bounding box center [84, 499] width 61 height 11
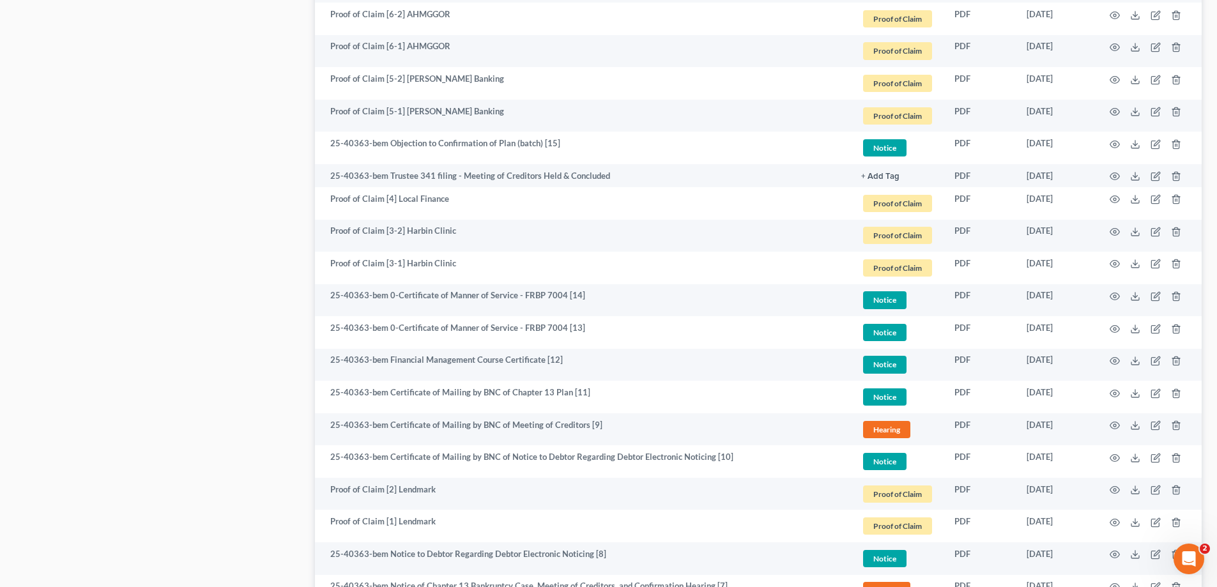
scroll to position [1189, 0]
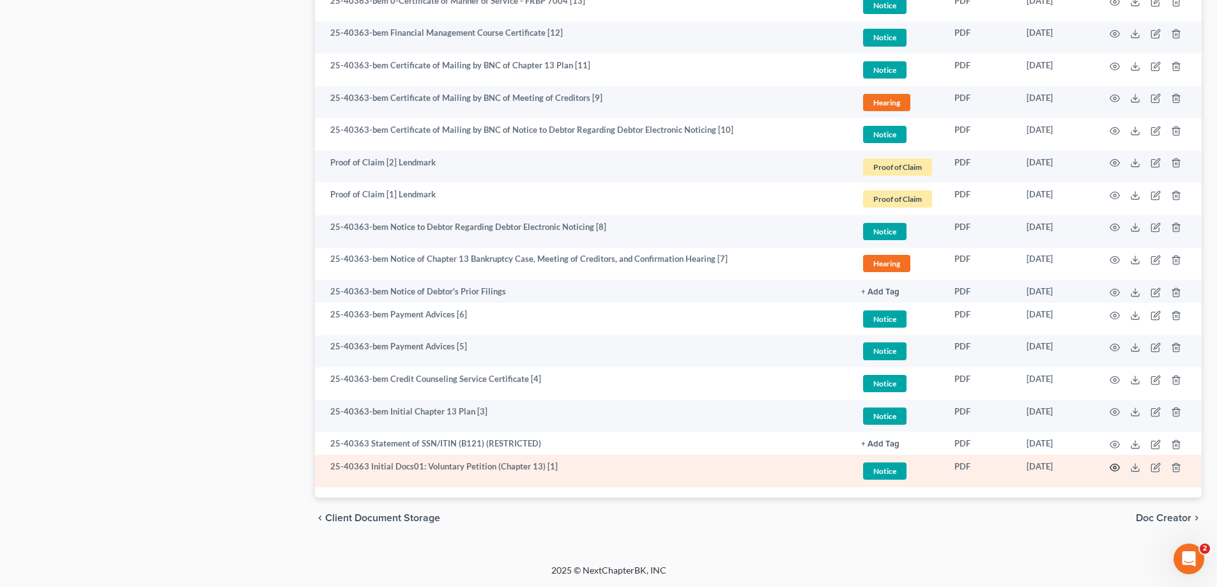
click at [1115, 465] on icon "button" at bounding box center [1115, 468] width 10 height 10
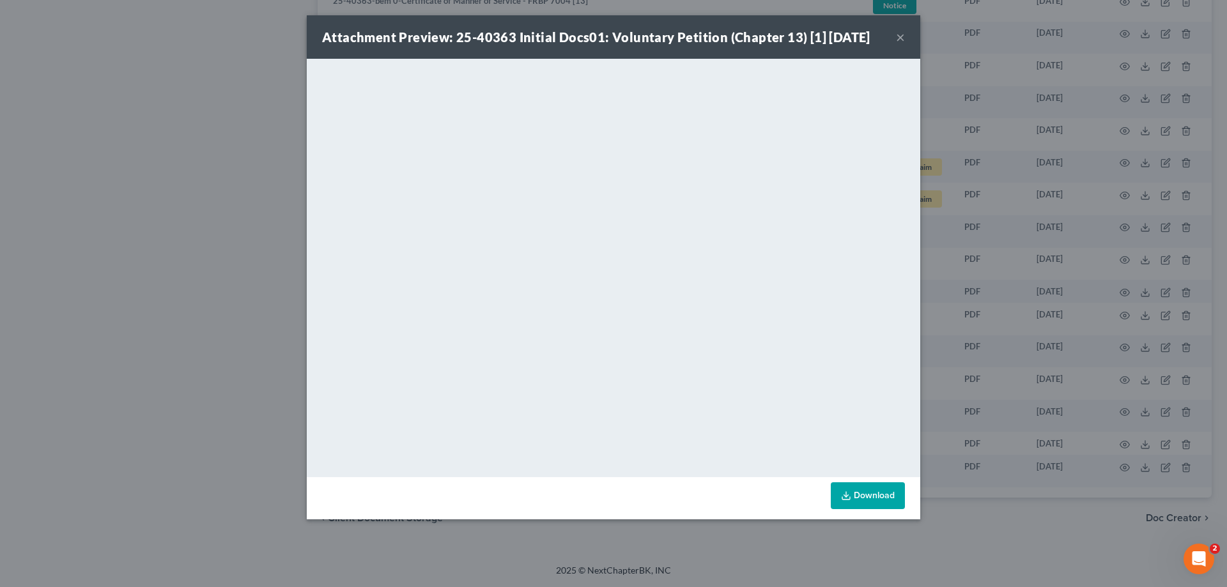
click at [900, 38] on button "×" at bounding box center [900, 36] width 9 height 15
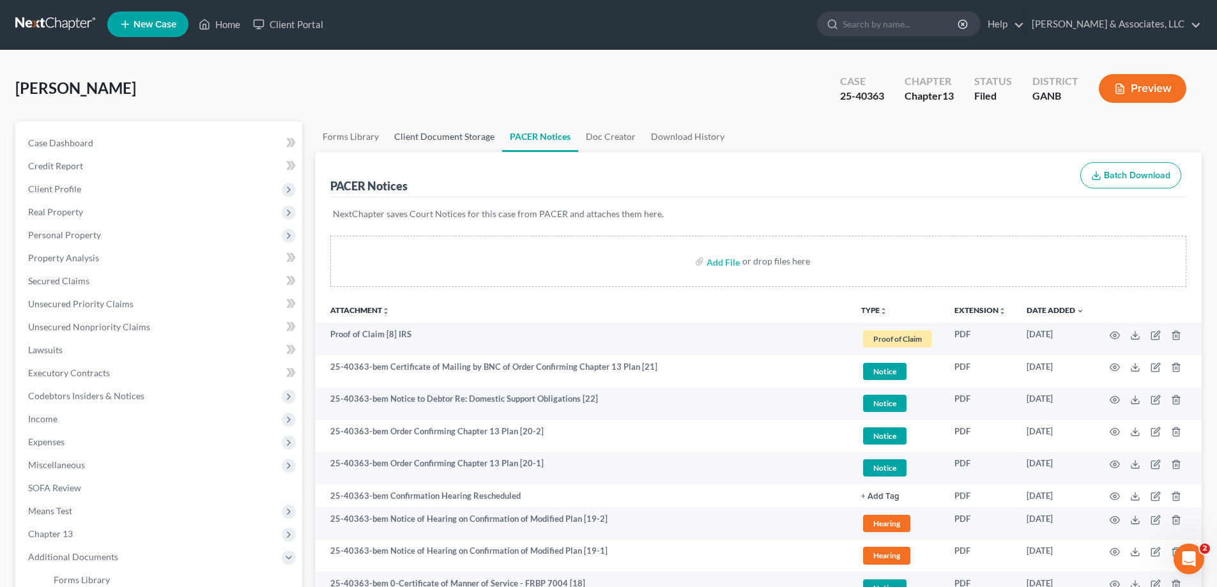
scroll to position [0, 0]
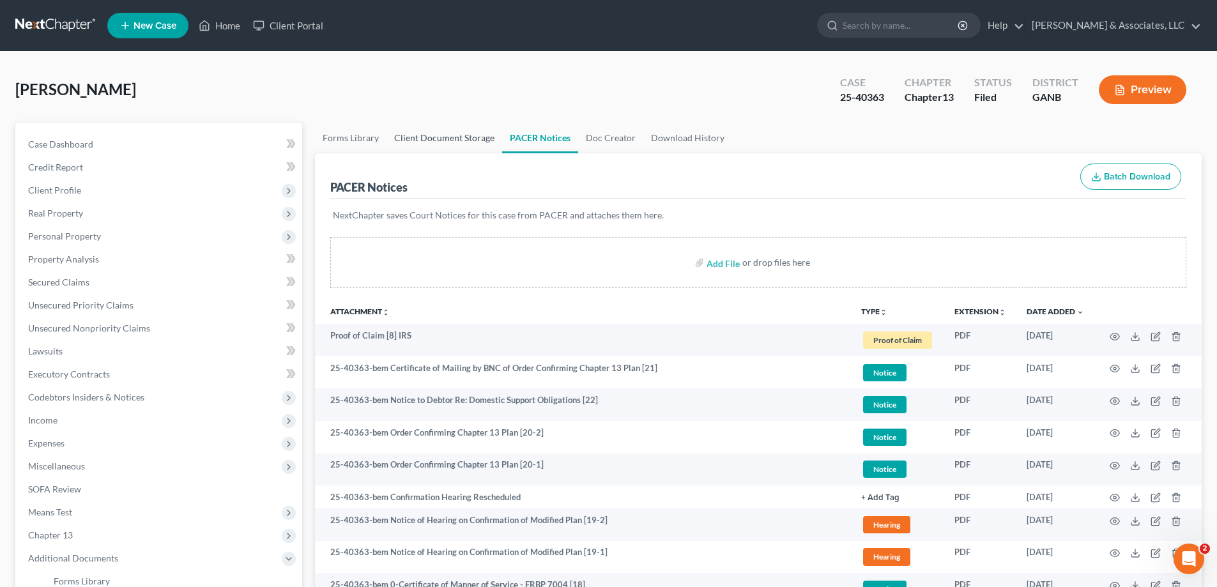
click at [429, 138] on link "Client Document Storage" at bounding box center [445, 138] width 116 height 31
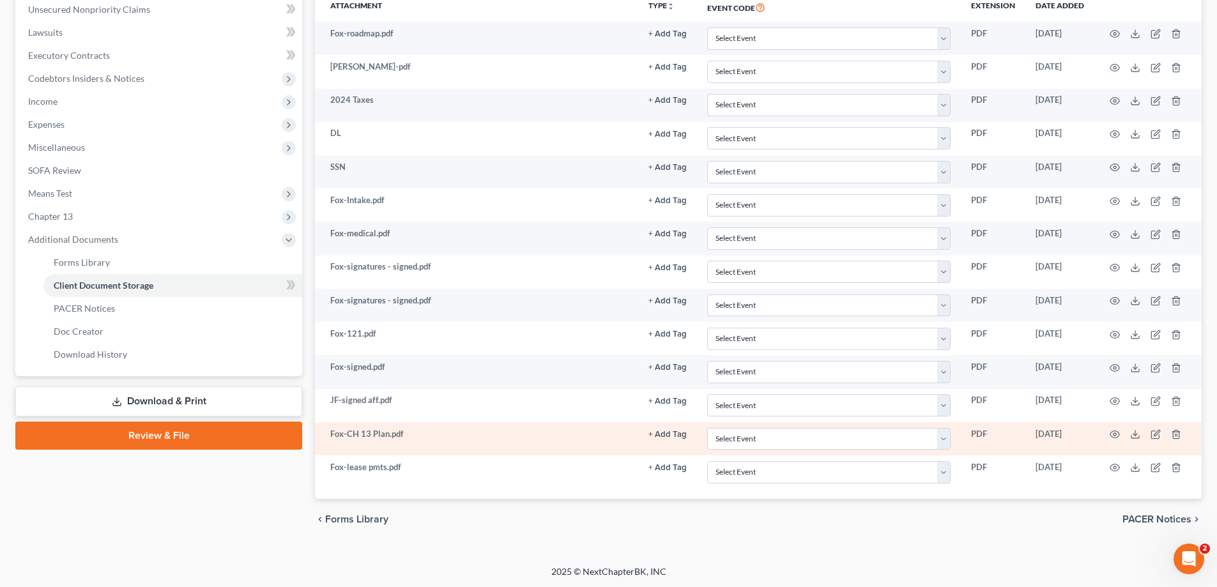
scroll to position [319, 0]
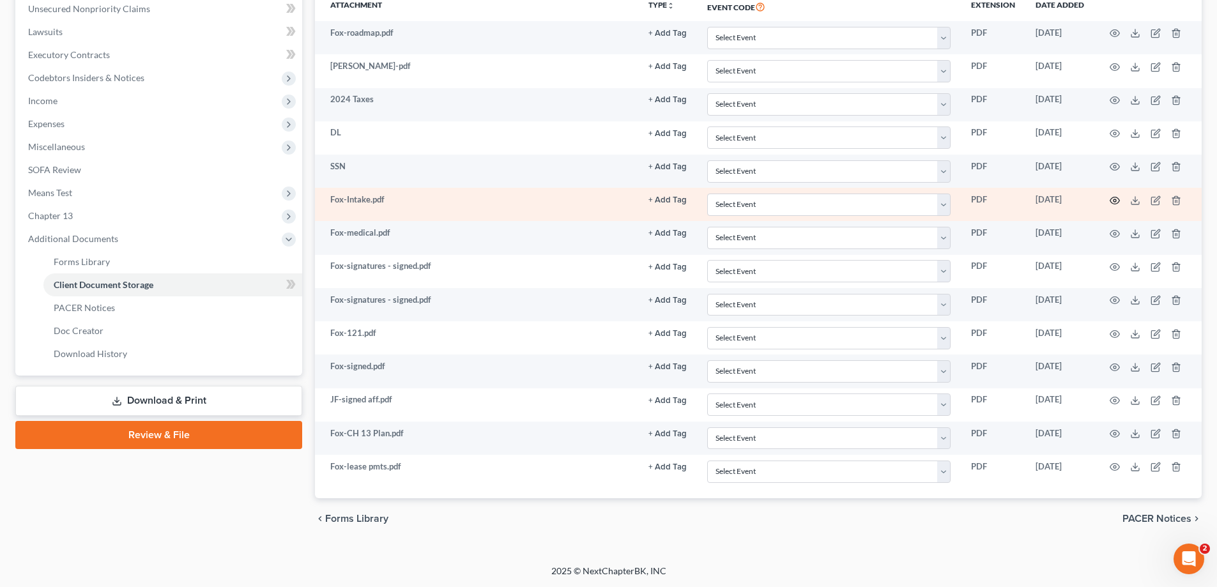
click at [1115, 199] on circle "button" at bounding box center [1115, 200] width 3 height 3
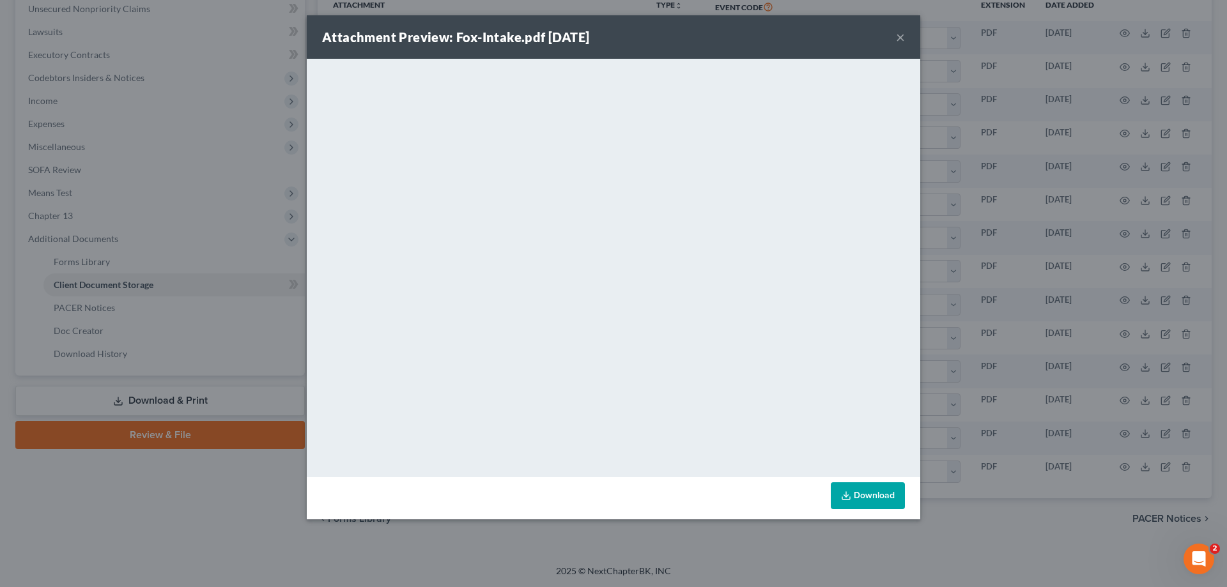
click at [899, 33] on button "×" at bounding box center [900, 36] width 9 height 15
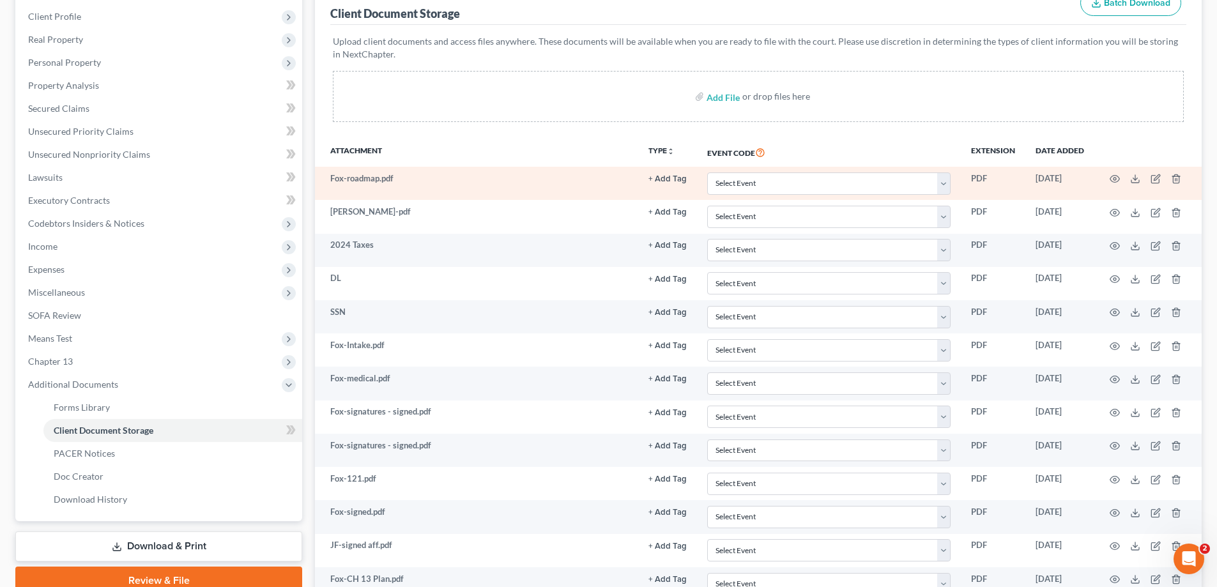
scroll to position [0, 0]
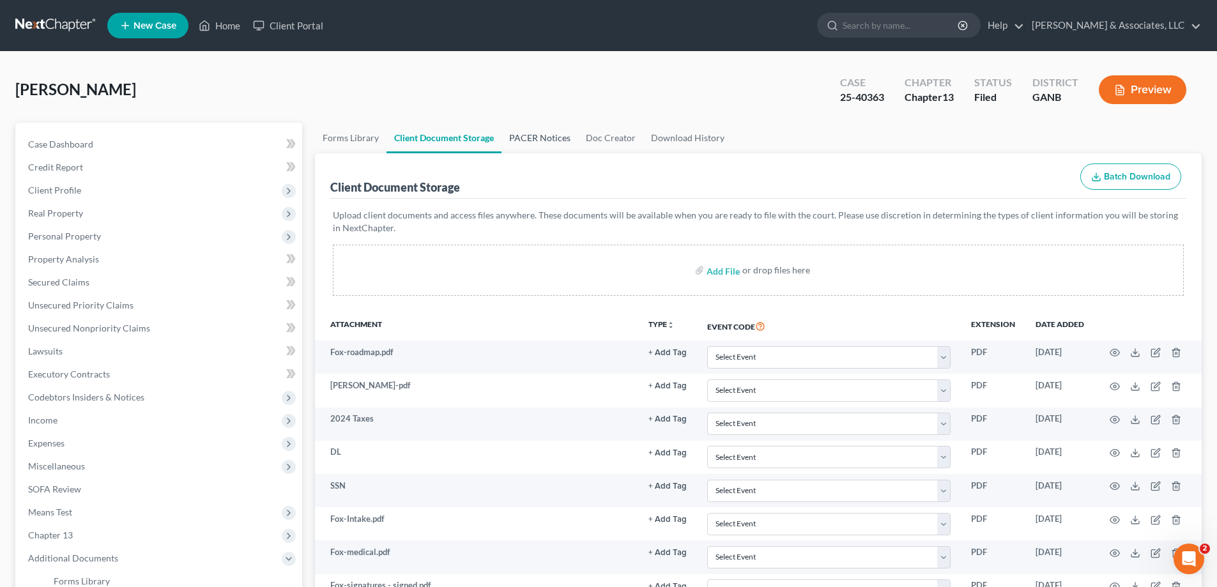
click at [546, 134] on link "PACER Notices" at bounding box center [540, 138] width 77 height 31
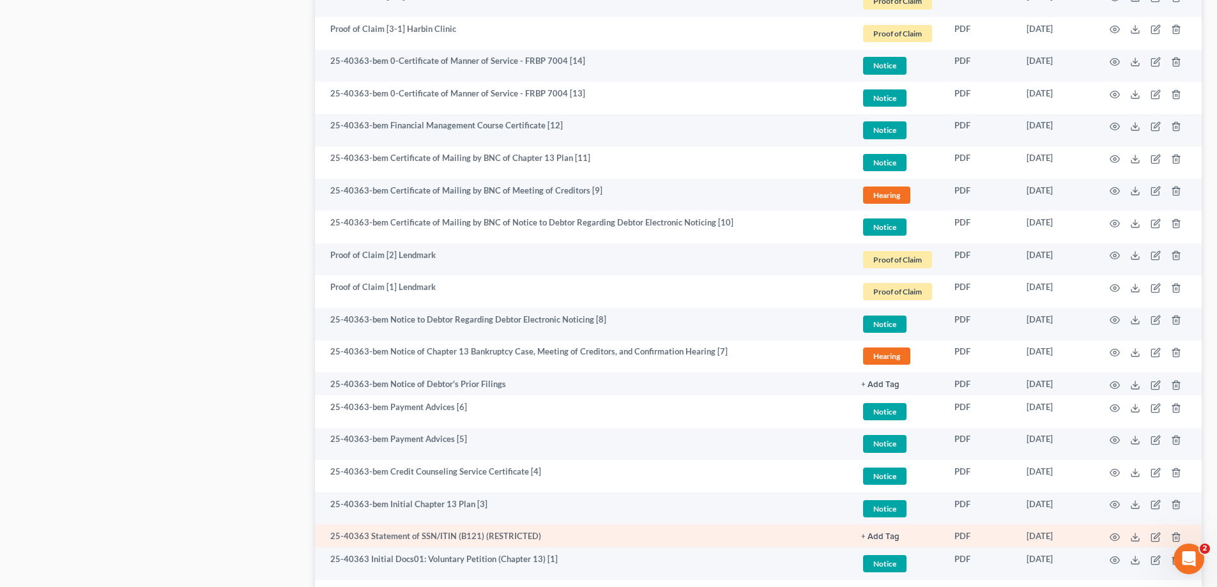
scroll to position [1189, 0]
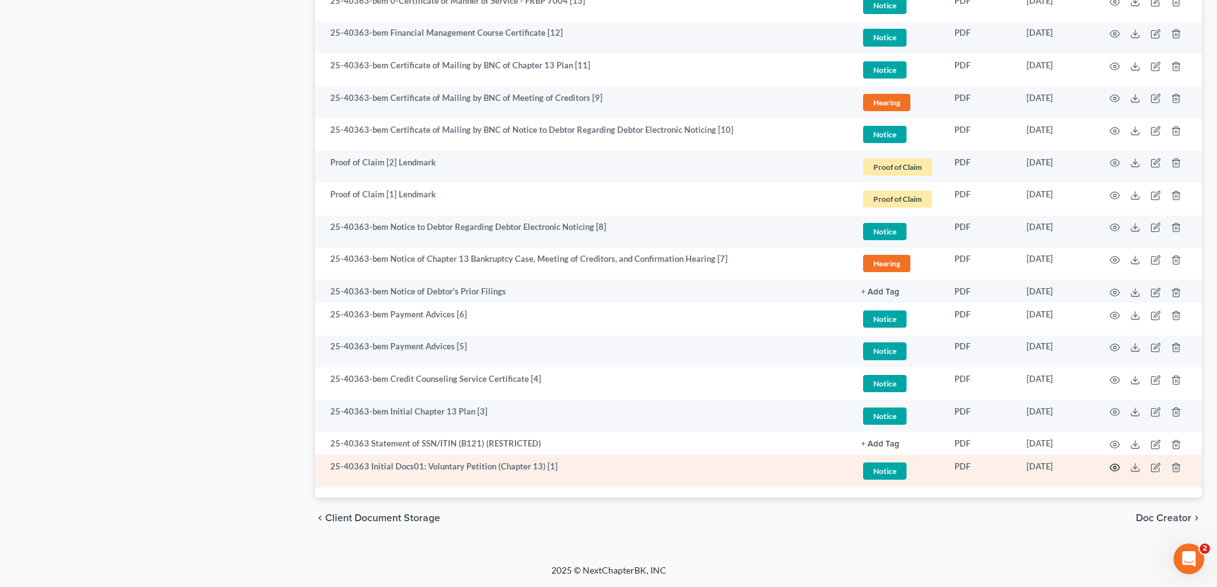
click at [1114, 467] on icon "button" at bounding box center [1115, 468] width 10 height 10
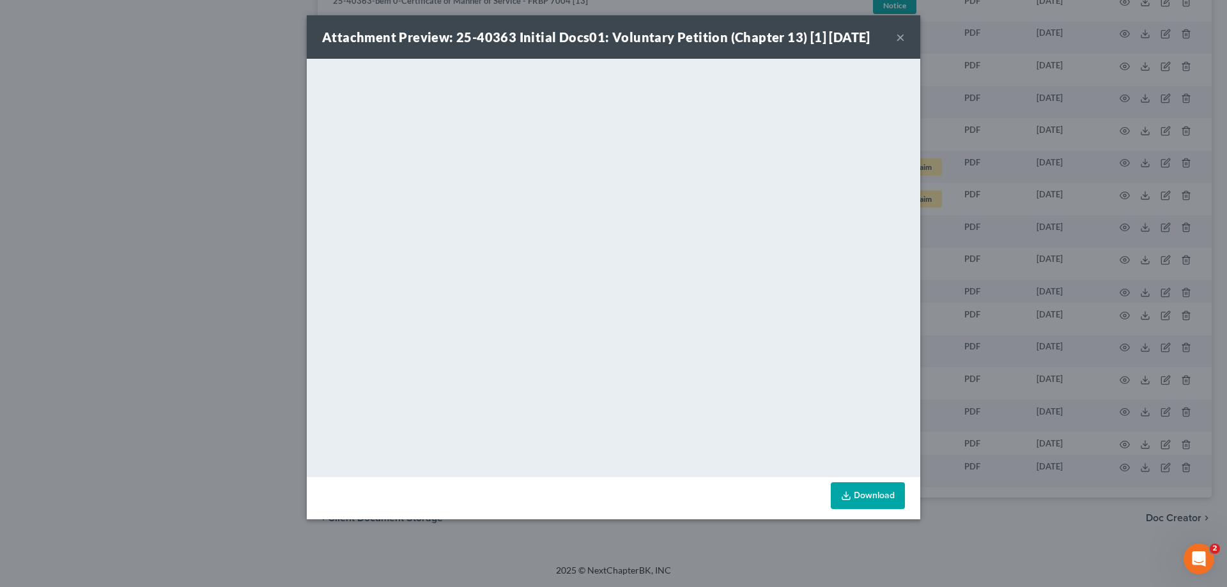
click at [898, 35] on button "×" at bounding box center [900, 36] width 9 height 15
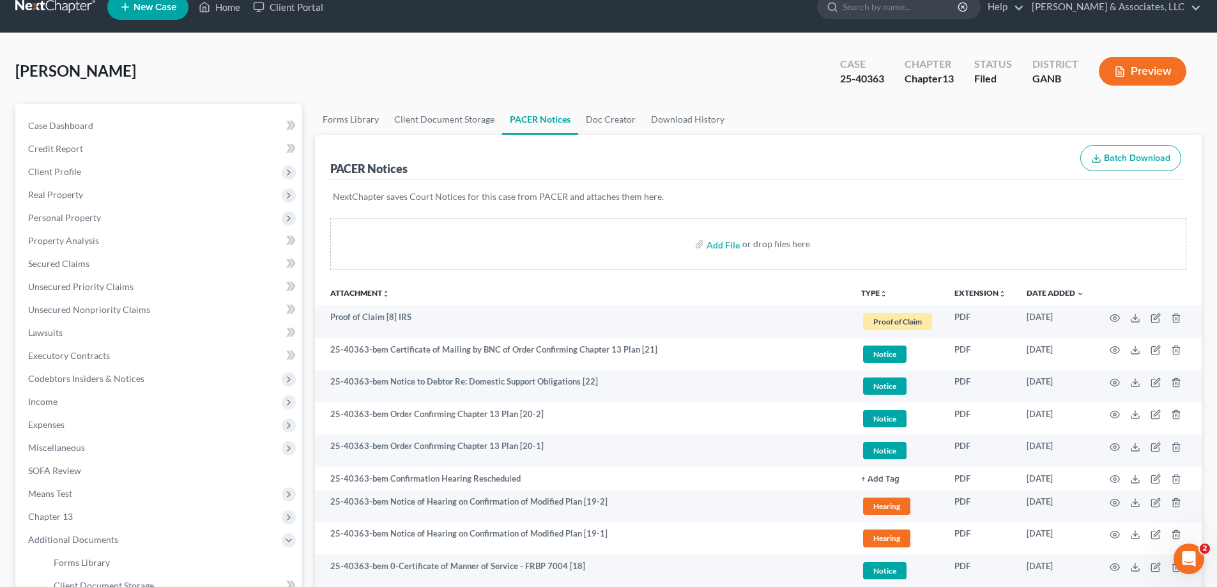
scroll to position [0, 0]
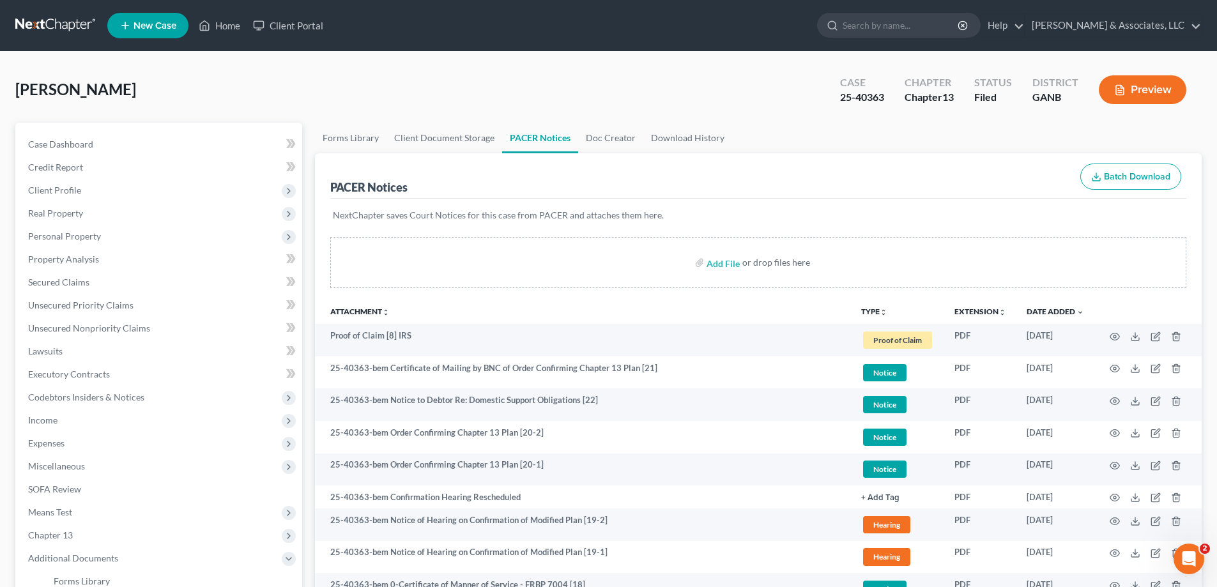
click at [153, 23] on span "New Case" at bounding box center [155, 26] width 43 height 10
select select "19"
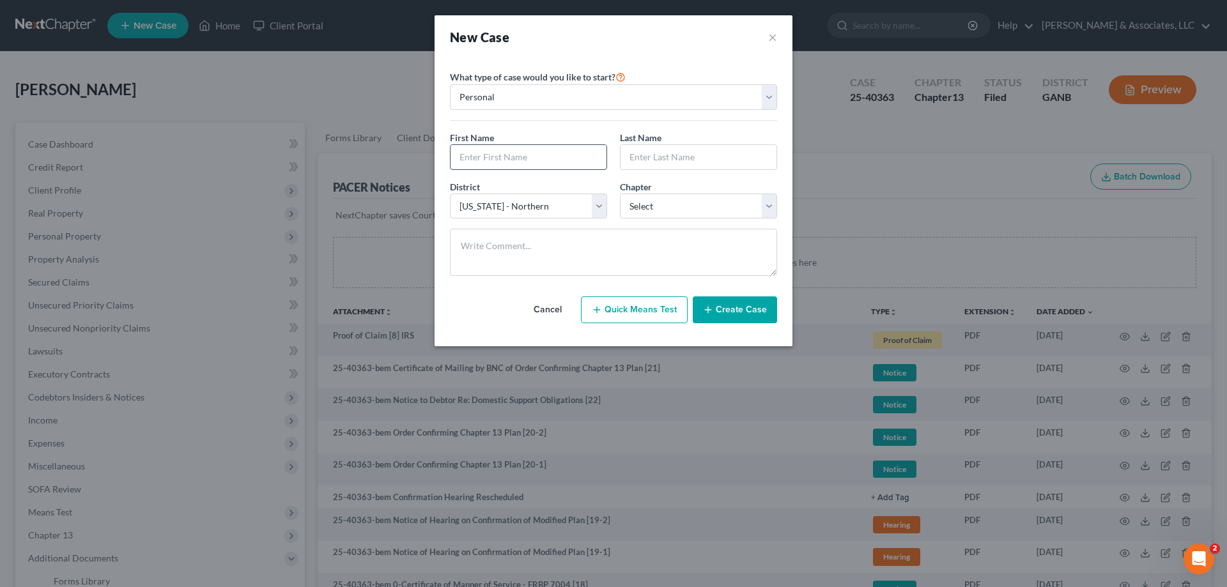
click at [527, 155] on input "text" at bounding box center [528, 157] width 156 height 24
type input "m"
click at [523, 148] on input "[PERSON_NAME]" at bounding box center [528, 157] width 156 height 24
drag, startPoint x: 511, startPoint y: 157, endPoint x: 447, endPoint y: 161, distance: 64.1
click at [447, 161] on div "First Name * [PERSON_NAME]" at bounding box center [528, 150] width 170 height 39
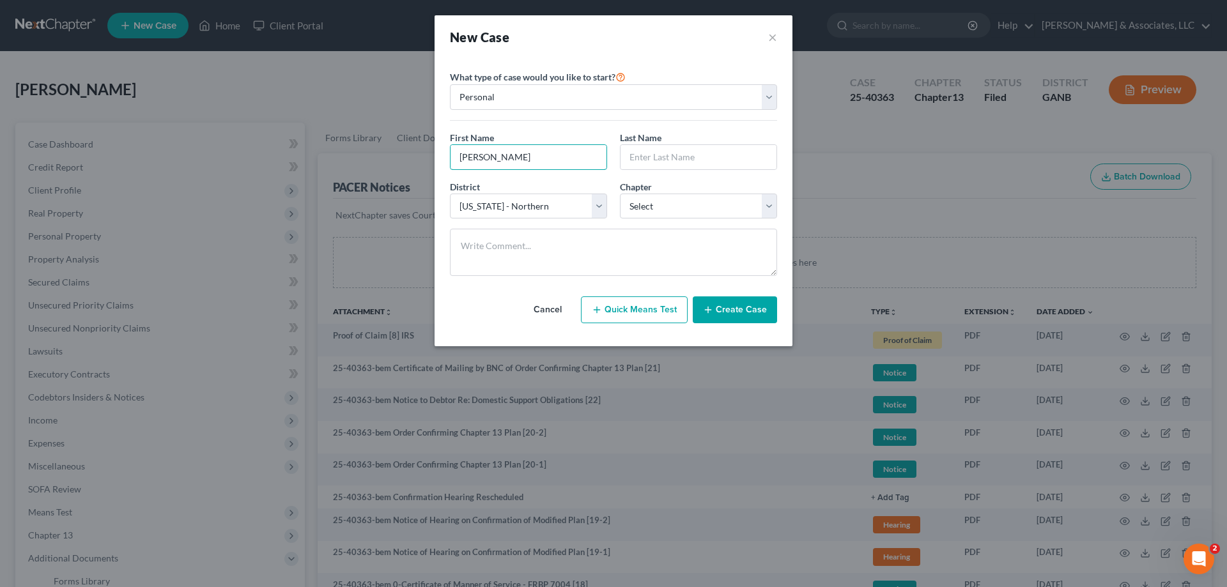
type input "[PERSON_NAME]"
drag, startPoint x: 700, startPoint y: 209, endPoint x: 692, endPoint y: 218, distance: 11.8
click at [700, 209] on select "Select 7 11 12 13" at bounding box center [698, 207] width 157 height 26
select select "3"
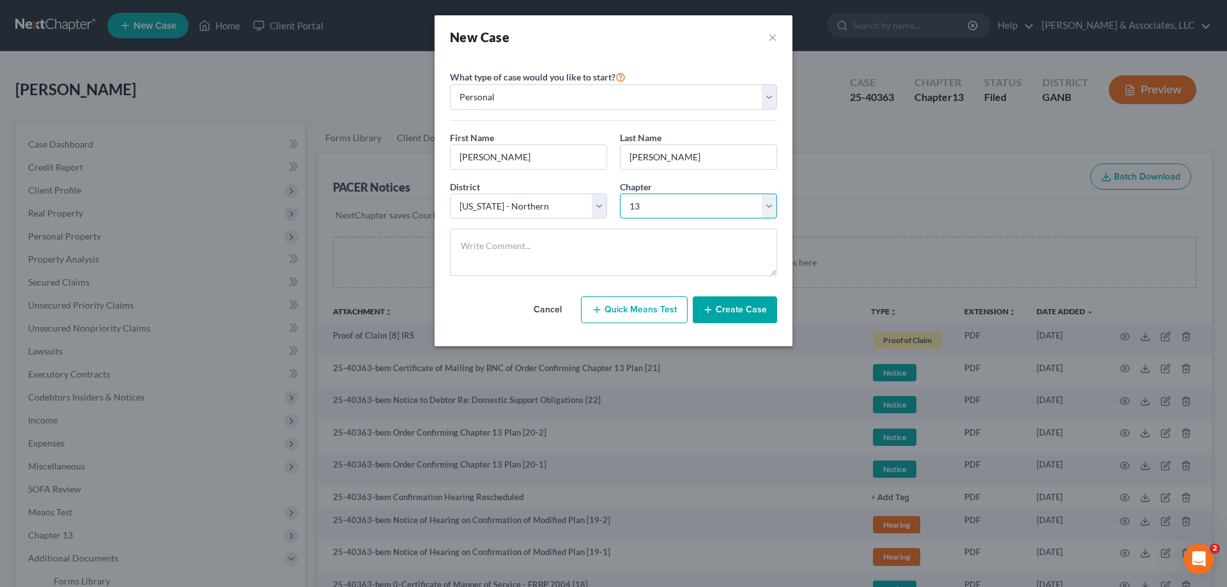
click at [620, 194] on select "Select 7 11 12 13" at bounding box center [698, 207] width 157 height 26
click at [737, 312] on button "Create Case" at bounding box center [735, 309] width 84 height 27
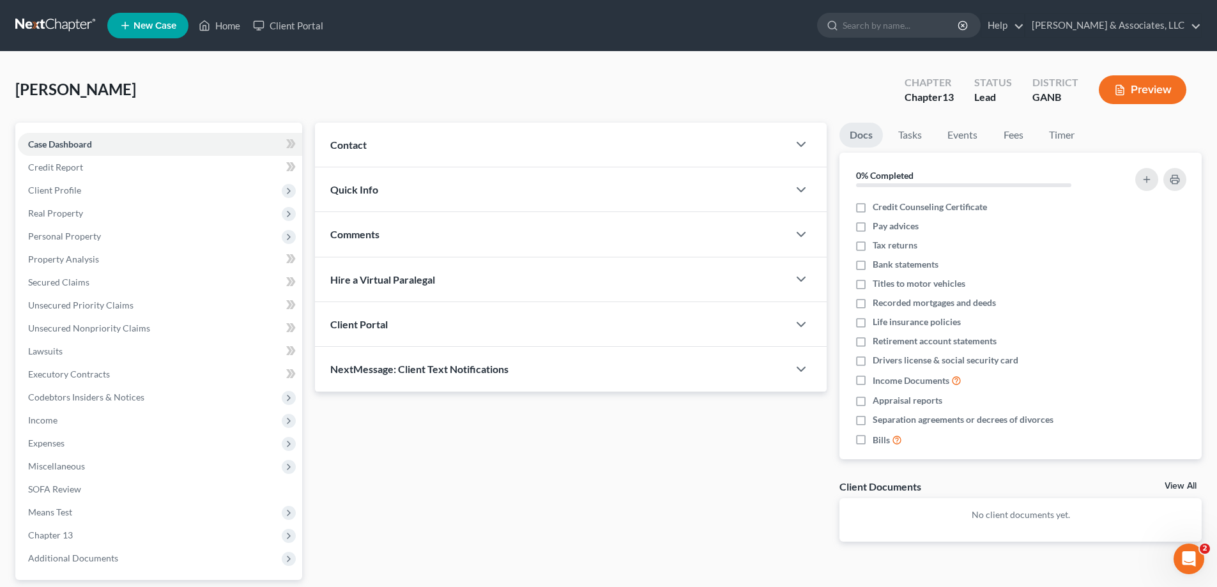
click at [363, 142] on span "Contact" at bounding box center [348, 145] width 36 height 12
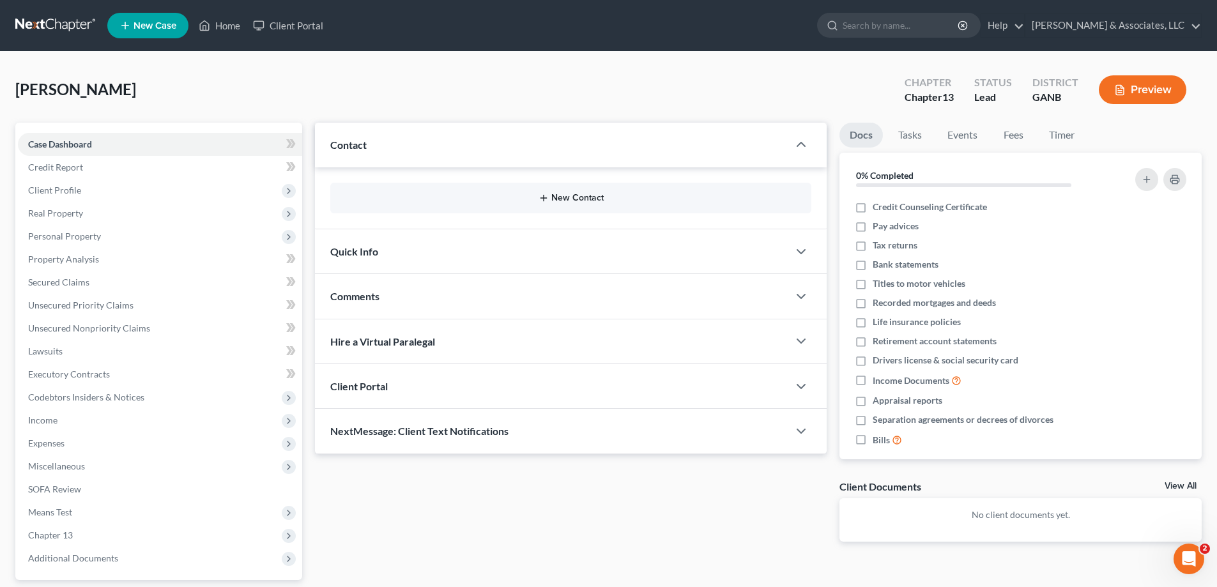
click at [583, 196] on button "New Contact" at bounding box center [571, 198] width 461 height 10
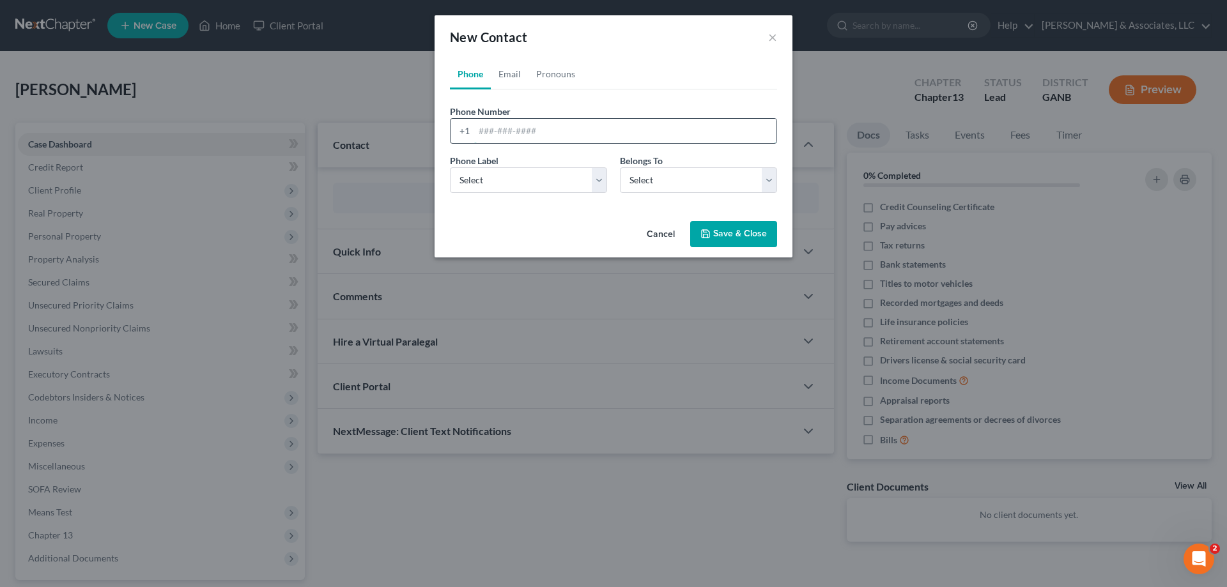
click at [495, 130] on input "tel" at bounding box center [625, 131] width 302 height 24
type input "[PHONE_NUMBER] (Sister-[PERSON_NAME])"
drag, startPoint x: 467, startPoint y: 184, endPoint x: 469, endPoint y: 192, distance: 7.9
click at [467, 185] on select "Select Mobile Home Work Other" at bounding box center [528, 180] width 157 height 26
select select "0"
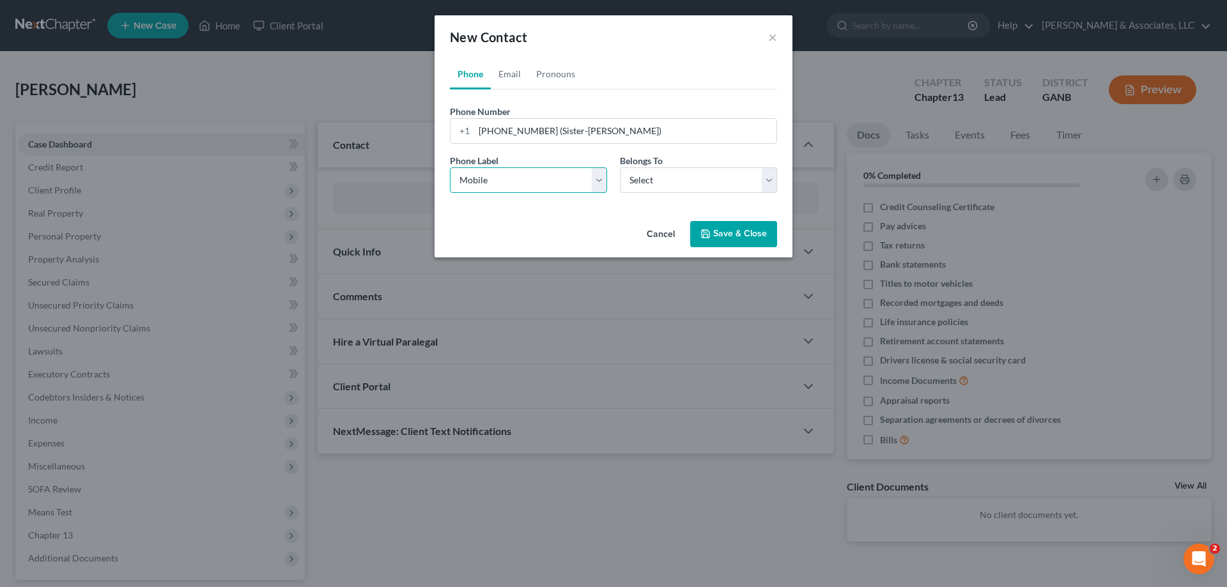
click at [450, 167] on select "Select Mobile Home Work Other" at bounding box center [528, 180] width 157 height 26
click at [682, 186] on select "Select Client Other" at bounding box center [698, 180] width 157 height 26
select select "0"
click at [620, 167] on select "Select Client Other" at bounding box center [698, 180] width 157 height 26
click at [737, 230] on button "Save & Close" at bounding box center [733, 234] width 87 height 27
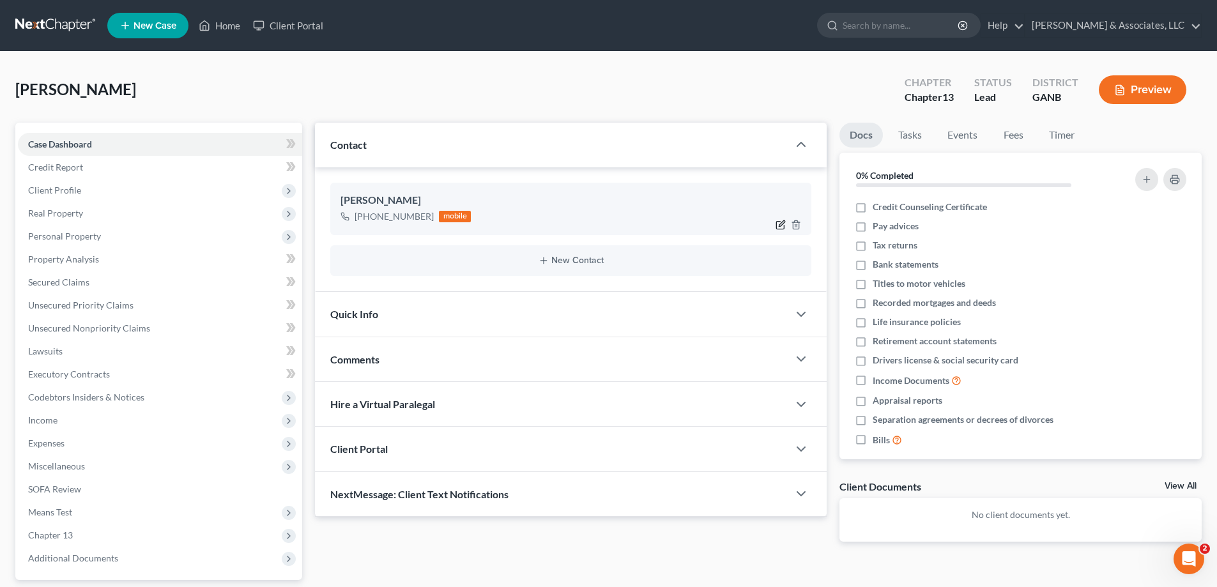
click at [780, 225] on icon "button" at bounding box center [783, 224] width 6 height 6
select select "0"
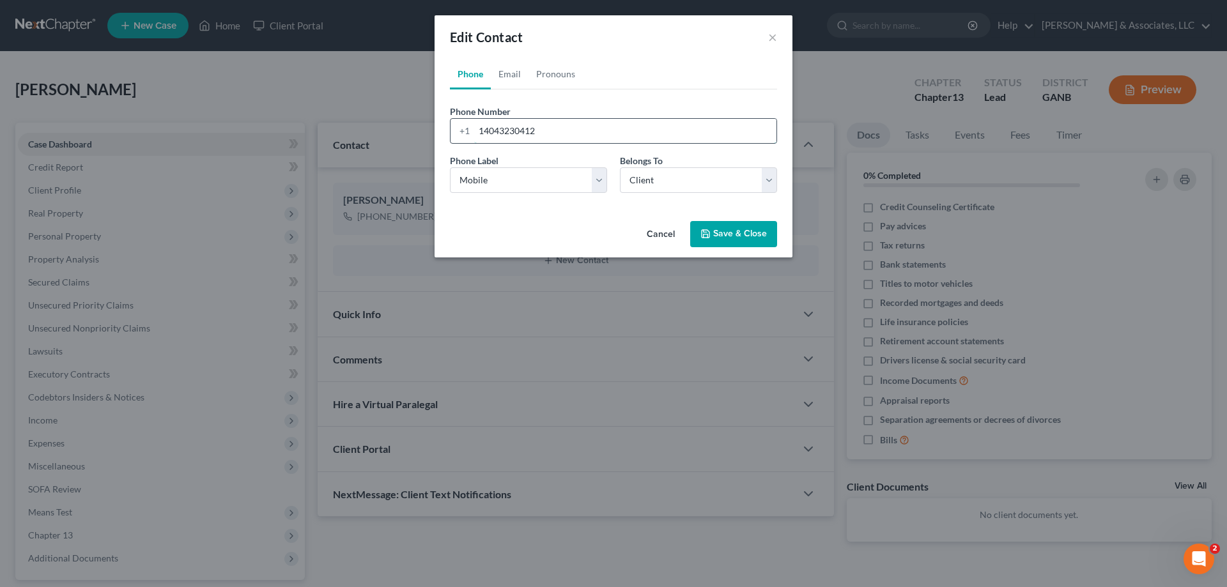
click at [555, 131] on input "14043230412" at bounding box center [625, 131] width 302 height 24
type input "14043230412 (Sister-[PERSON_NAME])"
click at [757, 228] on button "Save & Close" at bounding box center [733, 234] width 87 height 27
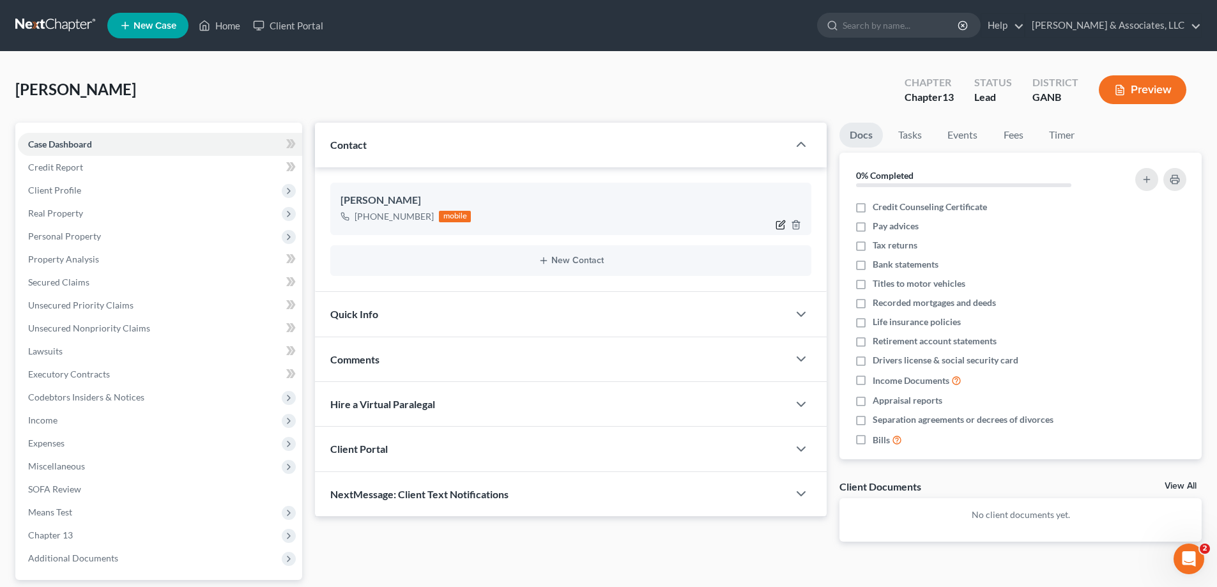
click at [780, 224] on icon "button" at bounding box center [781, 225] width 10 height 10
select select "0"
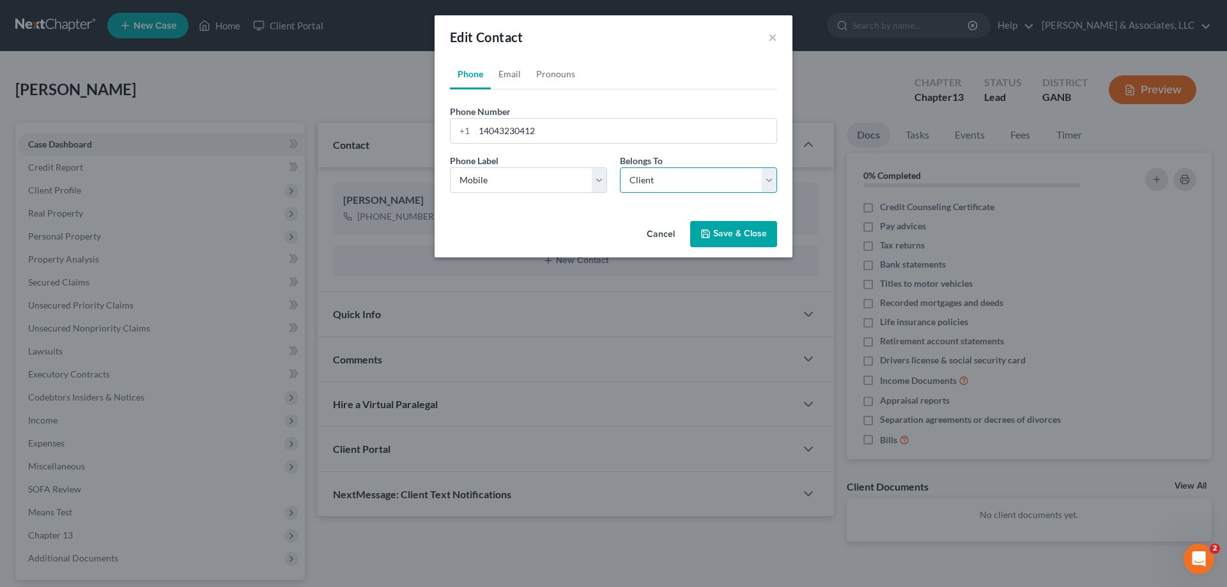
click at [654, 180] on select "Select Client Other" at bounding box center [698, 180] width 157 height 26
select select "1"
click at [620, 167] on select "Select Client Other" at bounding box center [698, 180] width 157 height 26
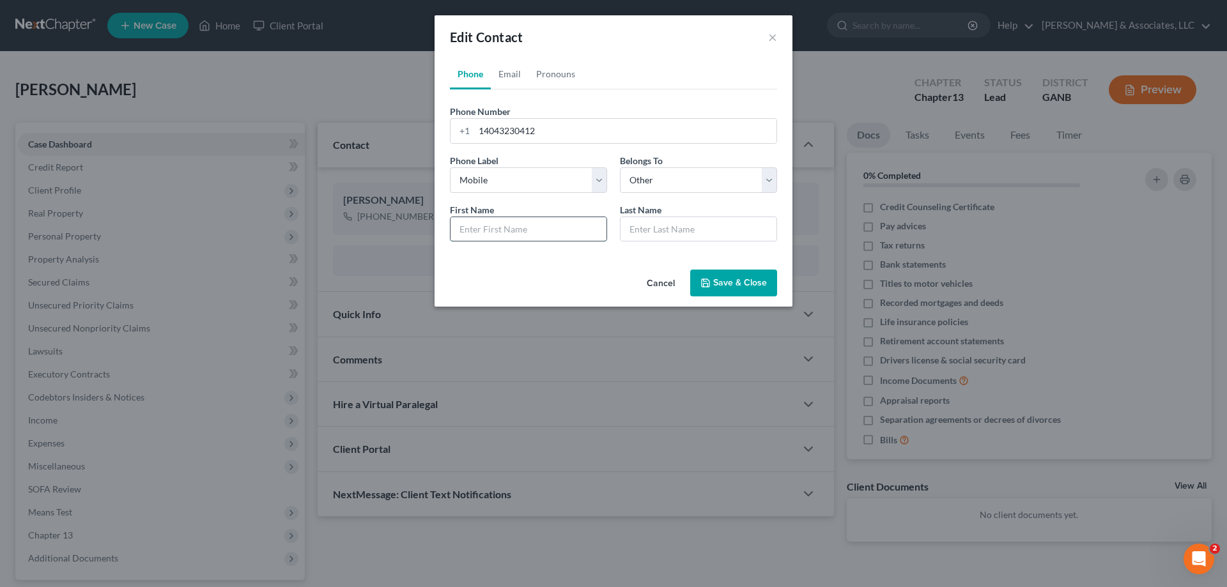
click at [502, 226] on input "text" at bounding box center [528, 229] width 156 height 24
type input "Sister"
type input "[PERSON_NAME]"
click at [708, 283] on icon "button" at bounding box center [705, 283] width 10 height 10
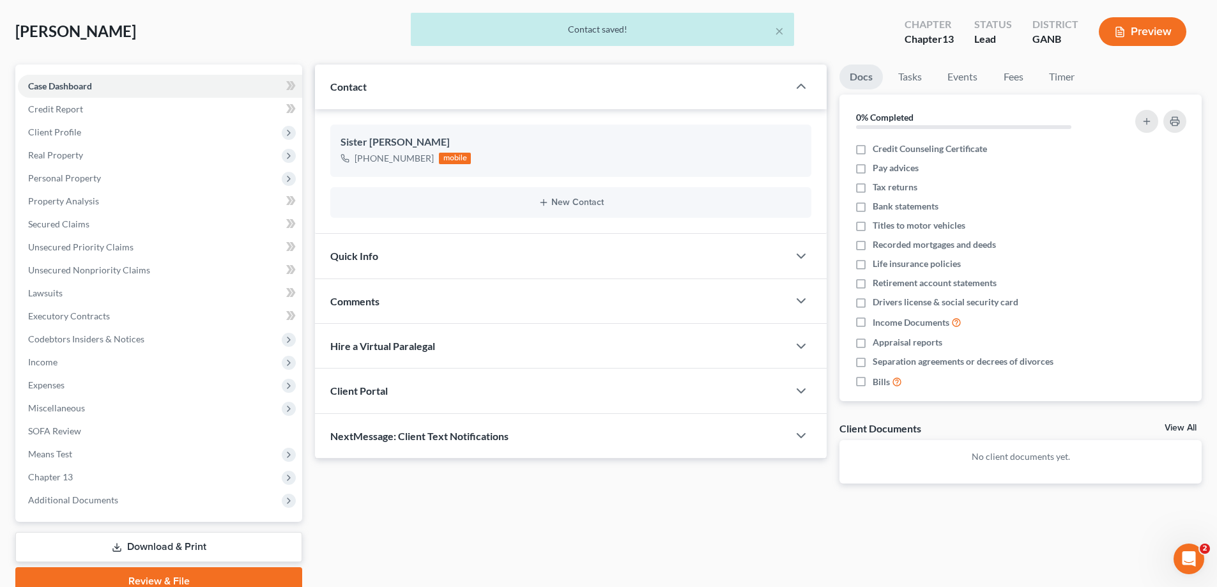
scroll to position [115, 0]
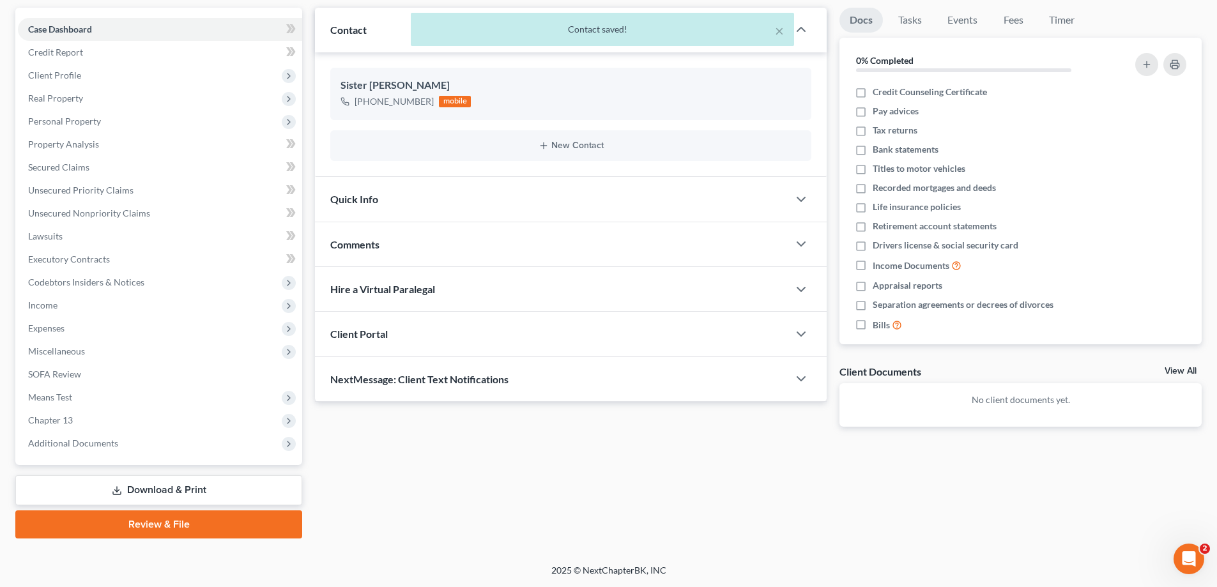
click at [383, 382] on span "NextMessage: Client Text Notifications" at bounding box center [419, 379] width 178 height 12
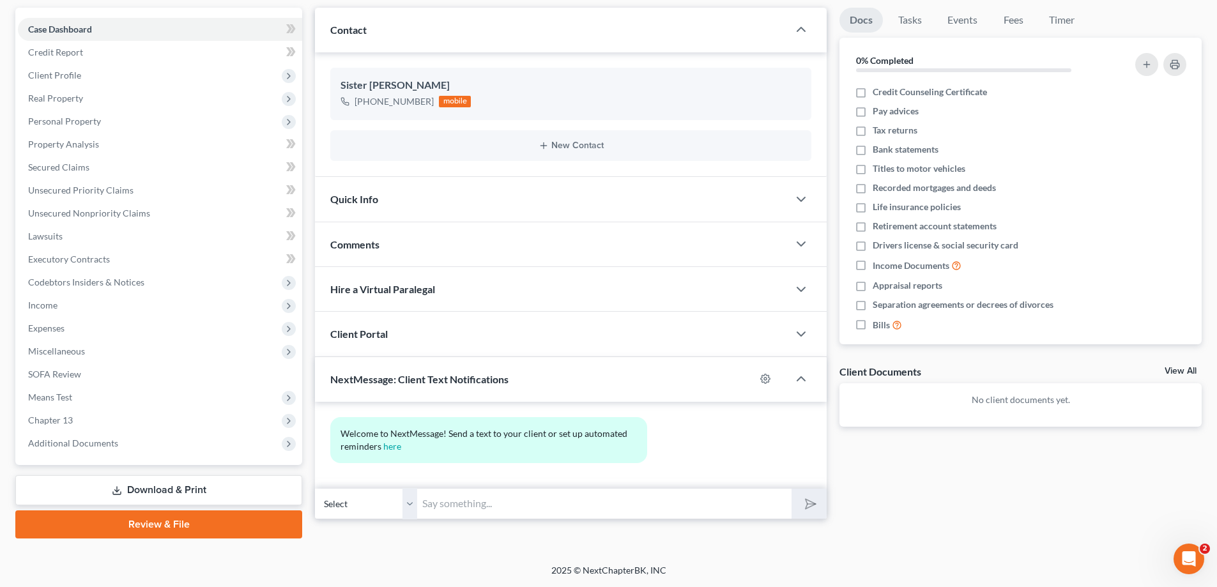
click at [438, 504] on input "text" at bounding box center [604, 503] width 374 height 31
drag, startPoint x: 534, startPoint y: 509, endPoint x: 670, endPoint y: 498, distance: 137.2
click at [550, 505] on input "Hi [PERSON_NAME]! This is [PERSON_NAME] at [PERSON_NAME] office, we just spoke.…" at bounding box center [604, 503] width 374 height 31
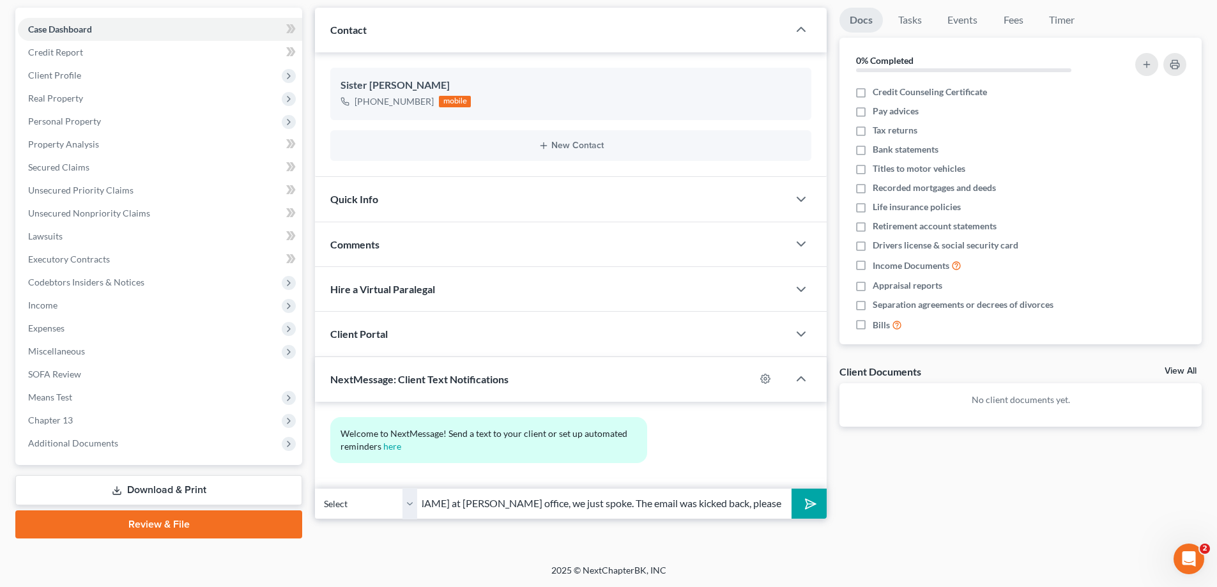
type input "Hi [PERSON_NAME]! This is [PERSON_NAME] at [PERSON_NAME] office, we just spoke.…"
click at [813, 503] on polygon "submit" at bounding box center [808, 503] width 15 height 15
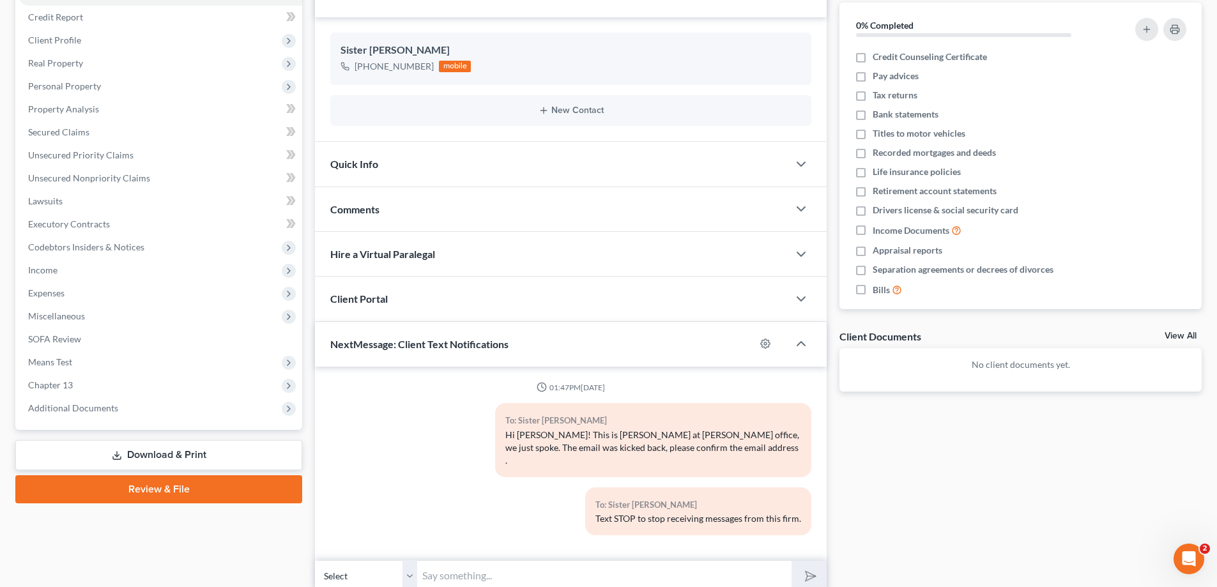
scroll to position [190, 0]
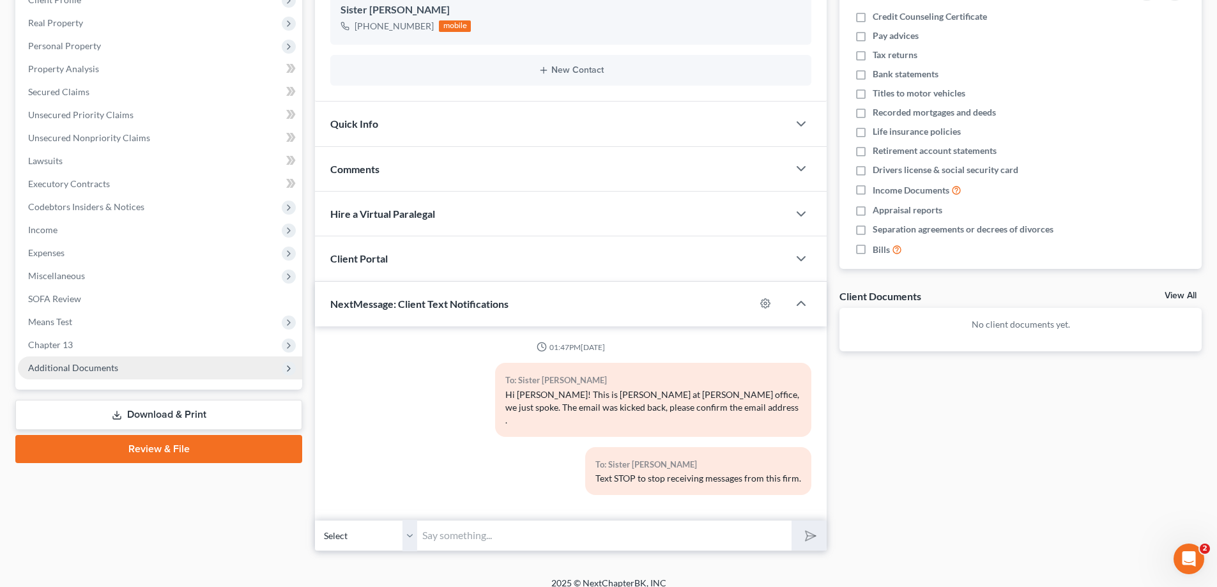
click at [86, 367] on span "Additional Documents" at bounding box center [73, 367] width 90 height 11
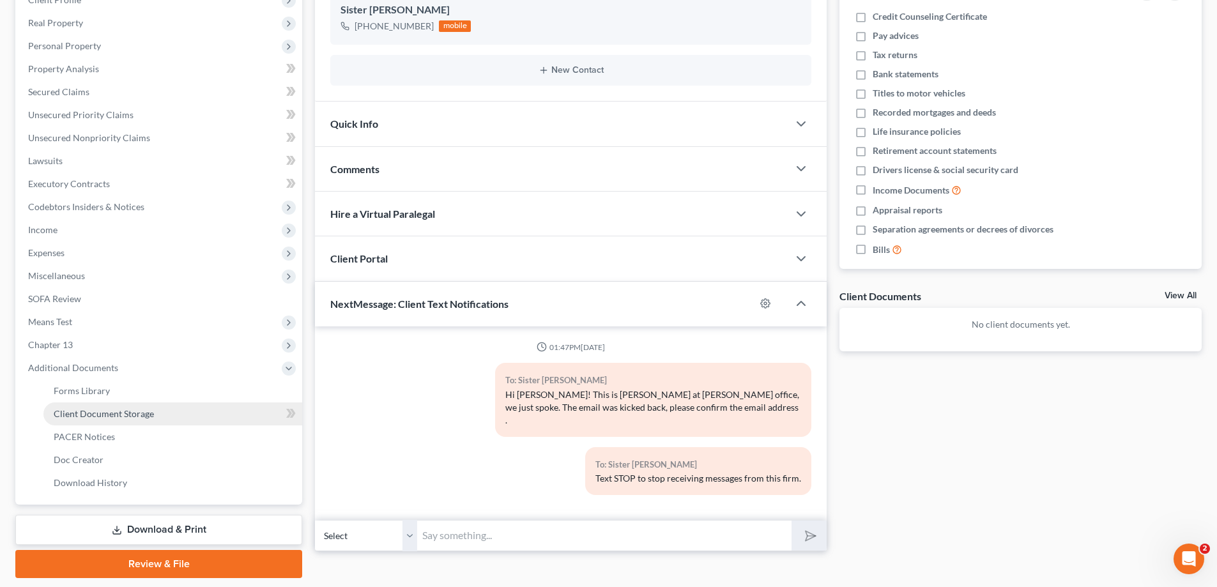
click at [82, 412] on span "Client Document Storage" at bounding box center [104, 413] width 100 height 11
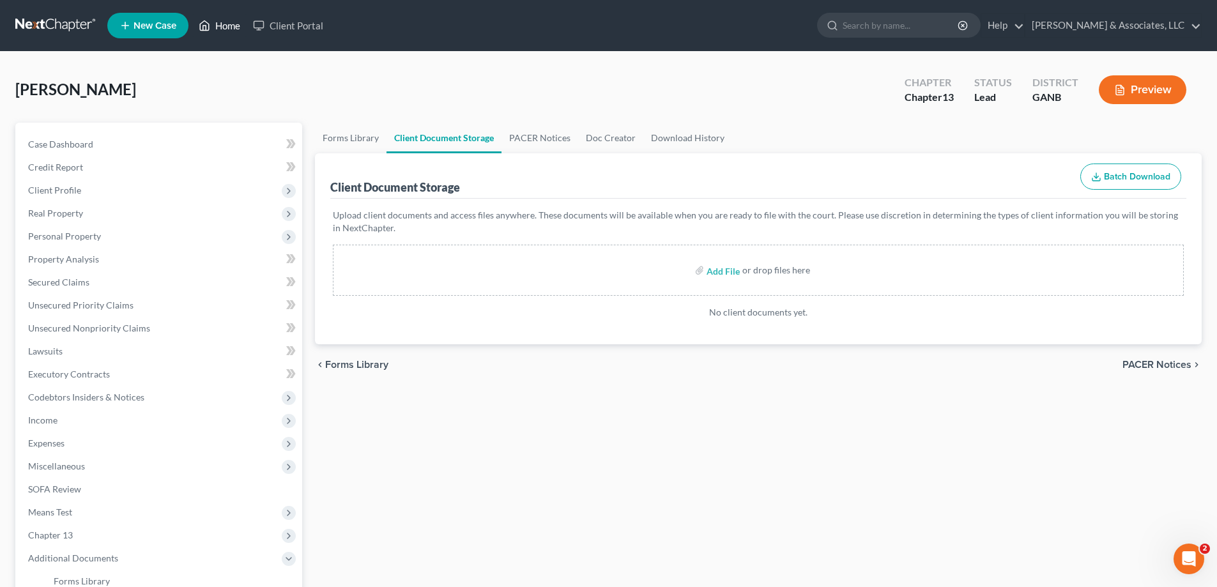
click at [218, 24] on link "Home" at bounding box center [219, 25] width 54 height 23
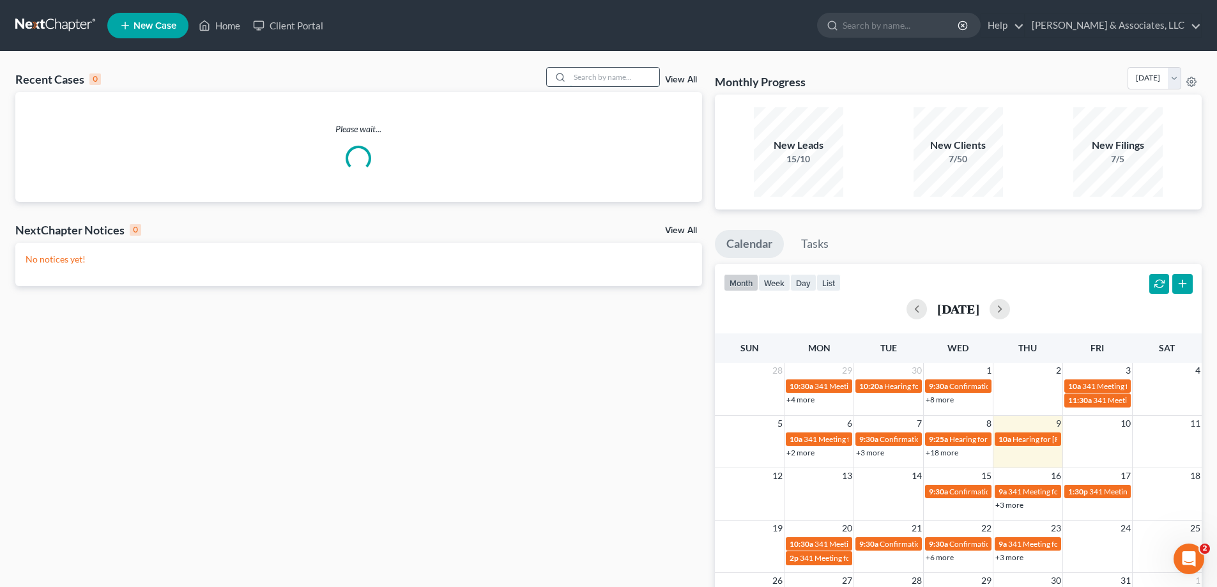
click at [590, 81] on input "search" at bounding box center [614, 77] width 89 height 19
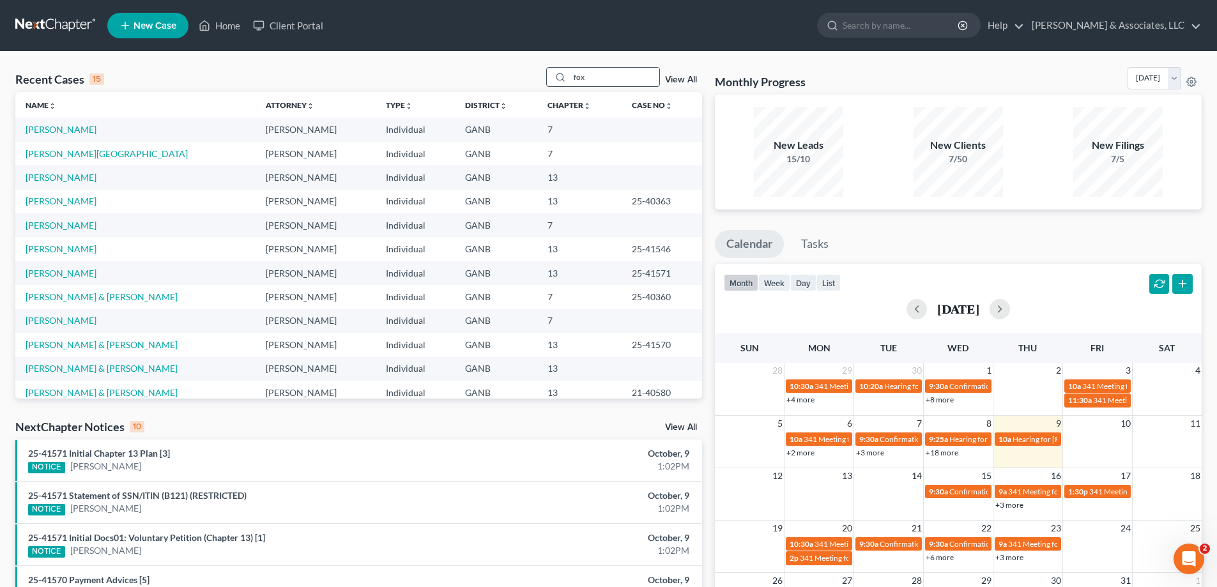
type input "fox"
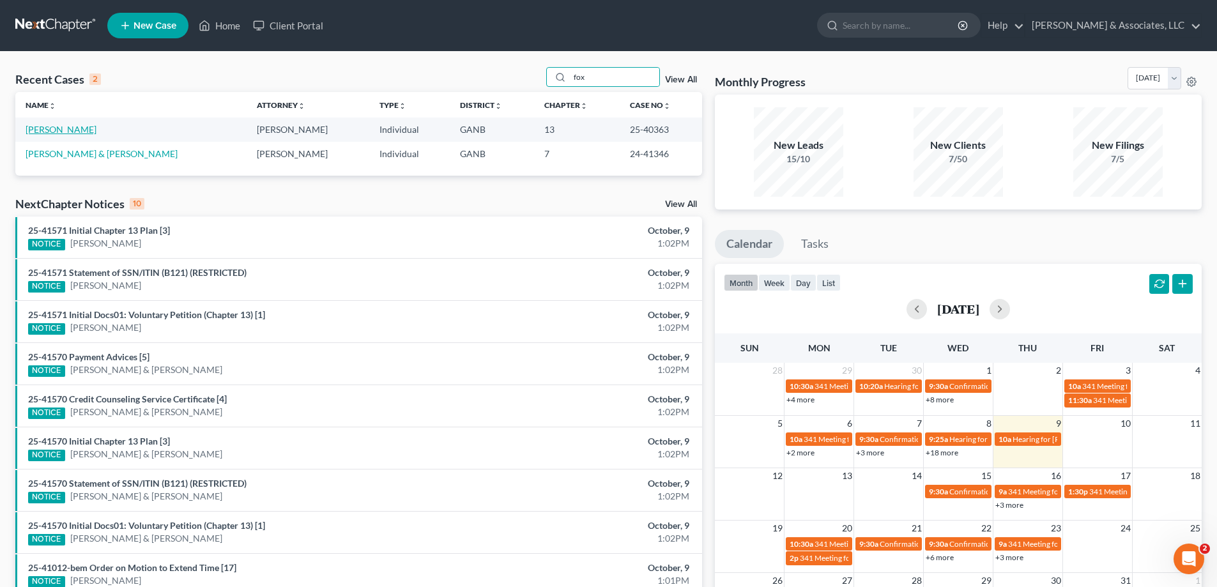
click at [48, 128] on link "[PERSON_NAME]" at bounding box center [61, 129] width 71 height 11
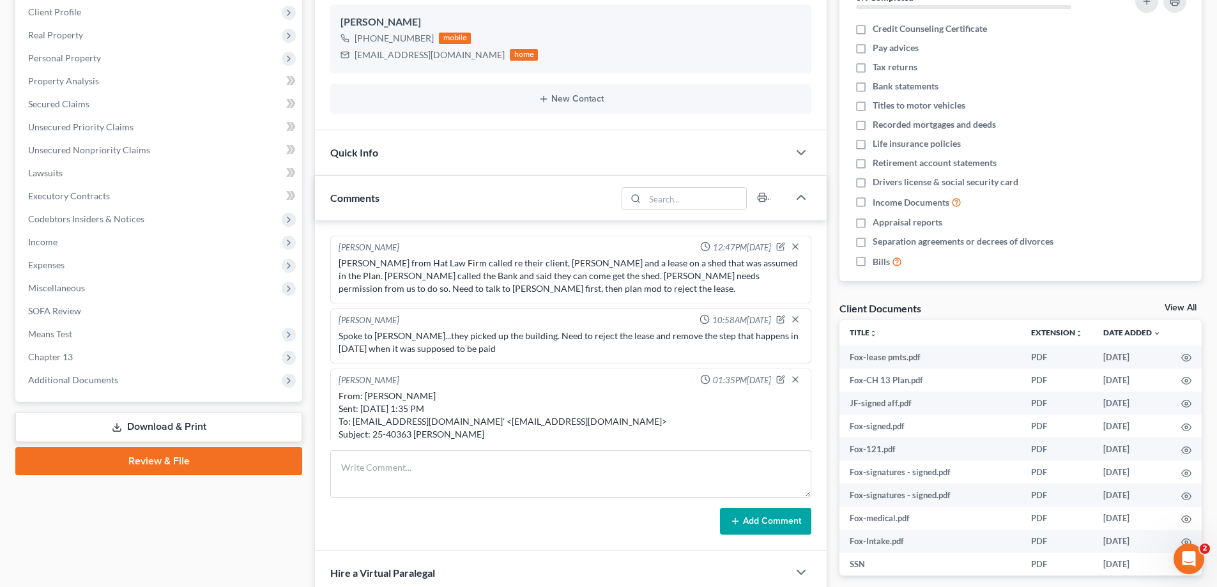
scroll to position [111, 0]
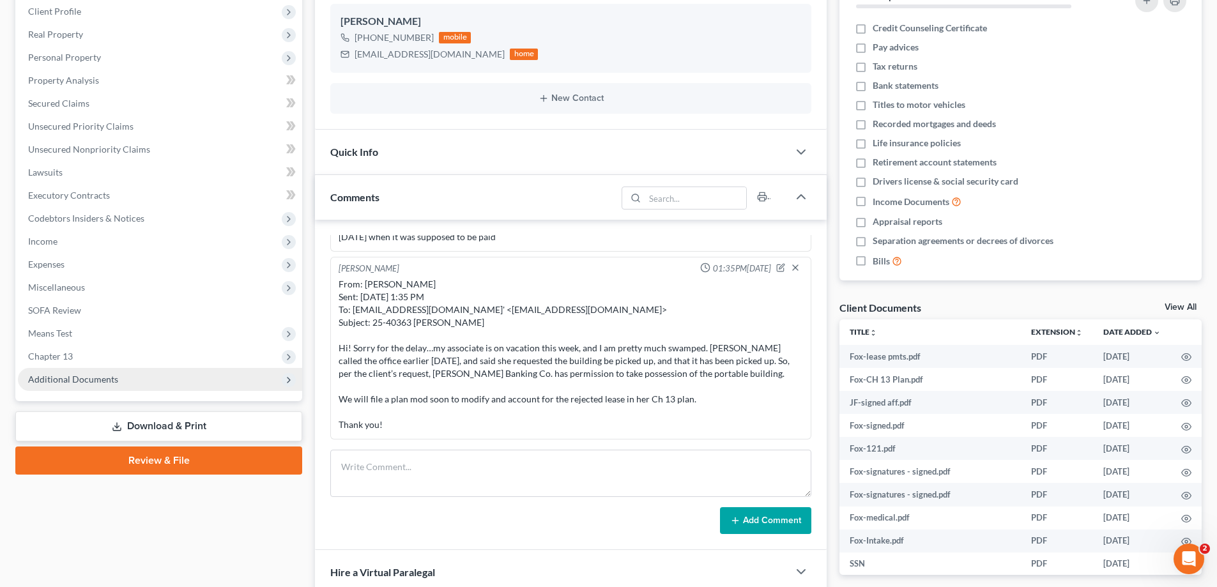
click at [84, 374] on span "Additional Documents" at bounding box center [73, 379] width 90 height 11
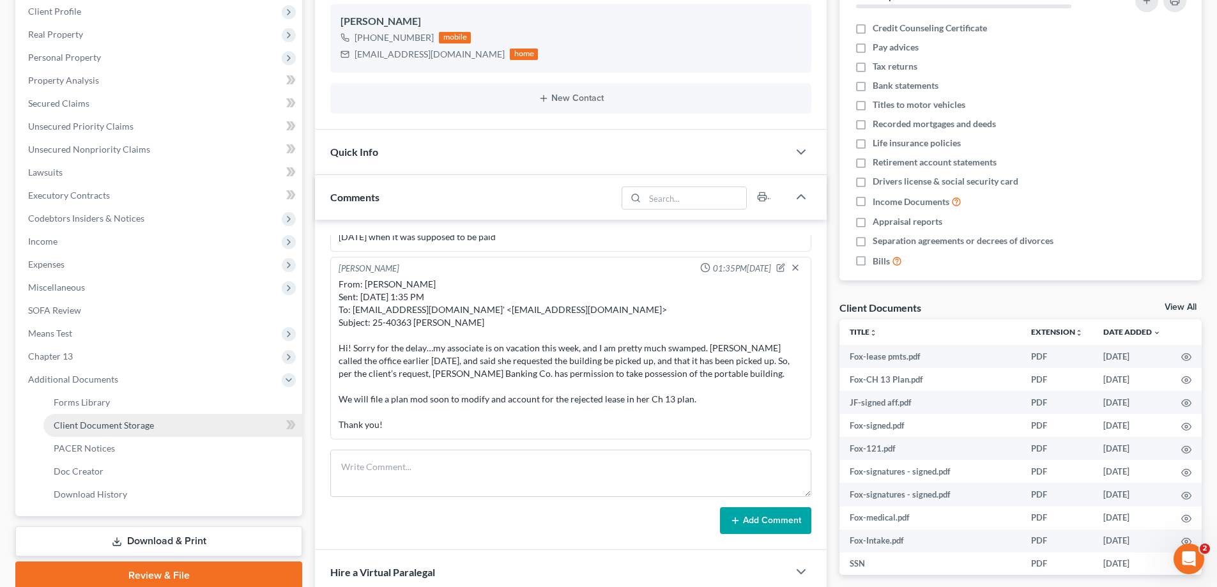
click at [78, 420] on span "Client Document Storage" at bounding box center [104, 425] width 100 height 11
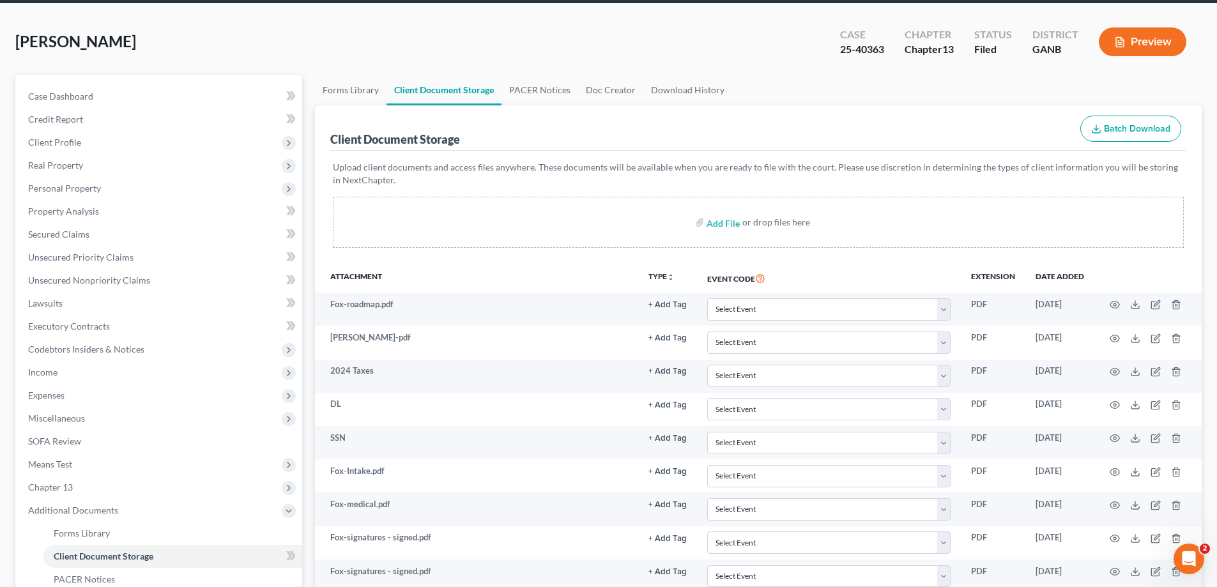
scroll to position [256, 0]
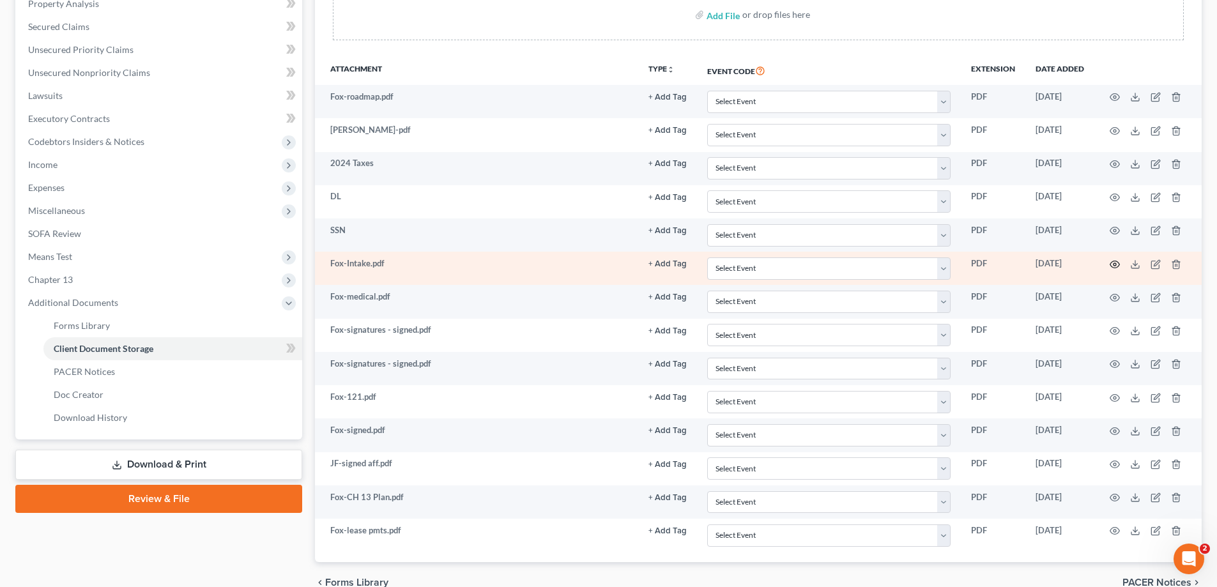
click at [1111, 265] on icon "button" at bounding box center [1115, 264] width 10 height 10
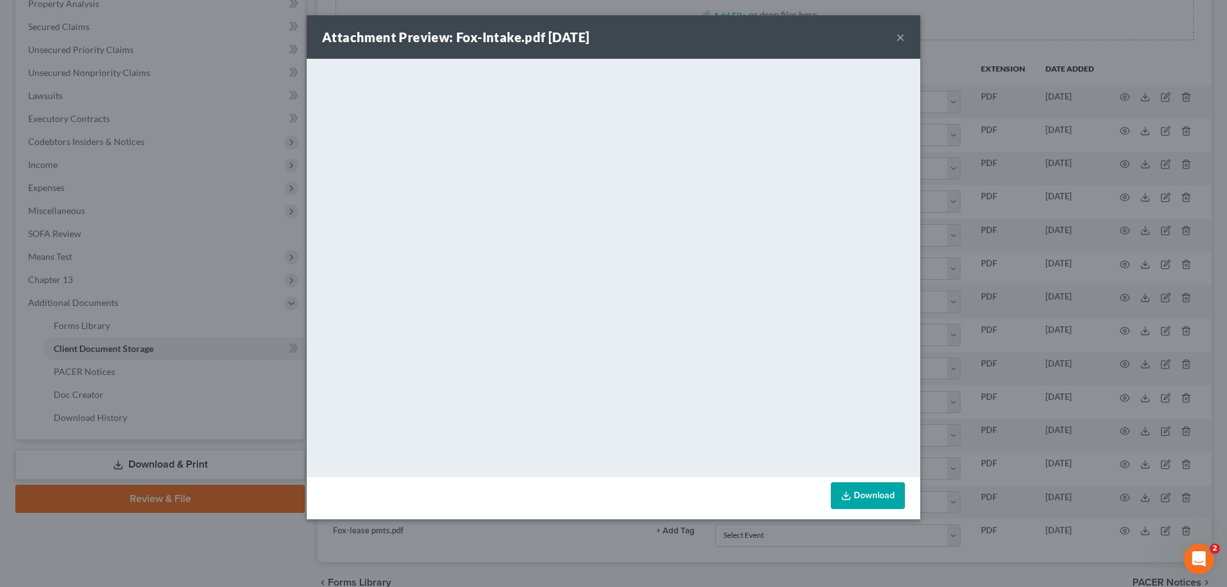
click at [898, 36] on button "×" at bounding box center [900, 36] width 9 height 15
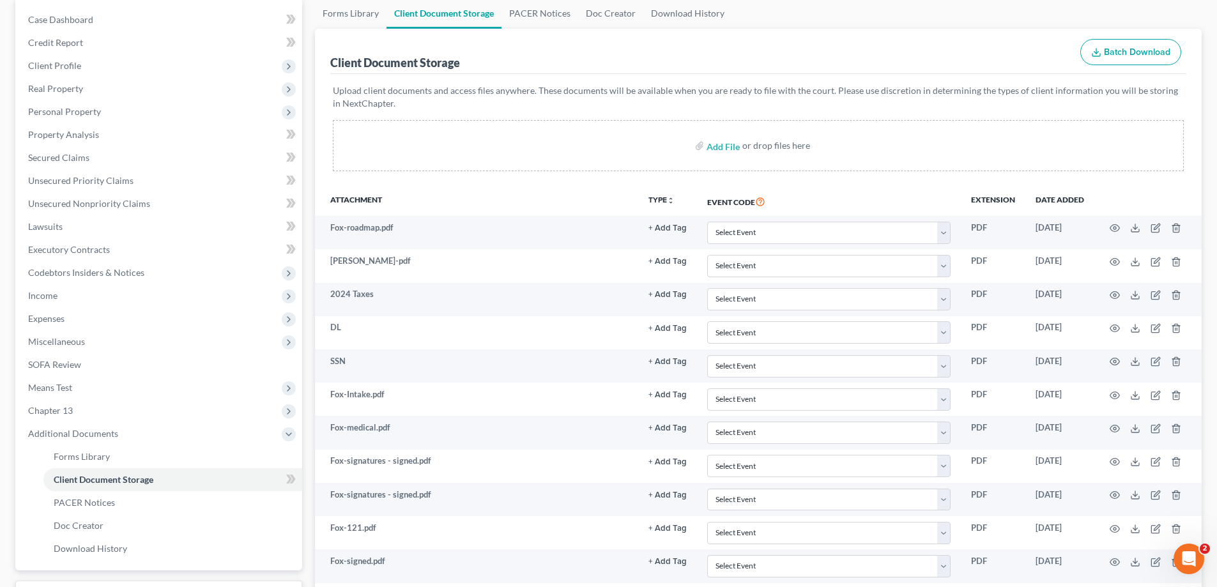
scroll to position [1, 0]
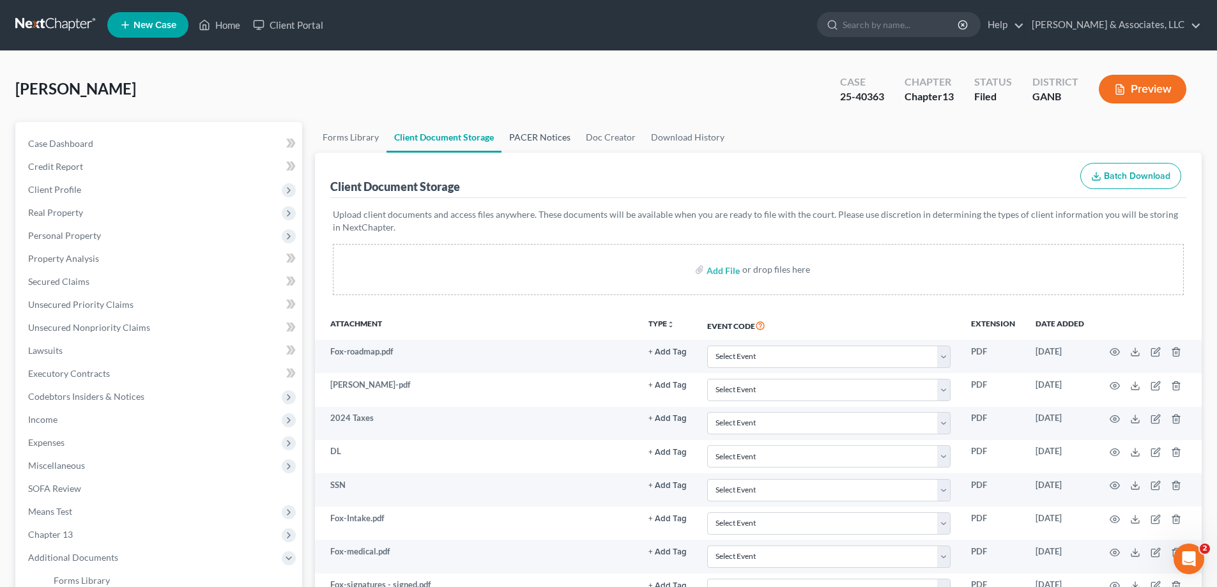
click at [536, 141] on link "PACER Notices" at bounding box center [540, 137] width 77 height 31
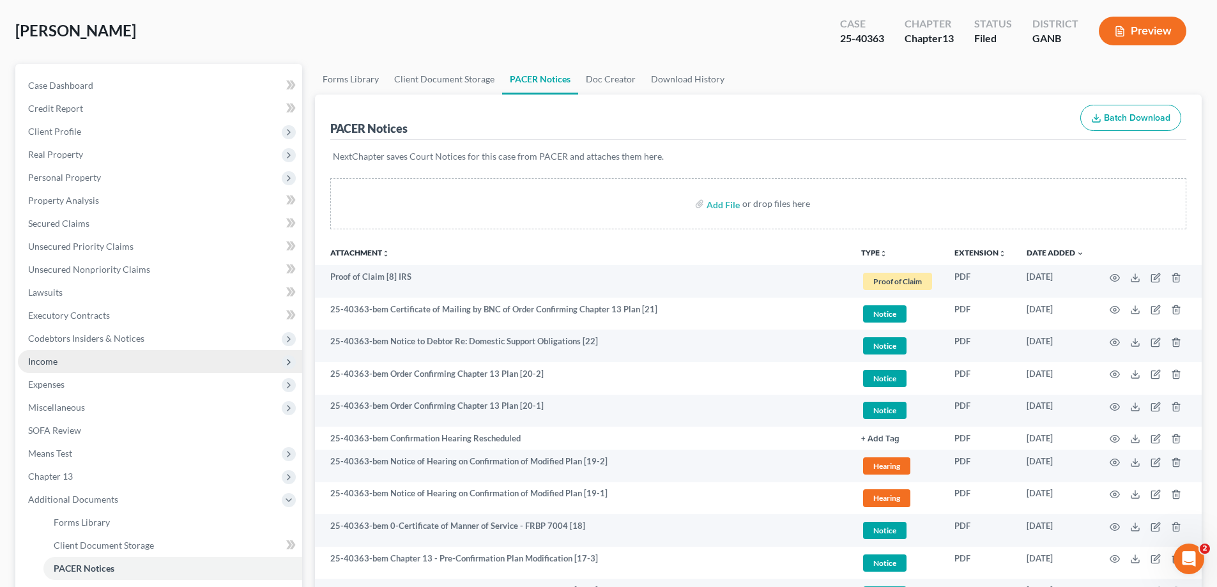
scroll to position [128, 0]
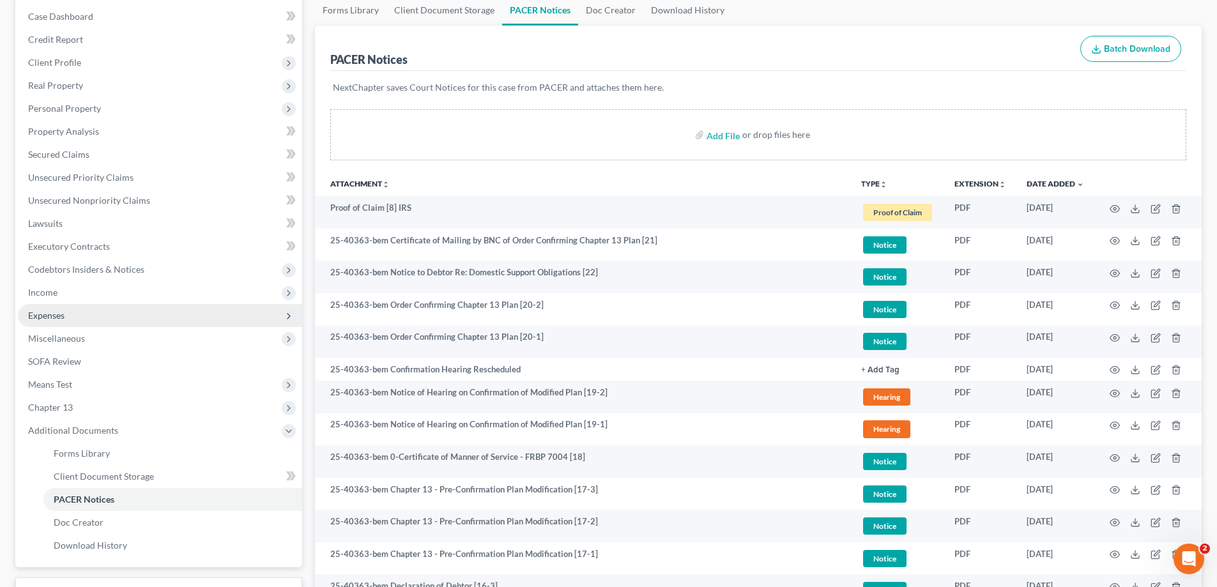
click at [57, 316] on span "Expenses" at bounding box center [46, 315] width 36 height 11
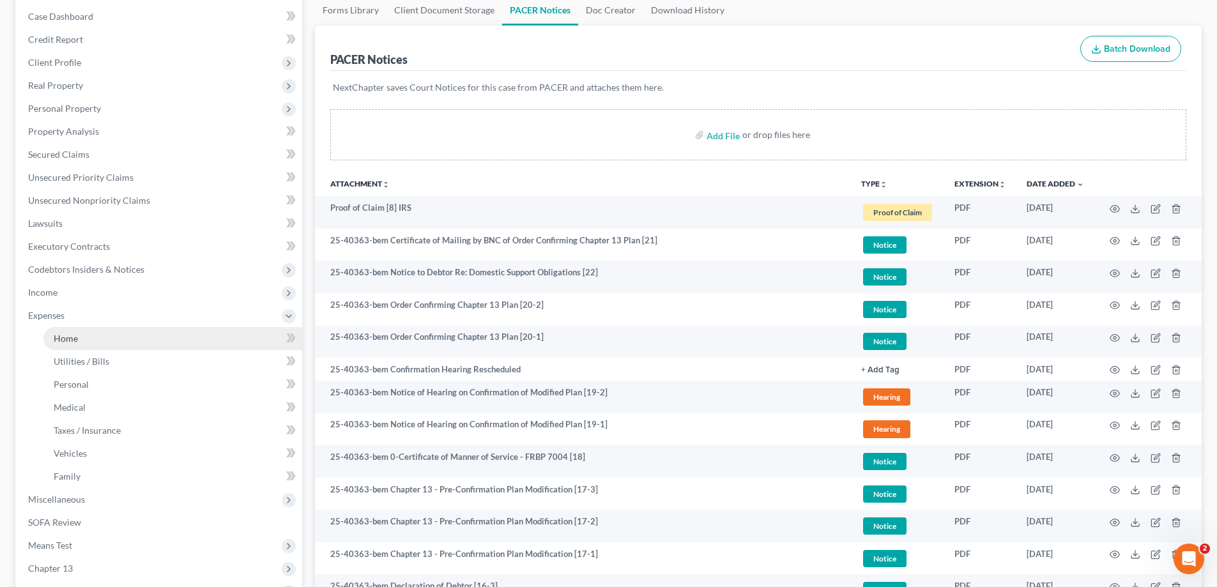
click at [55, 339] on span "Home" at bounding box center [66, 338] width 24 height 11
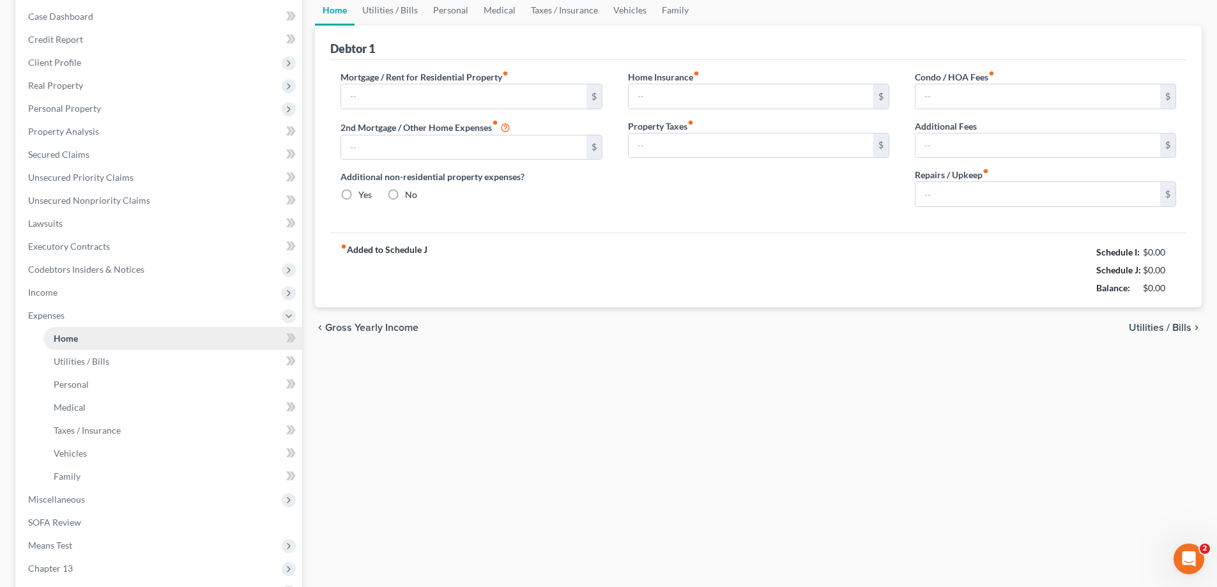
type input "1,060.00"
type input "0.00"
radio input "true"
type input "0.00"
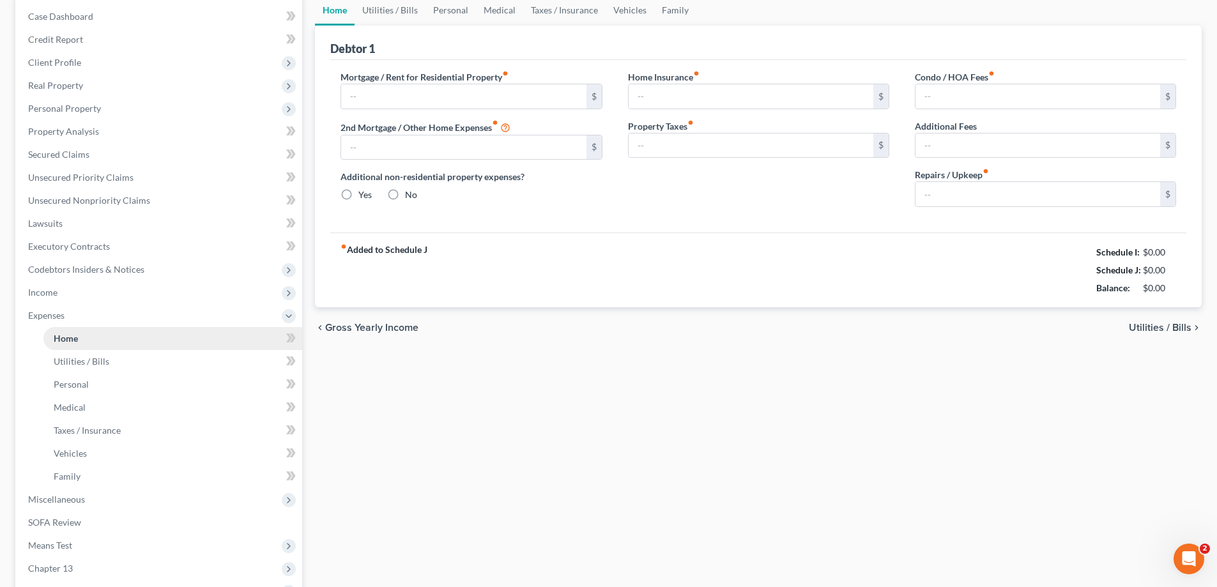
type input "0.00"
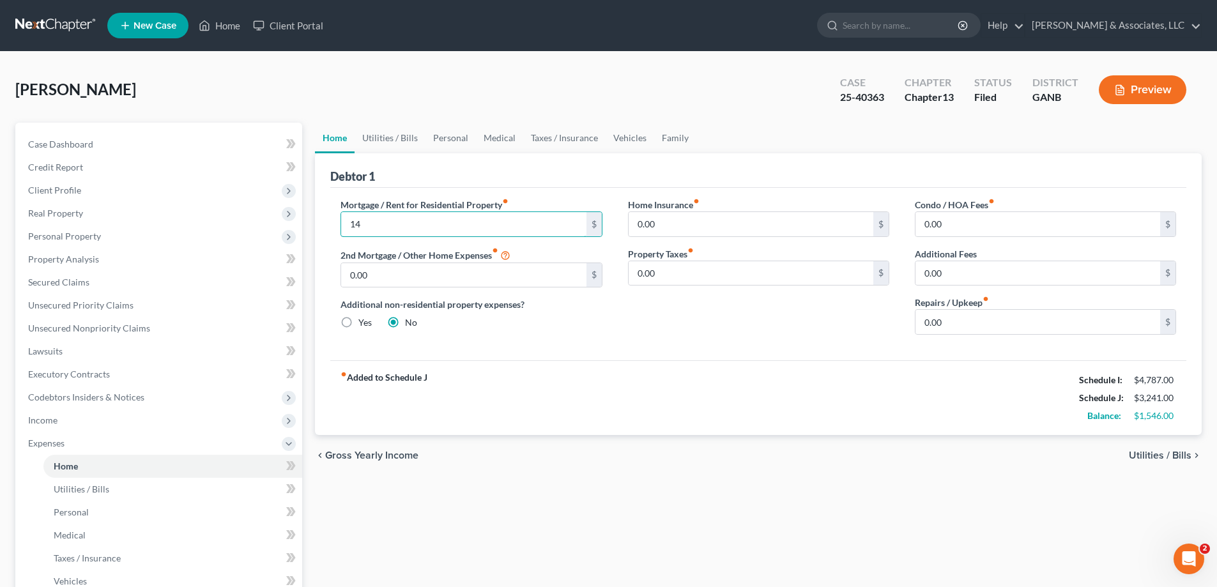
type input "1"
type input "1,240.00"
click at [548, 135] on link "Taxes / Insurance" at bounding box center [564, 138] width 82 height 31
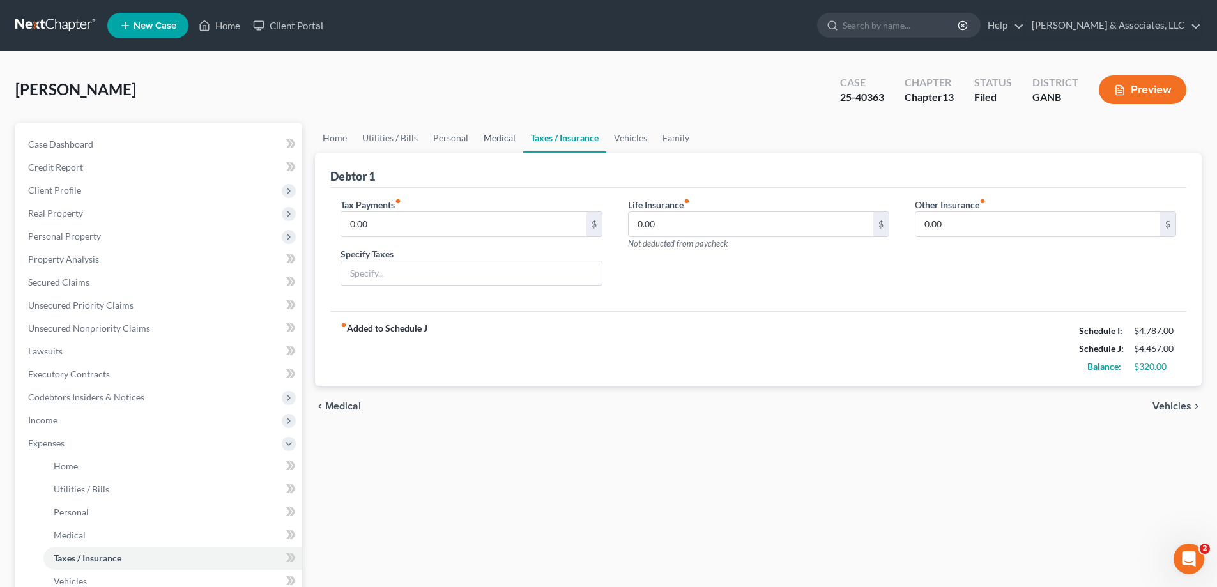
click at [503, 134] on link "Medical" at bounding box center [499, 138] width 47 height 31
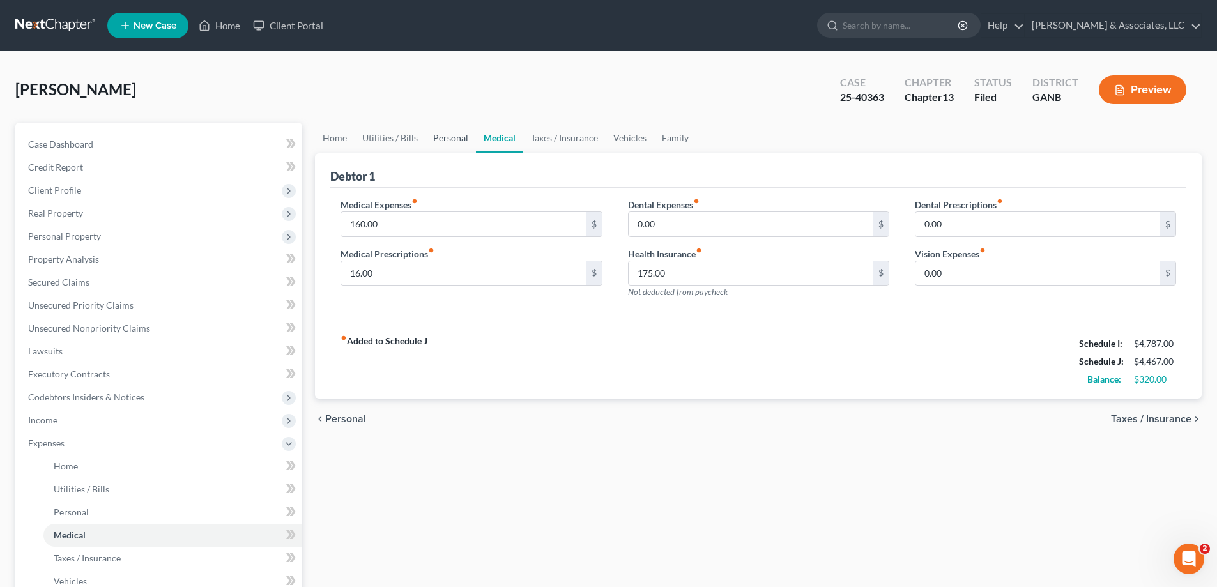
click at [445, 138] on link "Personal" at bounding box center [451, 138] width 50 height 31
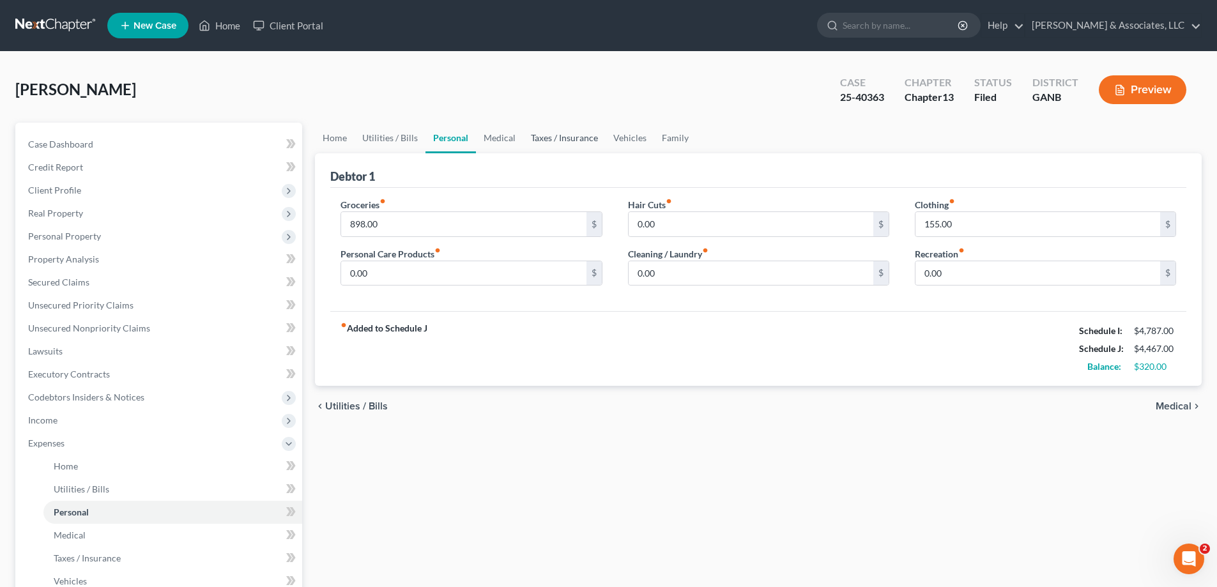
click at [560, 136] on link "Taxes / Insurance" at bounding box center [564, 138] width 82 height 31
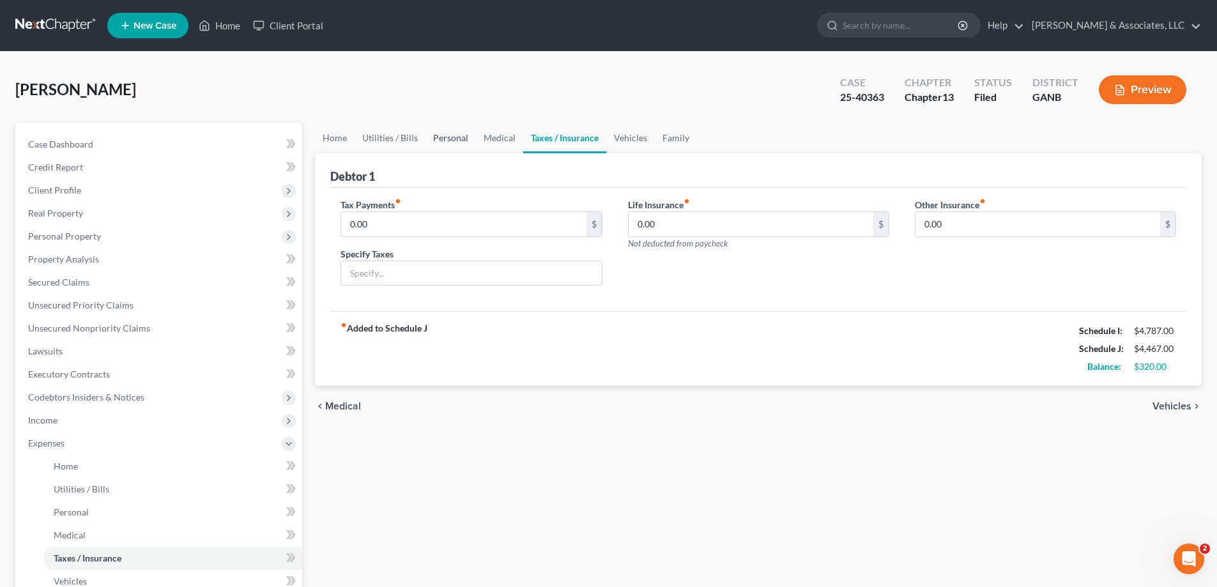
click at [439, 136] on link "Personal" at bounding box center [451, 138] width 50 height 31
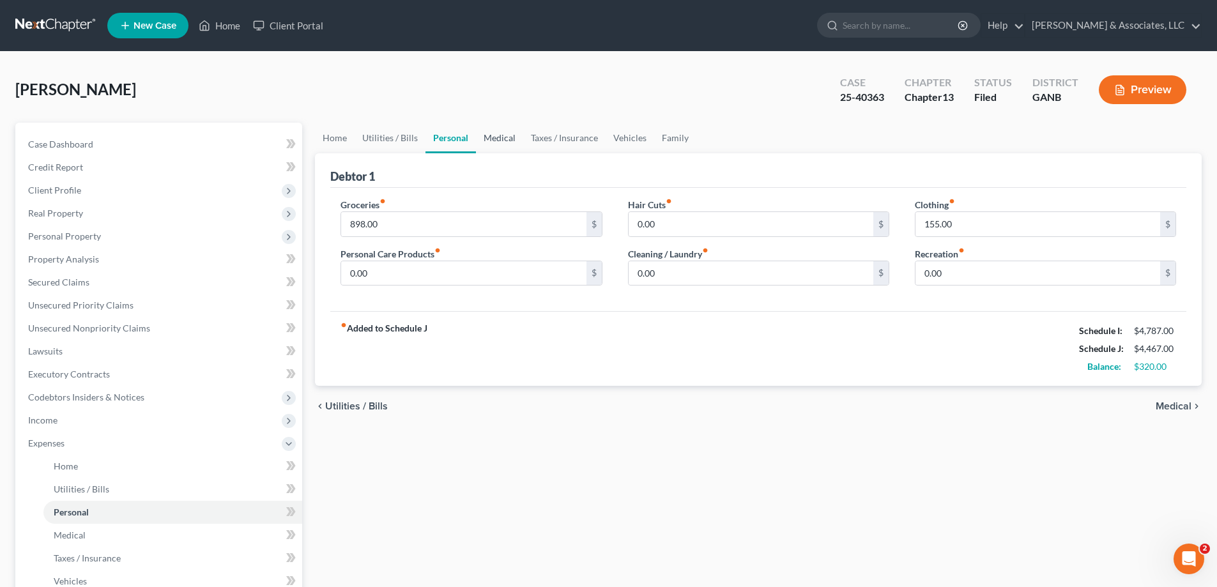
click at [498, 137] on link "Medical" at bounding box center [499, 138] width 47 height 31
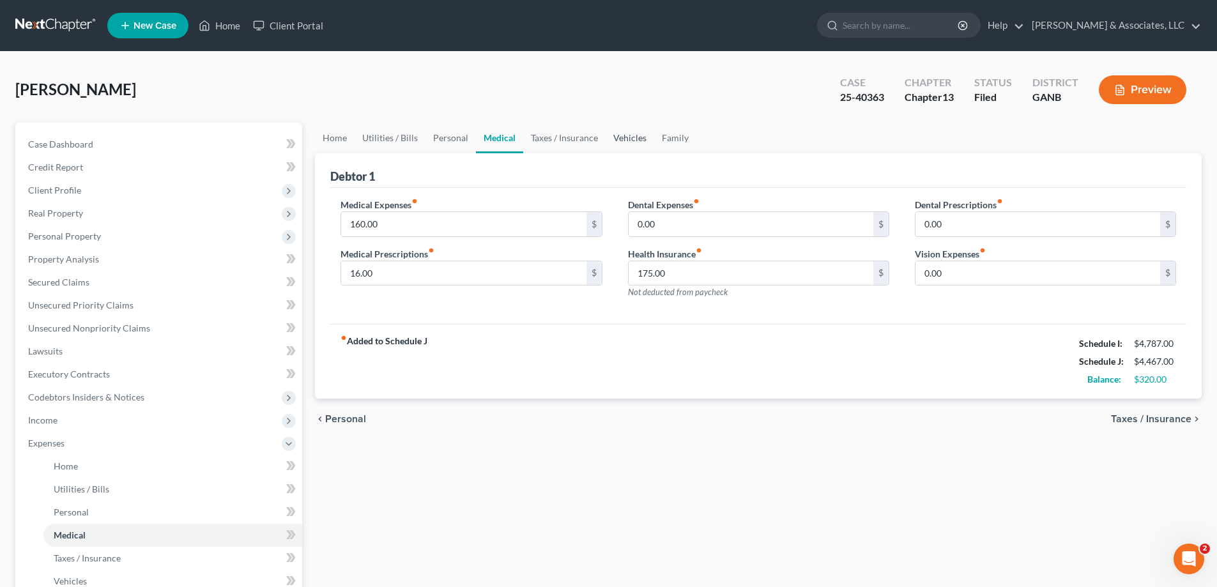
drag, startPoint x: 613, startPoint y: 136, endPoint x: 607, endPoint y: 143, distance: 9.5
click at [614, 136] on link "Vehicles" at bounding box center [630, 138] width 49 height 31
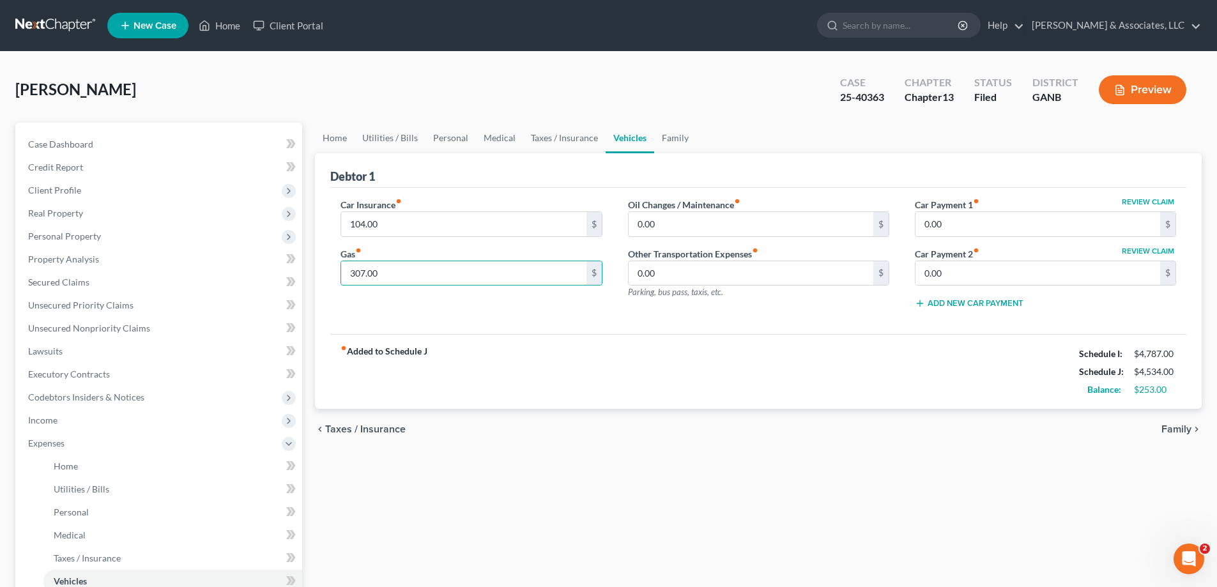
type input "307.00"
click at [484, 307] on div "Car Insurance fiber_manual_record 104.00 $ Gas fiber_manual_record 307.00 $" at bounding box center [471, 258] width 287 height 121
click at [504, 139] on link "Medical" at bounding box center [499, 138] width 47 height 31
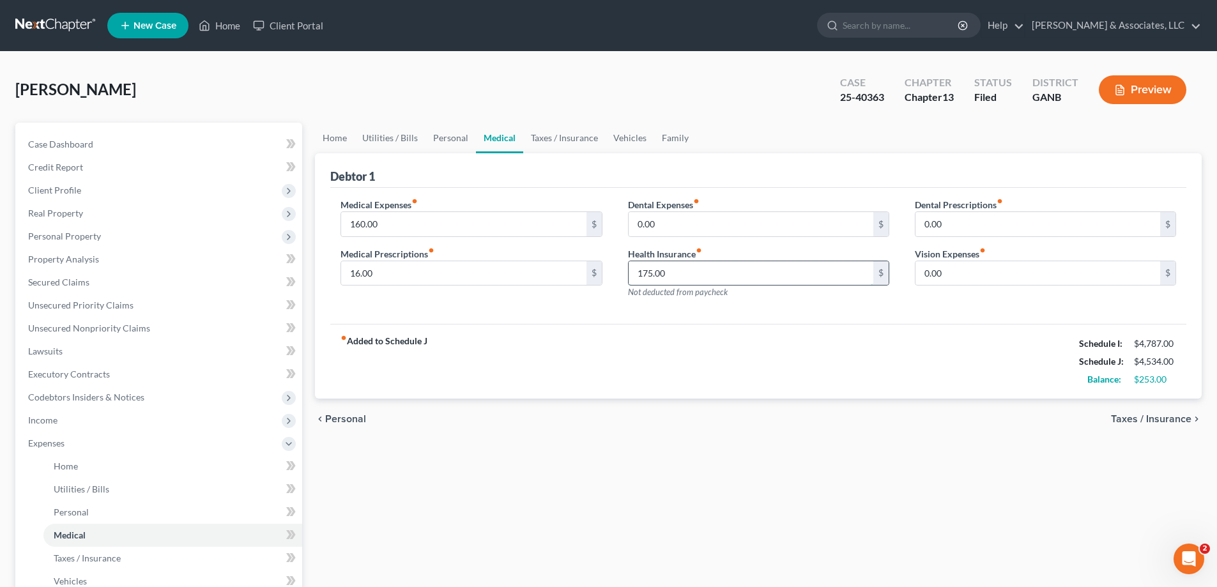
click at [666, 274] on input "175.00" at bounding box center [751, 273] width 245 height 24
type input "38.00"
click at [425, 300] on div "Medical Expenses fiber_manual_record 160.00 $ Medical Prescriptions fiber_manua…" at bounding box center [471, 253] width 287 height 111
click at [673, 137] on link "Family" at bounding box center [675, 138] width 42 height 31
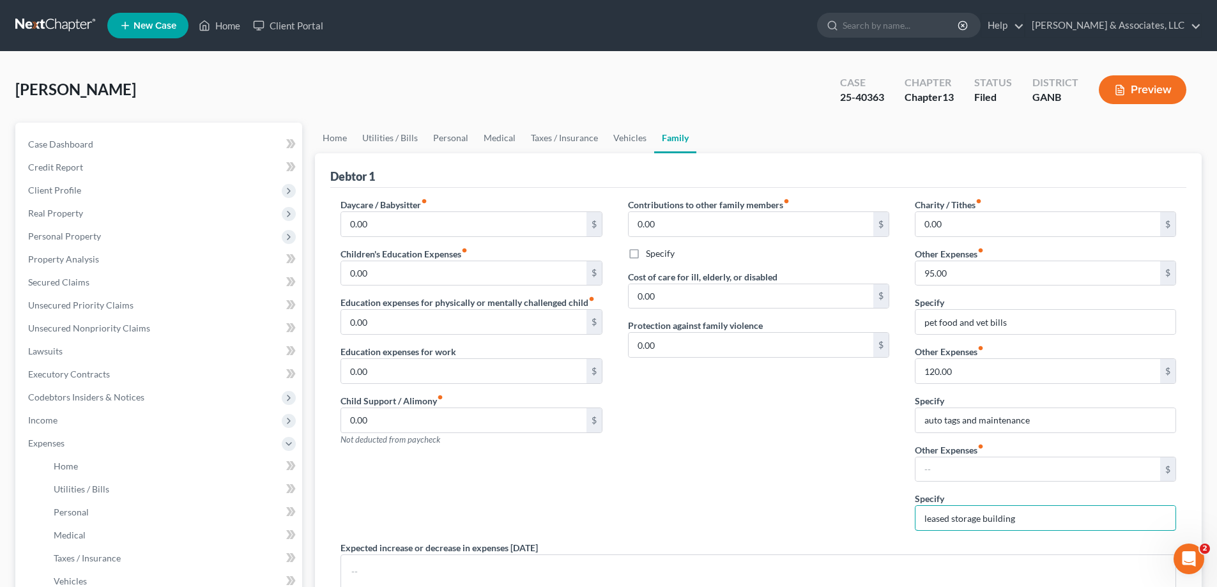
drag, startPoint x: 1024, startPoint y: 518, endPoint x: 882, endPoint y: 517, distance: 141.9
click at [882, 517] on div "Daycare / Babysitter fiber_manual_record 0.00 $ Children's Education Expenses f…" at bounding box center [758, 426] width 861 height 456
click at [852, 399] on div "Contributions to other family members fiber_manual_record 0.00 $ Specify Cost o…" at bounding box center [758, 369] width 287 height 343
click at [1143, 87] on button "Preview" at bounding box center [1143, 89] width 88 height 29
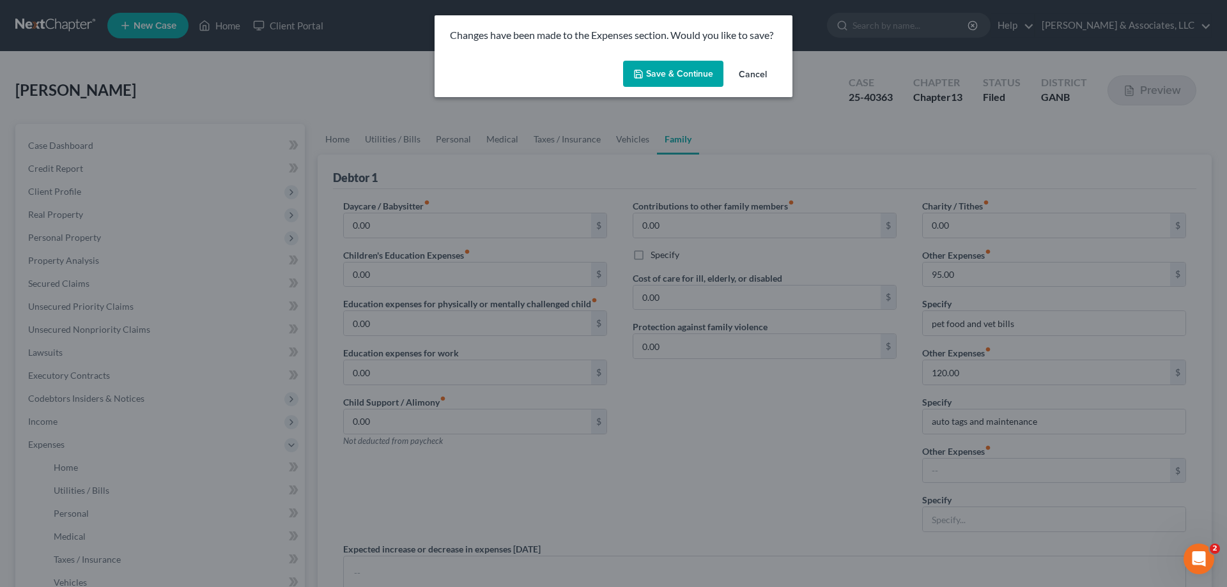
click at [691, 70] on button "Save & Continue" at bounding box center [673, 74] width 100 height 27
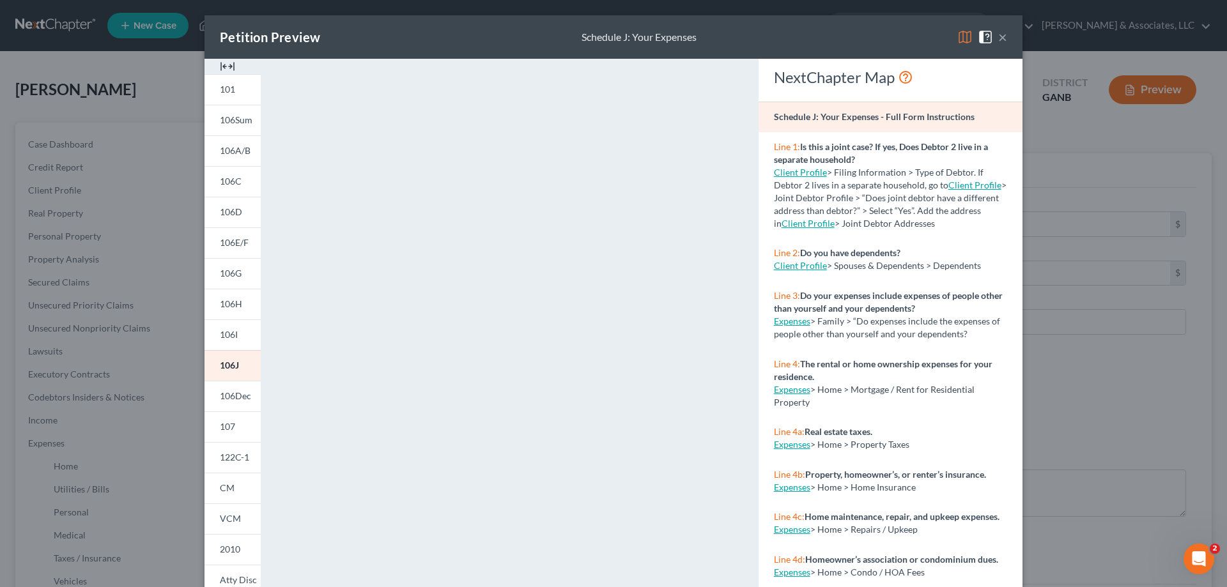
click at [1001, 33] on button "×" at bounding box center [1002, 36] width 9 height 15
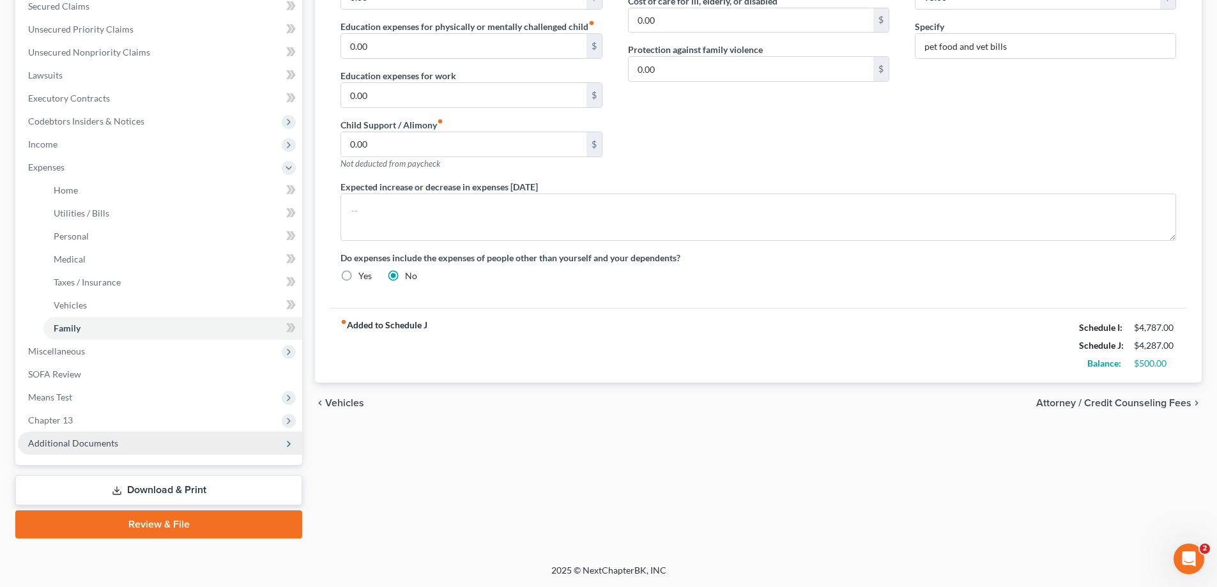
click at [65, 445] on span "Additional Documents" at bounding box center [73, 443] width 90 height 11
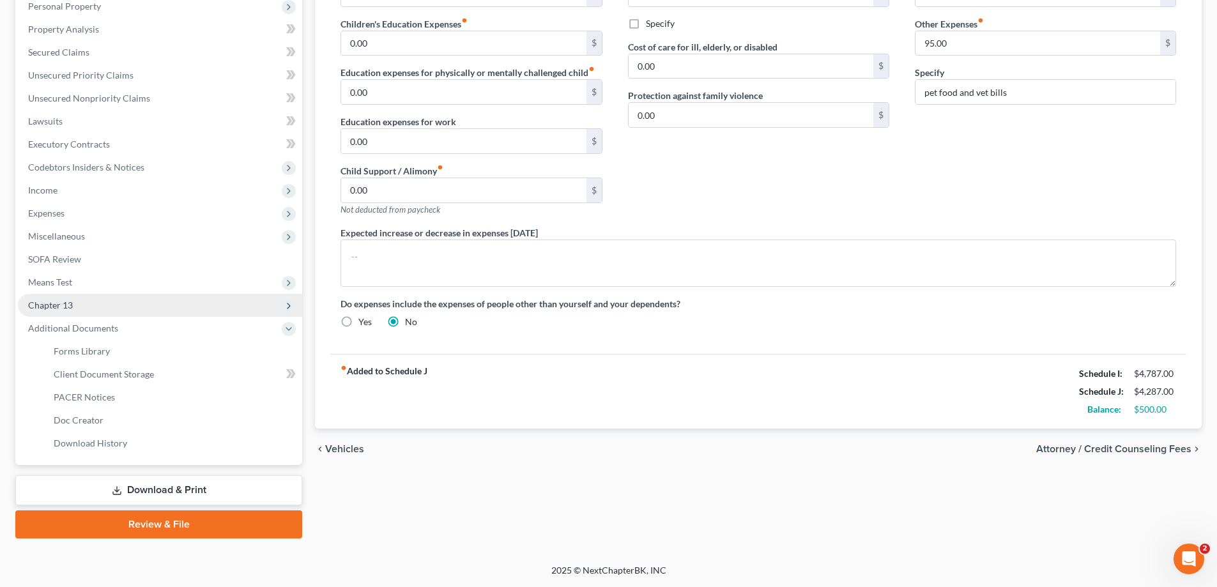
scroll to position [230, 0]
click at [136, 491] on link "Download & Print" at bounding box center [158, 490] width 287 height 30
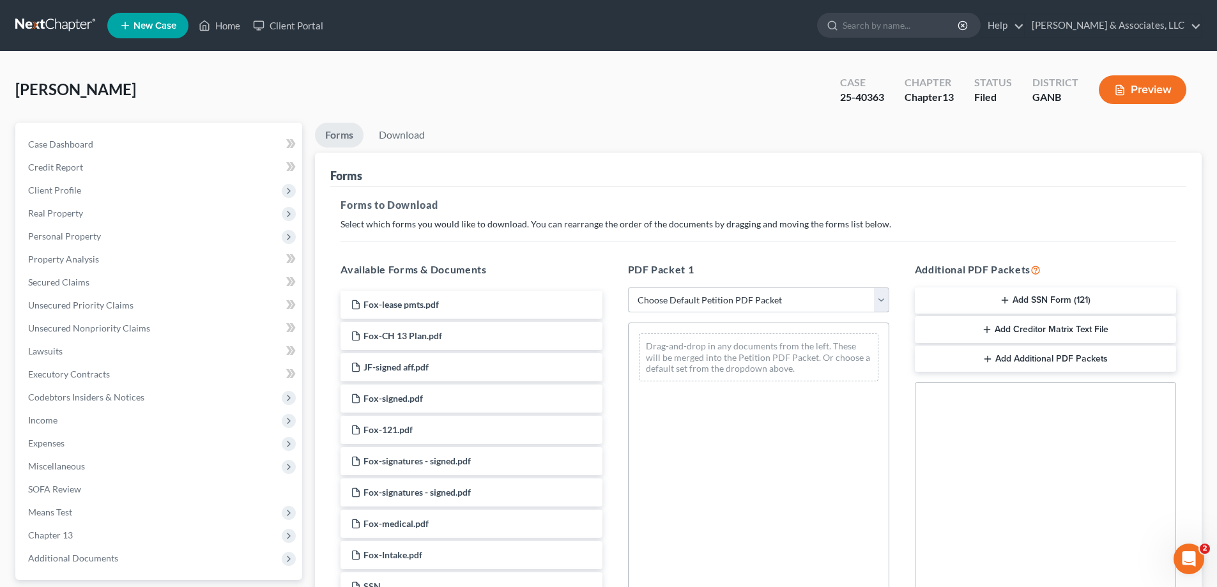
click at [883, 298] on select "Choose Default Petition PDF Packet Complete Bankruptcy Petition (all forms and …" at bounding box center [758, 301] width 261 height 26
select select "2"
click at [628, 288] on select "Choose Default Petition PDF Packet Complete Bankruptcy Petition (all forms and …" at bounding box center [758, 301] width 261 height 26
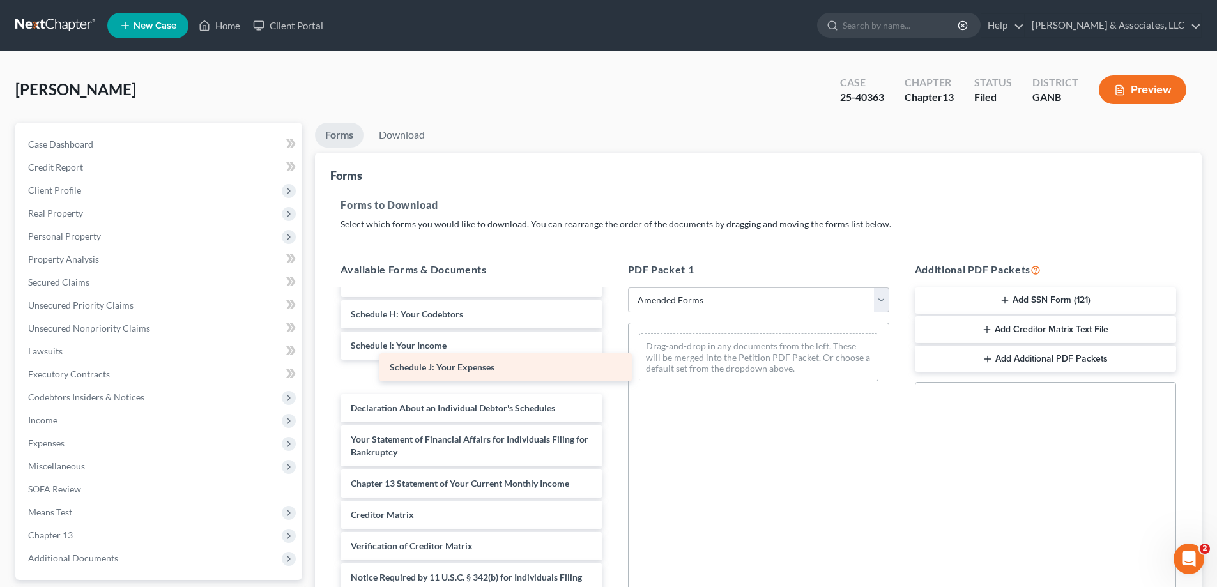
scroll to position [191, 0]
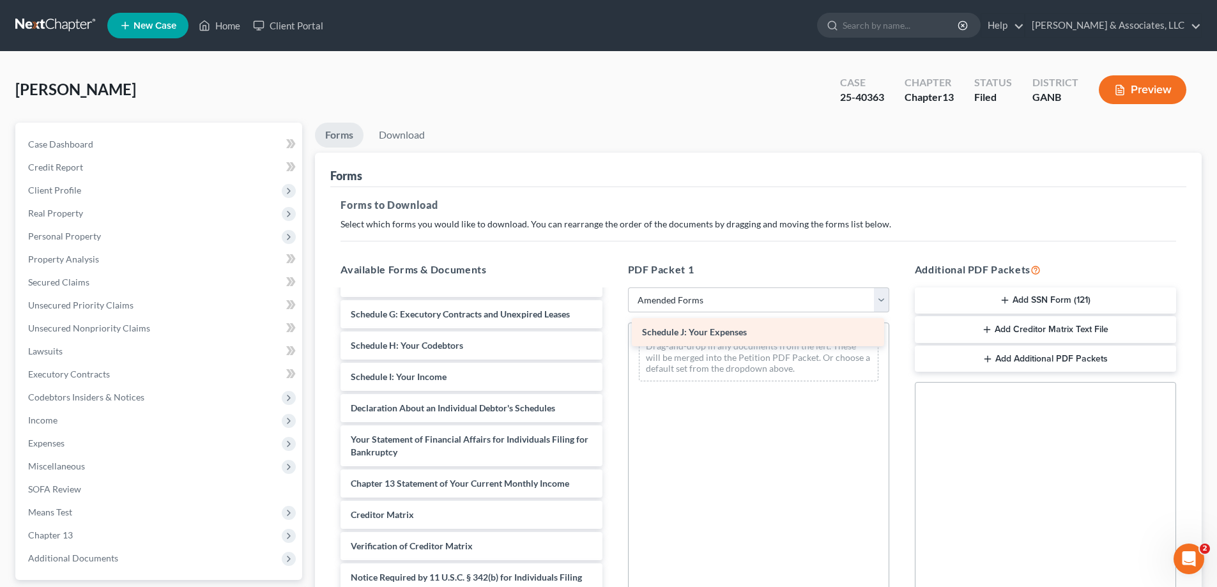
drag, startPoint x: 415, startPoint y: 381, endPoint x: 706, endPoint y: 336, distance: 294.8
click at [612, 336] on div "Schedule J: Your Expenses Voluntary Petition for Individuals Filing for Bankrup…" at bounding box center [471, 368] width 282 height 536
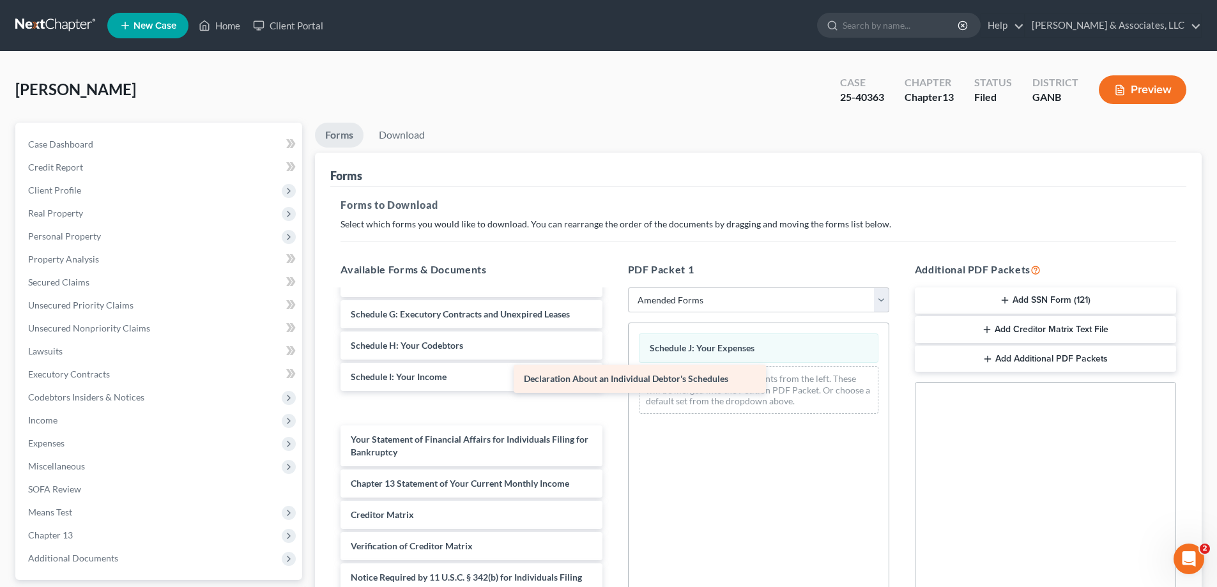
scroll to position [160, 0]
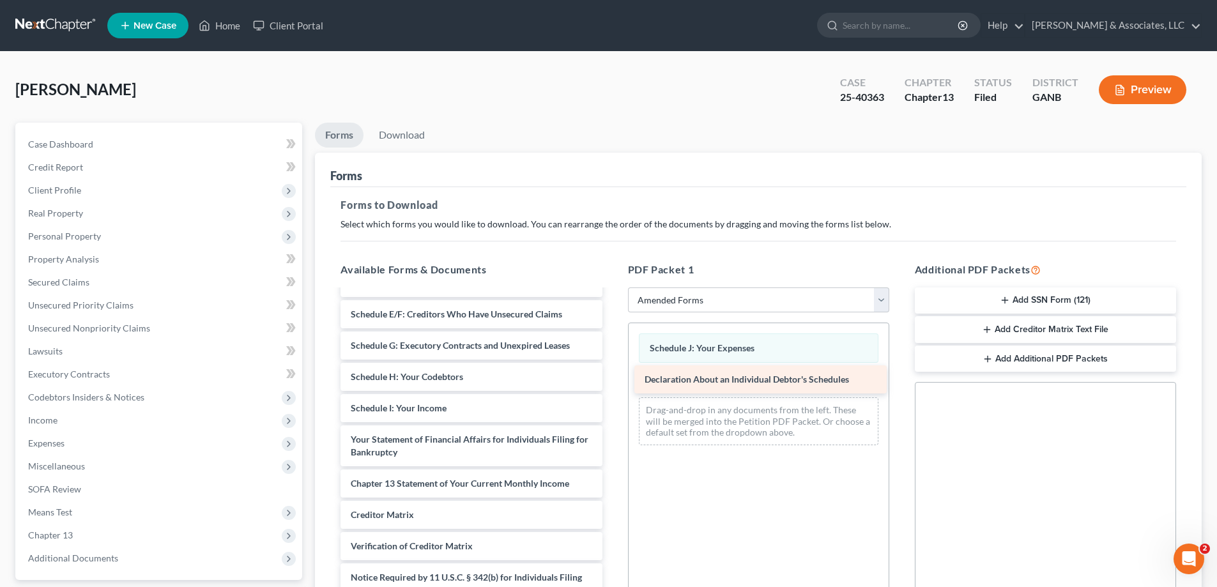
drag, startPoint x: 441, startPoint y: 414, endPoint x: 735, endPoint y: 385, distance: 295.3
click at [612, 385] on div "Declaration About an Individual Debtor's Schedules Voluntary Petition for Indiv…" at bounding box center [471, 383] width 282 height 505
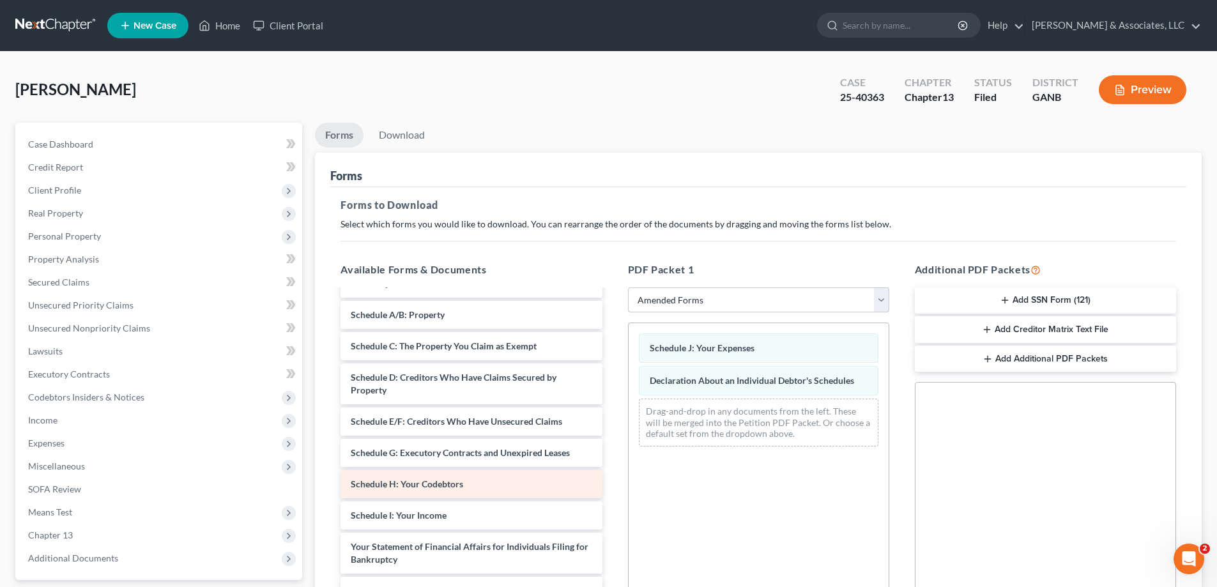
scroll to position [0, 0]
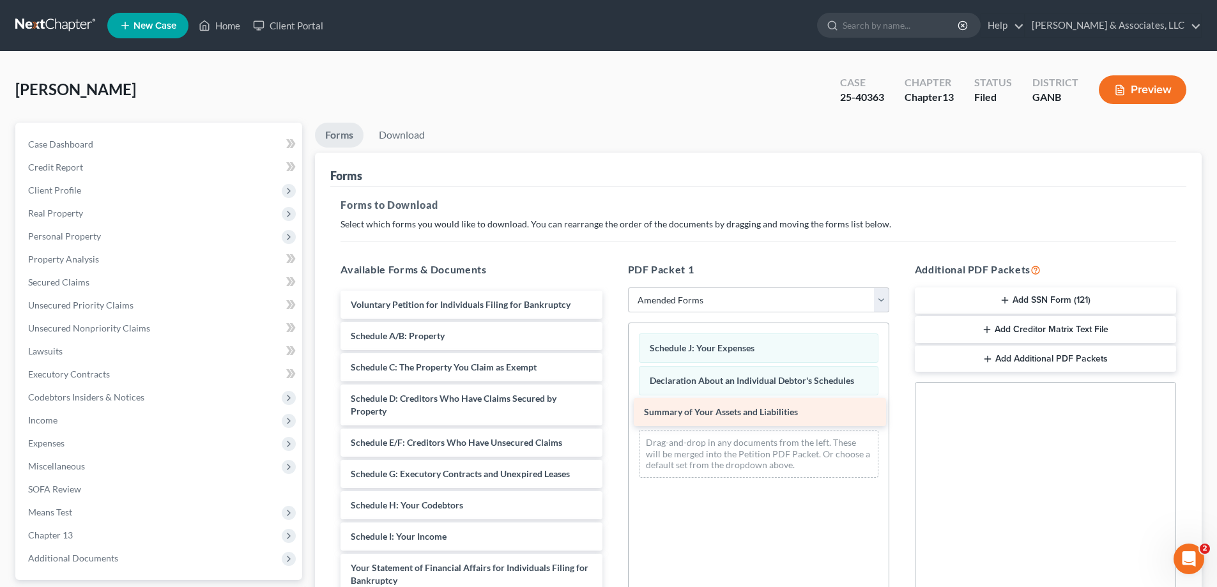
drag, startPoint x: 463, startPoint y: 334, endPoint x: 756, endPoint y: 410, distance: 303.0
click at [612, 410] on div "Summary of Your Assets and Liabilities Voluntary Petition for Individuals Filin…" at bounding box center [471, 527] width 282 height 473
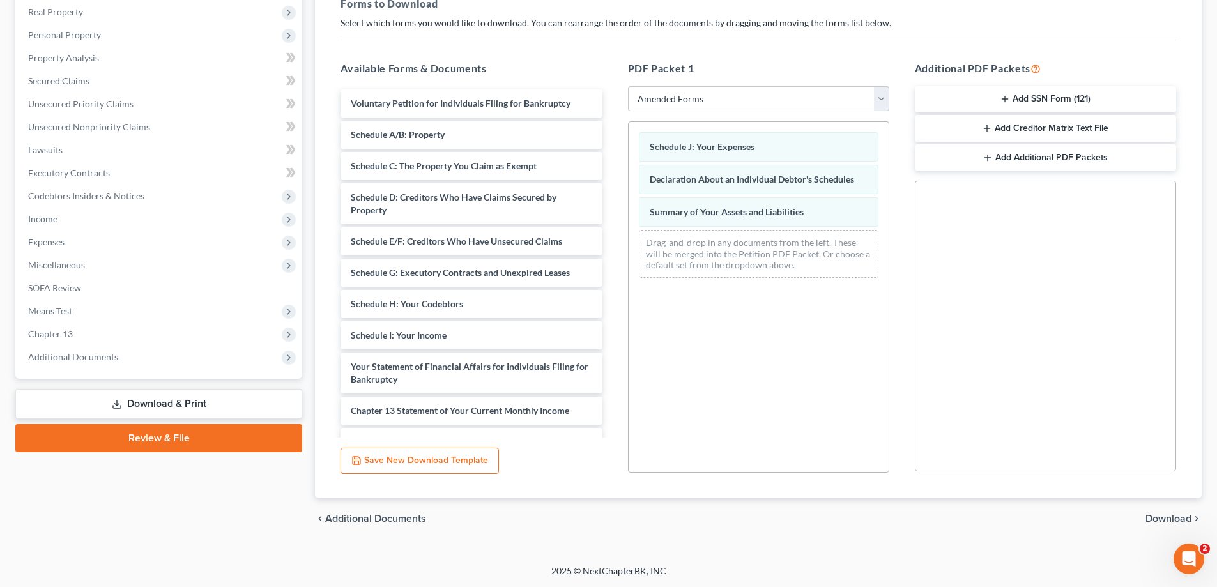
scroll to position [202, 0]
click at [1160, 515] on span "Download" at bounding box center [1169, 518] width 46 height 10
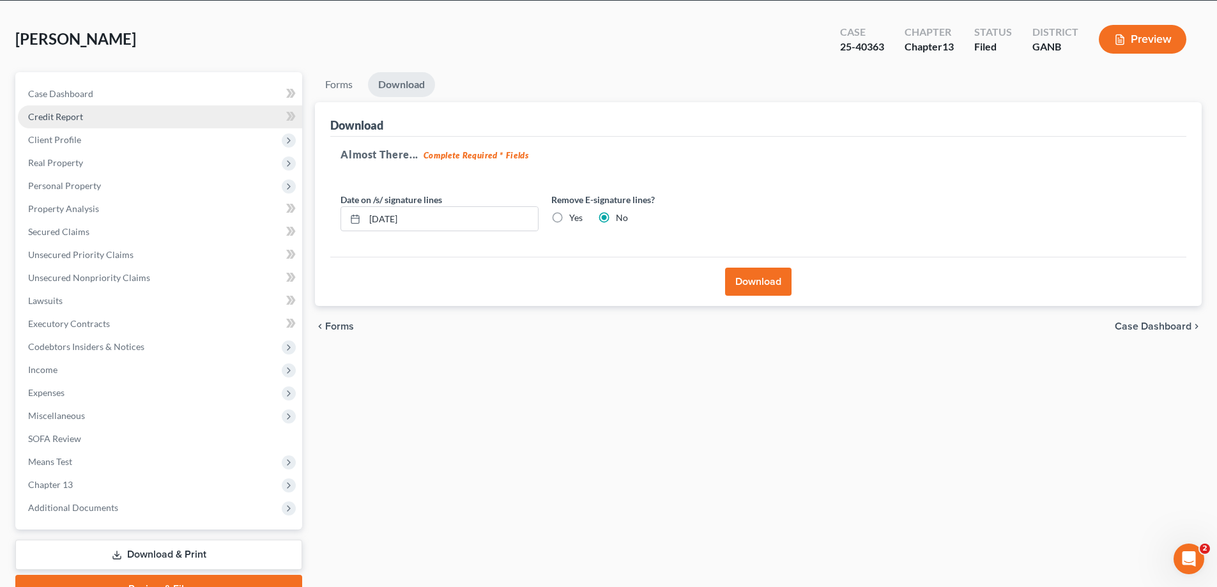
scroll to position [0, 0]
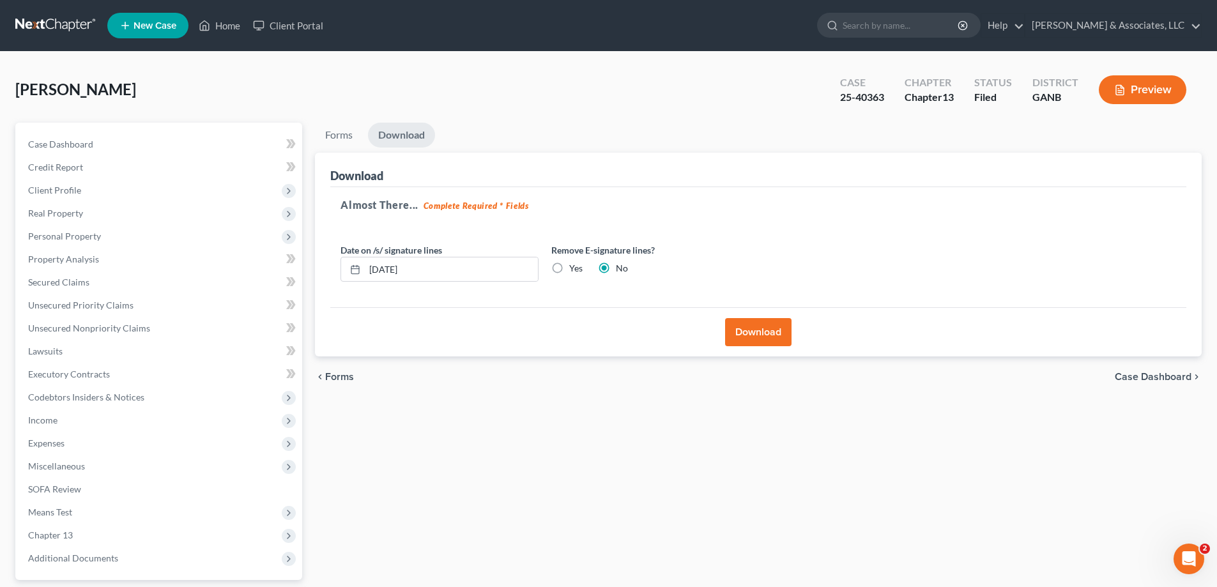
click at [759, 321] on button "Download" at bounding box center [758, 332] width 66 height 28
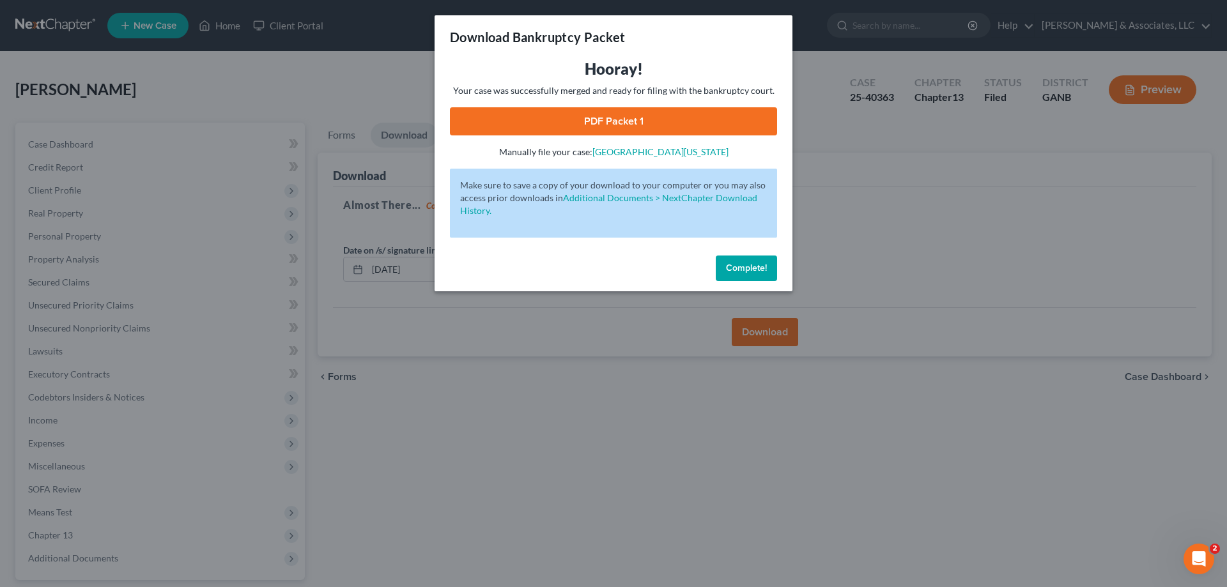
click at [563, 113] on link "PDF Packet 1" at bounding box center [613, 121] width 327 height 28
click at [762, 271] on span "Complete!" at bounding box center [746, 268] width 41 height 11
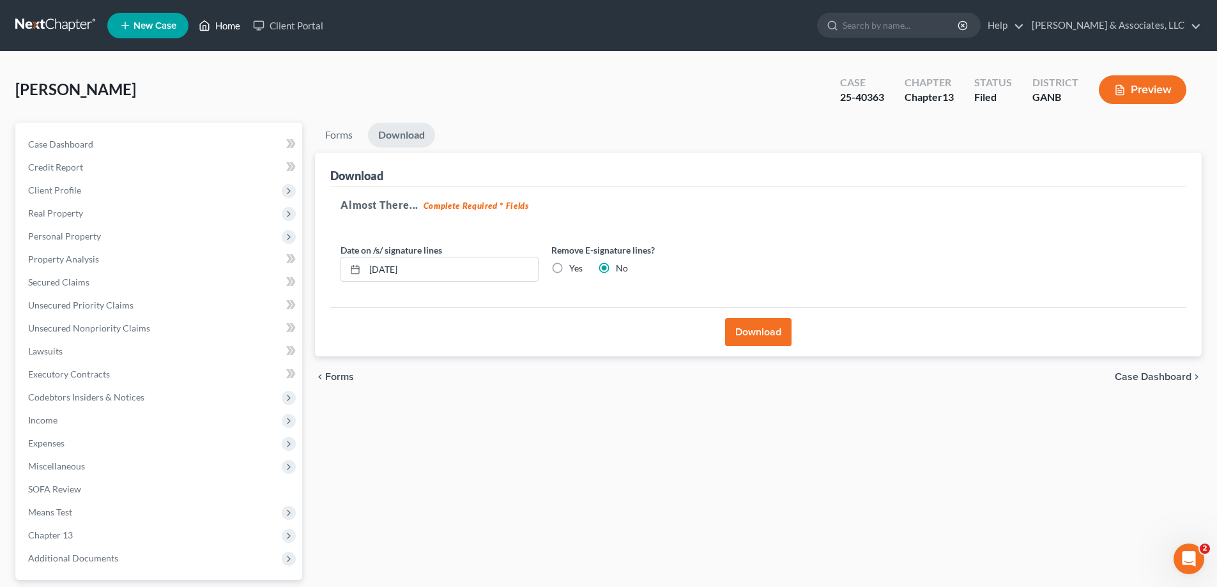
click at [229, 26] on link "Home" at bounding box center [219, 25] width 54 height 23
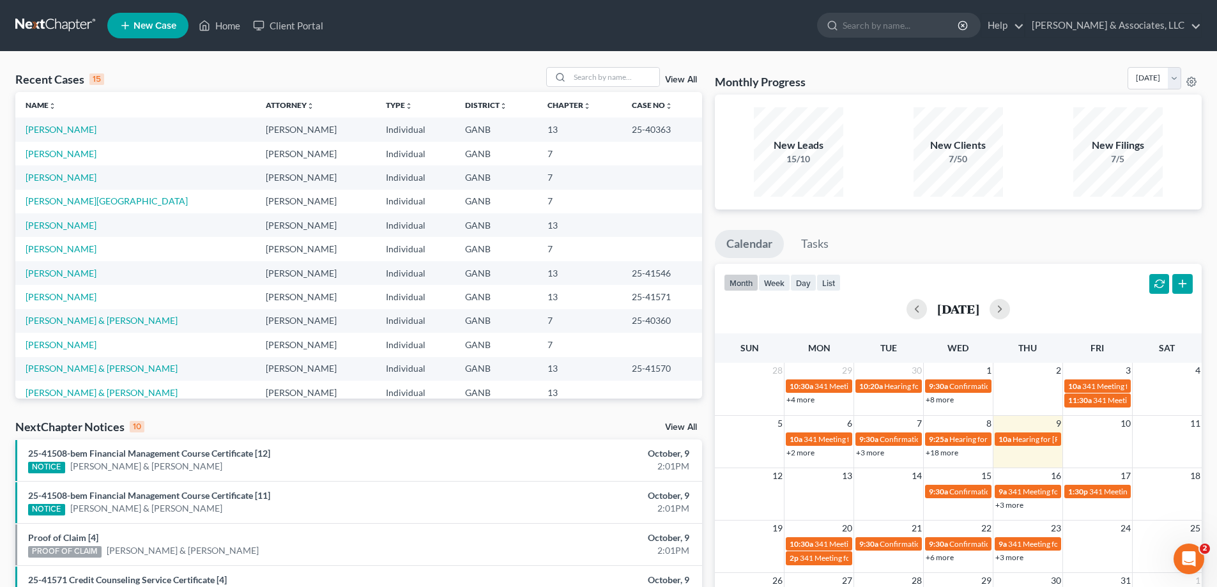
click at [613, 65] on div "Recent Cases 15 View All Name unfold_more expand_more expand_less Attorney unfo…" at bounding box center [608, 474] width 1217 height 845
click at [611, 78] on input "search" at bounding box center [614, 77] width 89 height 19
type input "rodr"
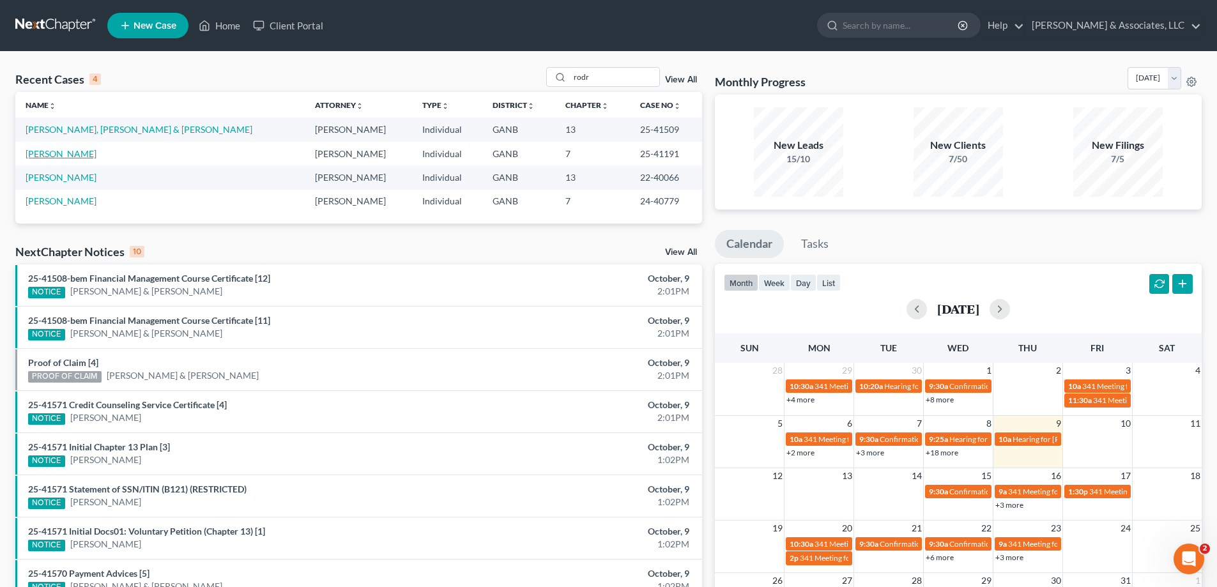
click at [48, 155] on link "[PERSON_NAME]" at bounding box center [61, 153] width 71 height 11
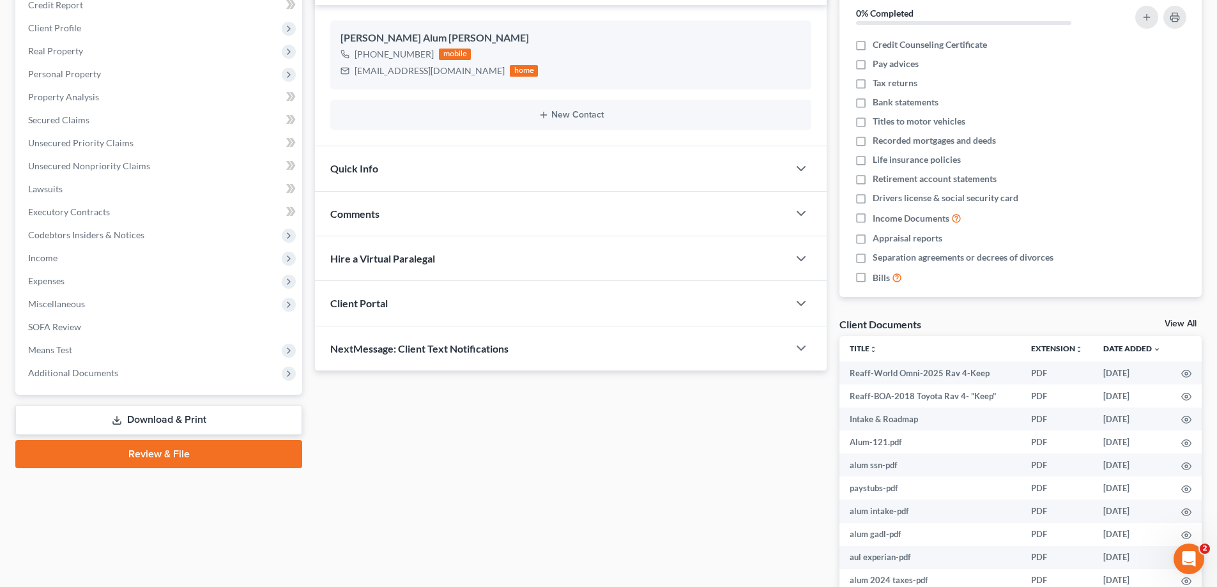
scroll to position [236, 0]
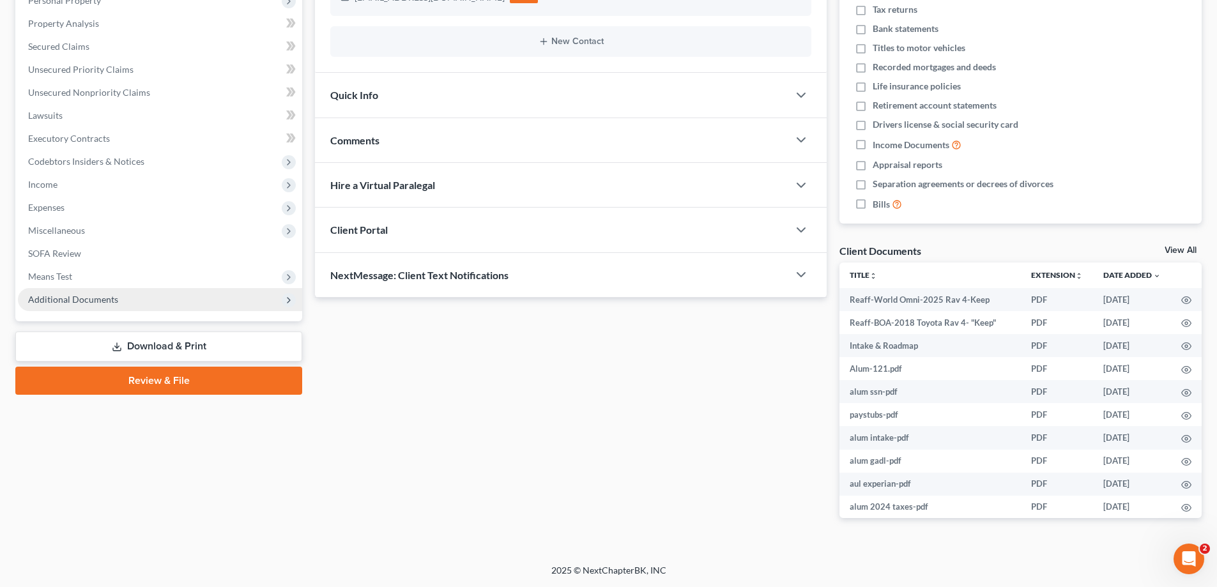
drag, startPoint x: 88, startPoint y: 308, endPoint x: 99, endPoint y: 305, distance: 11.9
click at [88, 308] on span "Additional Documents" at bounding box center [160, 299] width 284 height 23
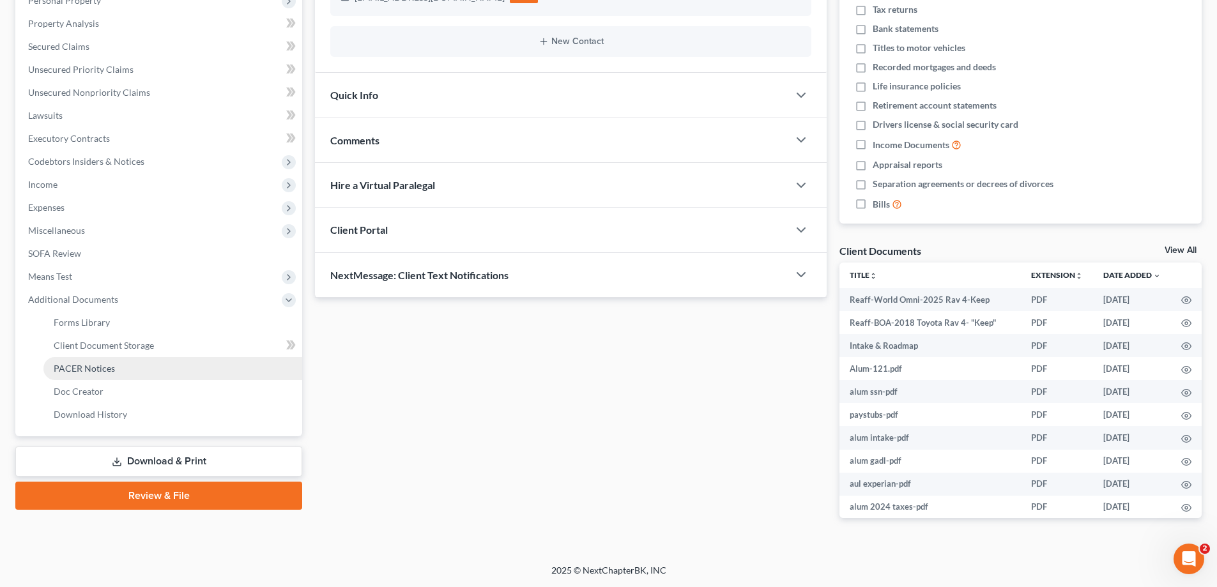
click at [93, 368] on span "PACER Notices" at bounding box center [84, 368] width 61 height 11
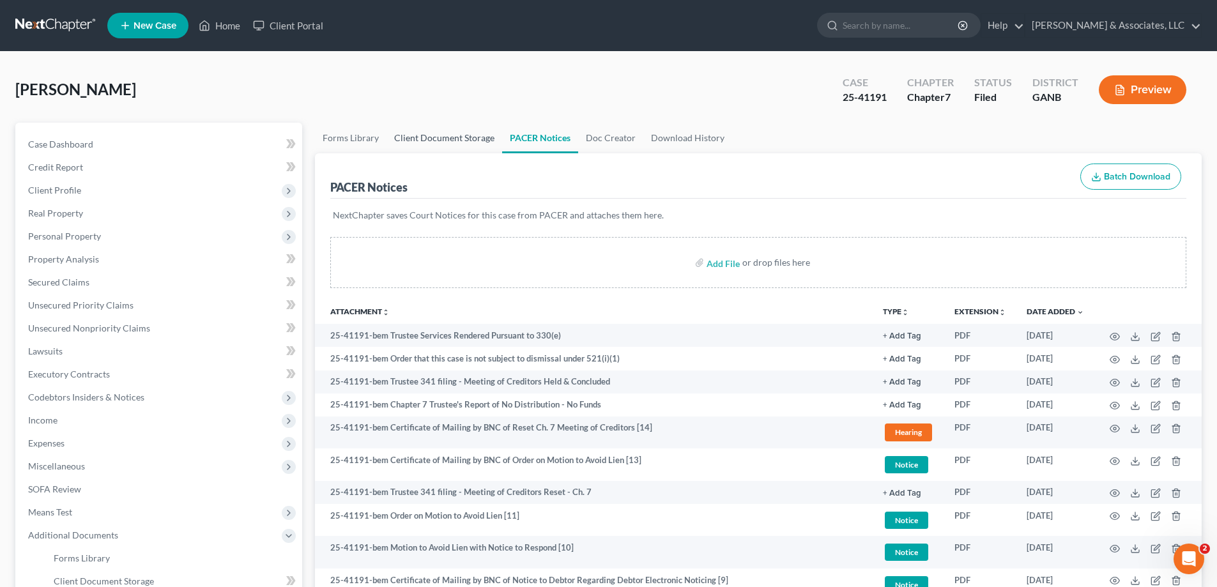
click at [437, 137] on link "Client Document Storage" at bounding box center [445, 138] width 116 height 31
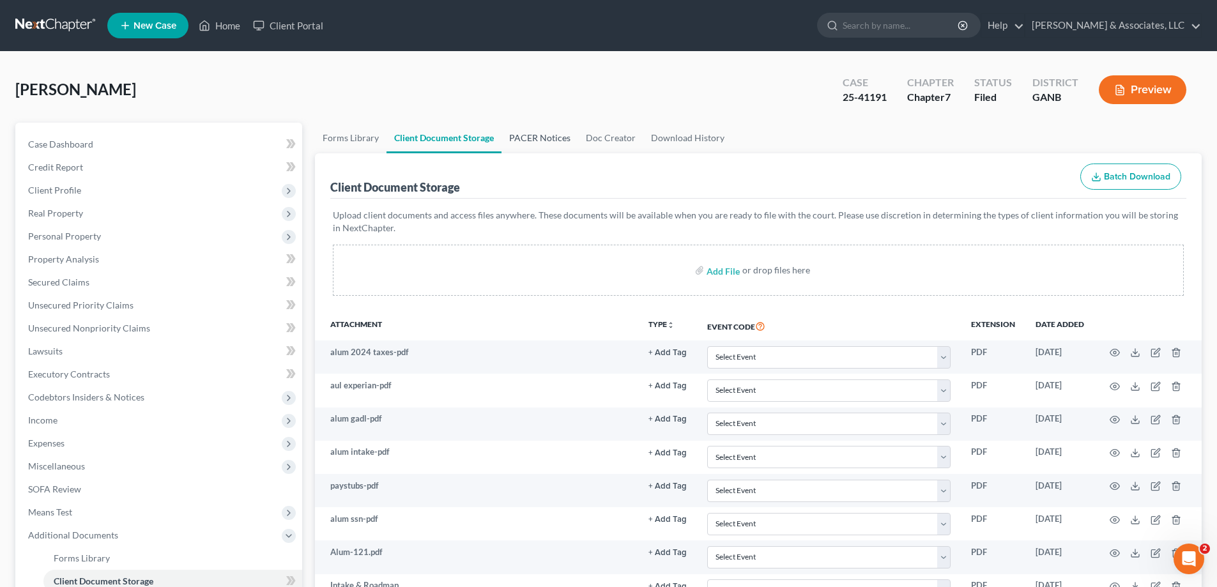
click at [547, 141] on link "PACER Notices" at bounding box center [540, 138] width 77 height 31
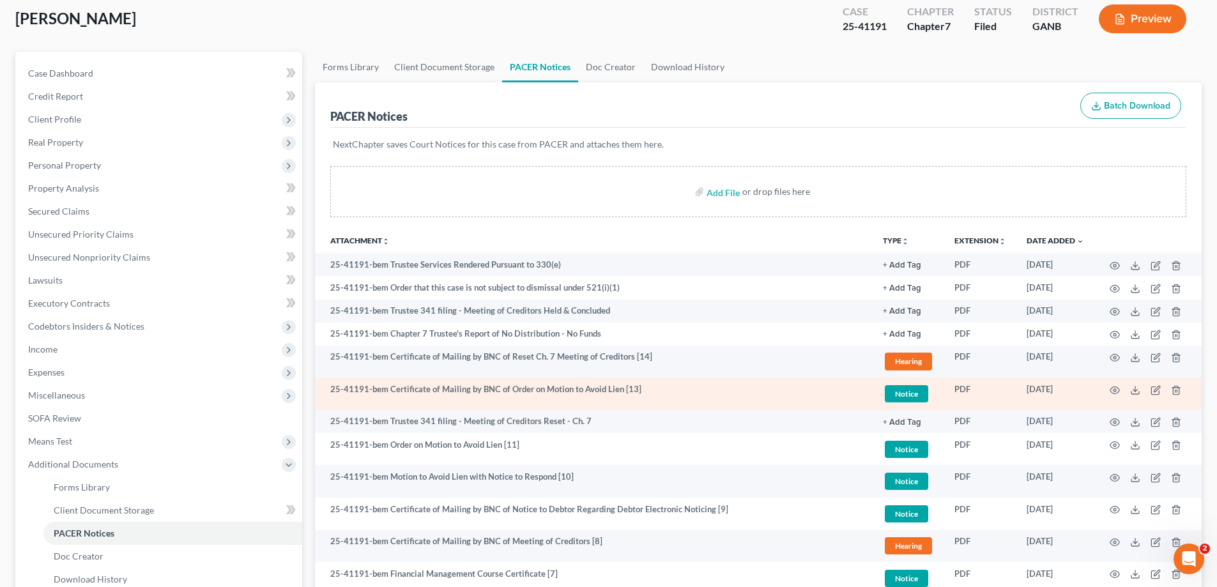
scroll to position [256, 0]
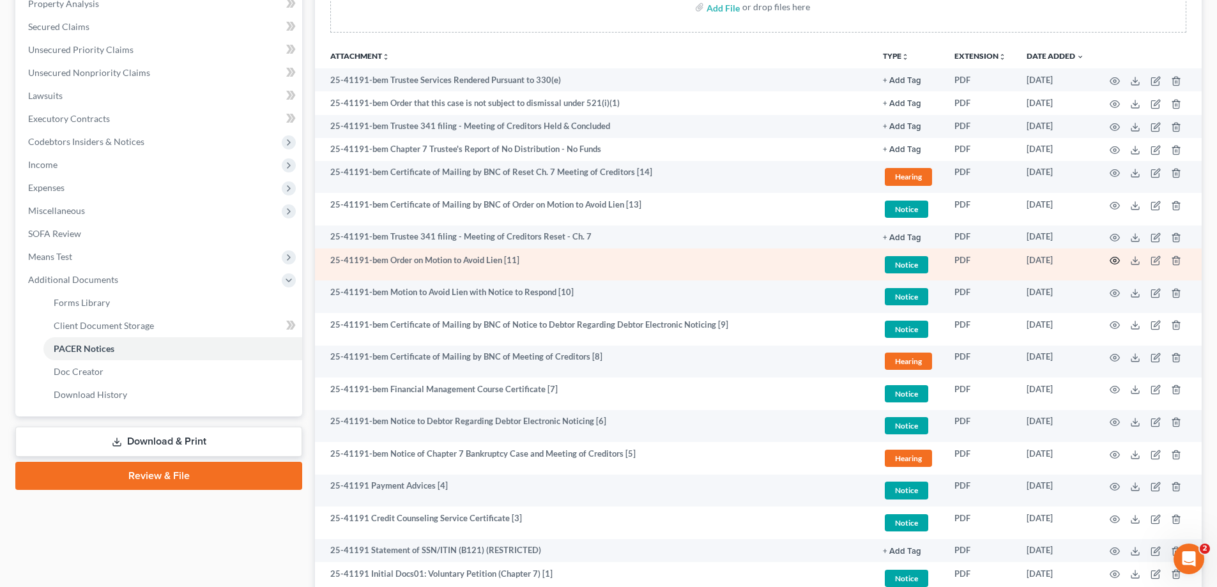
click at [1112, 260] on icon "button" at bounding box center [1115, 261] width 10 height 10
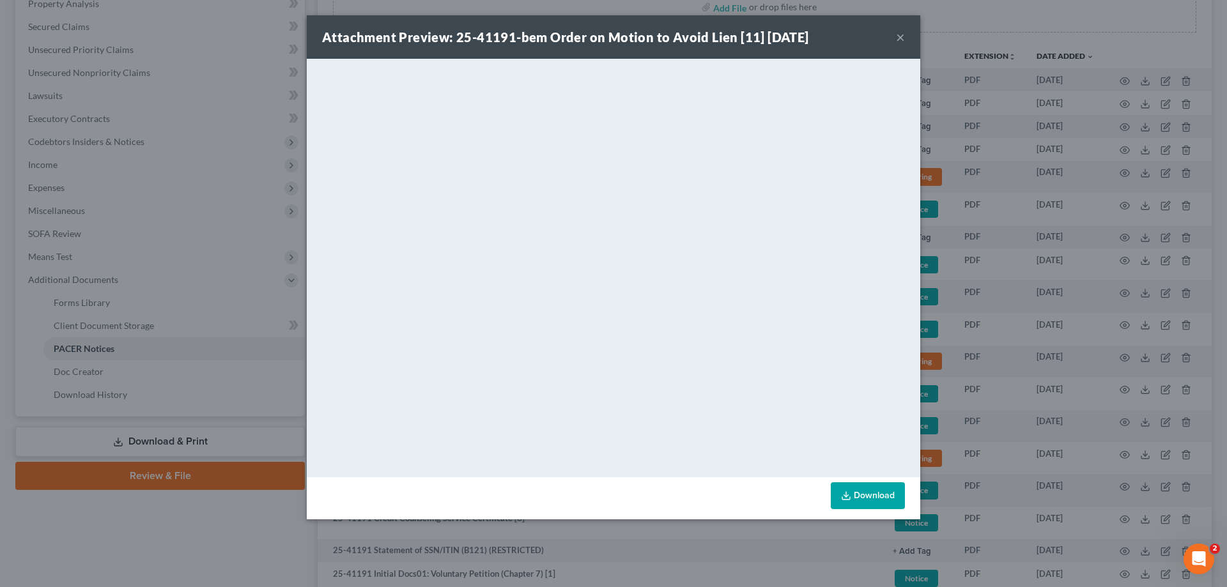
click at [905, 37] on div "Attachment Preview: 25-41191-bem Order on Motion to Avoid Lien [11] [DATE] ×" at bounding box center [613, 36] width 613 height 43
click at [897, 36] on button "×" at bounding box center [900, 36] width 9 height 15
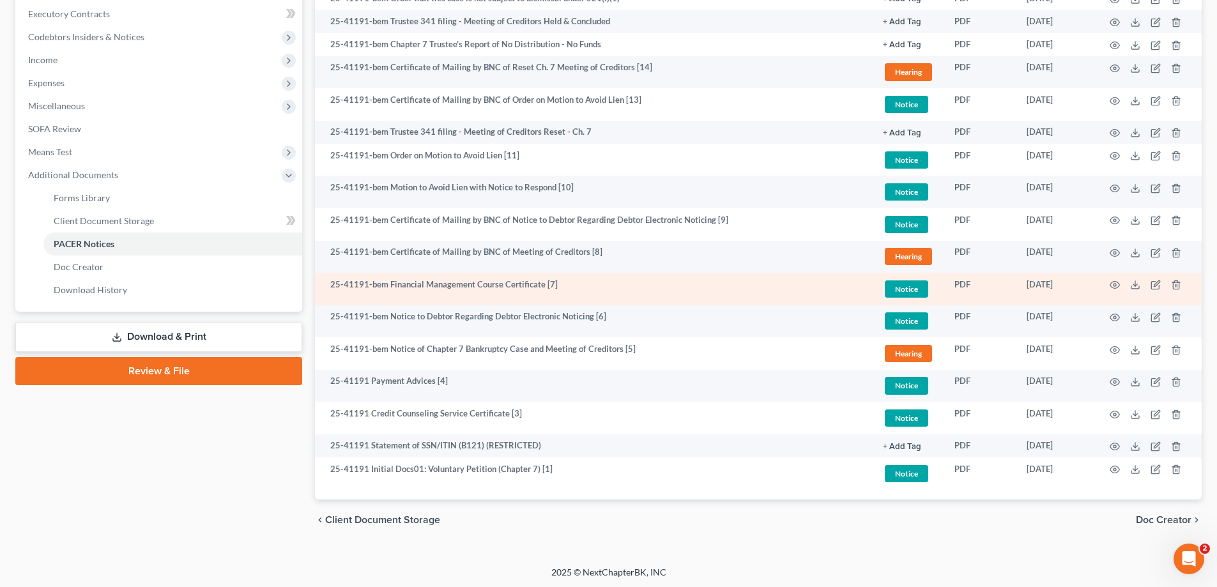
scroll to position [362, 0]
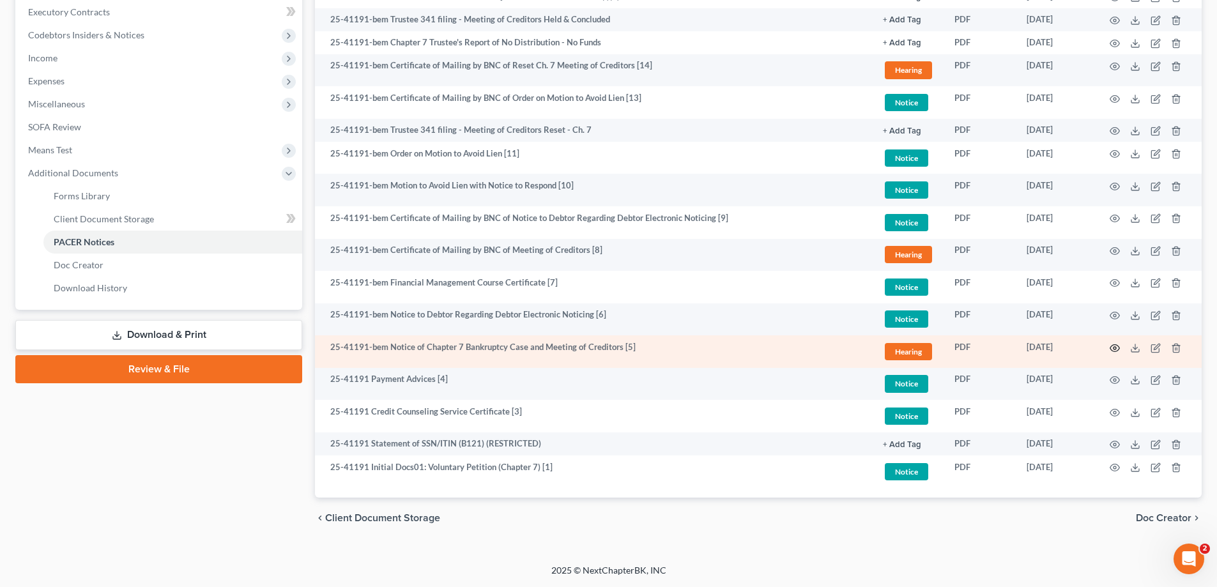
click at [1116, 345] on icon "button" at bounding box center [1116, 347] width 10 height 7
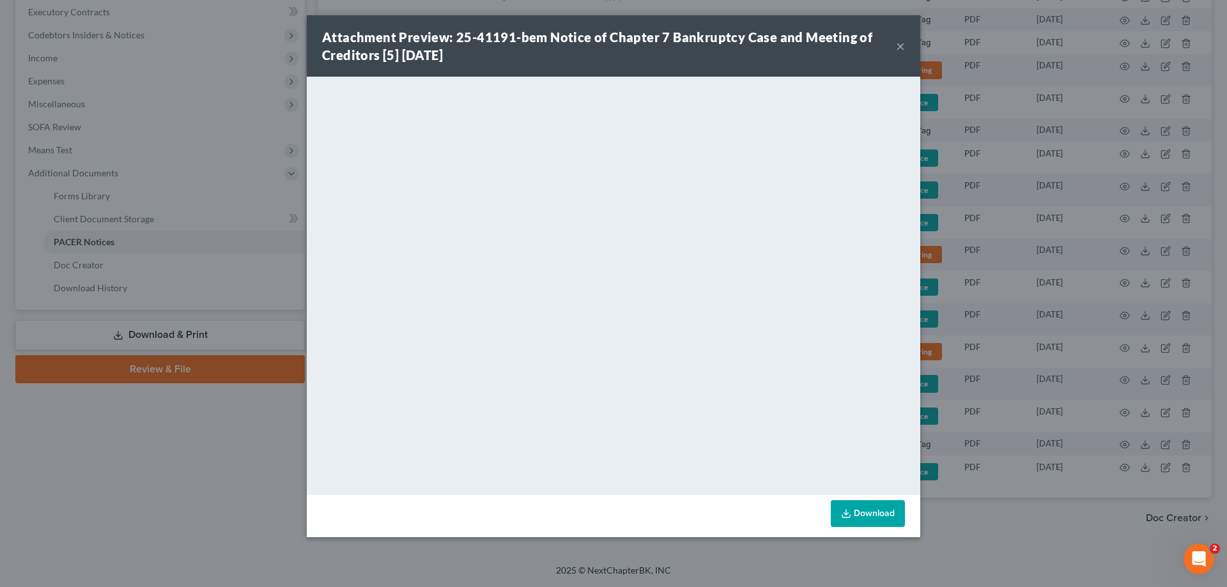
click at [902, 43] on button "×" at bounding box center [900, 45] width 9 height 15
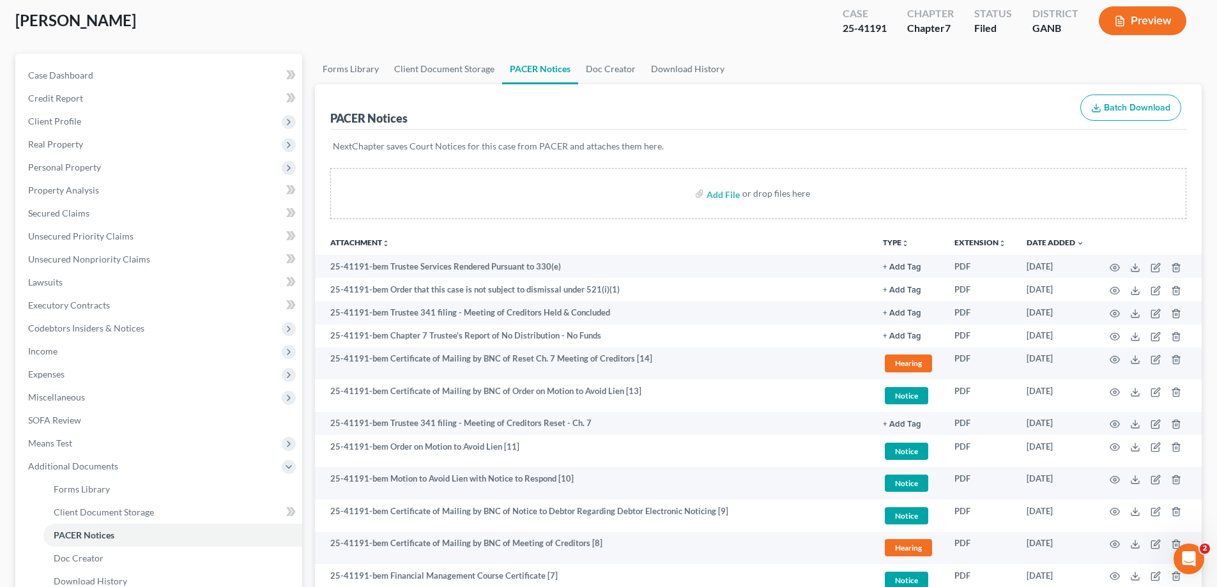
scroll to position [0, 0]
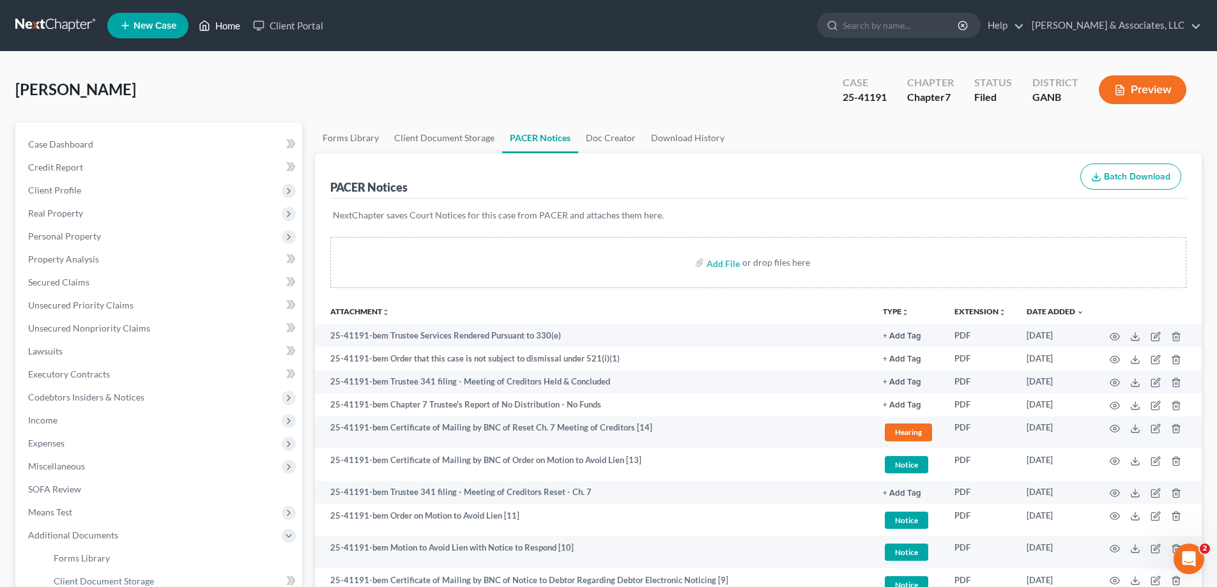
click at [235, 29] on link "Home" at bounding box center [219, 25] width 54 height 23
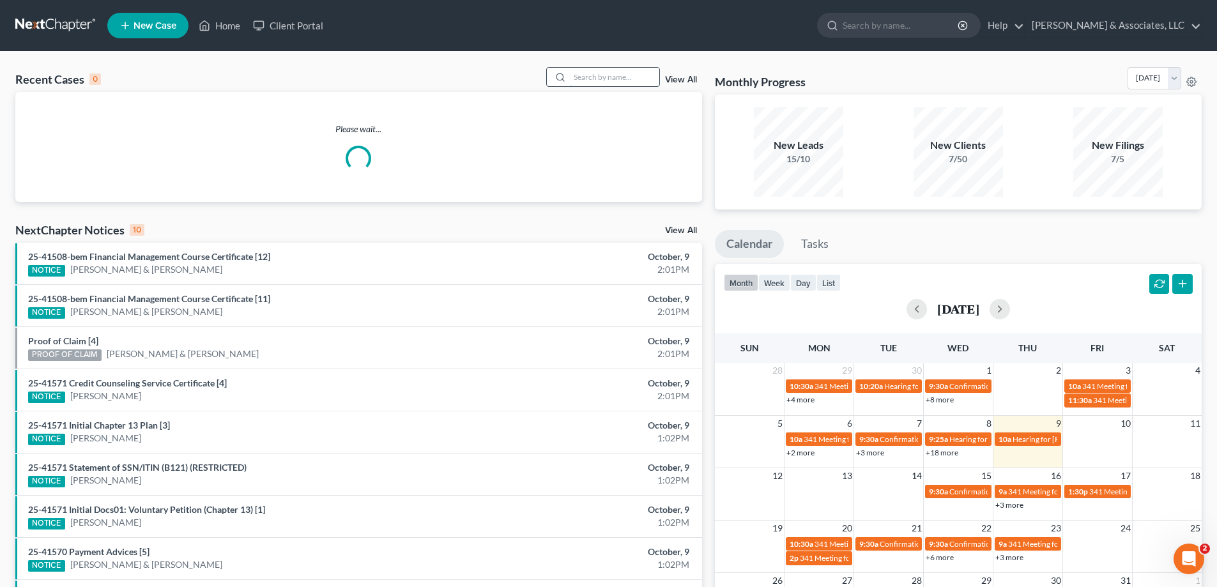
click at [618, 78] on input "search" at bounding box center [614, 77] width 89 height 19
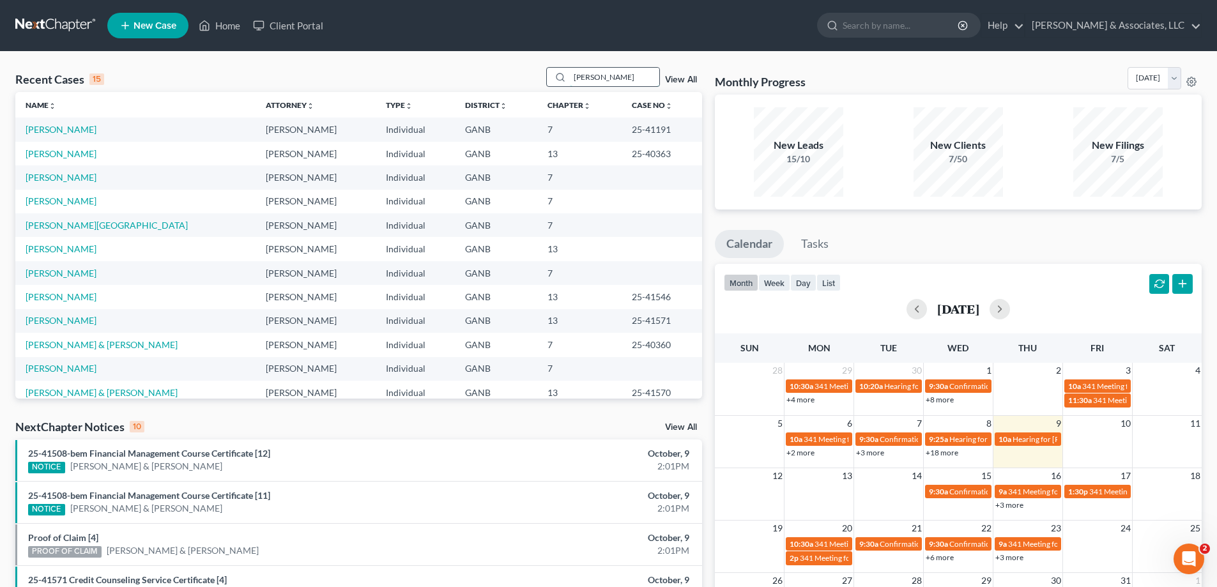
type input "[PERSON_NAME]"
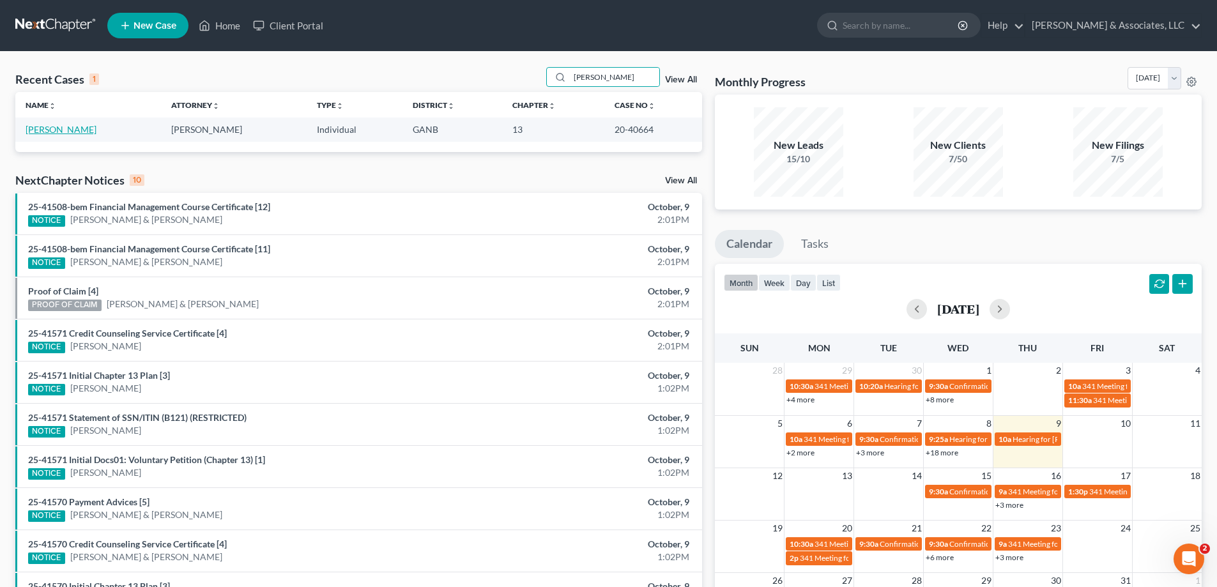
click at [50, 131] on link "[PERSON_NAME]" at bounding box center [61, 129] width 71 height 11
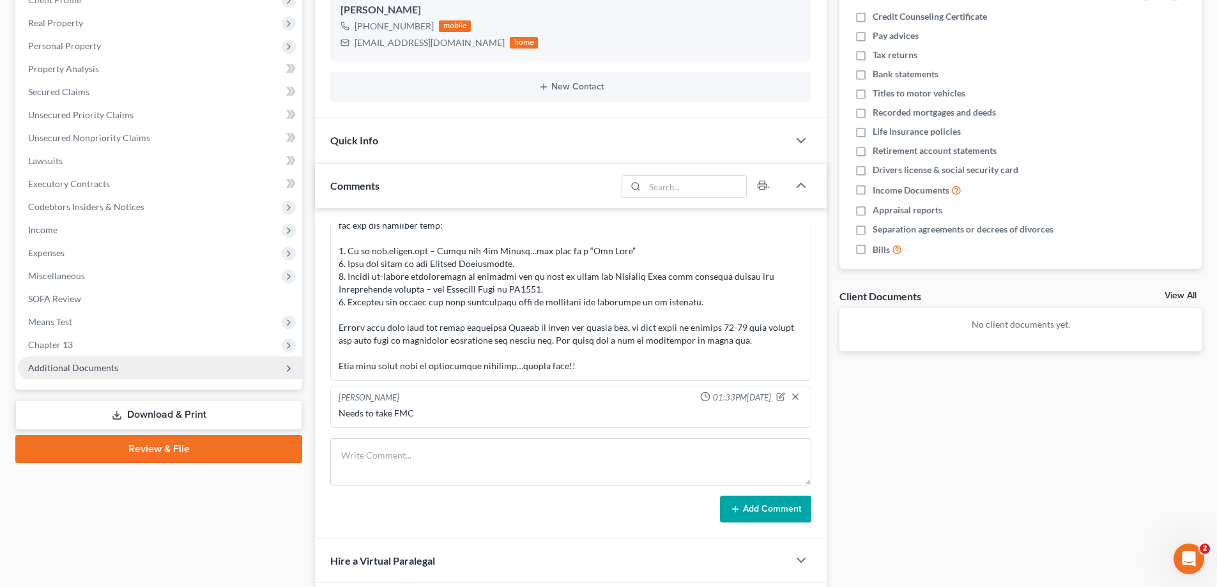
scroll to position [192, 0]
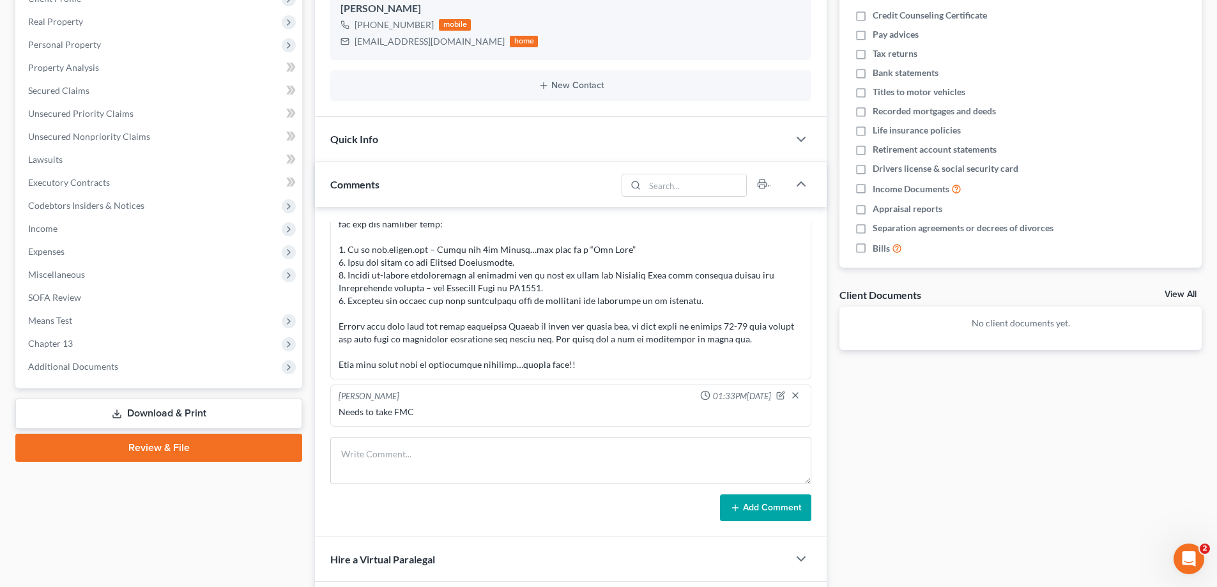
drag, startPoint x: 98, startPoint y: 371, endPoint x: 87, endPoint y: 395, distance: 26.9
click at [98, 371] on span "Additional Documents" at bounding box center [73, 366] width 90 height 11
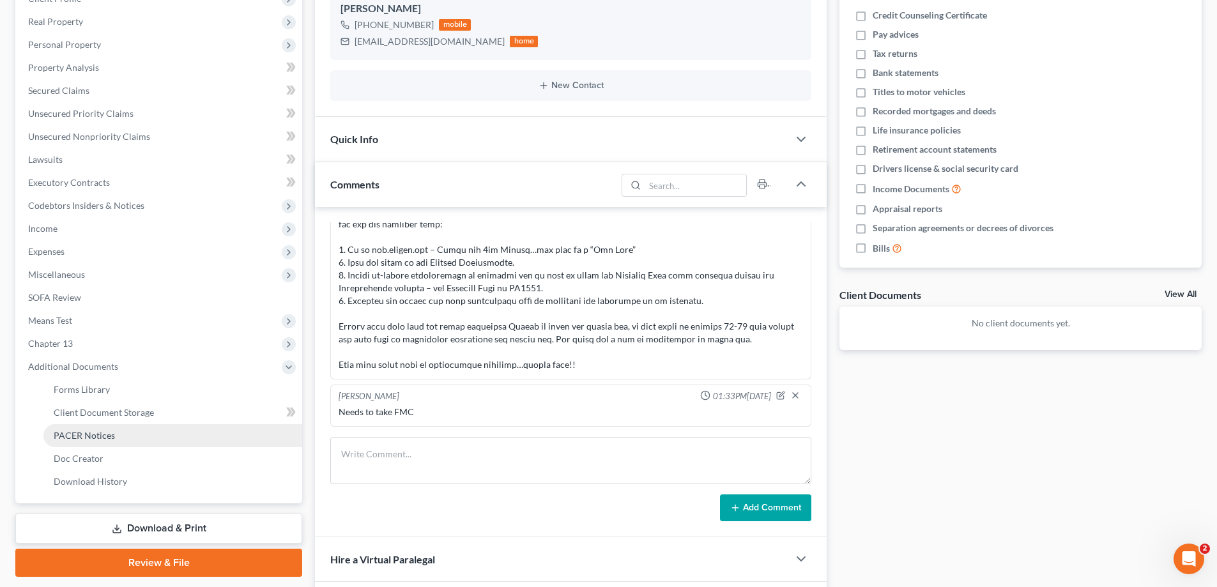
click at [72, 433] on span "PACER Notices" at bounding box center [84, 435] width 61 height 11
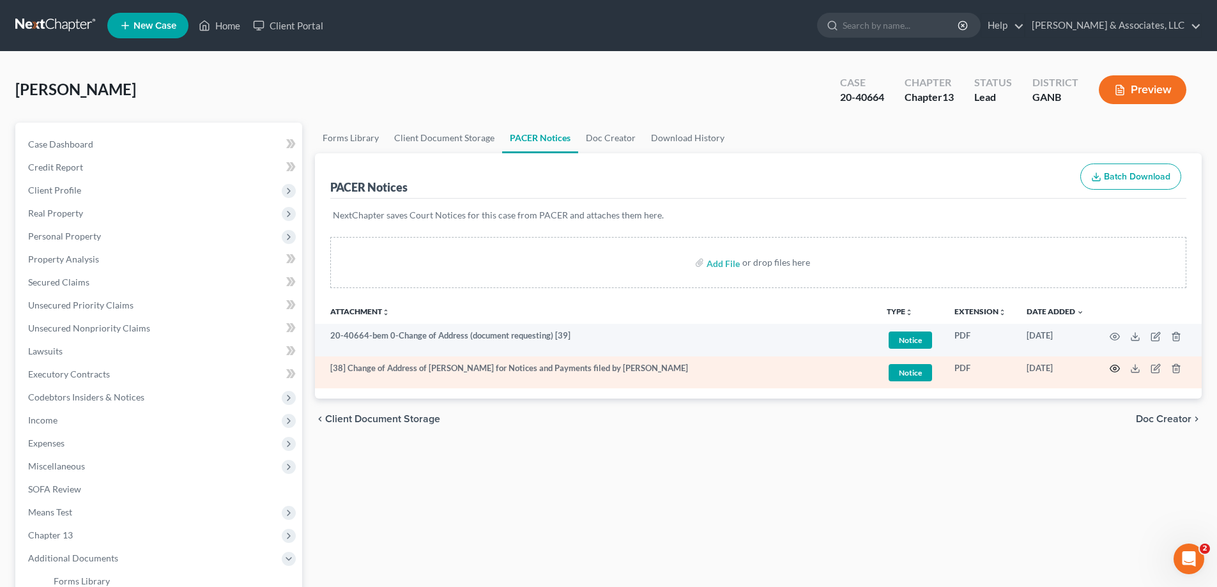
click at [1114, 367] on icon "button" at bounding box center [1115, 369] width 10 height 10
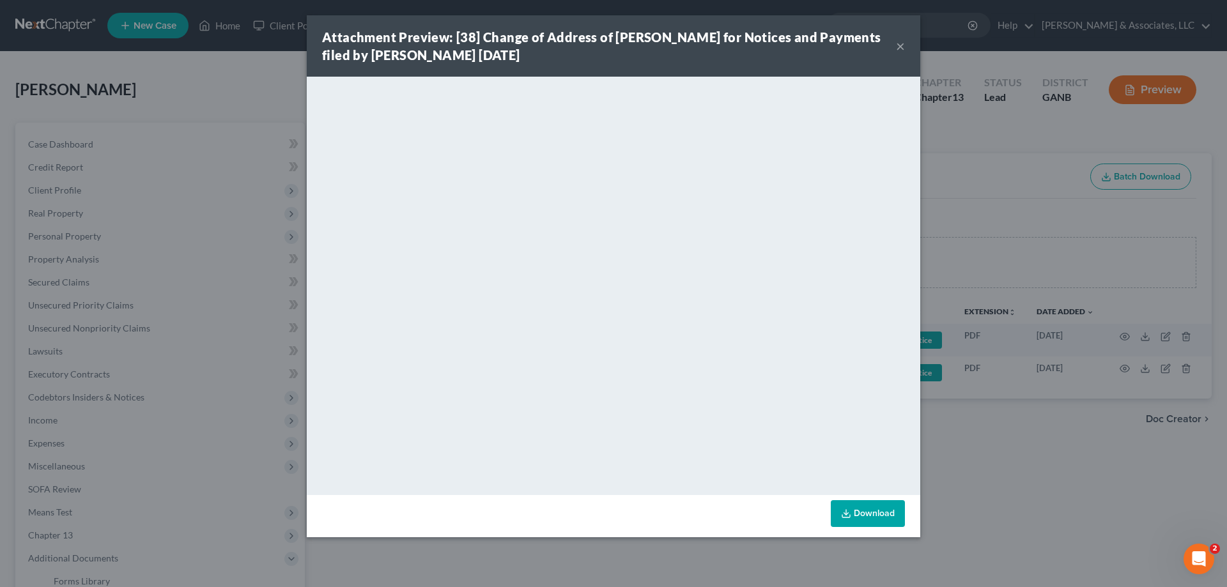
click at [899, 45] on button "×" at bounding box center [900, 45] width 9 height 15
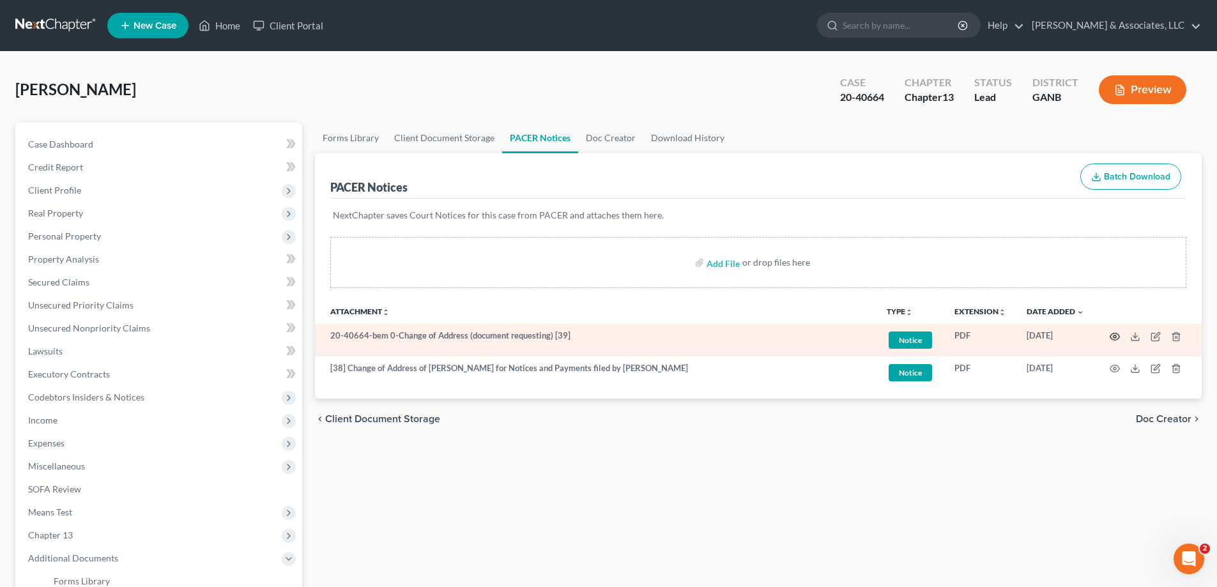
click at [1112, 335] on icon "button" at bounding box center [1115, 337] width 10 height 10
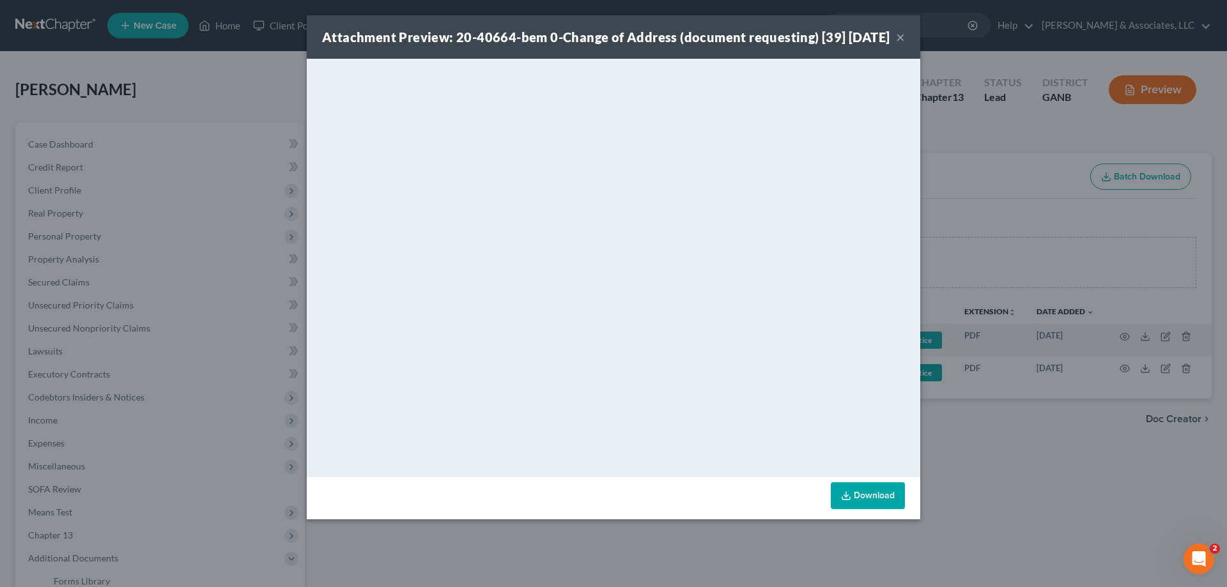
click at [900, 43] on button "×" at bounding box center [900, 36] width 9 height 15
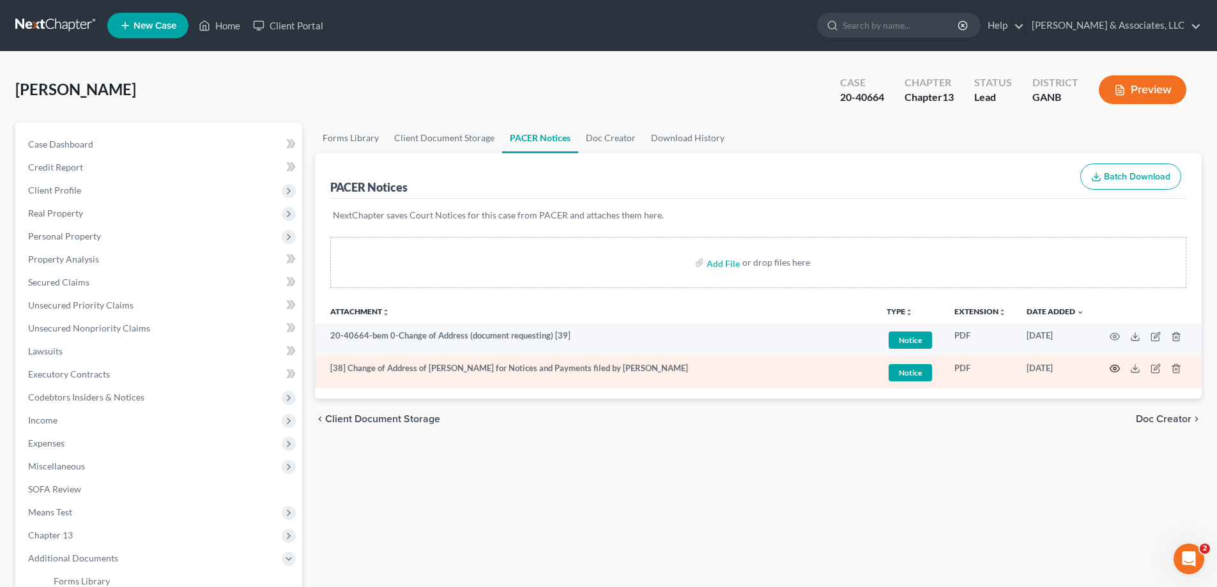
click at [1114, 367] on icon "button" at bounding box center [1115, 369] width 10 height 10
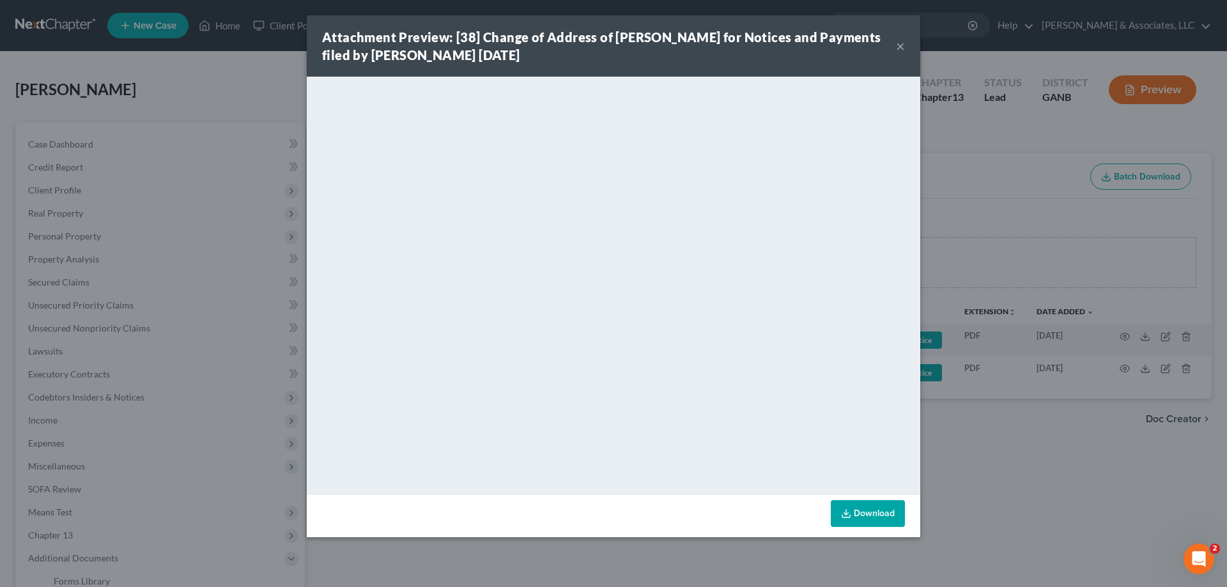
click at [901, 43] on button "×" at bounding box center [900, 45] width 9 height 15
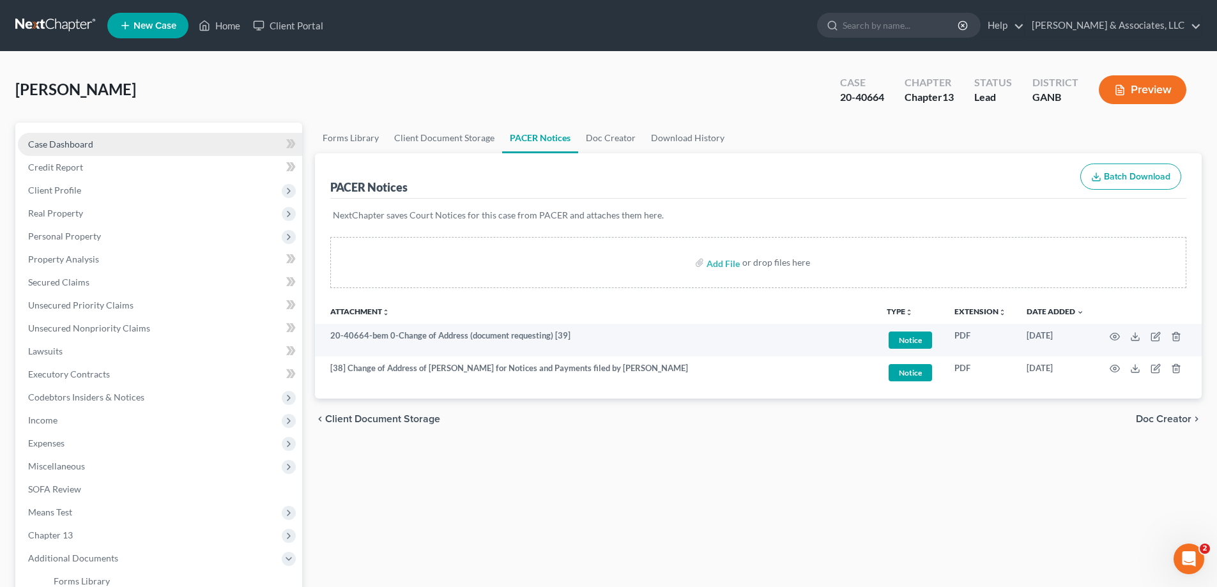
click at [65, 144] on span "Case Dashboard" at bounding box center [60, 144] width 65 height 11
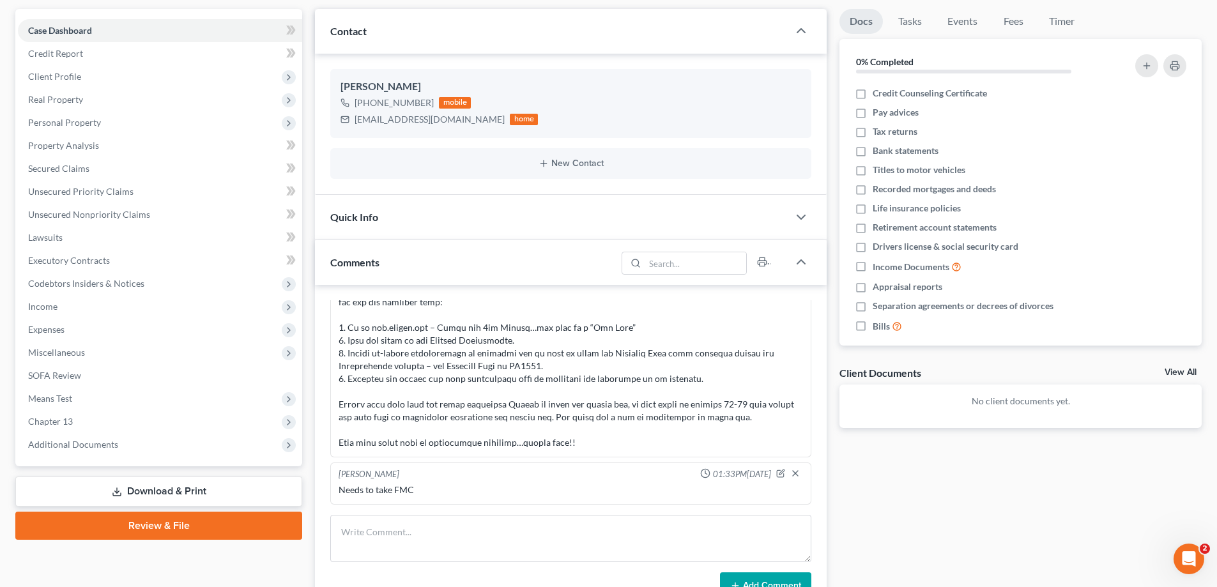
scroll to position [256, 0]
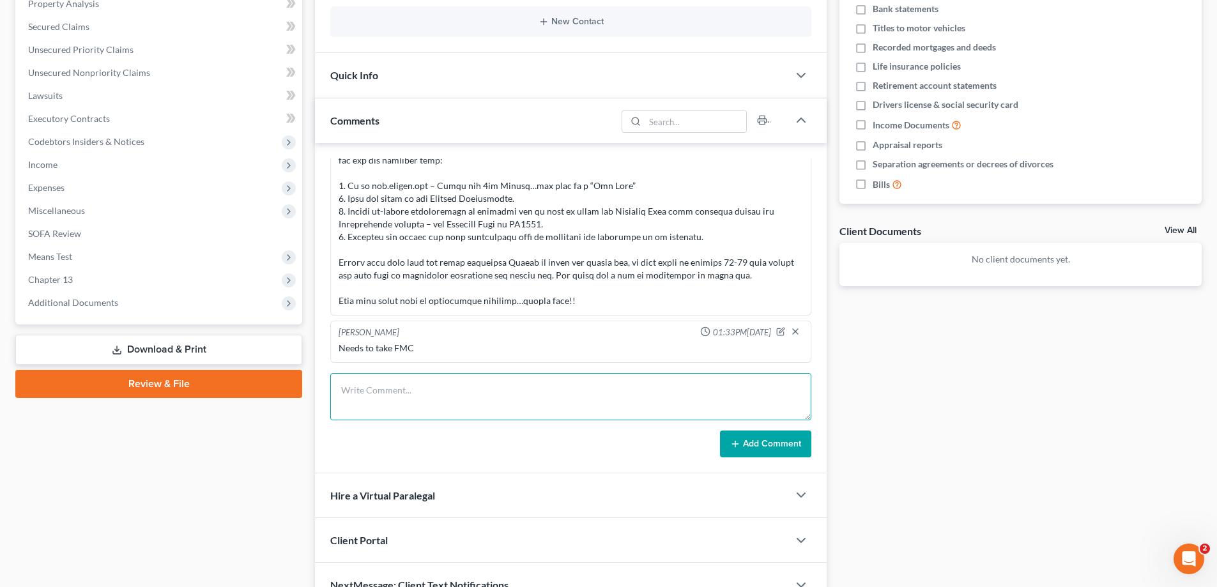
click at [377, 392] on textarea at bounding box center [570, 396] width 481 height 47
paste textarea "From: [PERSON_NAME] <[EMAIL_ADDRESS][DOMAIN_NAME]> Sent: [DATE] 2:11 PM To: [PE…"
type textarea "From: [PERSON_NAME] <[EMAIL_ADDRESS][DOMAIN_NAME]> Sent: [DATE] 2:11 PM To: [PE…"
click at [753, 438] on button "Add Comment" at bounding box center [765, 444] width 91 height 27
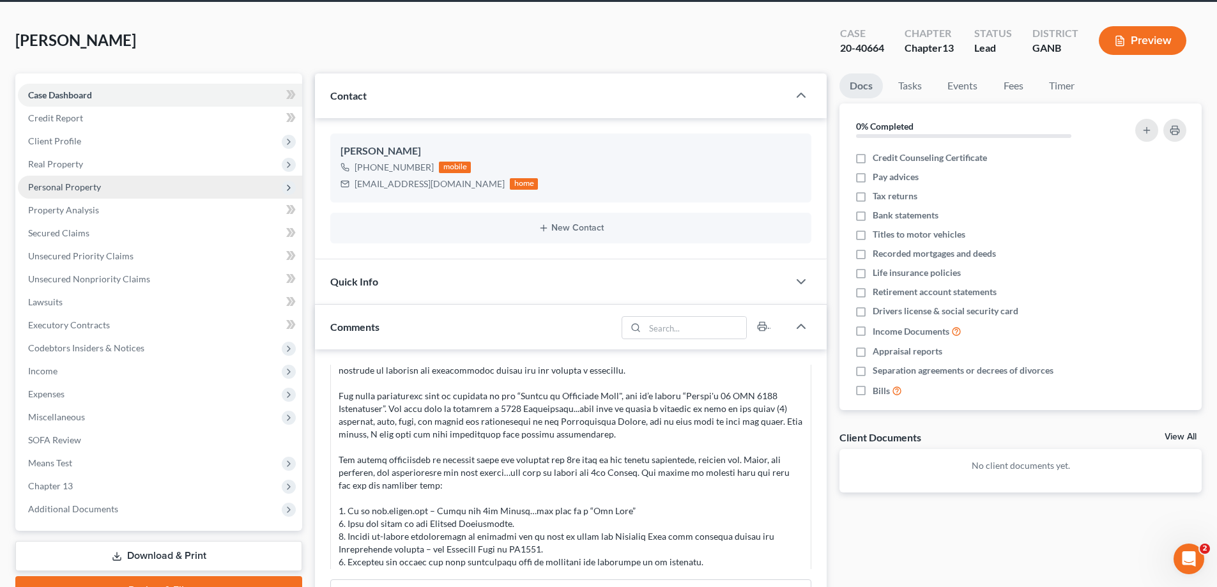
scroll to position [0, 0]
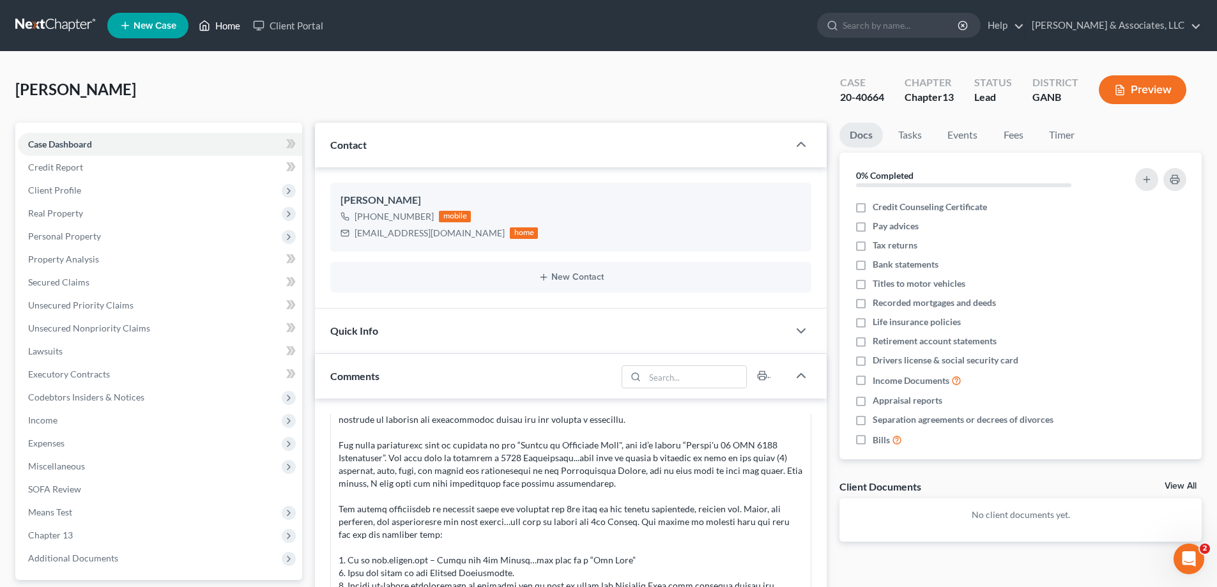
drag, startPoint x: 233, startPoint y: 25, endPoint x: 240, endPoint y: 4, distance: 21.6
click at [233, 25] on link "Home" at bounding box center [219, 25] width 54 height 23
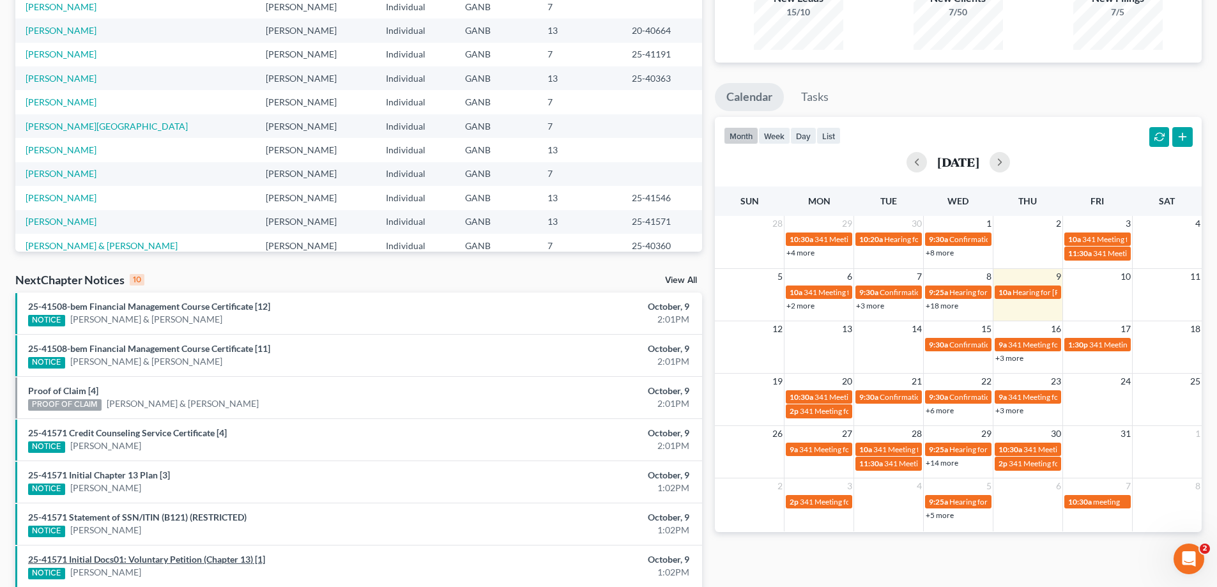
scroll to position [141, 0]
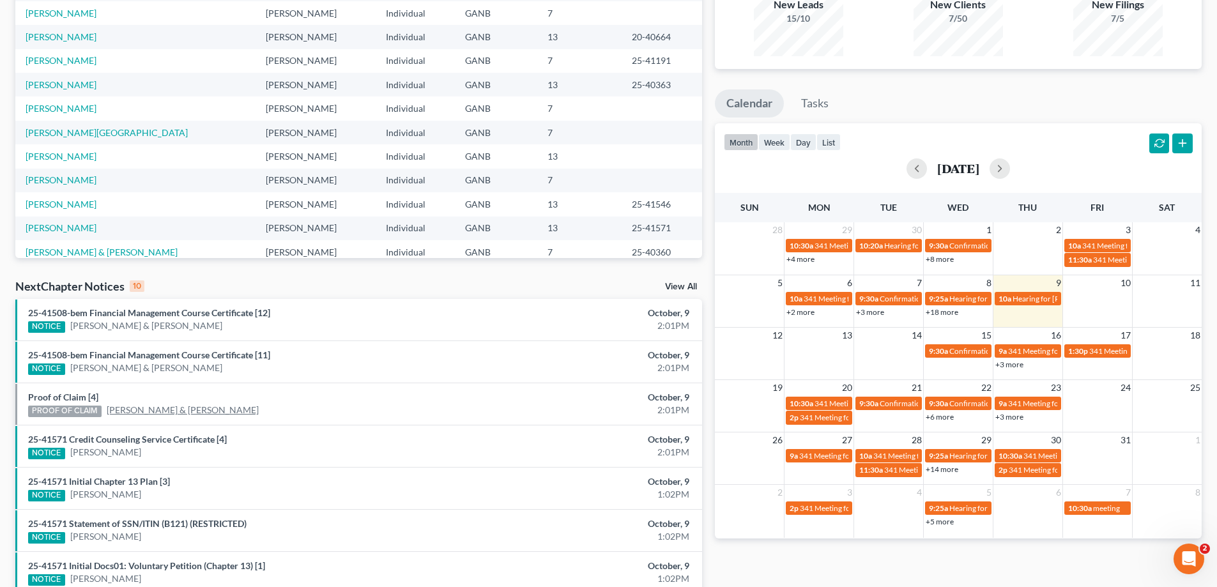
click at [123, 407] on link "[PERSON_NAME] & [PERSON_NAME]" at bounding box center [183, 410] width 152 height 13
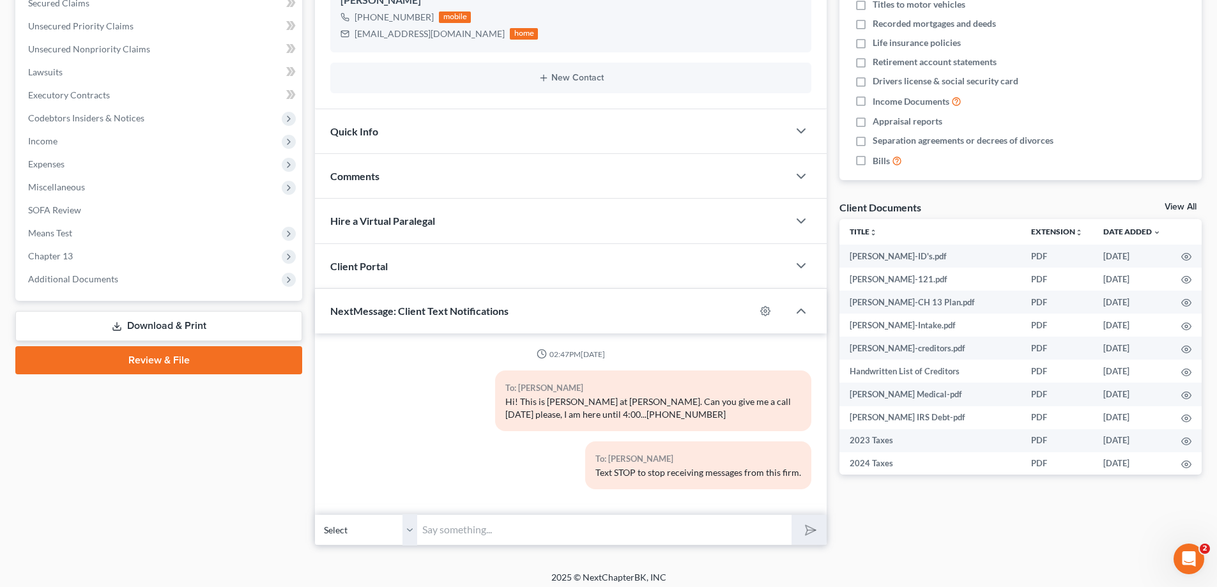
scroll to position [286, 0]
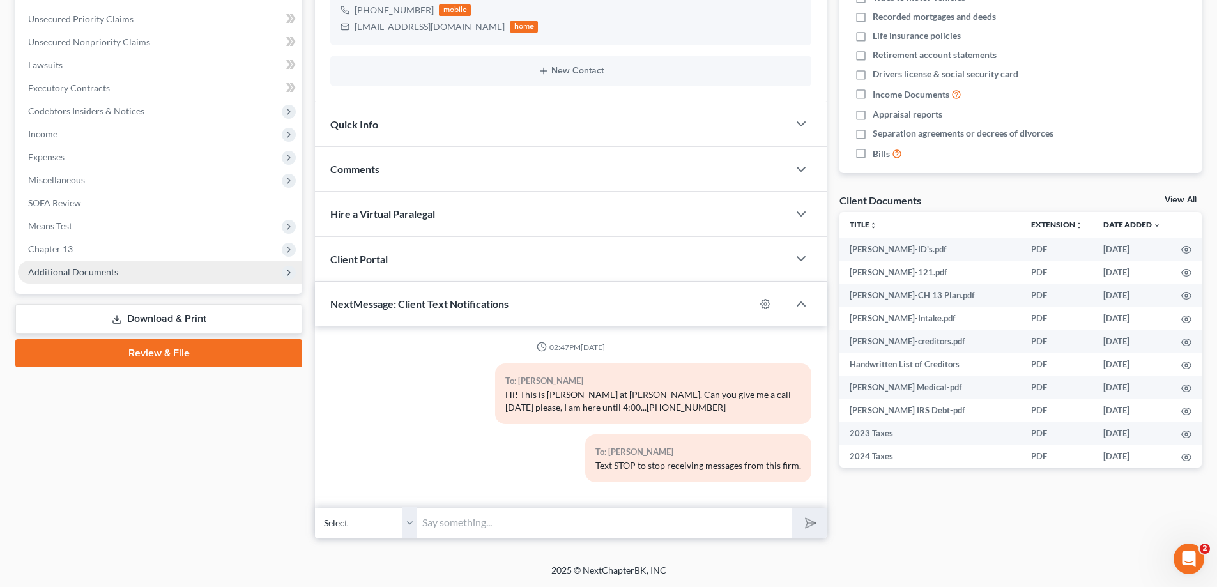
click at [108, 273] on span "Additional Documents" at bounding box center [73, 271] width 90 height 11
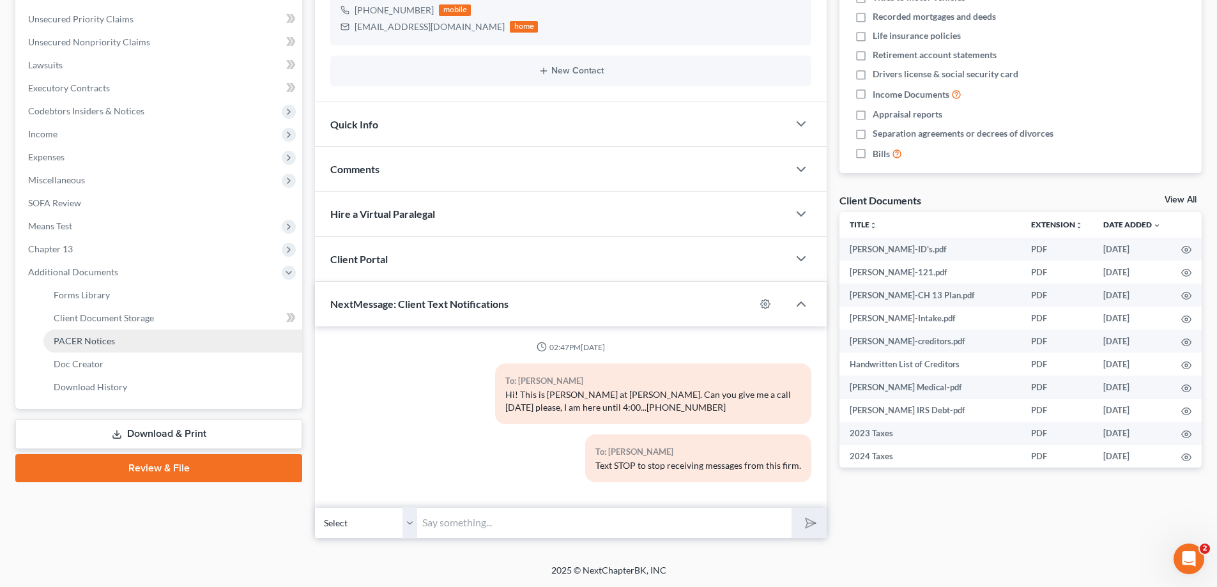
click at [73, 345] on span "PACER Notices" at bounding box center [84, 340] width 61 height 11
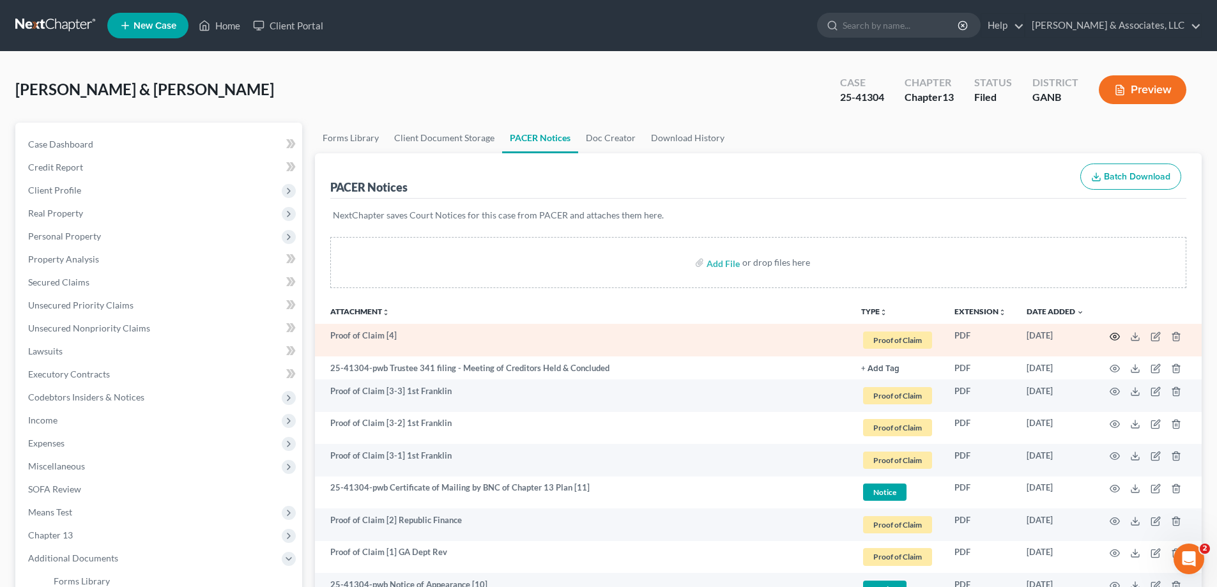
click at [1112, 335] on icon "button" at bounding box center [1115, 337] width 10 height 10
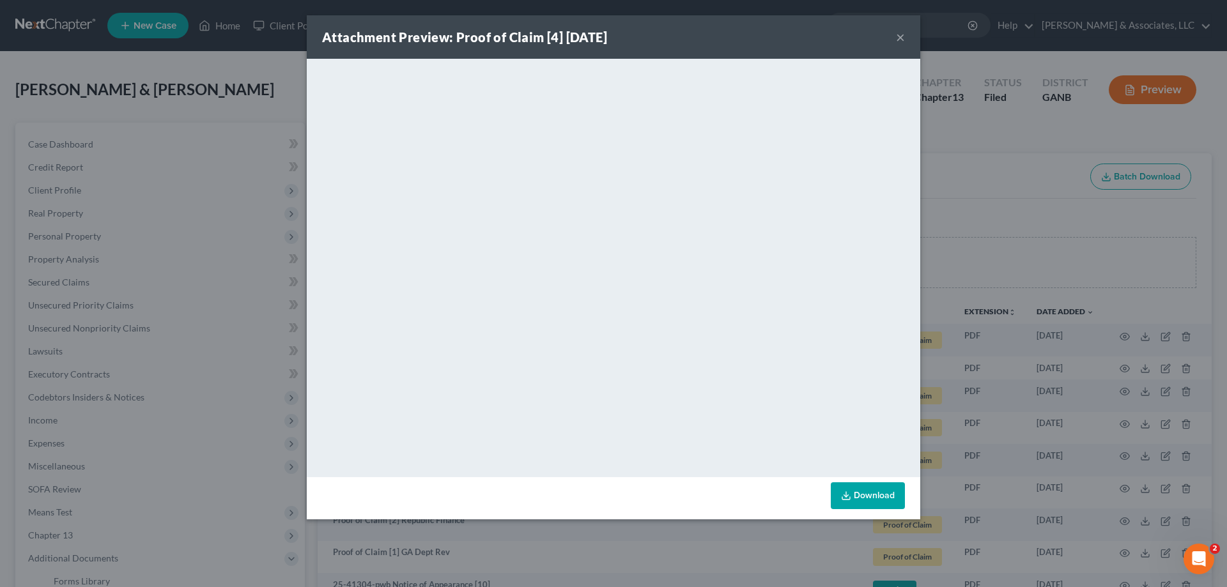
click at [897, 38] on button "×" at bounding box center [900, 36] width 9 height 15
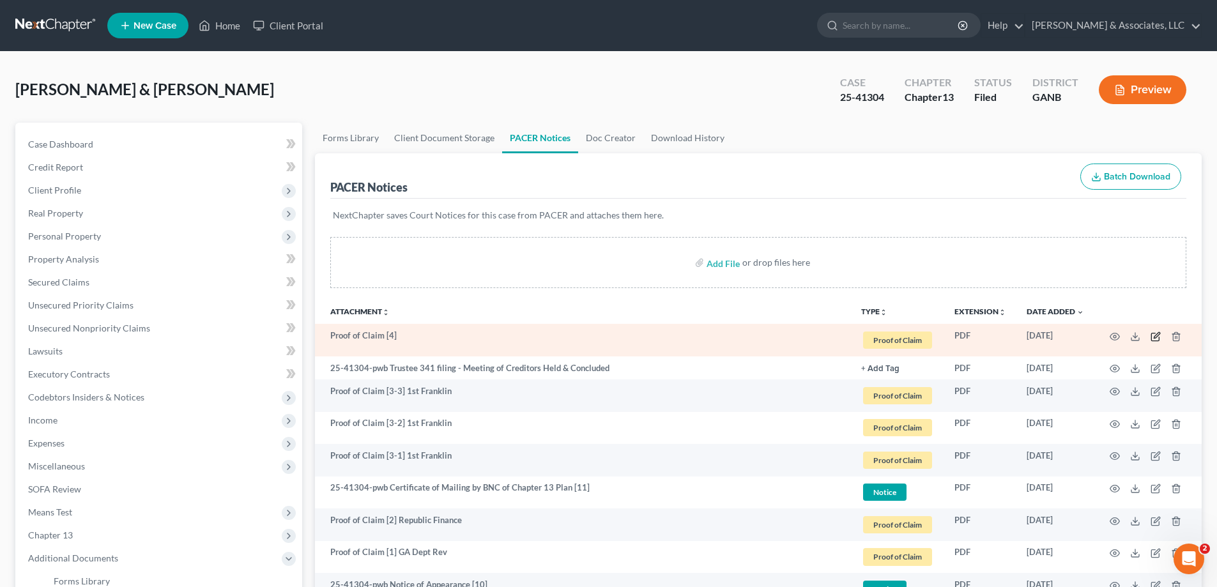
click at [1158, 338] on icon "button" at bounding box center [1156, 337] width 10 height 10
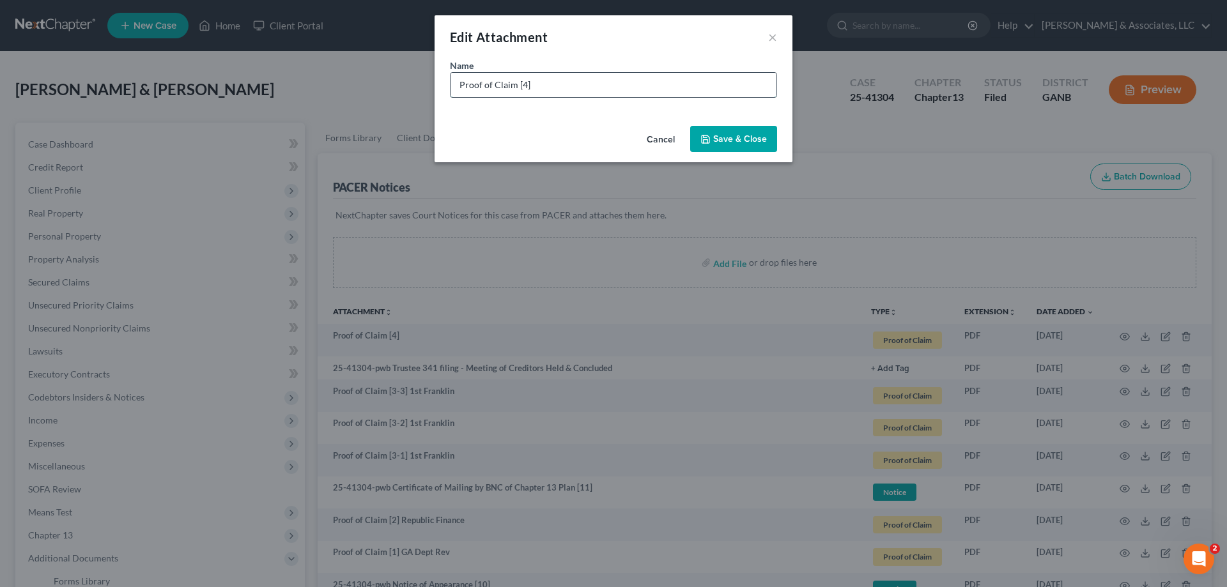
click at [585, 93] on input "Proof of Claim [4]" at bounding box center [613, 85] width 326 height 24
type input "Proof of Claim [4] 21st Mortgage Corp"
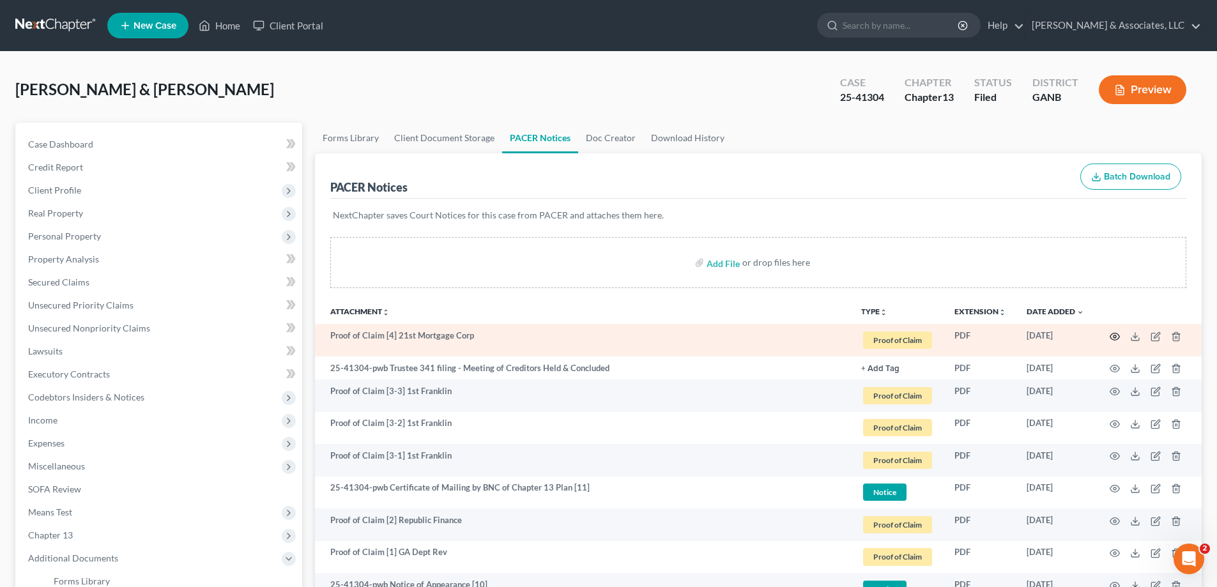
click at [1116, 335] on circle "button" at bounding box center [1115, 336] width 3 height 3
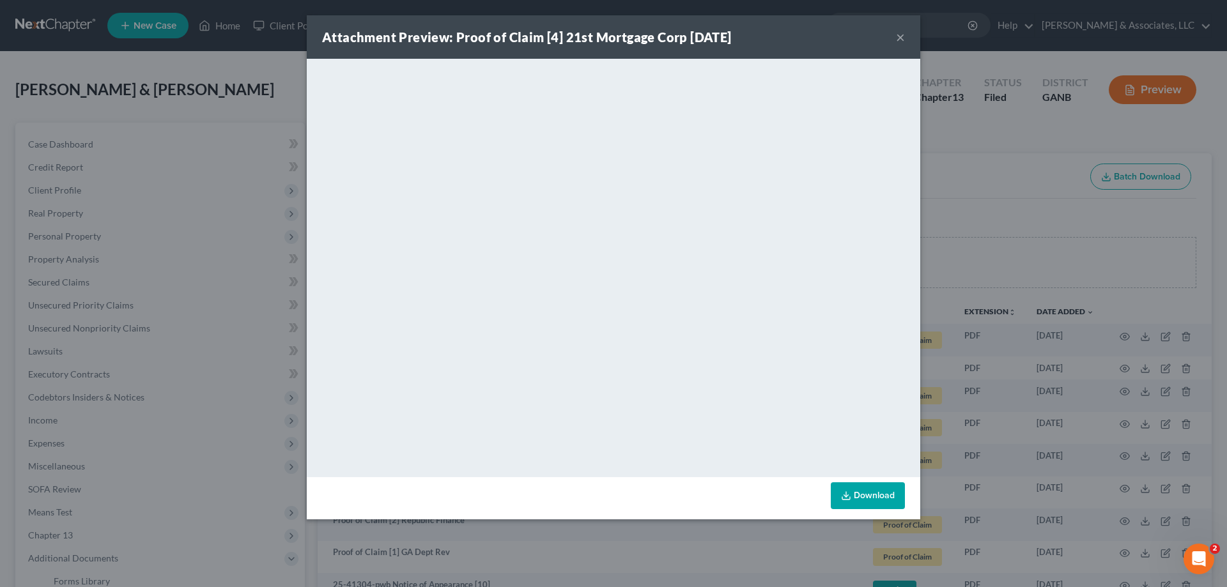
click at [897, 36] on button "×" at bounding box center [900, 36] width 9 height 15
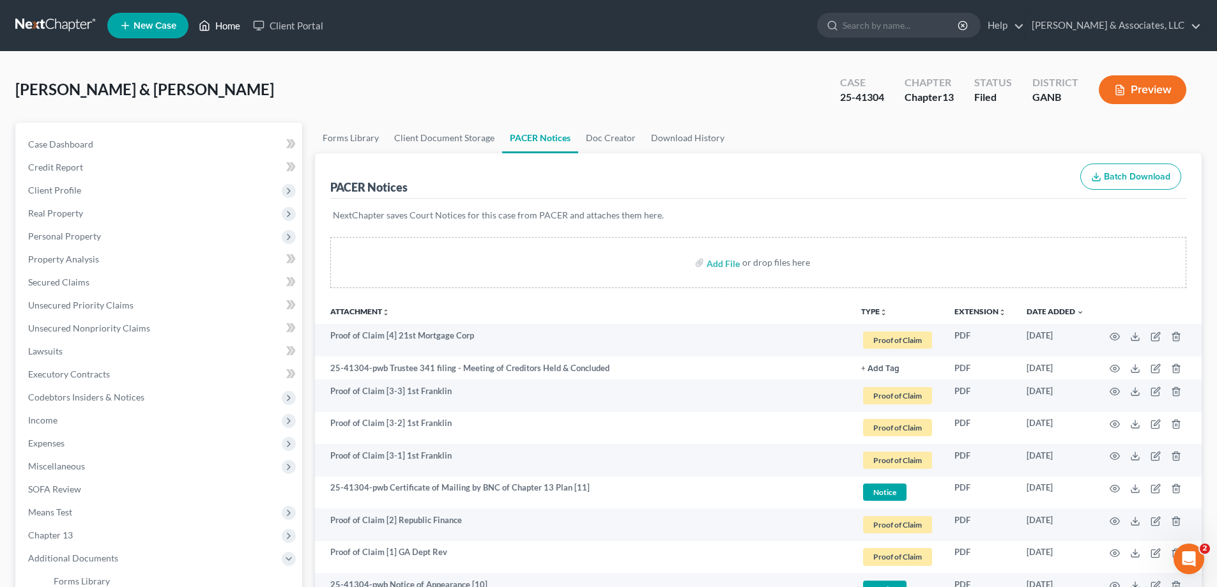
click at [231, 24] on link "Home" at bounding box center [219, 25] width 54 height 23
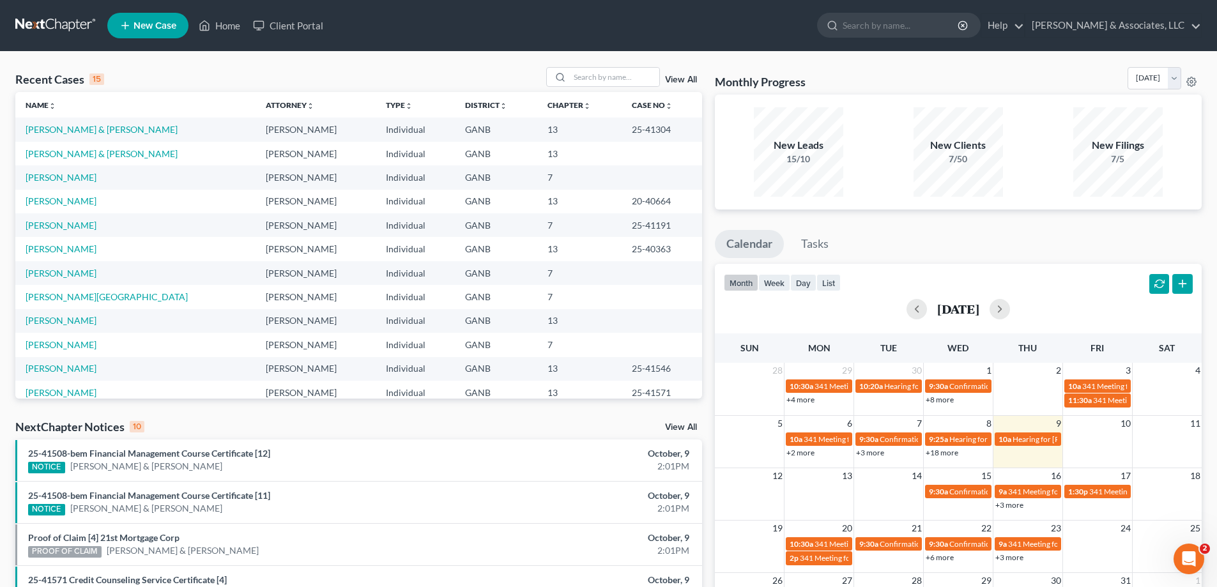
drag, startPoint x: 1183, startPoint y: 243, endPoint x: 1191, endPoint y: 235, distance: 11.3
click at [1183, 243] on ul "Calendar Tasks" at bounding box center [958, 247] width 487 height 34
click at [604, 76] on input "search" at bounding box center [614, 77] width 89 height 19
type input "[PERSON_NAME]"
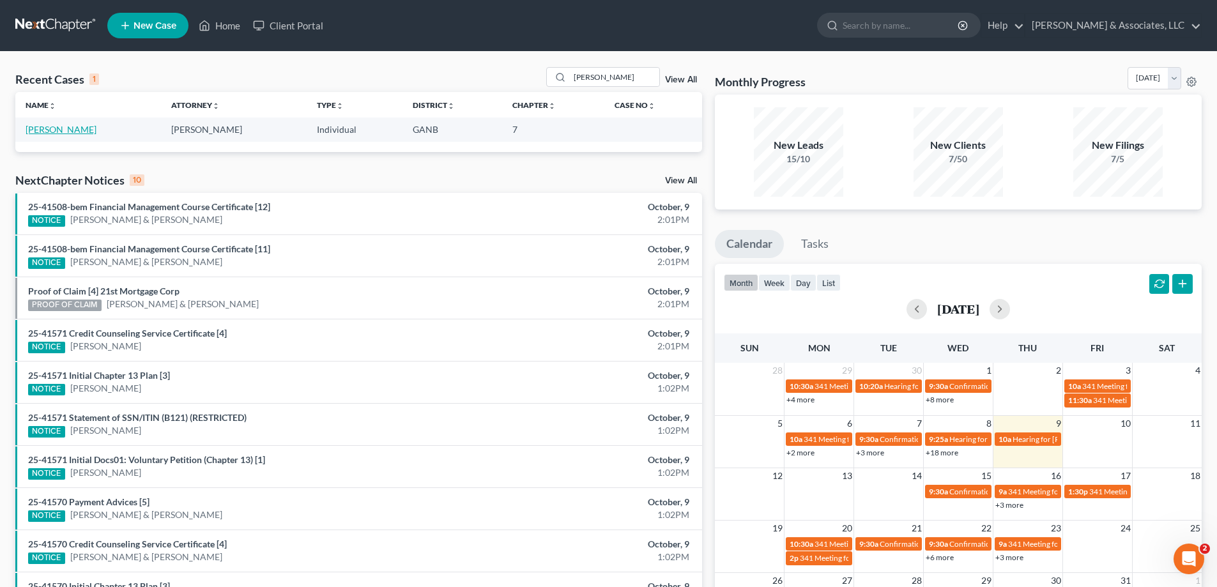
click at [57, 127] on link "[PERSON_NAME]" at bounding box center [61, 129] width 71 height 11
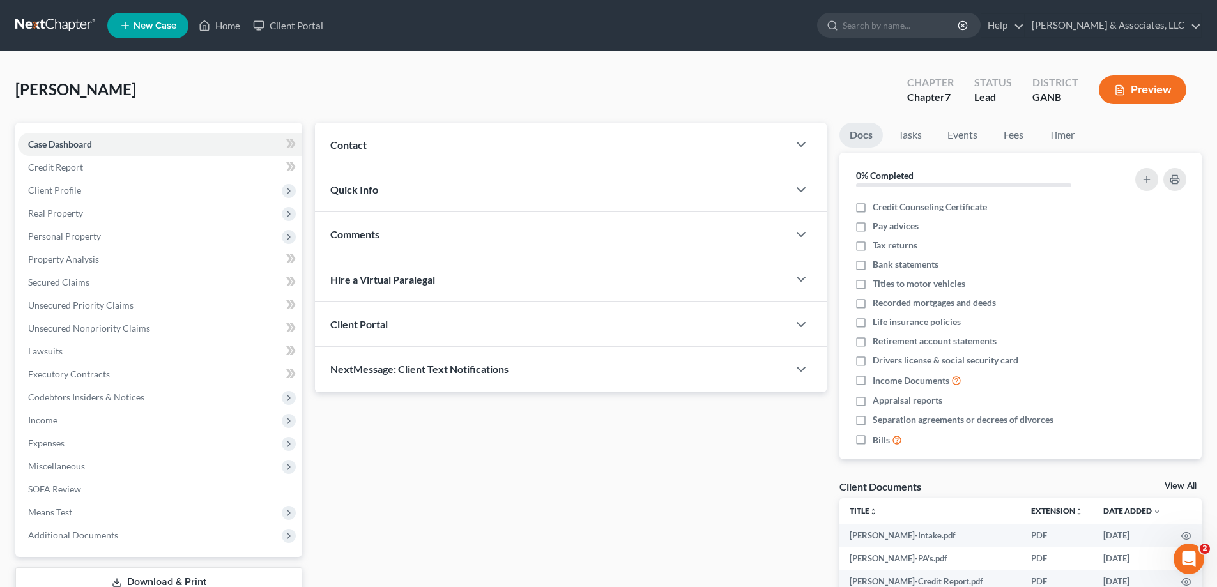
scroll to position [92, 0]
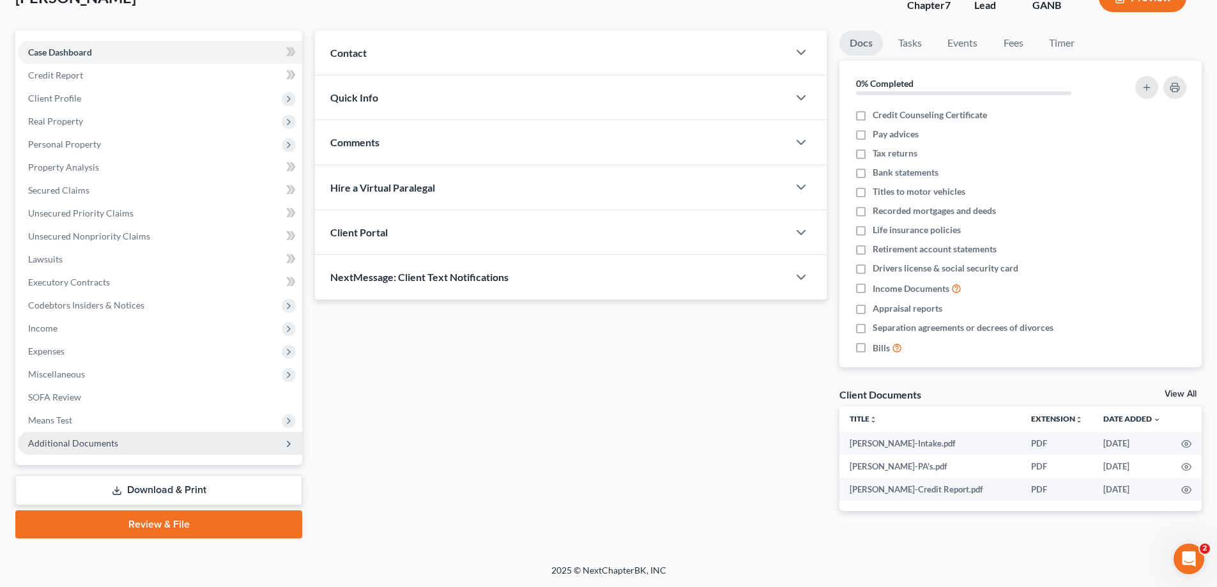
click at [99, 446] on span "Additional Documents" at bounding box center [73, 443] width 90 height 11
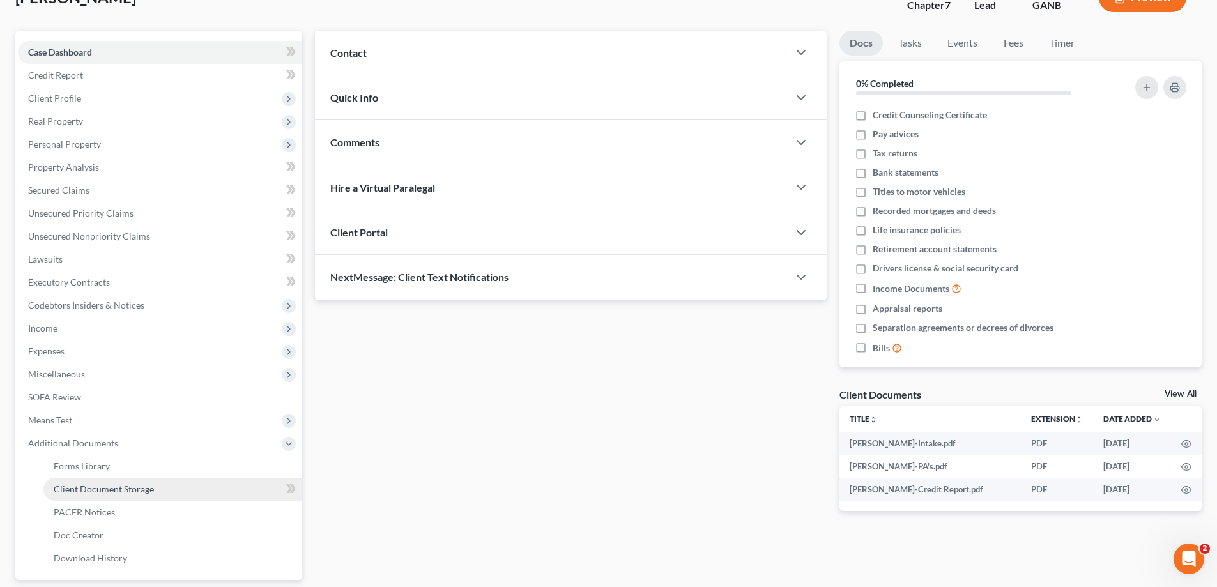
click at [91, 491] on span "Client Document Storage" at bounding box center [104, 489] width 100 height 11
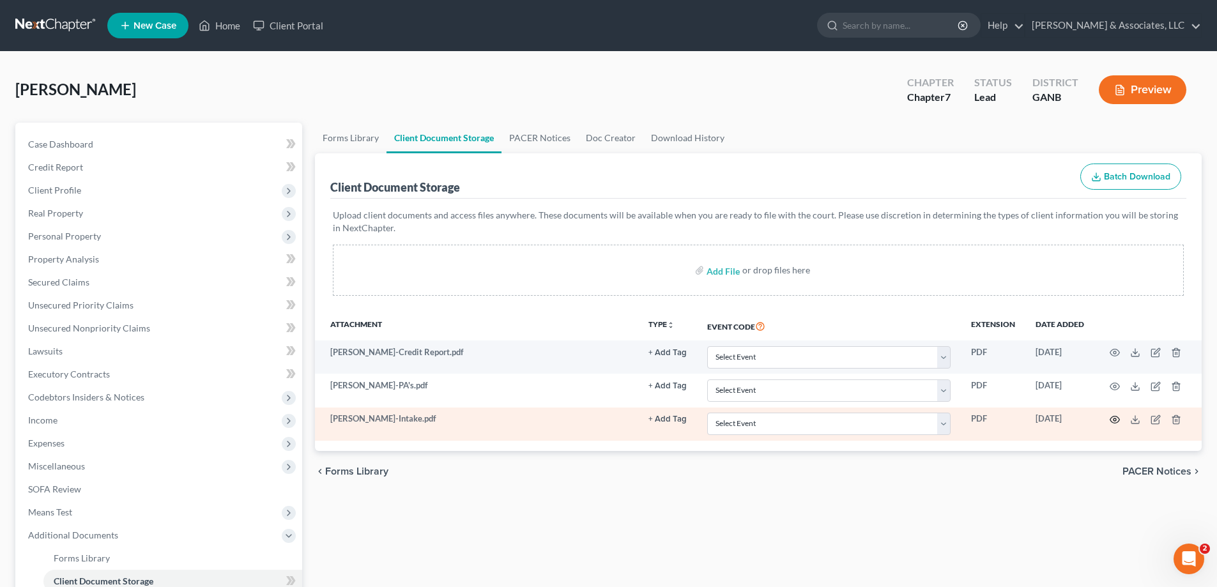
click at [1114, 419] on circle "button" at bounding box center [1115, 420] width 3 height 3
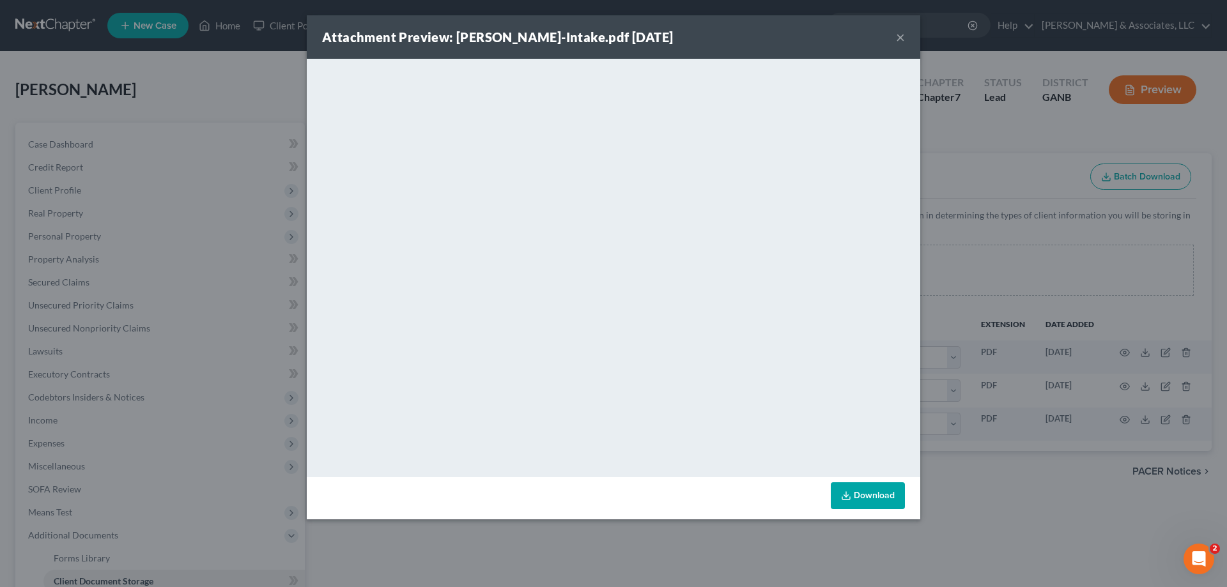
click at [898, 40] on button "×" at bounding box center [900, 36] width 9 height 15
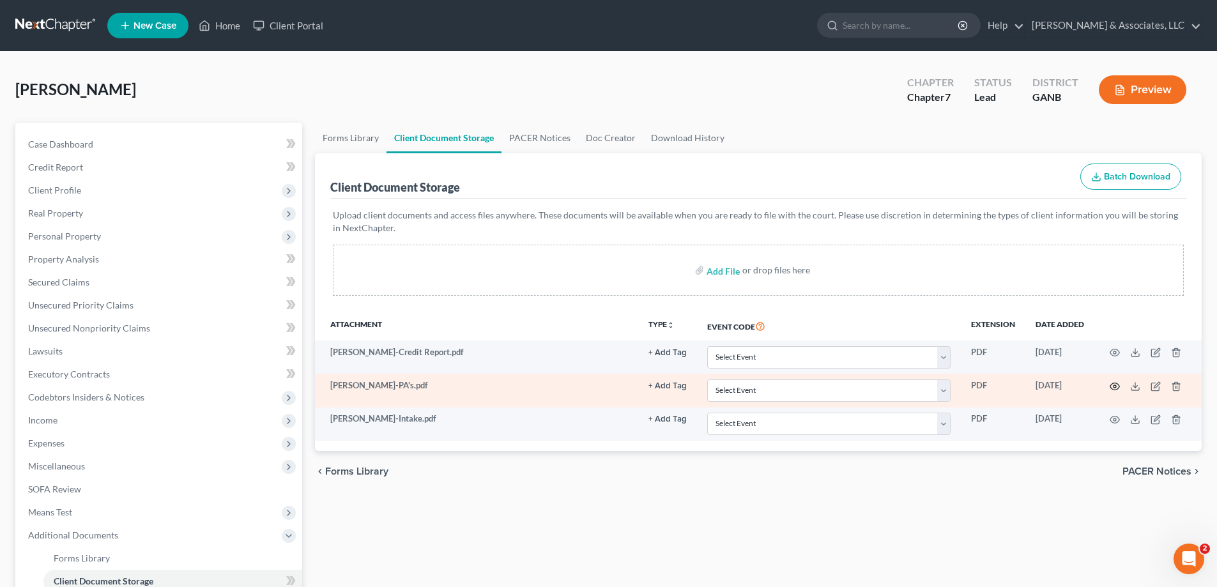
click at [1113, 384] on icon "button" at bounding box center [1115, 386] width 10 height 10
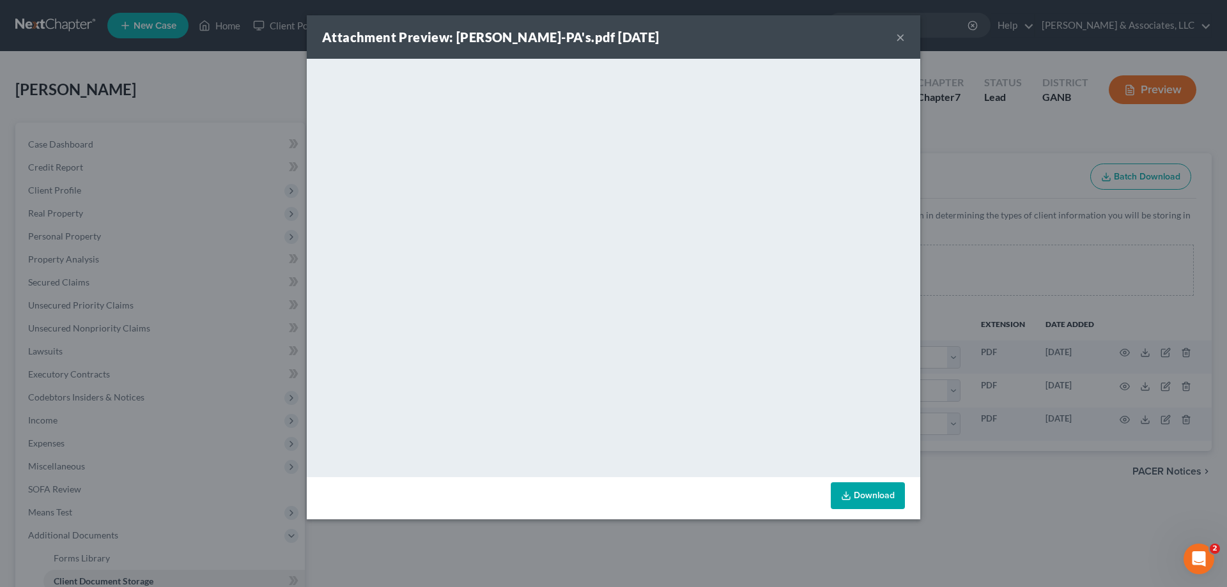
click at [899, 35] on button "×" at bounding box center [900, 36] width 9 height 15
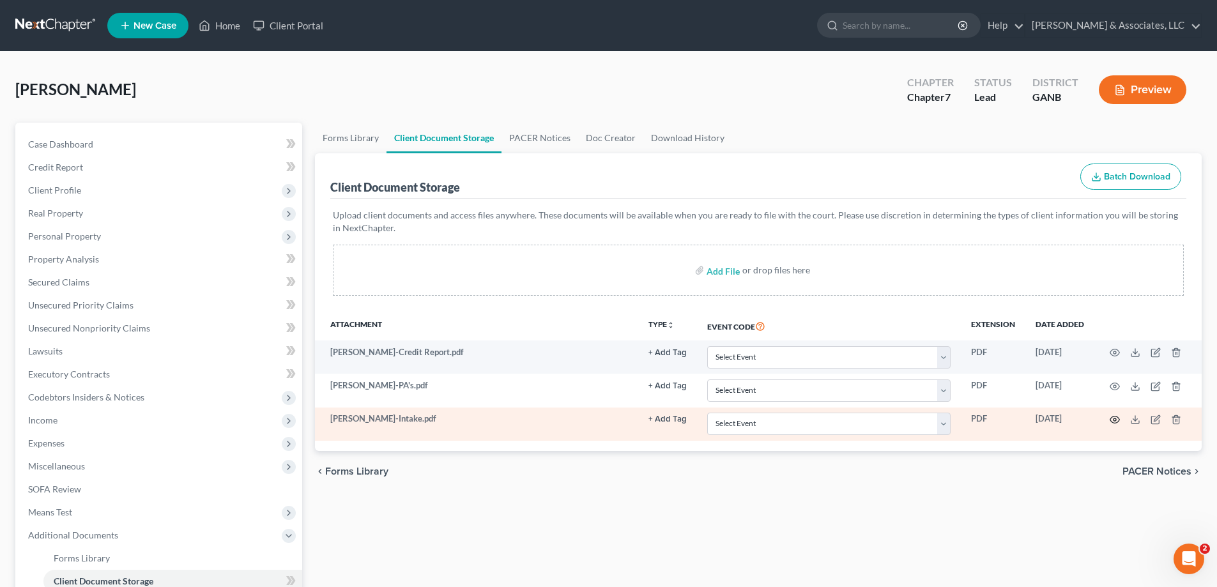
click at [1116, 418] on icon "button" at bounding box center [1115, 420] width 10 height 10
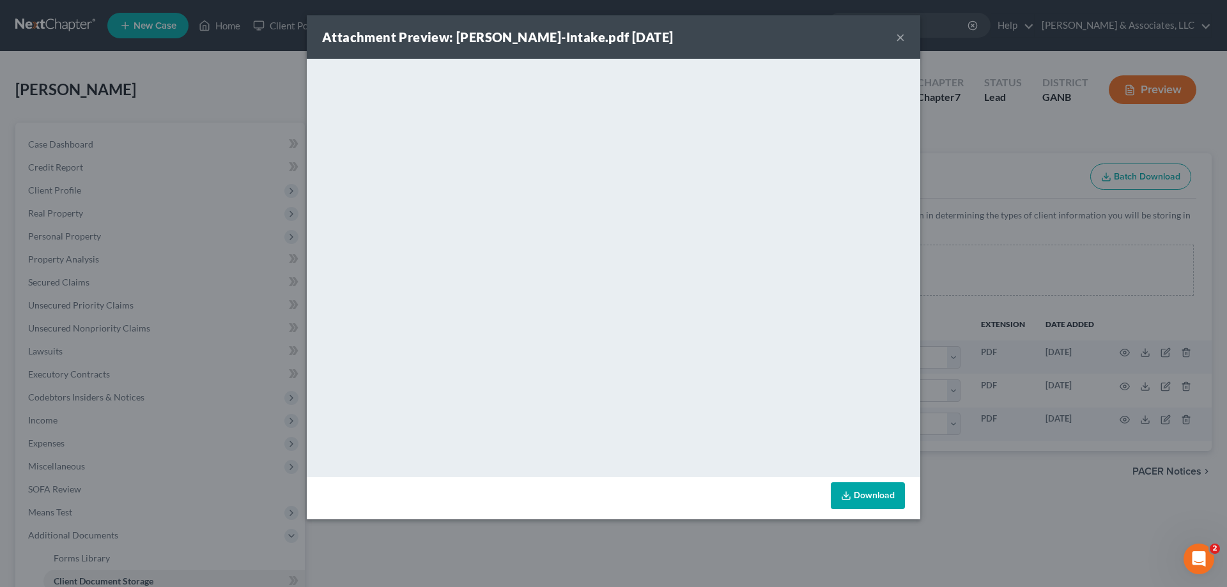
click at [900, 36] on button "×" at bounding box center [900, 36] width 9 height 15
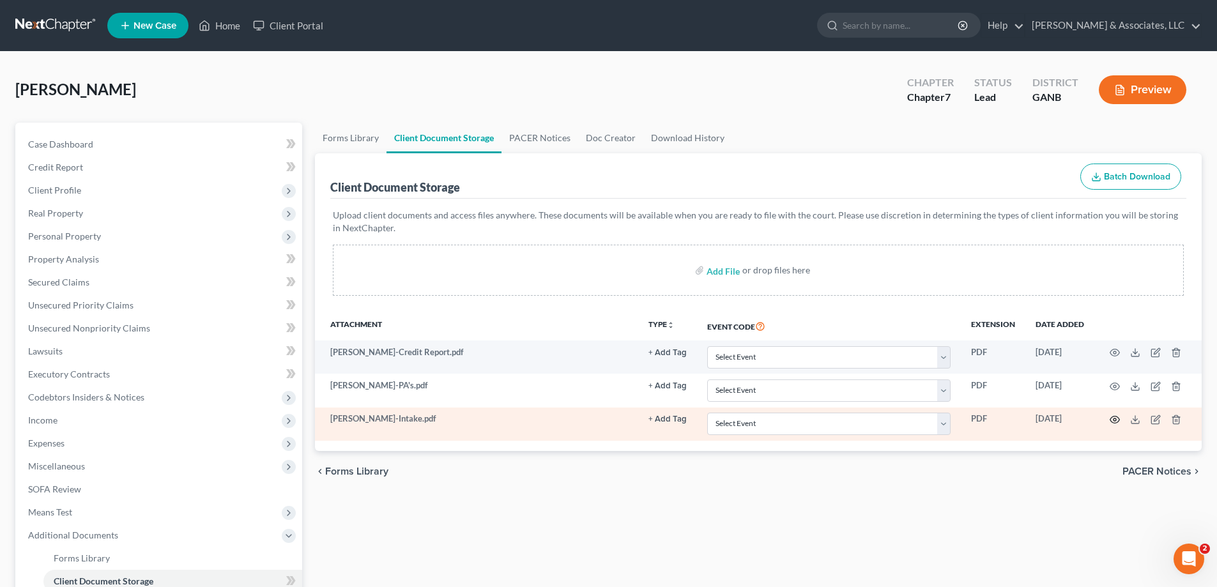
click at [1112, 420] on icon "button" at bounding box center [1115, 420] width 10 height 10
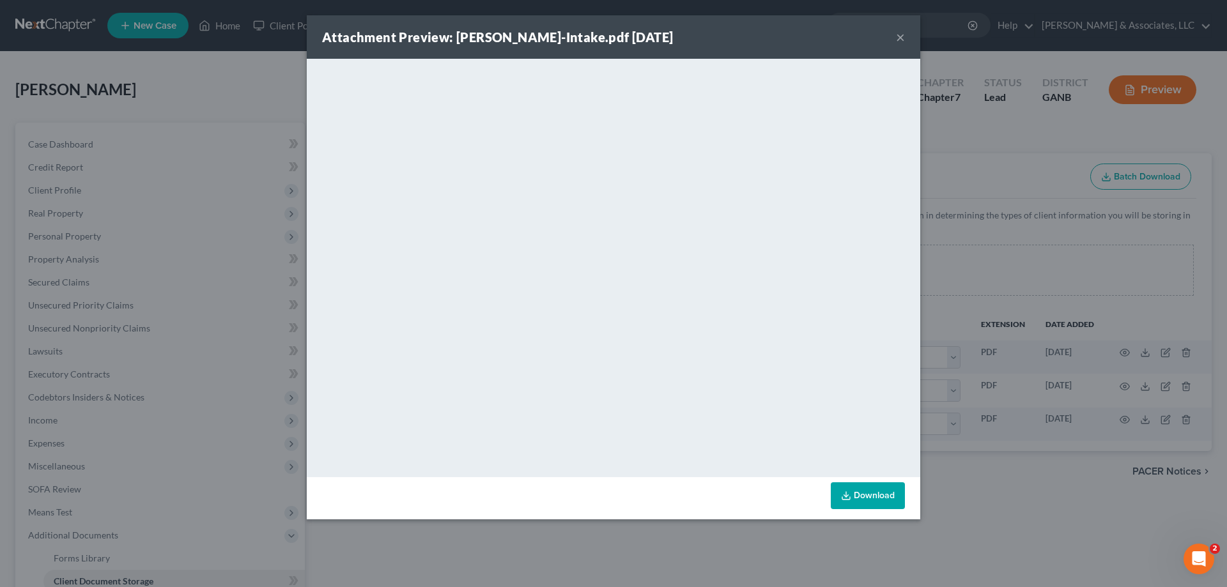
click at [901, 33] on button "×" at bounding box center [900, 36] width 9 height 15
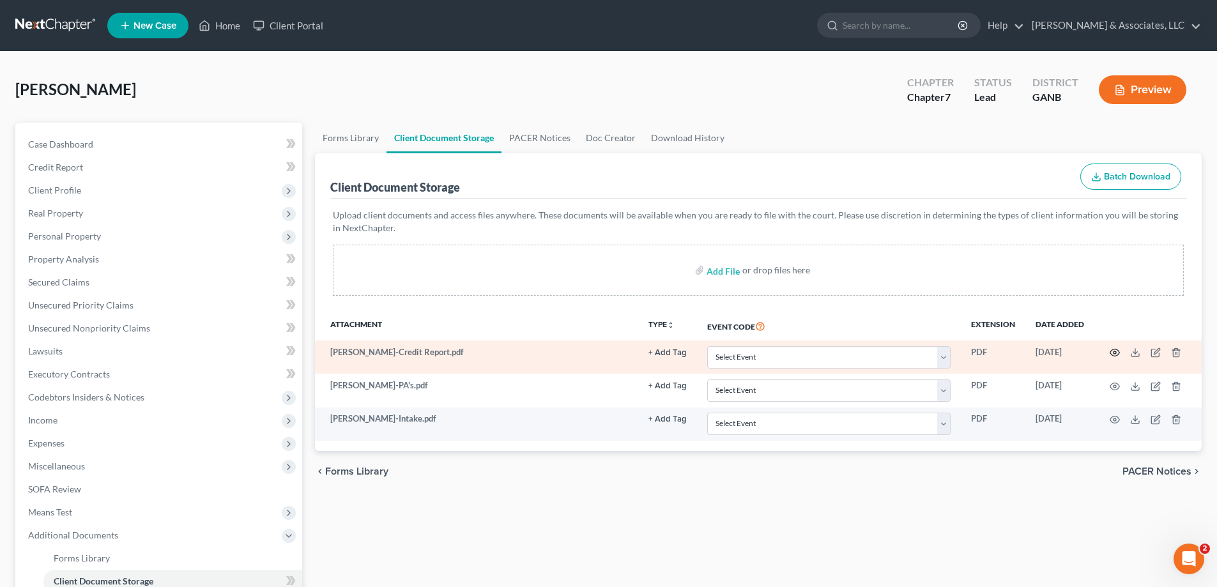
click at [1114, 351] on icon "button" at bounding box center [1115, 353] width 10 height 10
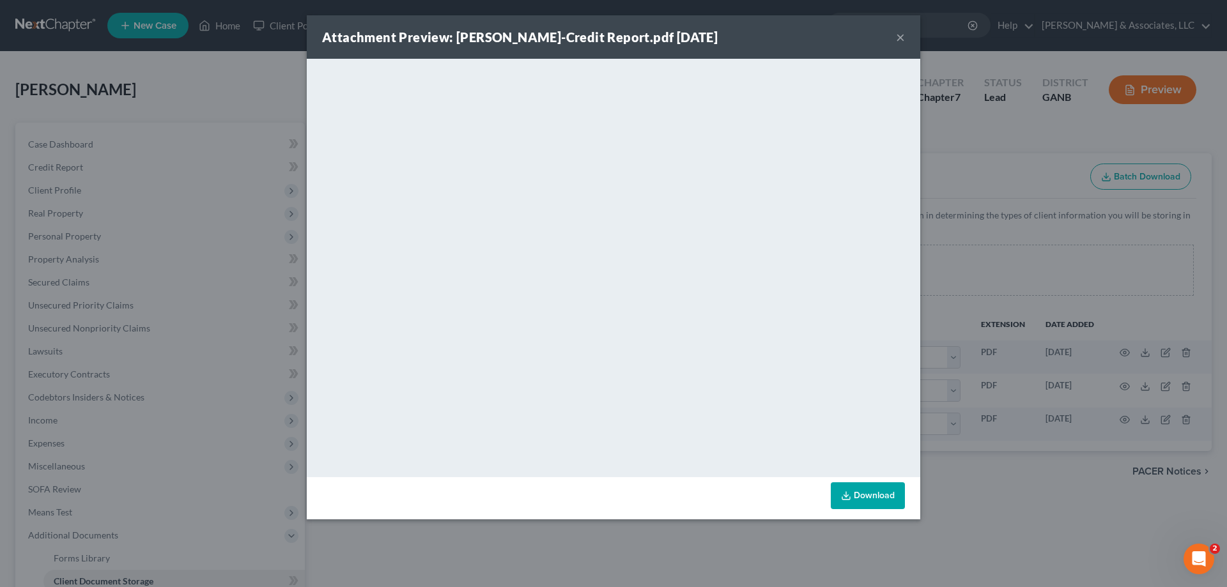
click at [897, 35] on button "×" at bounding box center [900, 36] width 9 height 15
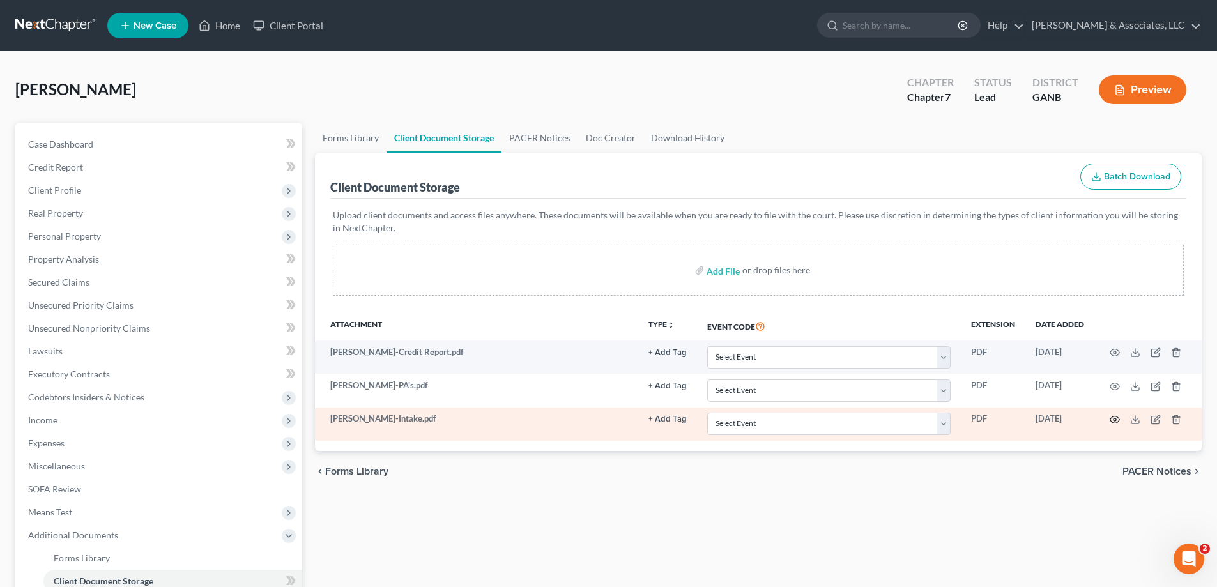
click at [1116, 417] on icon "button" at bounding box center [1115, 420] width 10 height 10
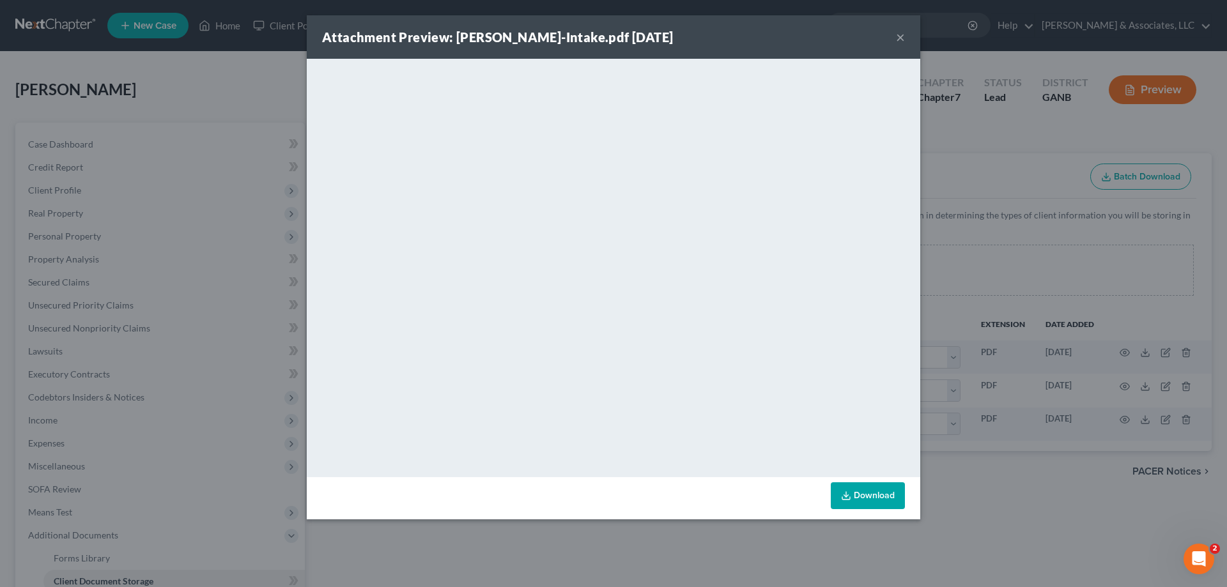
drag, startPoint x: 898, startPoint y: 36, endPoint x: 758, endPoint y: 61, distance: 142.8
click at [898, 36] on button "×" at bounding box center [900, 36] width 9 height 15
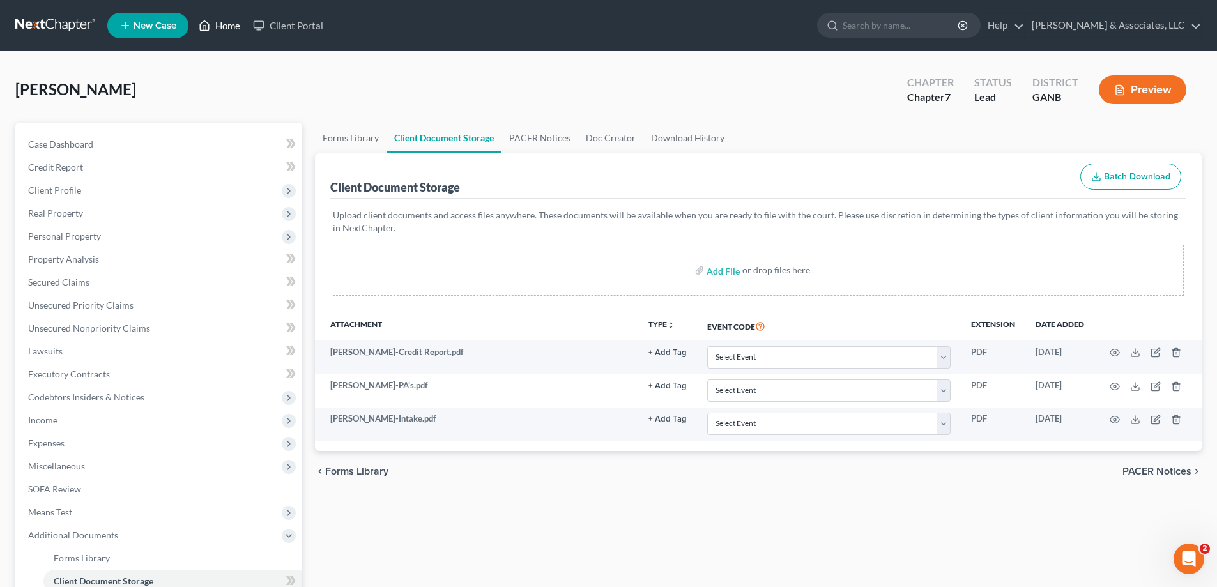
click at [218, 26] on link "Home" at bounding box center [219, 25] width 54 height 23
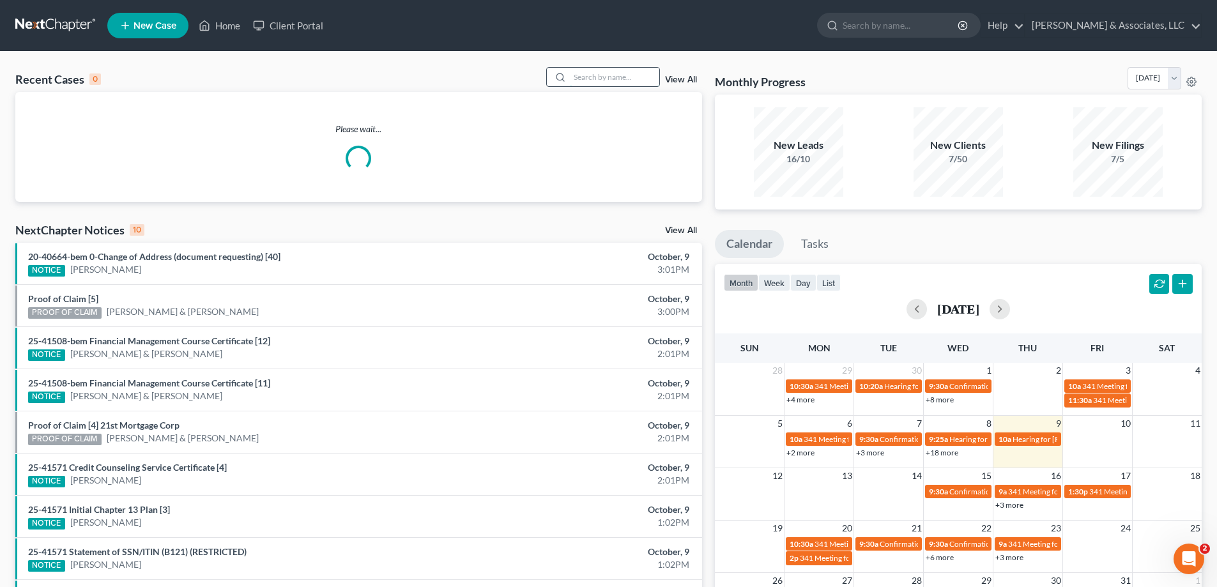
click at [594, 80] on input "search" at bounding box center [614, 77] width 89 height 19
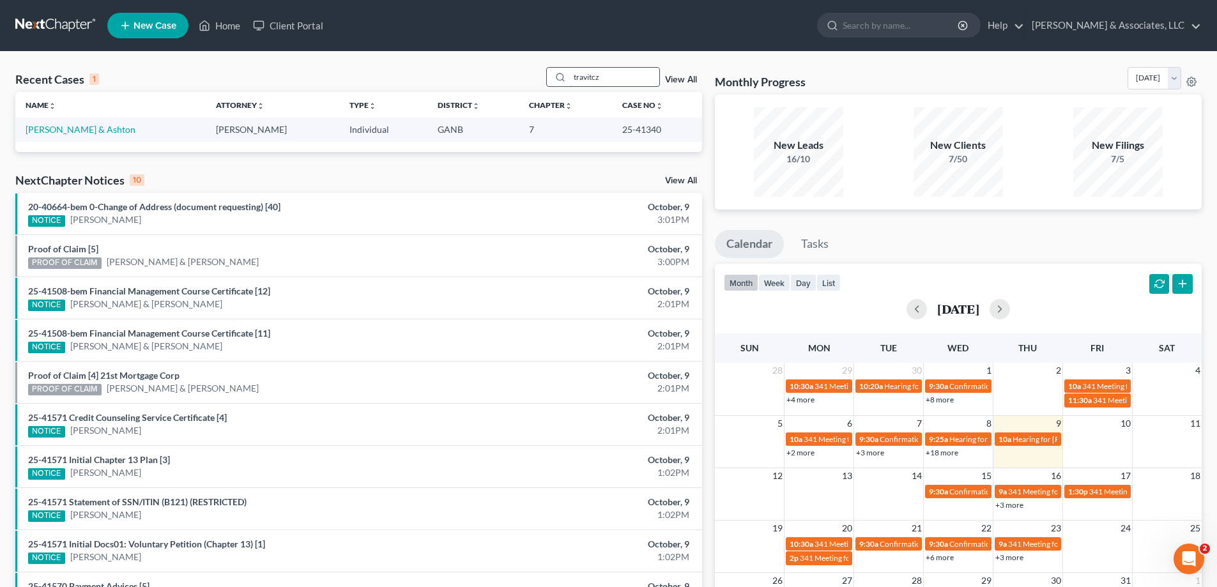
type input "travitcz"
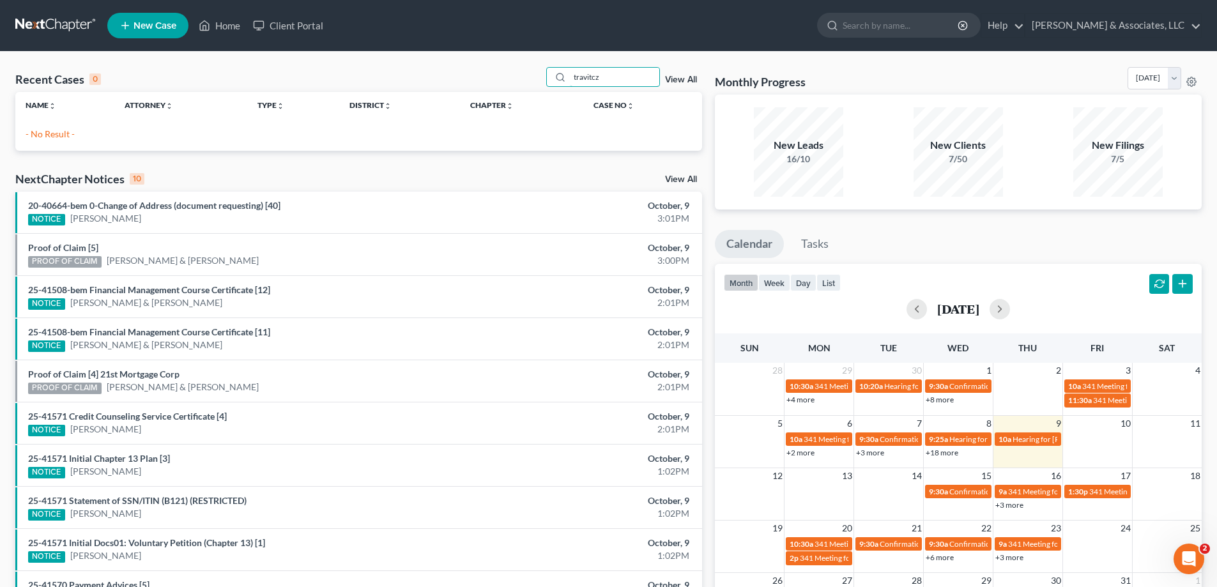
drag, startPoint x: 642, startPoint y: 77, endPoint x: 528, endPoint y: 77, distance: 113.7
click at [528, 77] on div "Recent Cases 0 travitcz View All" at bounding box center [358, 79] width 687 height 25
type input "trav"
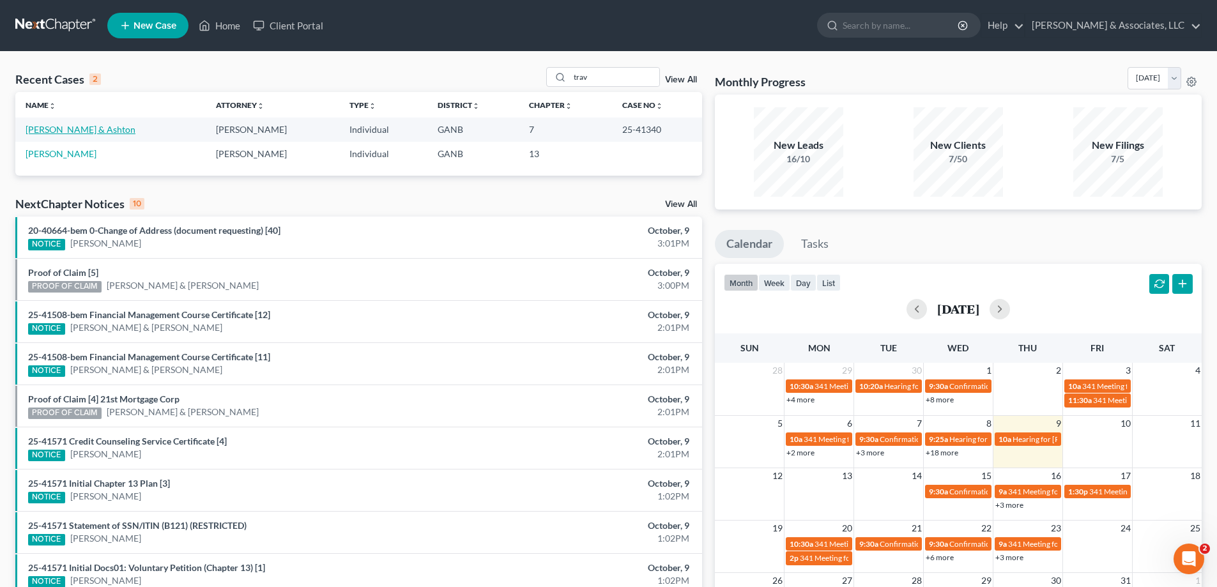
click at [77, 127] on link "[PERSON_NAME] & Ashton" at bounding box center [81, 129] width 110 height 11
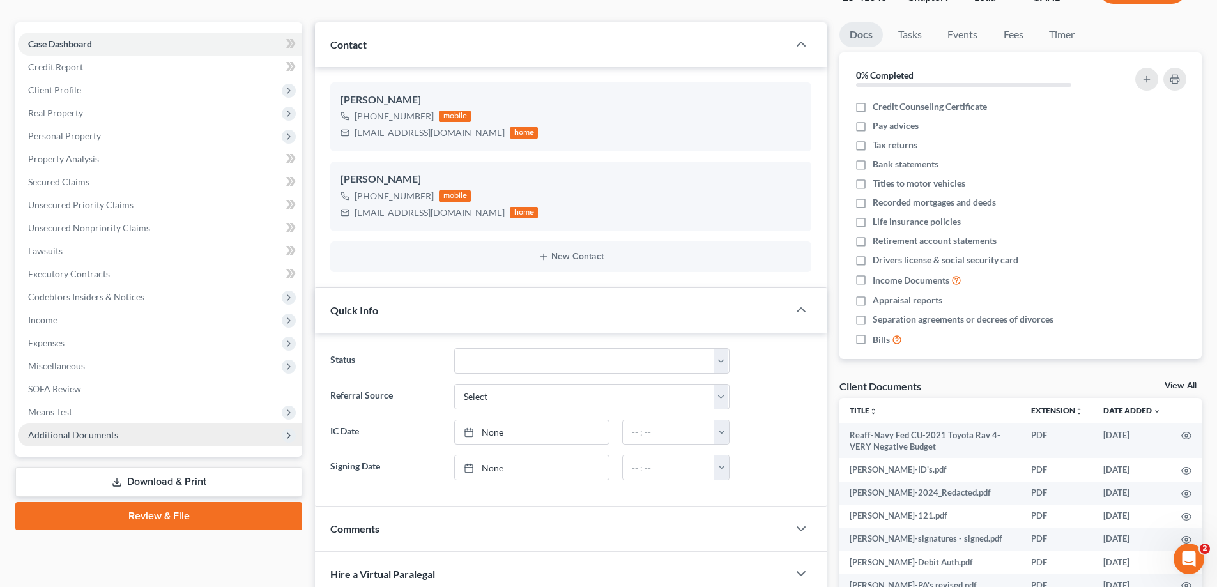
scroll to position [192, 0]
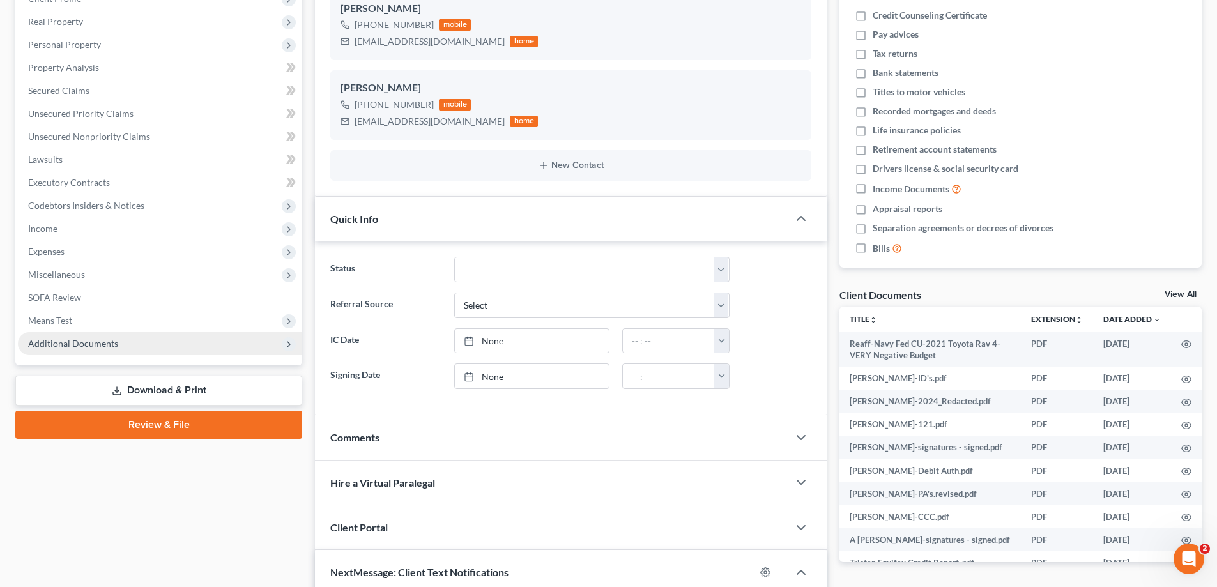
click at [75, 341] on span "Additional Documents" at bounding box center [73, 343] width 90 height 11
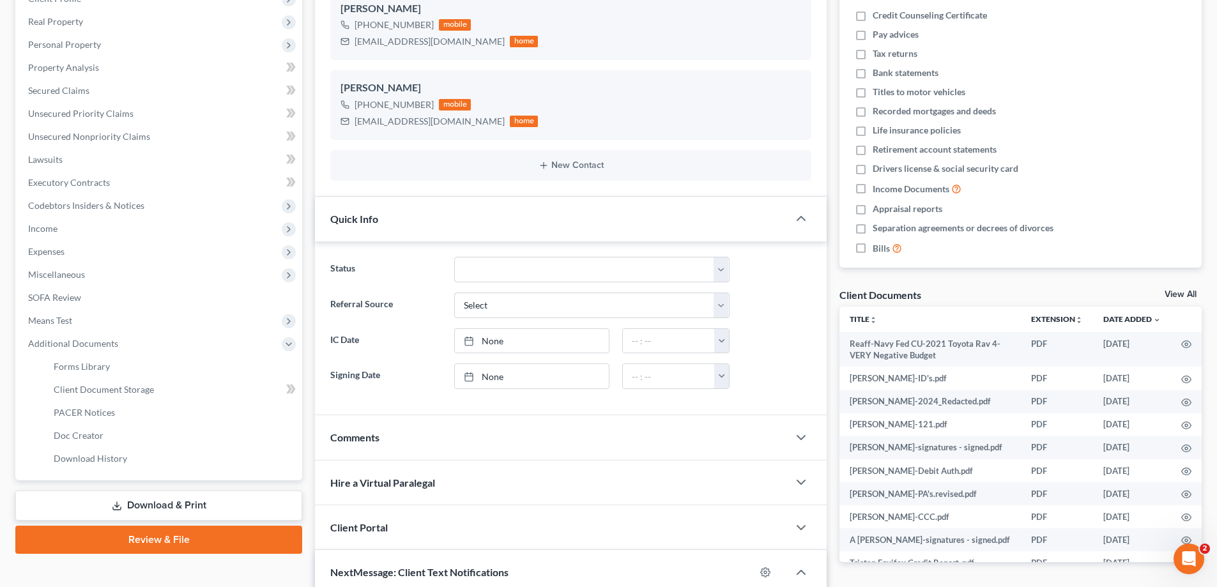
scroll to position [383, 0]
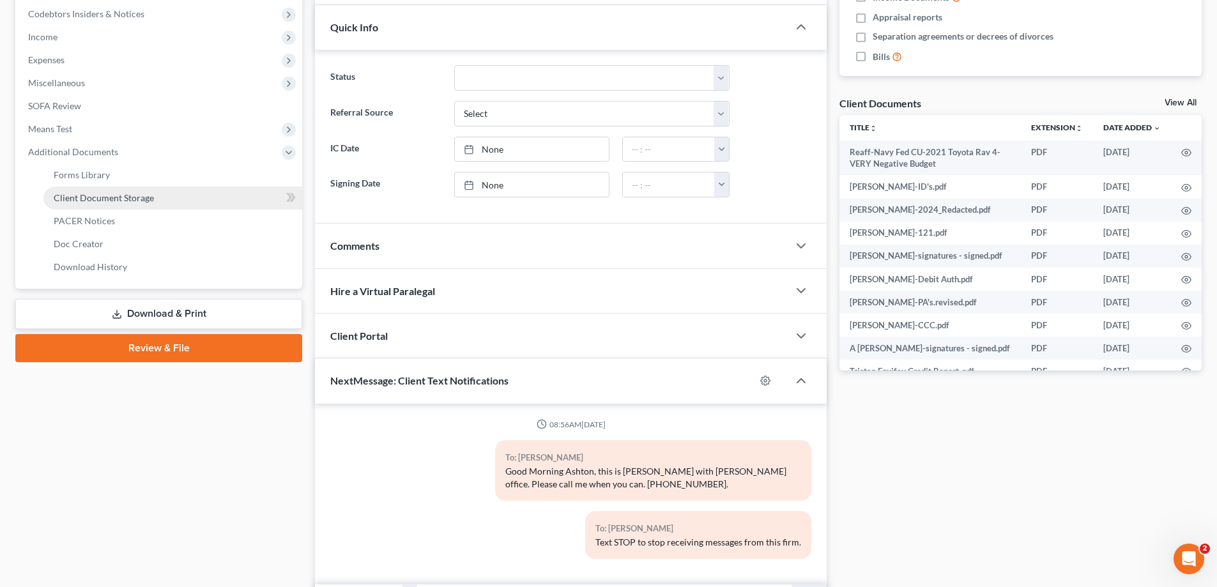
click at [77, 199] on span "Client Document Storage" at bounding box center [104, 197] width 100 height 11
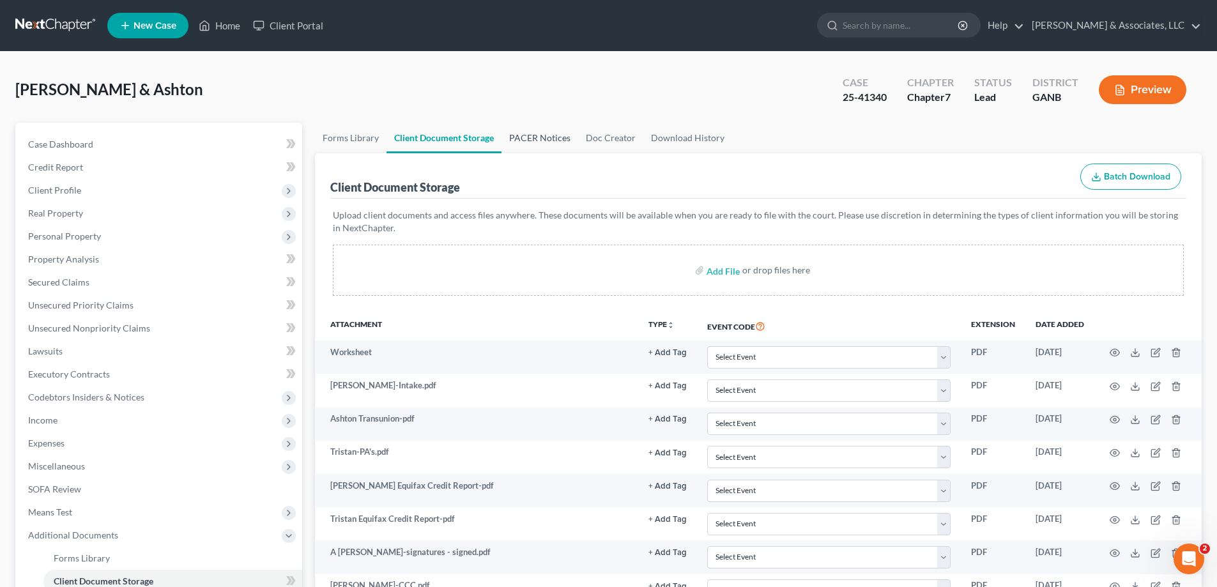
click at [543, 138] on link "PACER Notices" at bounding box center [540, 138] width 77 height 31
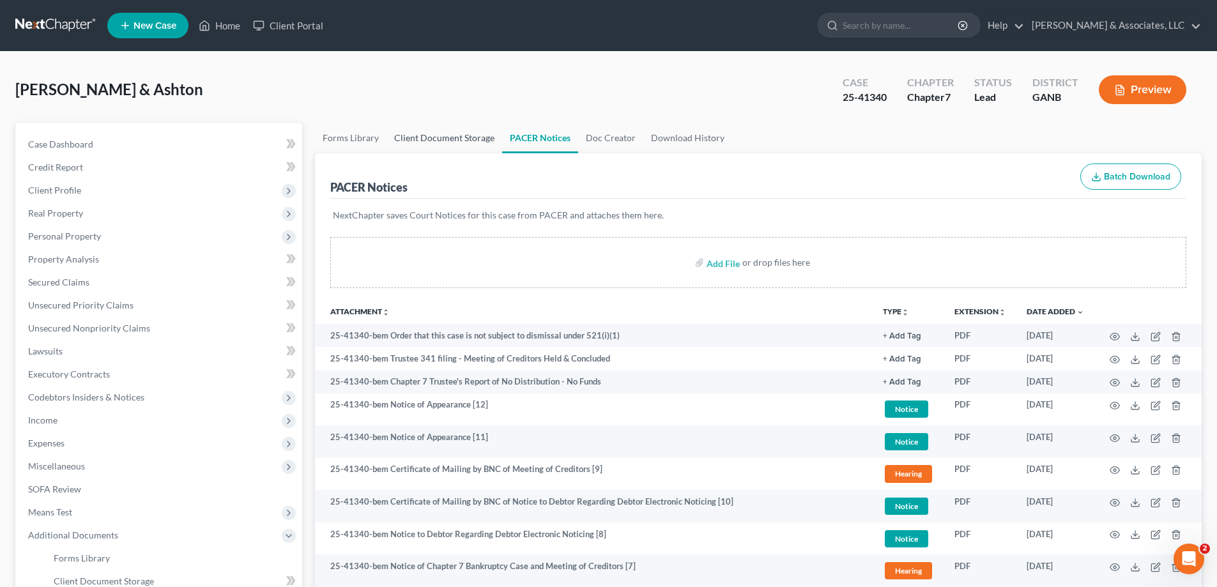
click at [414, 132] on link "Client Document Storage" at bounding box center [445, 138] width 116 height 31
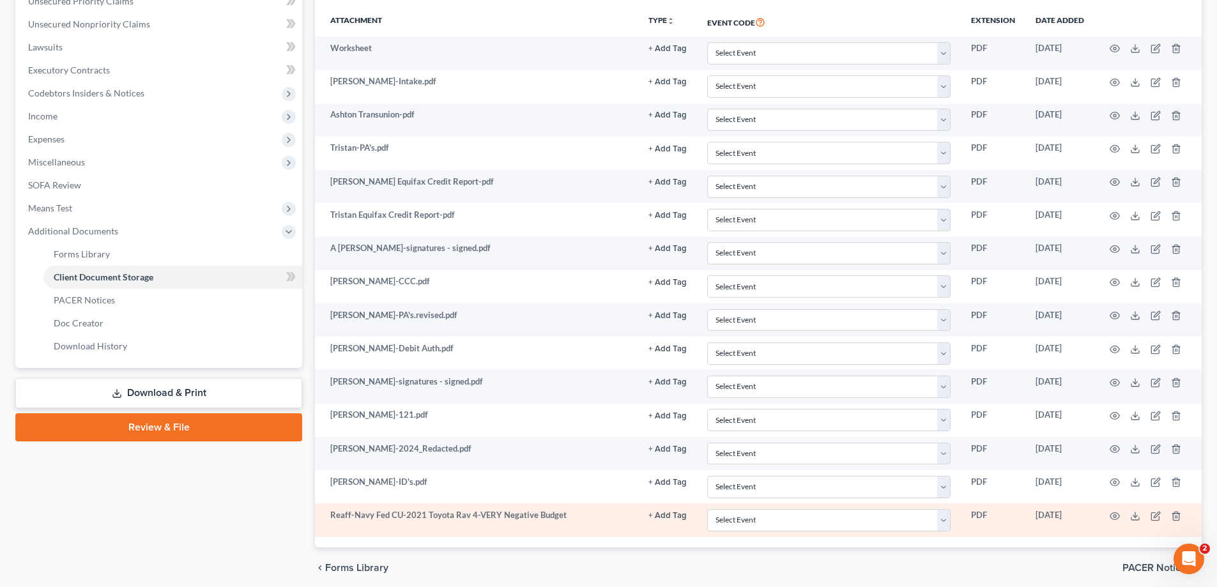
scroll to position [354, 0]
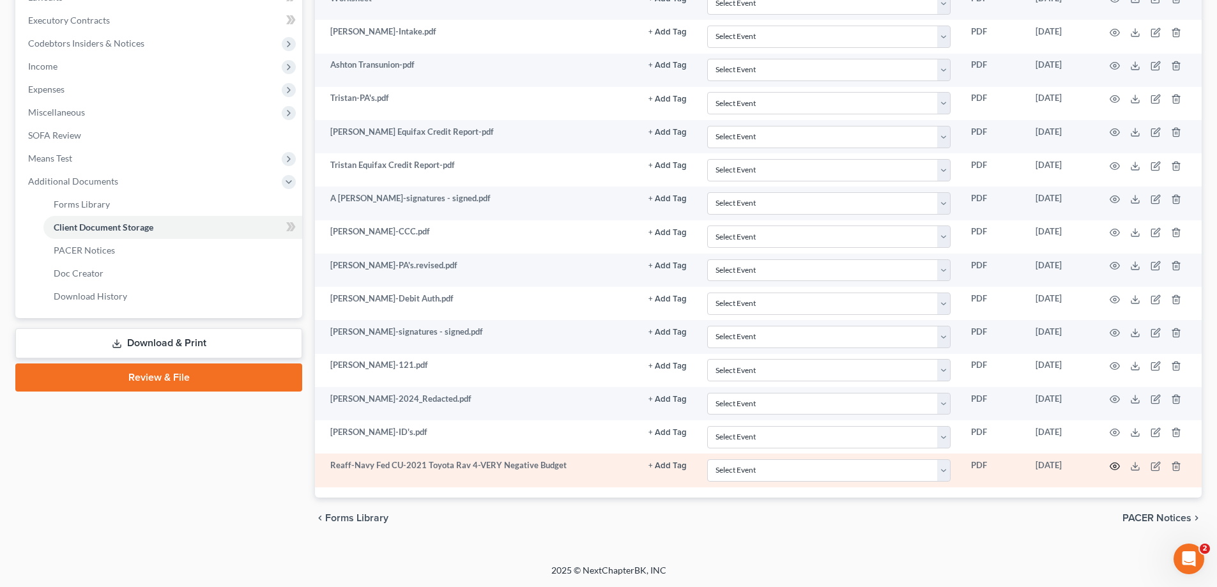
click at [1114, 465] on circle "button" at bounding box center [1115, 466] width 3 height 3
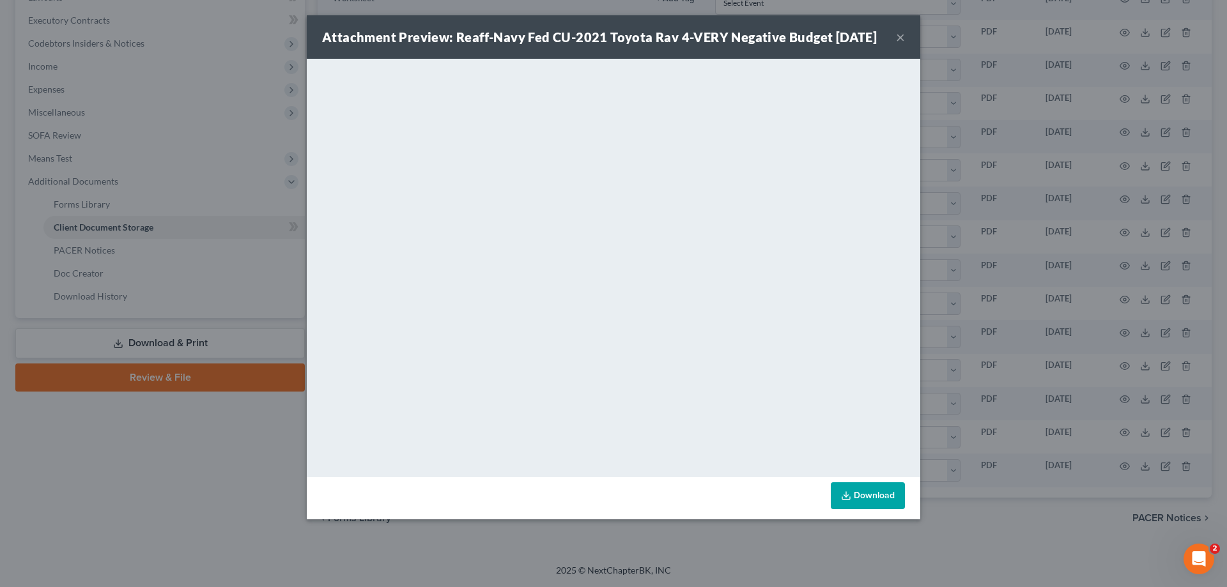
click at [899, 42] on button "×" at bounding box center [900, 36] width 9 height 15
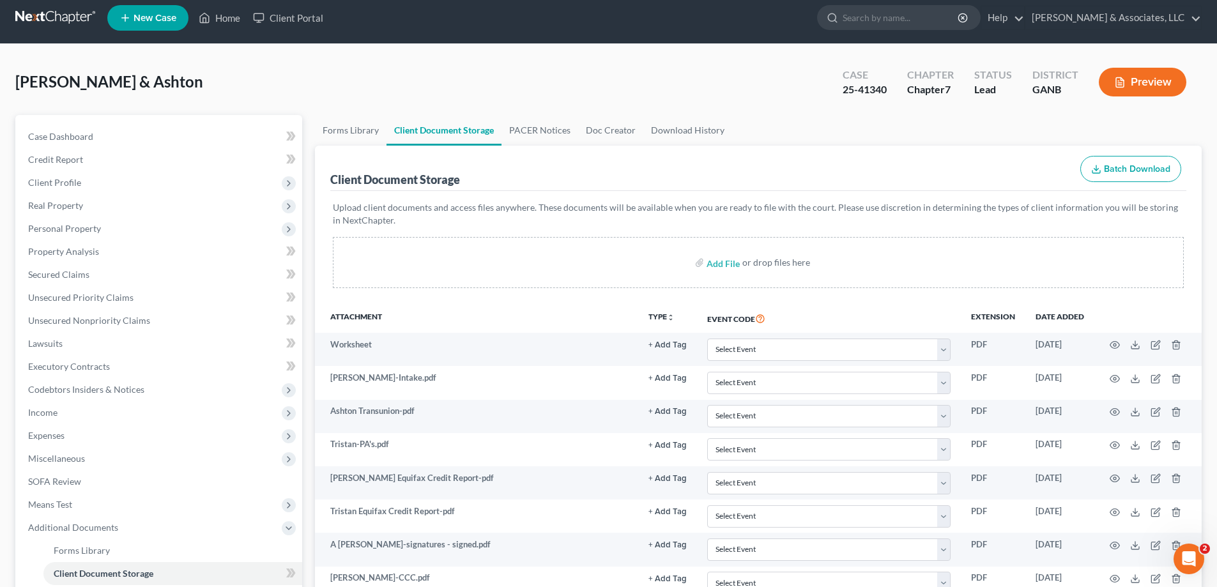
scroll to position [0, 0]
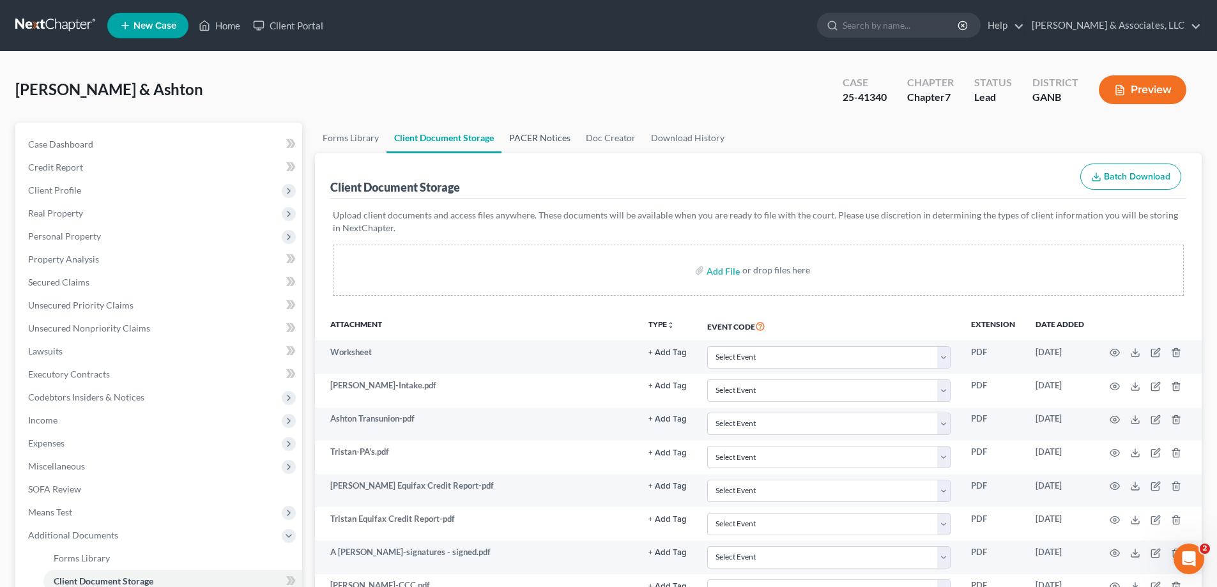
click at [536, 135] on link "PACER Notices" at bounding box center [540, 138] width 77 height 31
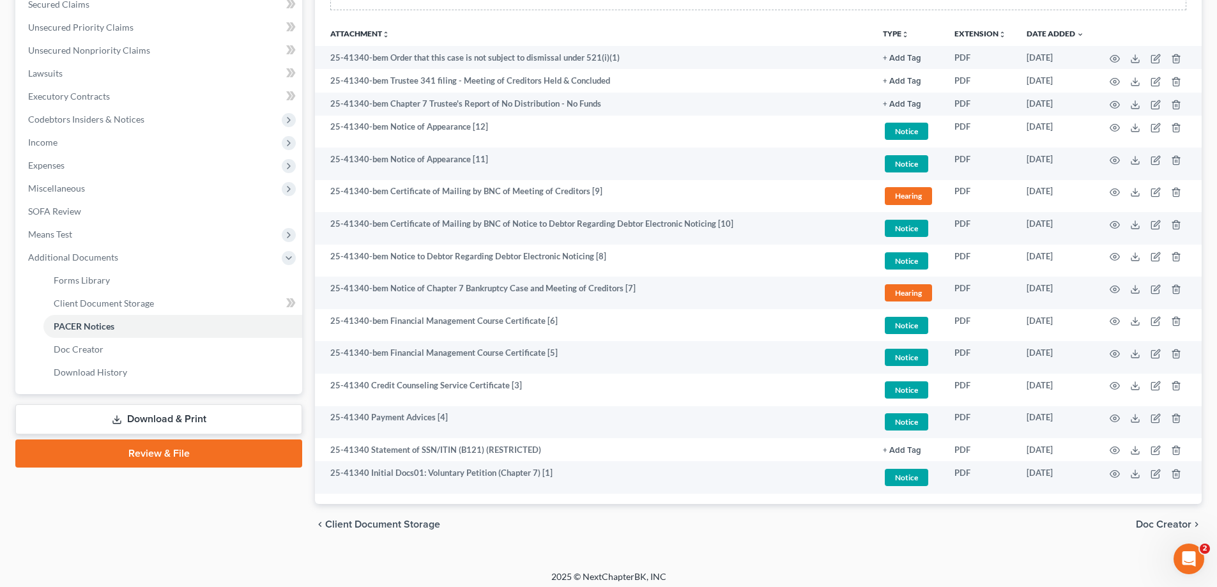
scroll to position [284, 0]
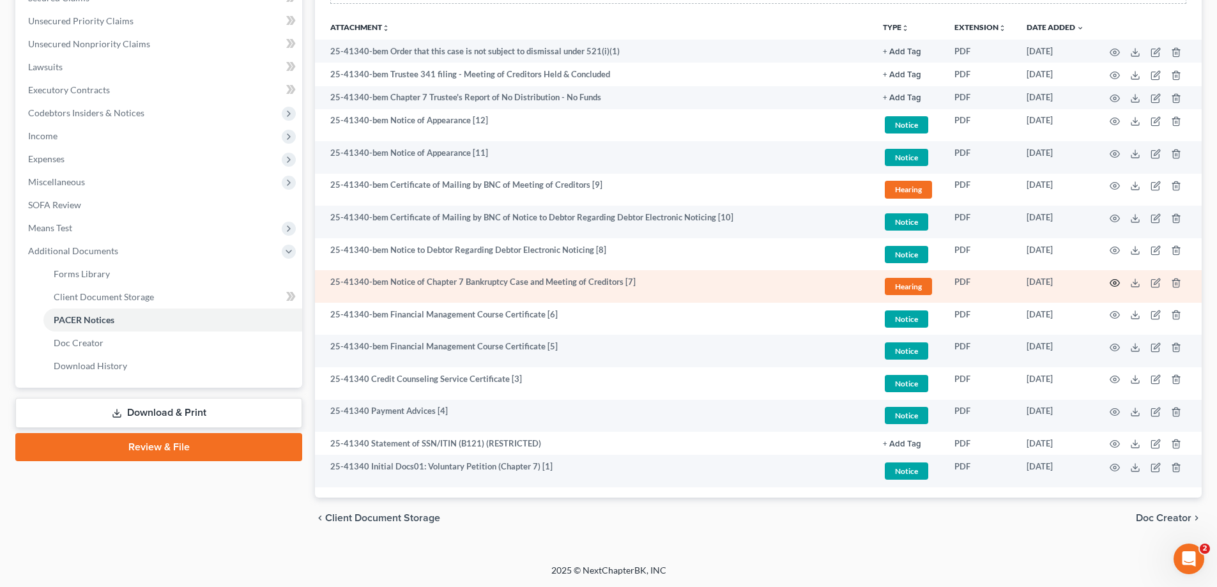
click at [1114, 280] on icon "button" at bounding box center [1116, 282] width 10 height 7
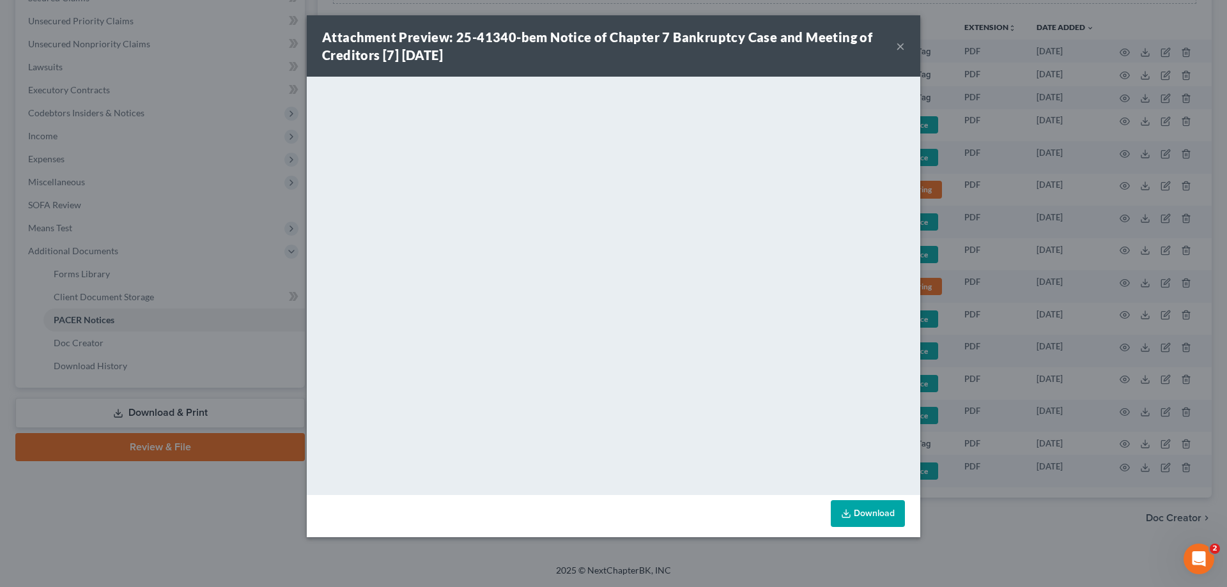
click at [896, 43] on button "×" at bounding box center [900, 45] width 9 height 15
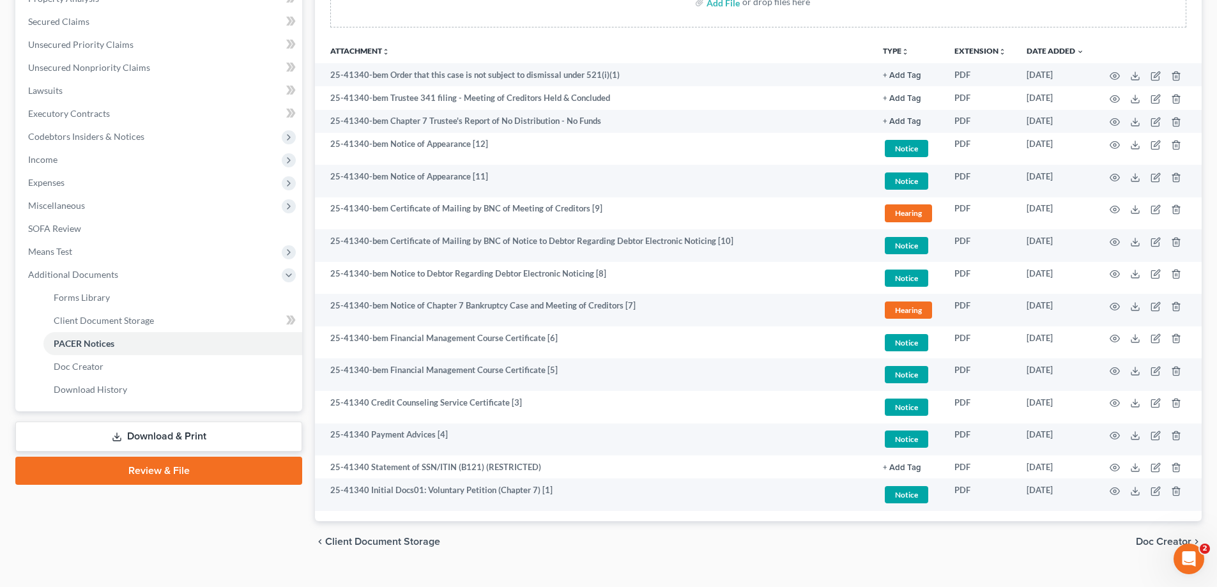
scroll to position [0, 0]
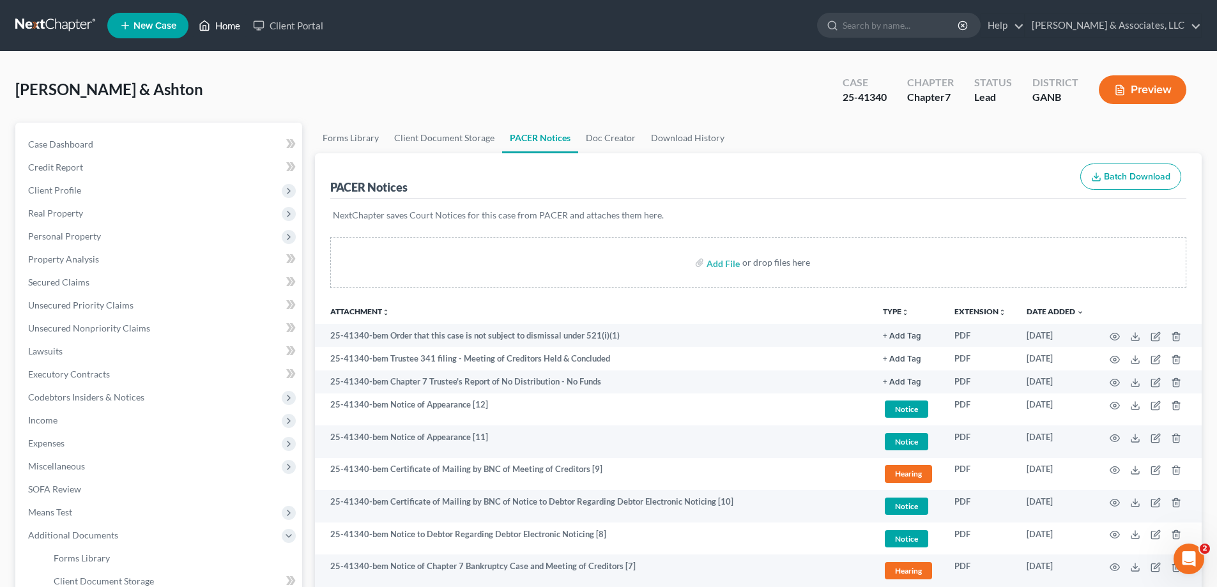
click at [230, 22] on link "Home" at bounding box center [219, 25] width 54 height 23
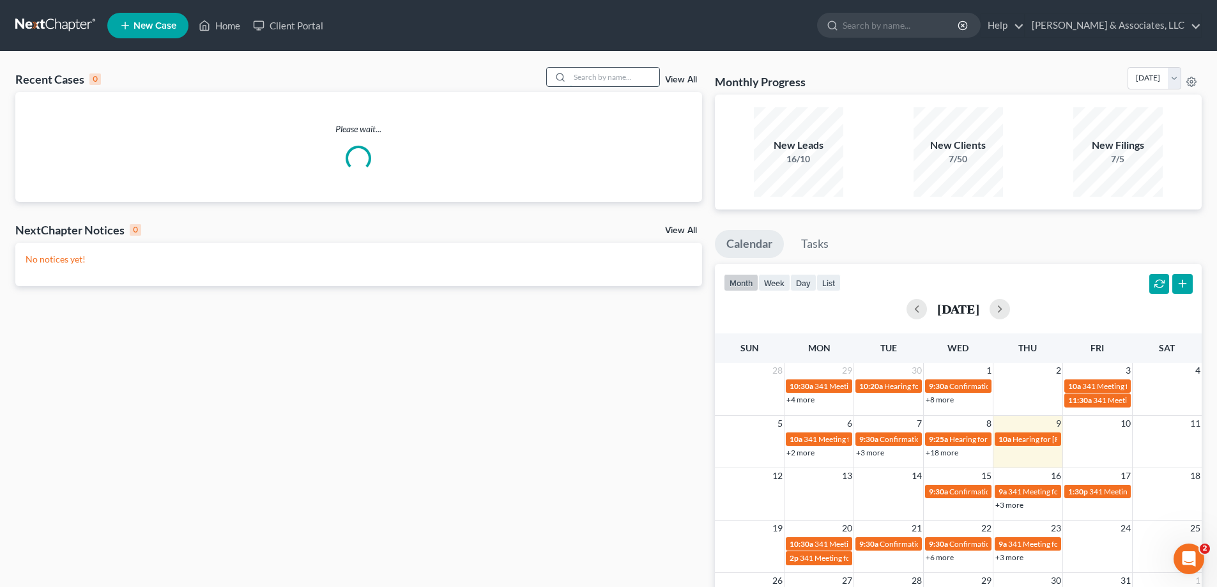
click at [635, 80] on input "search" at bounding box center [614, 77] width 89 height 19
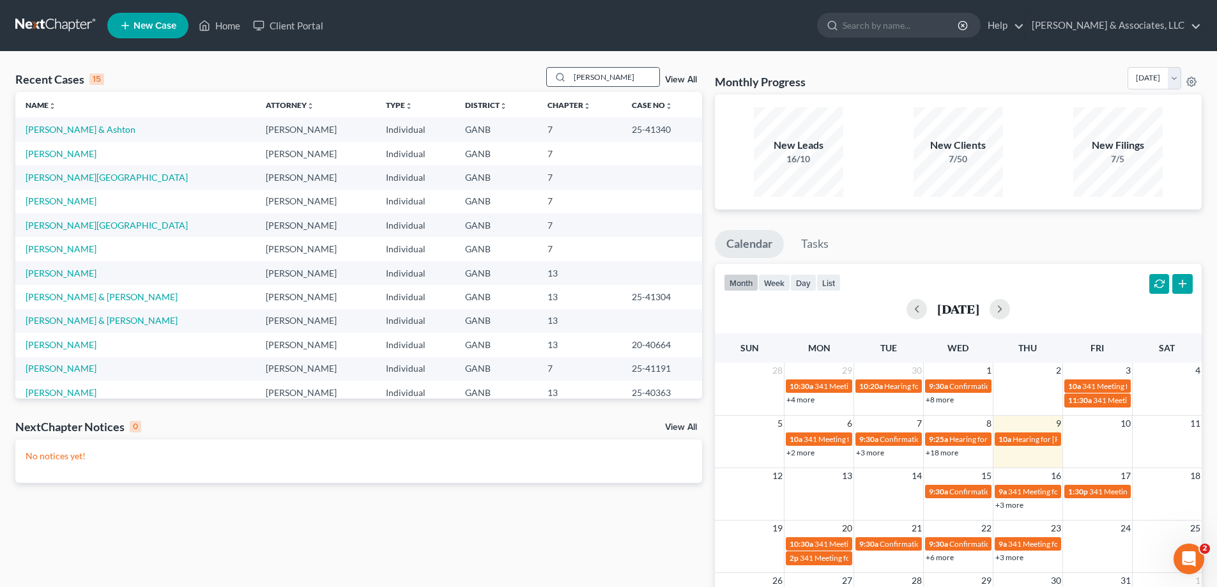
type input "[PERSON_NAME]"
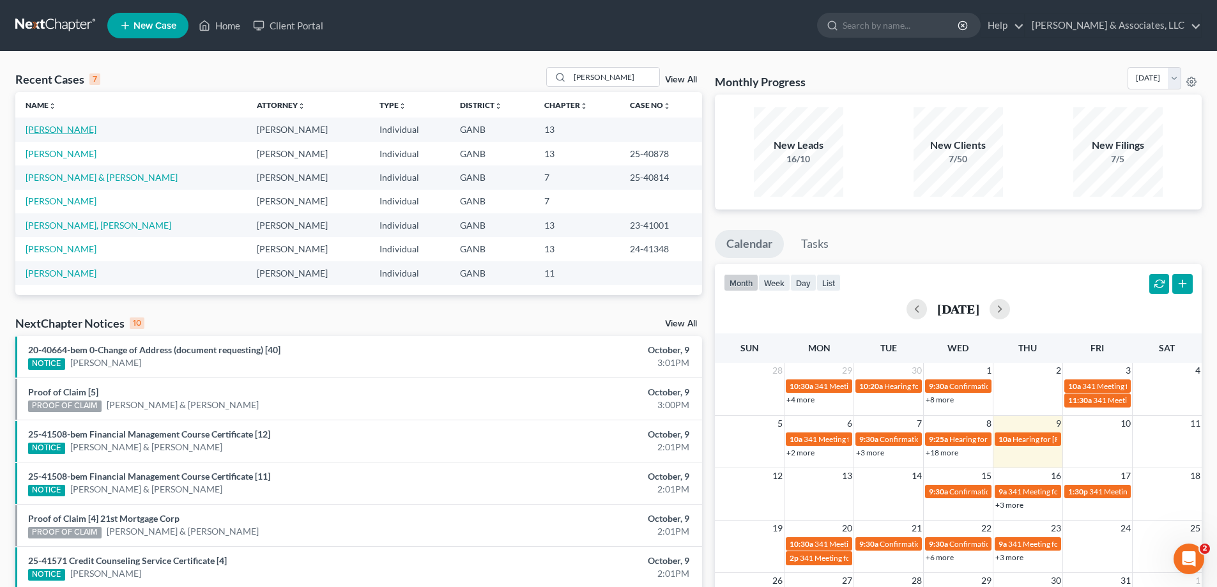
click at [58, 130] on link "[PERSON_NAME]" at bounding box center [61, 129] width 71 height 11
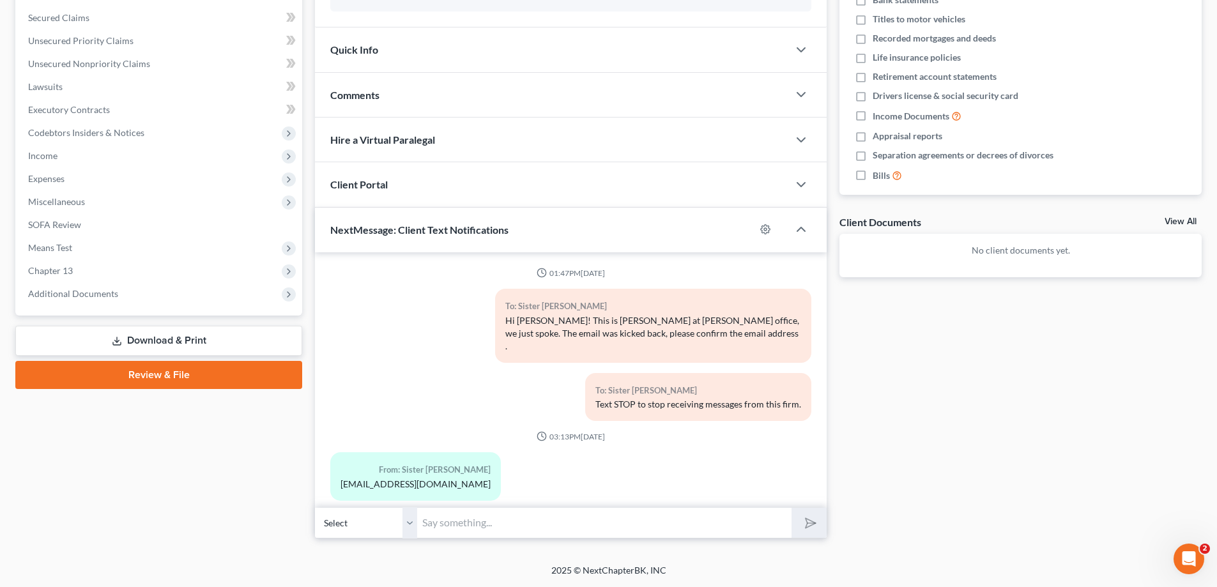
scroll to position [5, 0]
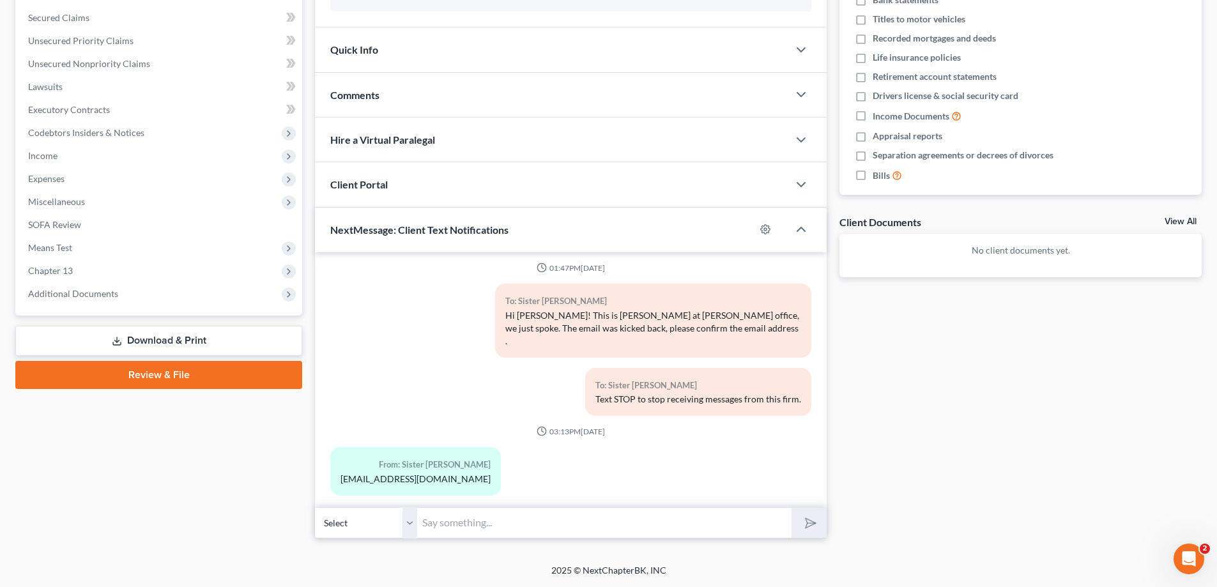
click at [528, 526] on input "text" at bounding box center [604, 522] width 374 height 31
type input "Thank you!"
click at [792, 508] on button "submit" at bounding box center [809, 523] width 35 height 30
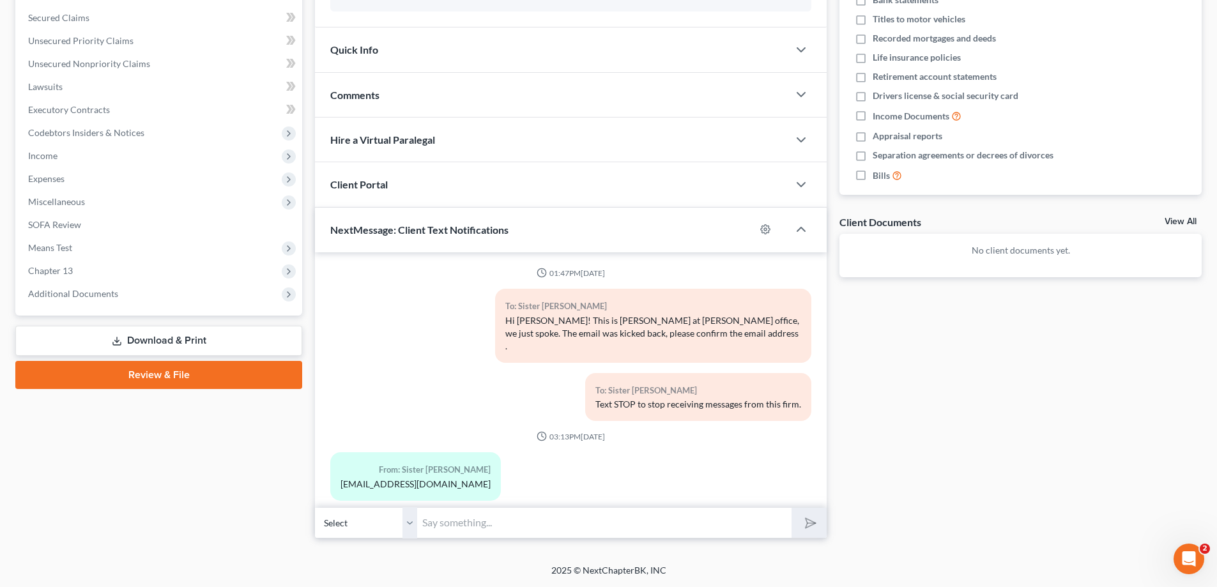
scroll to position [0, 0]
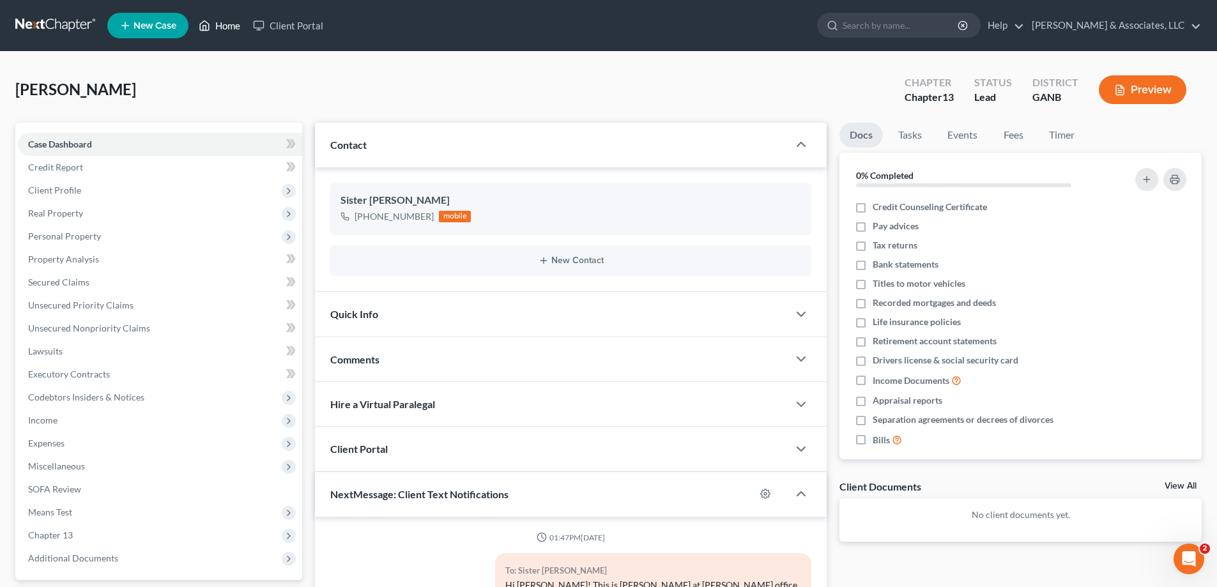
click at [225, 30] on link "Home" at bounding box center [219, 25] width 54 height 23
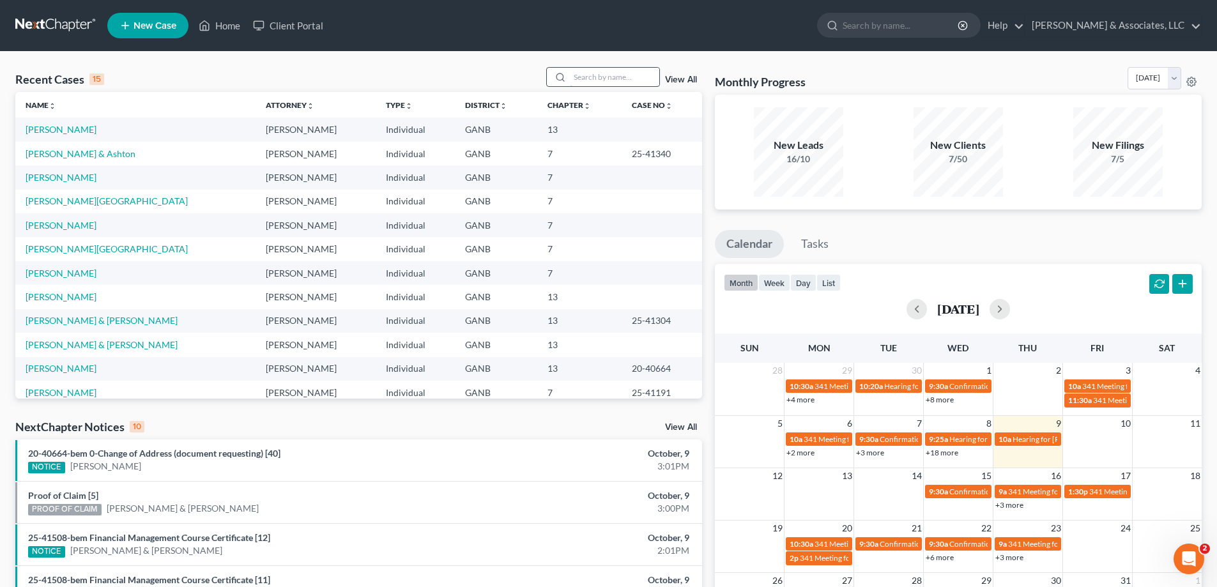
click at [581, 82] on input "search" at bounding box center [614, 77] width 89 height 19
type input "valentine"
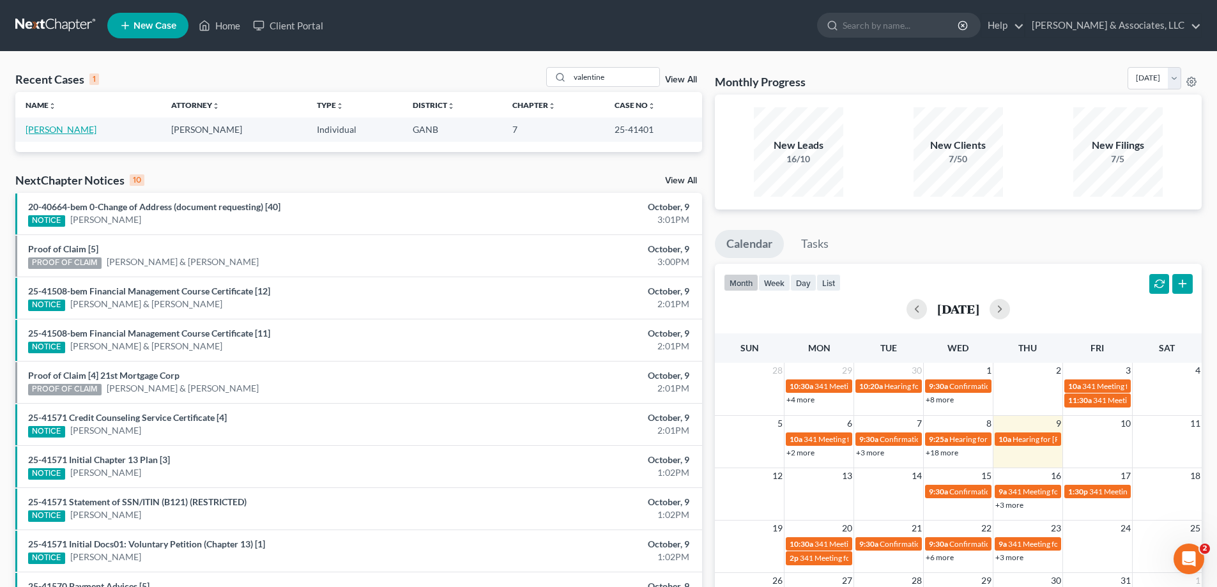
click at [52, 130] on link "[PERSON_NAME]" at bounding box center [61, 129] width 71 height 11
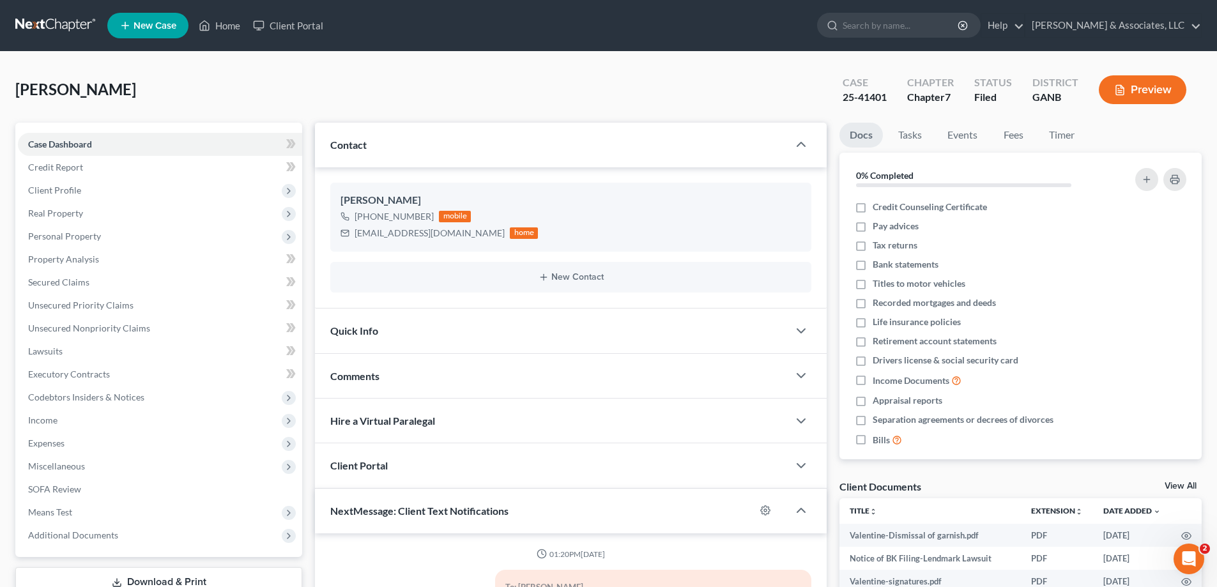
scroll to position [236, 0]
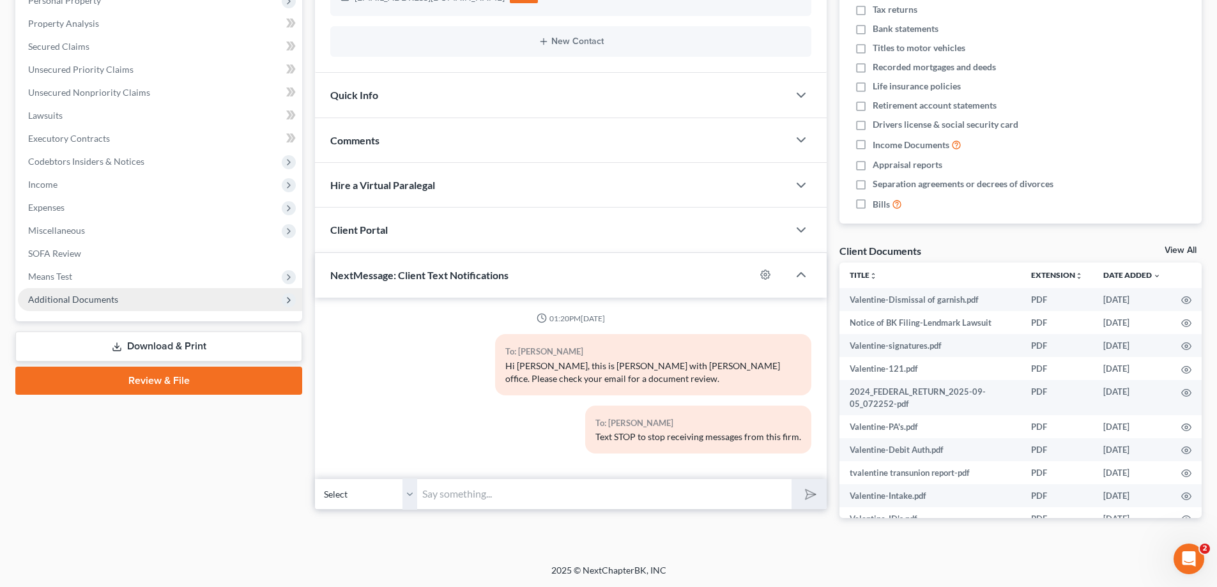
click at [85, 290] on span "Additional Documents" at bounding box center [160, 299] width 284 height 23
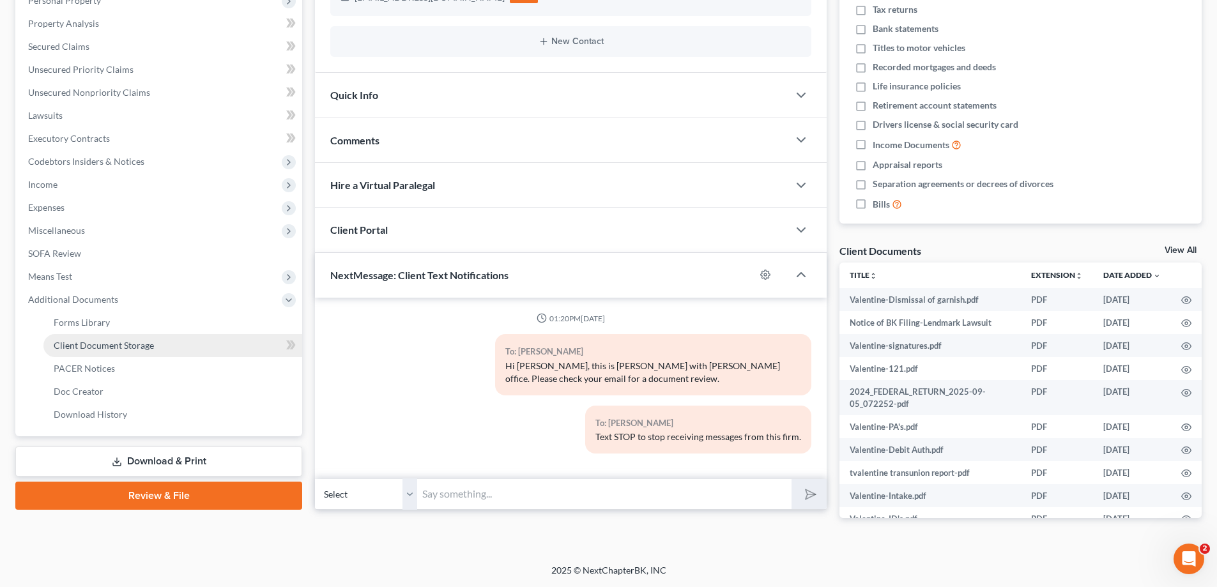
click at [80, 344] on span "Client Document Storage" at bounding box center [104, 345] width 100 height 11
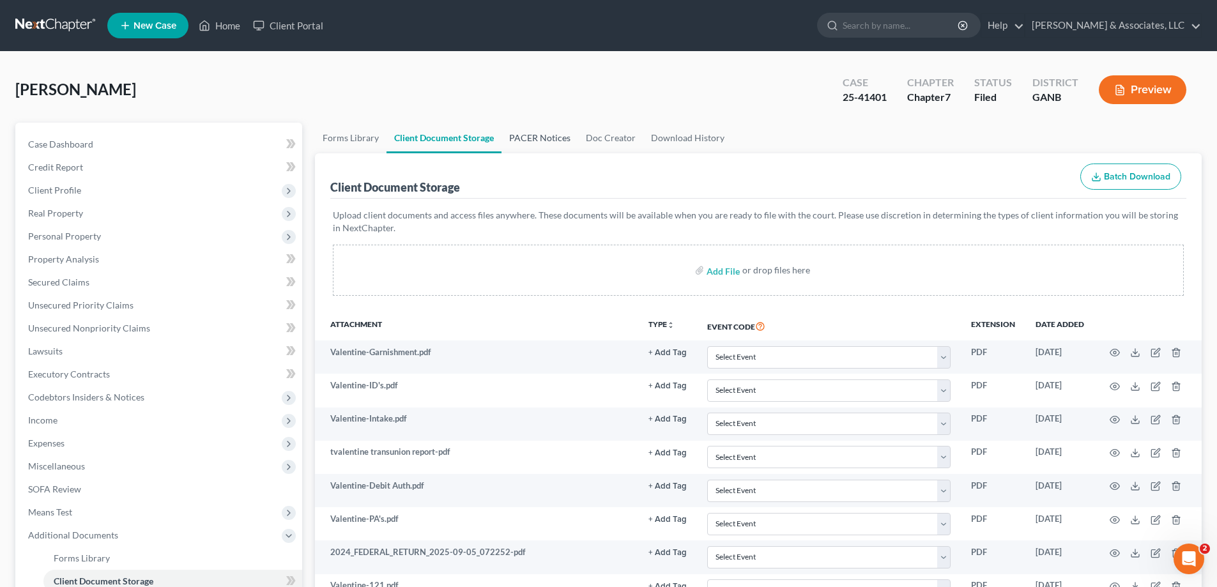
click at [527, 134] on link "PACER Notices" at bounding box center [540, 138] width 77 height 31
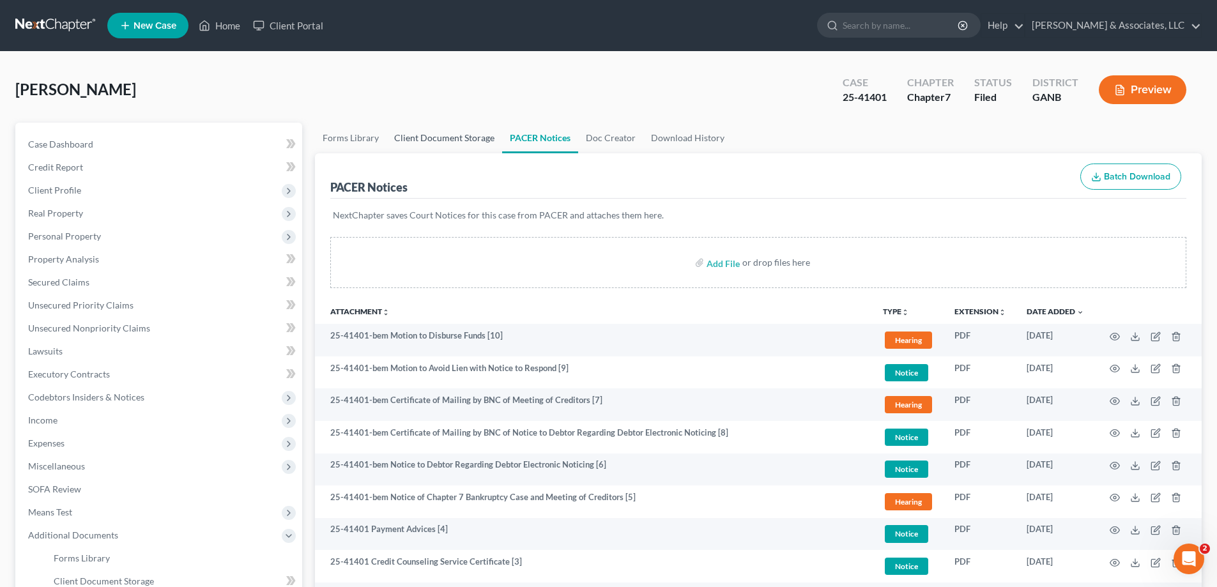
click at [444, 137] on link "Client Document Storage" at bounding box center [445, 138] width 116 height 31
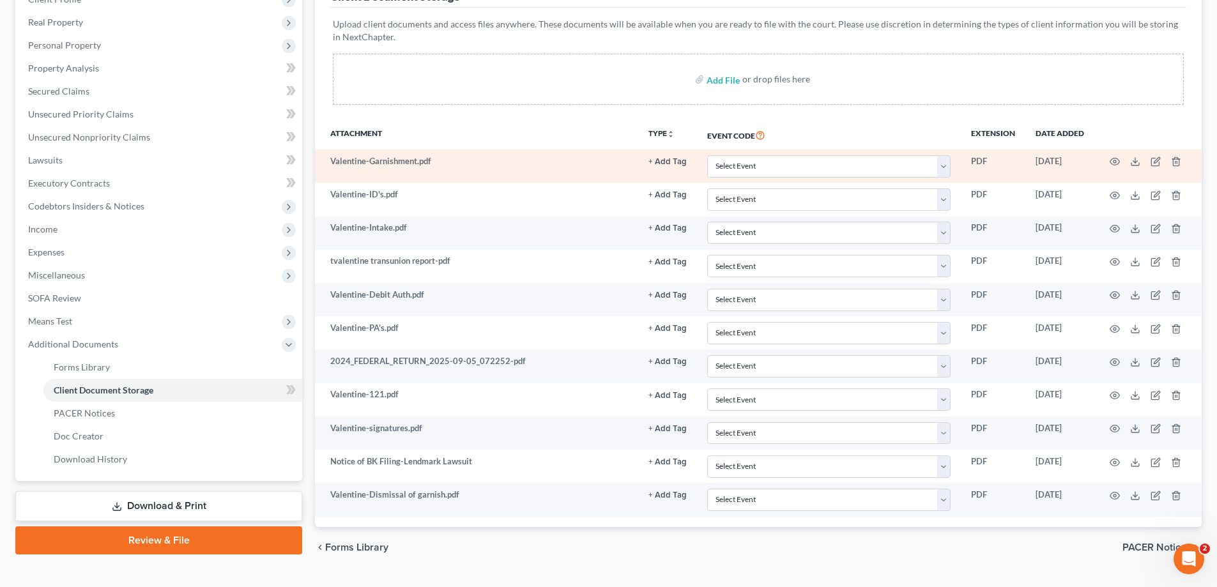
scroll to position [220, 0]
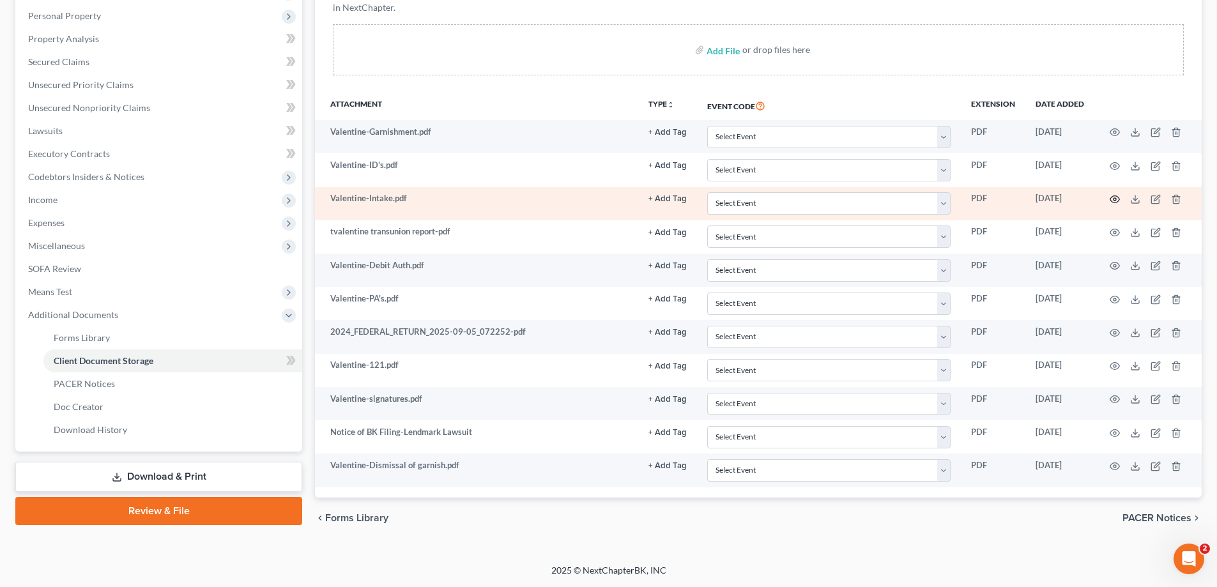
click at [1117, 198] on icon "button" at bounding box center [1115, 199] width 10 height 10
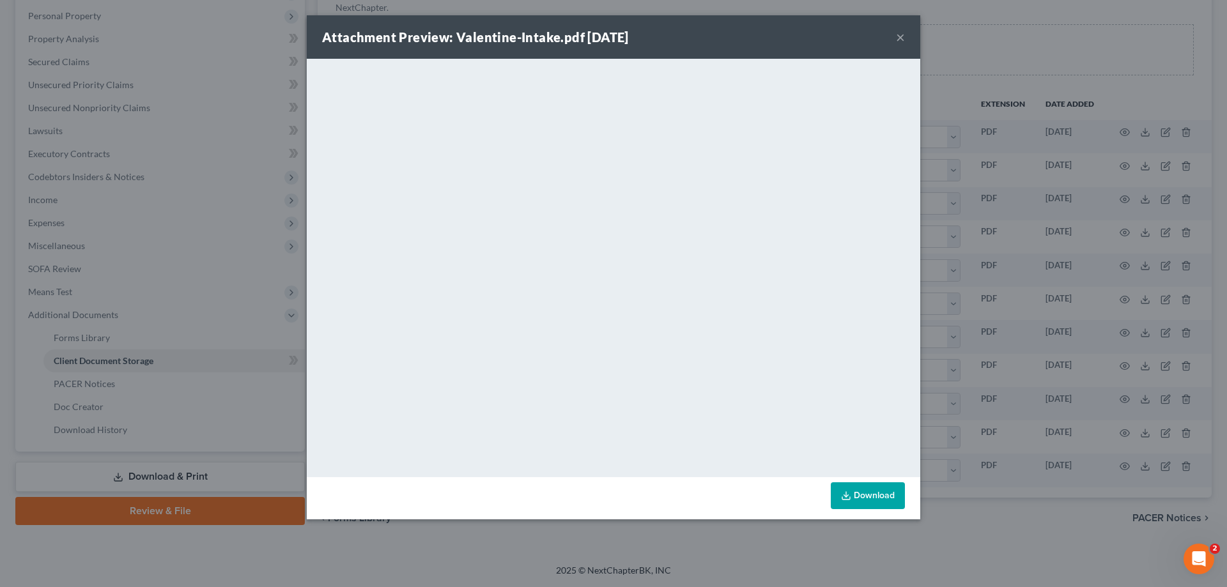
click at [900, 35] on button "×" at bounding box center [900, 36] width 9 height 15
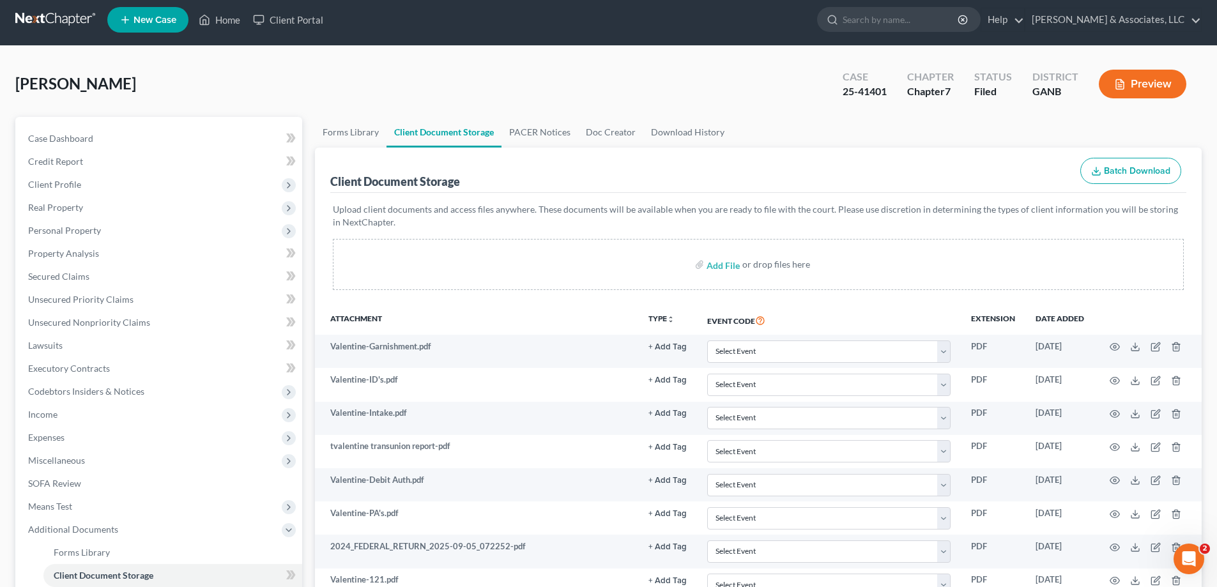
scroll to position [0, 0]
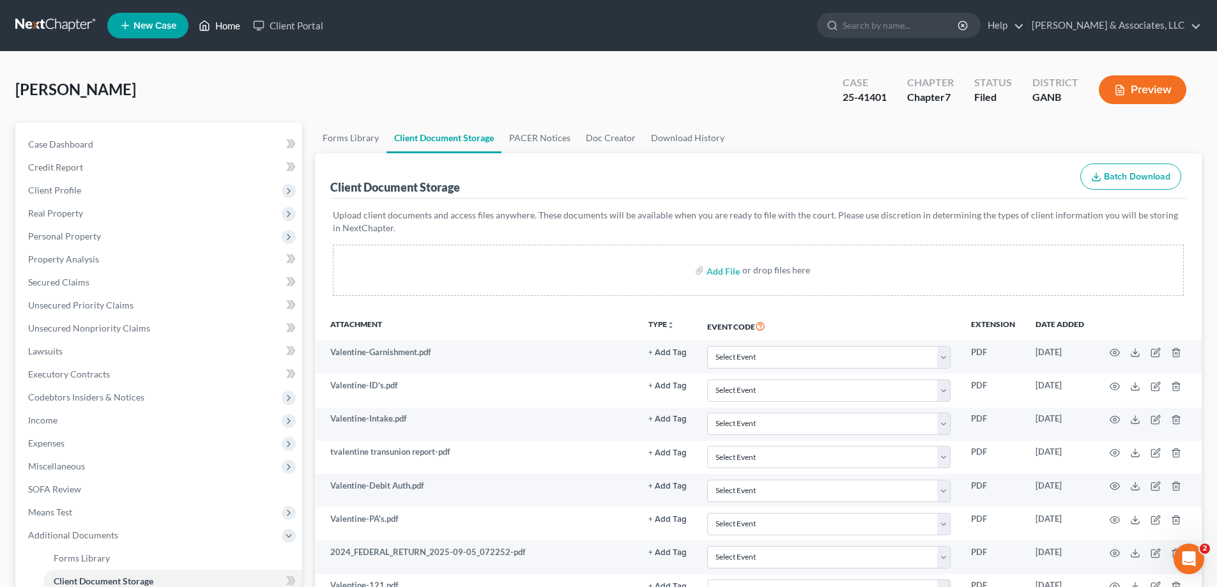
click at [226, 23] on link "Home" at bounding box center [219, 25] width 54 height 23
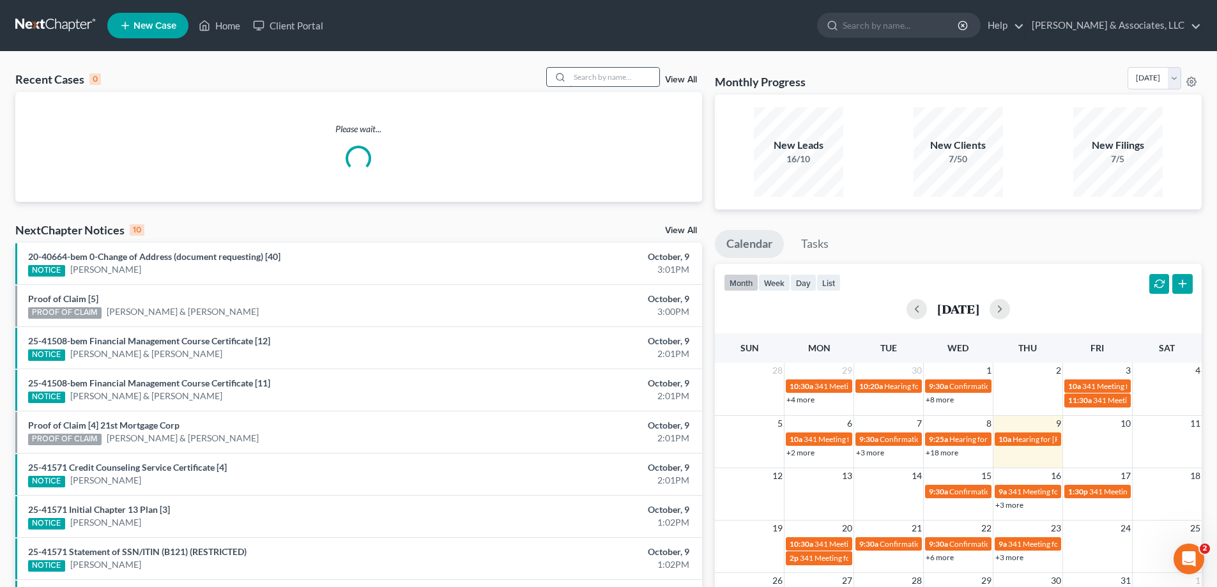
click at [587, 79] on input "search" at bounding box center [614, 77] width 89 height 19
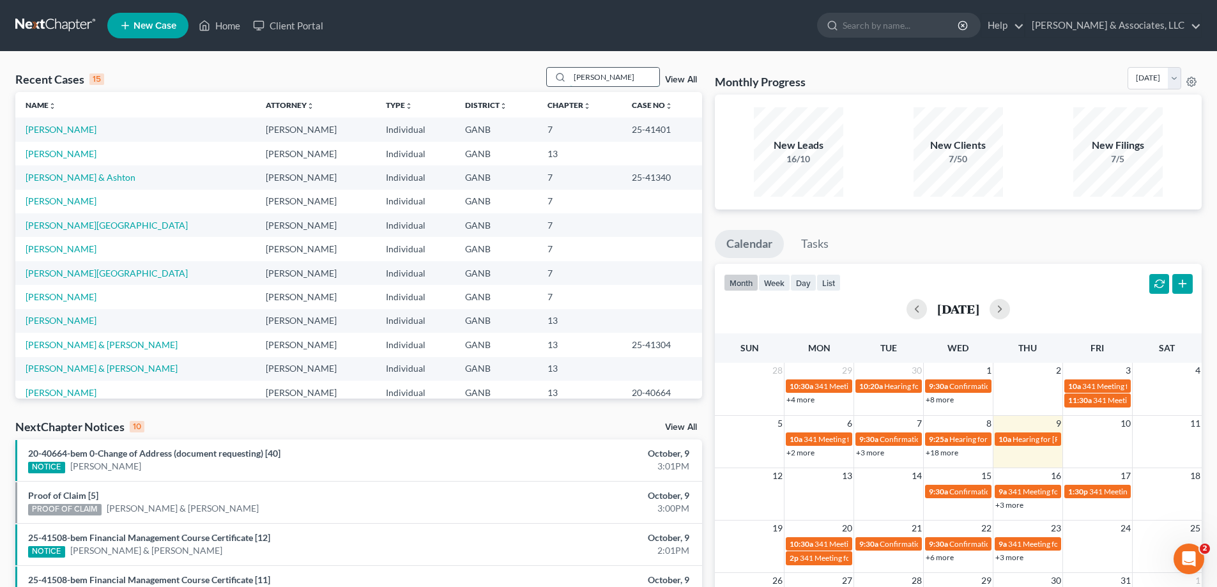
type input "[PERSON_NAME]"
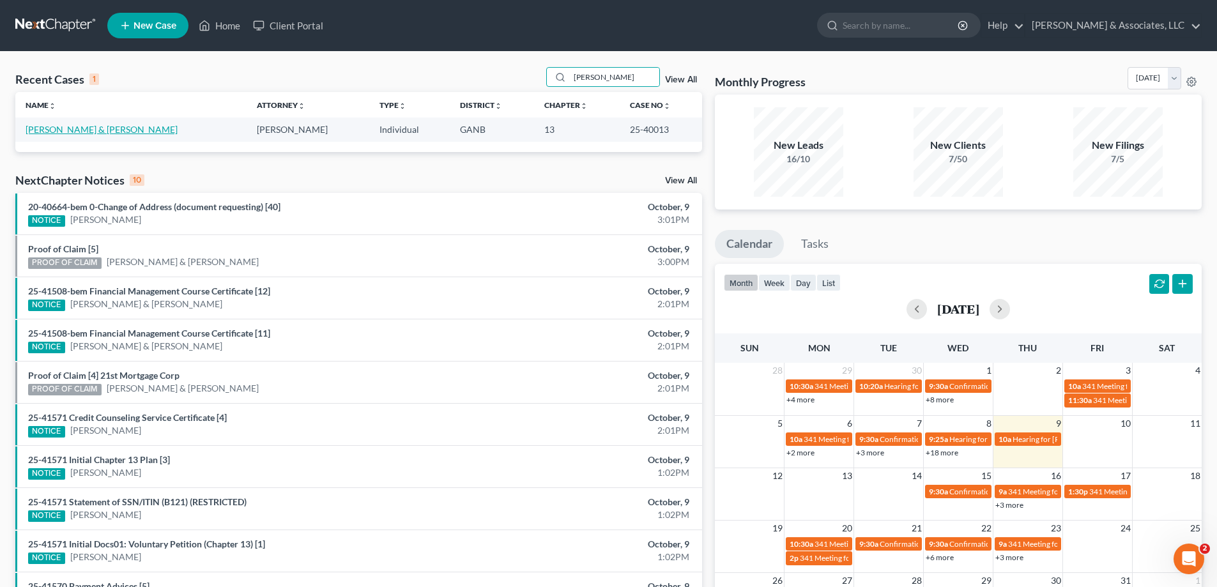
click at [59, 128] on link "[PERSON_NAME] & [PERSON_NAME]" at bounding box center [102, 129] width 152 height 11
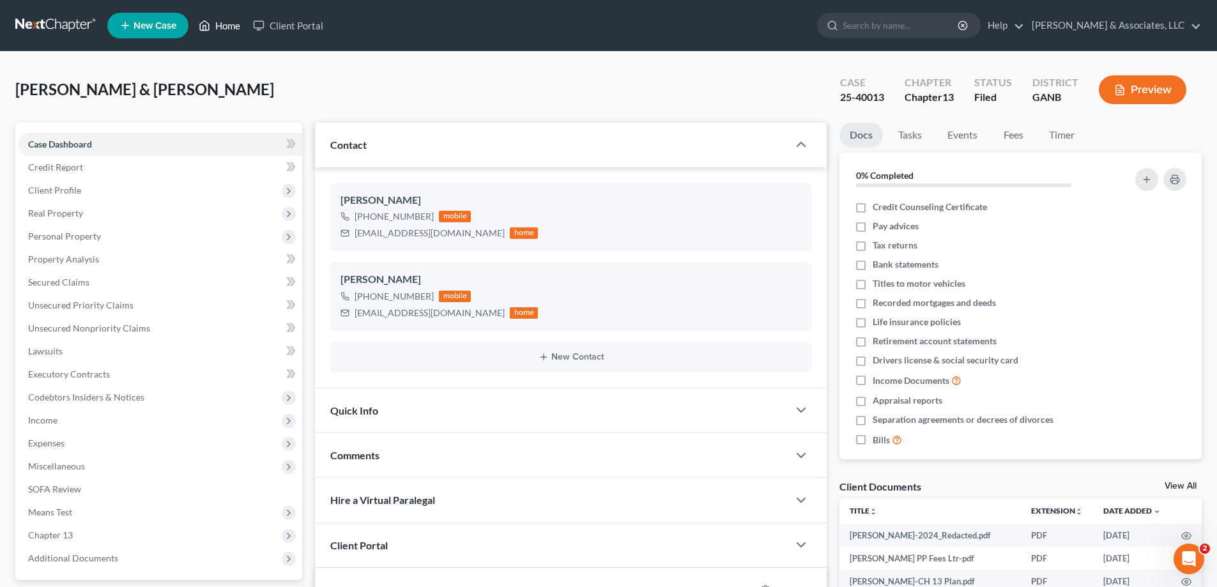
click at [226, 26] on link "Home" at bounding box center [219, 25] width 54 height 23
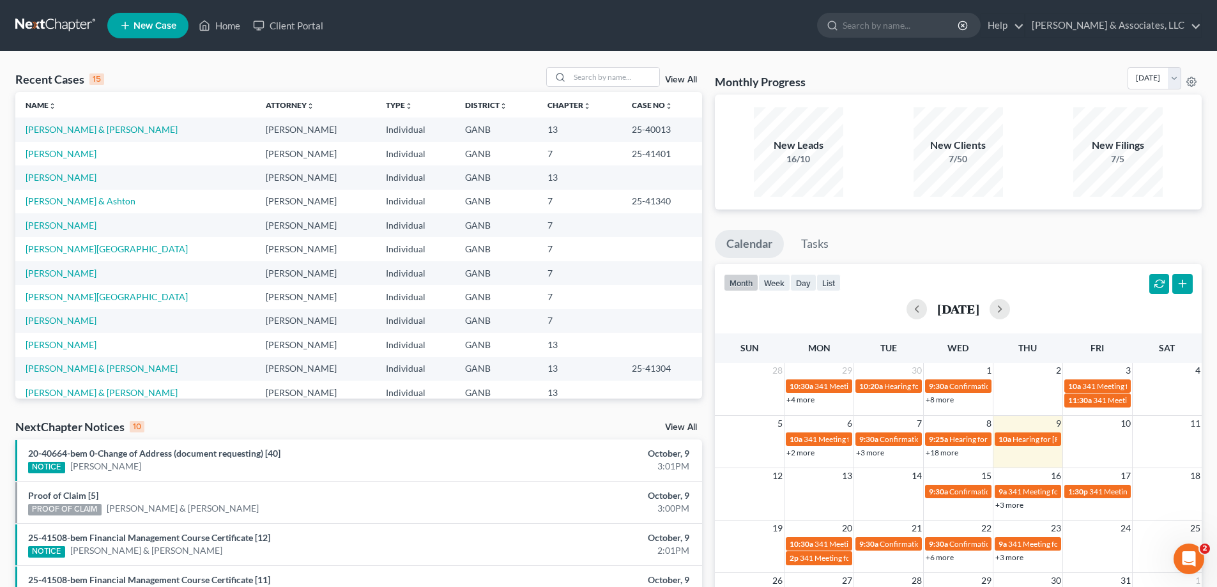
click at [686, 427] on link "View All" at bounding box center [681, 427] width 32 height 9
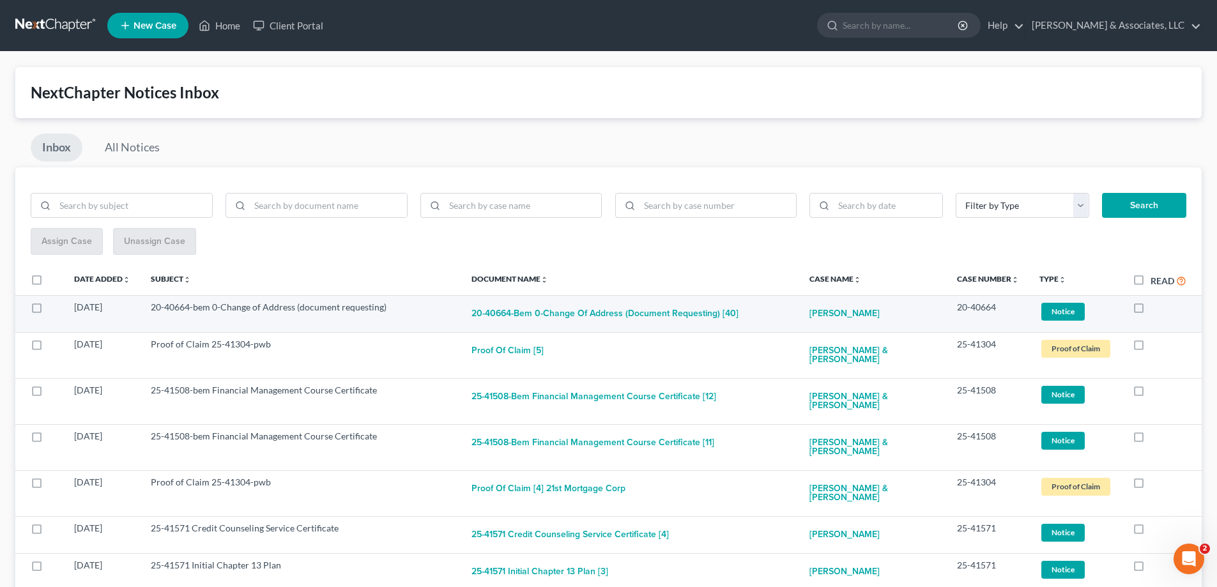
click at [1151, 311] on label at bounding box center [1151, 311] width 0 height 0
click at [1156, 309] on input "checkbox" at bounding box center [1160, 305] width 8 height 8
checkbox input "true"
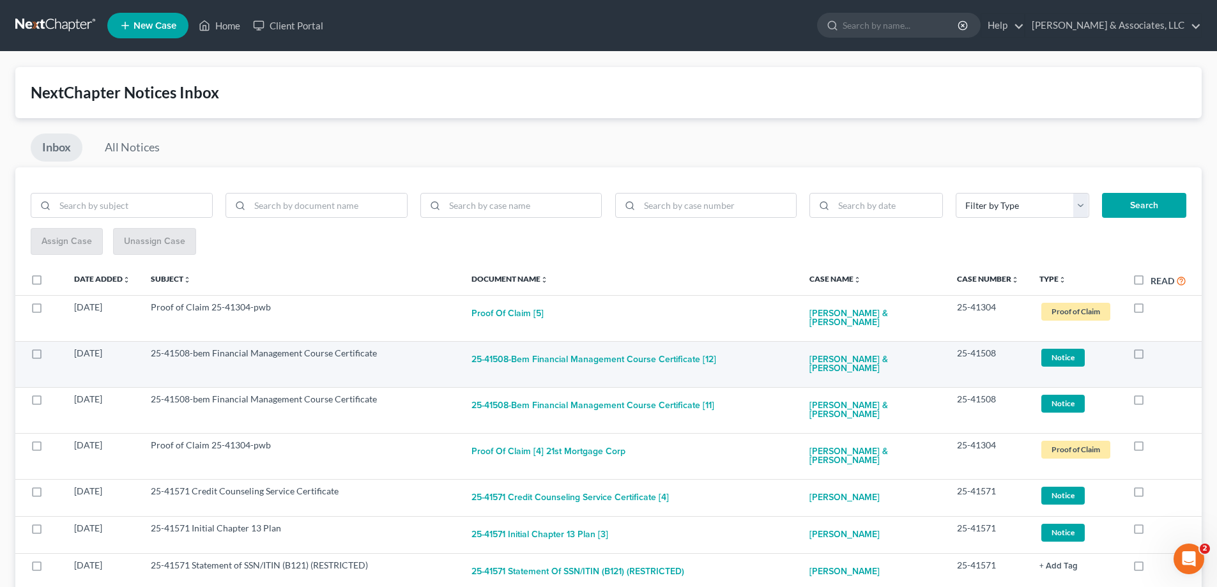
click at [1151, 357] on label at bounding box center [1151, 357] width 0 height 0
click at [1156, 355] on input "checkbox" at bounding box center [1160, 351] width 8 height 8
checkbox input "true"
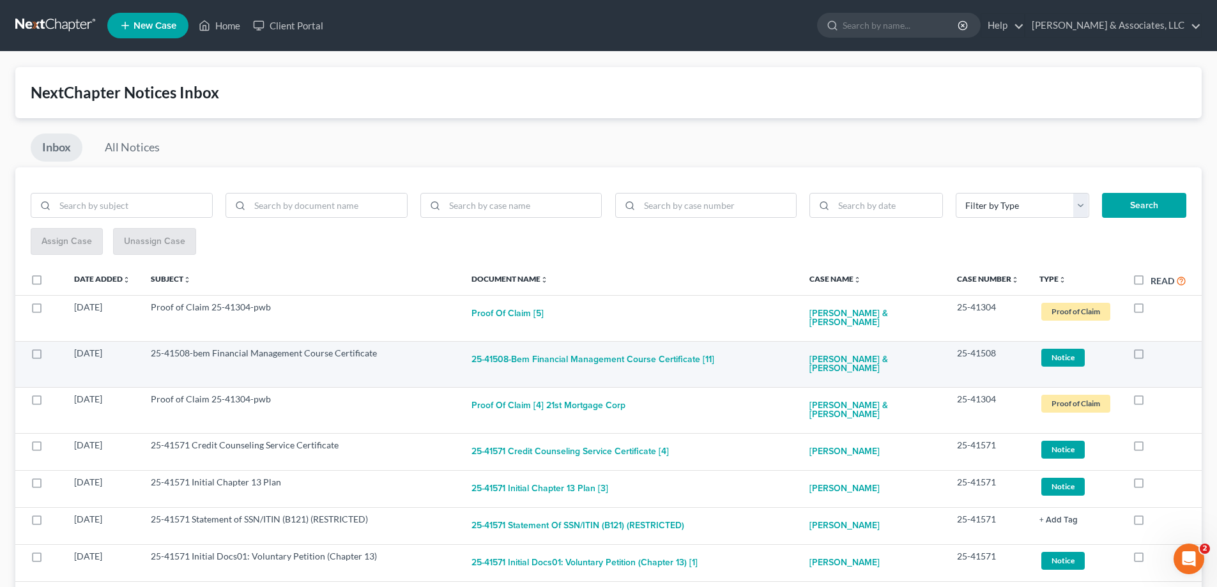
click at [1151, 357] on label at bounding box center [1151, 357] width 0 height 0
click at [1156, 355] on input "checkbox" at bounding box center [1160, 351] width 8 height 8
checkbox input "true"
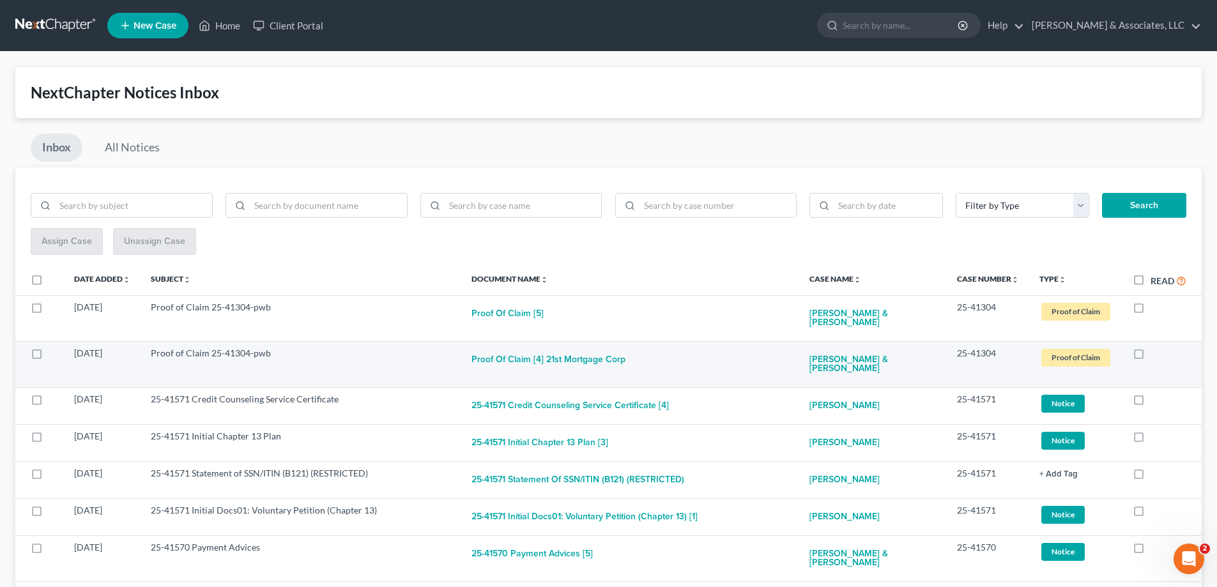
click at [1151, 357] on label at bounding box center [1151, 357] width 0 height 0
click at [1156, 355] on input "checkbox" at bounding box center [1160, 351] width 8 height 8
checkbox input "true"
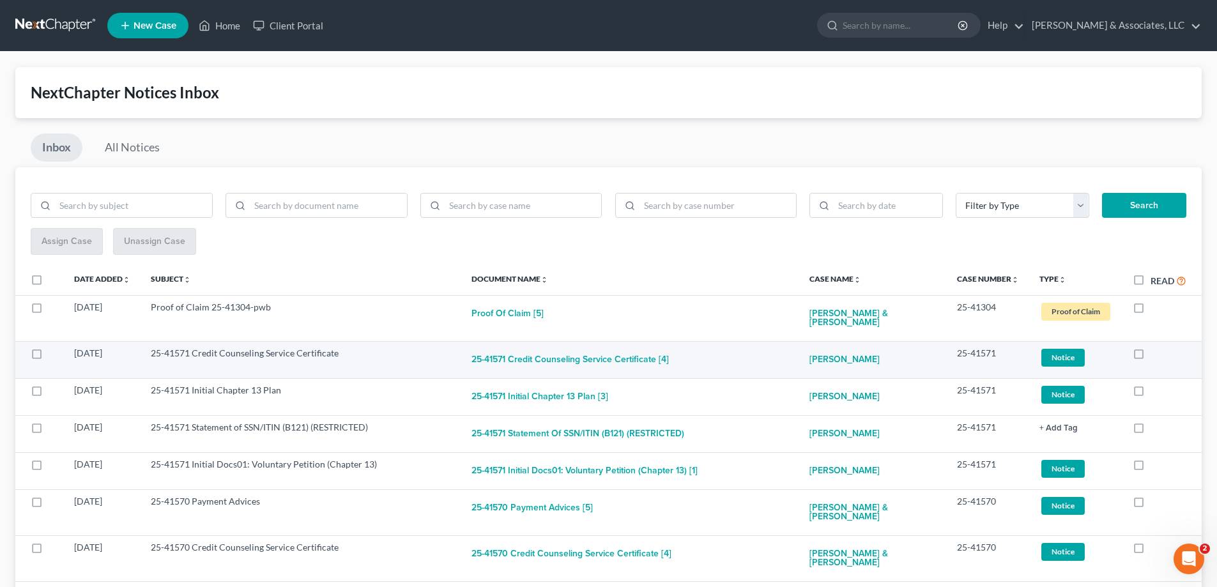
click at [1151, 357] on label at bounding box center [1151, 357] width 0 height 0
click at [1156, 354] on input "checkbox" at bounding box center [1160, 351] width 8 height 8
checkbox input "true"
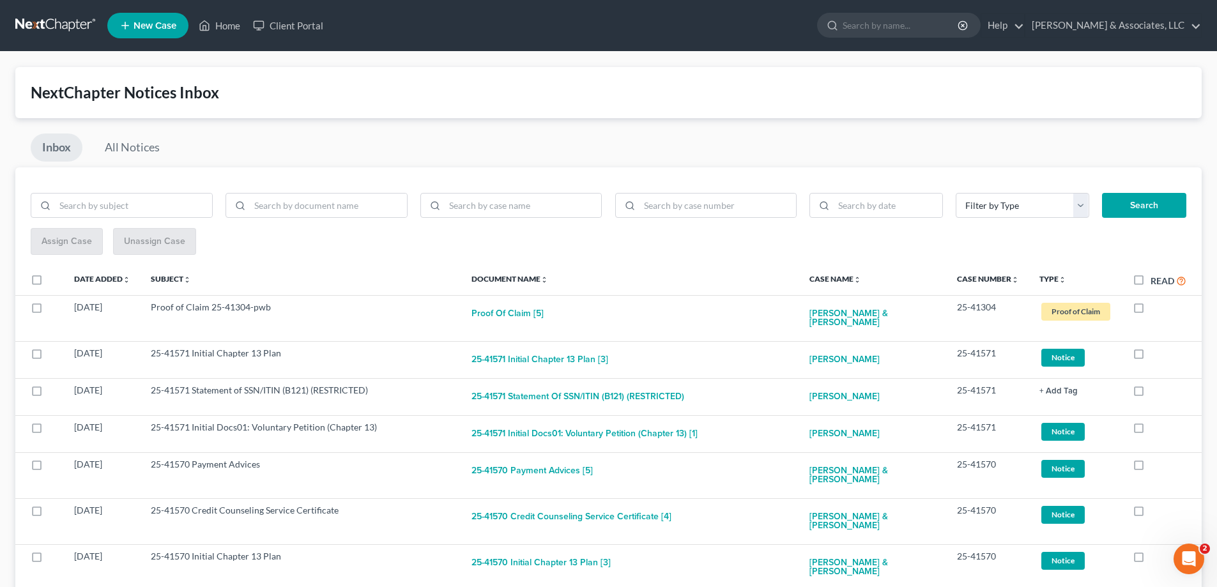
click at [1151, 357] on label at bounding box center [1151, 357] width 0 height 0
click at [1156, 354] on input "checkbox" at bounding box center [1160, 351] width 8 height 8
checkbox input "true"
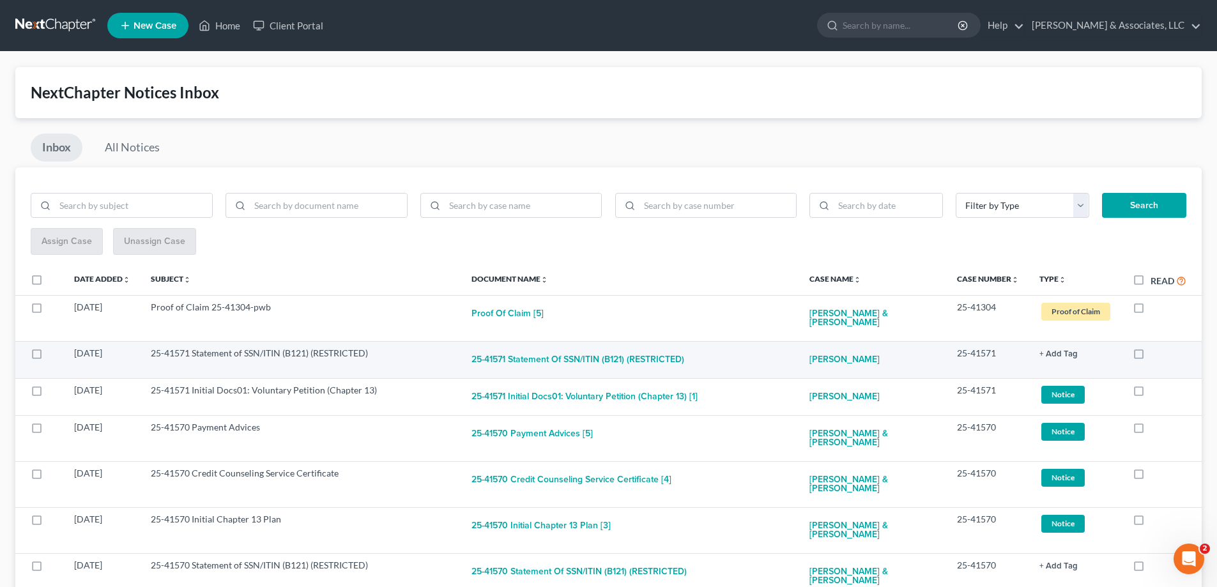
click at [1151, 357] on label at bounding box center [1151, 357] width 0 height 0
click at [1156, 355] on input "checkbox" at bounding box center [1160, 351] width 8 height 8
checkbox input "true"
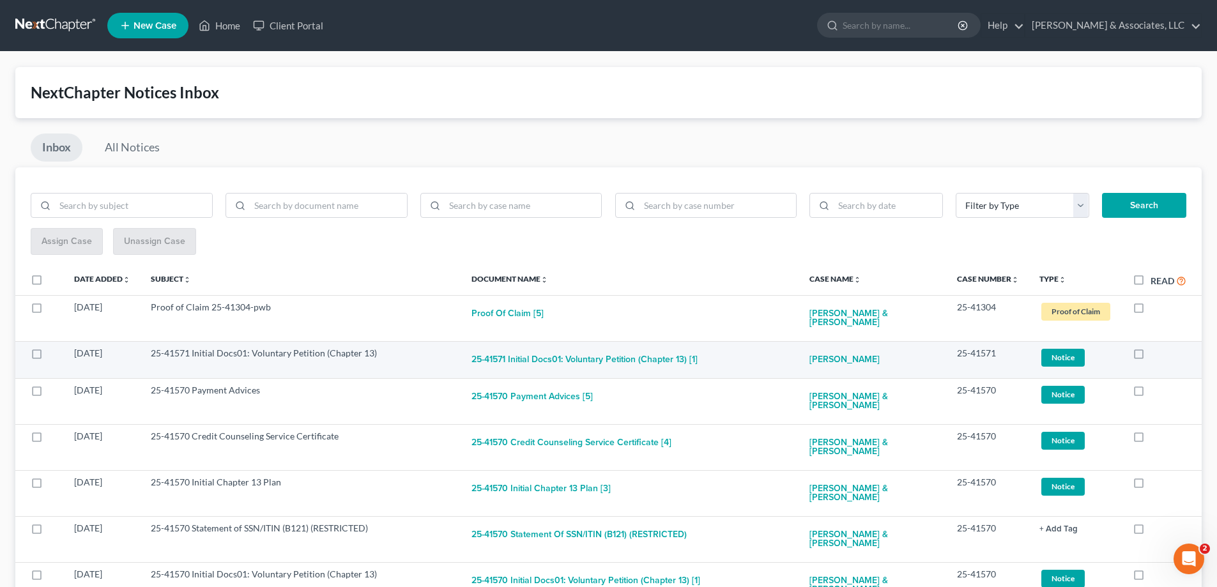
click at [1151, 357] on label at bounding box center [1151, 357] width 0 height 0
click at [1156, 353] on input "checkbox" at bounding box center [1160, 351] width 8 height 8
checkbox input "true"
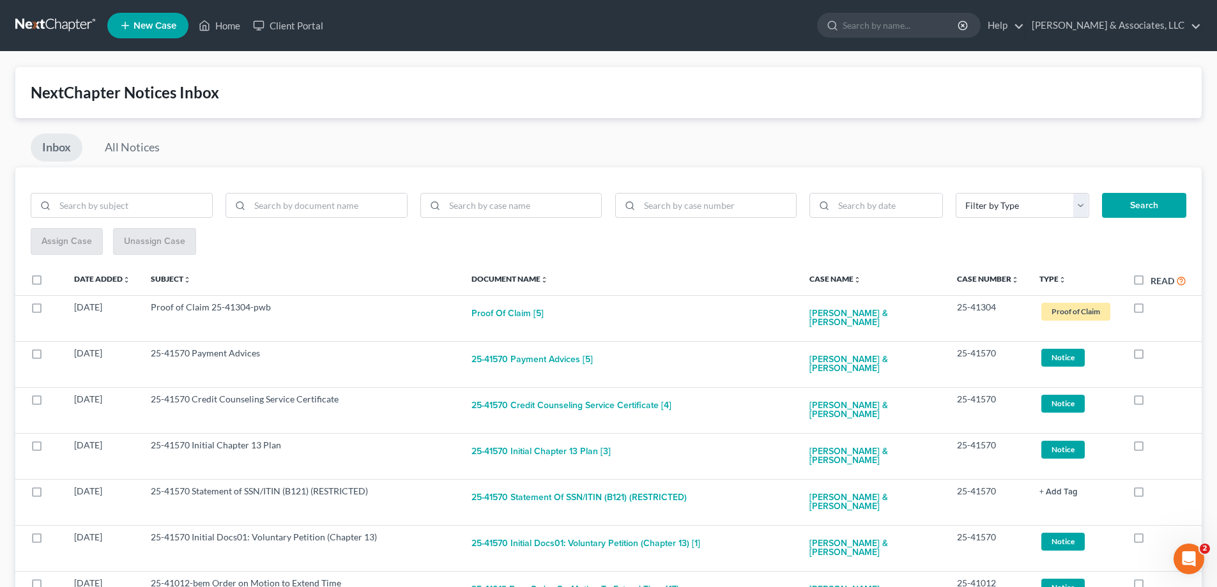
click at [1151, 357] on label at bounding box center [1151, 357] width 0 height 0
click at [1156, 353] on input "checkbox" at bounding box center [1160, 351] width 8 height 8
checkbox input "true"
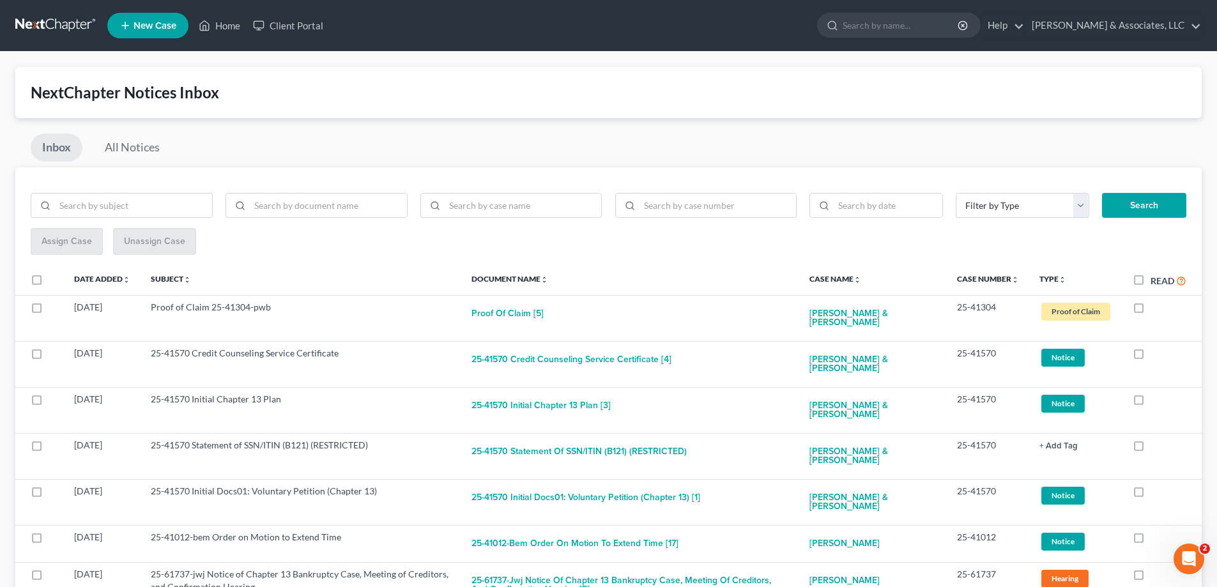
click at [1151, 357] on label at bounding box center [1151, 357] width 0 height 0
click at [1156, 353] on input "checkbox" at bounding box center [1160, 351] width 8 height 8
checkbox input "true"
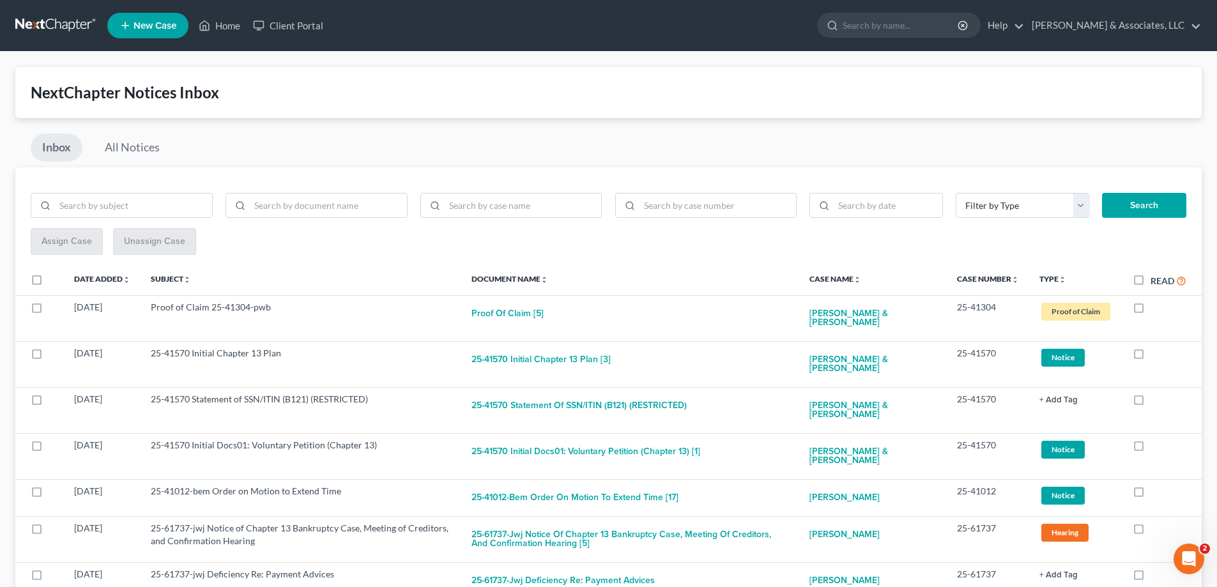
click at [1151, 357] on label at bounding box center [1151, 357] width 0 height 0
click at [1156, 353] on input "checkbox" at bounding box center [1160, 351] width 8 height 8
checkbox input "true"
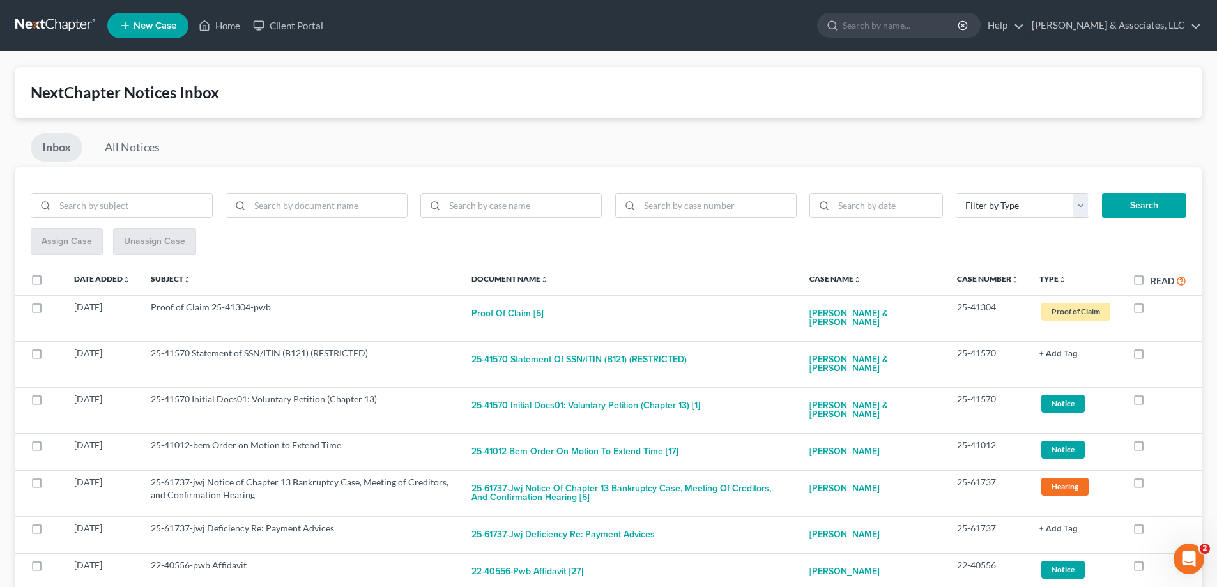
click at [1151, 357] on label at bounding box center [1151, 357] width 0 height 0
click at [1156, 353] on input "checkbox" at bounding box center [1160, 351] width 8 height 8
checkbox input "true"
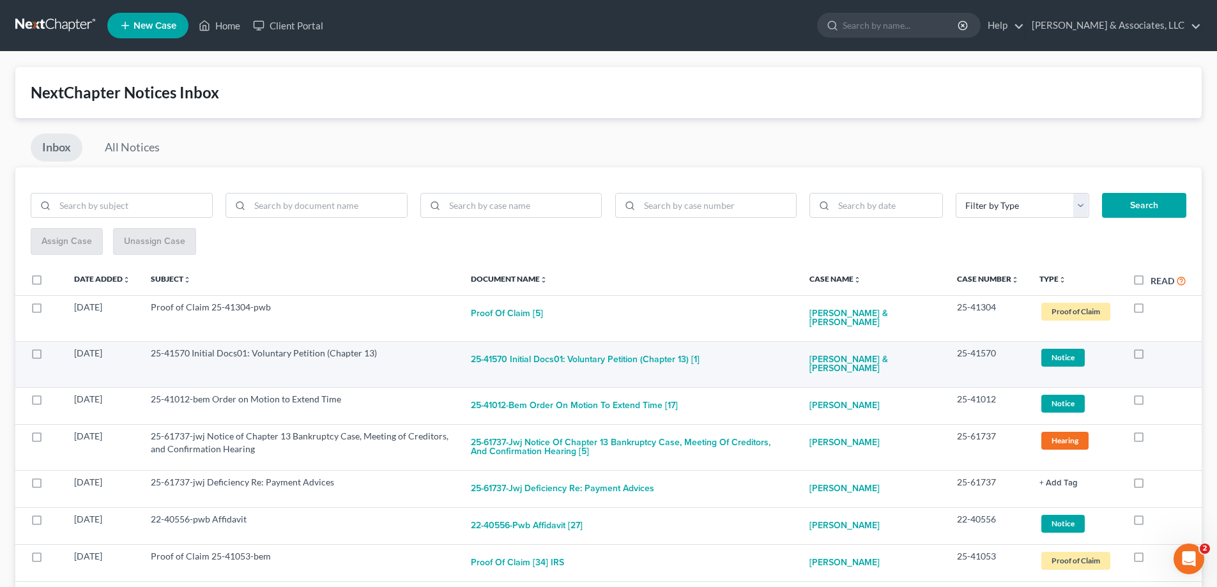
click at [1151, 357] on label at bounding box center [1151, 357] width 0 height 0
click at [1156, 355] on input "checkbox" at bounding box center [1160, 351] width 8 height 8
checkbox input "true"
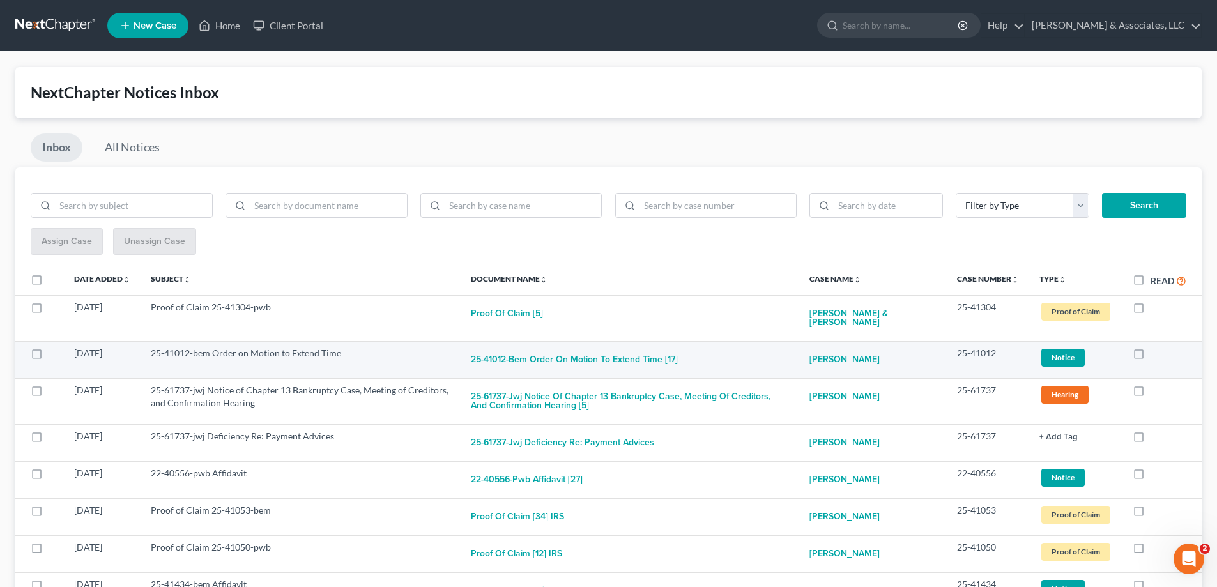
click at [648, 361] on button "25-41012-bem Order on Motion to Extend Time [17]" at bounding box center [574, 360] width 207 height 26
checkbox input "true"
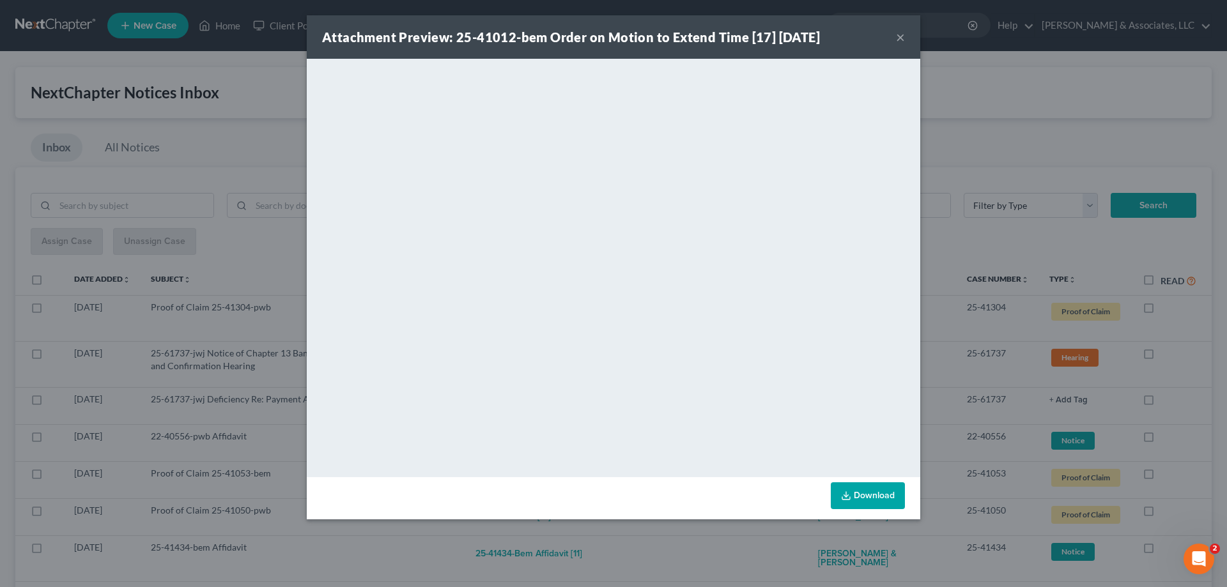
click at [901, 37] on button "×" at bounding box center [900, 36] width 9 height 15
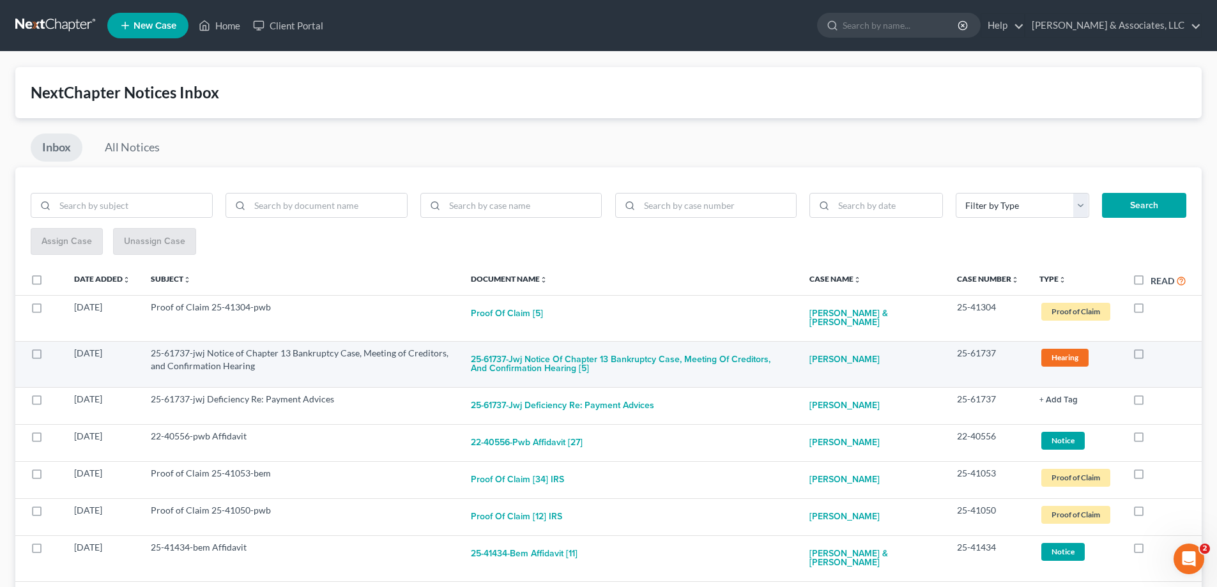
click at [1151, 357] on label at bounding box center [1151, 357] width 0 height 0
click at [1156, 353] on input "checkbox" at bounding box center [1160, 351] width 8 height 8
checkbox input "true"
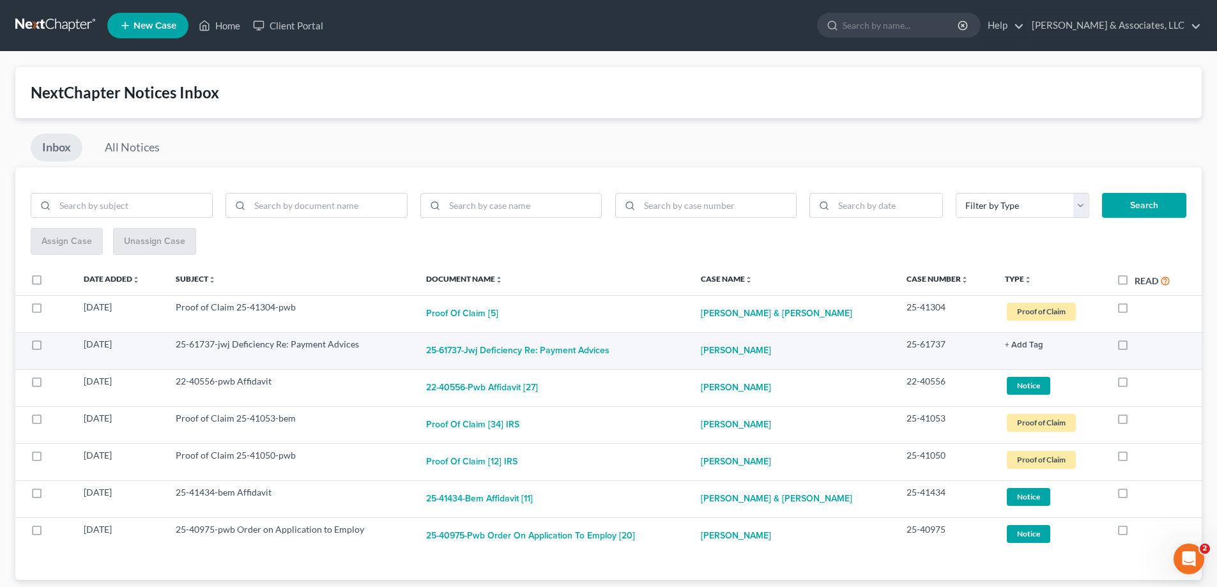
click at [1135, 348] on label at bounding box center [1135, 348] width 0 height 0
click at [1140, 343] on input "checkbox" at bounding box center [1144, 342] width 8 height 8
checkbox input "true"
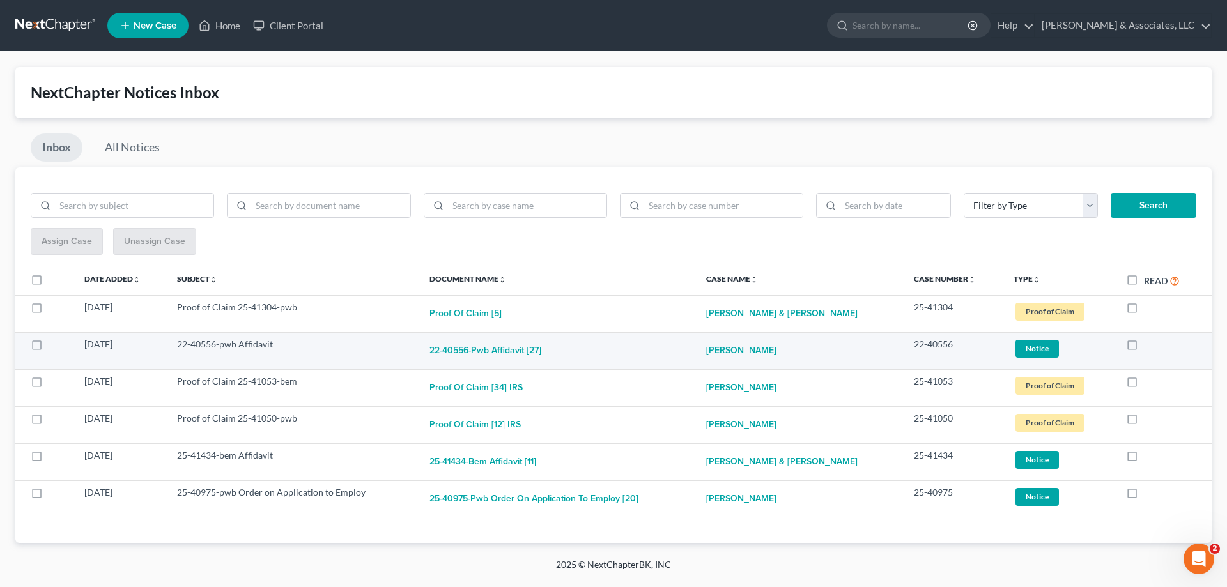
click at [1144, 348] on label at bounding box center [1144, 348] width 0 height 0
click at [1149, 344] on input "checkbox" at bounding box center [1153, 342] width 8 height 8
checkbox input "true"
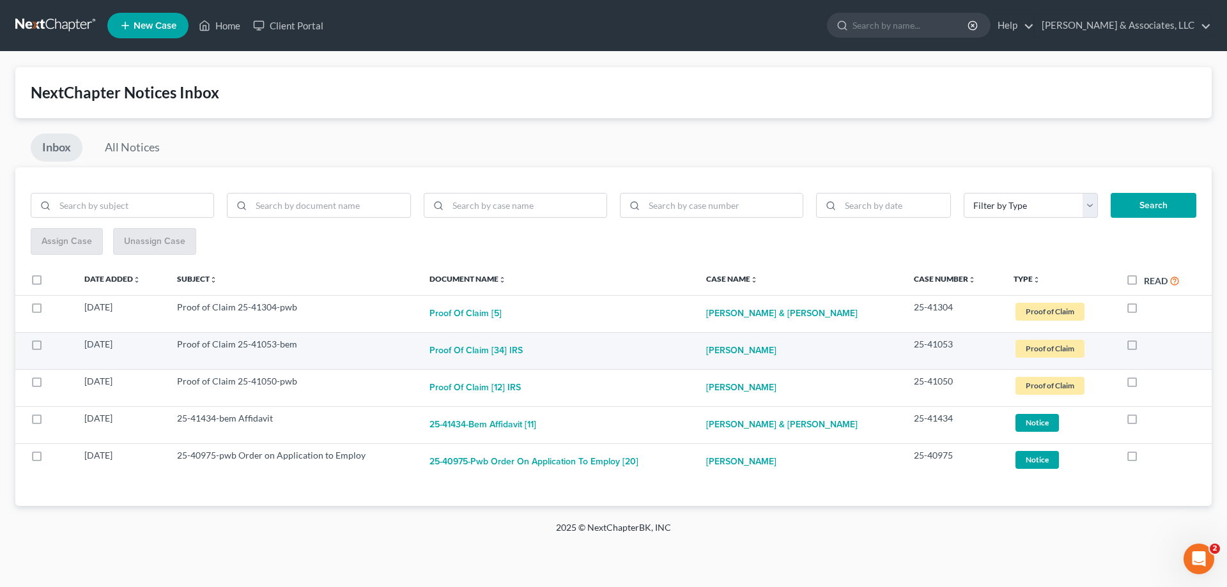
click at [1144, 348] on label at bounding box center [1144, 348] width 0 height 0
click at [1149, 344] on input "checkbox" at bounding box center [1153, 342] width 8 height 8
checkbox input "true"
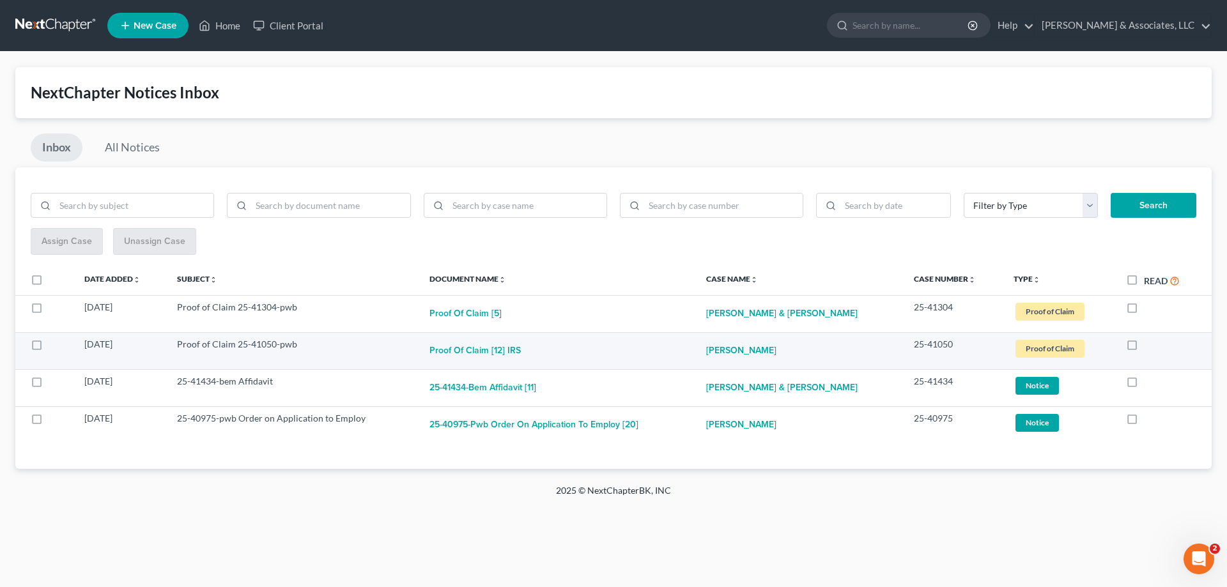
drag, startPoint x: 1130, startPoint y: 344, endPoint x: 1127, endPoint y: 357, distance: 13.0
click at [1144, 348] on label at bounding box center [1144, 348] width 0 height 0
click at [1149, 345] on input "checkbox" at bounding box center [1153, 342] width 8 height 8
checkbox input "true"
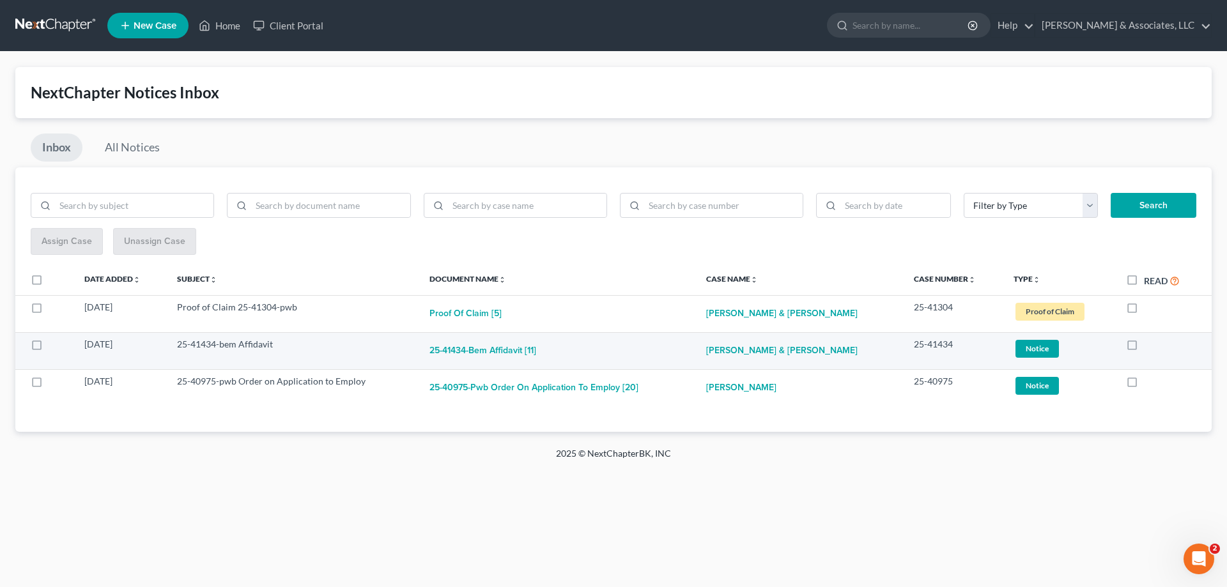
click at [1144, 348] on label at bounding box center [1144, 348] width 0 height 0
click at [1149, 346] on input "checkbox" at bounding box center [1153, 342] width 8 height 8
checkbox input "true"
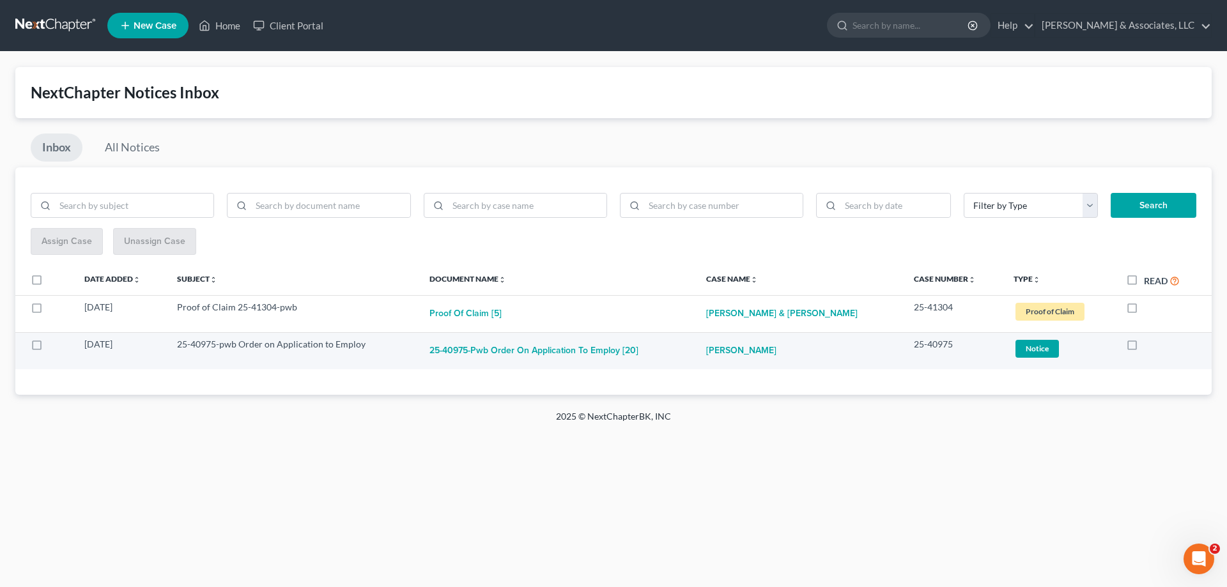
click at [1144, 348] on label at bounding box center [1144, 348] width 0 height 0
click at [1149, 346] on input "checkbox" at bounding box center [1153, 342] width 8 height 8
checkbox input "true"
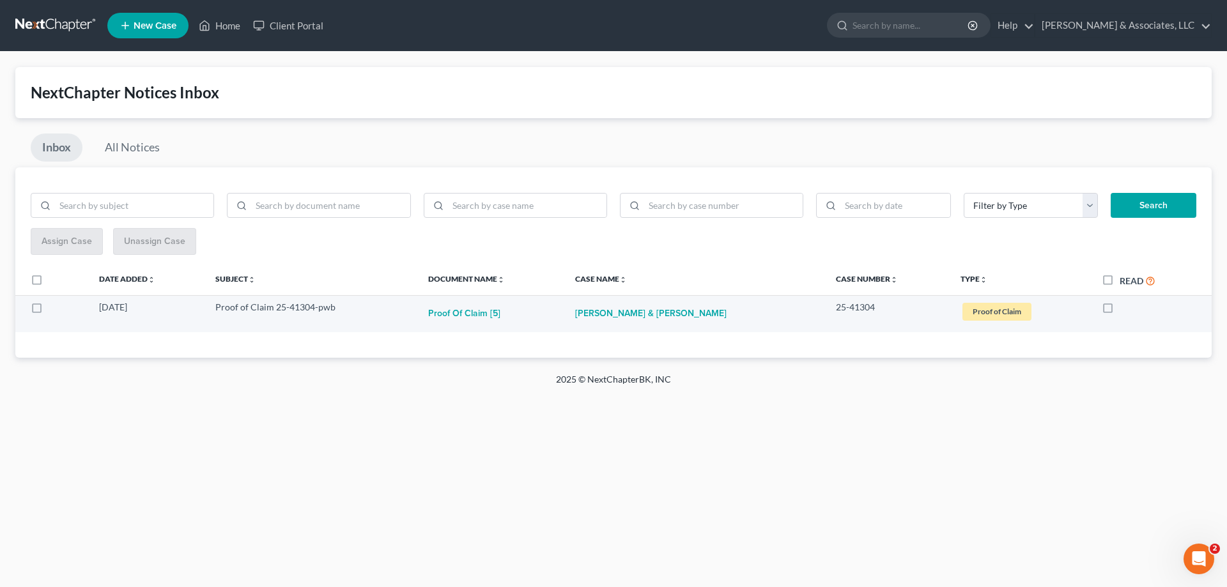
drag, startPoint x: 1106, startPoint y: 308, endPoint x: 1097, endPoint y: 306, distance: 9.1
click at [1120, 311] on label at bounding box center [1120, 311] width 0 height 0
click at [1125, 308] on input "checkbox" at bounding box center [1129, 305] width 8 height 8
checkbox input "true"
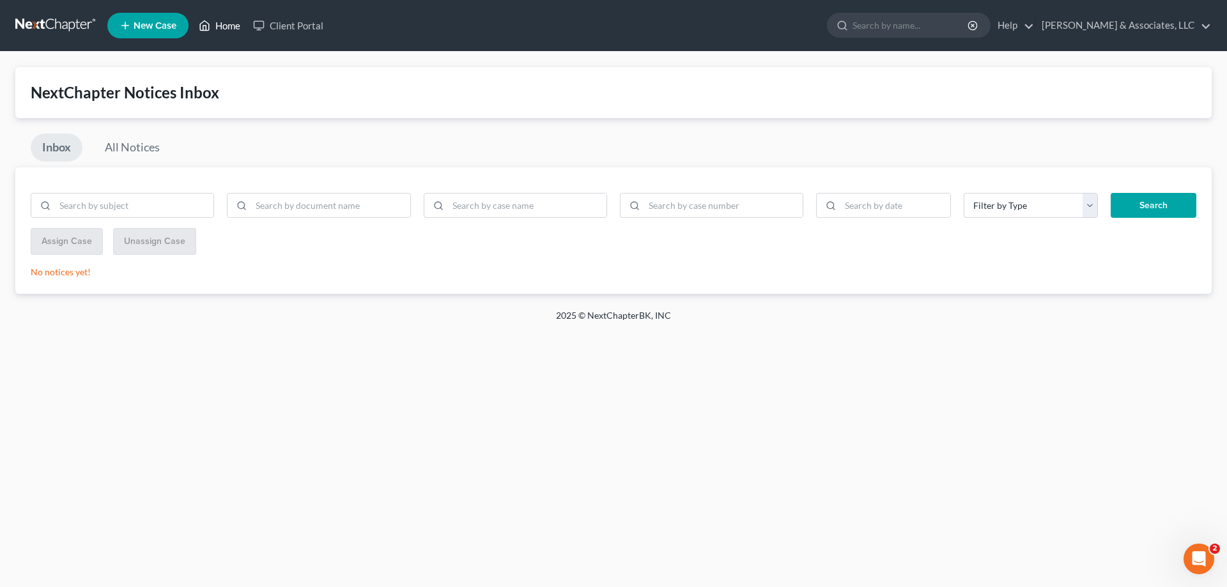
click at [226, 20] on link "Home" at bounding box center [219, 25] width 54 height 23
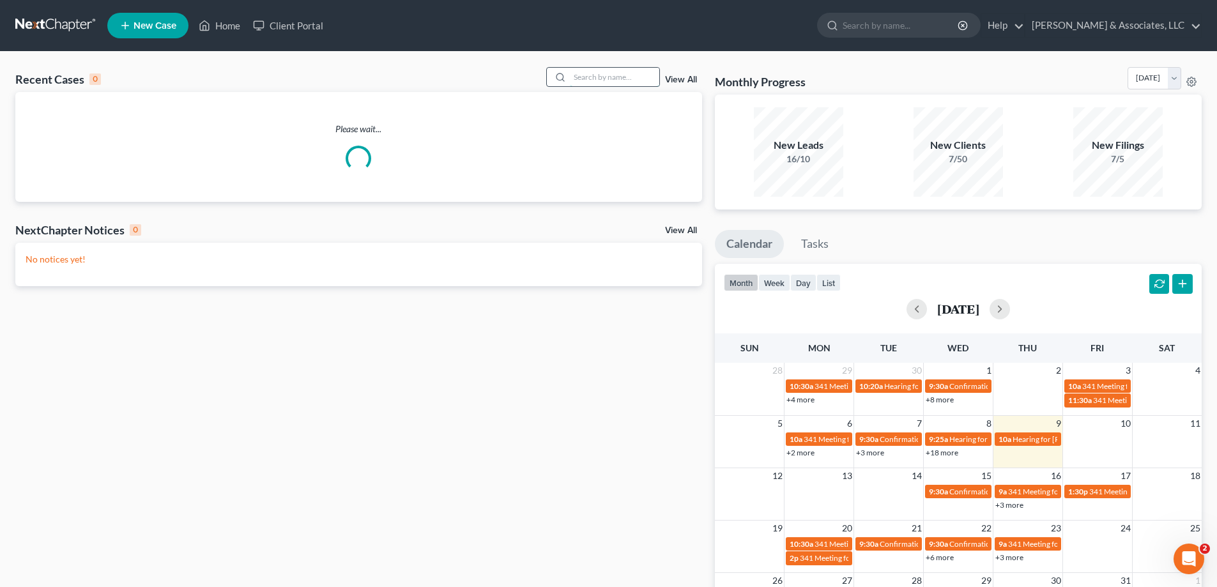
click at [585, 74] on input "search" at bounding box center [614, 77] width 89 height 19
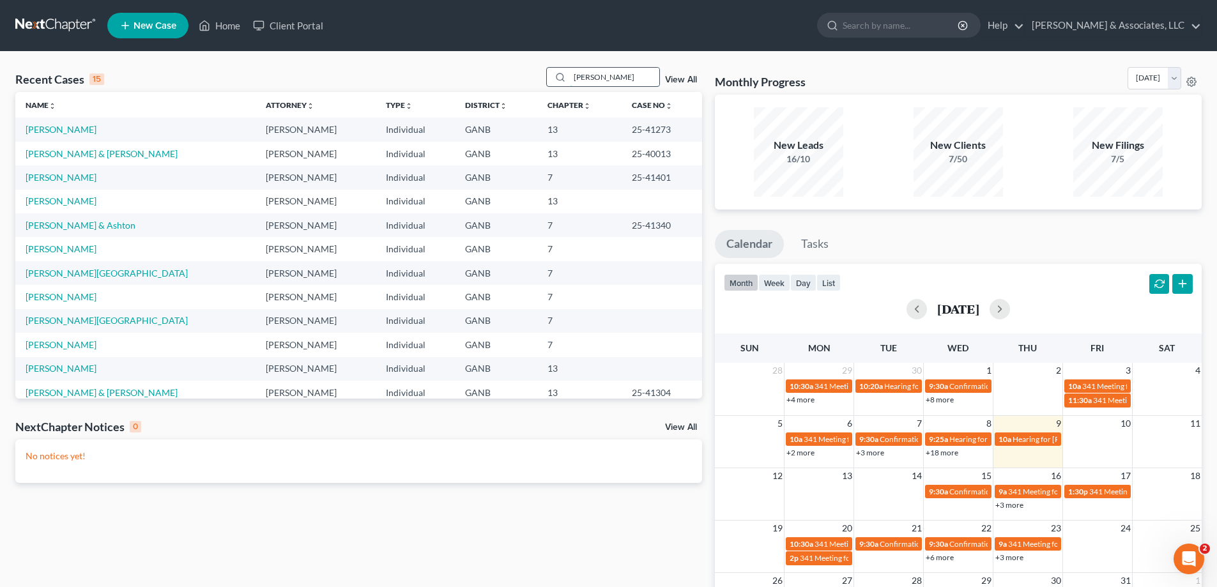
type input "[PERSON_NAME]"
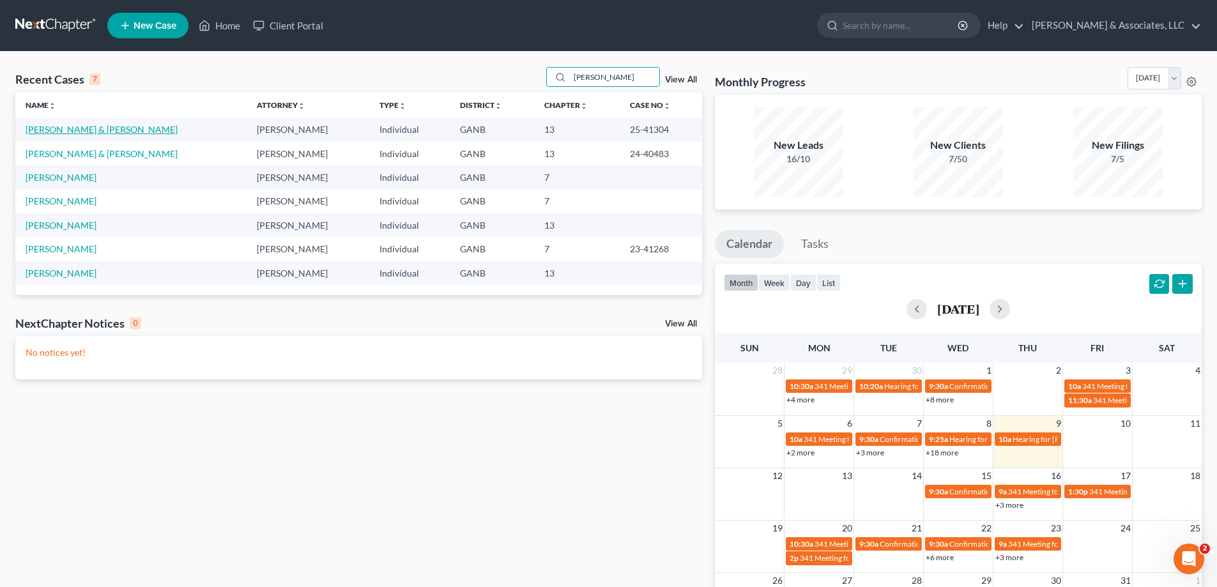
click at [75, 126] on link "[PERSON_NAME] & [PERSON_NAME]" at bounding box center [102, 129] width 152 height 11
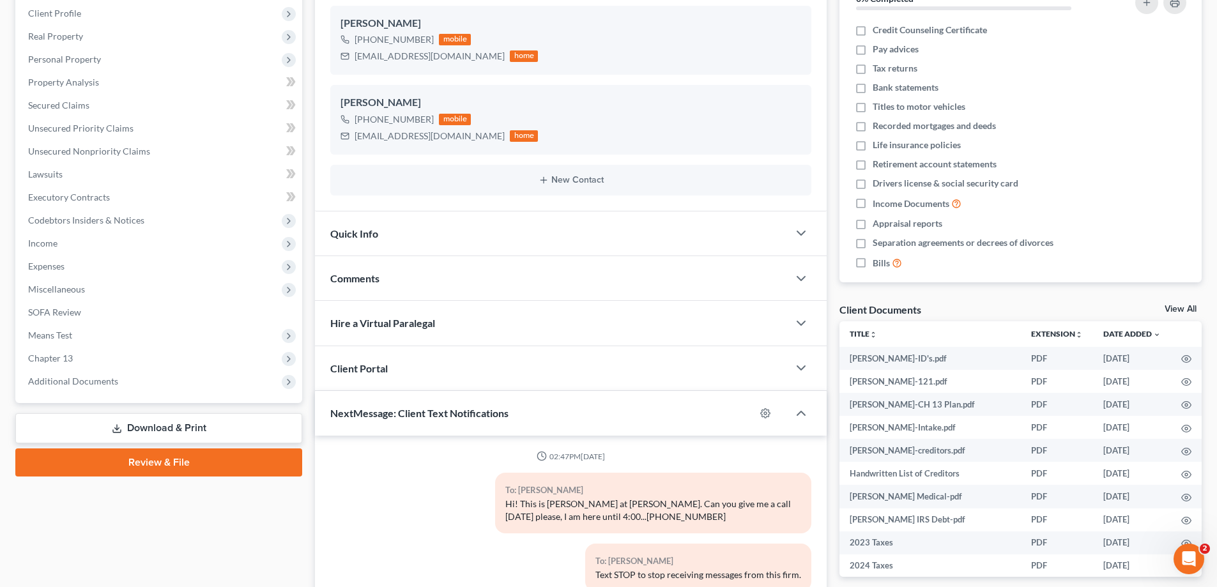
scroll to position [192, 0]
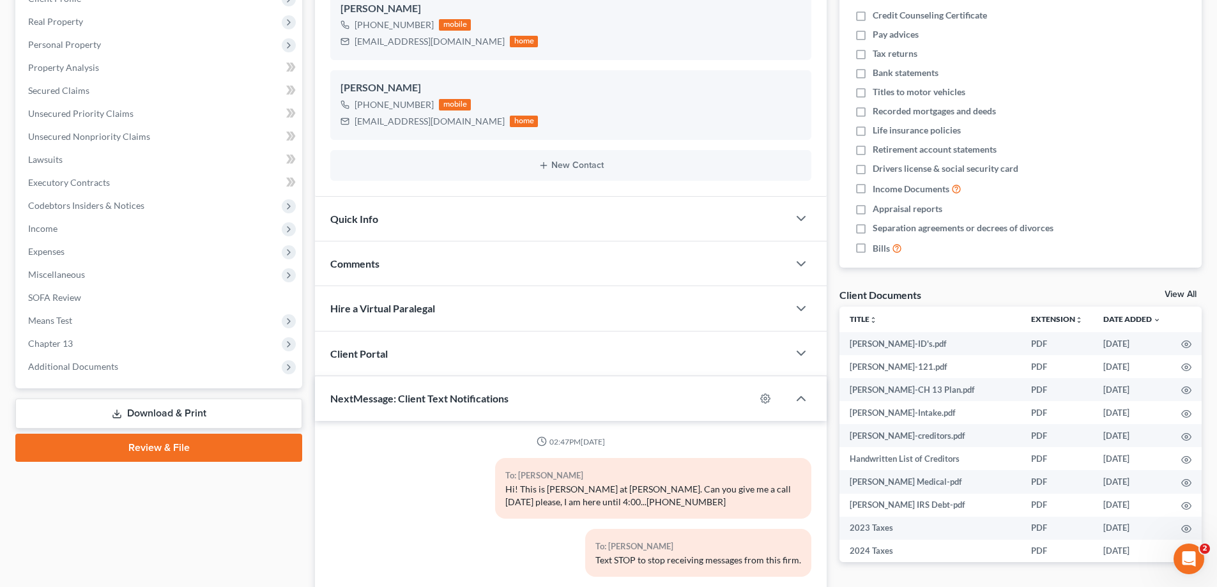
drag, startPoint x: 102, startPoint y: 369, endPoint x: 104, endPoint y: 381, distance: 12.3
click at [102, 369] on span "Additional Documents" at bounding box center [73, 366] width 90 height 11
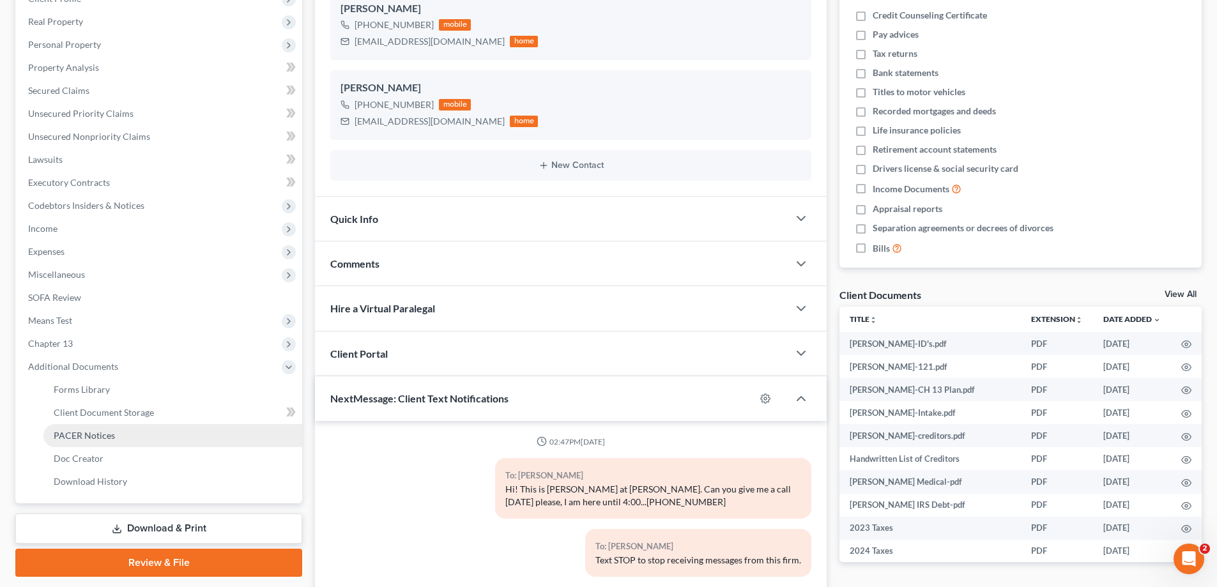
click at [81, 436] on span "PACER Notices" at bounding box center [84, 435] width 61 height 11
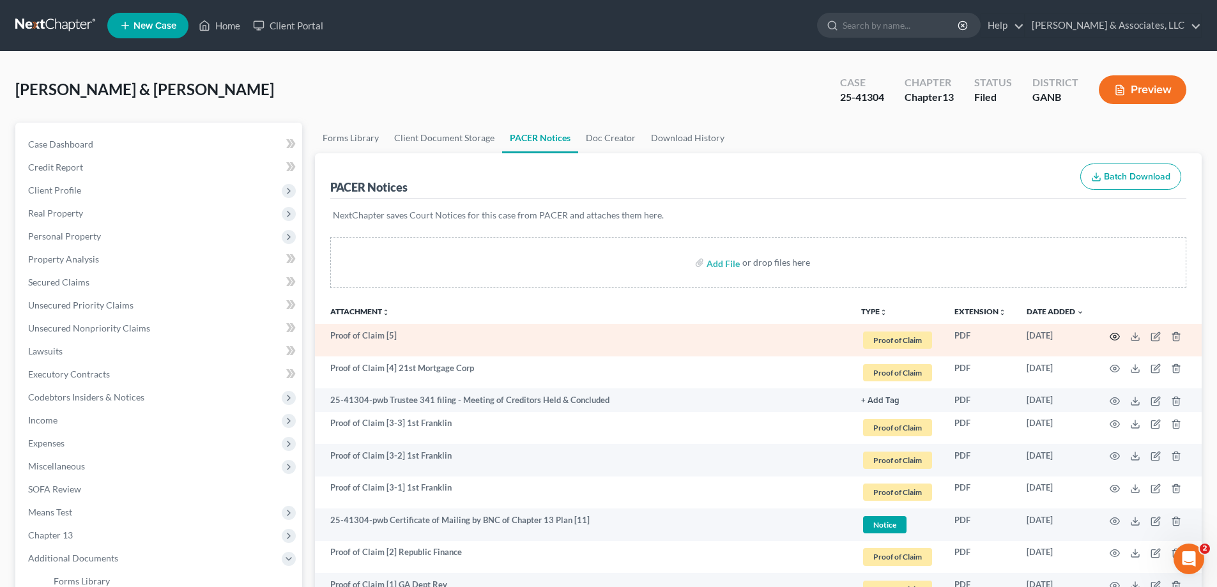
click at [1116, 337] on icon "button" at bounding box center [1115, 337] width 10 height 10
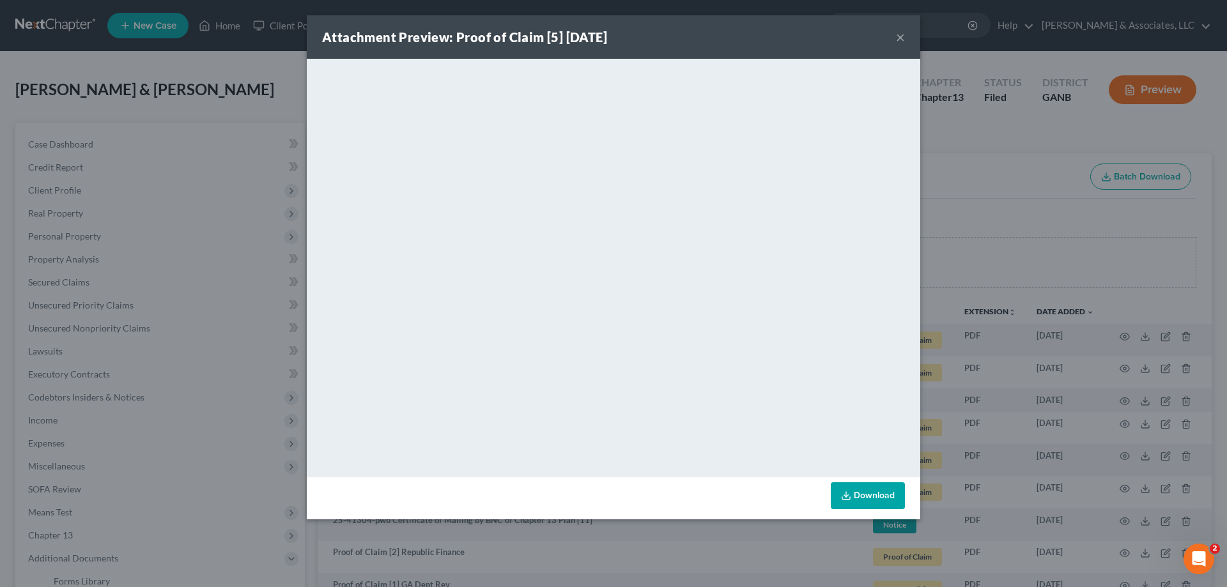
drag, startPoint x: 898, startPoint y: 37, endPoint x: 1160, endPoint y: 326, distance: 389.9
click at [898, 36] on button "×" at bounding box center [900, 36] width 9 height 15
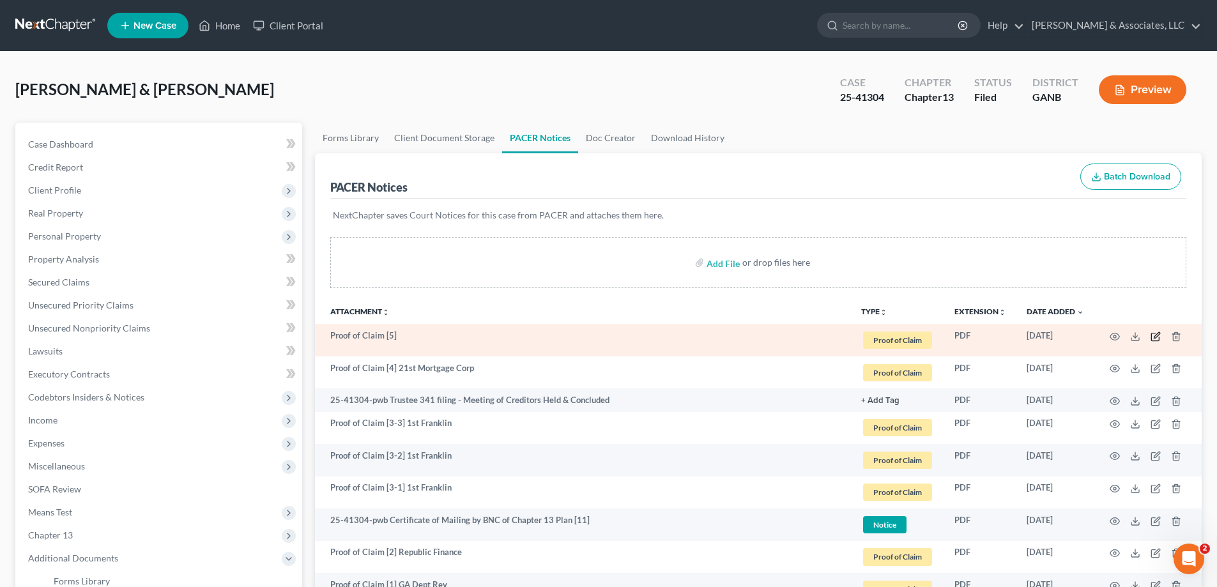
click at [1157, 337] on icon "button" at bounding box center [1156, 337] width 10 height 10
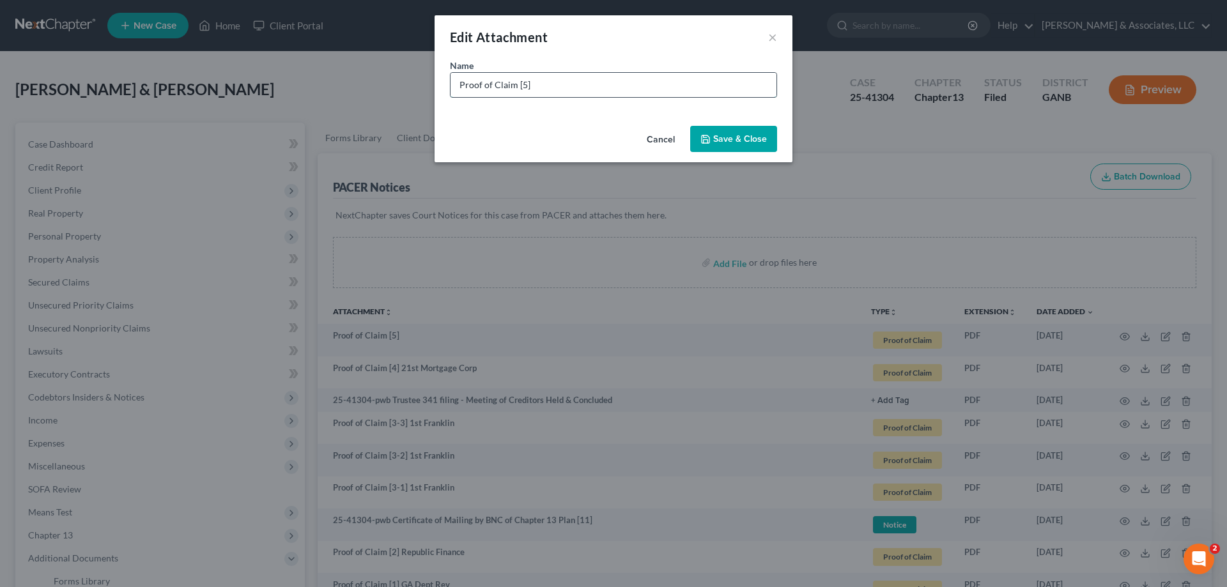
click at [576, 89] on input "Proof of Claim [5]" at bounding box center [613, 85] width 326 height 24
type input "Proof of Claim [5] Jefferson Capital"
click at [744, 139] on span "Save & Close" at bounding box center [740, 139] width 54 height 11
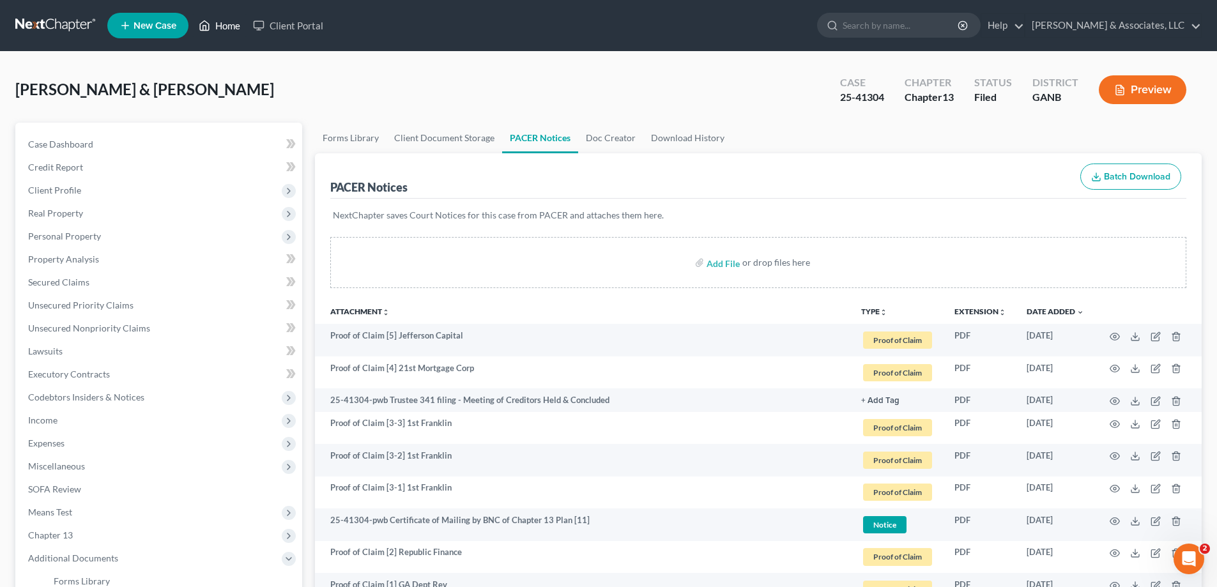
click at [240, 26] on link "Home" at bounding box center [219, 25] width 54 height 23
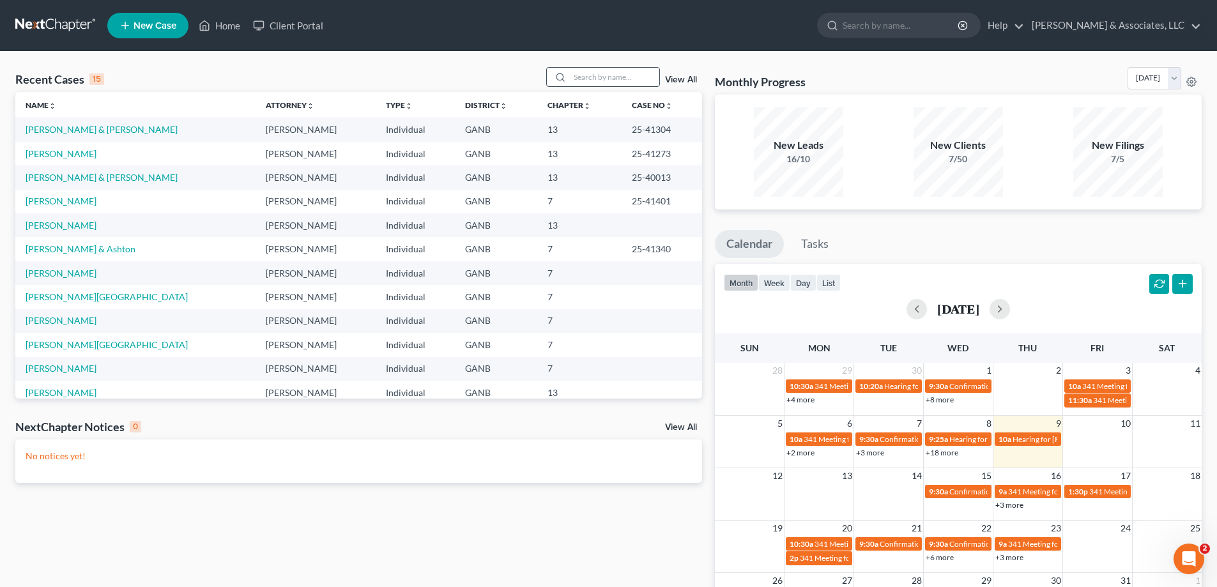
click at [617, 77] on input "search" at bounding box center [614, 77] width 89 height 19
type input "[PERSON_NAME]"
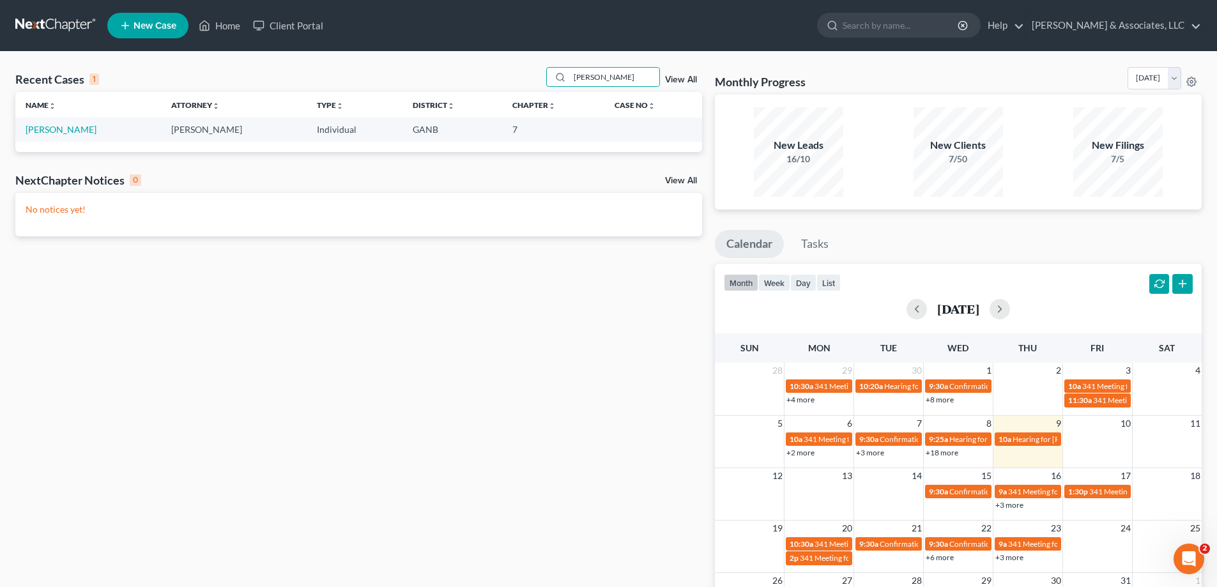
click at [58, 123] on td "[PERSON_NAME]" at bounding box center [88, 130] width 146 height 24
click at [79, 127] on link "[PERSON_NAME]" at bounding box center [61, 129] width 71 height 11
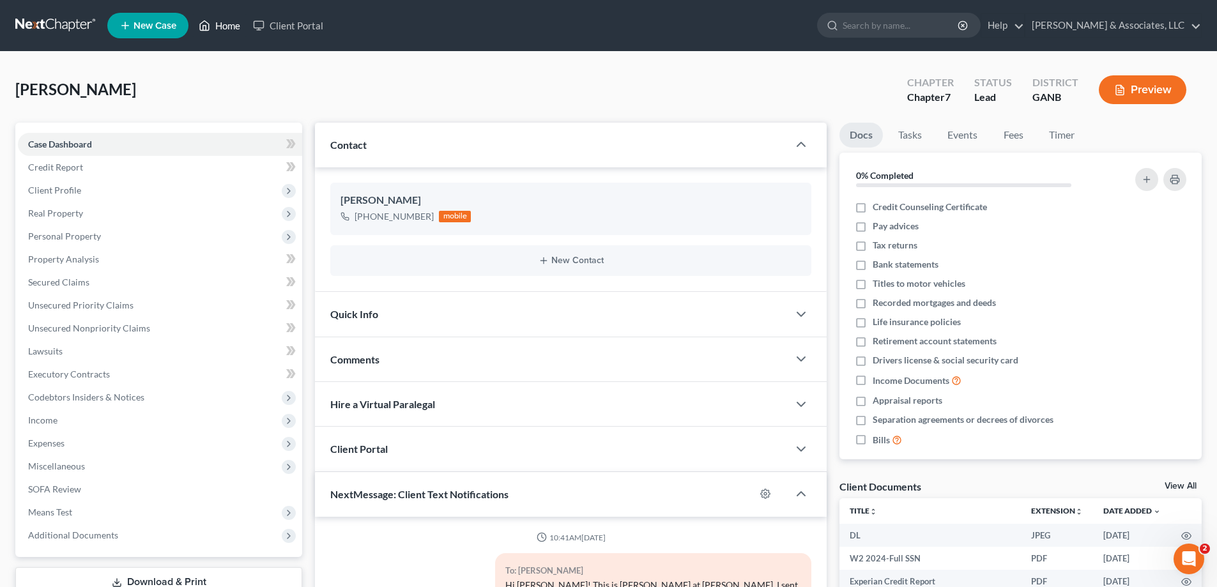
click at [235, 24] on link "Home" at bounding box center [219, 25] width 54 height 23
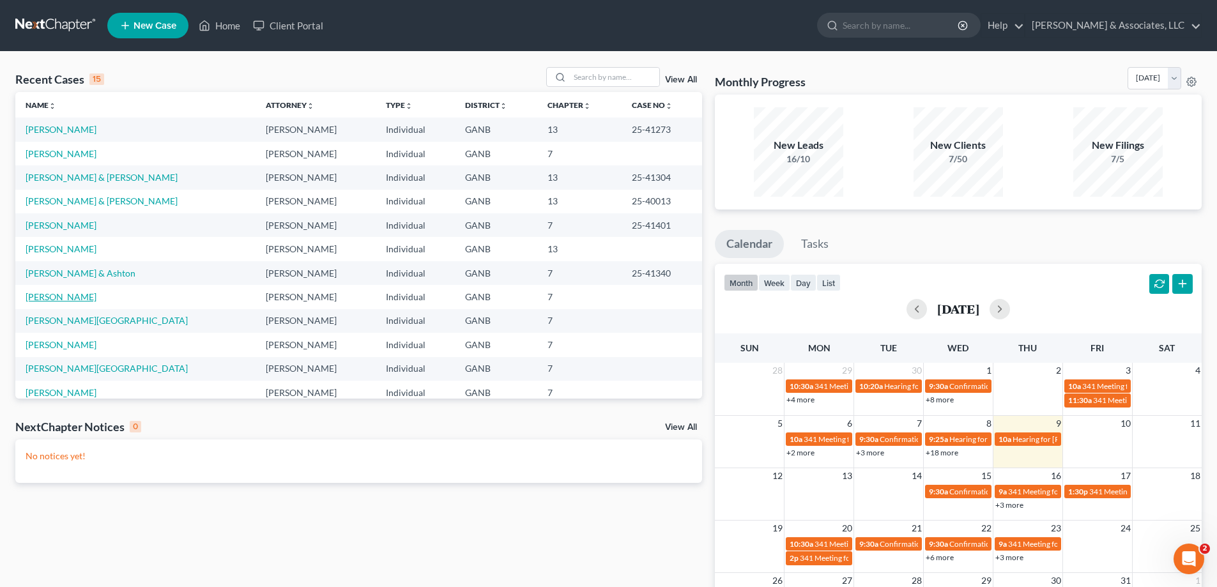
click at [49, 300] on link "[PERSON_NAME]" at bounding box center [61, 296] width 71 height 11
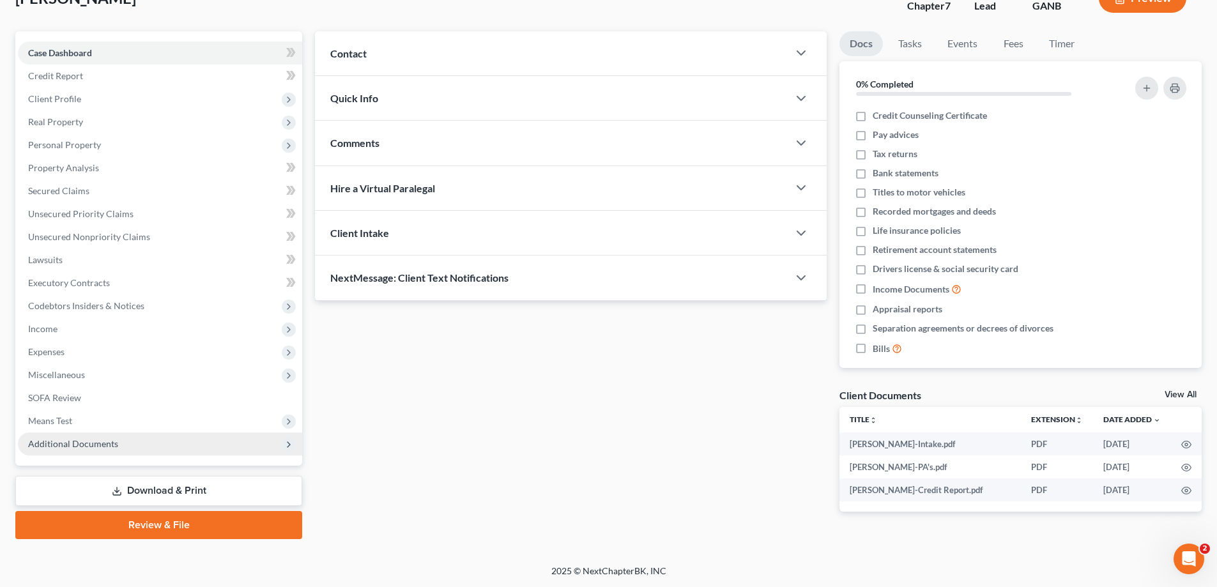
scroll to position [92, 0]
drag, startPoint x: 65, startPoint y: 449, endPoint x: 132, endPoint y: 436, distance: 68.4
click at [65, 450] on span "Additional Documents" at bounding box center [160, 443] width 284 height 23
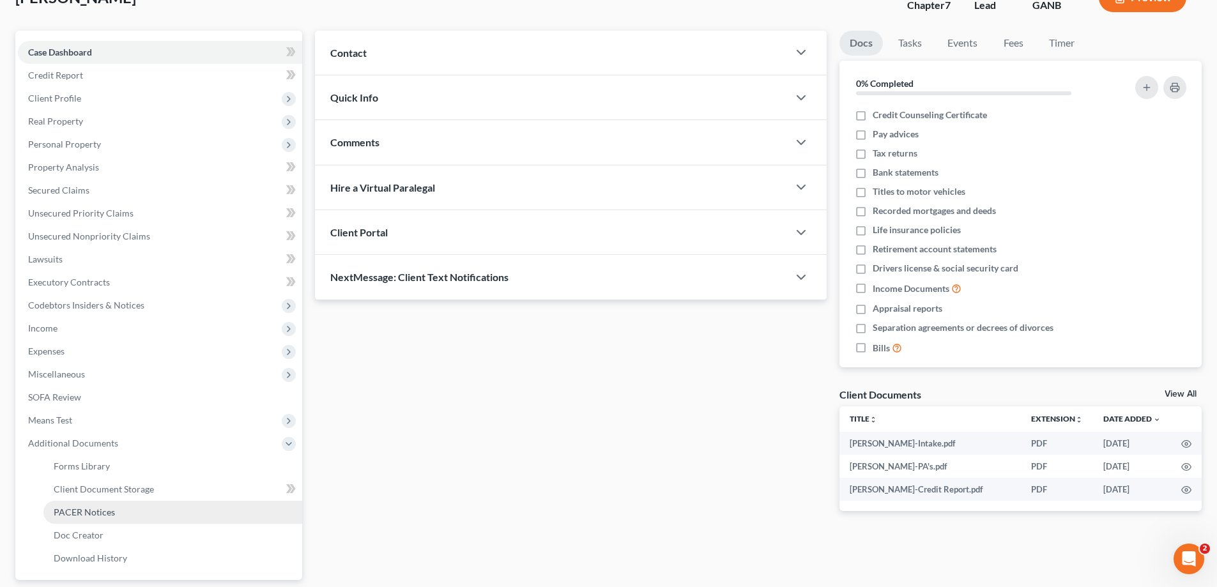
click at [68, 515] on span "PACER Notices" at bounding box center [84, 512] width 61 height 11
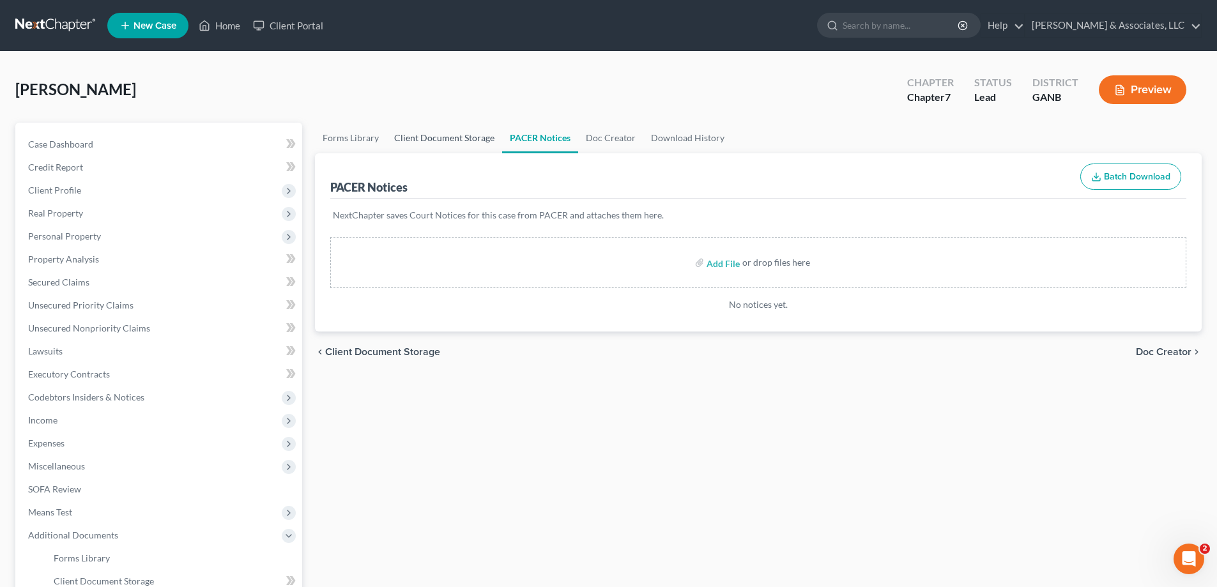
click at [436, 133] on link "Client Document Storage" at bounding box center [445, 138] width 116 height 31
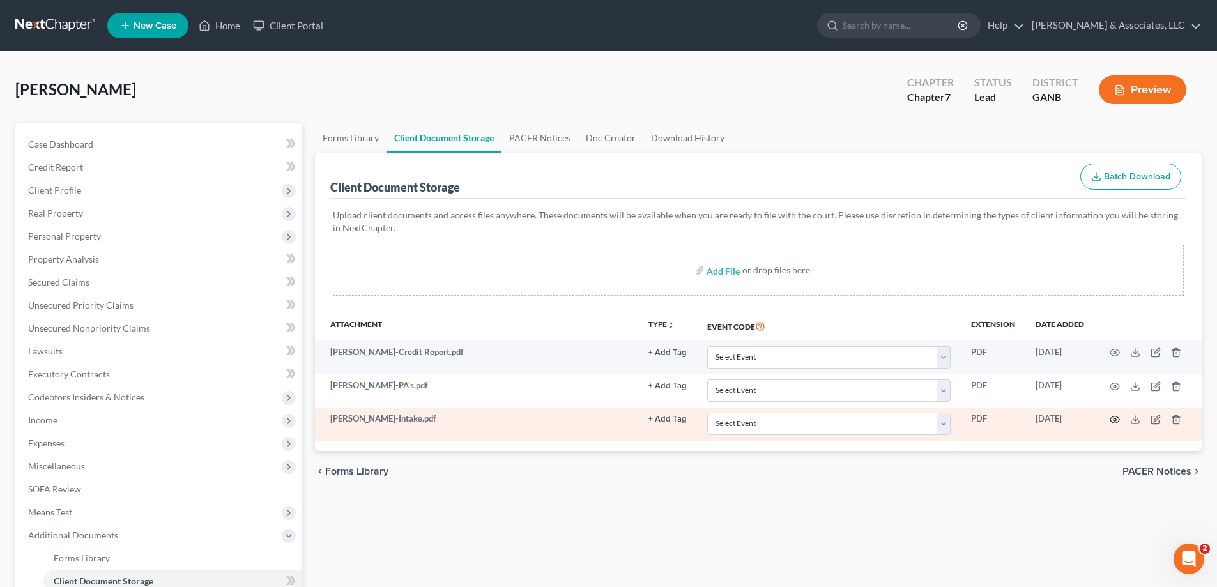
click at [1115, 421] on circle "button" at bounding box center [1115, 420] width 3 height 3
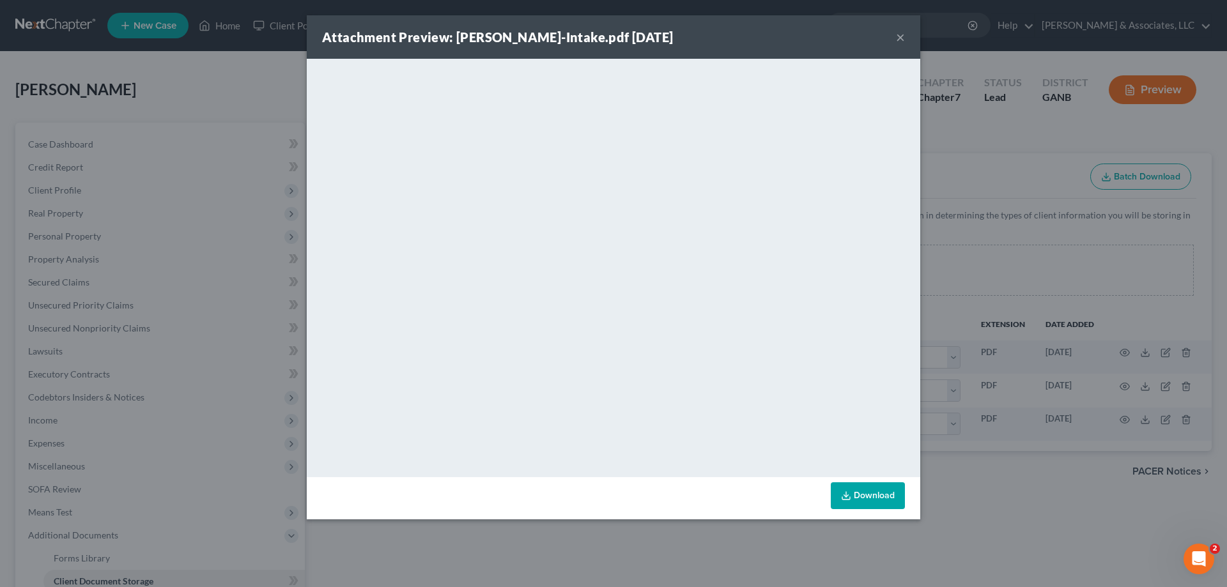
click at [898, 34] on button "×" at bounding box center [900, 36] width 9 height 15
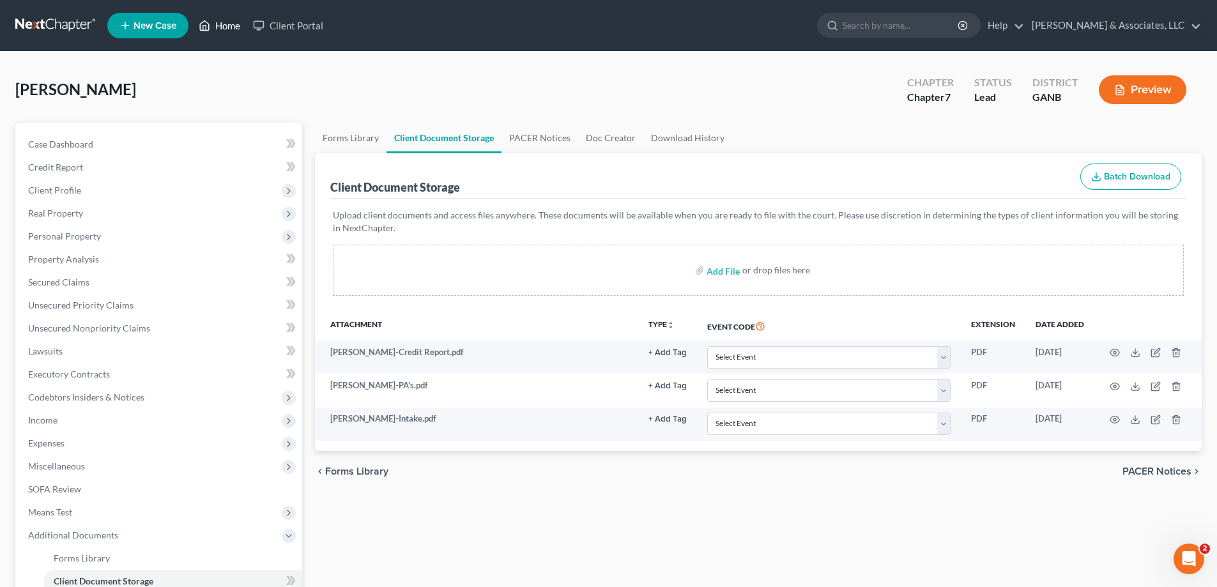
click at [227, 25] on link "Home" at bounding box center [219, 25] width 54 height 23
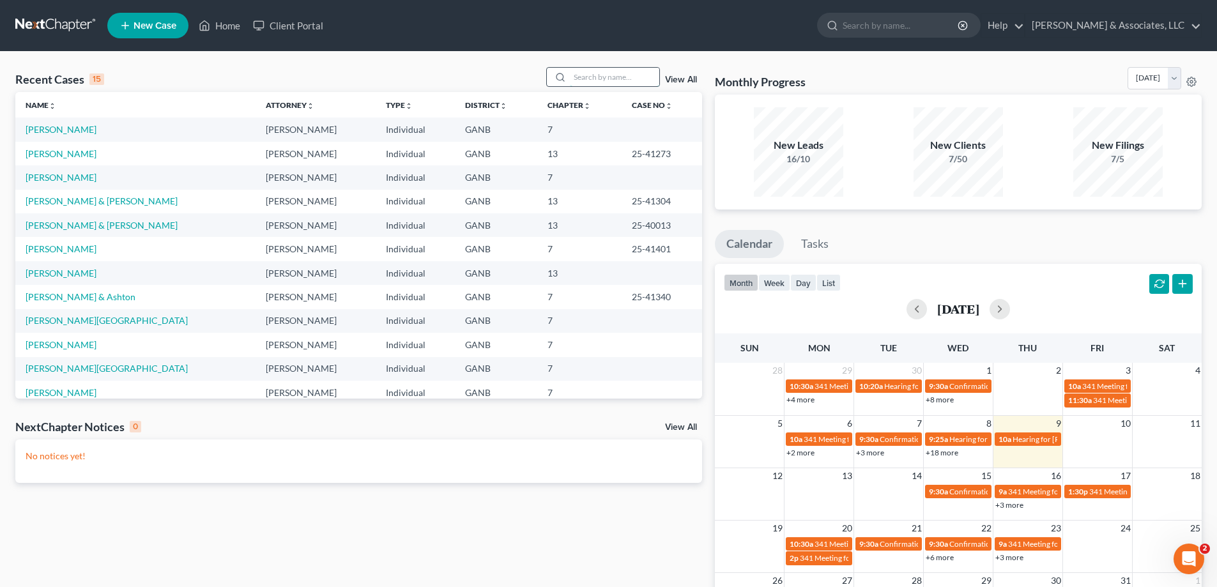
click at [584, 73] on input "search" at bounding box center [614, 77] width 89 height 19
type input "[PERSON_NAME]"
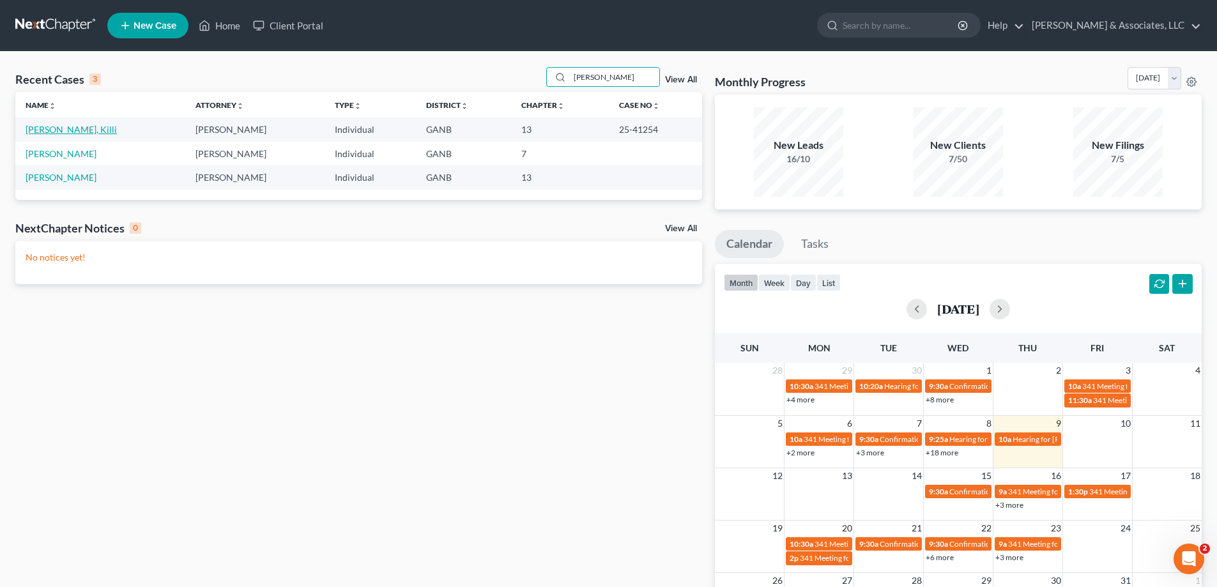
click at [44, 132] on link "[PERSON_NAME], Killi" at bounding box center [71, 129] width 91 height 11
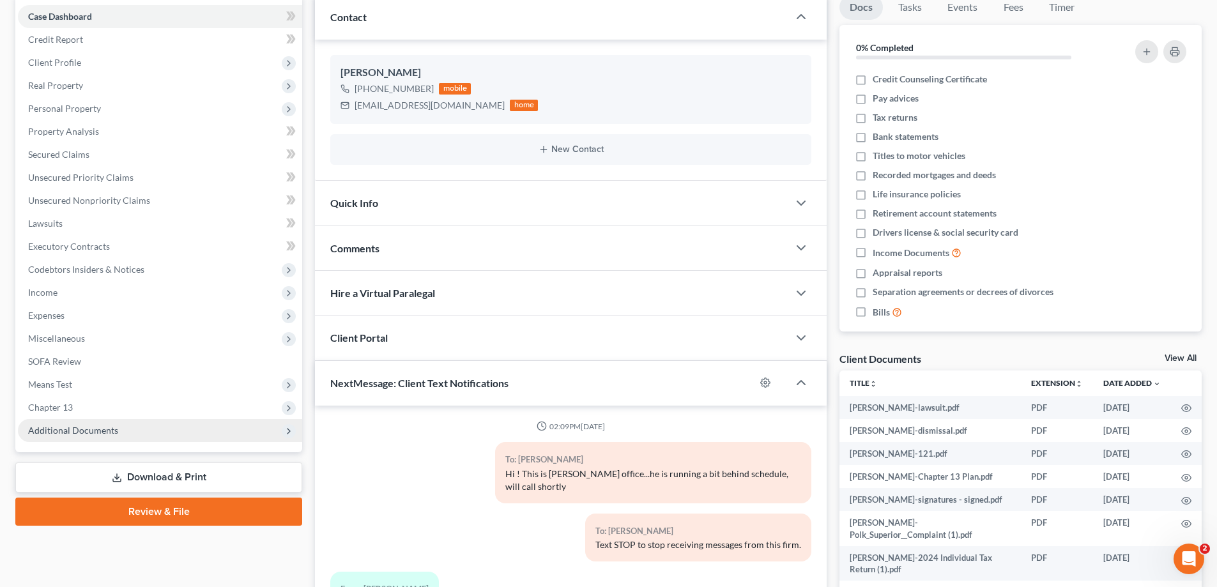
scroll to position [194, 0]
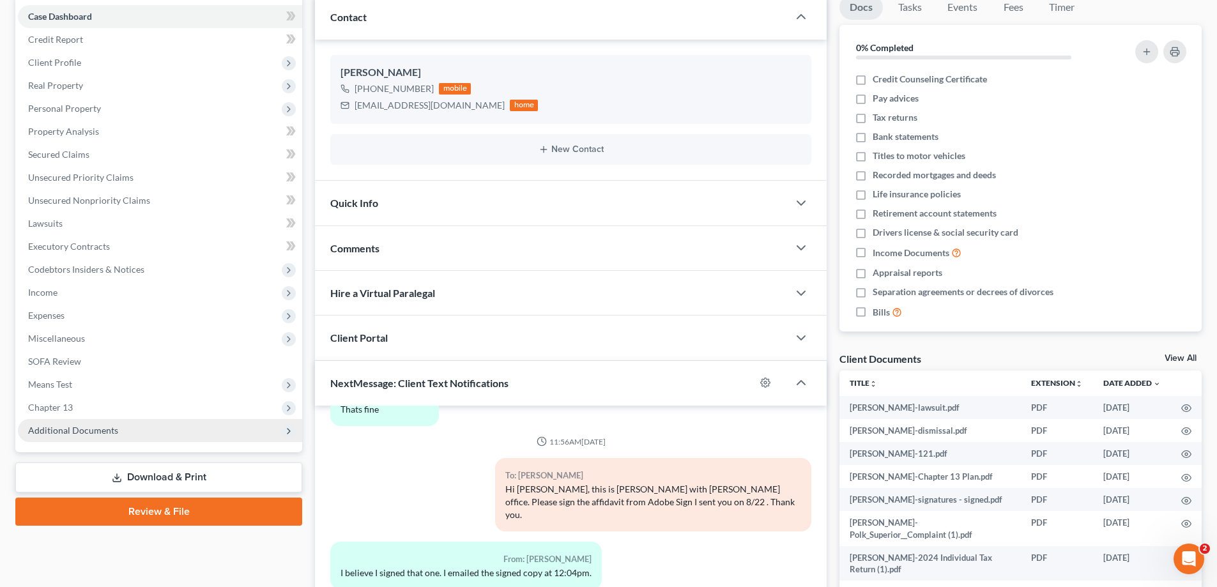
click at [66, 432] on span "Additional Documents" at bounding box center [73, 430] width 90 height 11
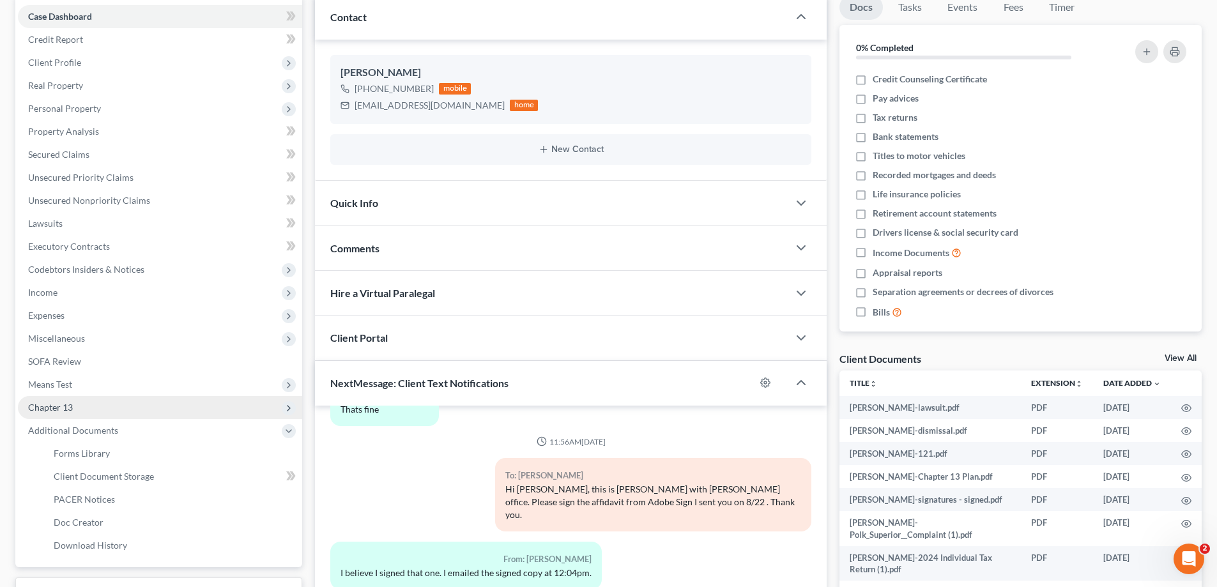
scroll to position [256, 0]
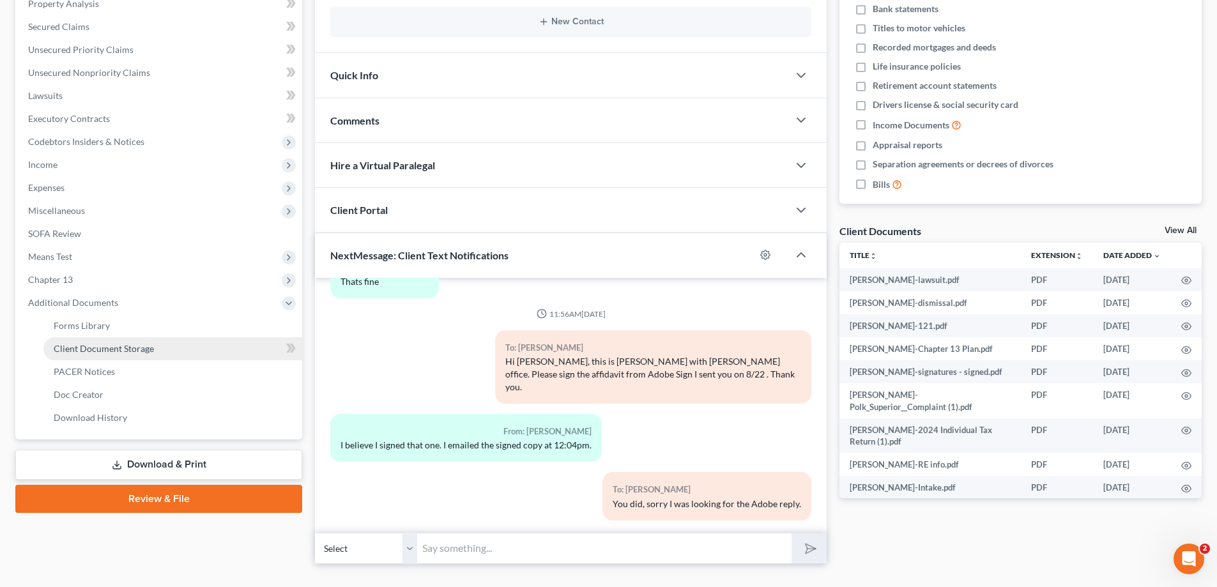
drag, startPoint x: 74, startPoint y: 349, endPoint x: 127, endPoint y: 366, distance: 55.8
click at [75, 350] on span "Client Document Storage" at bounding box center [104, 348] width 100 height 11
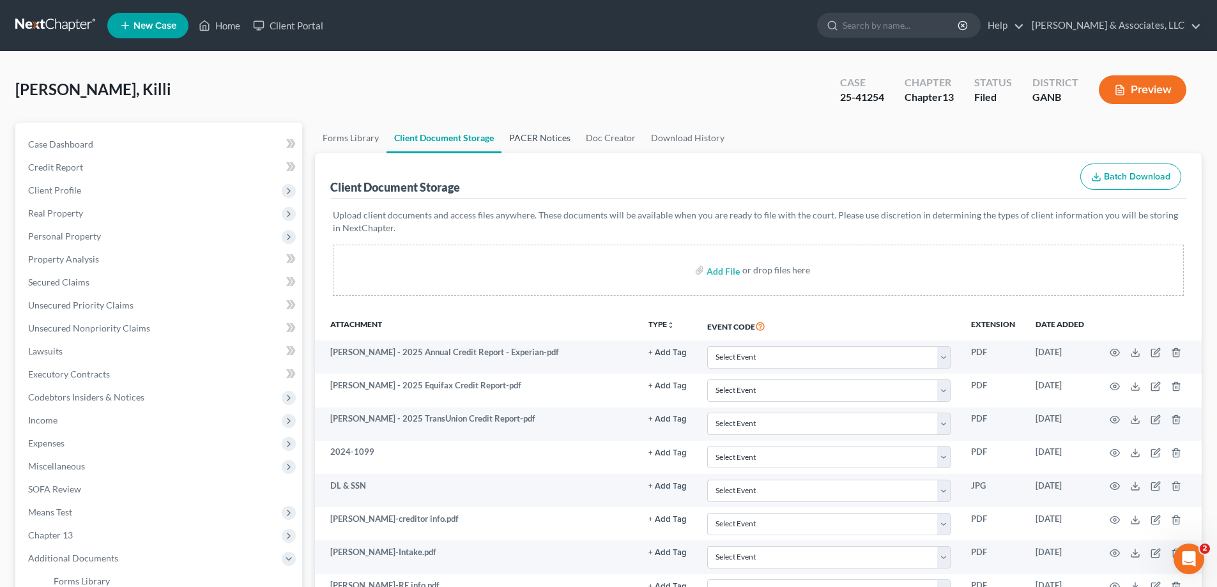
click at [556, 136] on link "PACER Notices" at bounding box center [540, 138] width 77 height 31
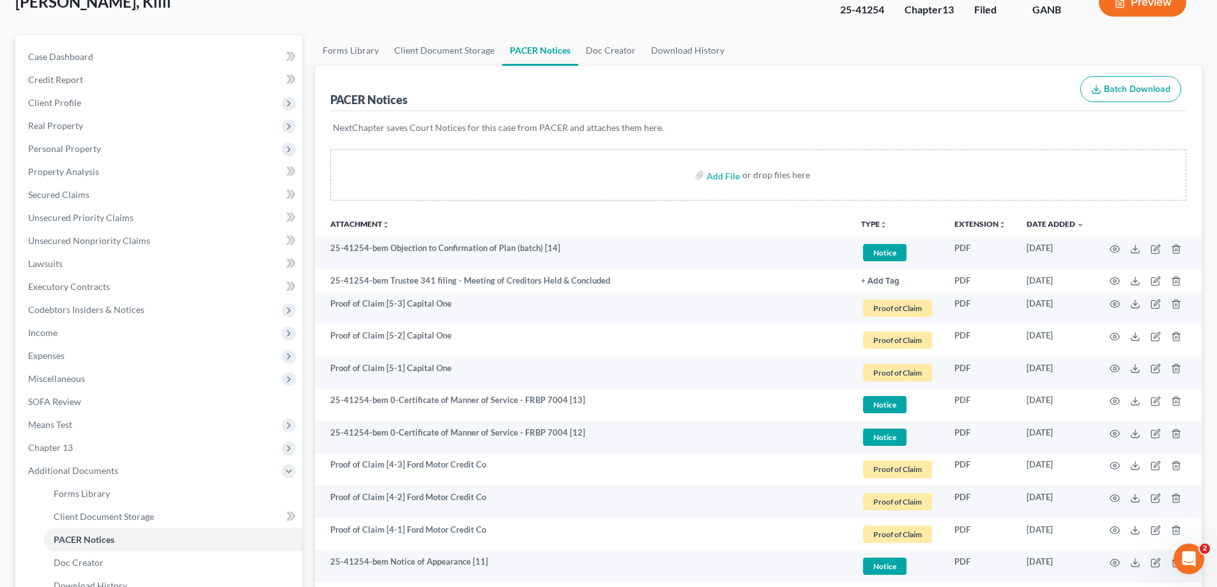
scroll to position [42, 0]
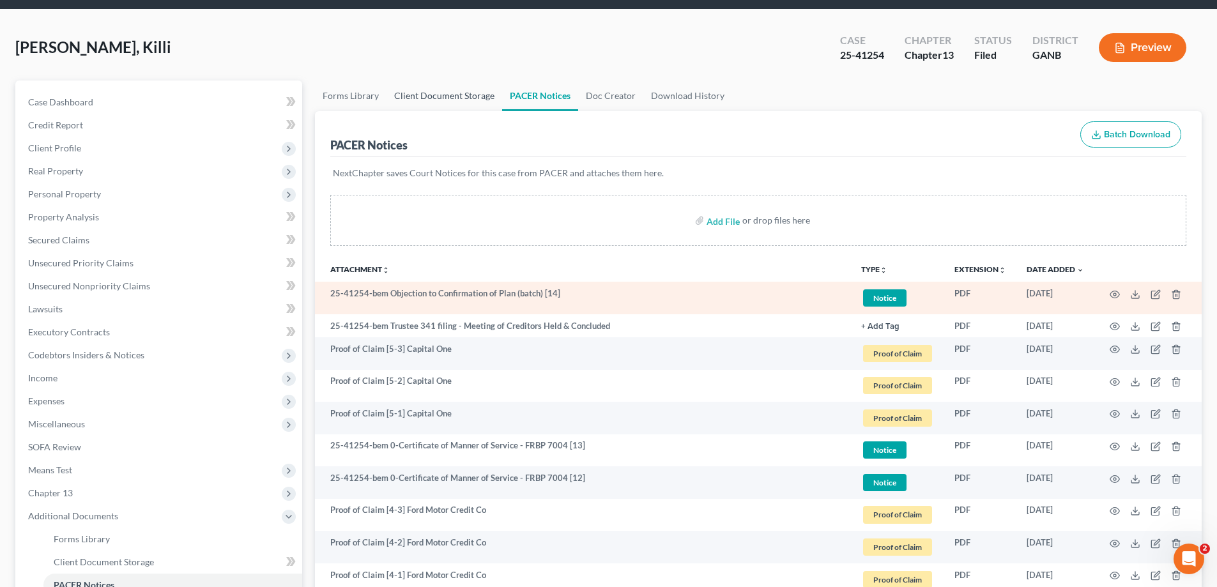
click at [427, 93] on link "Client Document Storage" at bounding box center [445, 96] width 116 height 31
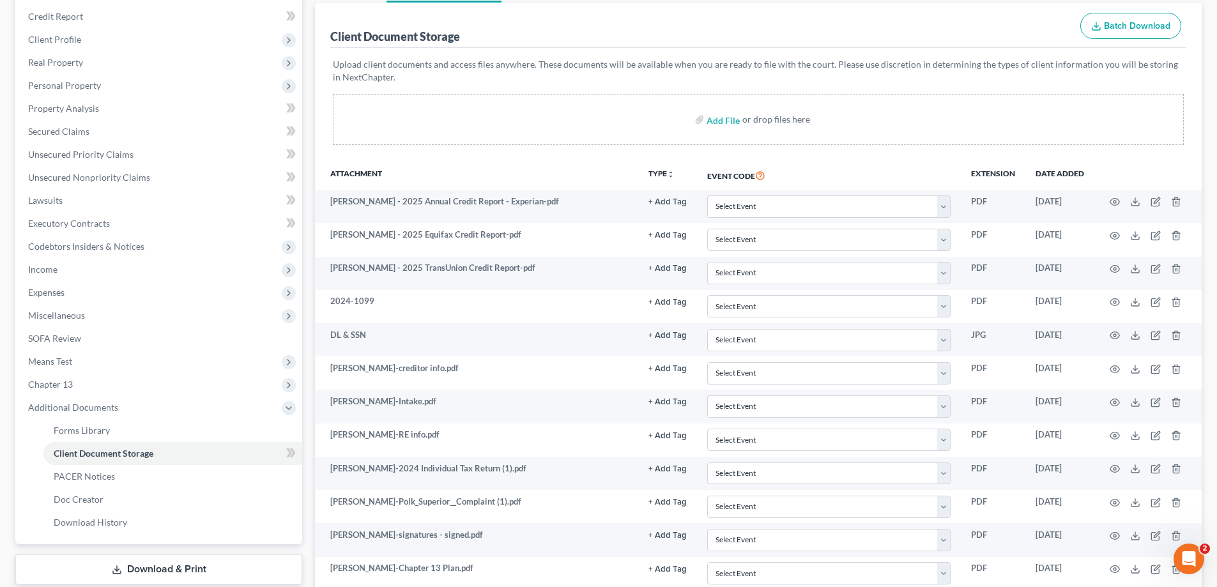
scroll to position [64, 0]
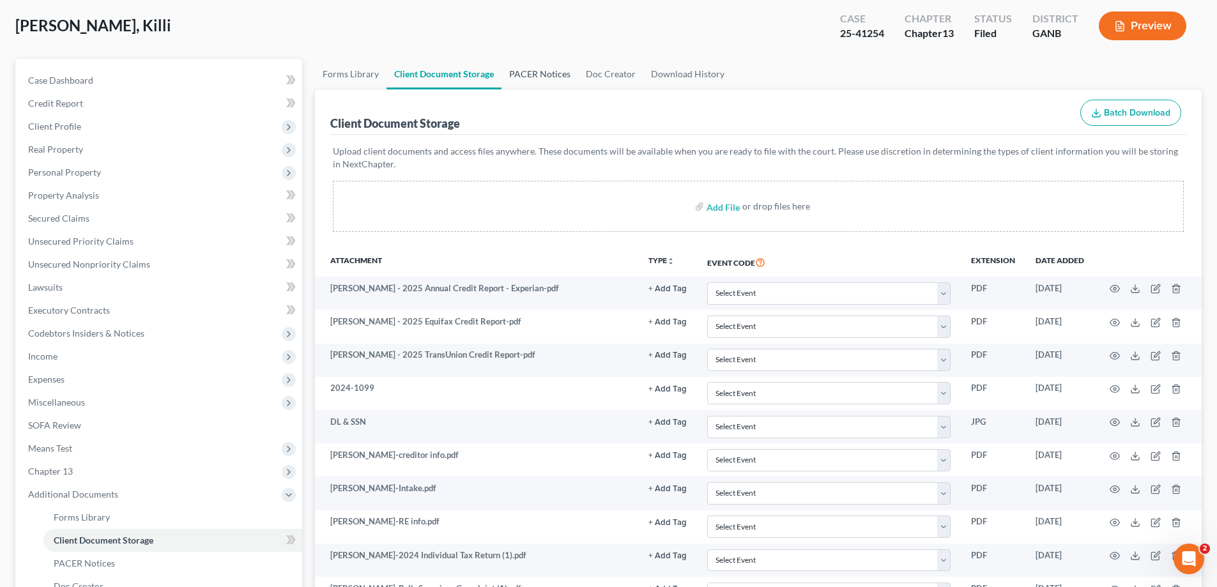
click at [547, 65] on link "PACER Notices" at bounding box center [540, 74] width 77 height 31
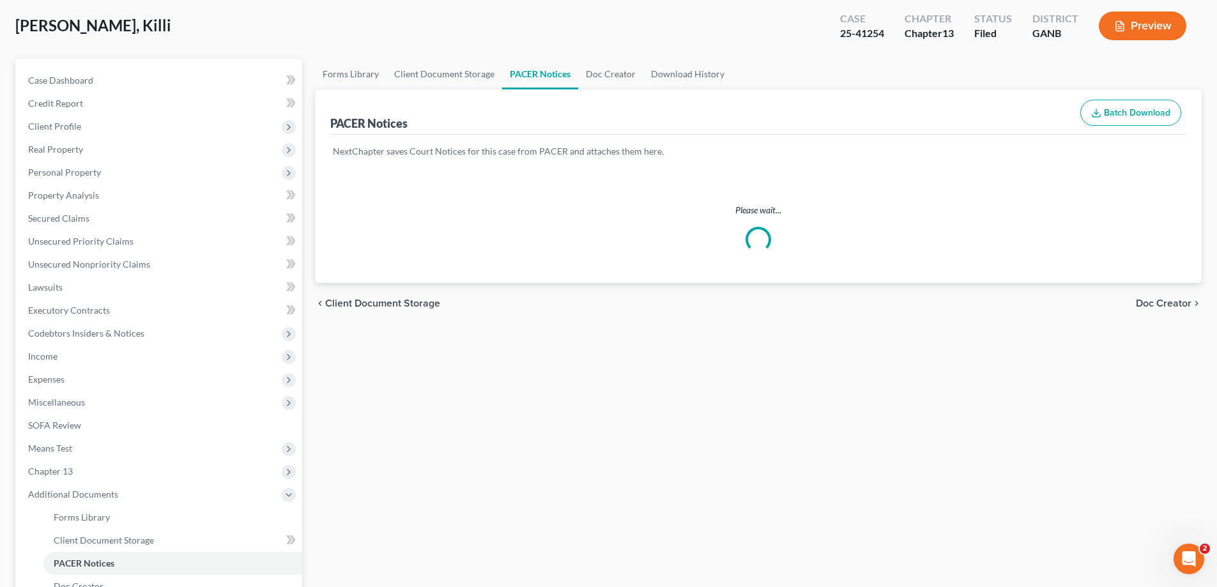
scroll to position [1, 0]
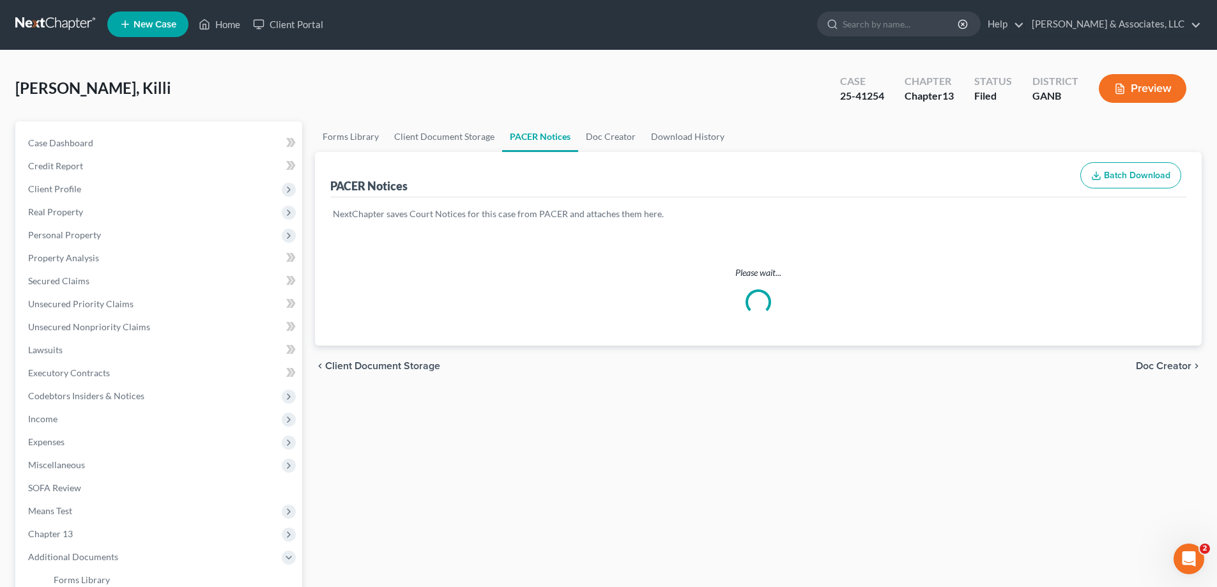
click at [544, 74] on div "[PERSON_NAME], Killi Upgraded Case 25-41254 Chapter Chapter 13 Status Filed Dis…" at bounding box center [608, 94] width 1187 height 56
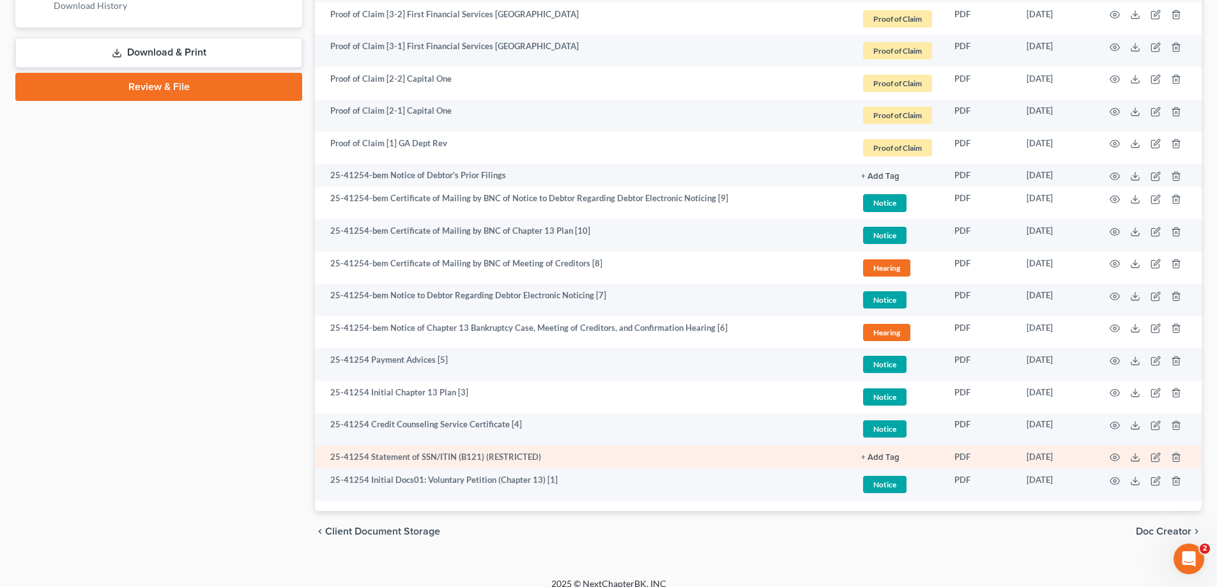
scroll to position [681, 0]
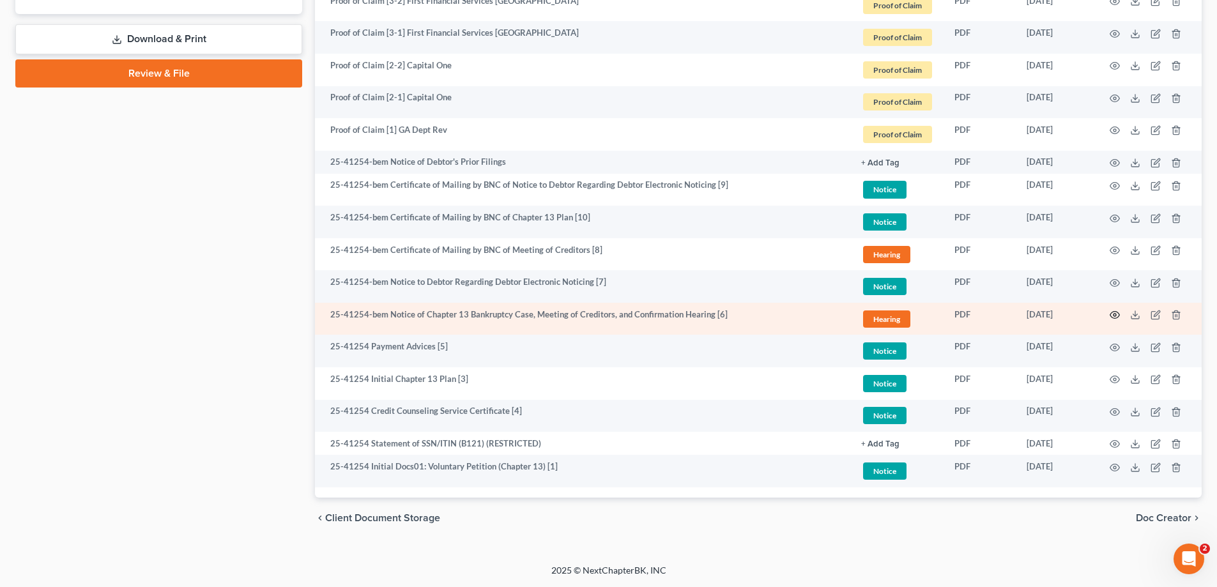
click at [1117, 316] on icon "button" at bounding box center [1115, 315] width 10 height 10
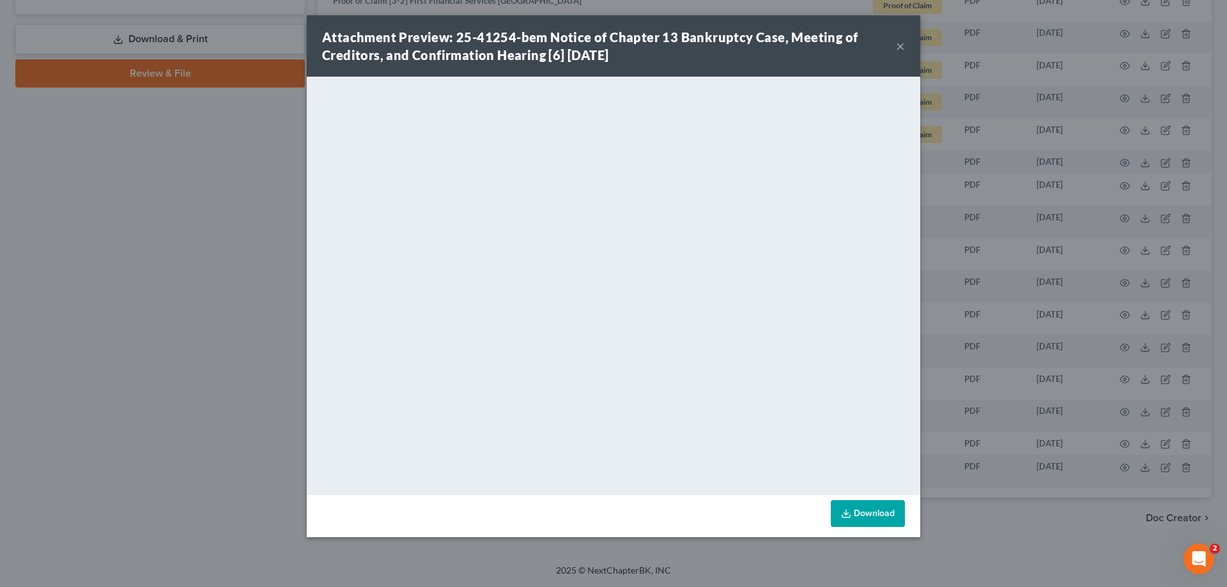
click at [897, 42] on button "×" at bounding box center [900, 45] width 9 height 15
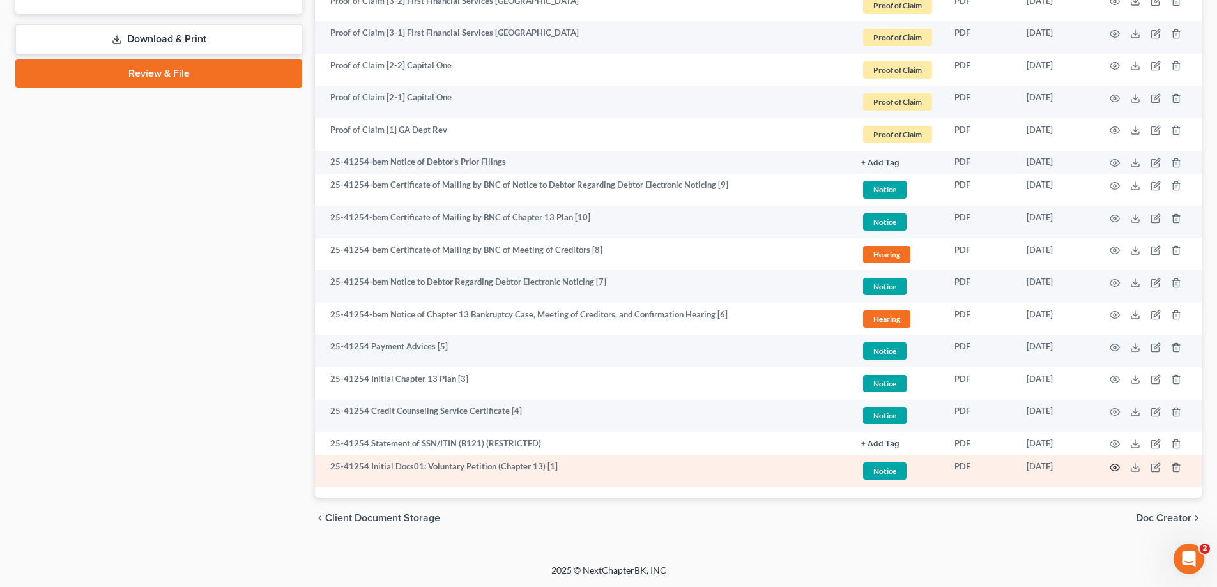
click at [1112, 467] on icon "button" at bounding box center [1115, 468] width 10 height 10
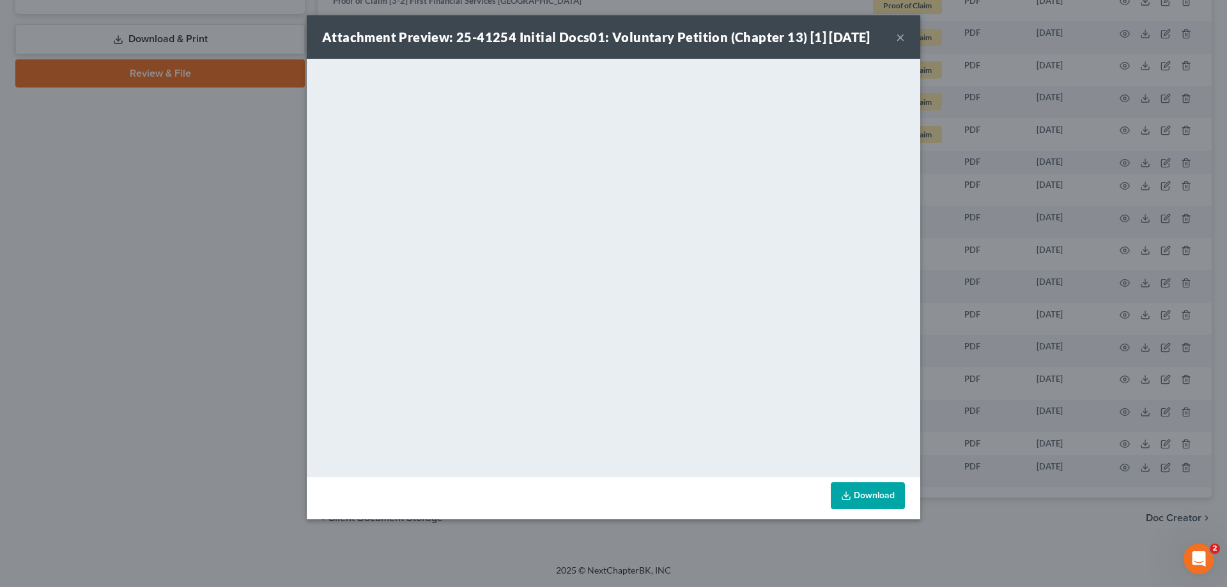
click at [902, 39] on button "×" at bounding box center [900, 36] width 9 height 15
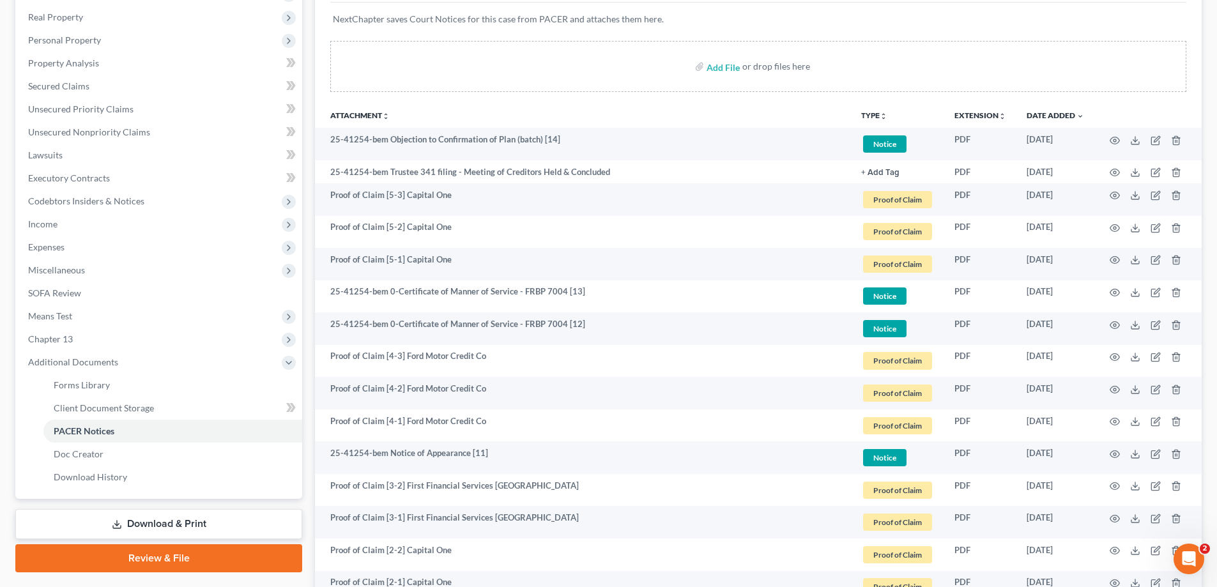
scroll to position [192, 0]
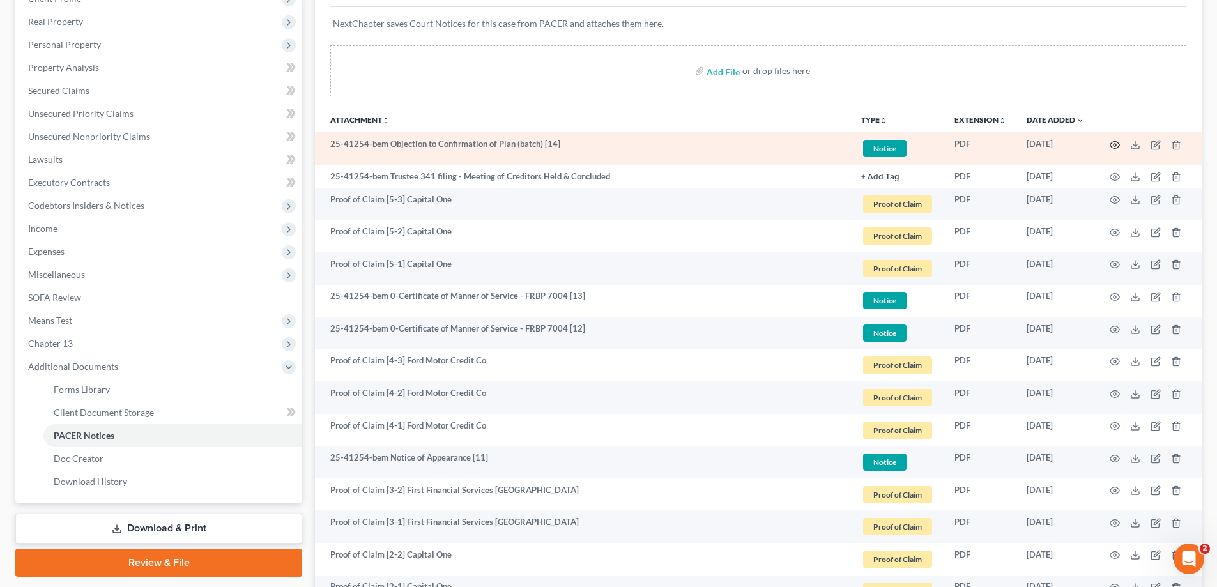
click at [1114, 142] on icon "button" at bounding box center [1115, 145] width 10 height 10
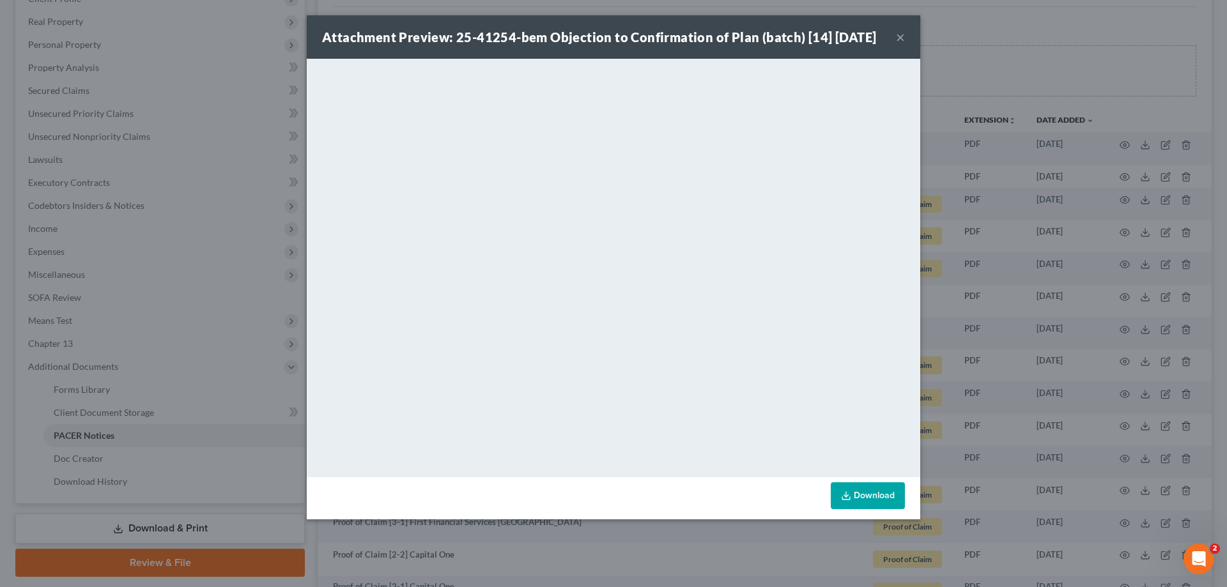
click at [898, 42] on button "×" at bounding box center [900, 36] width 9 height 15
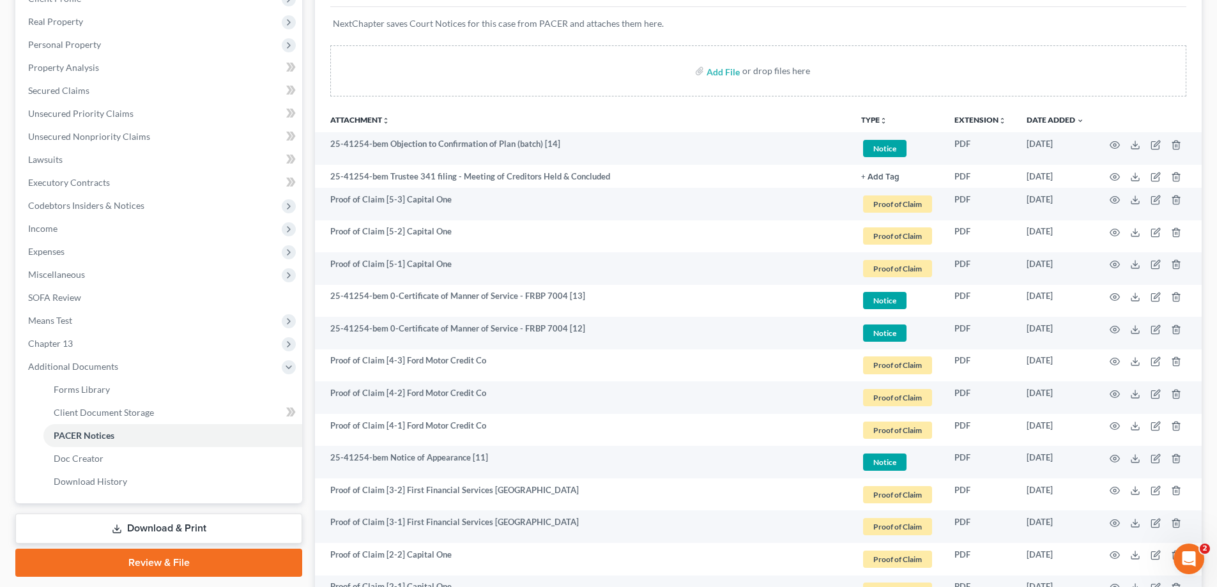
scroll to position [0, 0]
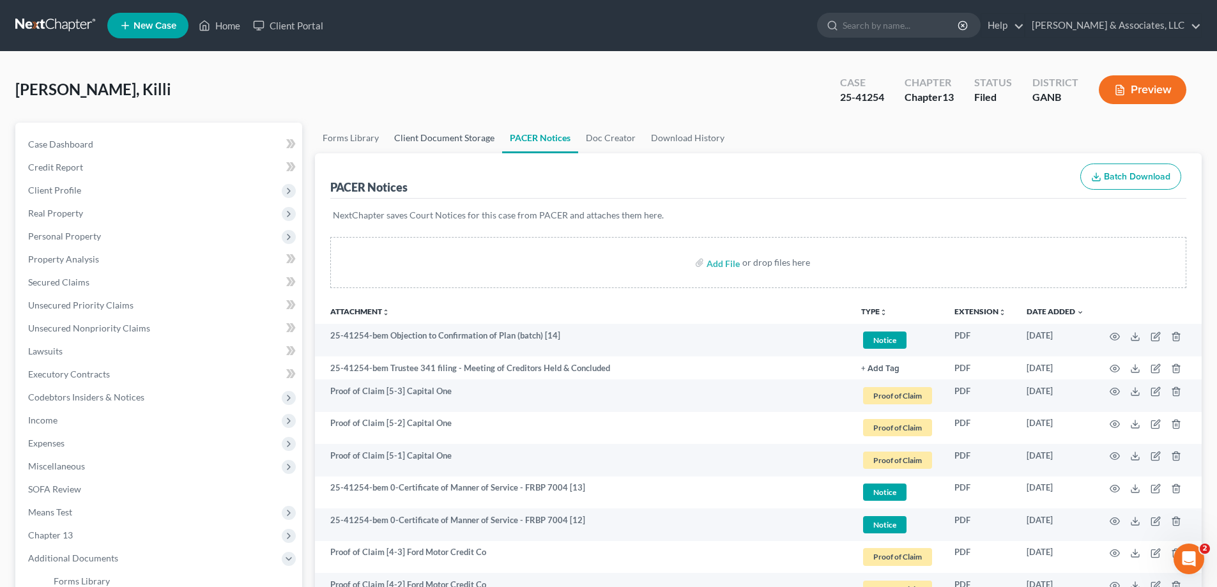
drag, startPoint x: 452, startPoint y: 136, endPoint x: 604, endPoint y: 240, distance: 184.3
click at [452, 136] on link "Client Document Storage" at bounding box center [445, 138] width 116 height 31
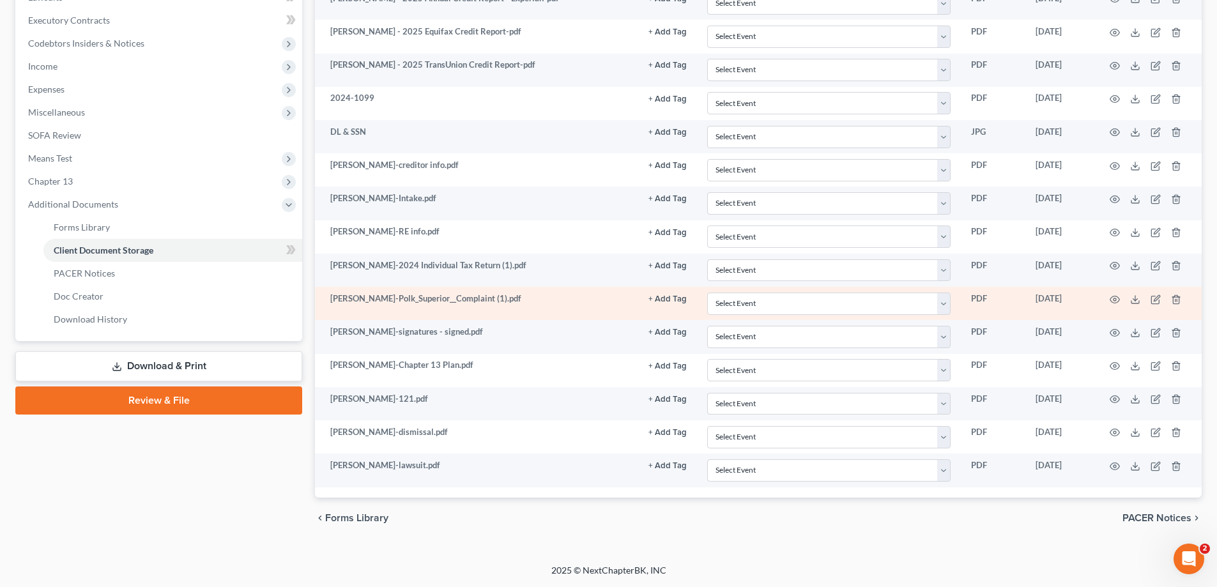
scroll to position [290, 0]
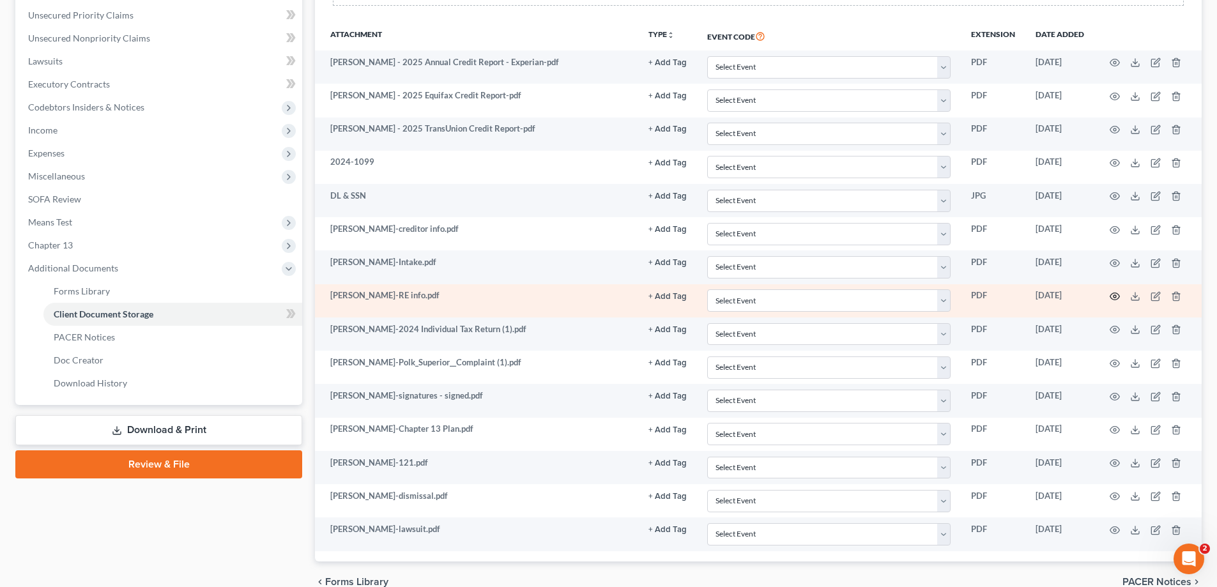
click at [1113, 295] on icon "button" at bounding box center [1115, 296] width 10 height 10
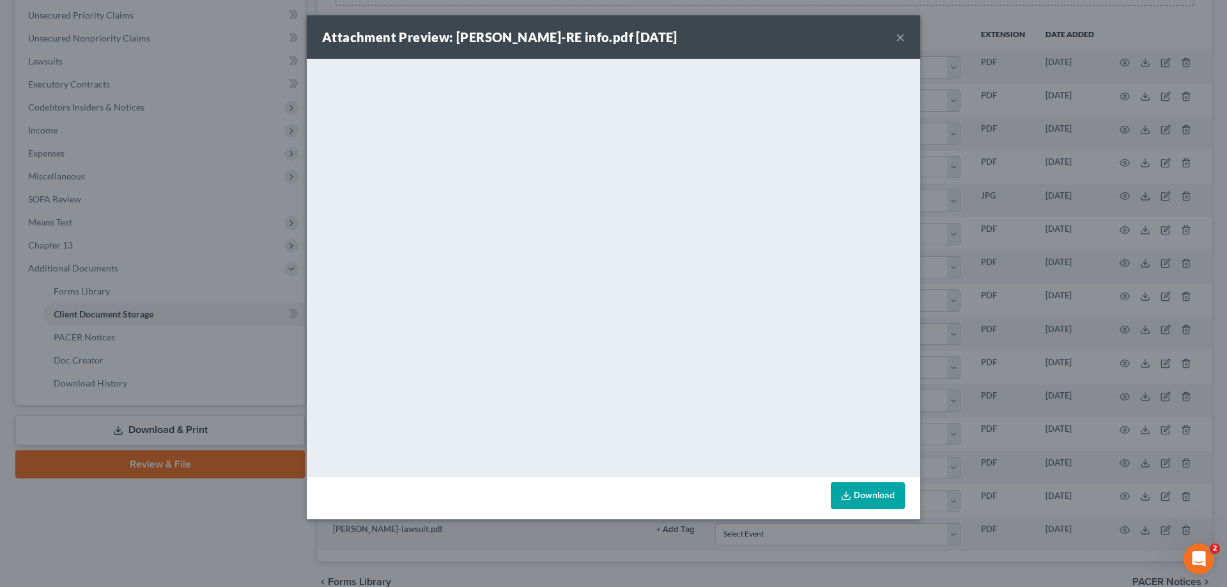
drag, startPoint x: 898, startPoint y: 34, endPoint x: 868, endPoint y: 63, distance: 41.6
click at [898, 34] on button "×" at bounding box center [900, 36] width 9 height 15
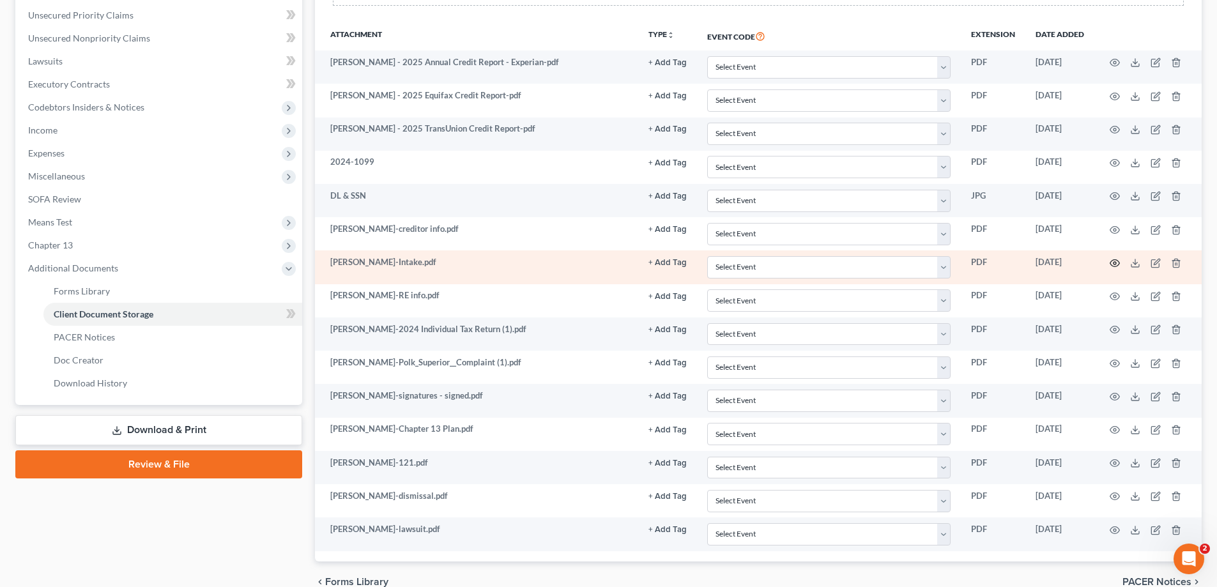
click at [1114, 263] on icon "button" at bounding box center [1115, 263] width 10 height 10
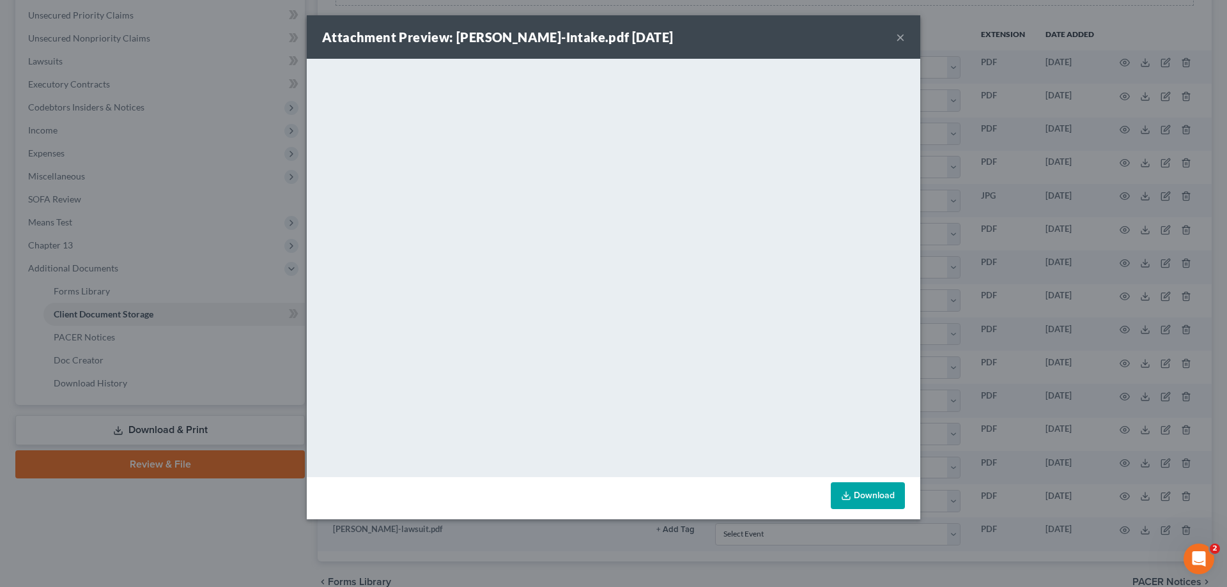
click at [900, 36] on button "×" at bounding box center [900, 36] width 9 height 15
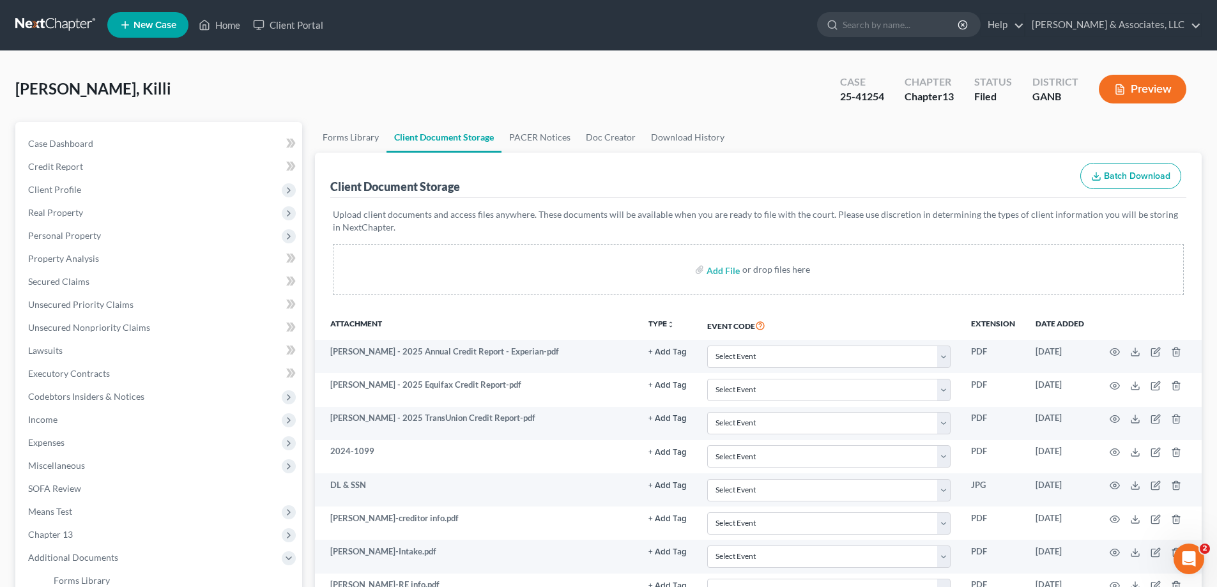
scroll to position [0, 0]
click at [629, 79] on div "[PERSON_NAME], Killi Upgraded Case 25-41254 Chapter Chapter 13 Status Filed Dis…" at bounding box center [608, 95] width 1187 height 56
